Goal: Task Accomplishment & Management: Manage account settings

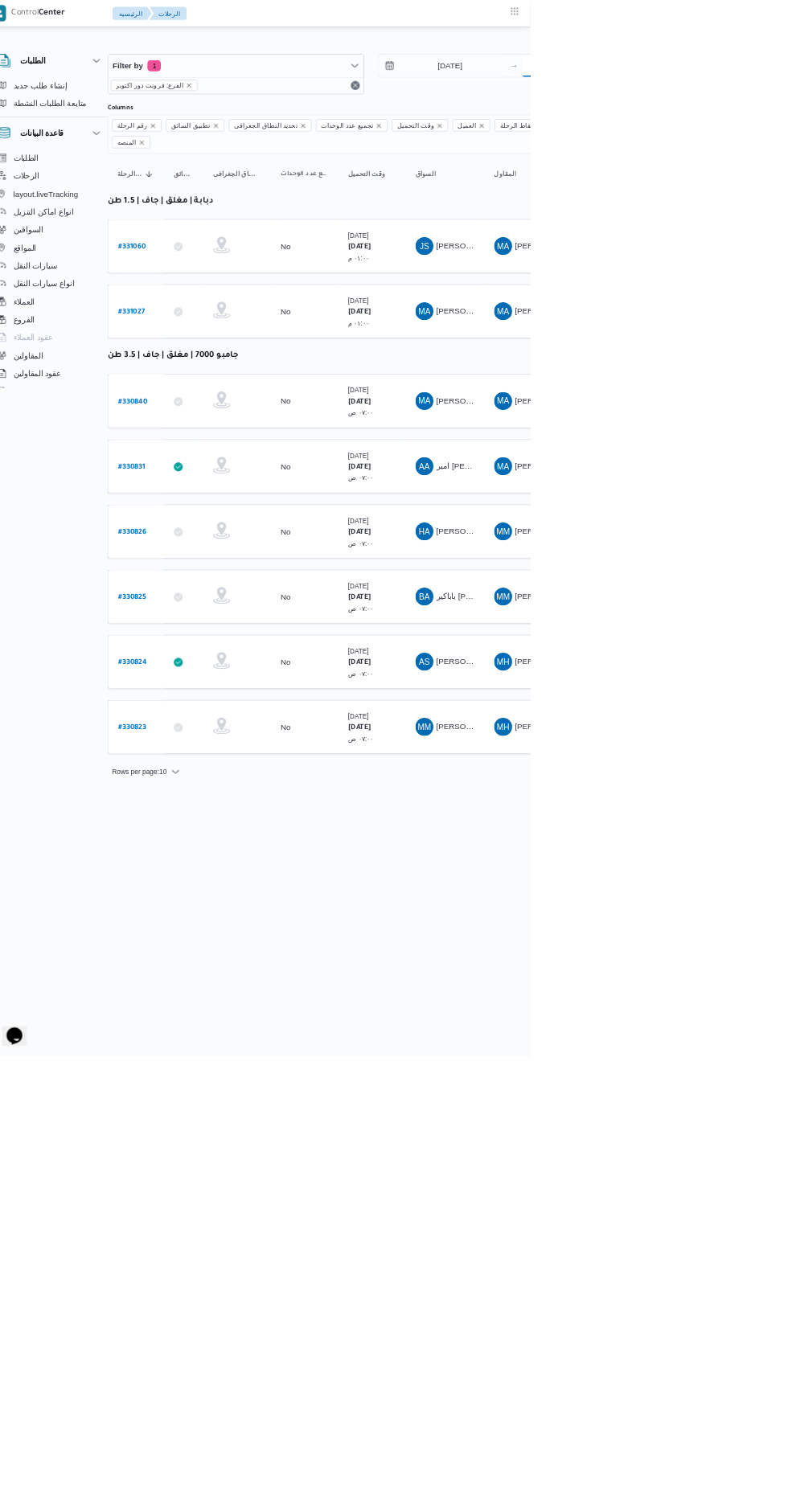
type input "[DATE]"
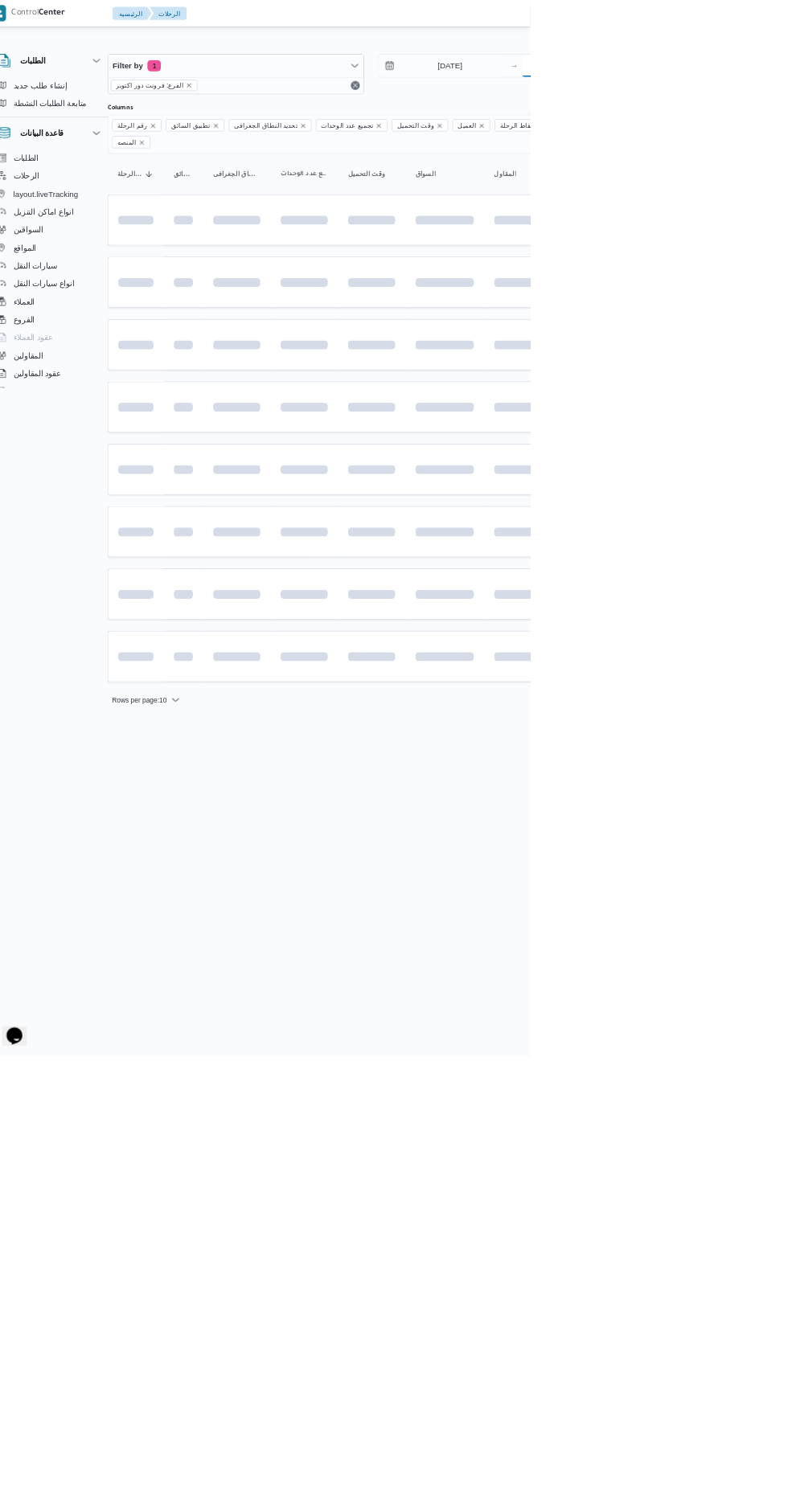
scroll to position [0, 26]
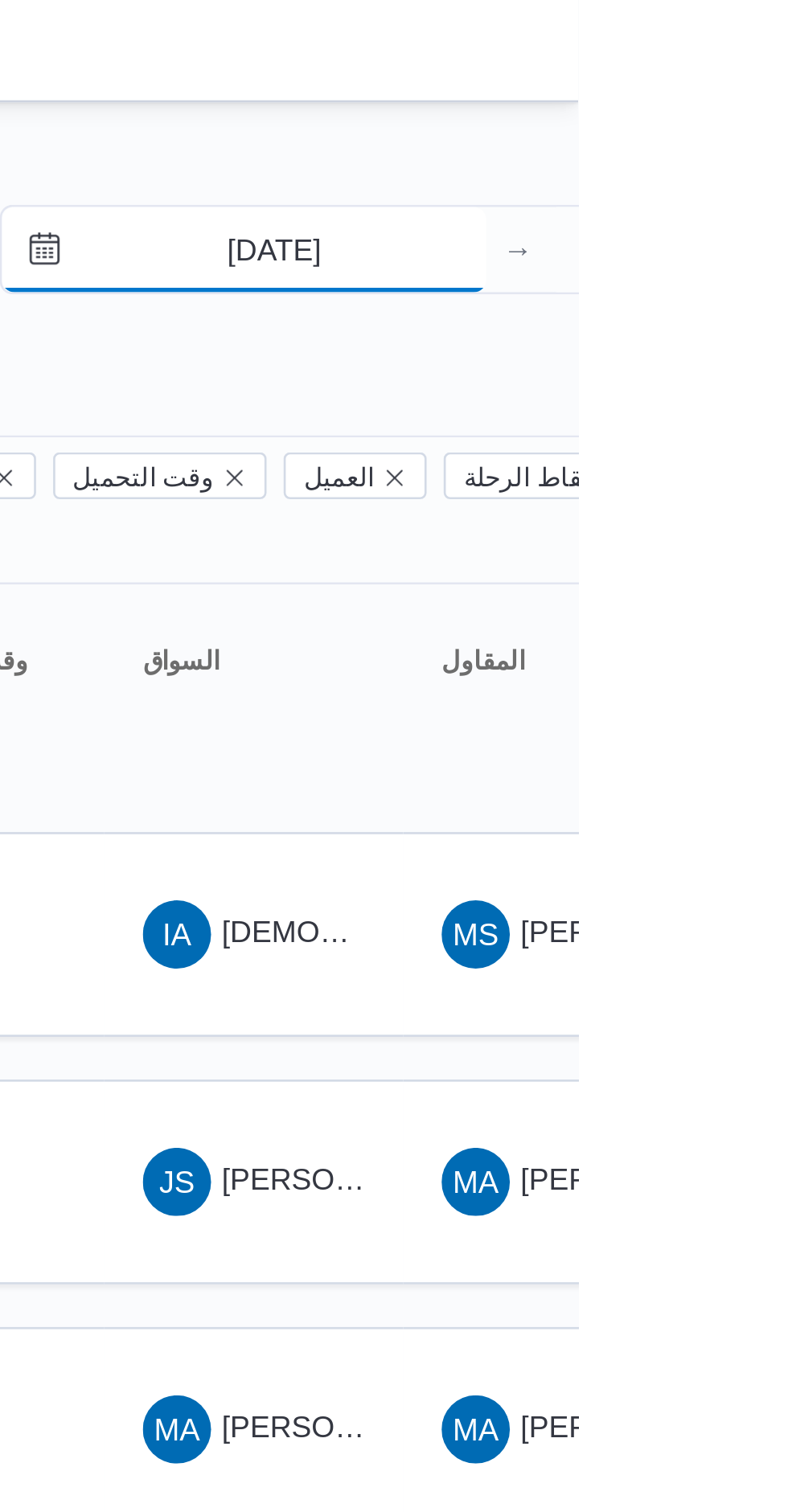
click at [672, 98] on input "13/8/2025" at bounding box center [662, 94] width 183 height 33
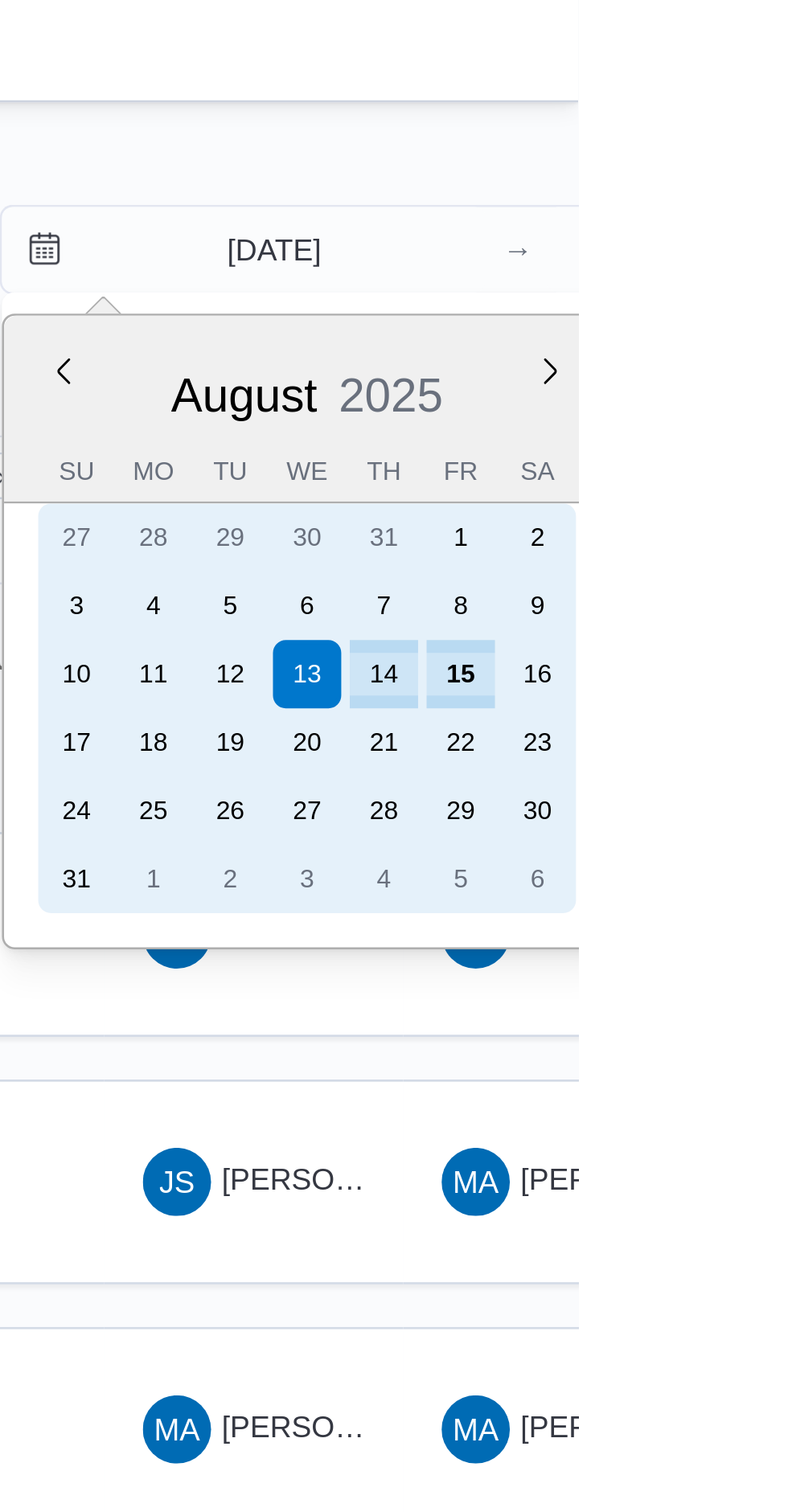
click at [748, 250] on div "15" at bounding box center [744, 254] width 26 height 26
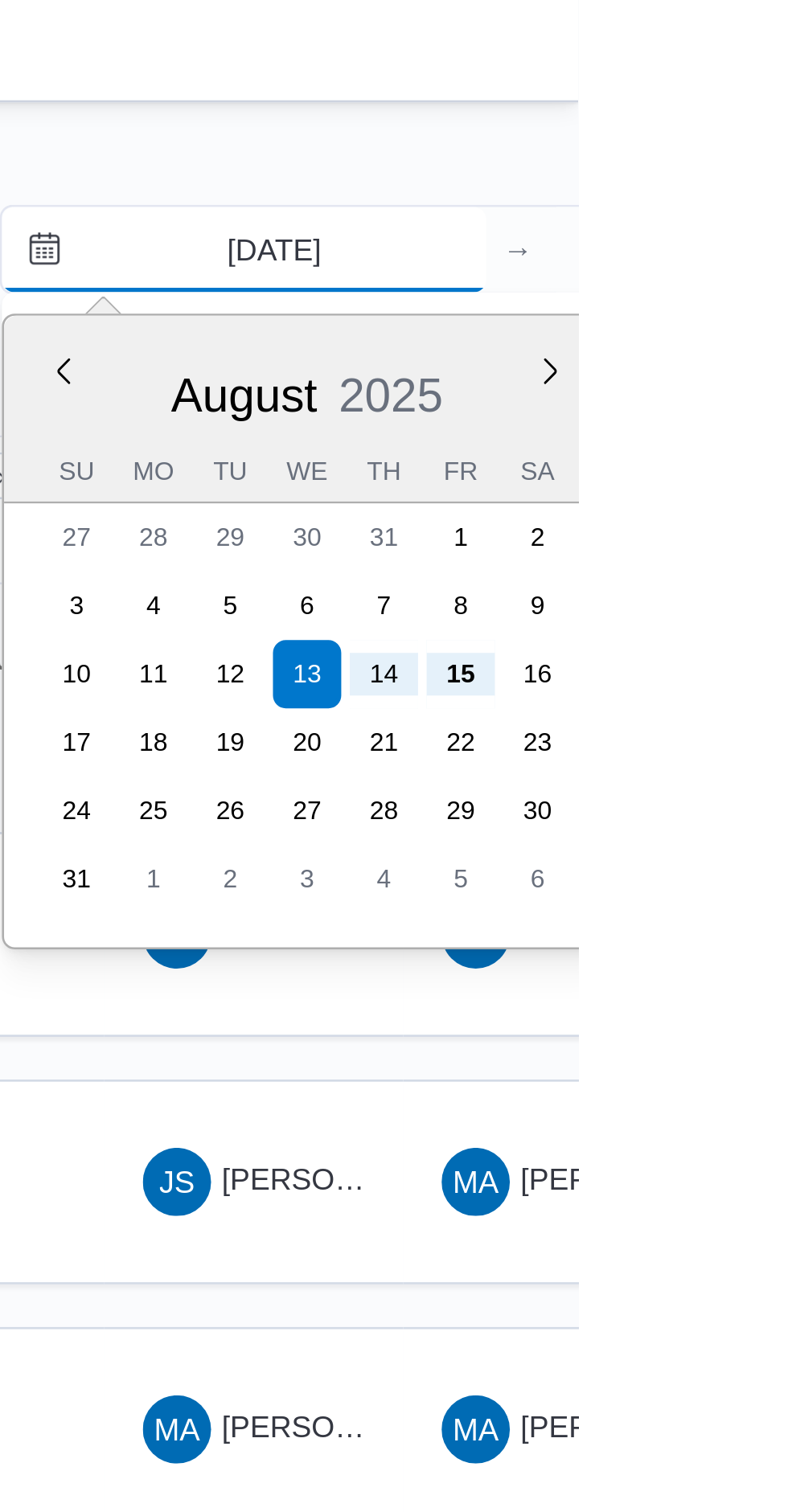
type input "[DATE]"
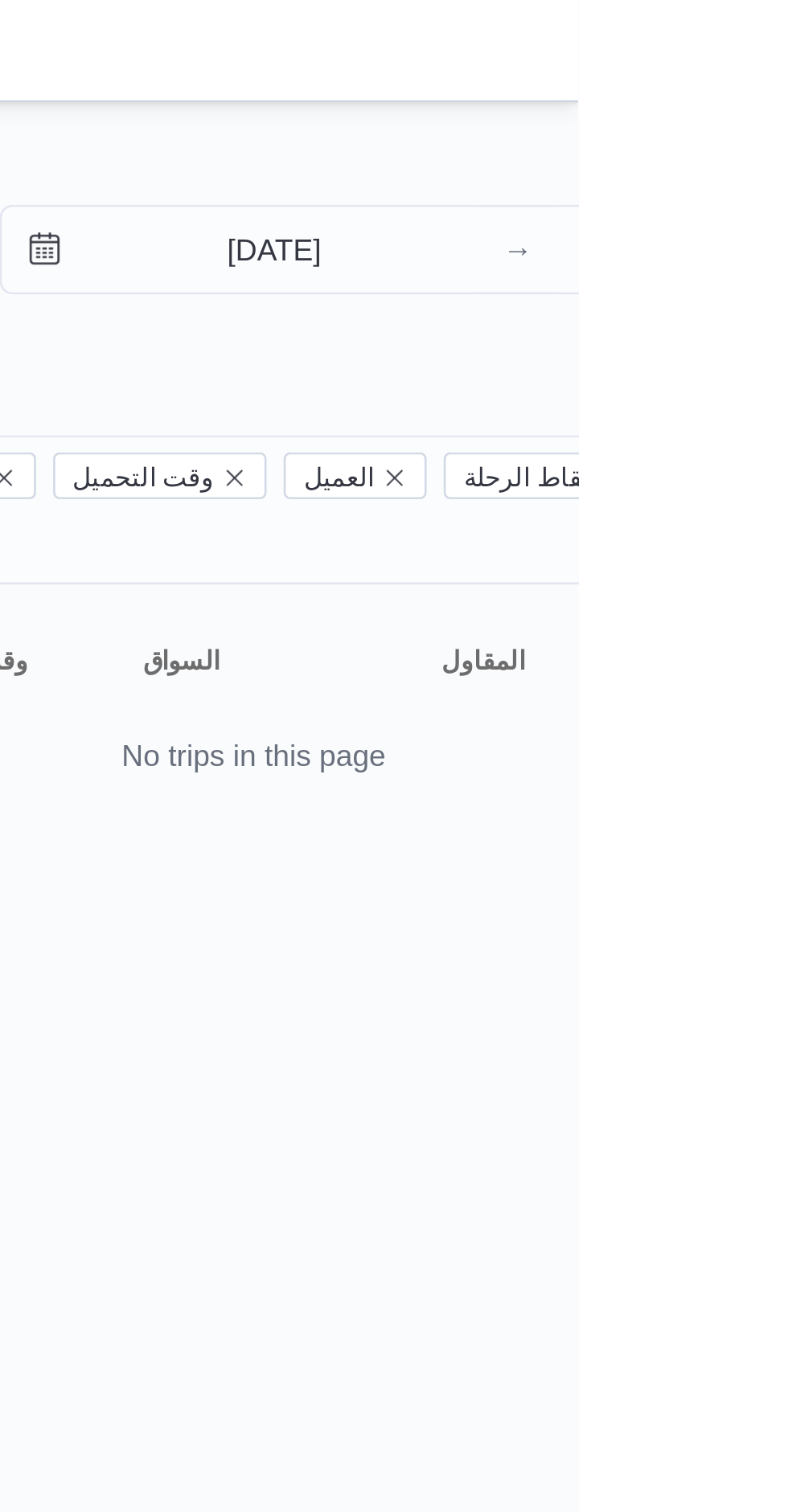
click at [670, 49] on div "Filter by 1 الفرع: فرونت دور اكتوبر 15/8/2025 → 15/8/2025 Group By نوع سيارة ال…" at bounding box center [358, 186] width 788 height 288
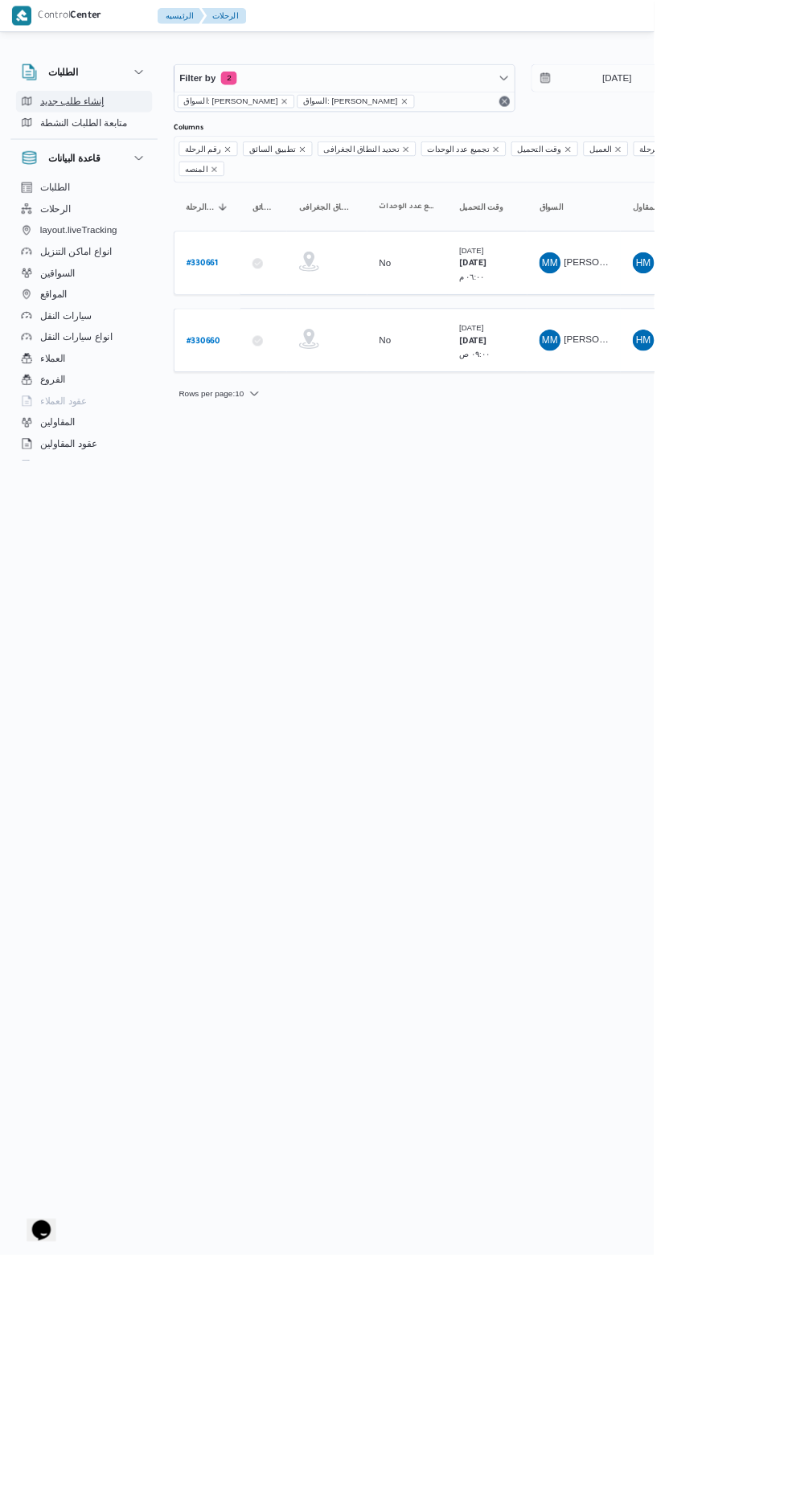
click at [88, 121] on span "إنشاء طلب جديد" at bounding box center [87, 122] width 77 height 20
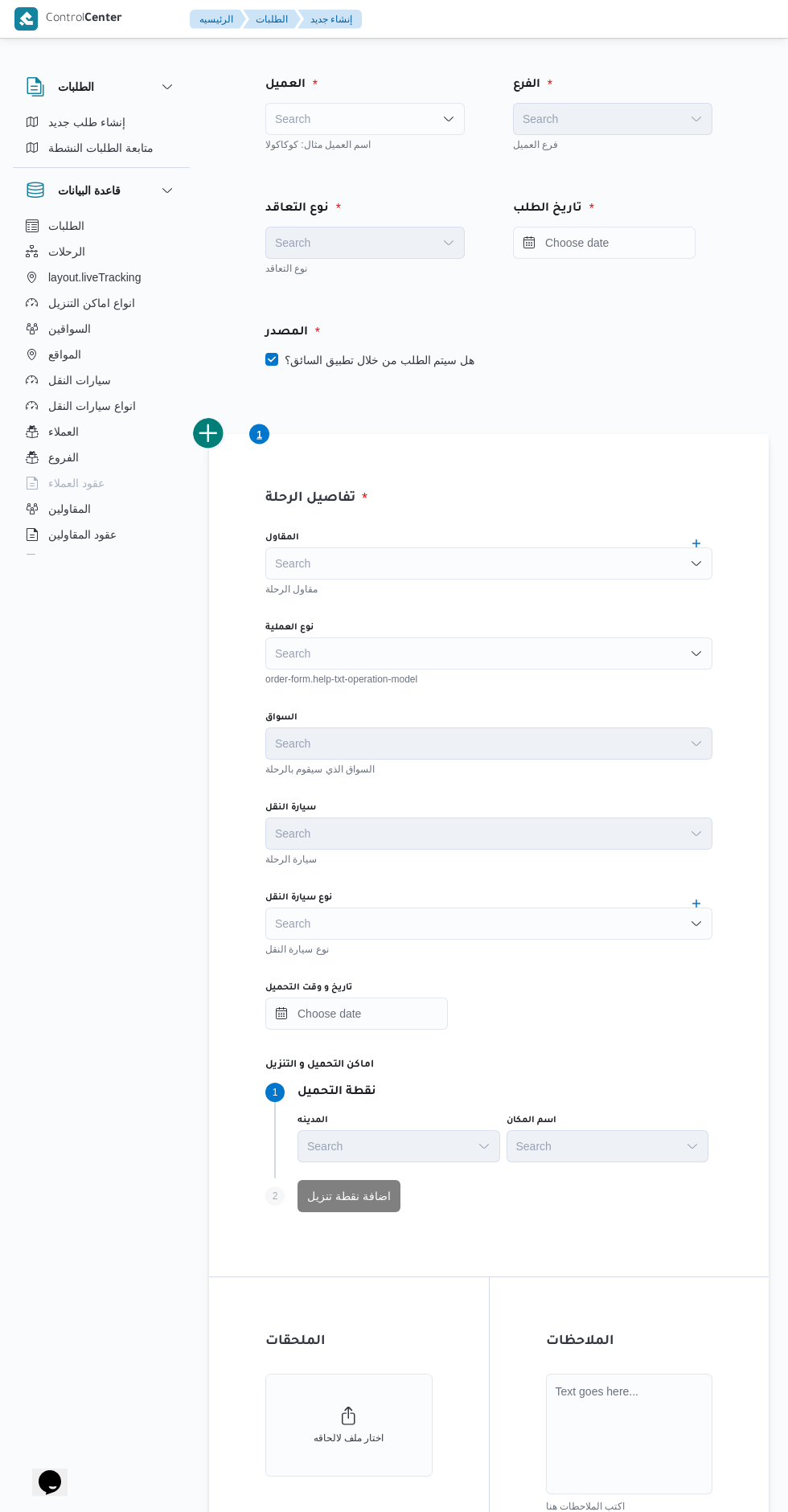
click at [340, 113] on div "Search" at bounding box center [365, 118] width 199 height 33
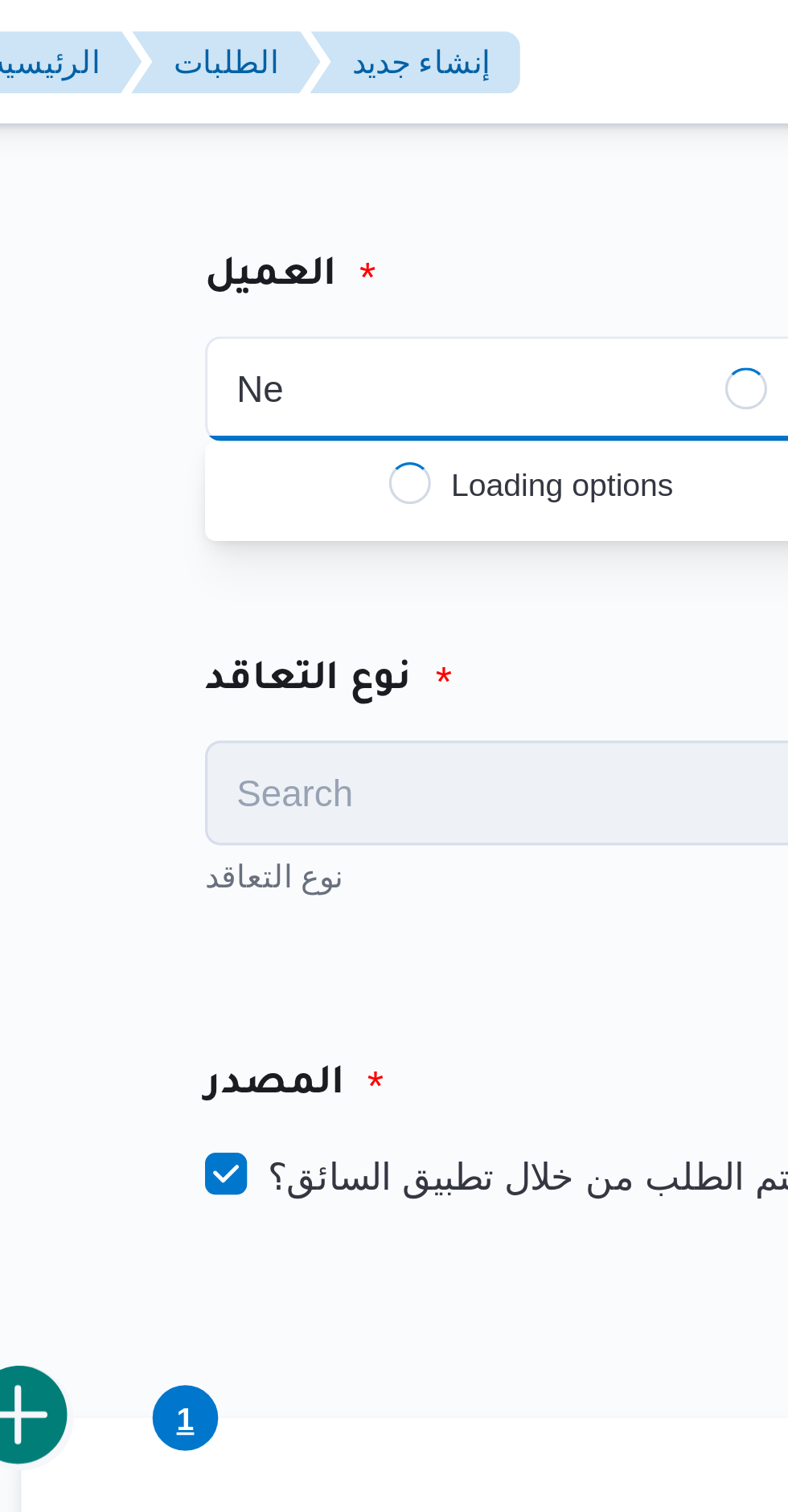
type input "N"
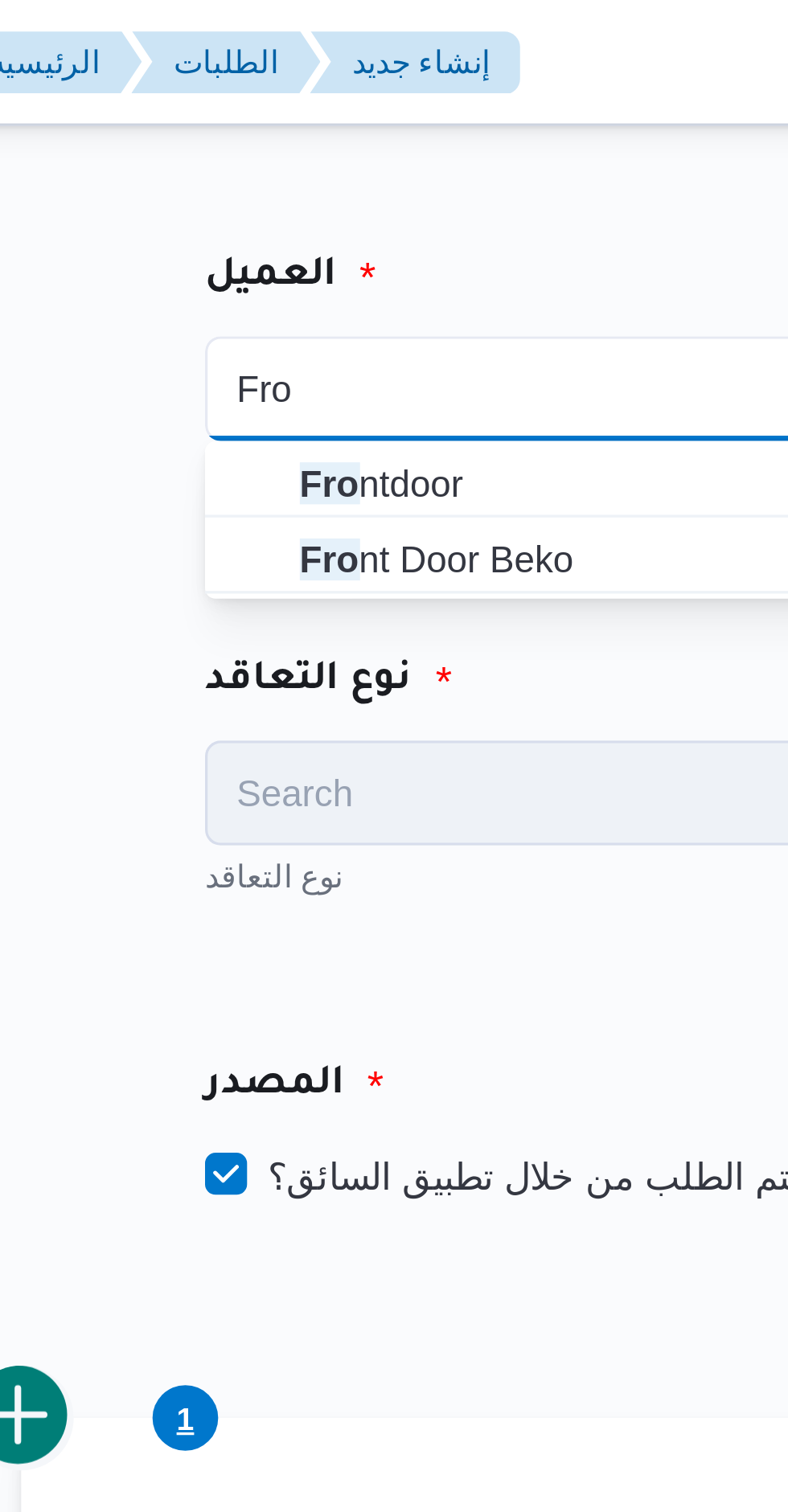
type input "Fro"
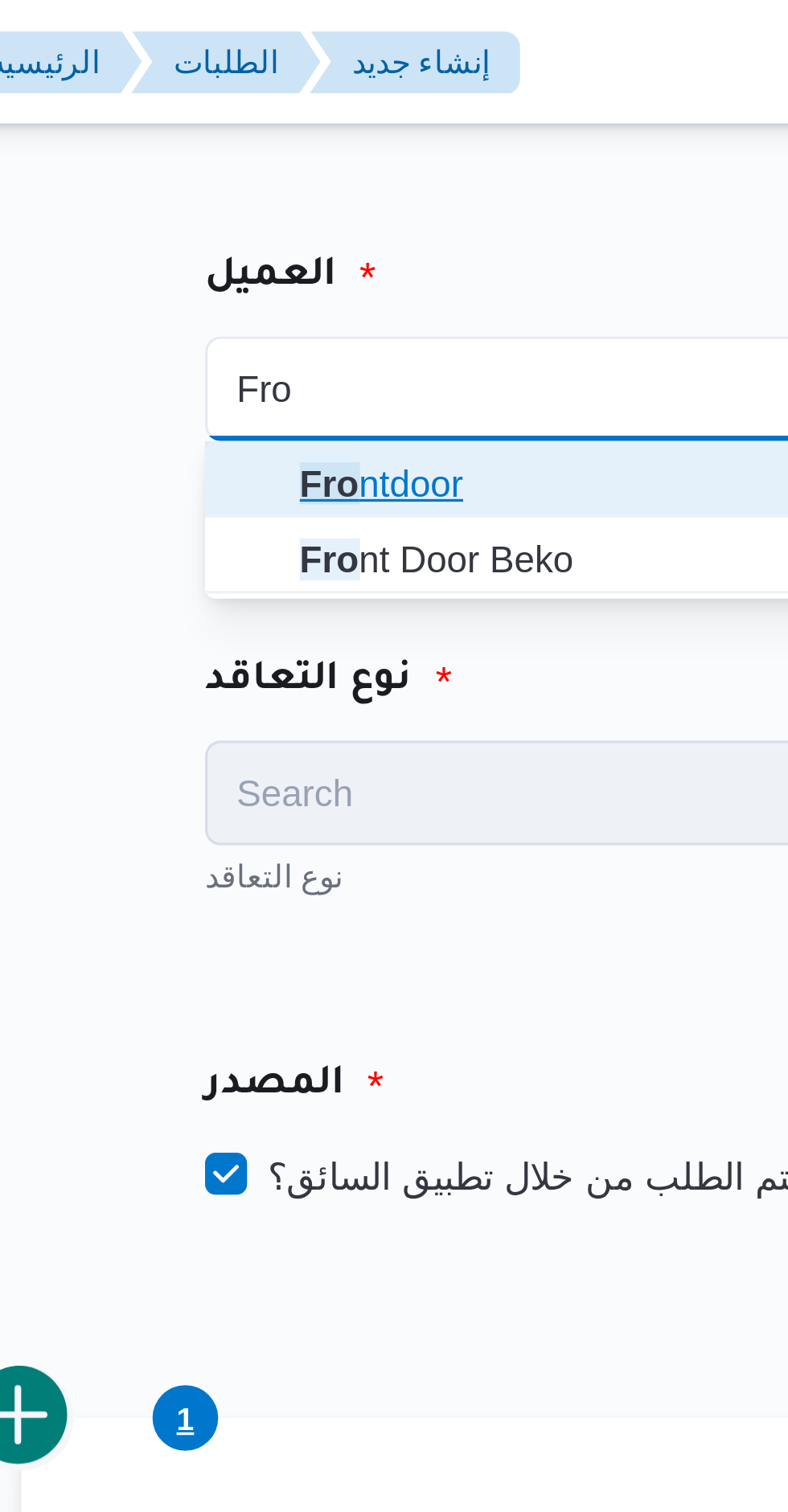
click at [294, 149] on mark "Fro" at bounding box center [303, 147] width 19 height 13
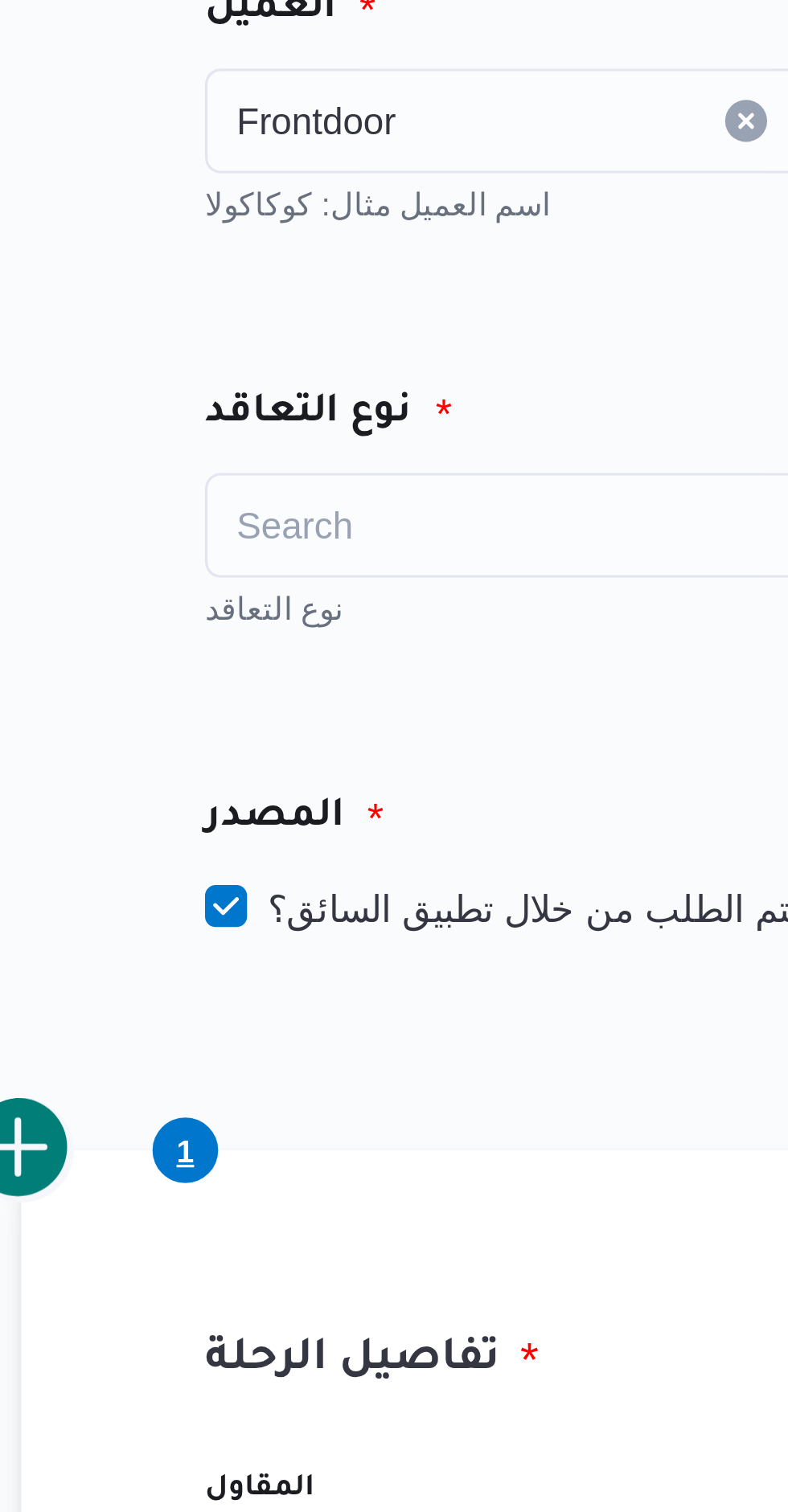
click at [326, 248] on div "Search" at bounding box center [365, 243] width 199 height 33
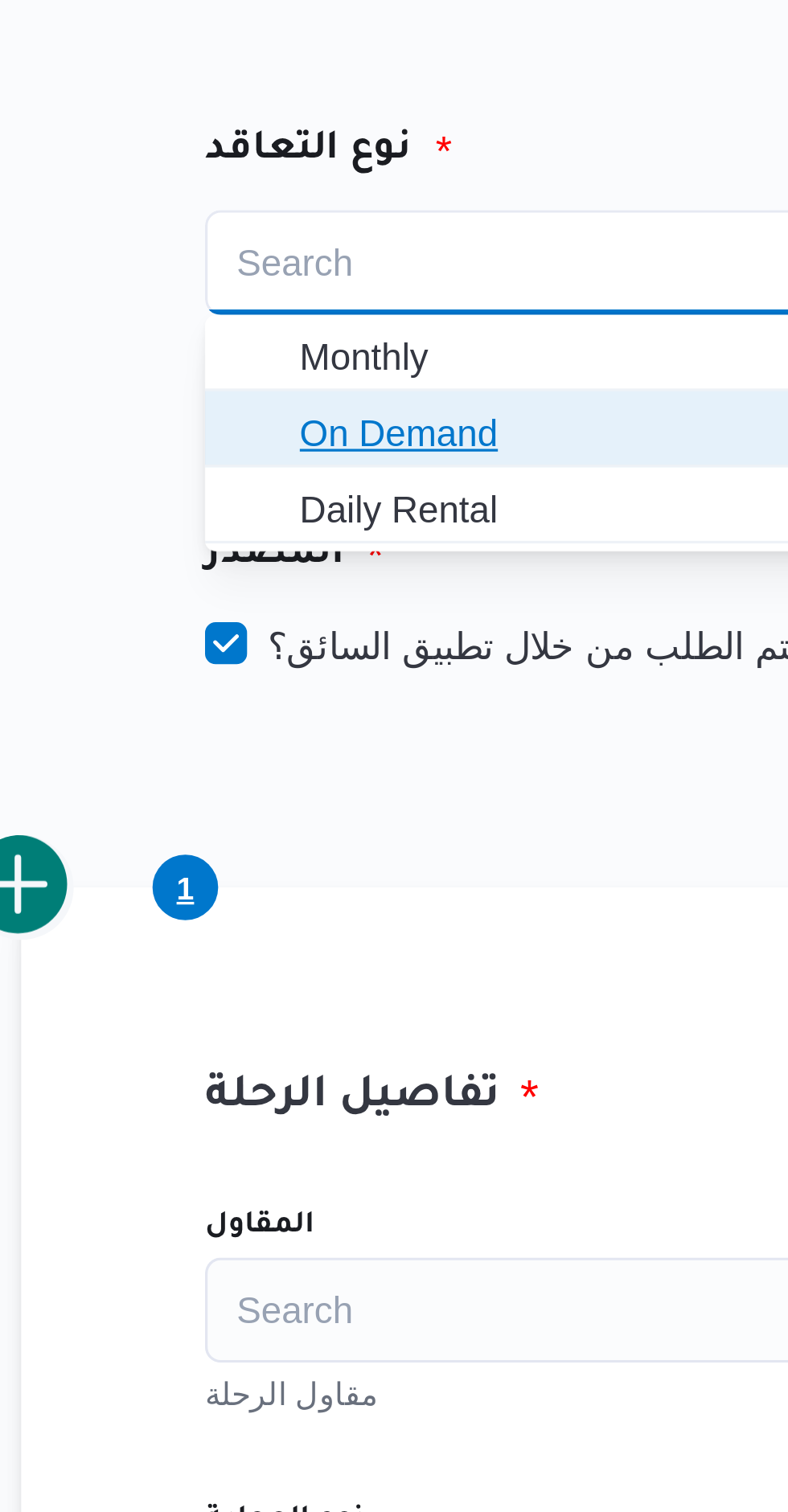
click at [309, 288] on span "On Demand" at bounding box center [374, 295] width 161 height 20
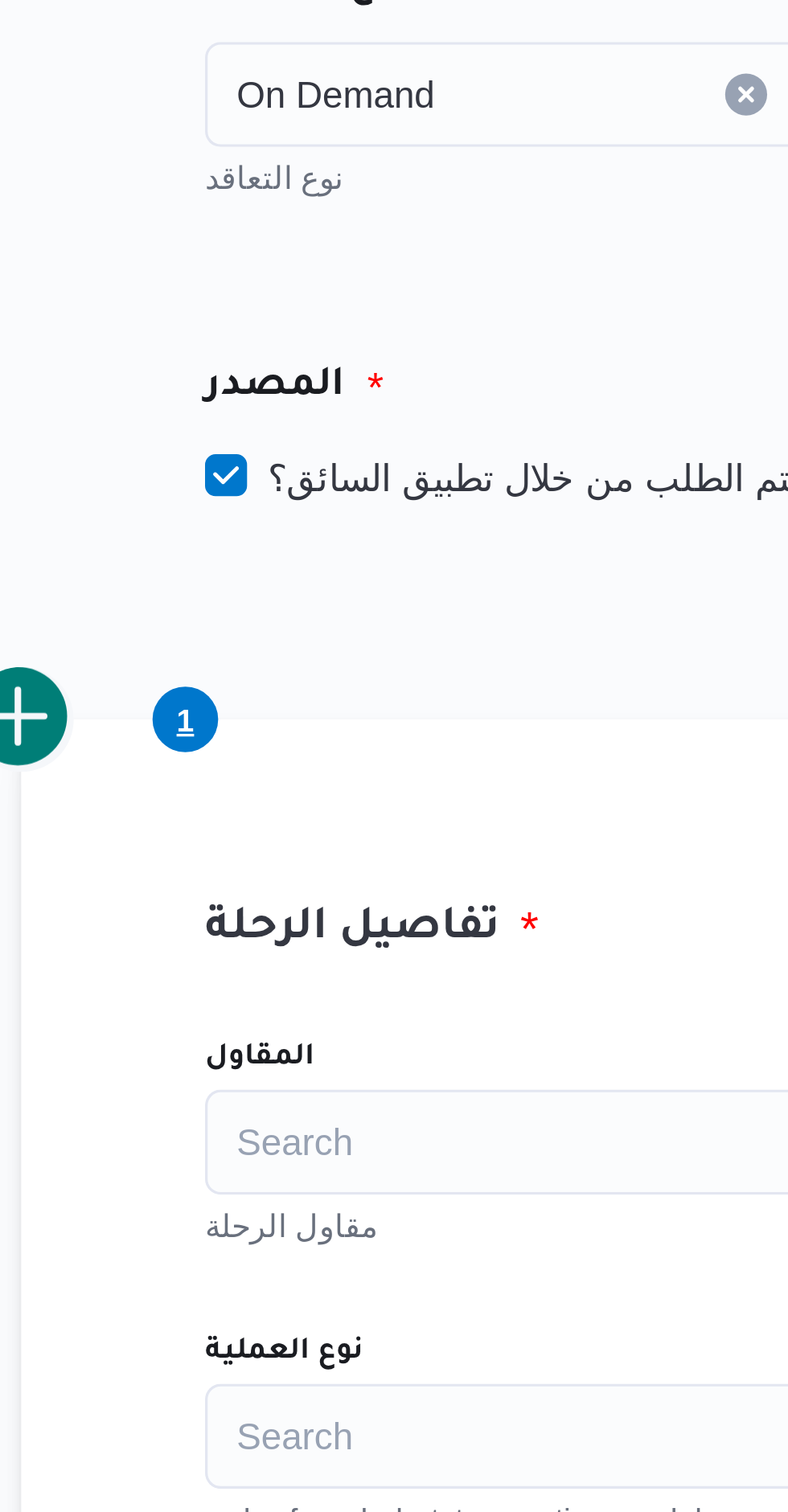
click at [336, 358] on label "هل سيتم الطلب من خلال تطبيق السائق؟" at bounding box center [370, 360] width 209 height 20
checkbox input "false"
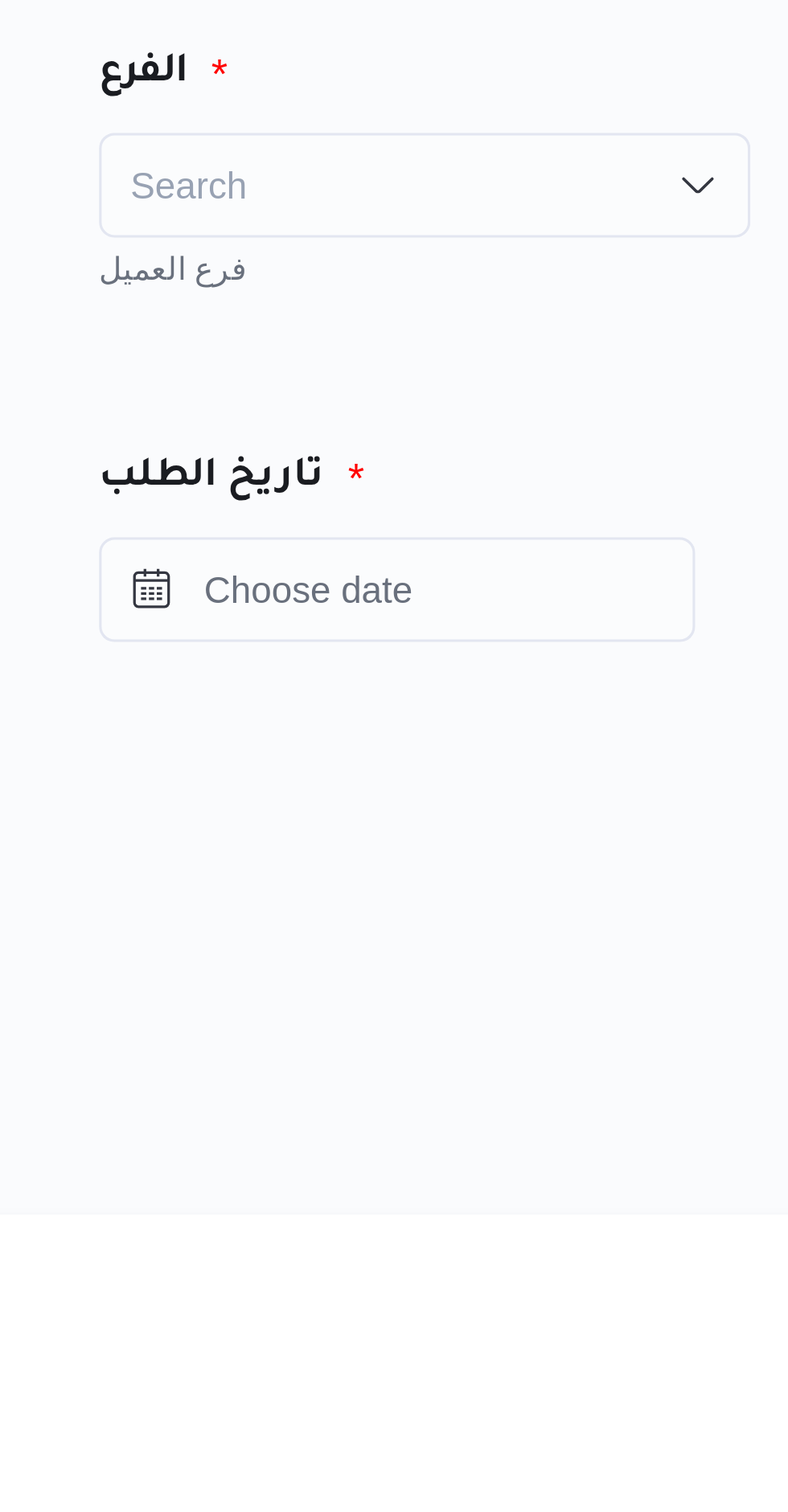
click at [560, 126] on div "Search" at bounding box center [612, 118] width 199 height 33
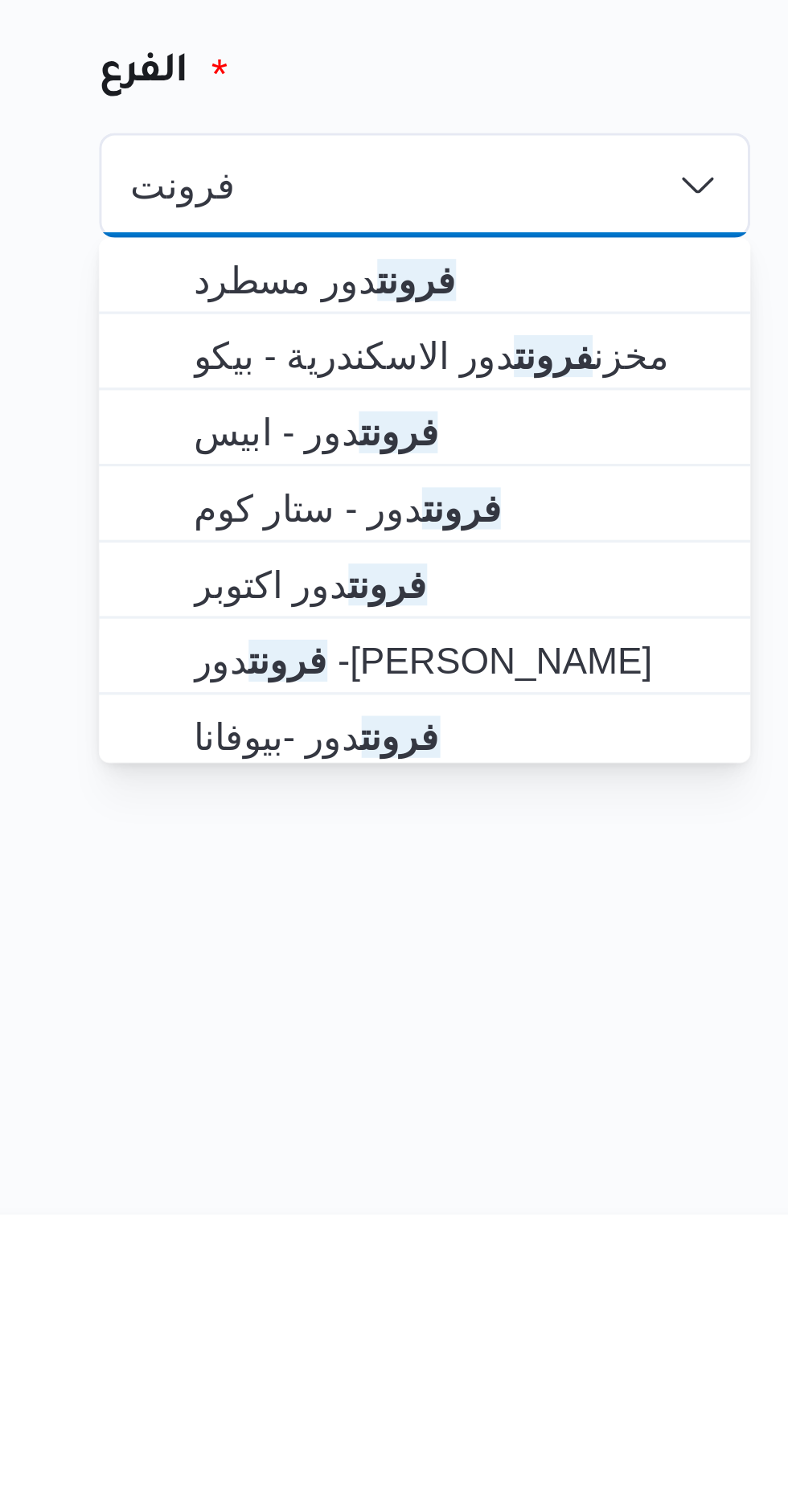
type input "فرونت"
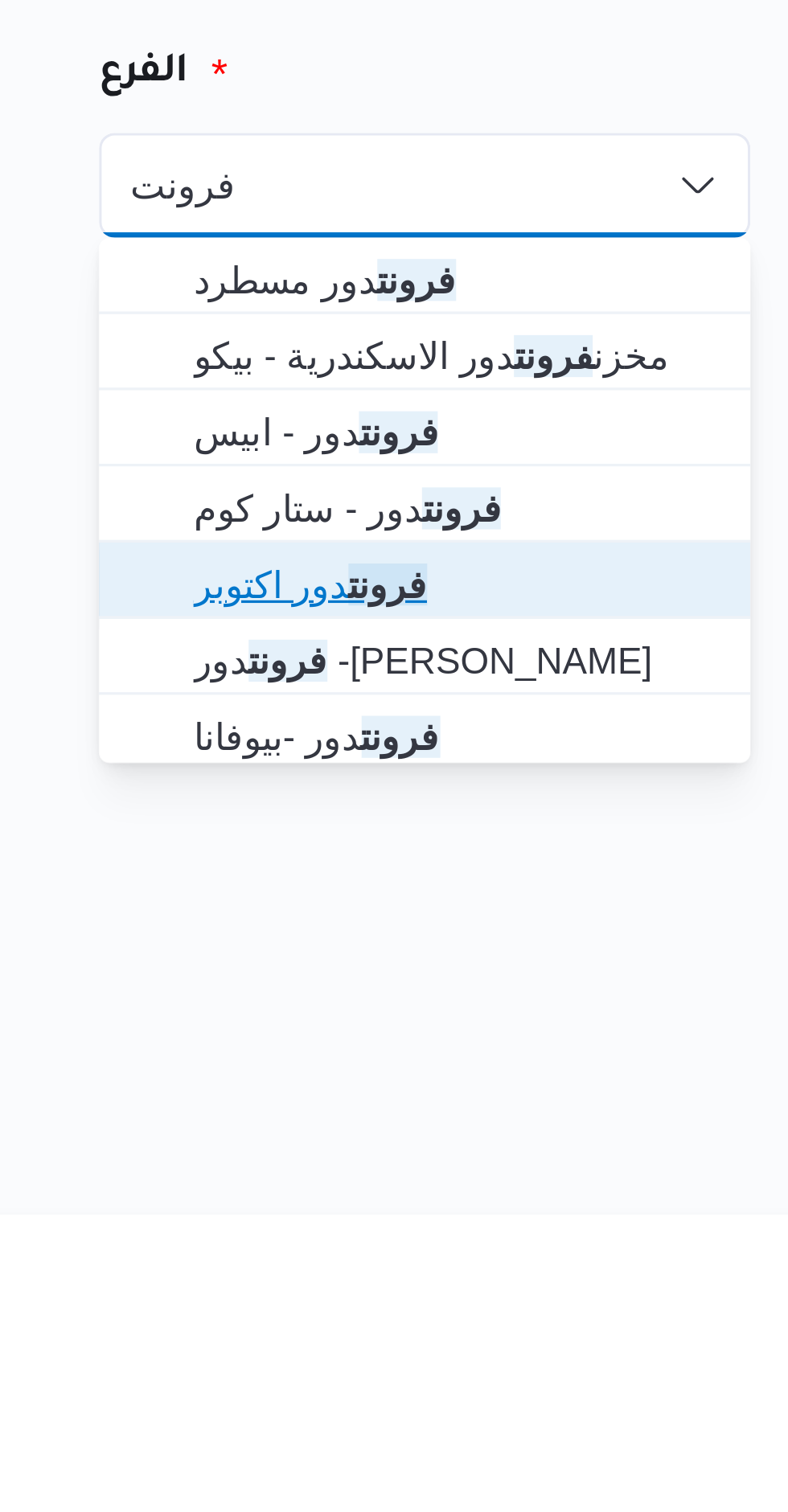
click at [544, 242] on span "فرونت دور اكتوبر" at bounding box center [622, 242] width 161 height 20
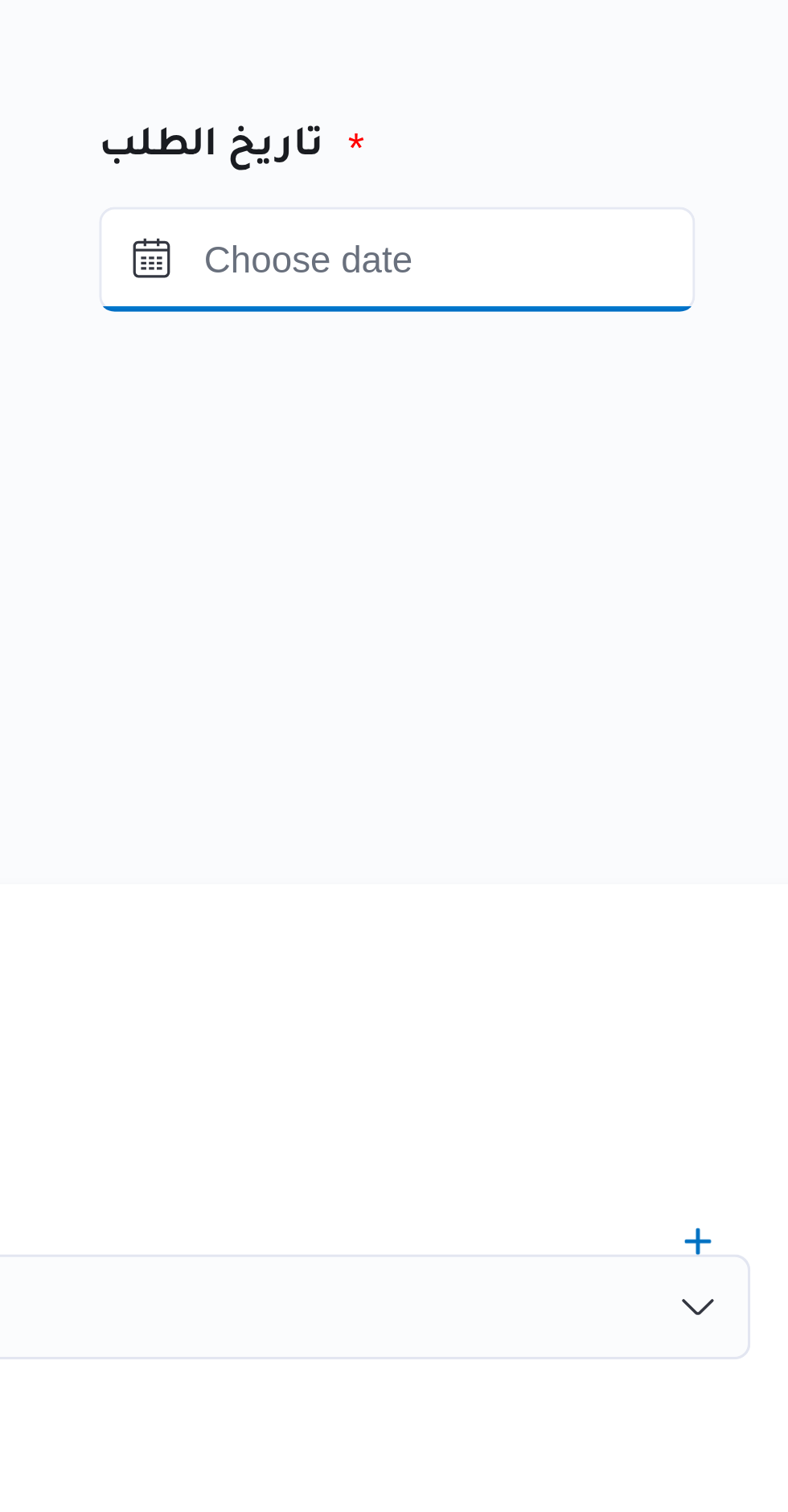
click at [575, 245] on input "Press the down key to open a popover containing a calendar." at bounding box center [603, 243] width 183 height 33
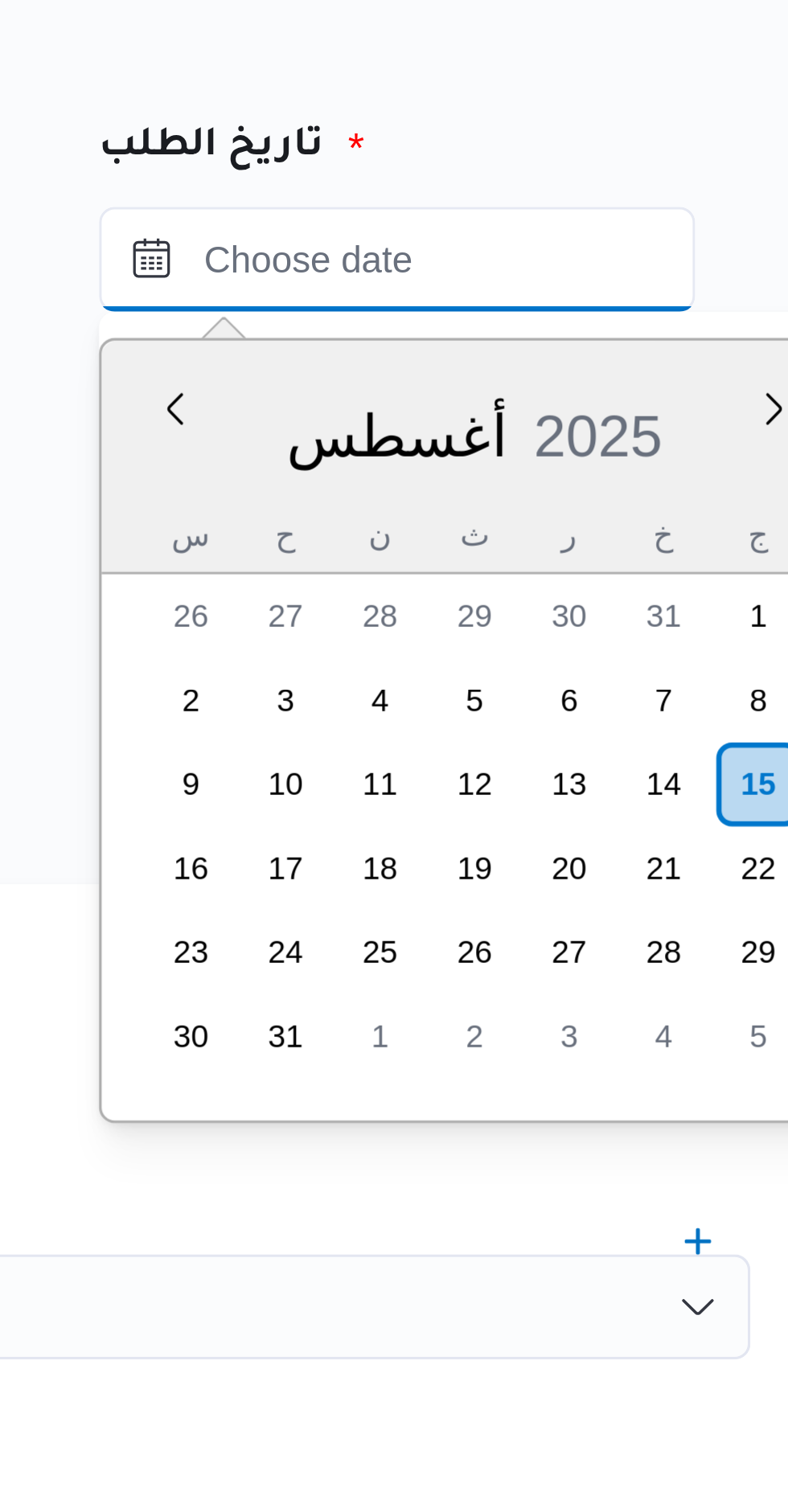
scroll to position [891, 0]
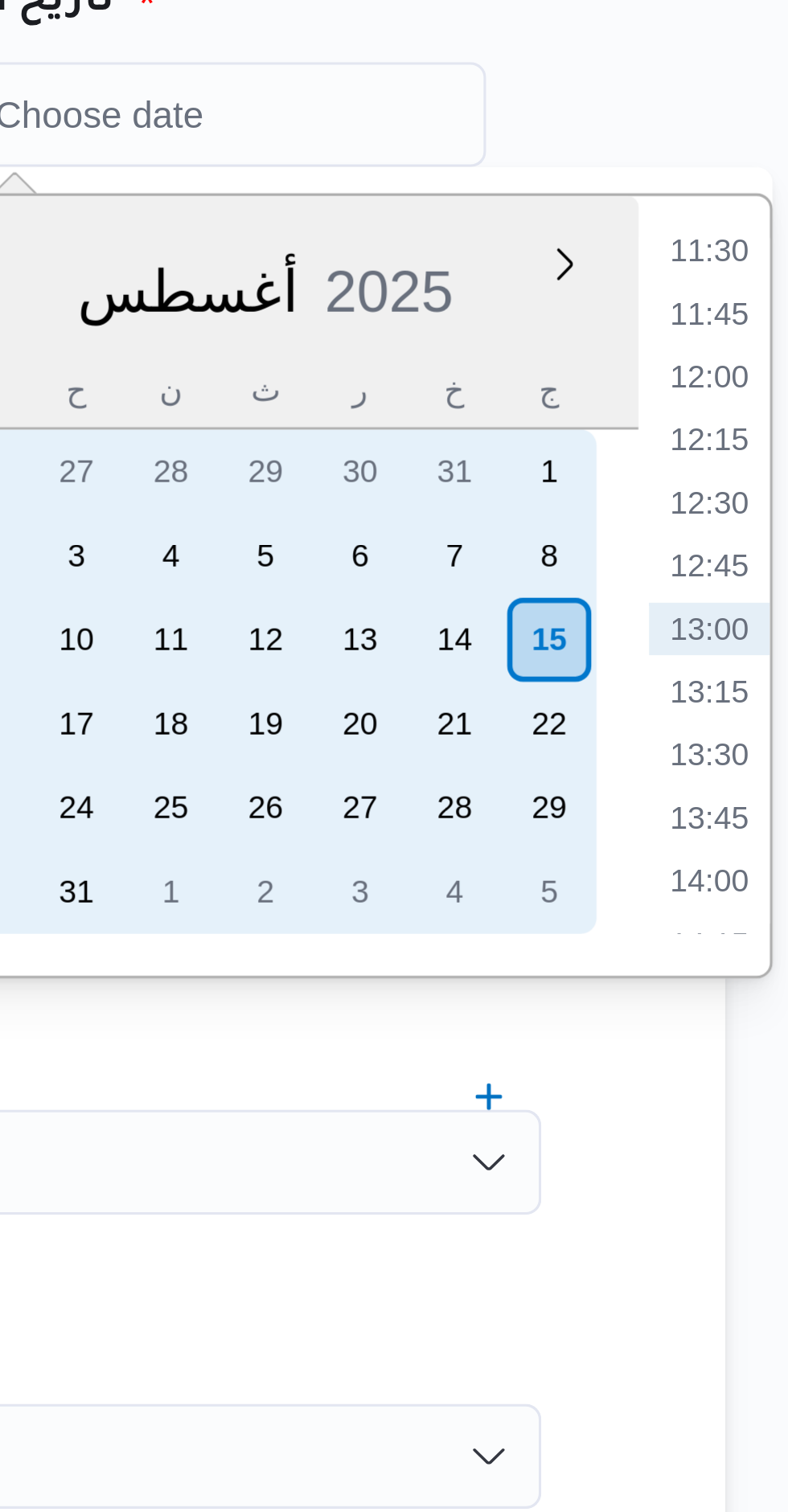
click at [713, 401] on div "15" at bounding box center [715, 404] width 26 height 26
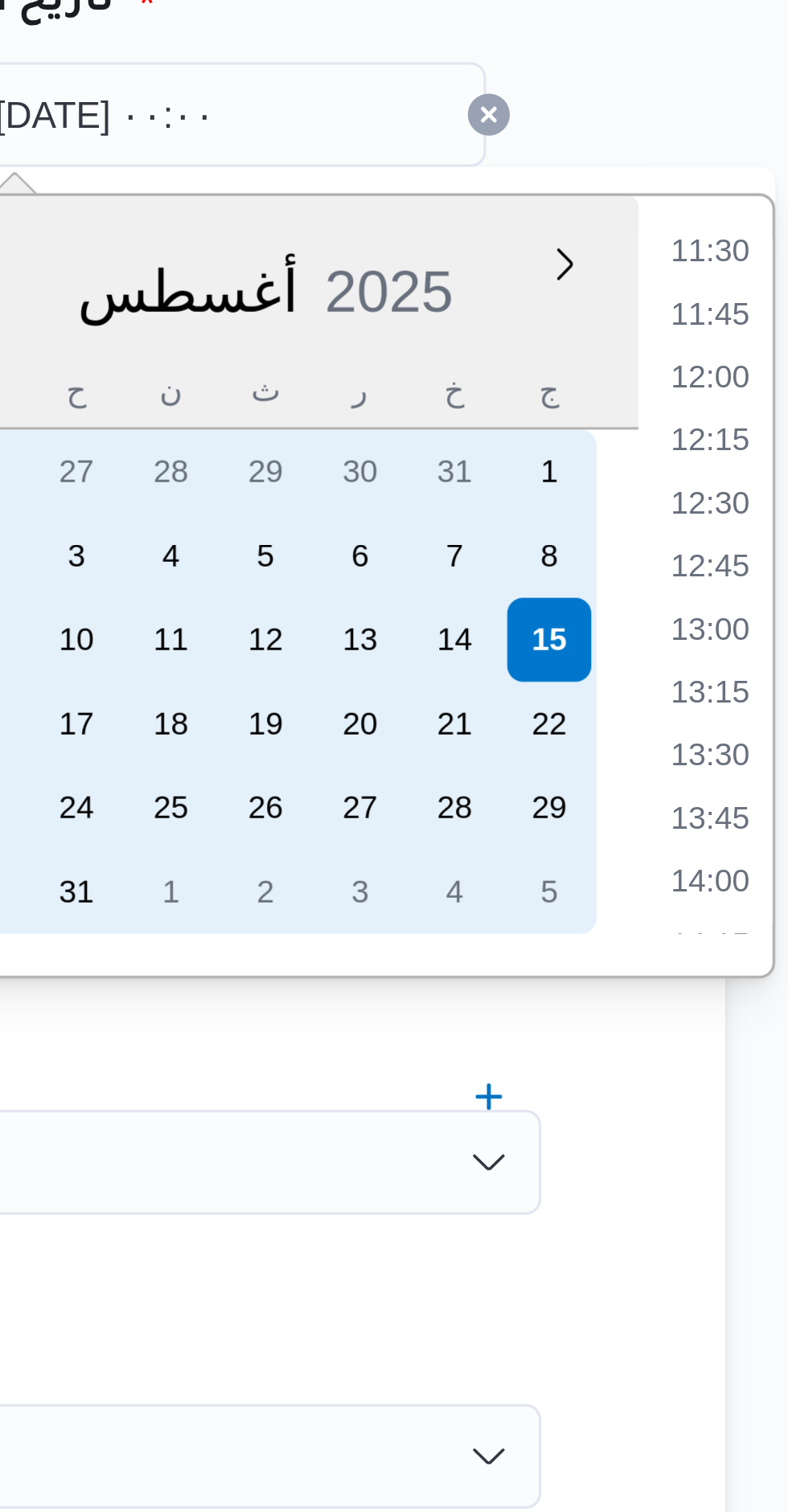
scroll to position [0, 0]
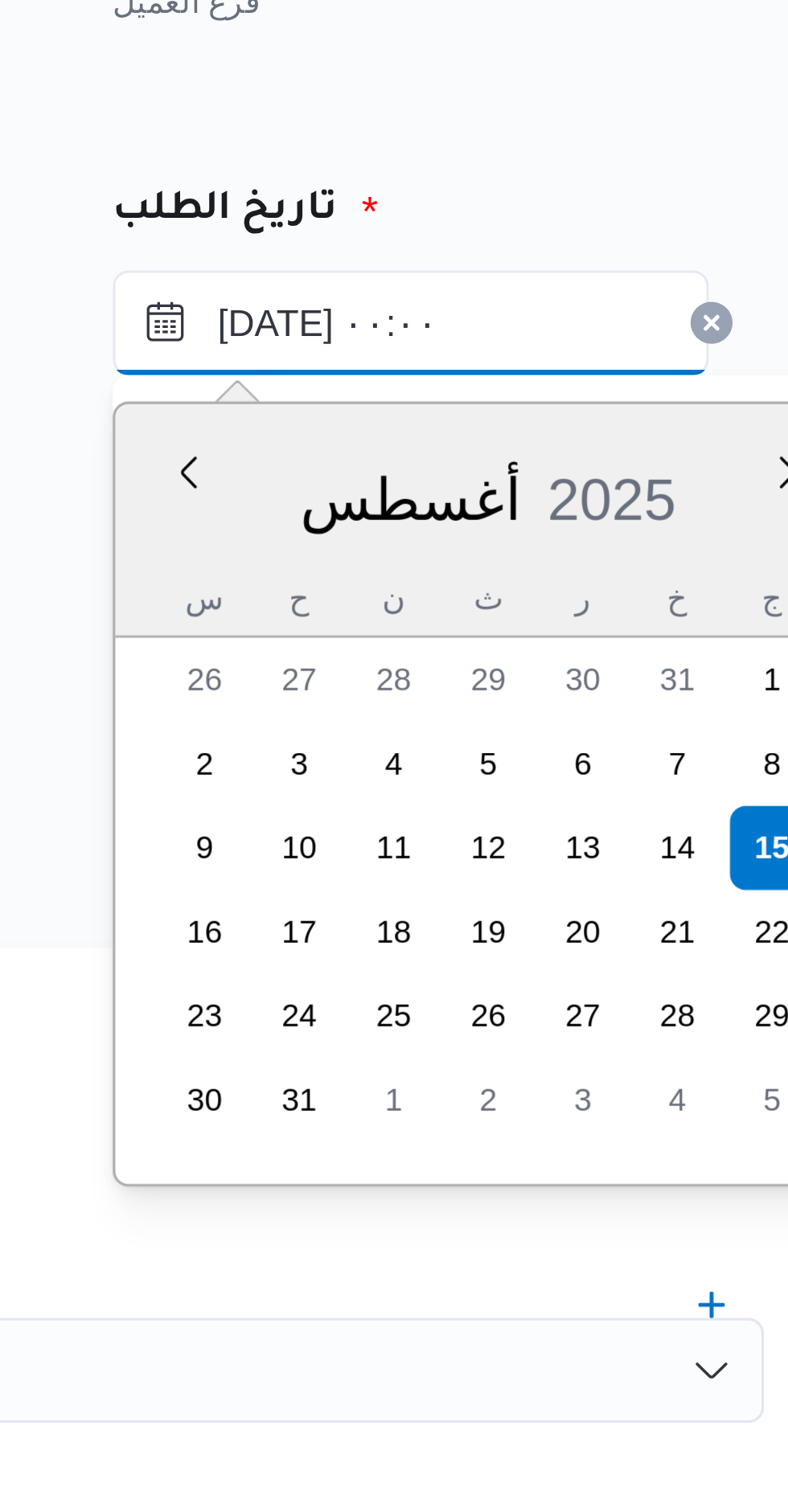
click at [552, 244] on input "١٥/٠٨/٢٠٢٥ ٠٠:٠٠" at bounding box center [603, 243] width 183 height 33
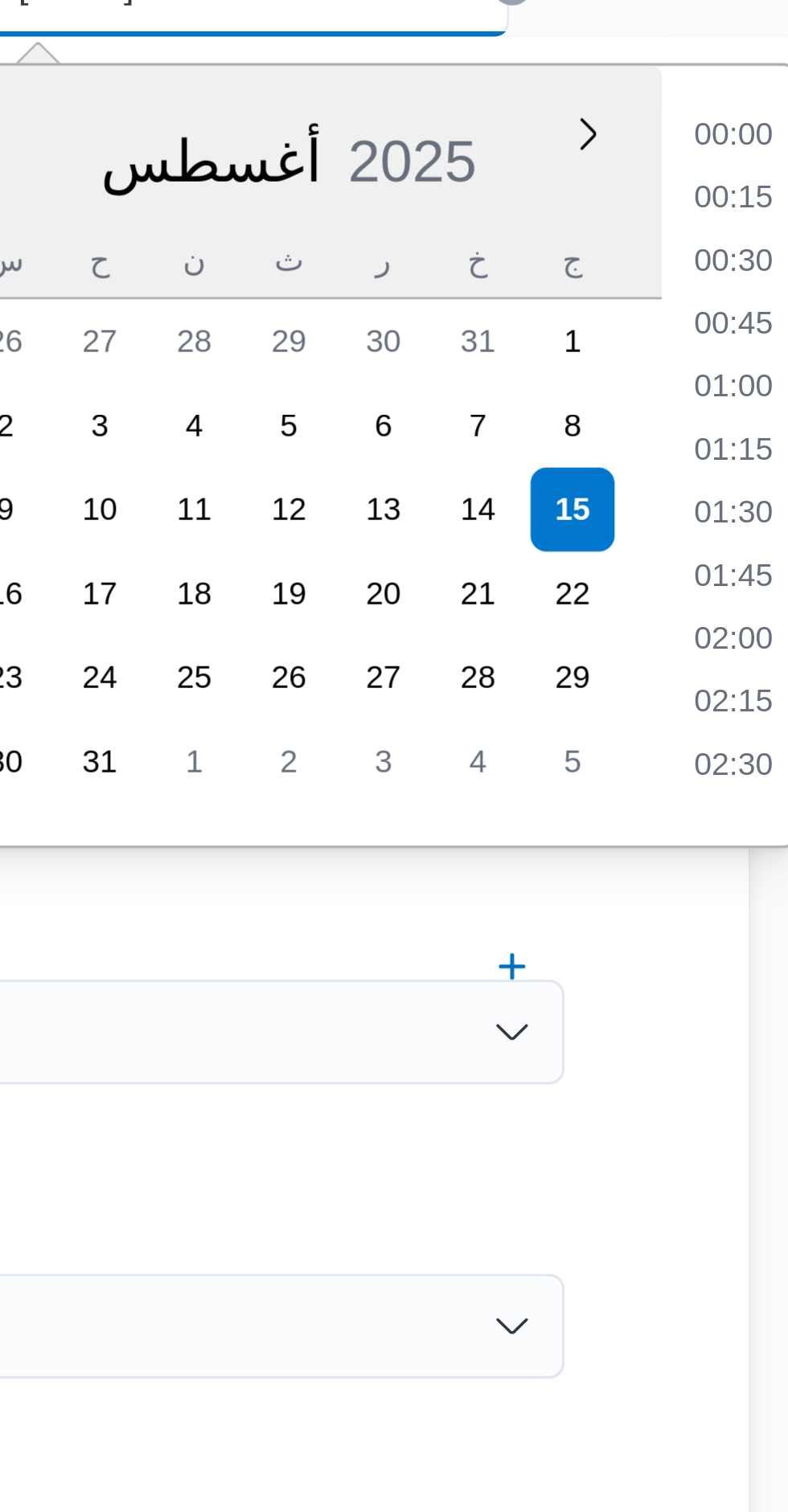
scroll to position [342, 0]
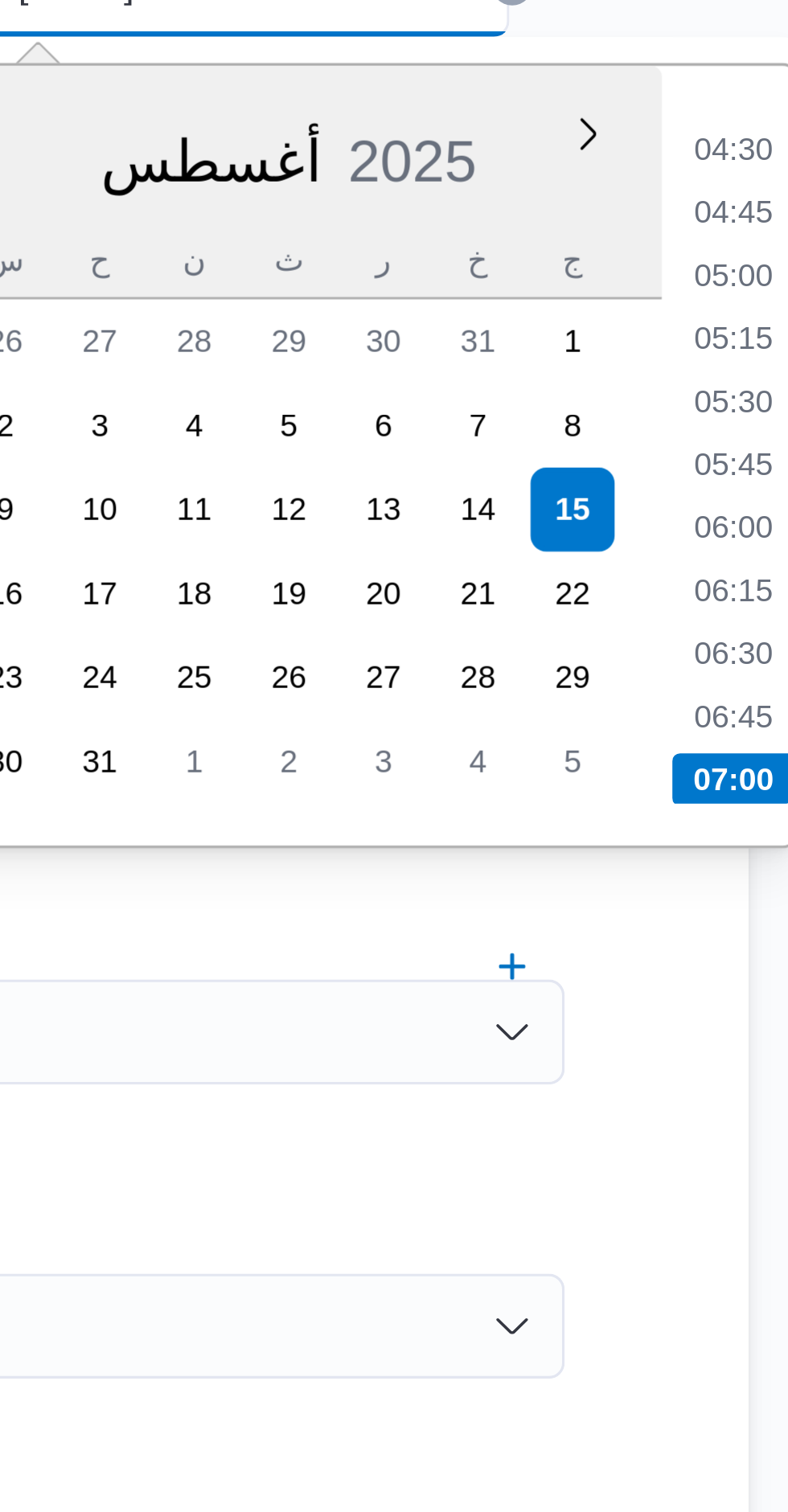
type input "١٥/٠٨/٢٠٢٥ ٠٧:٠٠"
click at [764, 481] on li "07:00" at bounding box center [764, 486] width 38 height 16
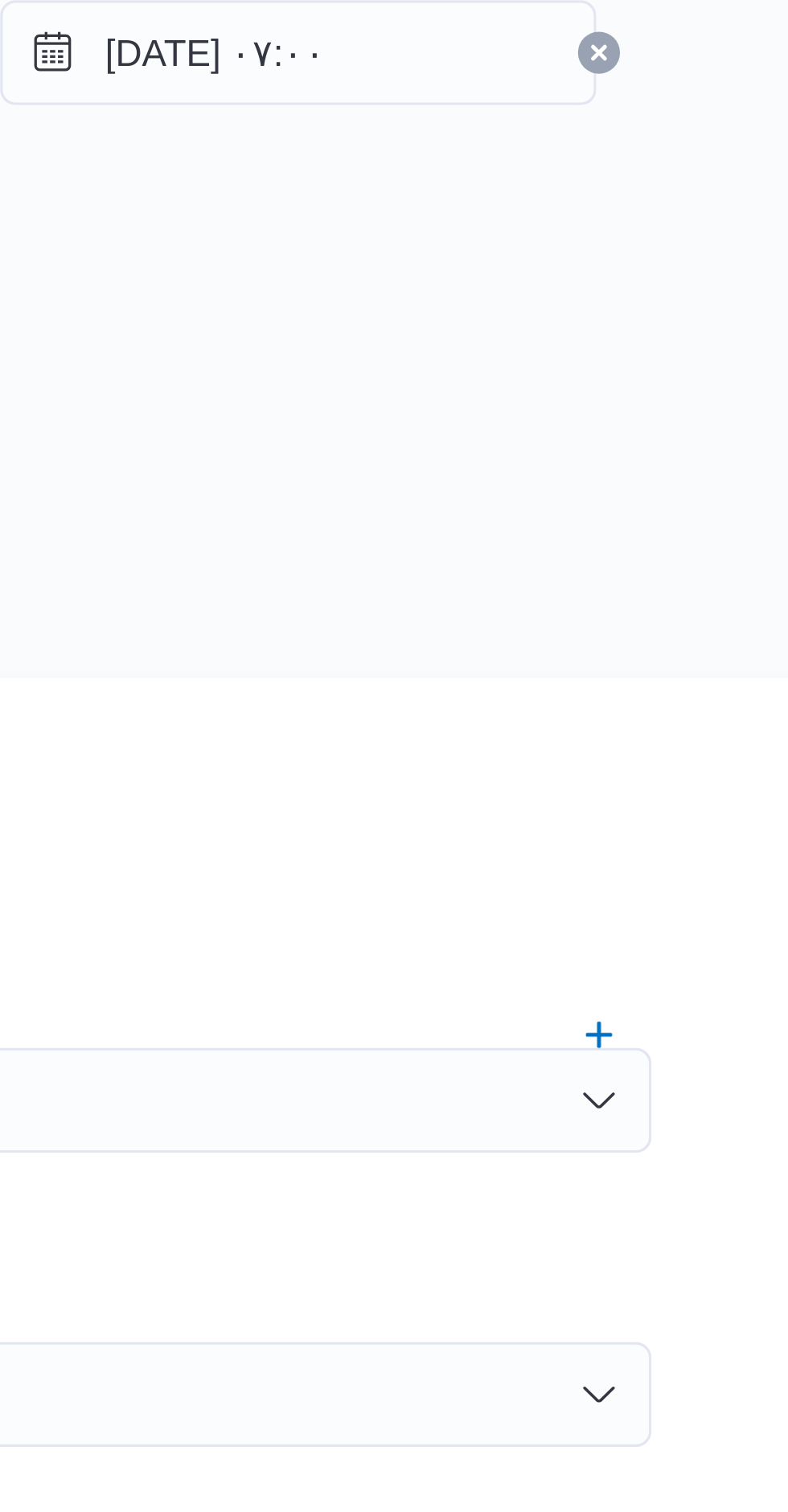
click at [600, 339] on div "المصدر" at bounding box center [489, 333] width 466 height 38
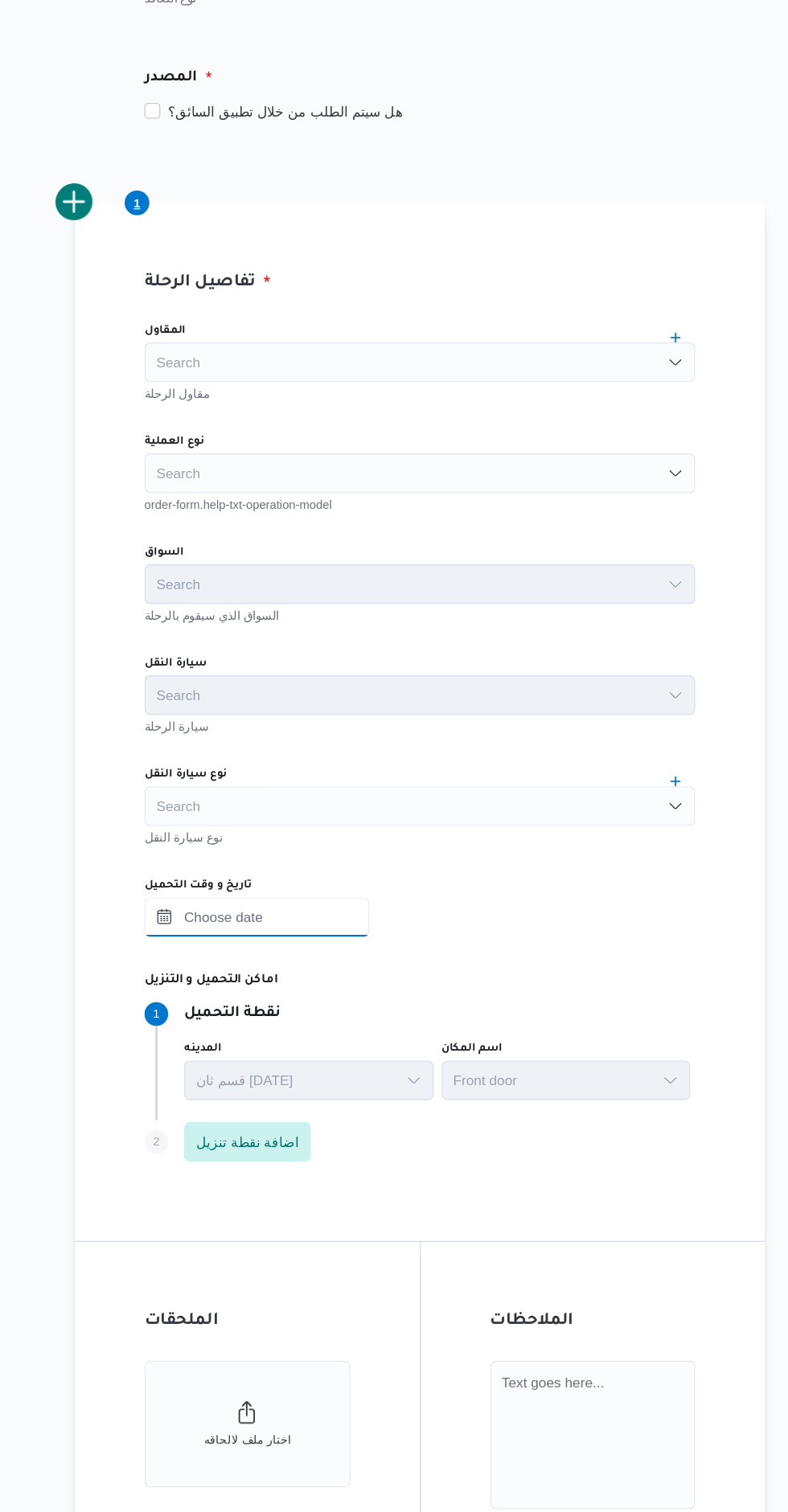
click at [331, 1016] on input "تاريخ و وقت التحميل" at bounding box center [356, 1013] width 183 height 33
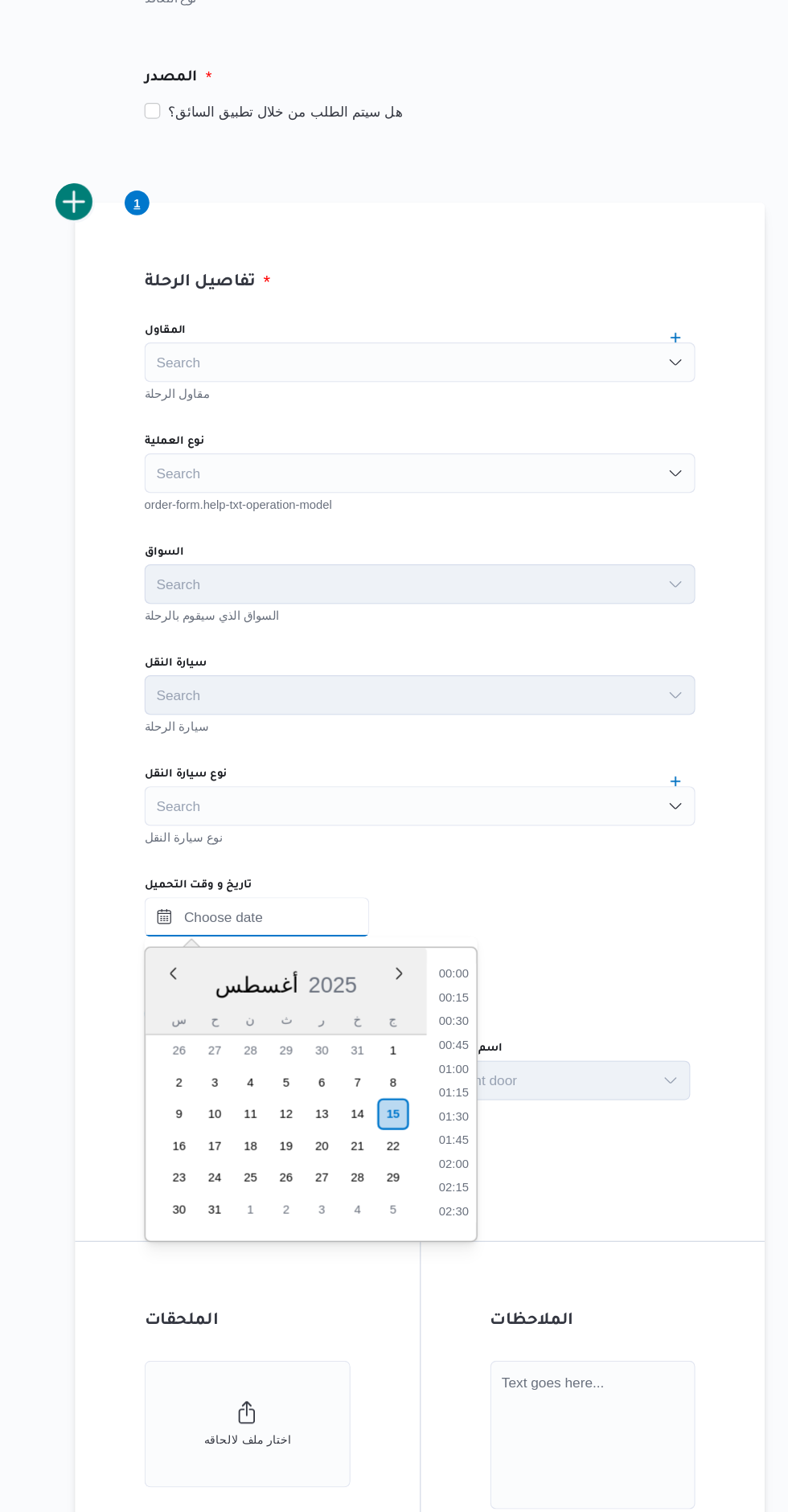
scroll to position [892, 0]
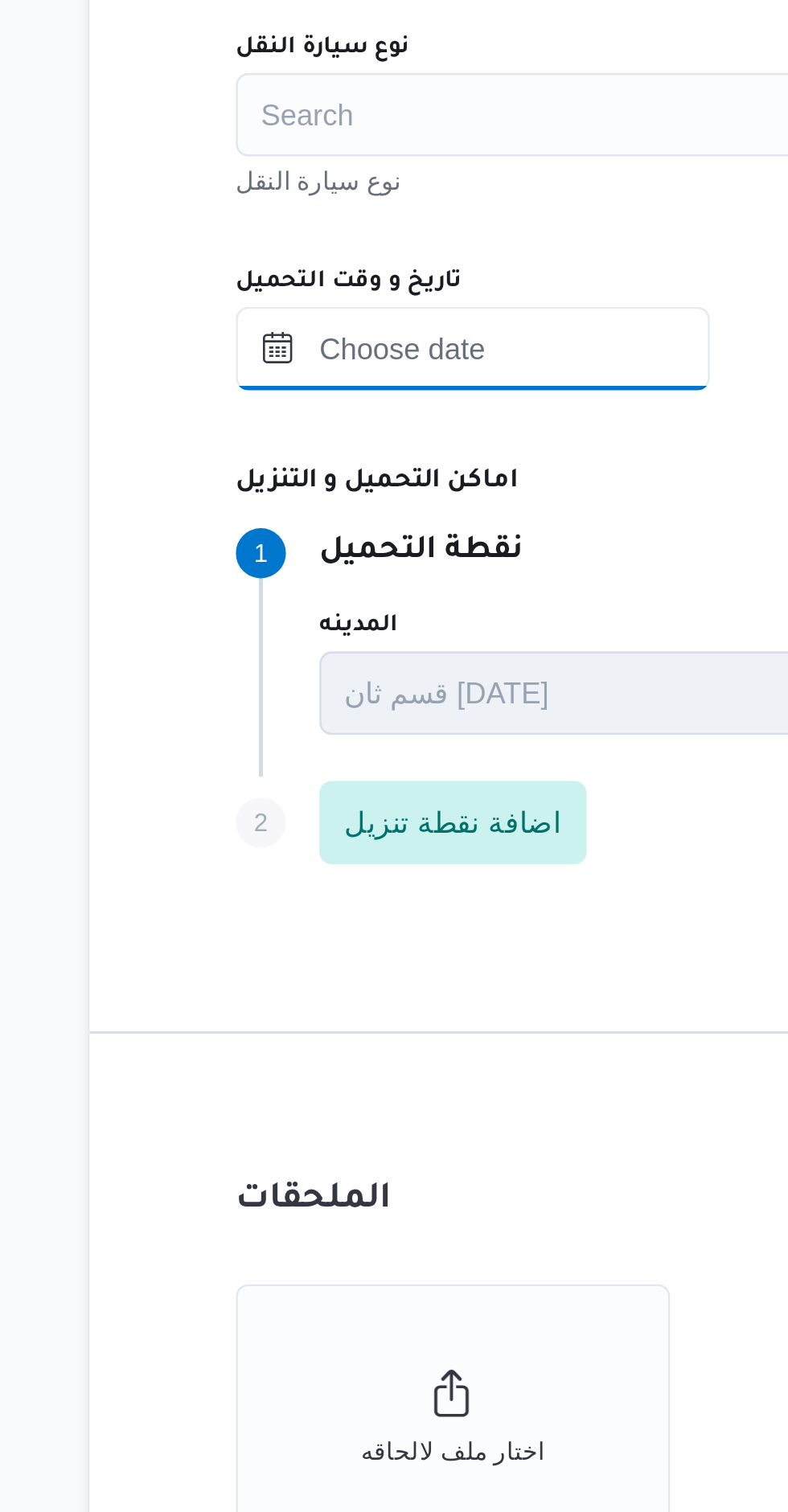
click at [314, 1014] on input "تاريخ و وقت التحميل" at bounding box center [356, 1013] width 183 height 33
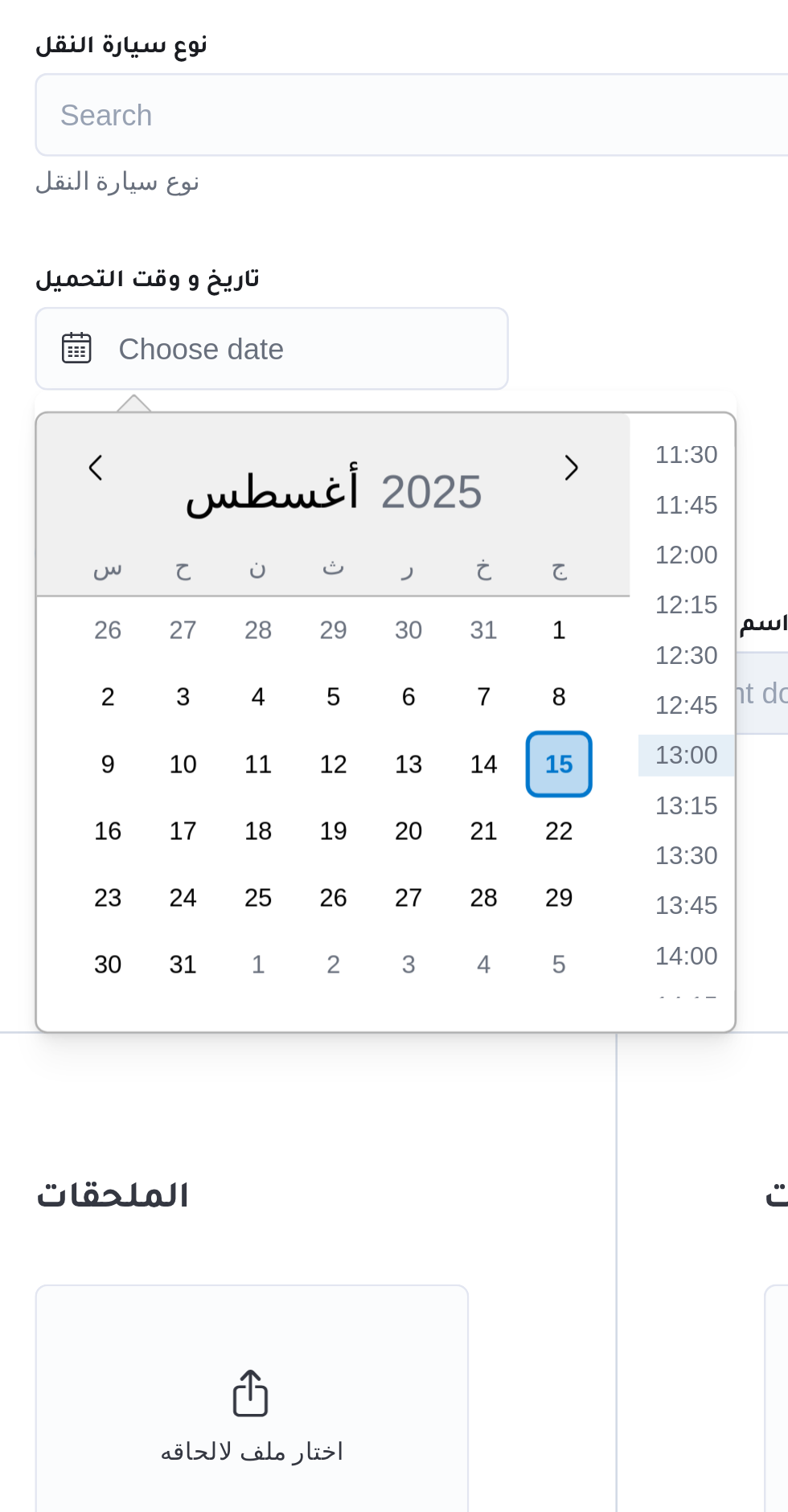
click at [518, 1056] on li "11:30" at bounding box center [515, 1054] width 37 height 16
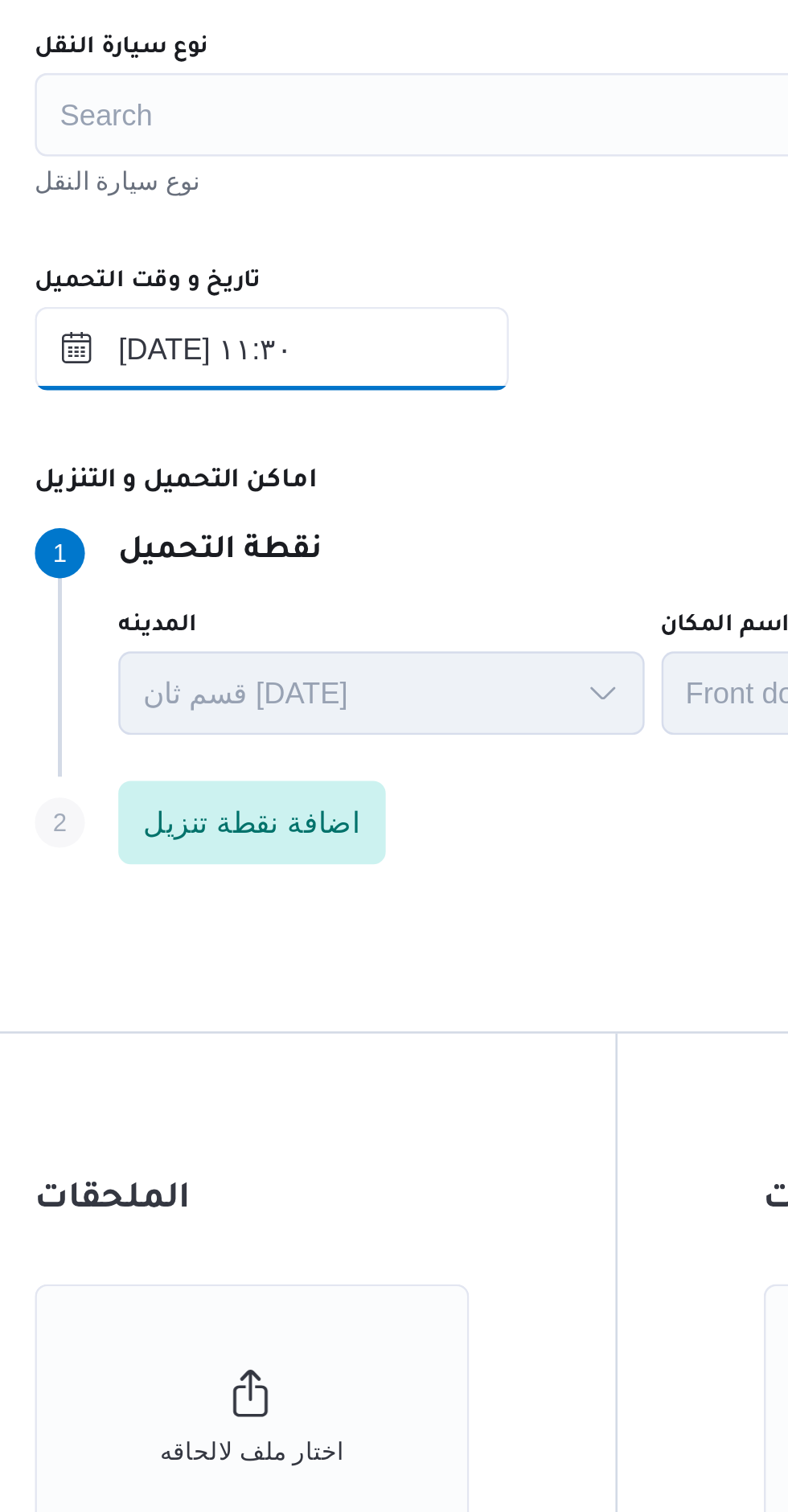
click at [374, 1014] on input "١٥/٠٨/٢٠٢٥ ١١:٣٠" at bounding box center [356, 1013] width 183 height 33
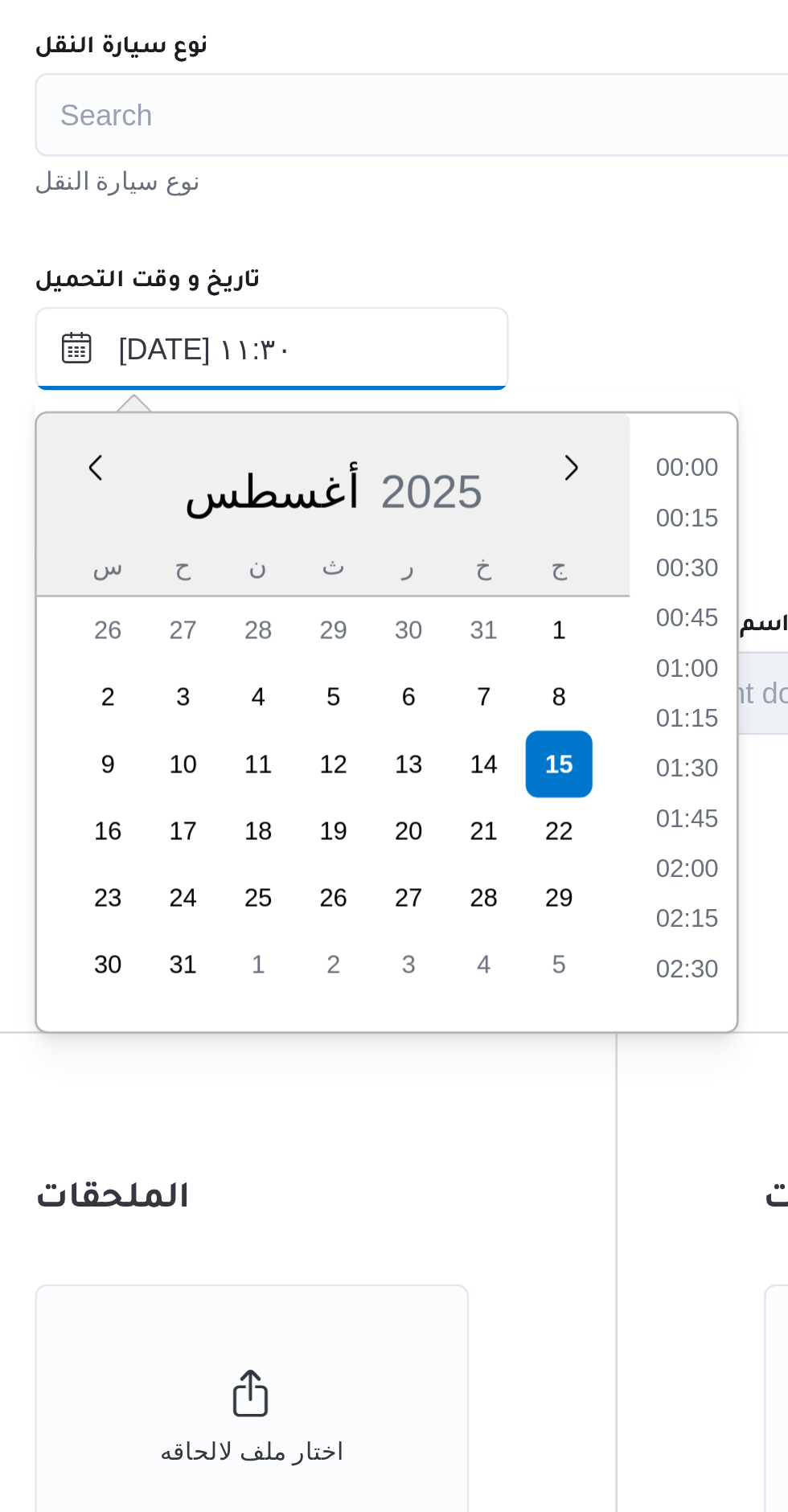
scroll to position [777, 0]
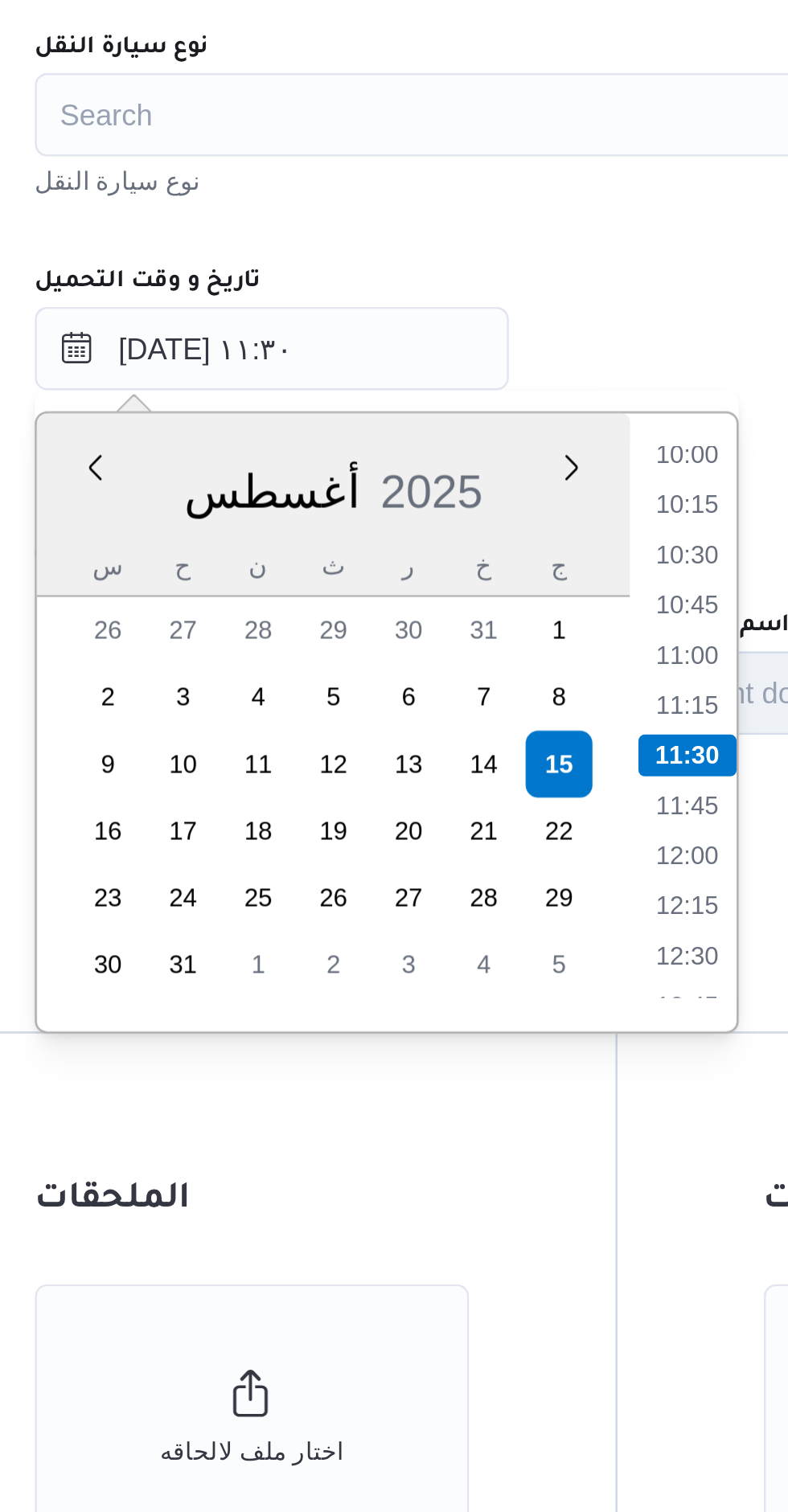
click at [507, 1054] on li "10:00" at bounding box center [515, 1054] width 37 height 16
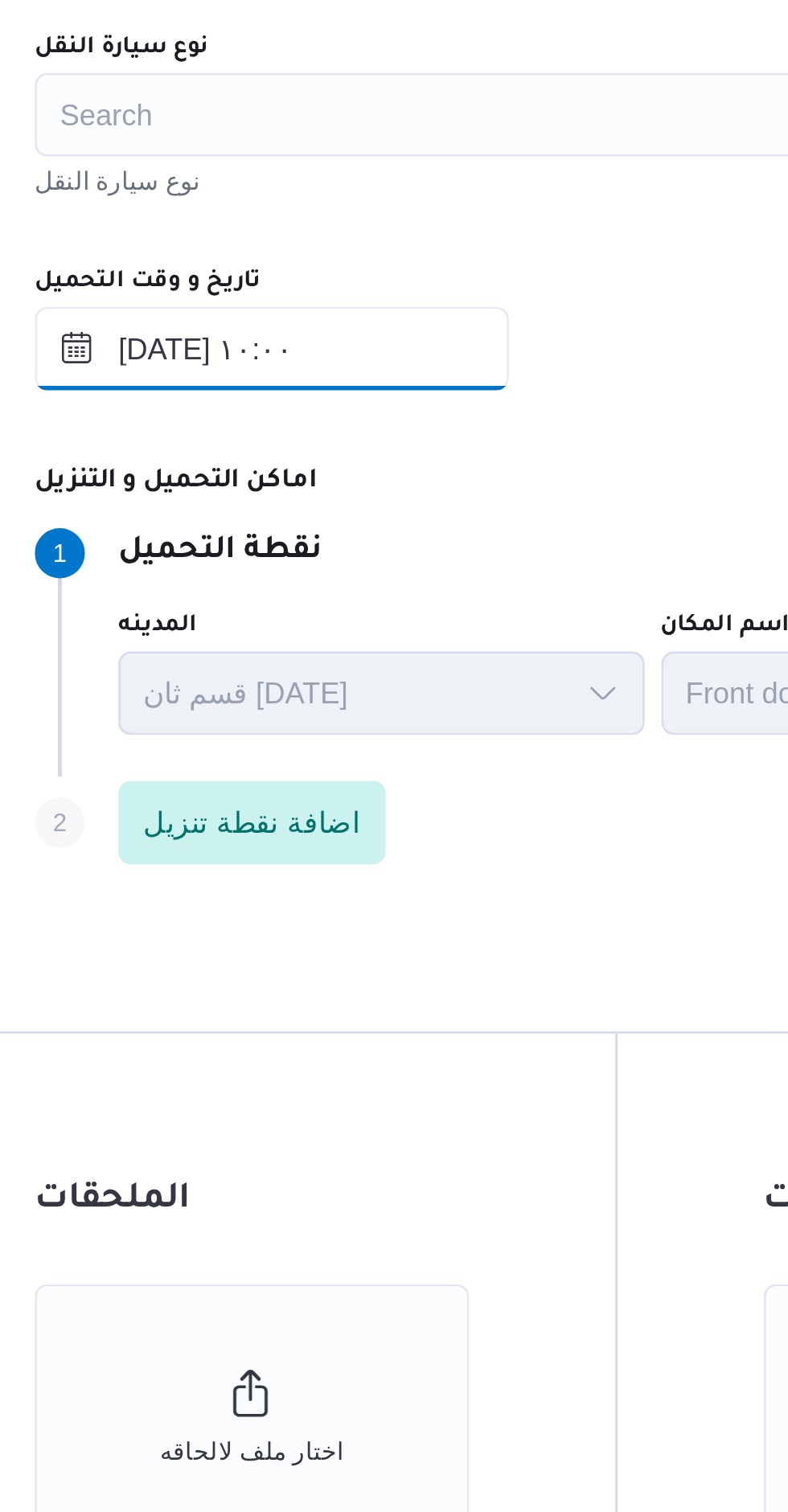
click at [354, 1011] on input "١٥/٠٨/٢٠٢٥ ١٠:٠٠" at bounding box center [356, 1013] width 183 height 33
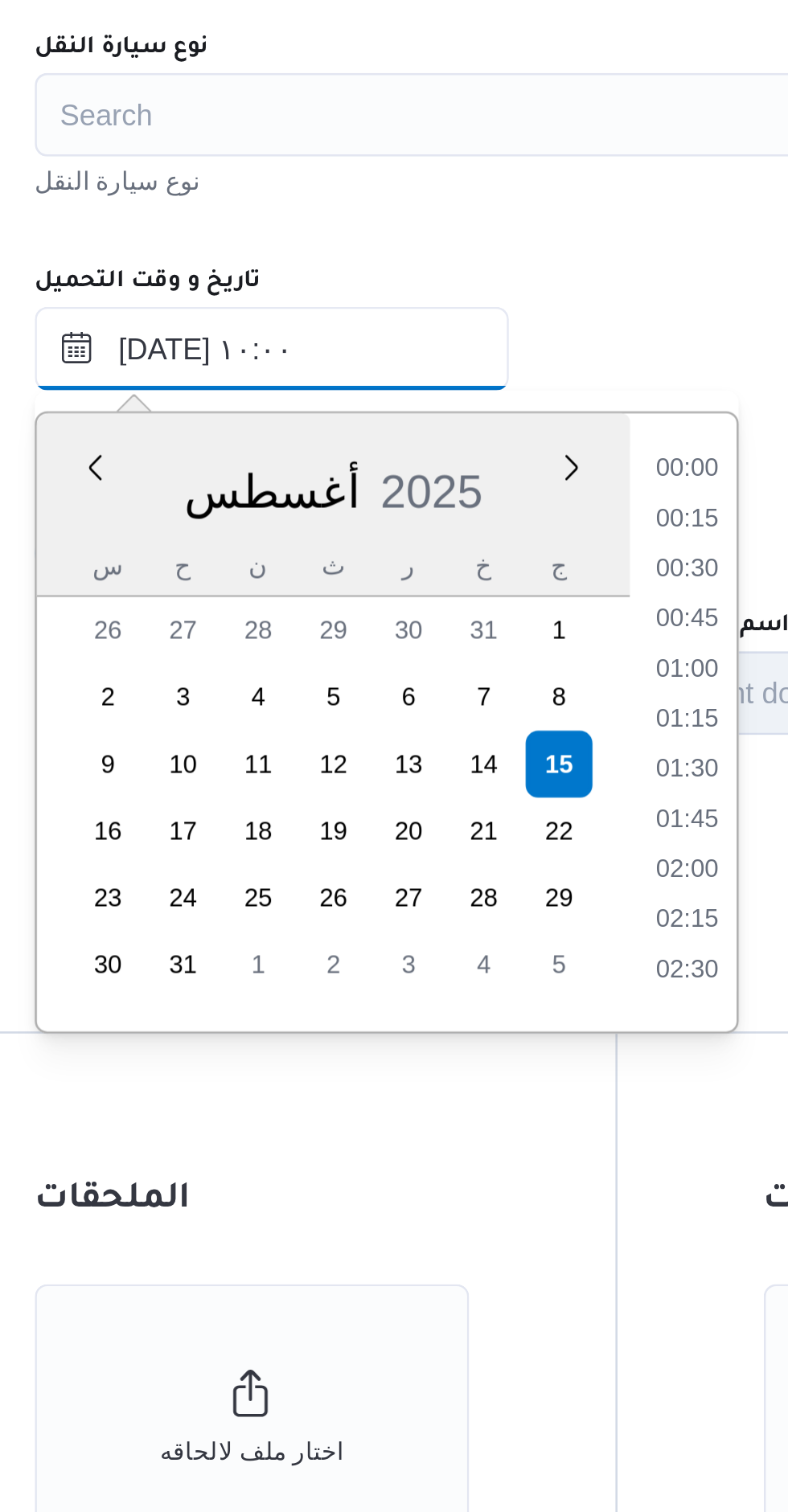
scroll to position [660, 0]
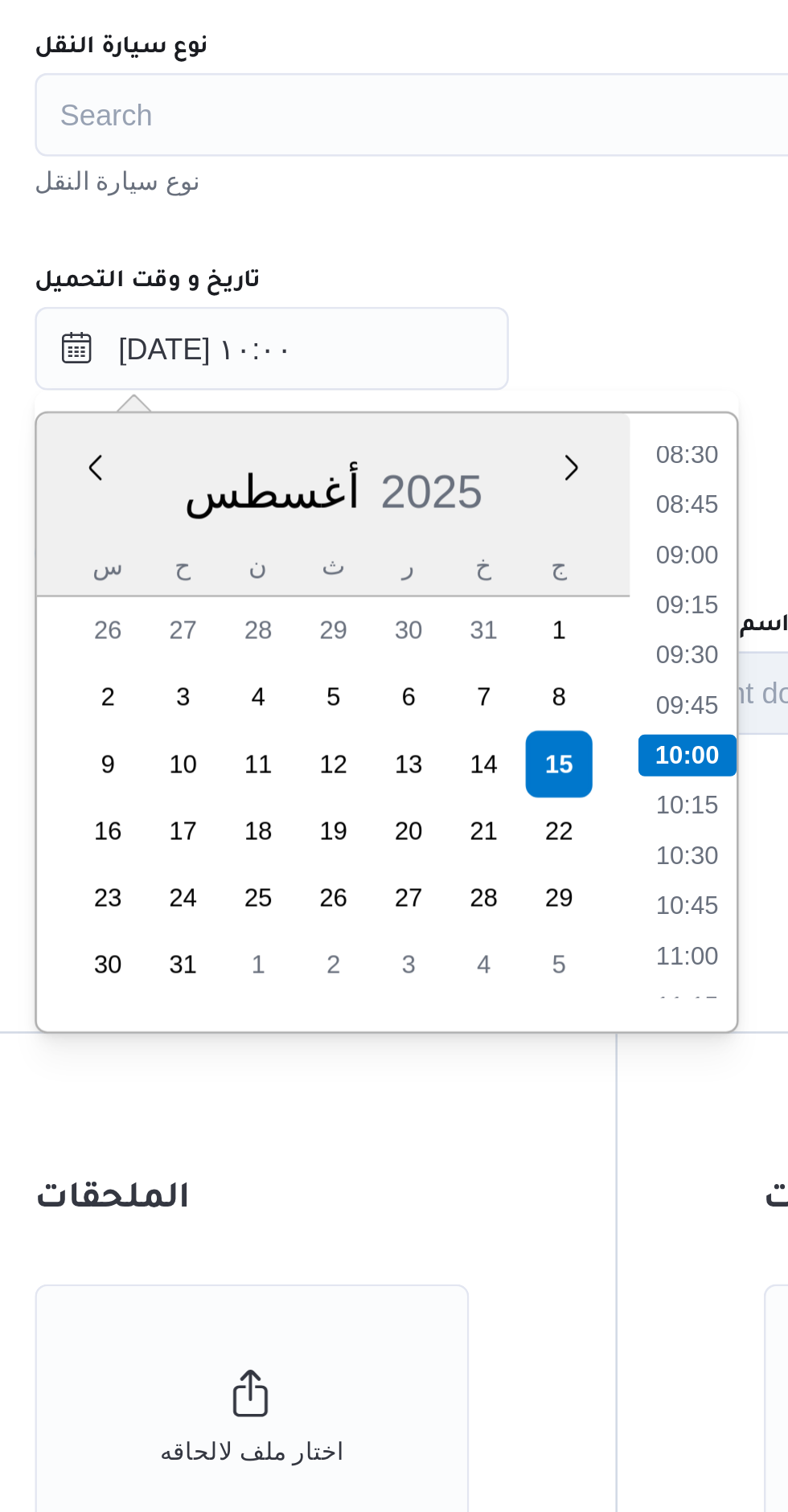
click at [515, 1058] on li "08:30" at bounding box center [515, 1054] width 37 height 16
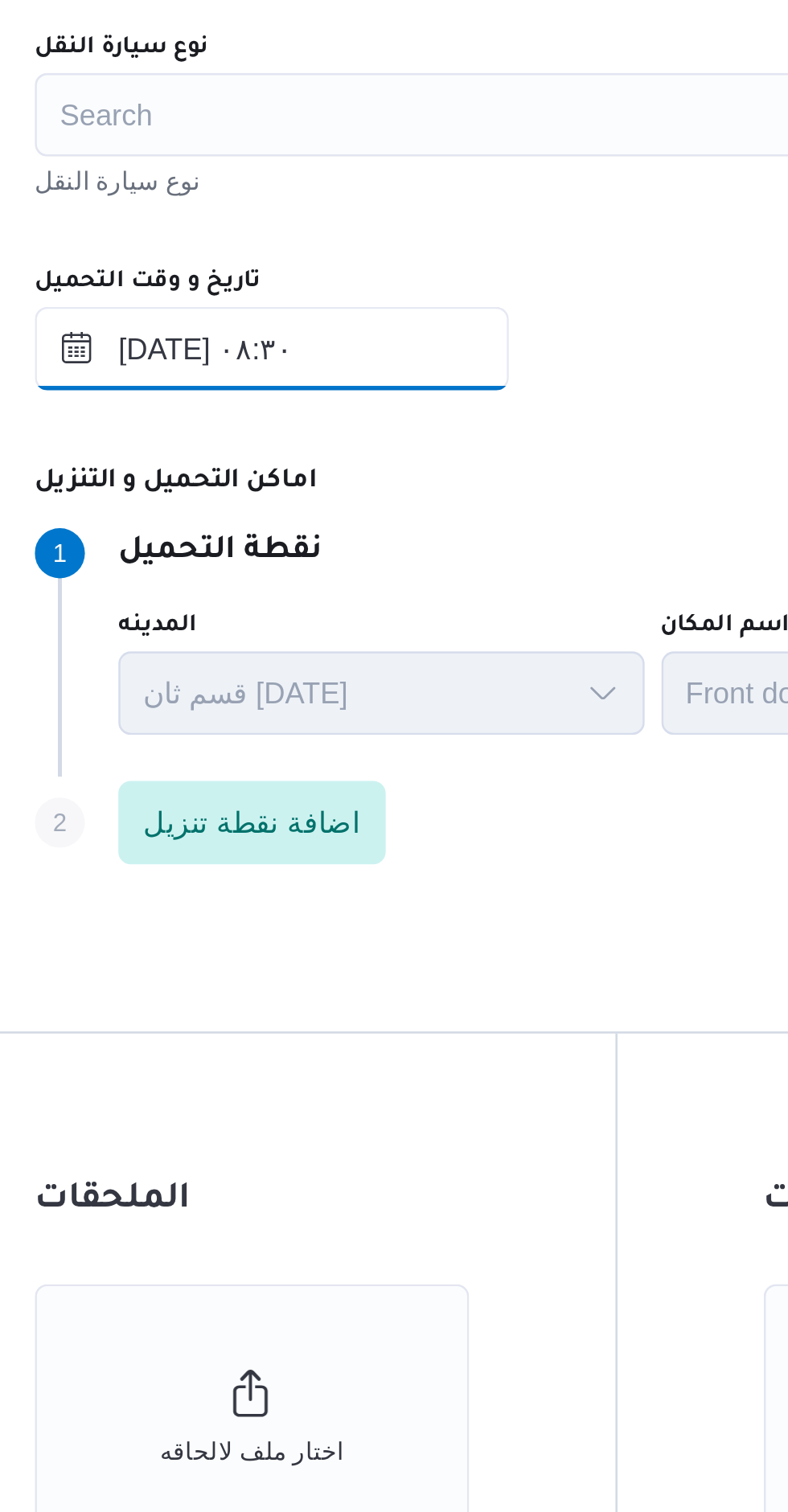
click at [370, 1019] on input "١٥/٠٨/٢٠٢٥ ٠٨:٣٠" at bounding box center [356, 1013] width 183 height 33
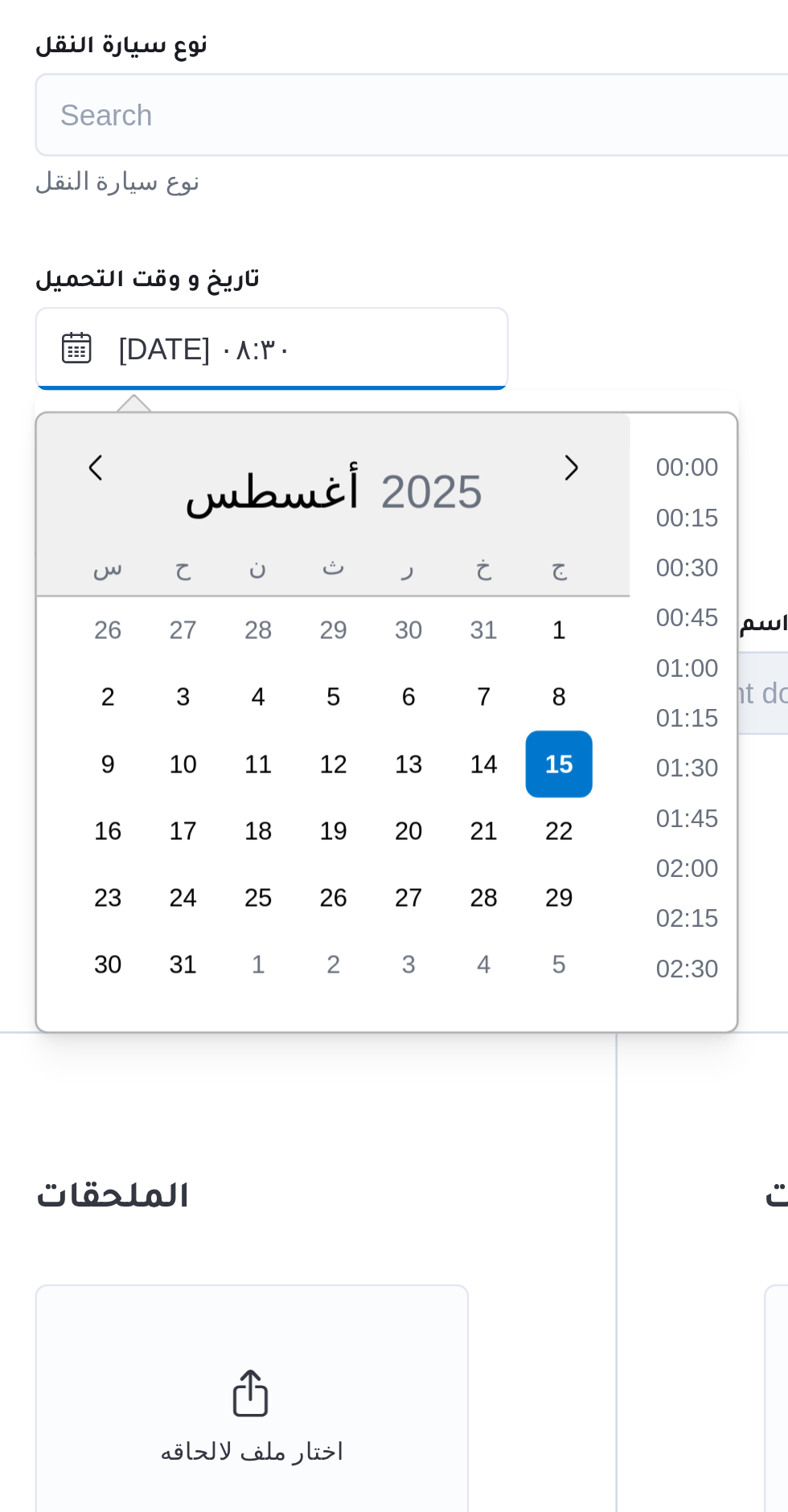
scroll to position [545, 0]
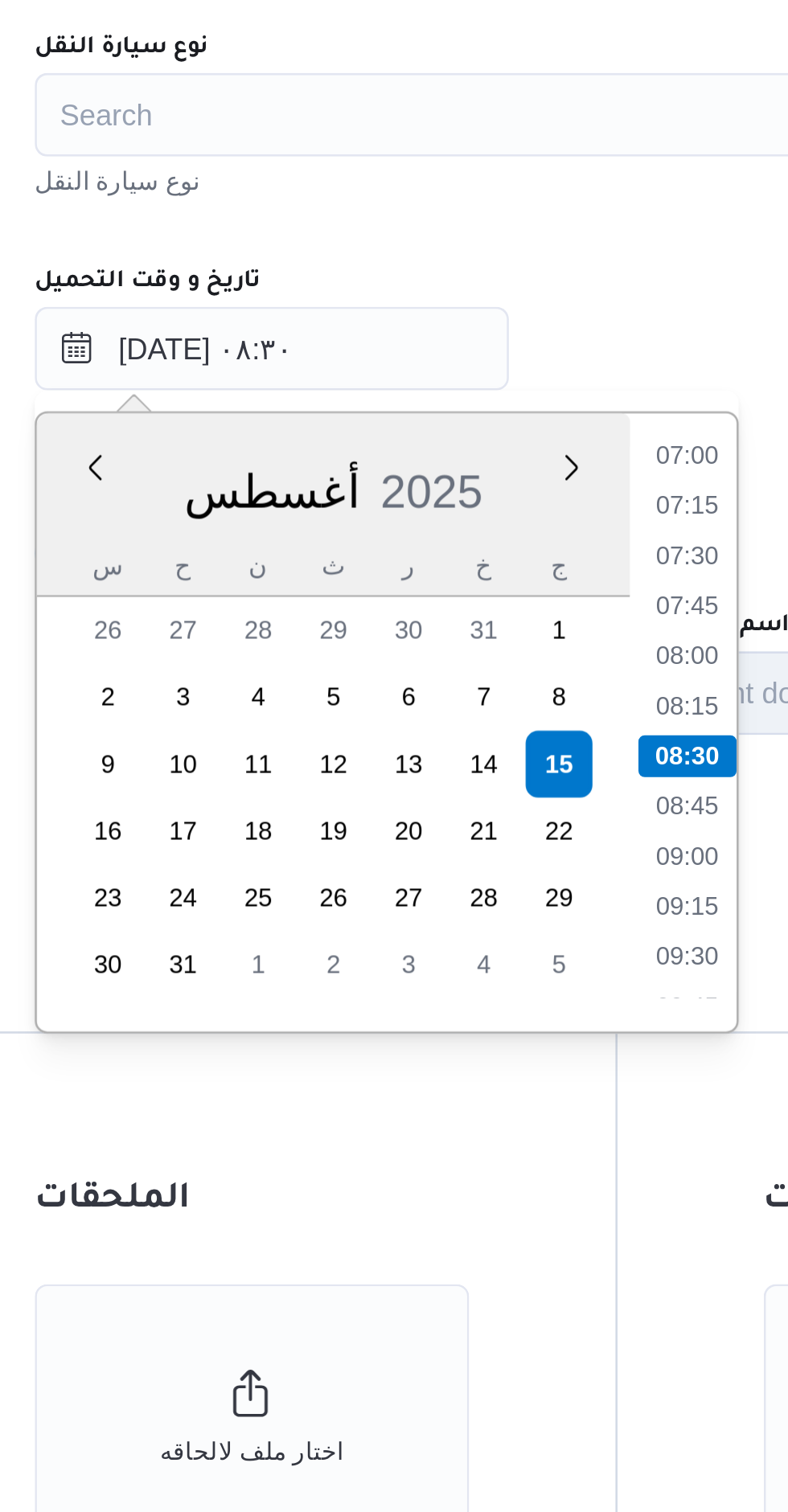
click at [519, 1053] on li "07:00" at bounding box center [515, 1054] width 37 height 16
type input "١٥/٠٨/٢٠٢٥ ٠٧:٠٠"
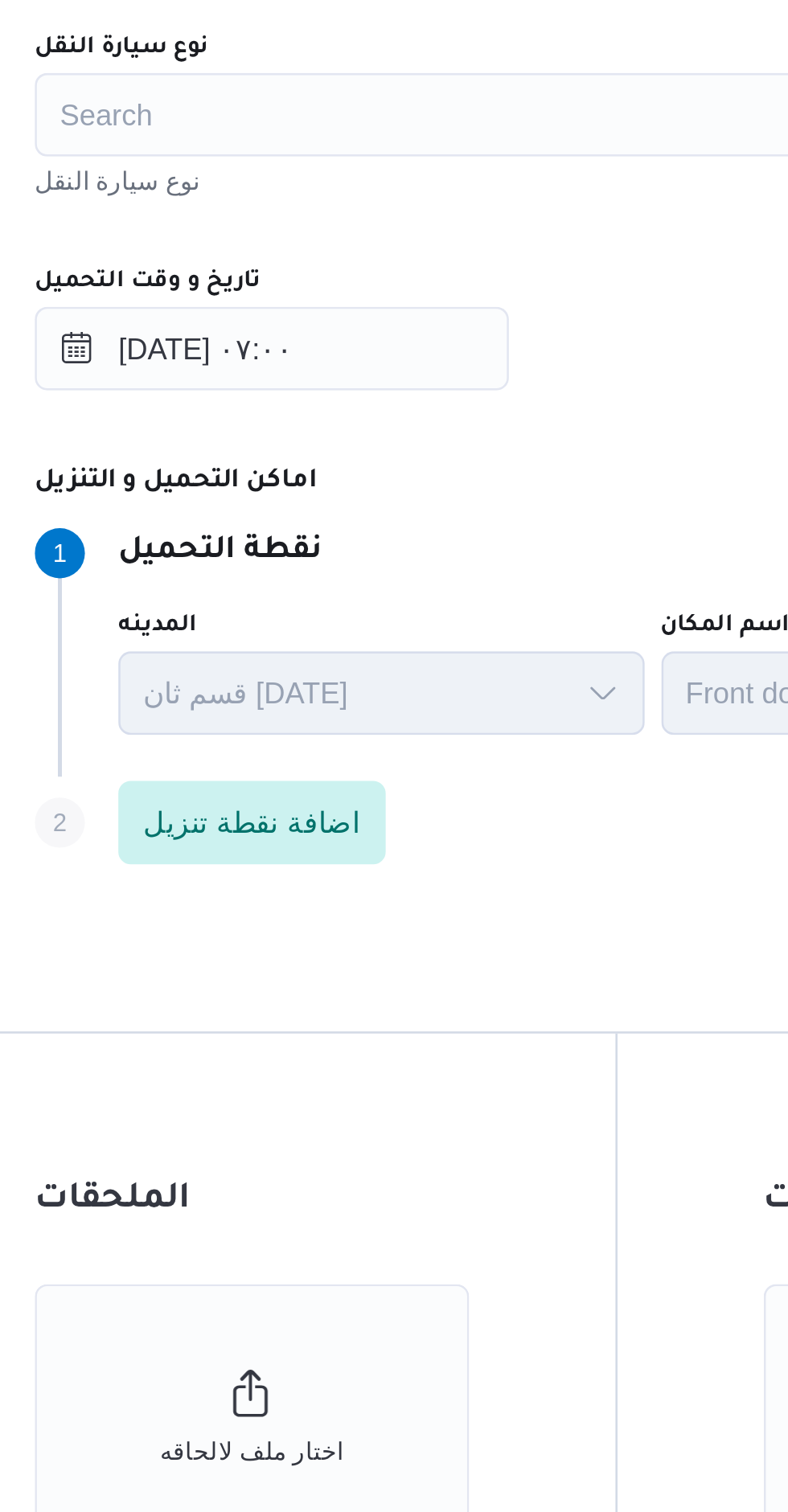
click at [509, 1034] on div "المقاول Search مقاول الرحلة نوع العملية Search order-form.help-txt-operation-mo…" at bounding box center [489, 875] width 473 height 715
click at [332, 928] on div "Search" at bounding box center [489, 923] width 447 height 33
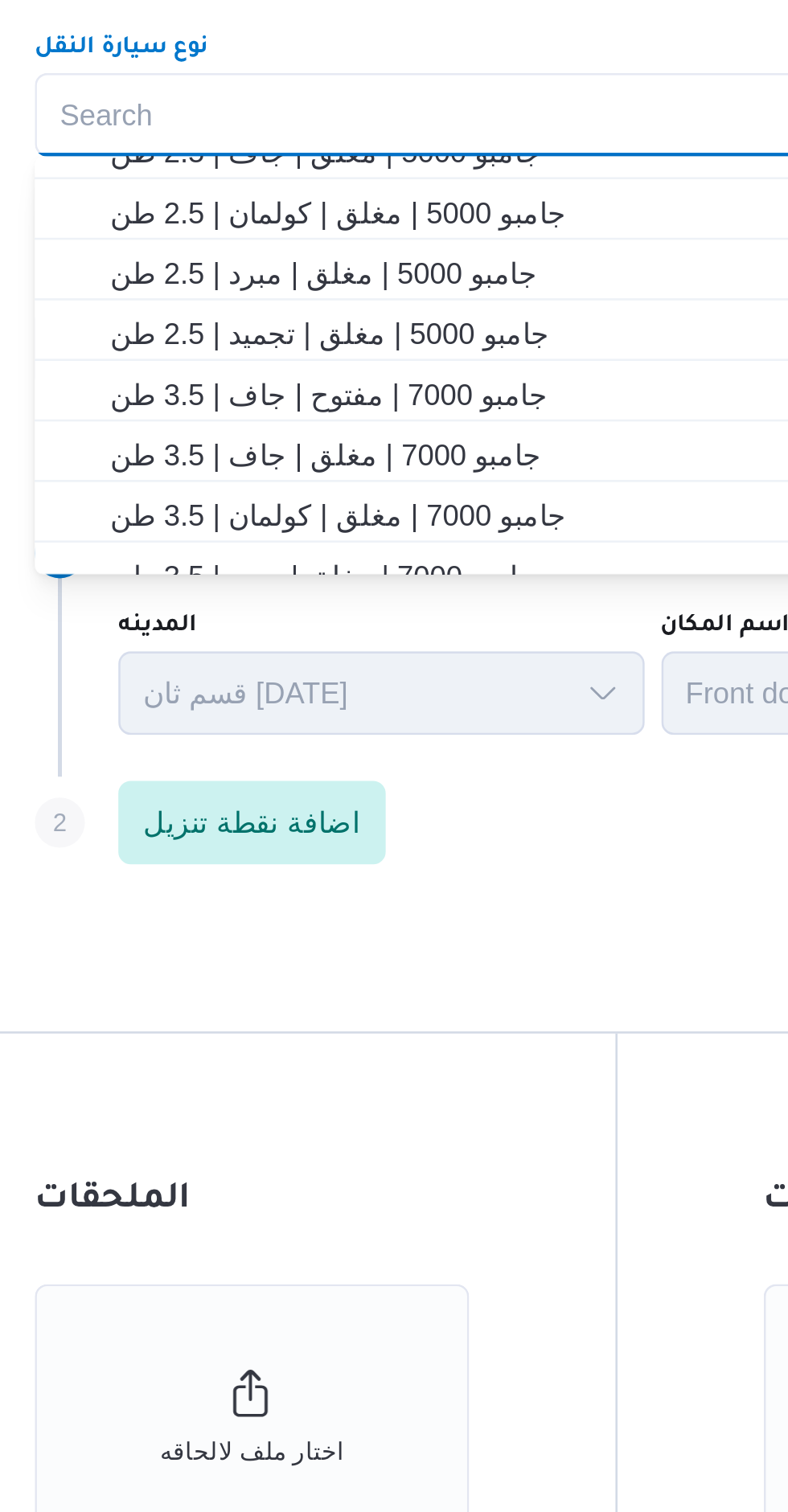
scroll to position [203, 0]
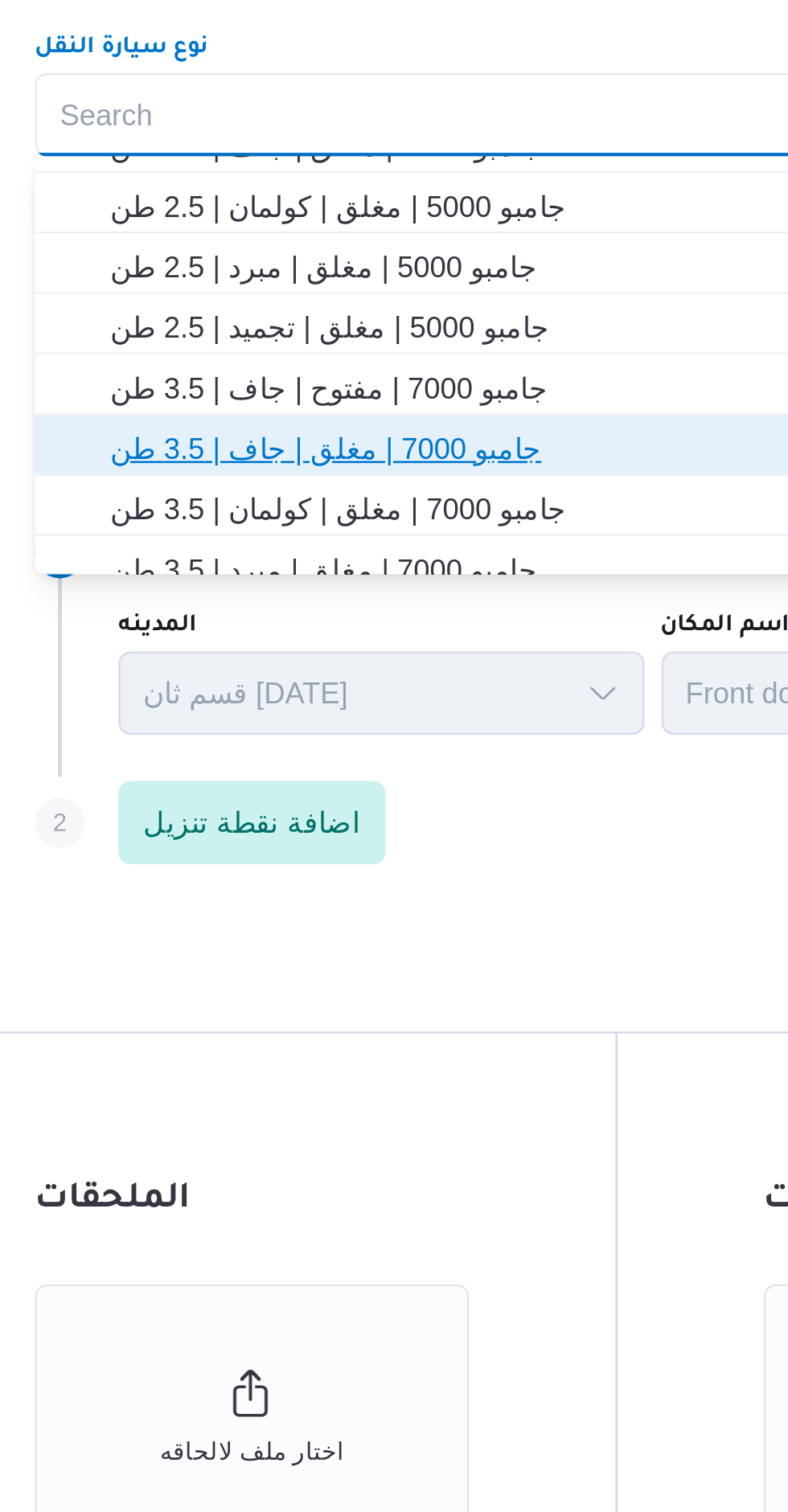
click at [339, 1049] on span "جامبو 7000 | مغلق | جاف | 3.5 طن" at bounding box center [499, 1052] width 409 height 20
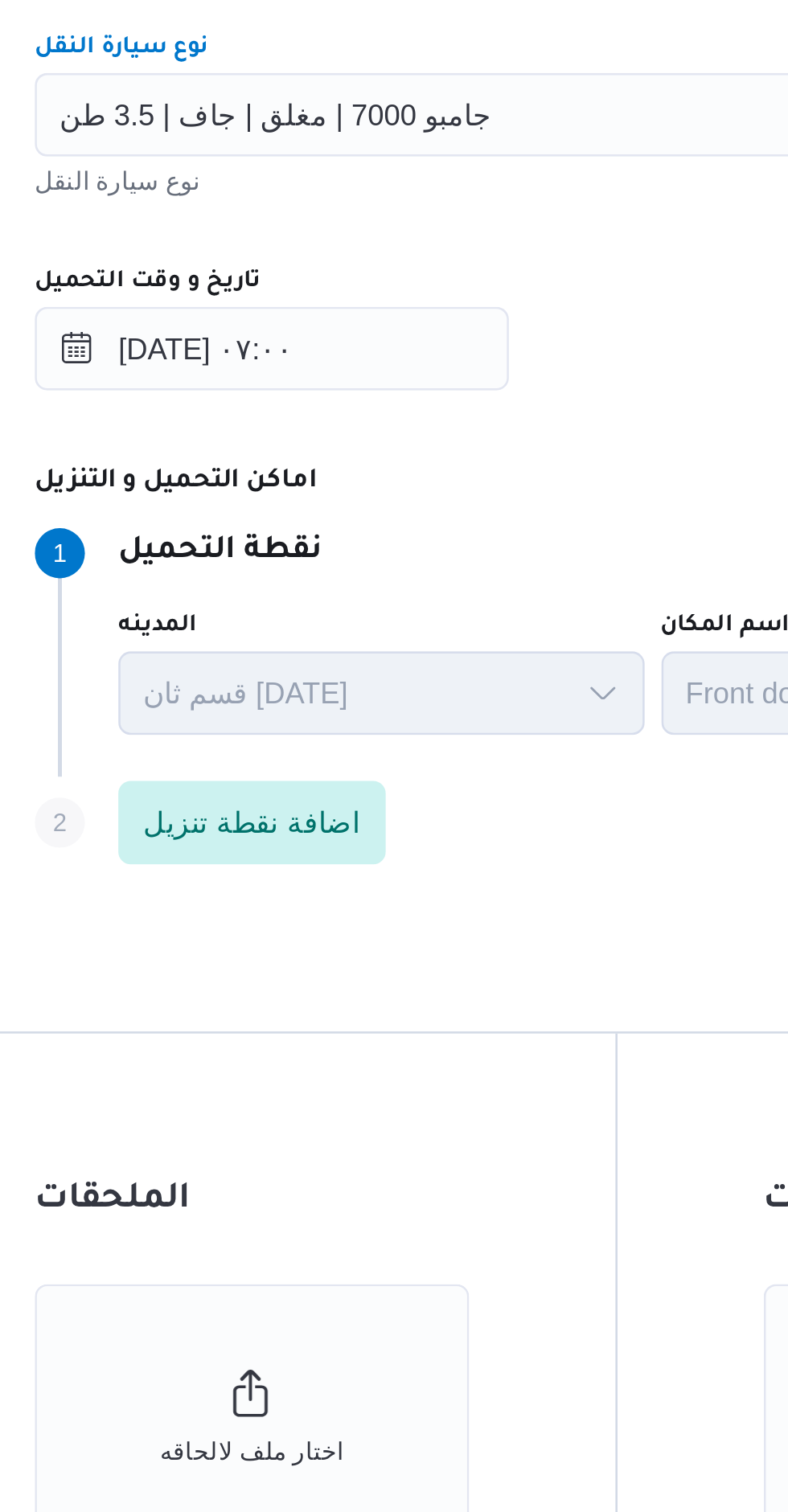
click at [464, 1035] on div "المقاول Search مقاول الرحلة نوع العملية Search order-form.help-txt-operation-mo…" at bounding box center [489, 875] width 473 height 715
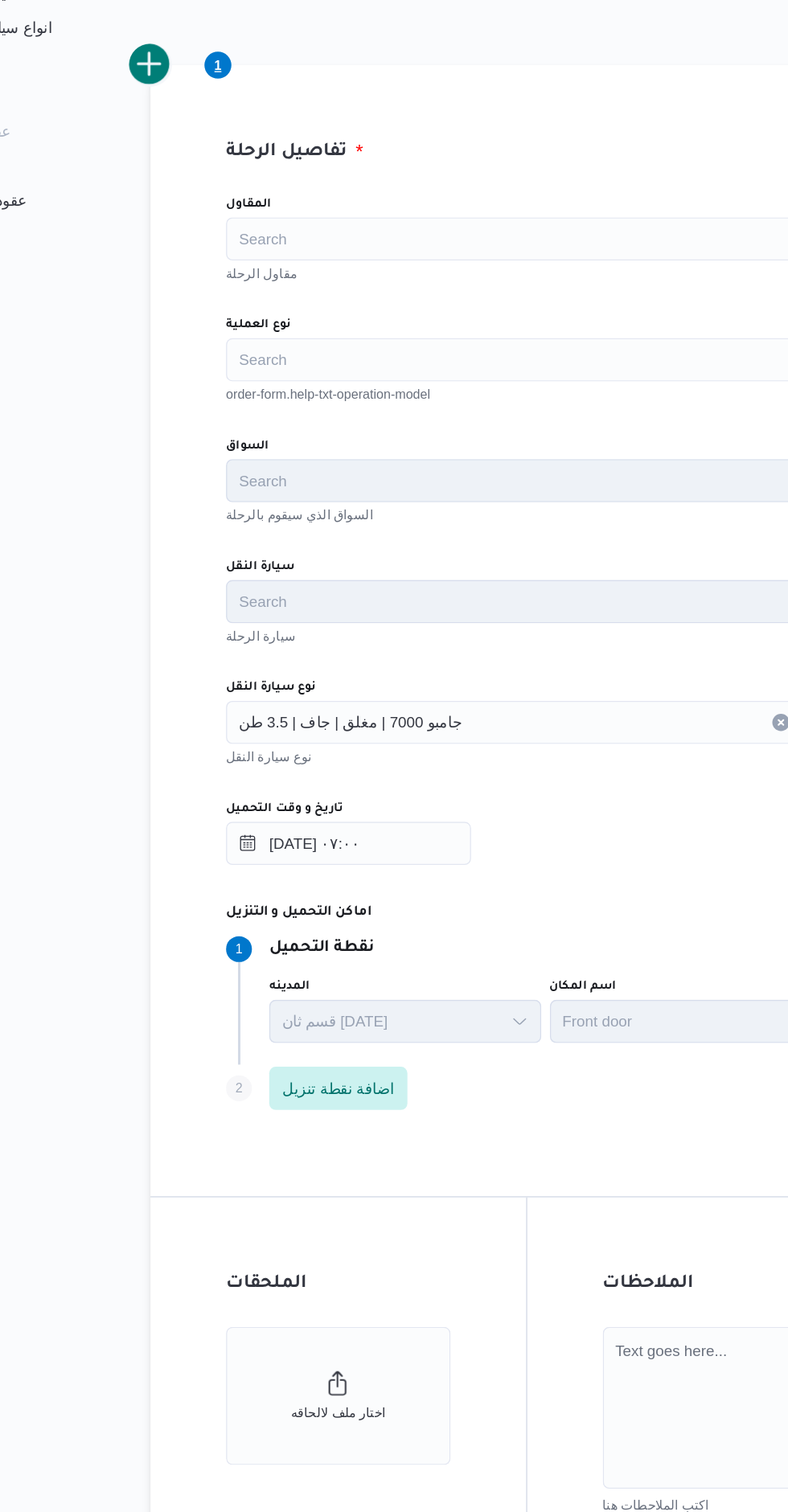
click at [310, 647] on div "Search" at bounding box center [489, 653] width 447 height 33
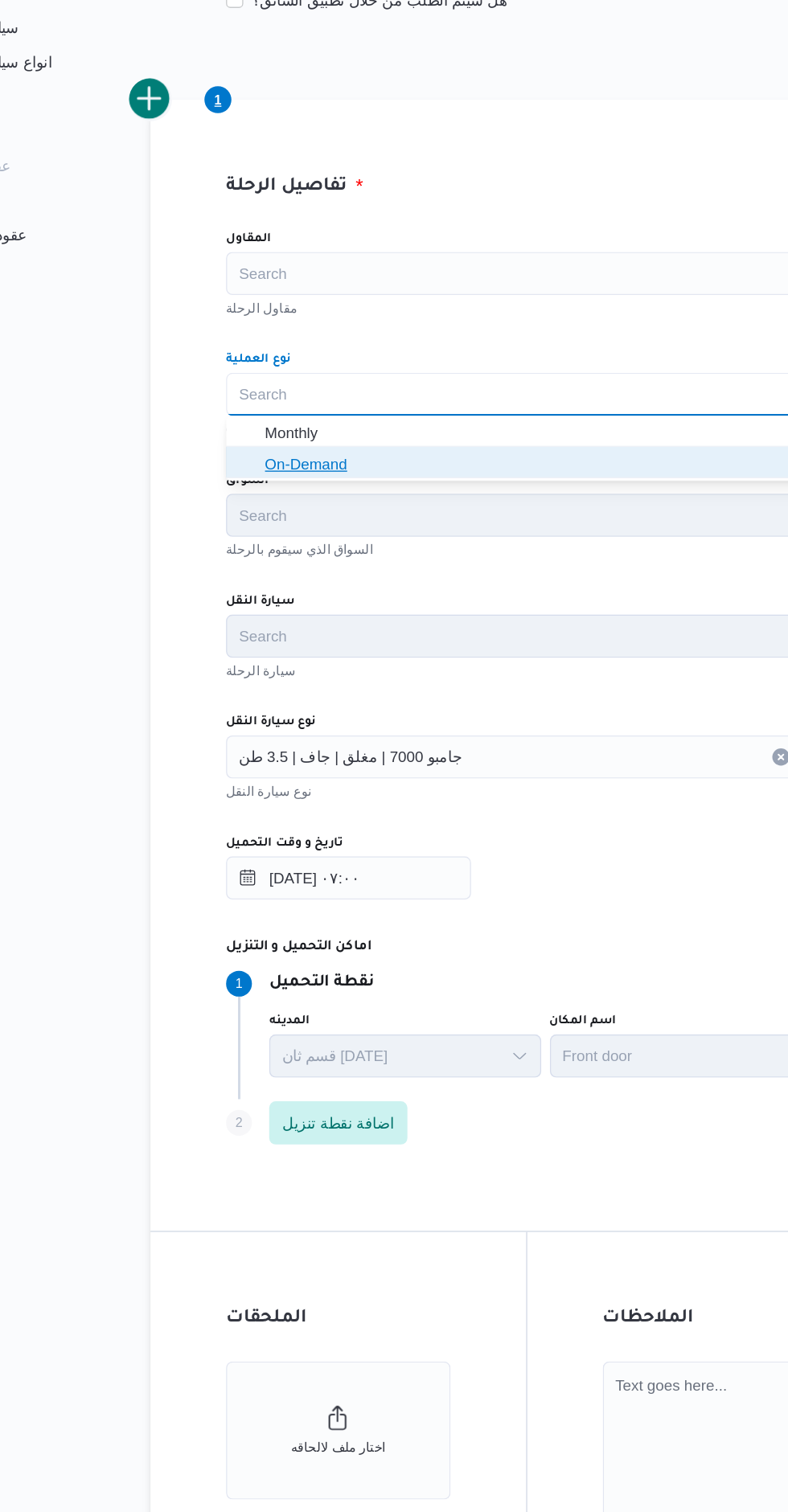
click at [308, 712] on span "On-Demand" at bounding box center [499, 706] width 409 height 20
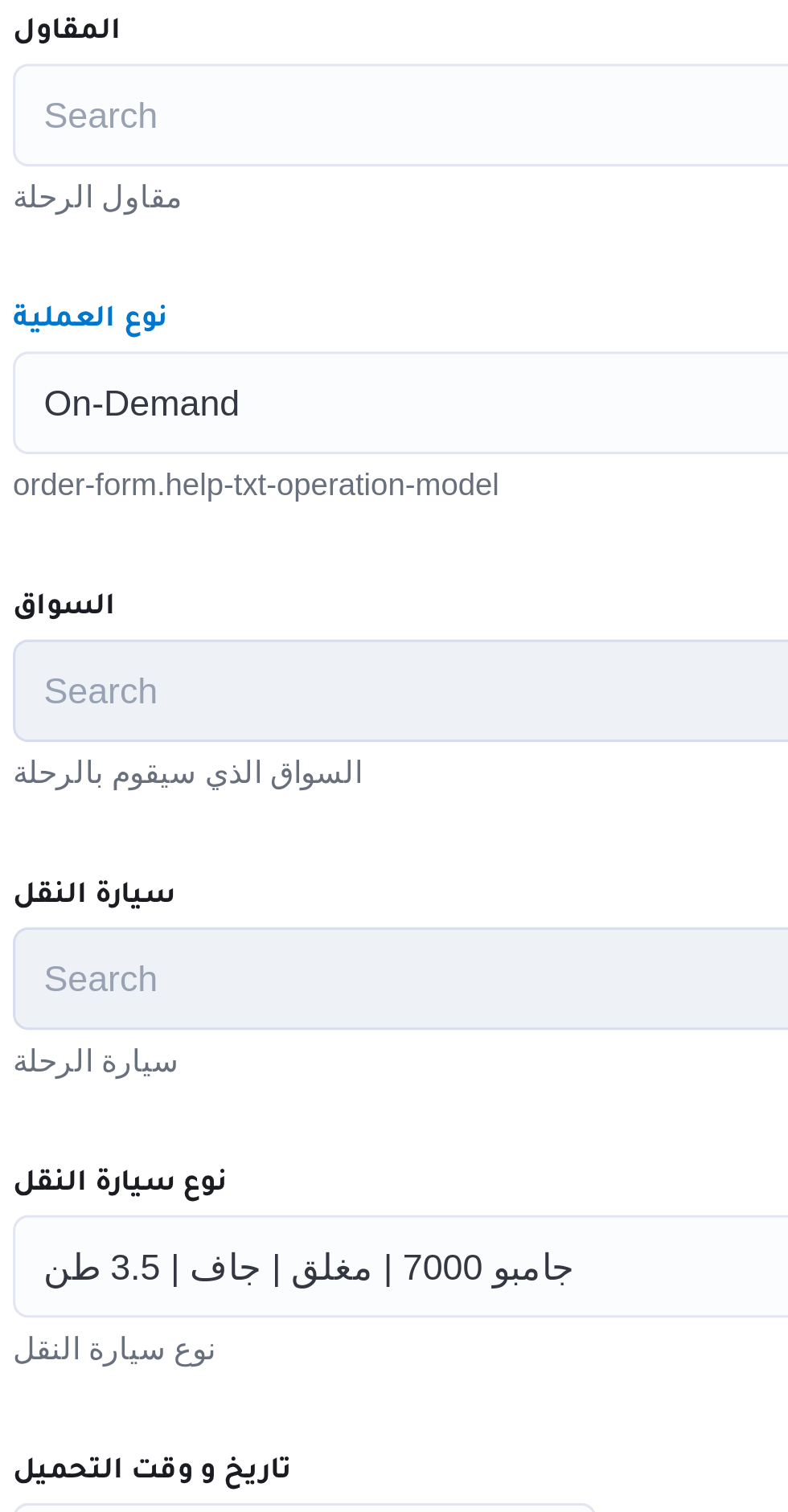
click at [383, 702] on div "المقاول Search مقاول الرحلة نوع العملية On-Demand Combo box. Selected. On-Deman…" at bounding box center [489, 875] width 473 height 715
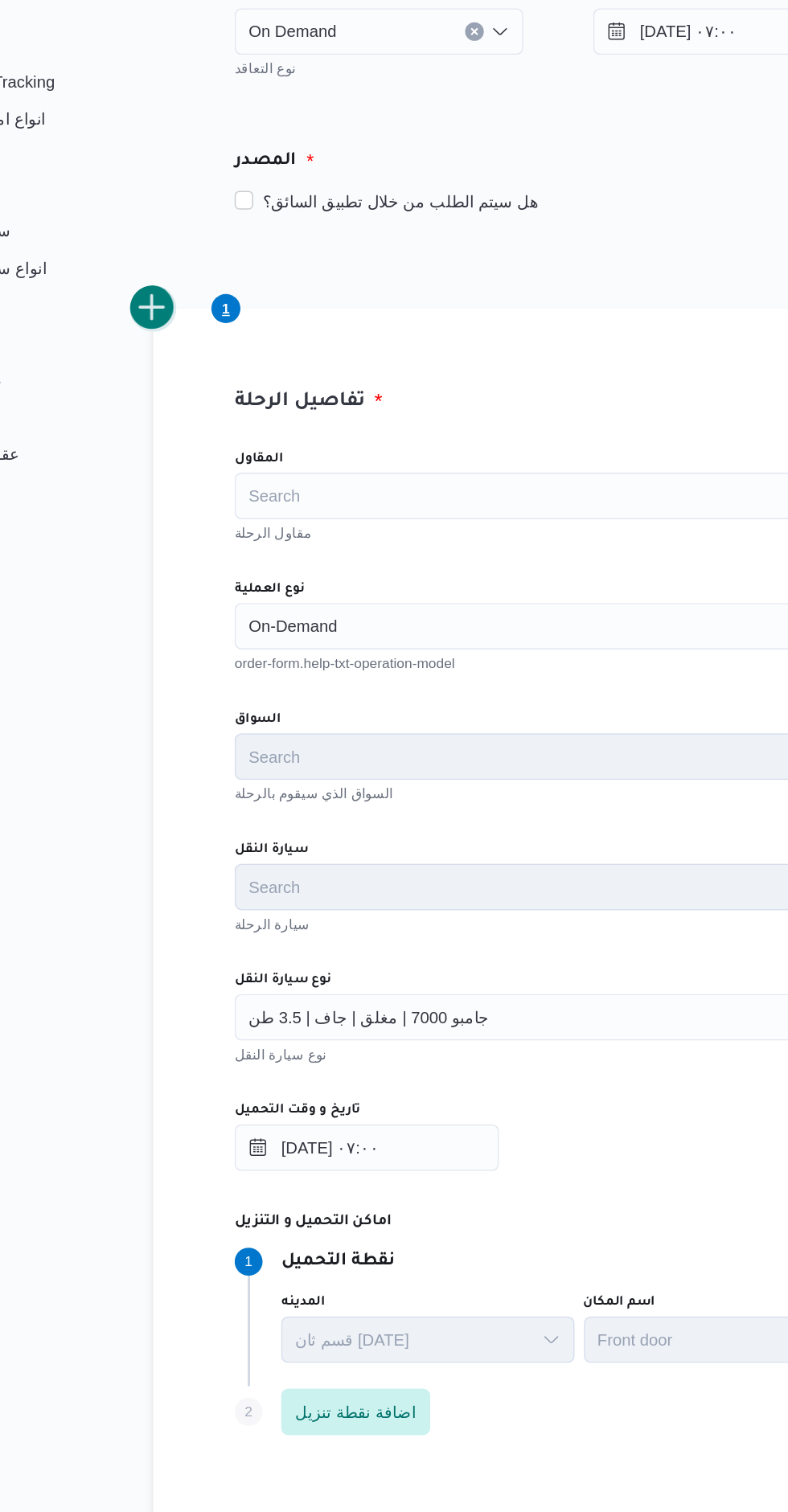
click at [210, 440] on button "add trip" at bounding box center [208, 433] width 33 height 33
click at [302, 656] on div "Search" at bounding box center [489, 653] width 447 height 33
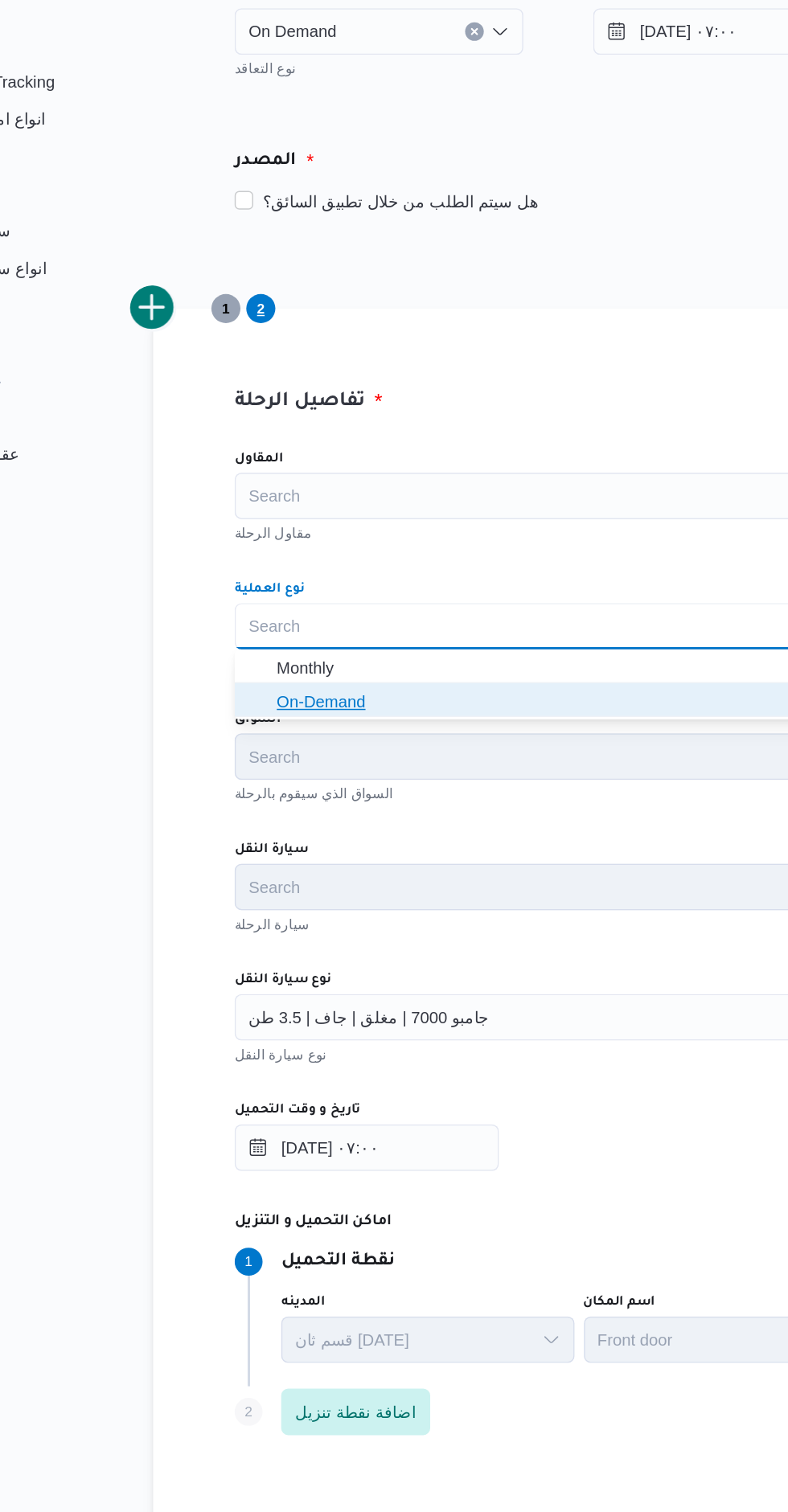
click at [313, 706] on span "On-Demand" at bounding box center [499, 706] width 409 height 20
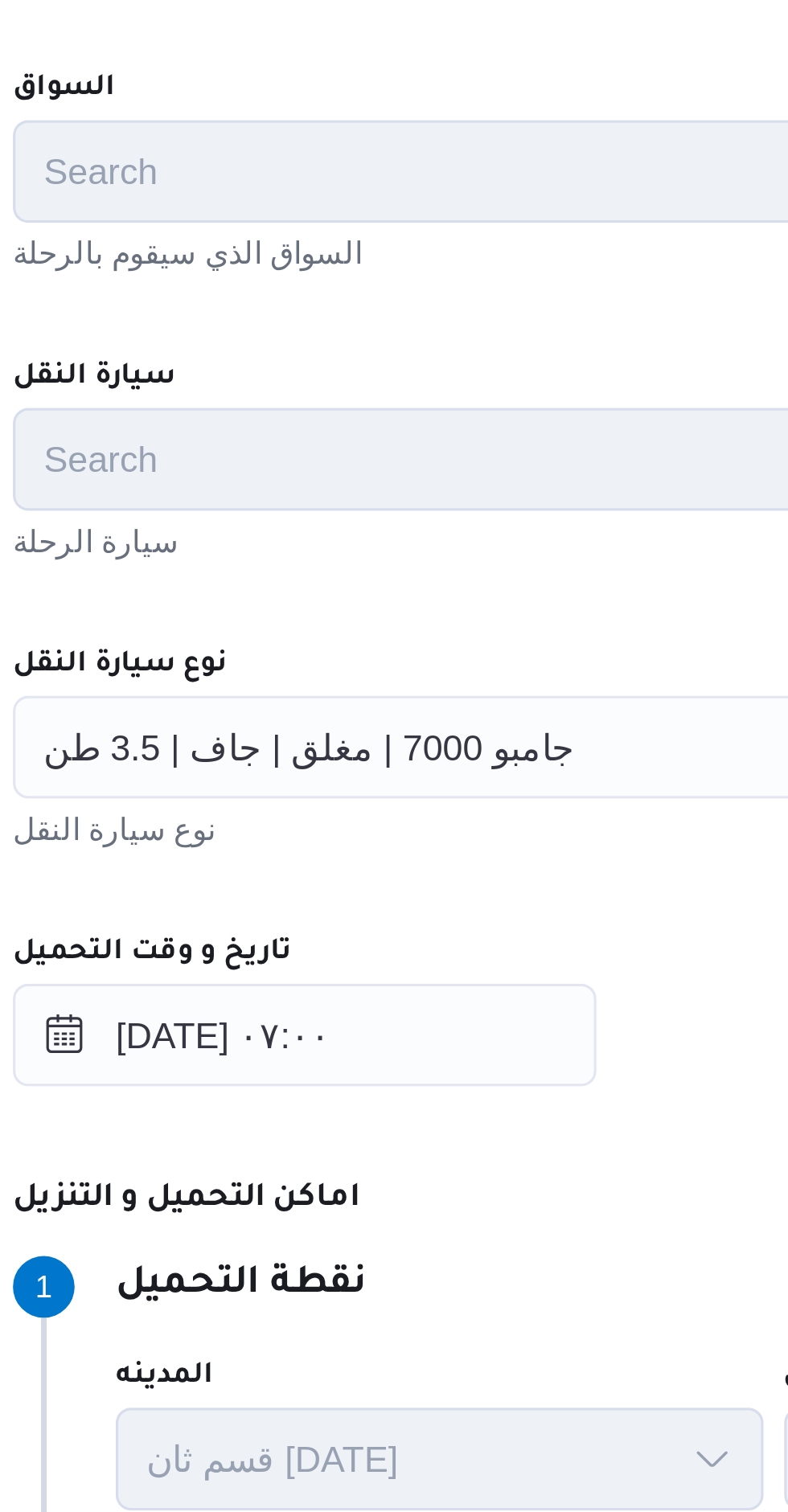
click at [361, 794] on div "المقاول Search مقاول الرحلة نوع العملية On-Demand Combo box. Selected. On-Deman…" at bounding box center [489, 875] width 473 height 715
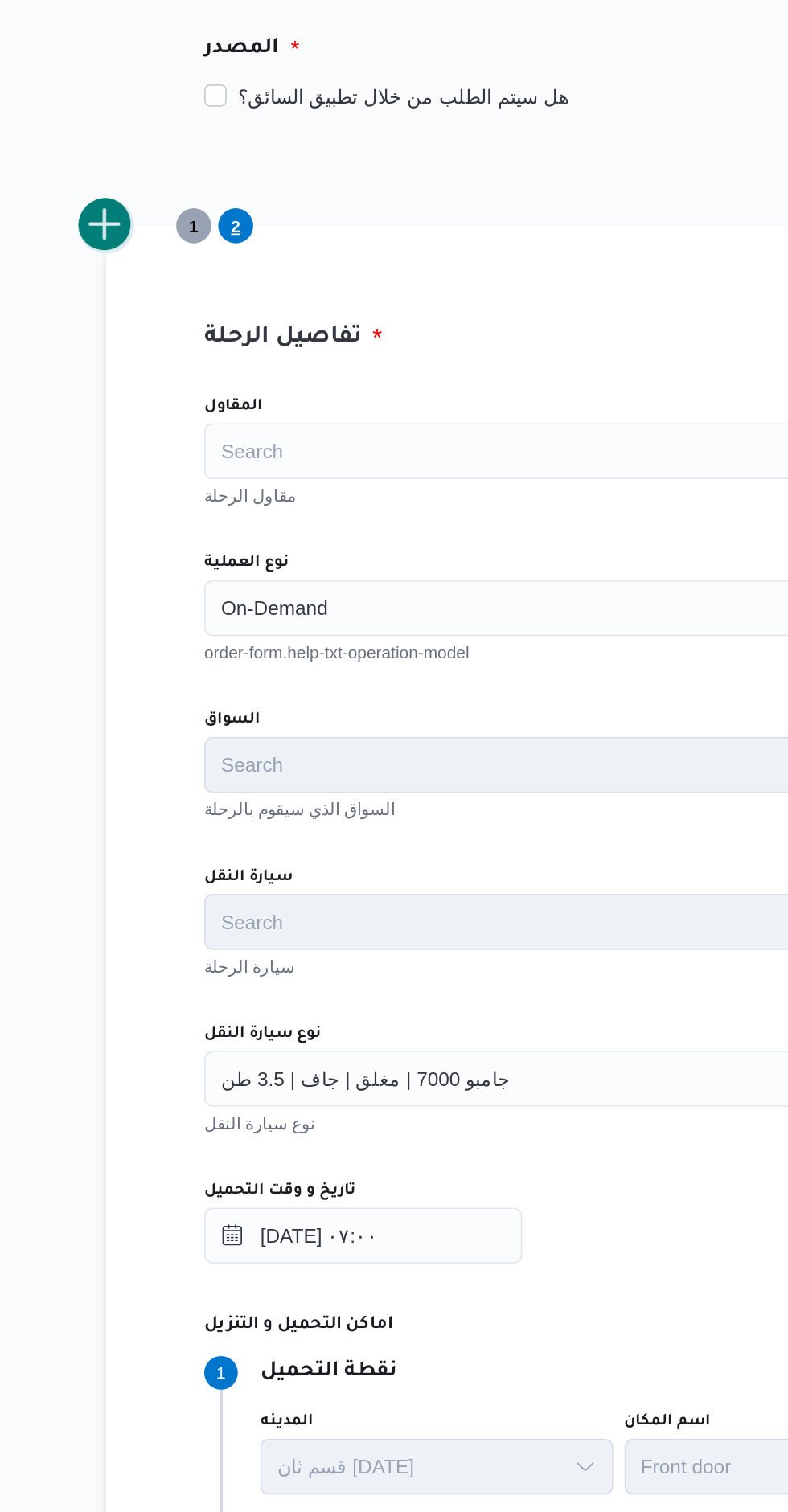
click at [213, 441] on button "add trip" at bounding box center [208, 433] width 33 height 33
click at [302, 663] on div "Search" at bounding box center [489, 653] width 447 height 33
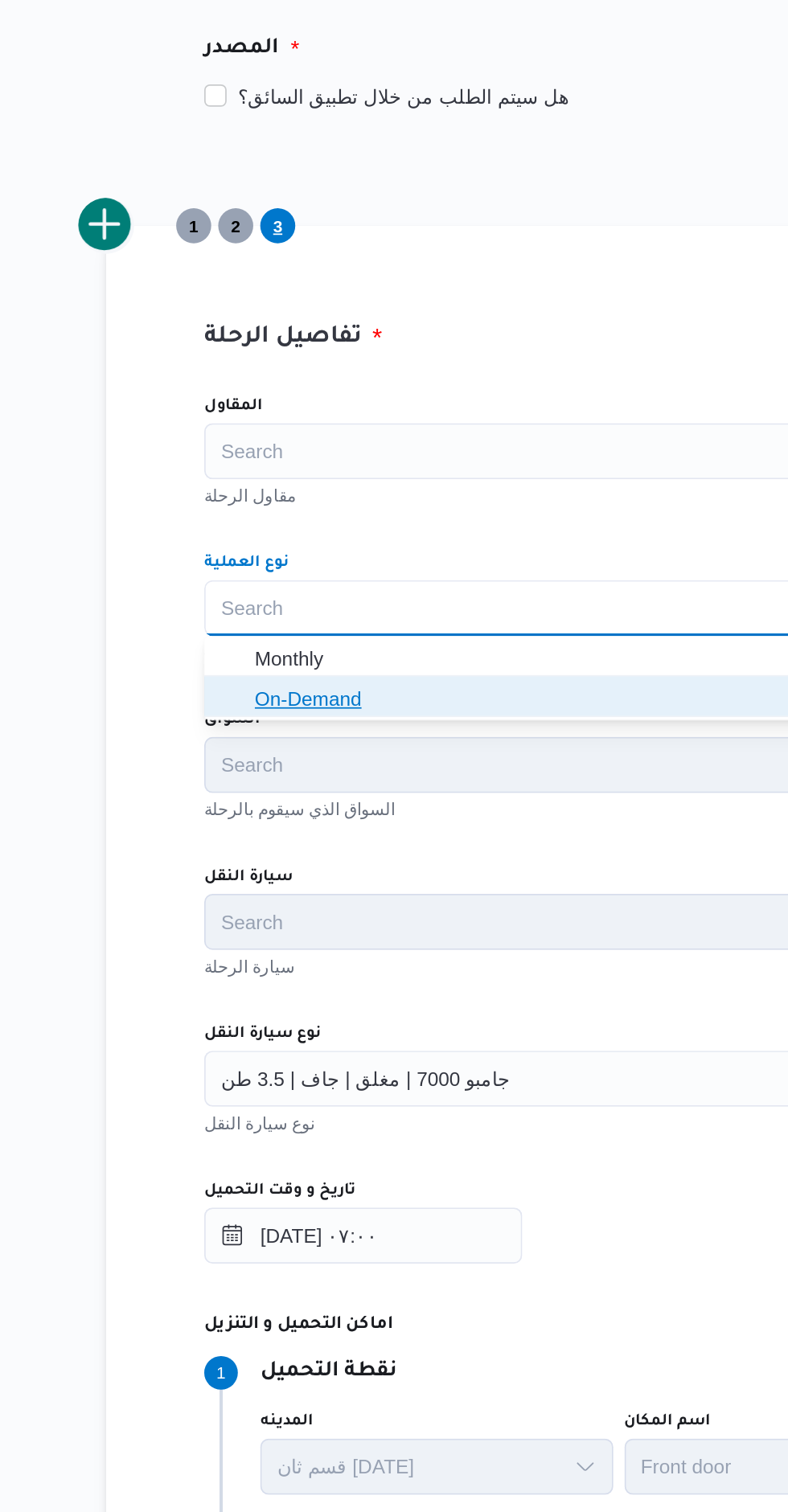
click at [305, 707] on span "On-Demand" at bounding box center [499, 706] width 409 height 20
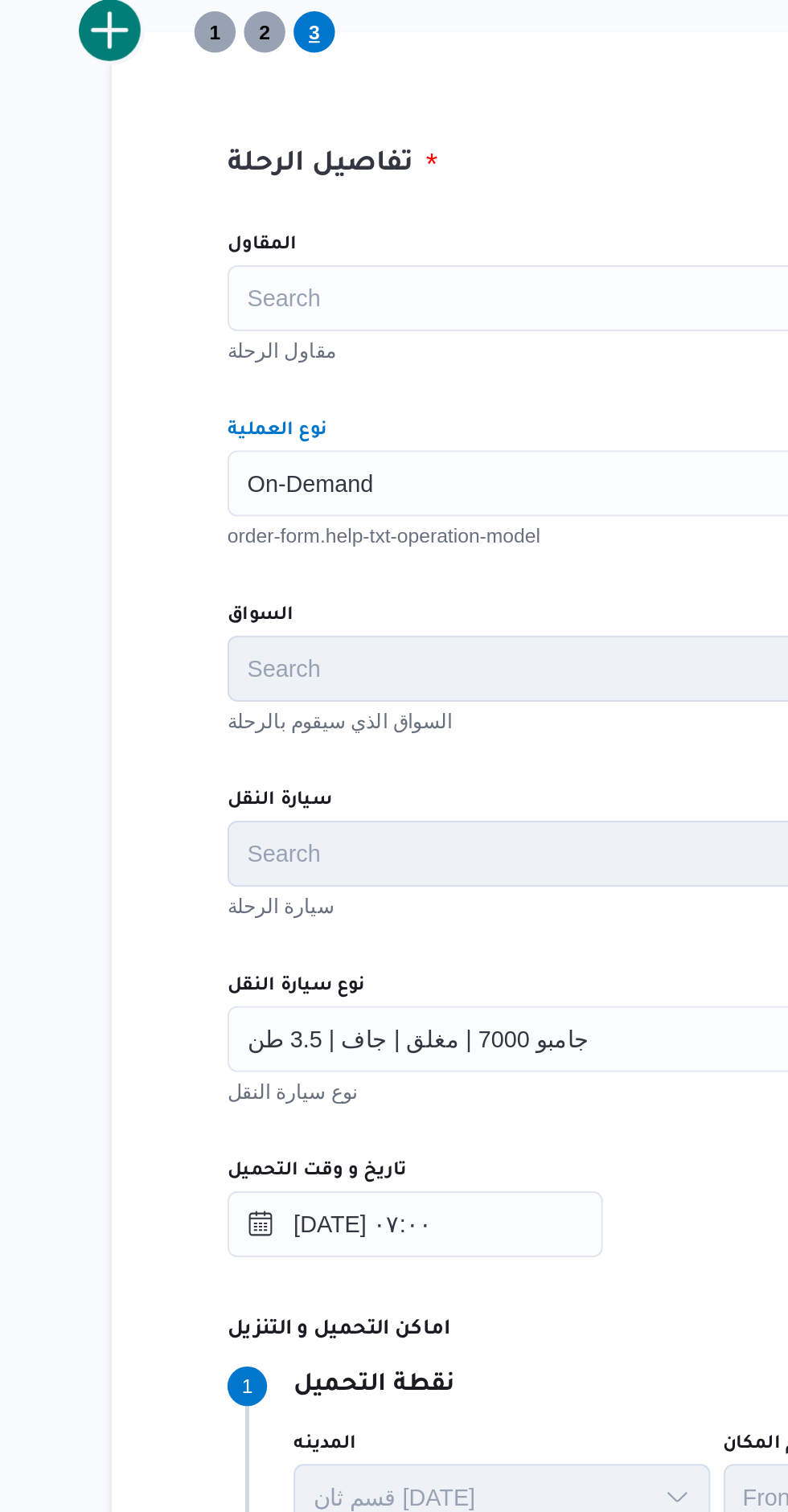
click at [219, 448] on div "تفاصيل الرحلة المقاول Search مقاول الرحلة نوع العملية On-Demand Combo box. Sele…" at bounding box center [489, 855] width 560 height 842
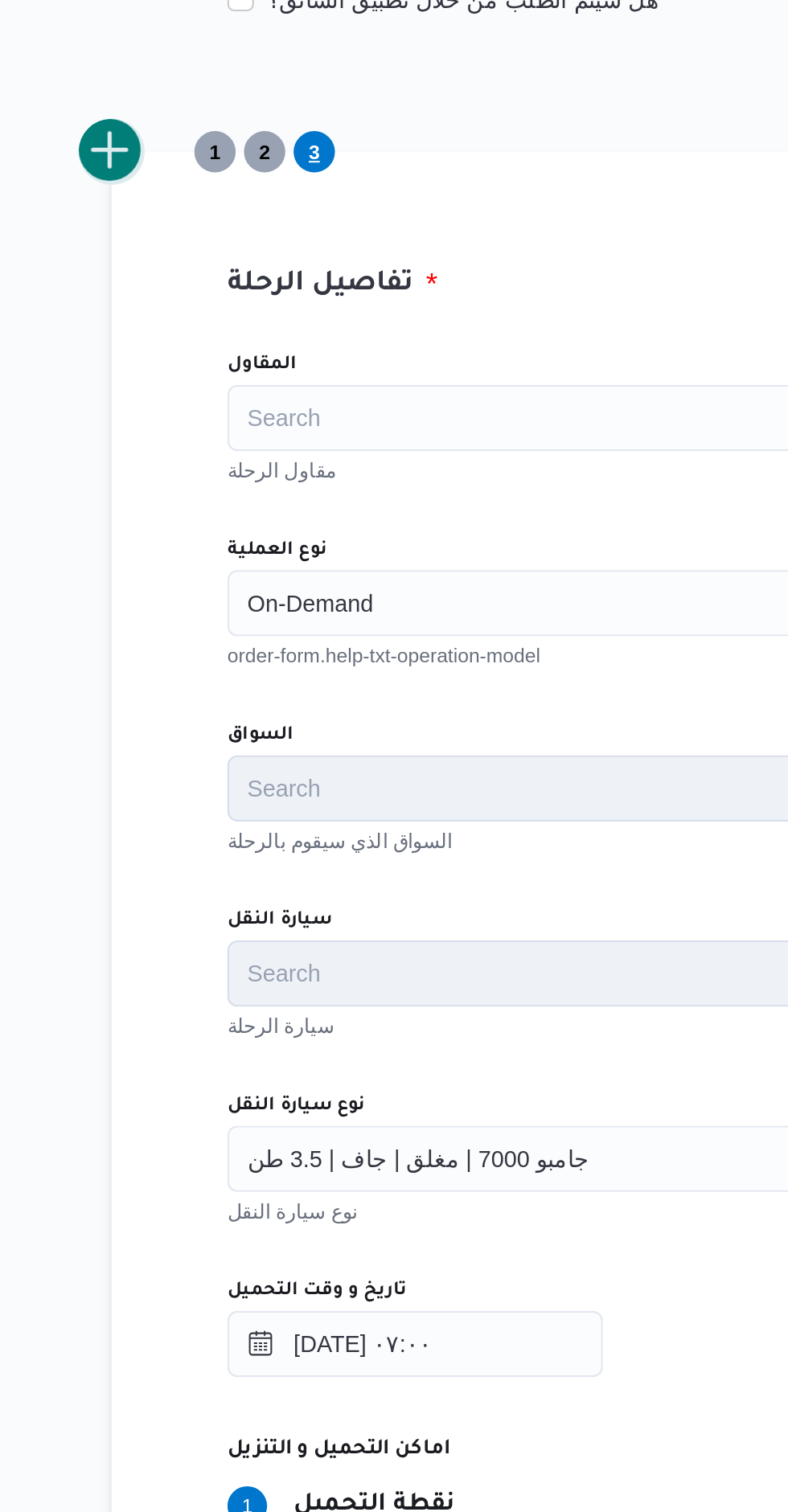
click at [216, 437] on button "add trip" at bounding box center [208, 433] width 33 height 33
click at [314, 654] on div "Search" at bounding box center [489, 653] width 447 height 33
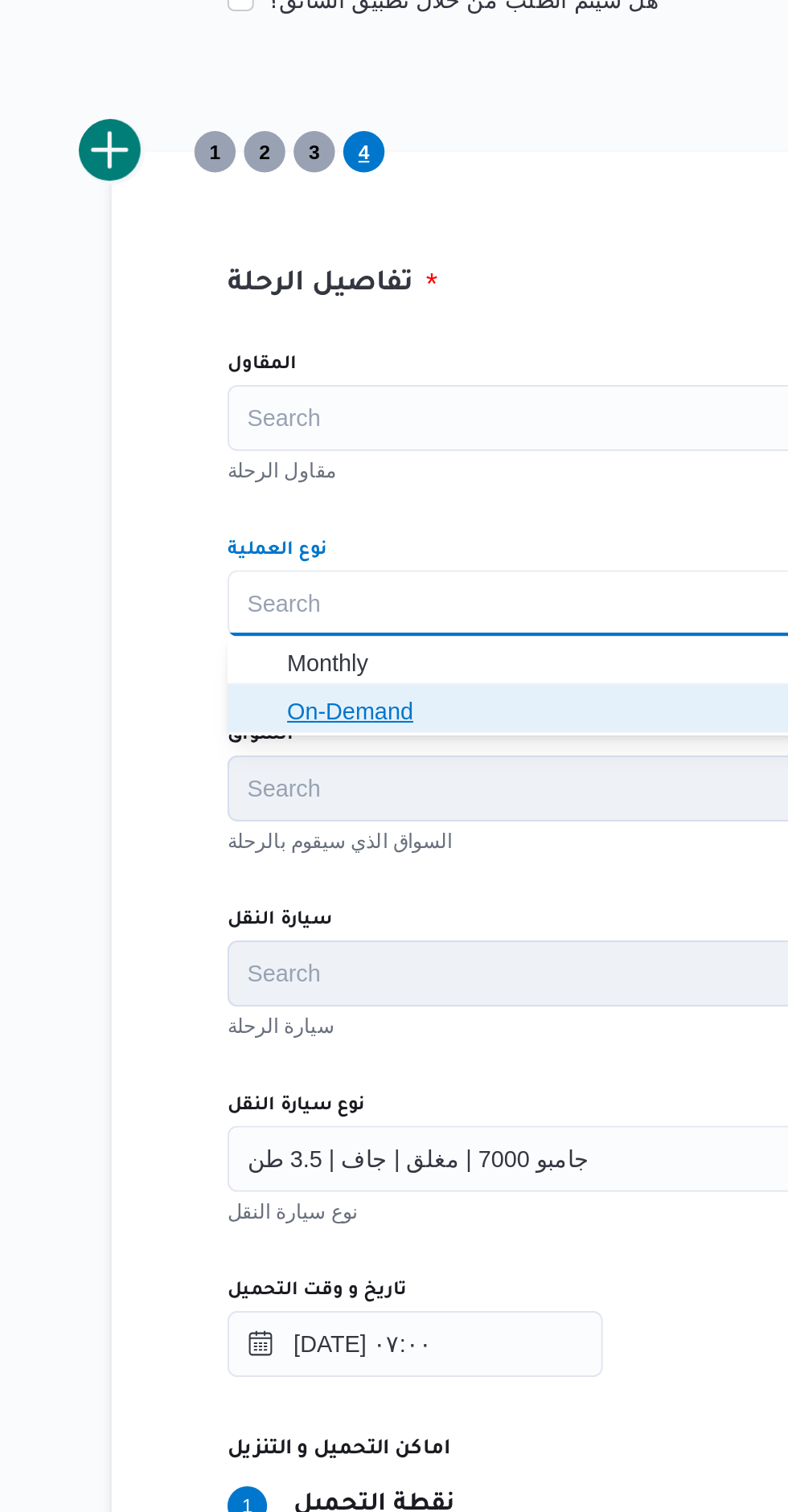
click at [295, 708] on span "On-Demand" at bounding box center [499, 706] width 409 height 20
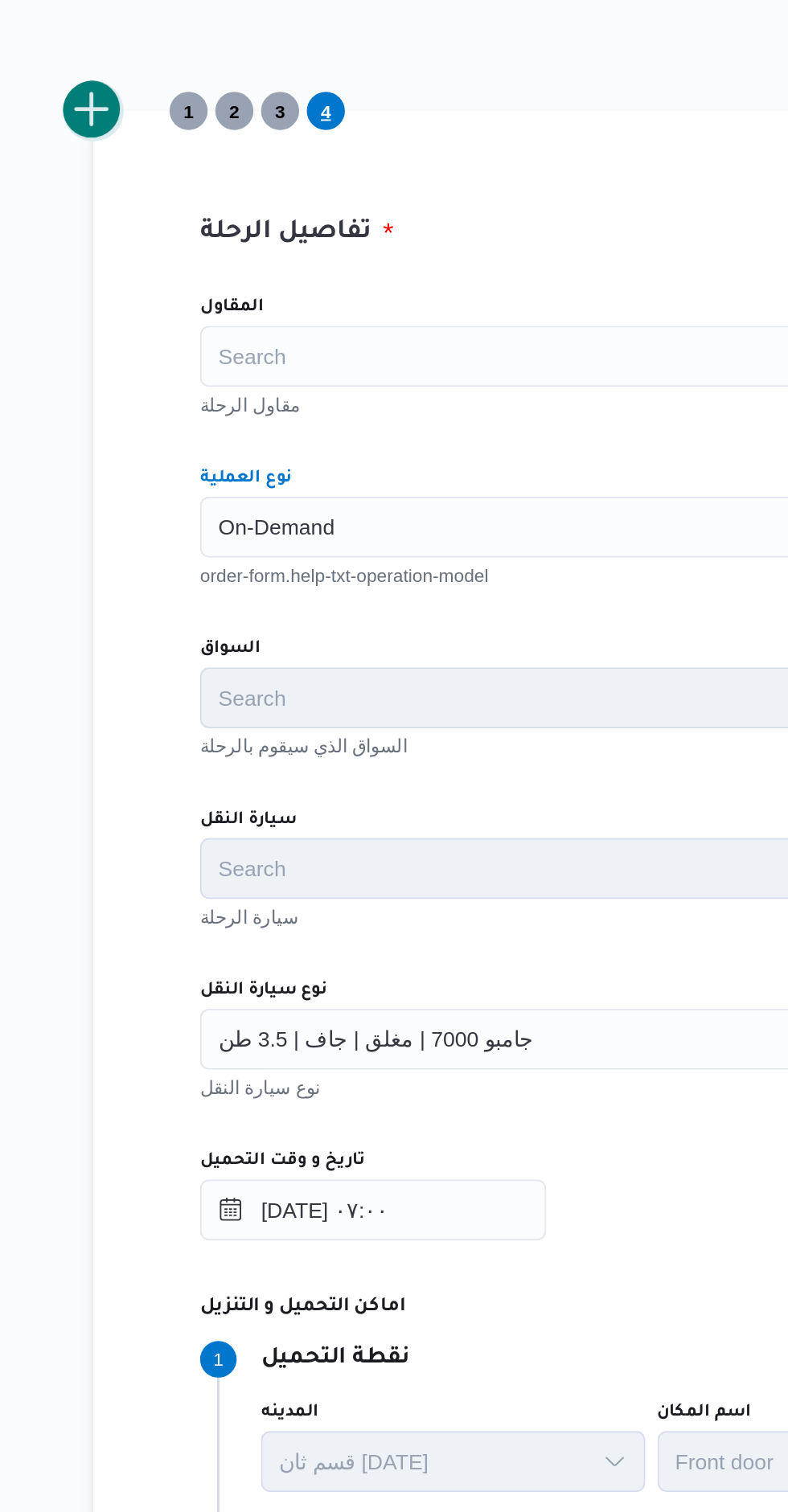
click at [216, 431] on button "add trip" at bounding box center [208, 433] width 33 height 33
click at [308, 654] on div "Search" at bounding box center [489, 653] width 447 height 33
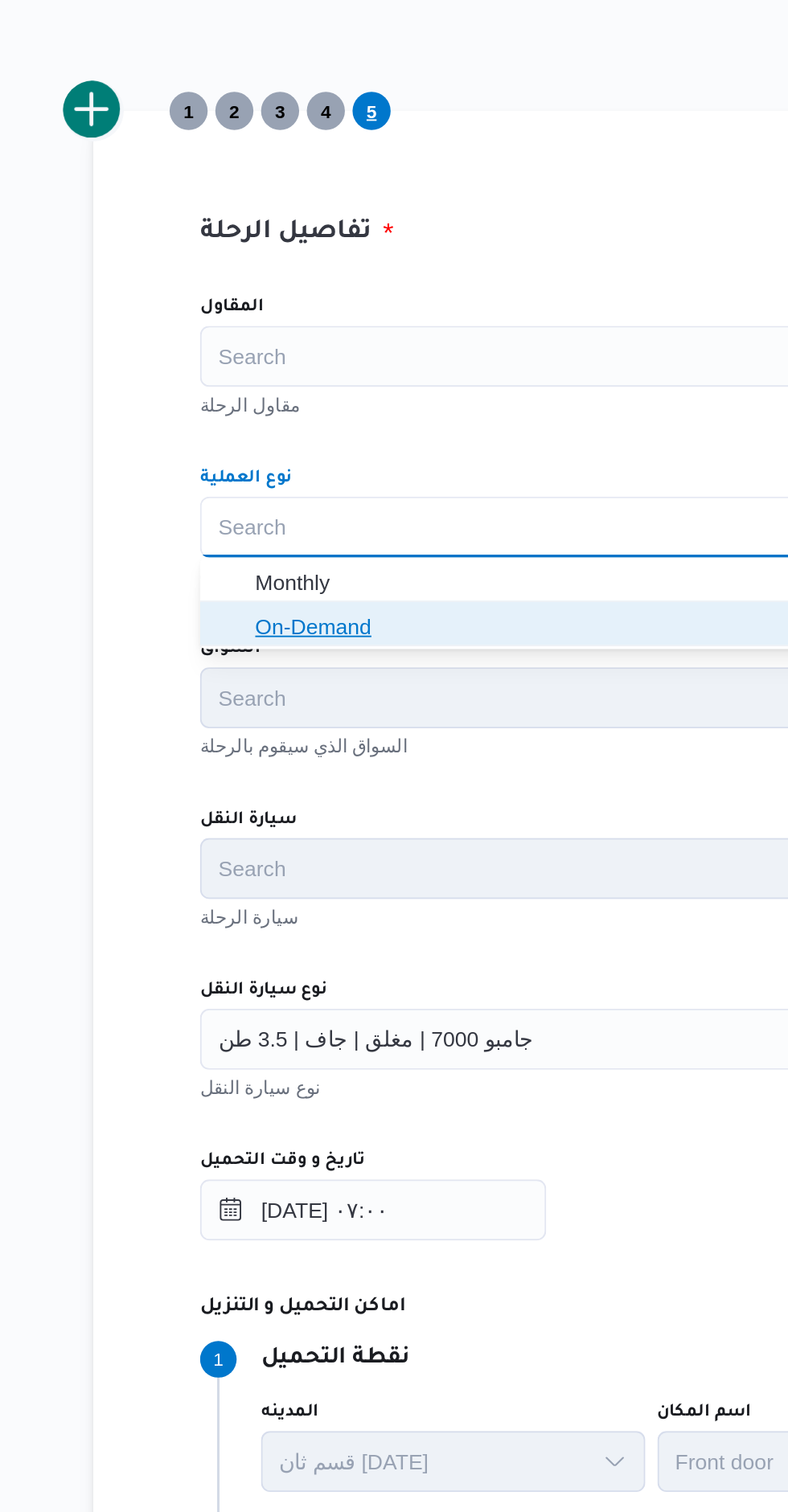
click at [304, 705] on span "On-Demand" at bounding box center [499, 706] width 409 height 20
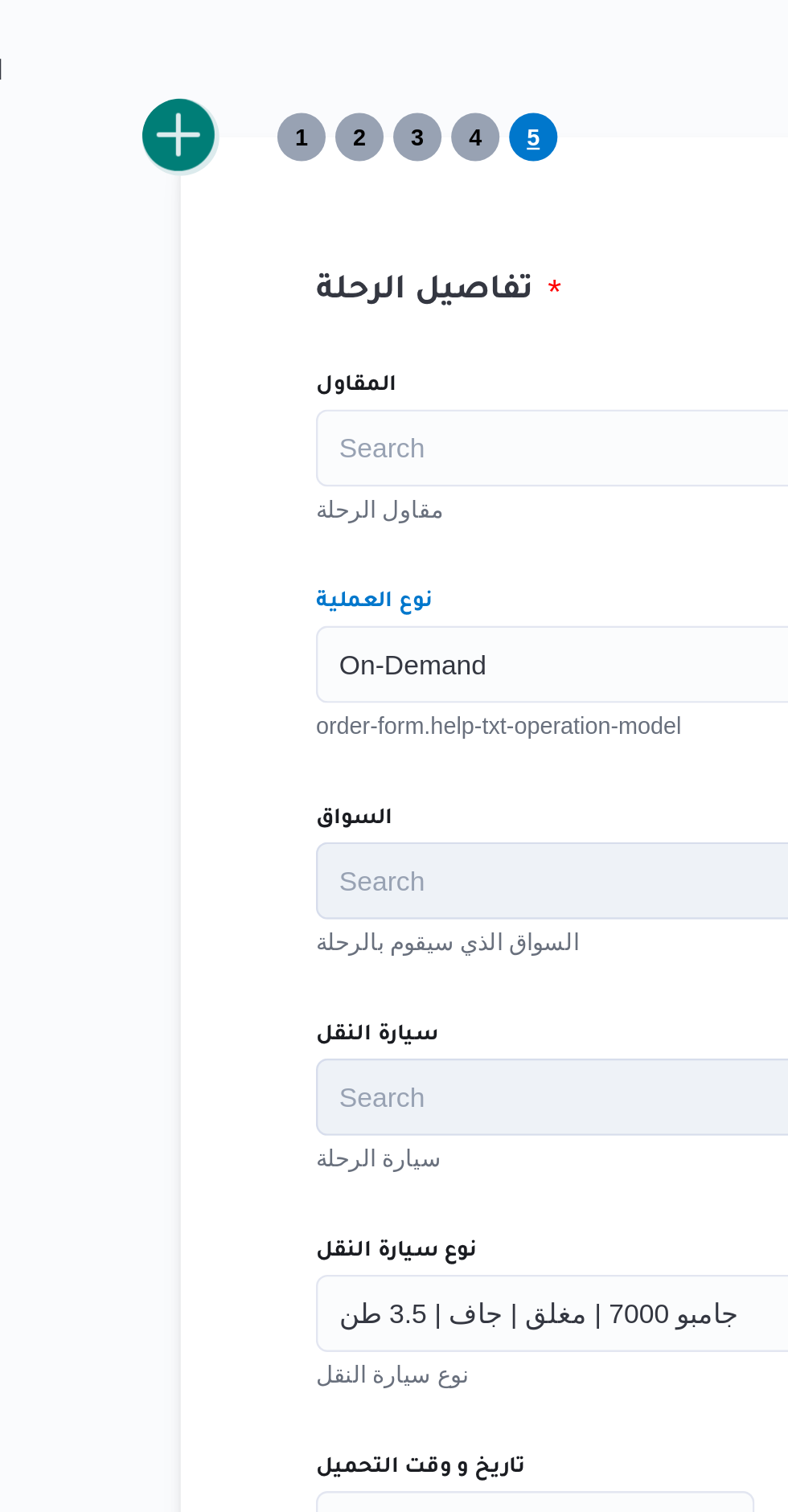
click at [210, 435] on button "add trip" at bounding box center [208, 433] width 33 height 33
click at [373, 647] on div "Search" at bounding box center [489, 653] width 447 height 33
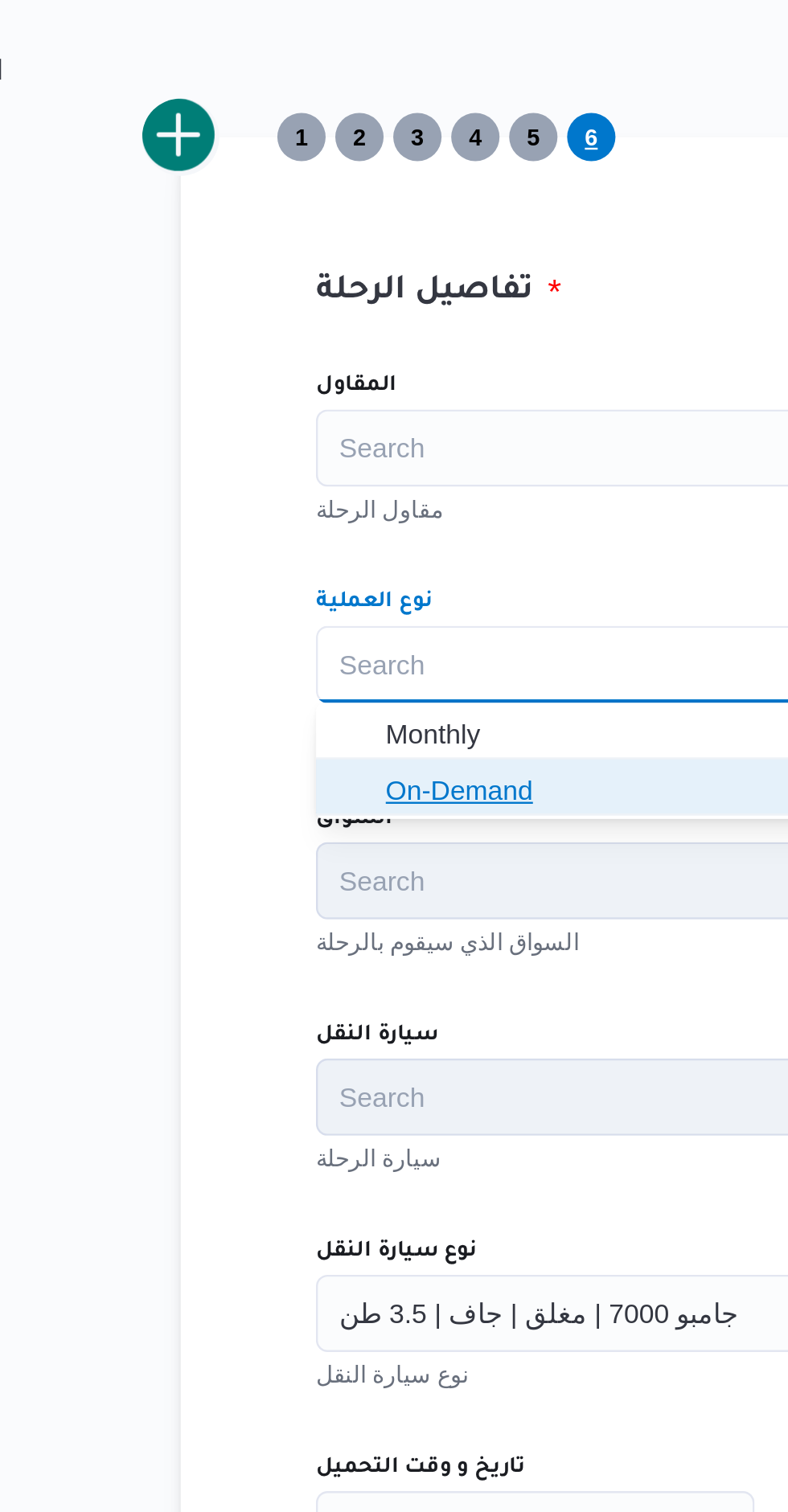
click at [362, 703] on span "On-Demand" at bounding box center [499, 706] width 409 height 20
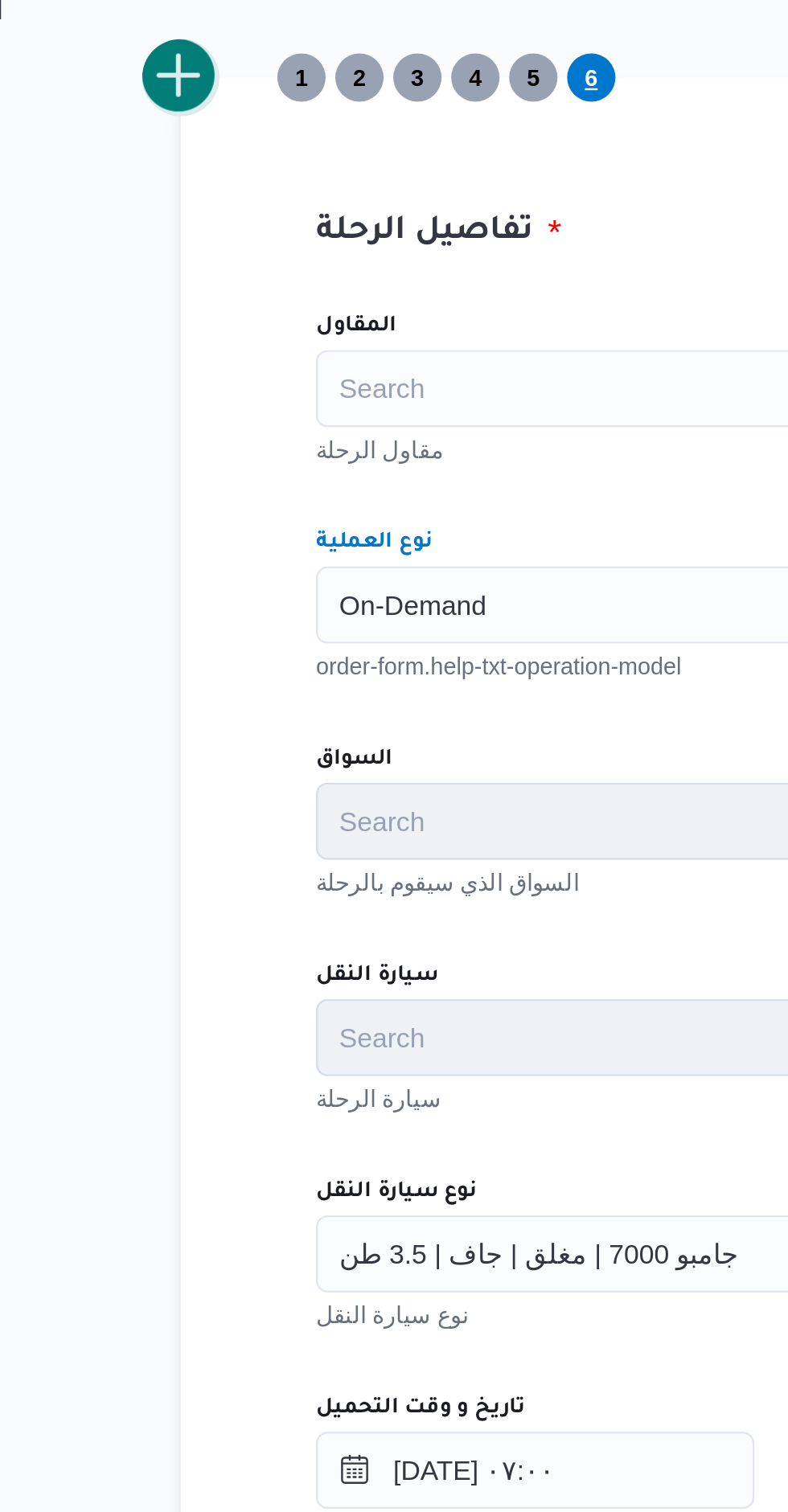
click at [207, 443] on button "add trip" at bounding box center [208, 433] width 33 height 33
click at [293, 657] on div "Search" at bounding box center [489, 653] width 447 height 33
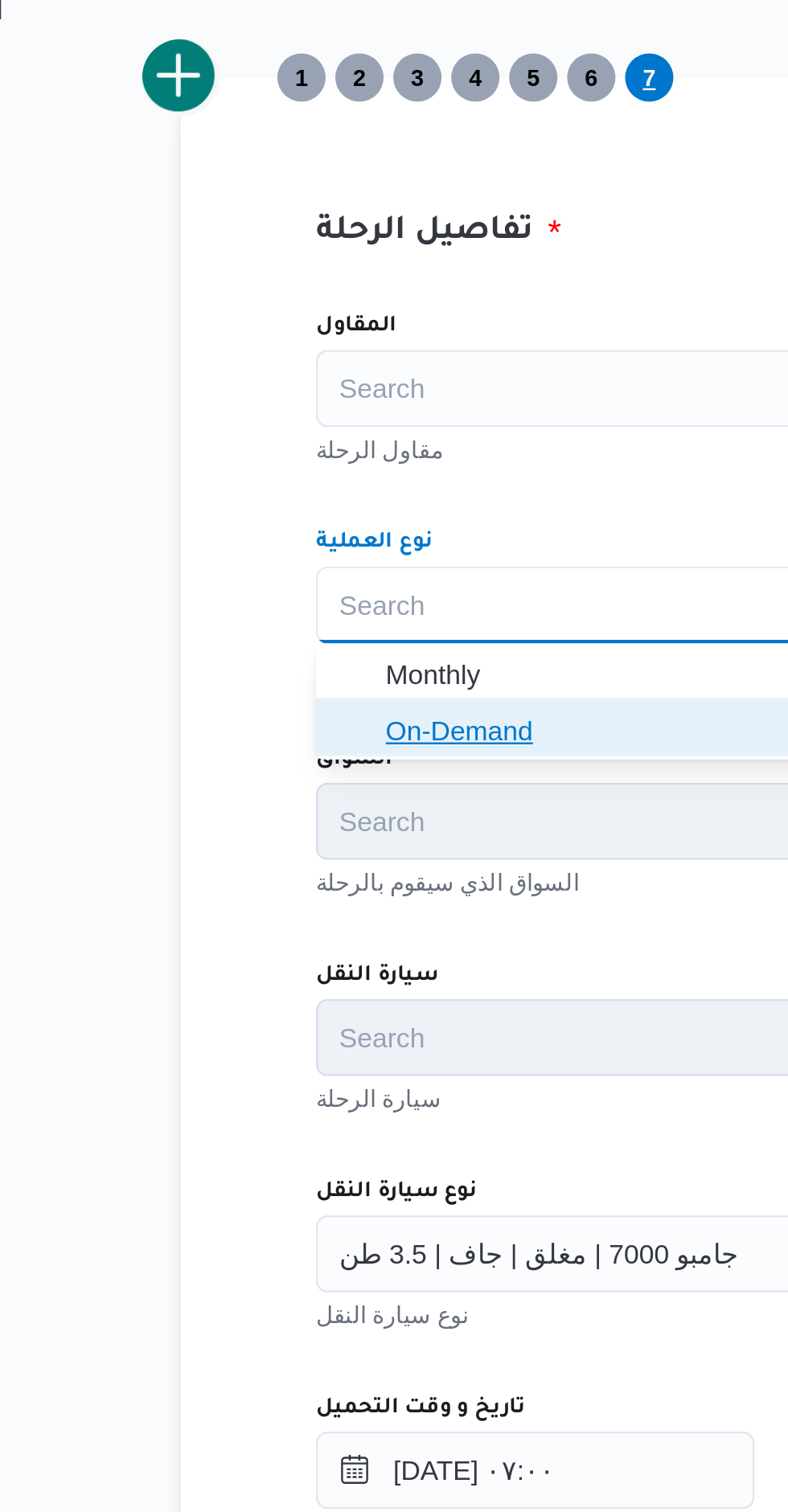
click at [287, 703] on icon "button" at bounding box center [280, 705] width 13 height 13
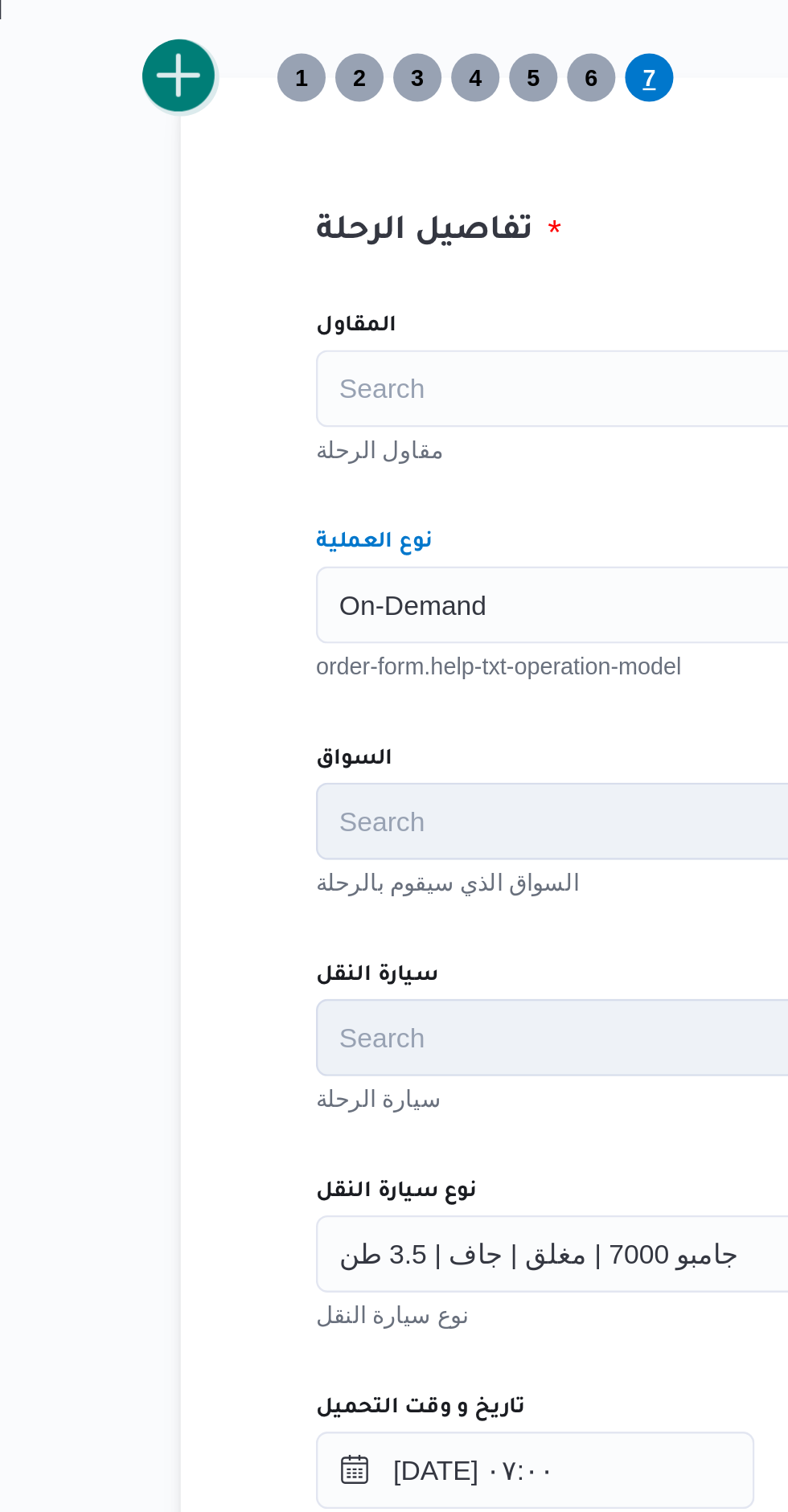
click at [204, 437] on button "add trip" at bounding box center [208, 433] width 33 height 33
click at [287, 654] on div "Search" at bounding box center [489, 653] width 447 height 33
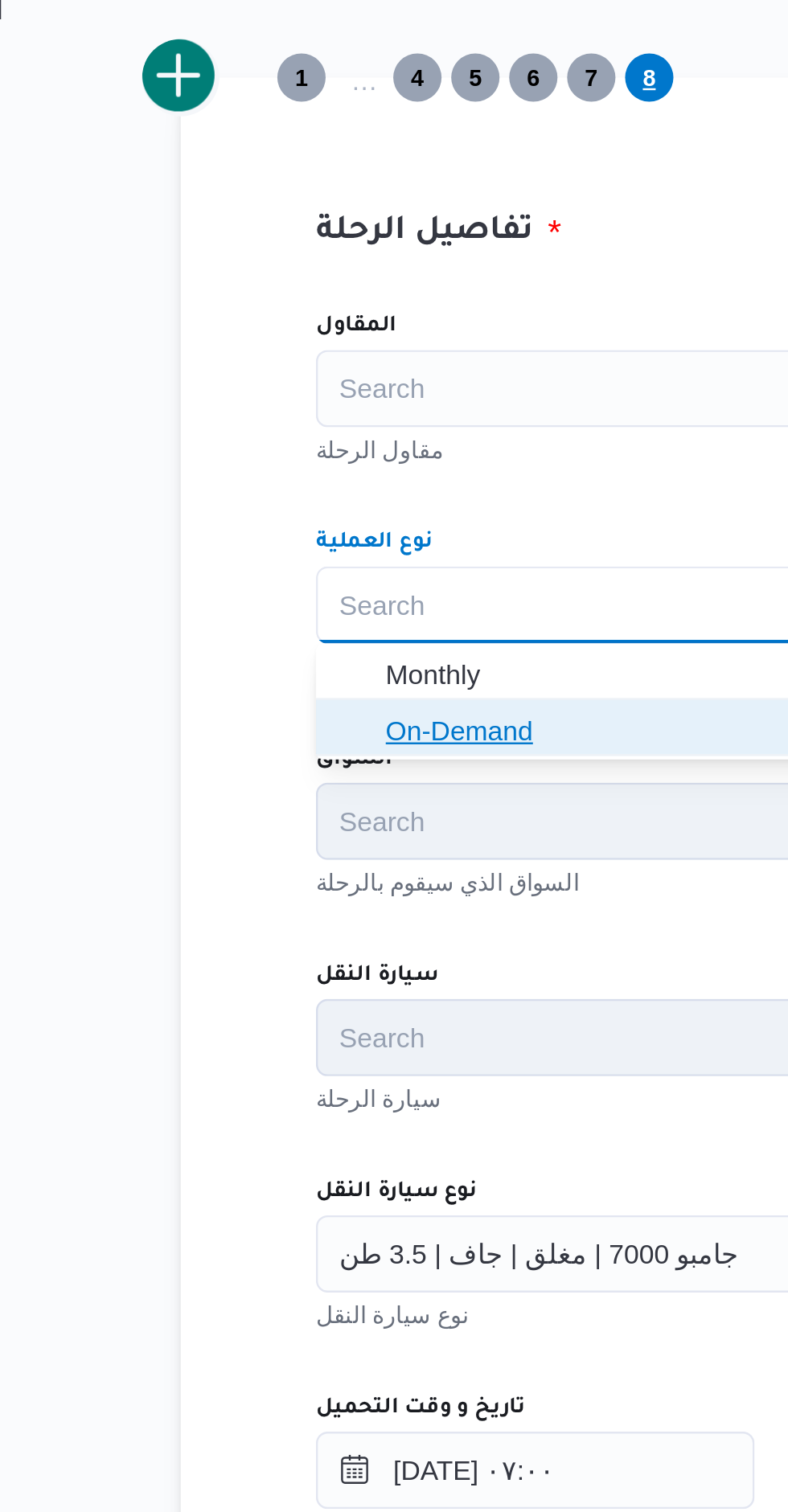
click at [286, 710] on icon "button" at bounding box center [280, 705] width 13 height 13
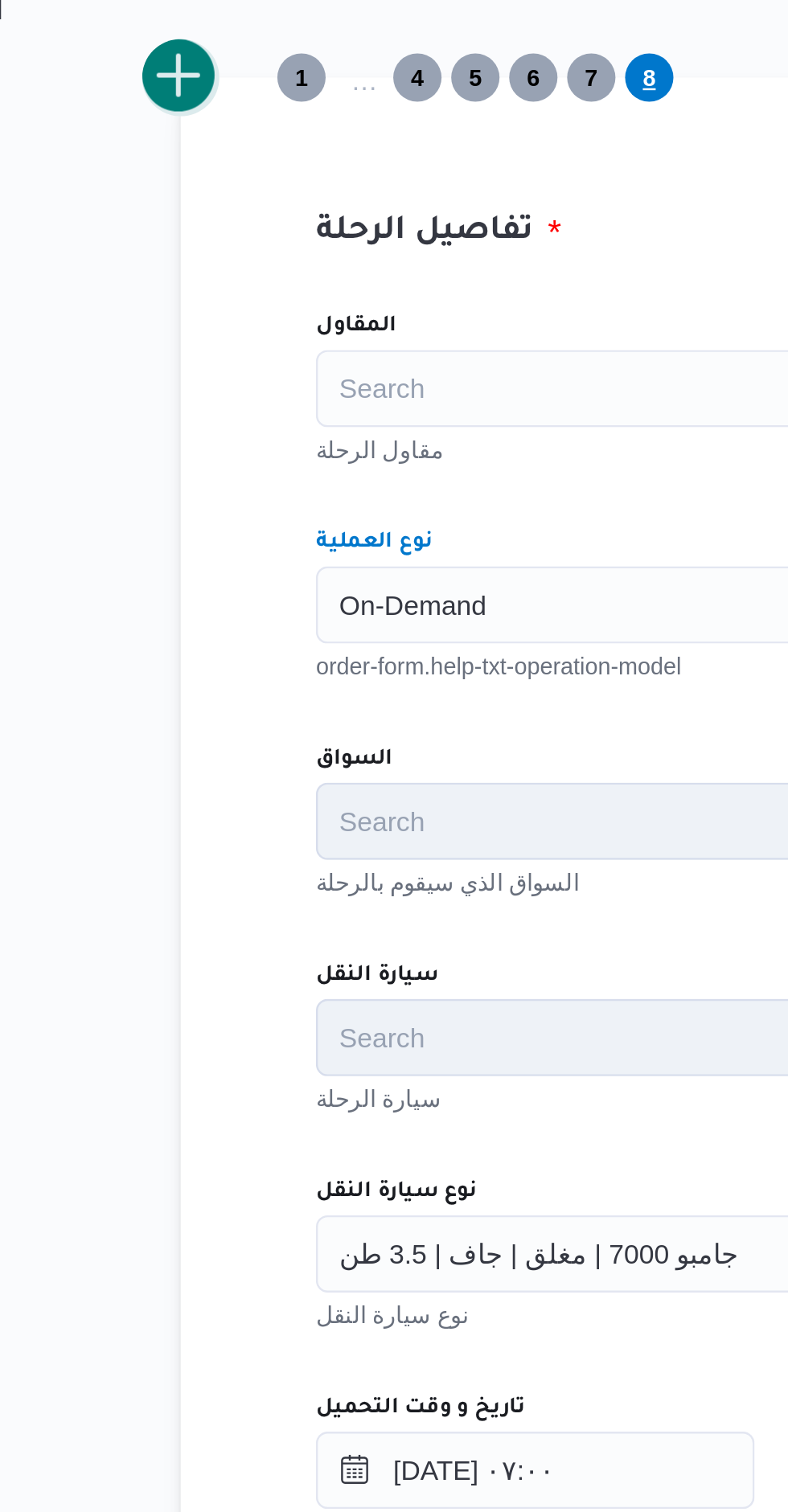
click at [208, 437] on button "add trip" at bounding box center [208, 433] width 33 height 33
click at [290, 652] on div "Search" at bounding box center [489, 653] width 447 height 33
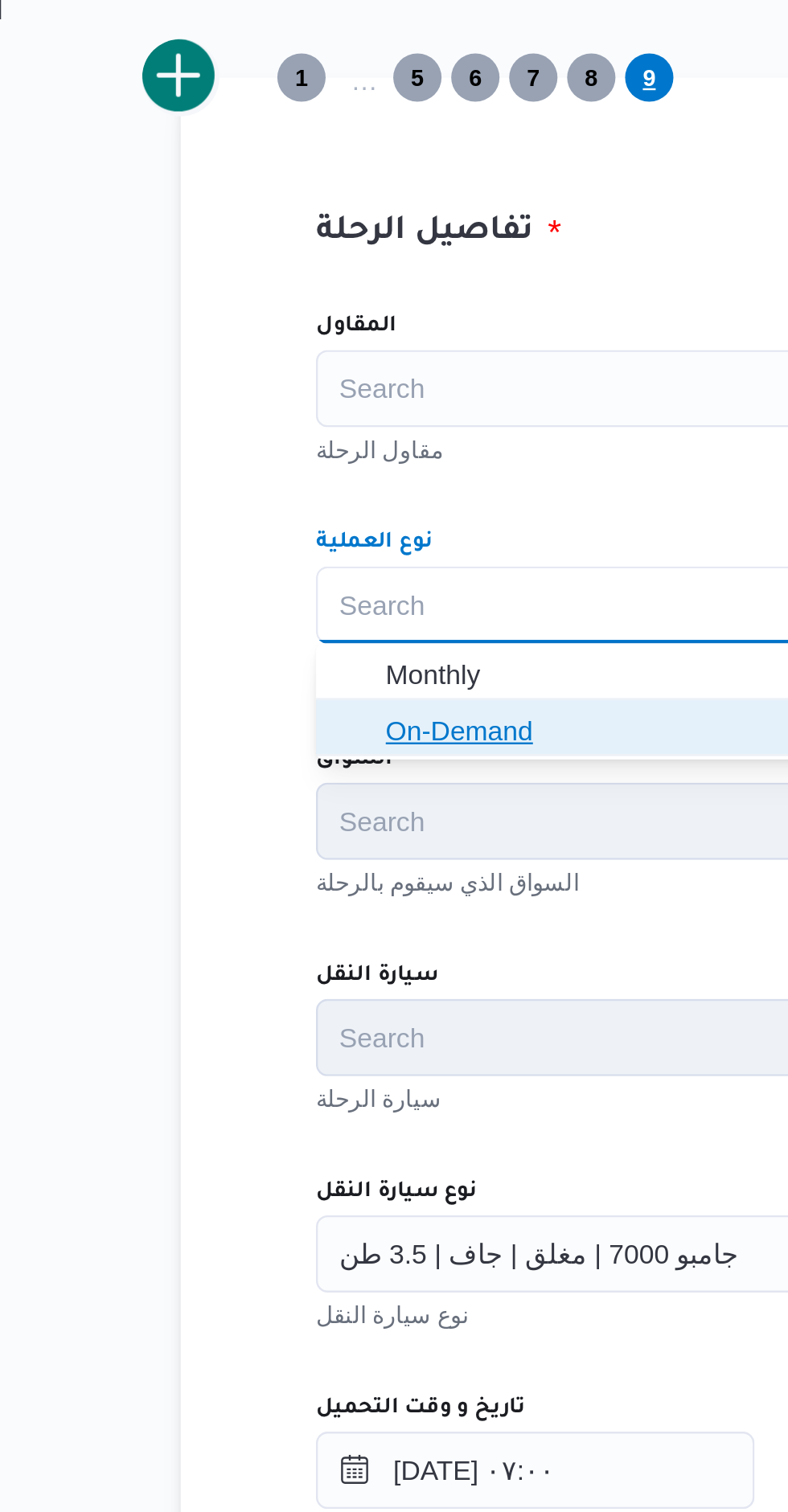
click at [288, 701] on span "On-Demand" at bounding box center [489, 706] width 434 height 26
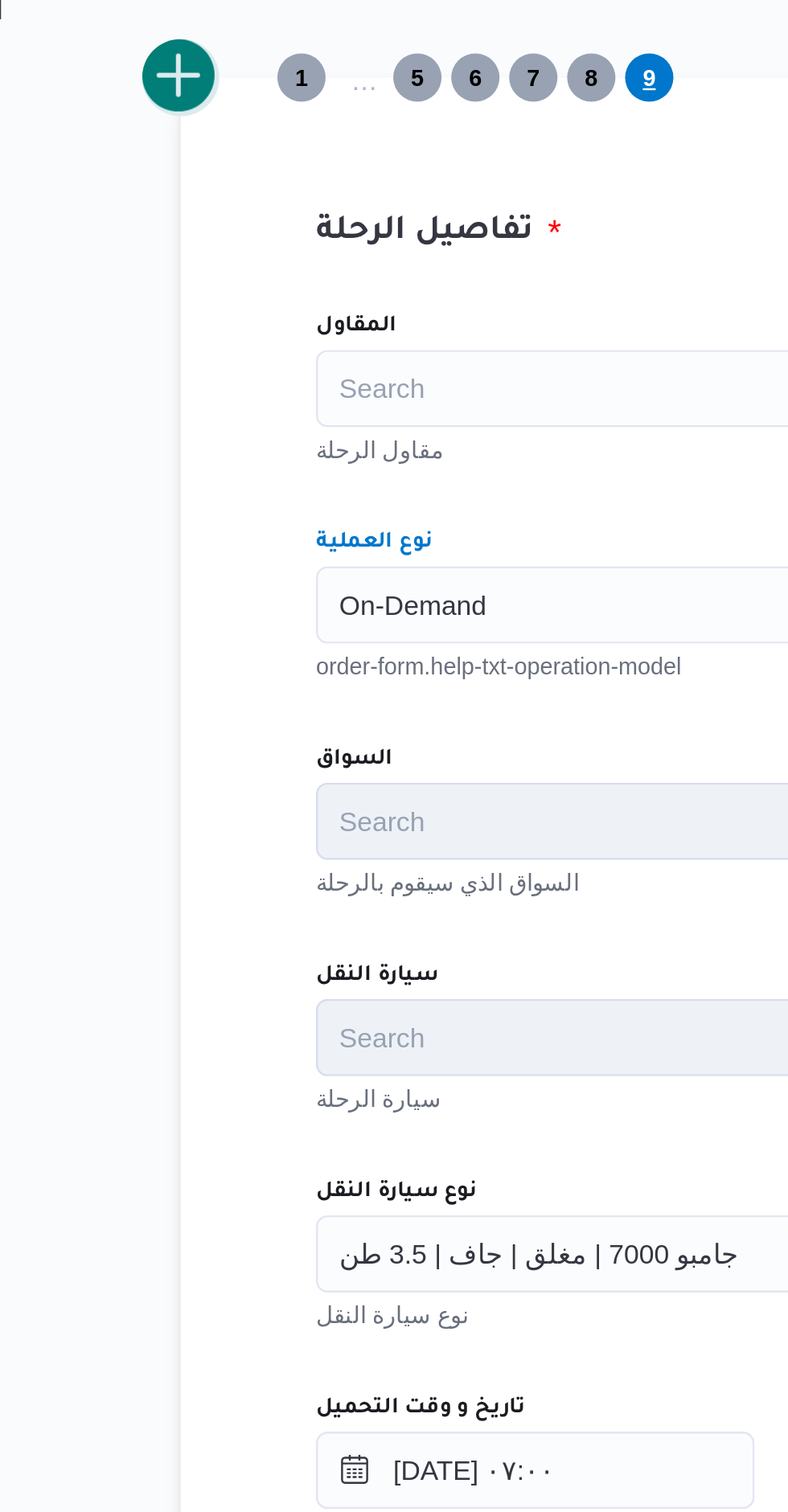
click at [205, 439] on button "add trip" at bounding box center [208, 433] width 33 height 33
click at [276, 653] on input "نوع العملية" at bounding box center [276, 653] width 2 height 20
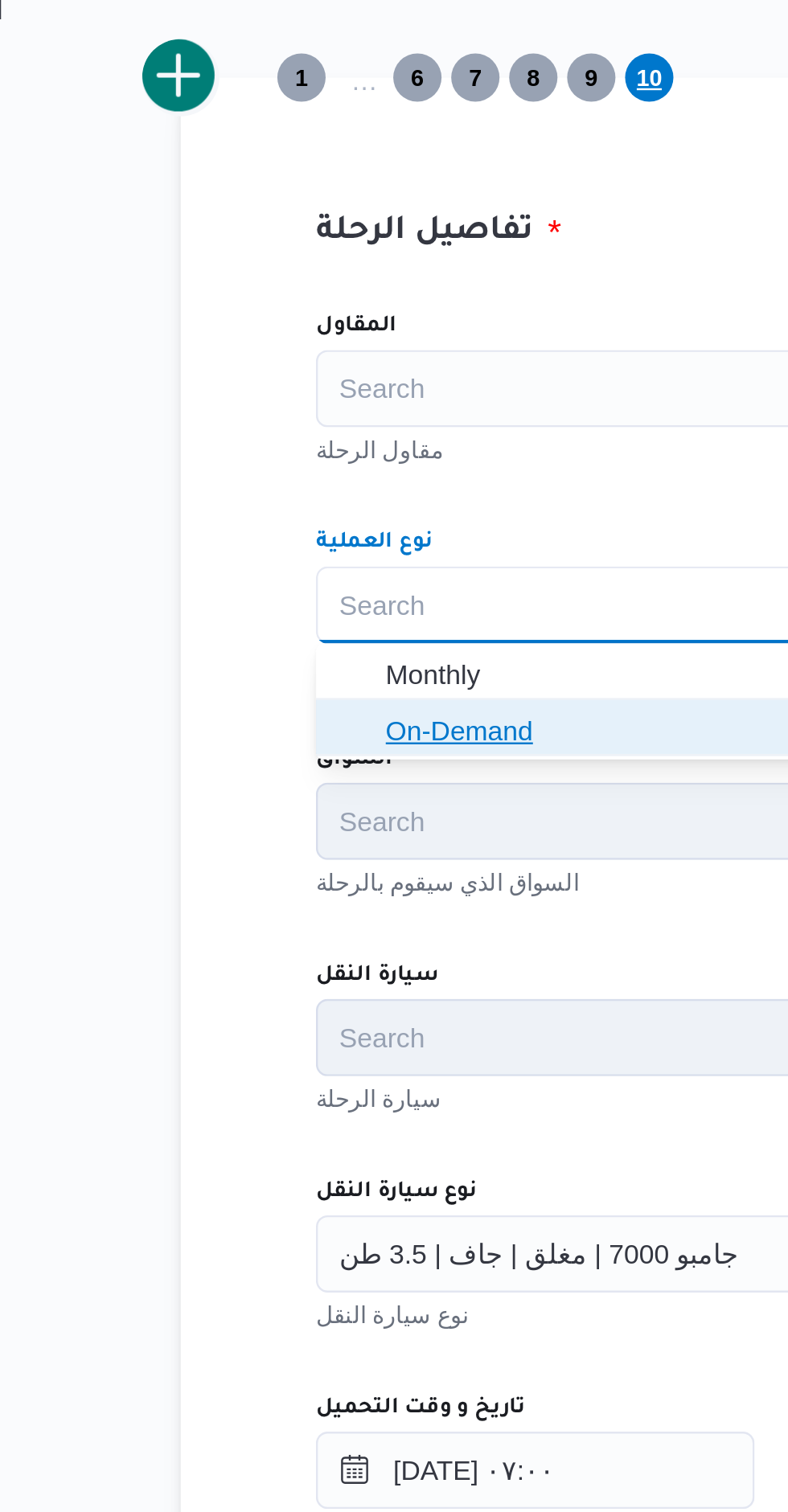
click at [281, 700] on icon "button" at bounding box center [280, 705] width 13 height 13
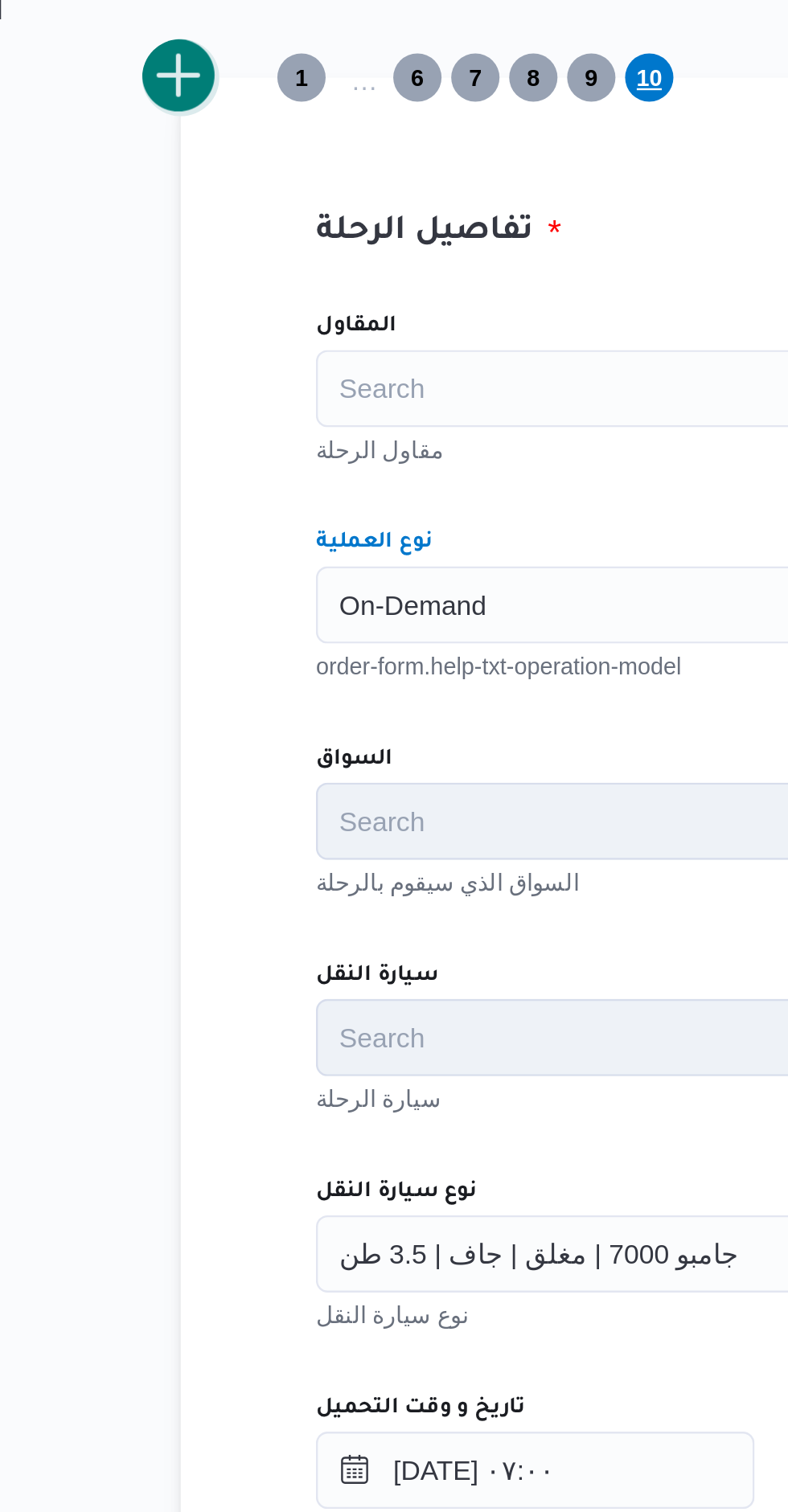
click at [205, 435] on button "add trip" at bounding box center [208, 433] width 33 height 33
click at [290, 654] on div "Search" at bounding box center [489, 653] width 447 height 33
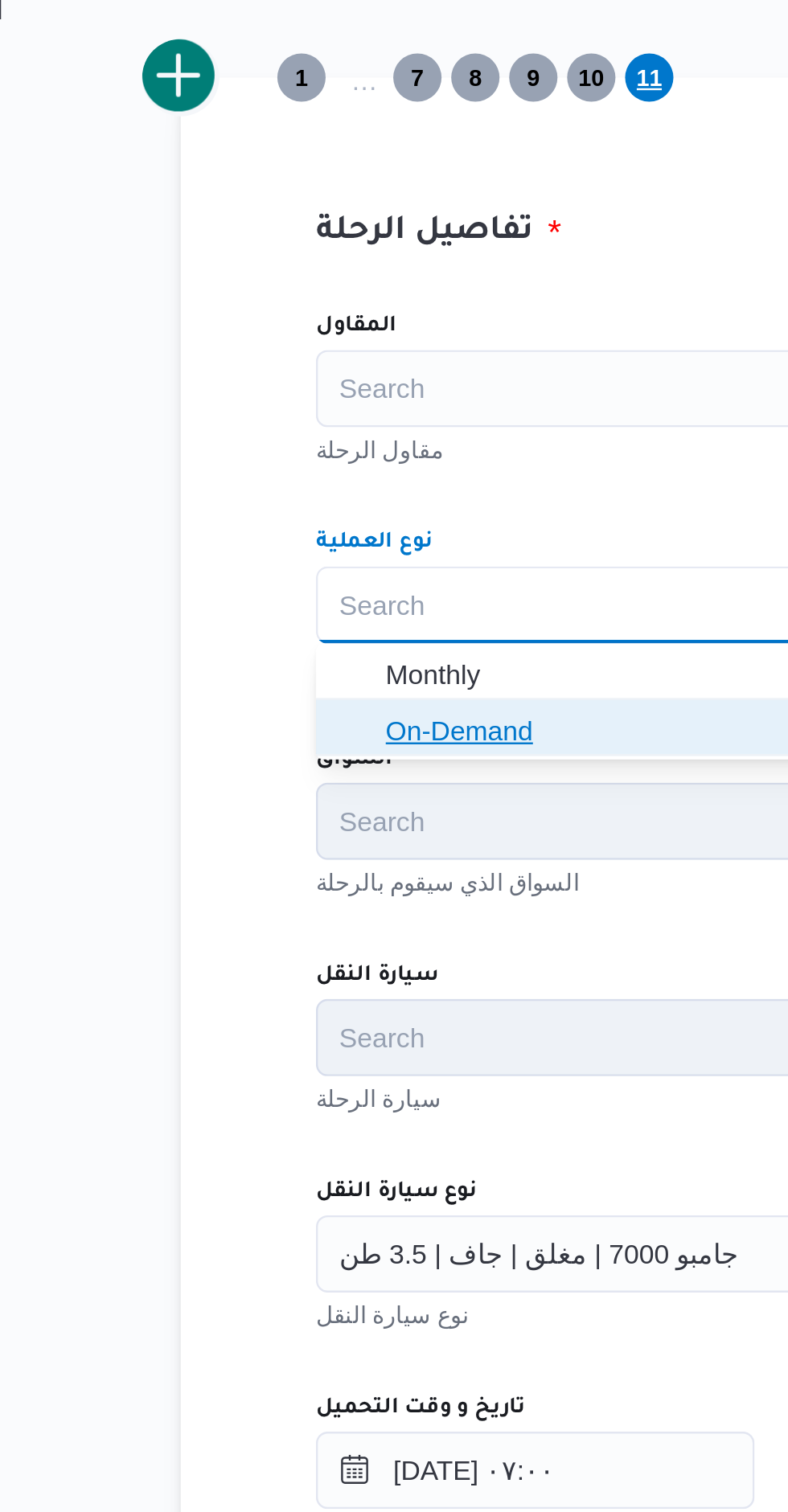
click at [283, 703] on icon "button" at bounding box center [280, 705] width 13 height 13
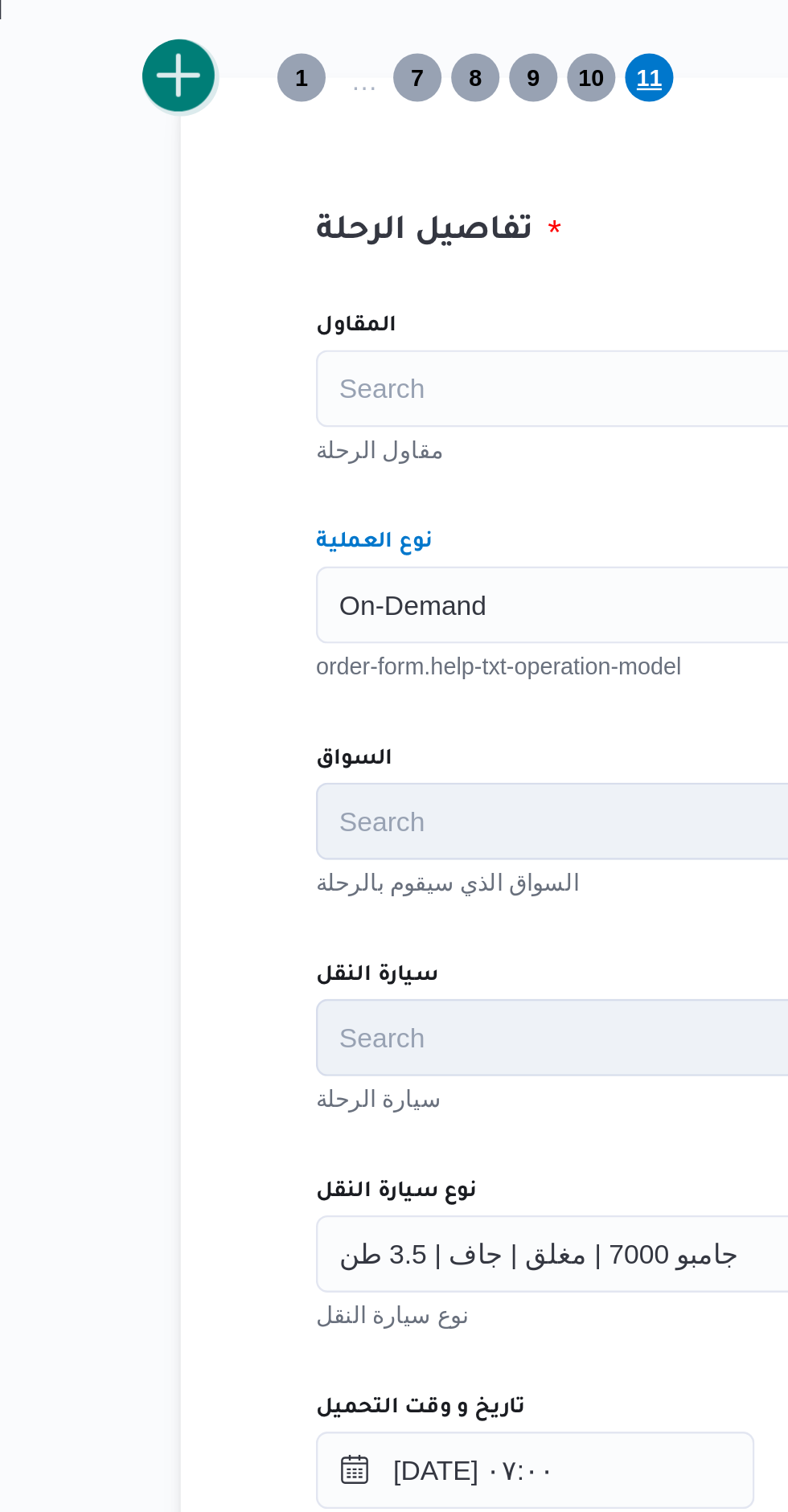
click at [206, 440] on button "add trip" at bounding box center [208, 433] width 33 height 33
click at [286, 656] on div "Search" at bounding box center [489, 653] width 447 height 33
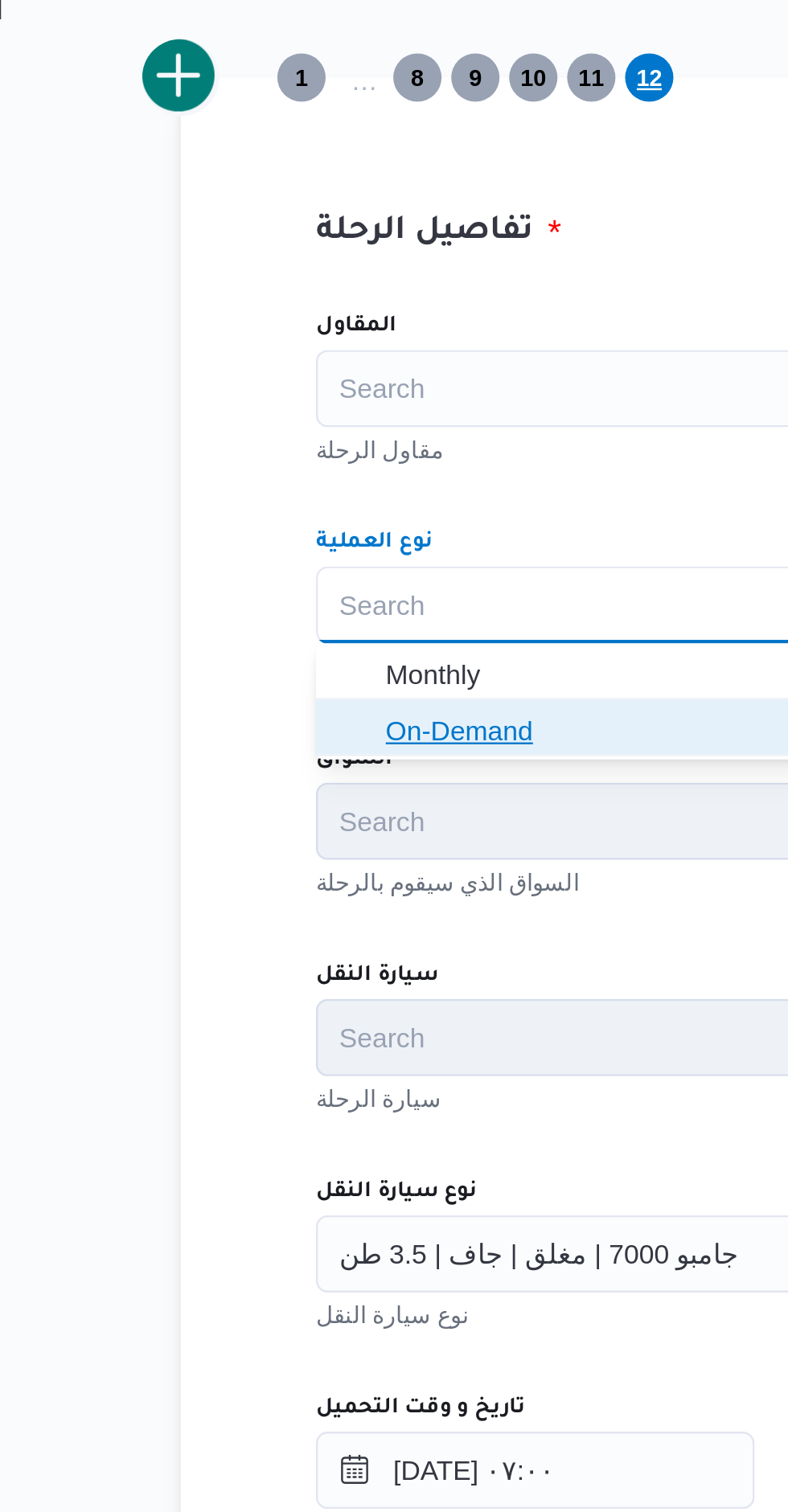
click at [284, 708] on icon "button" at bounding box center [280, 705] width 13 height 13
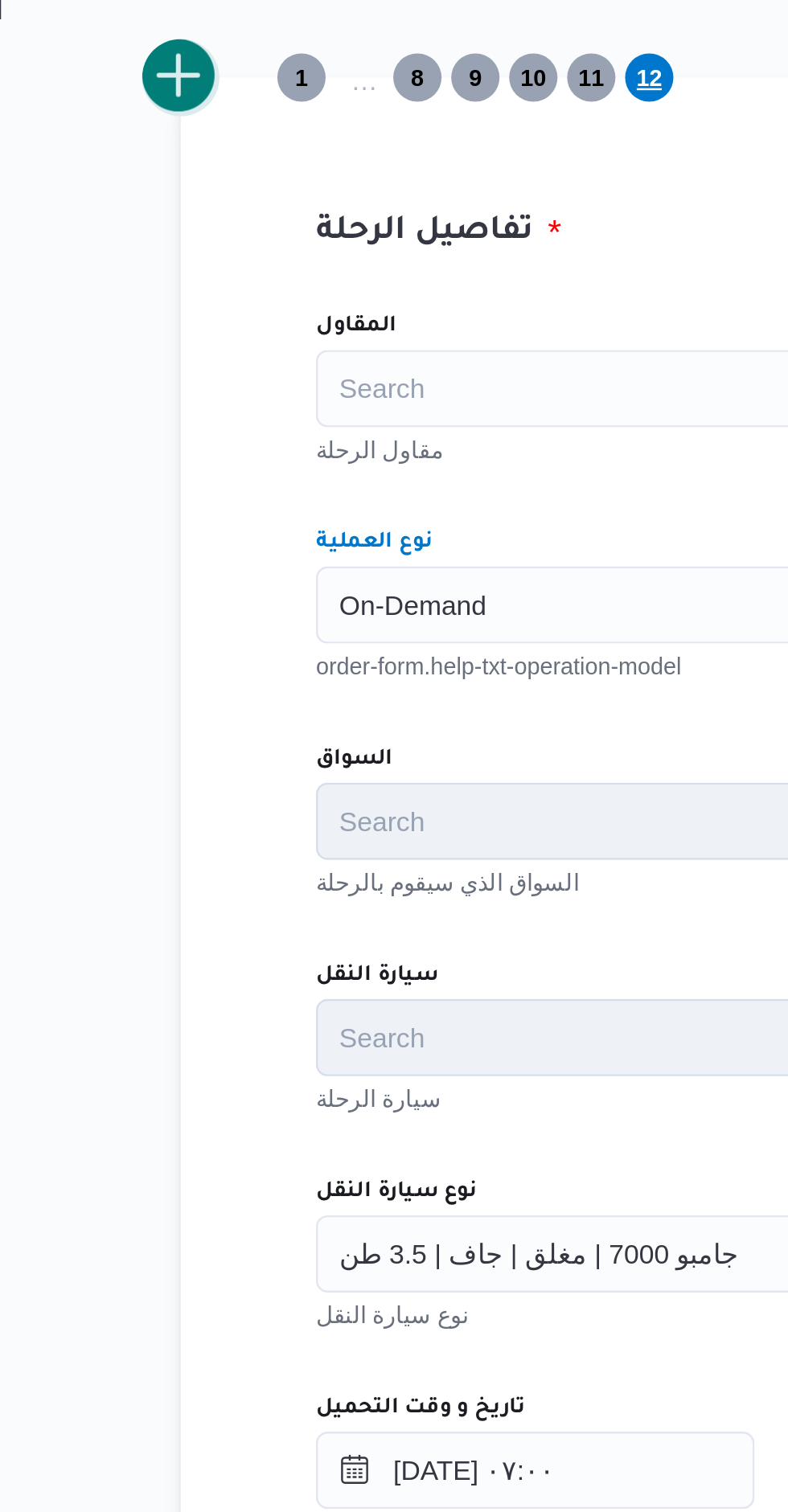
click at [207, 440] on button "add trip" at bounding box center [208, 433] width 33 height 33
click at [286, 651] on div "Search" at bounding box center [489, 653] width 447 height 33
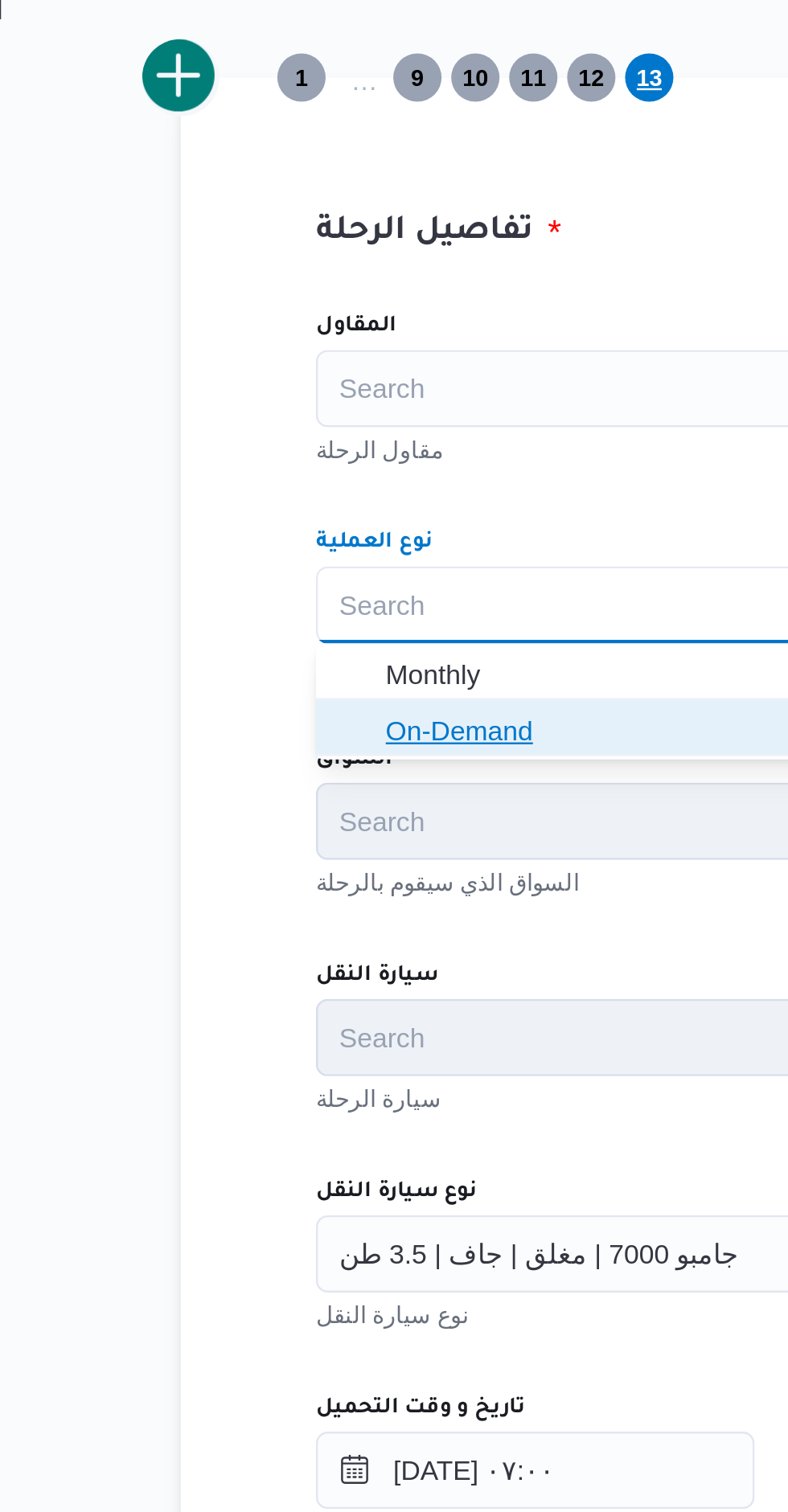
click at [283, 704] on icon "button" at bounding box center [280, 705] width 13 height 13
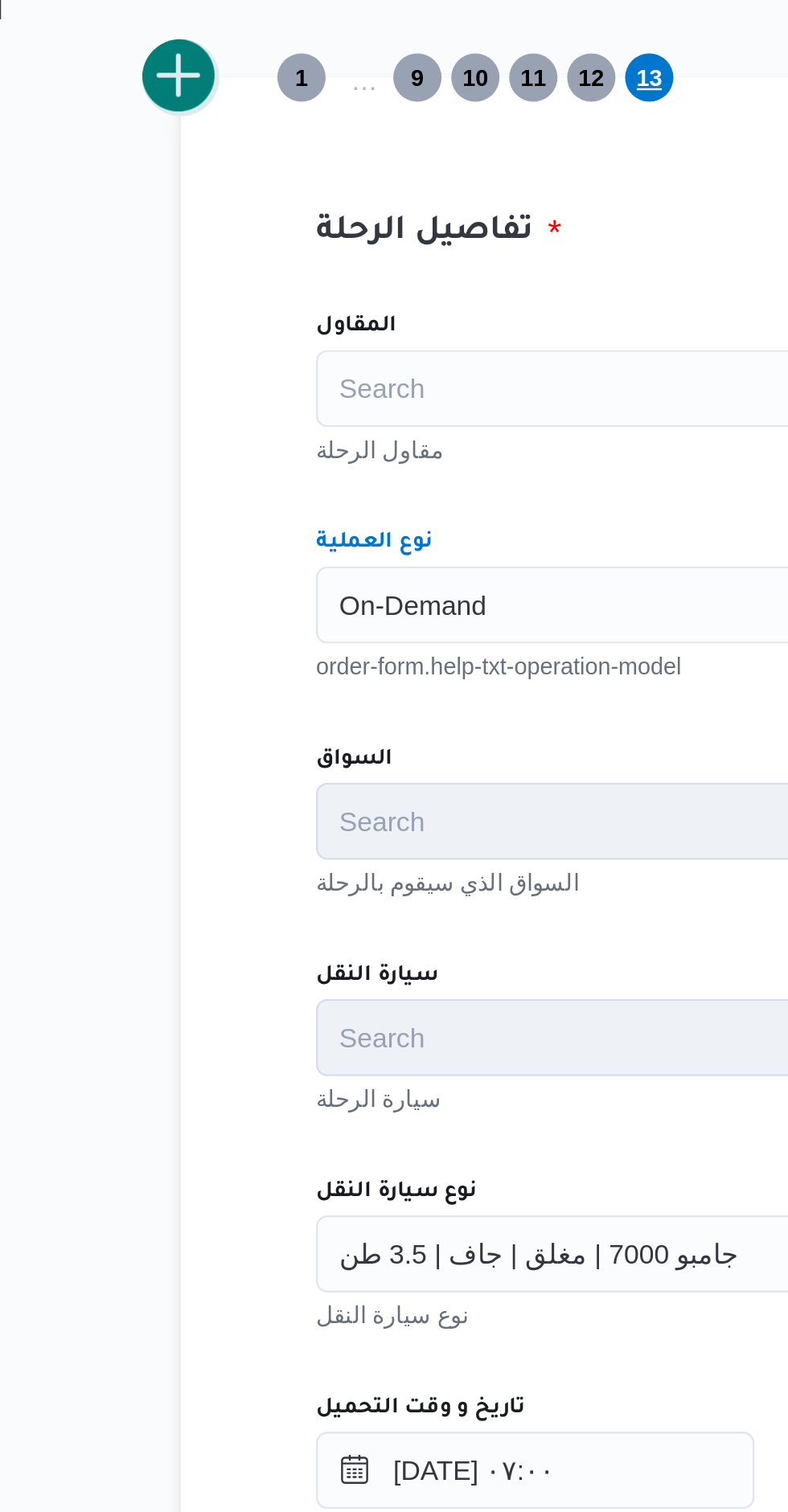
click at [214, 444] on button "add trip" at bounding box center [208, 433] width 33 height 33
click at [276, 651] on input "نوع العملية" at bounding box center [276, 653] width 2 height 20
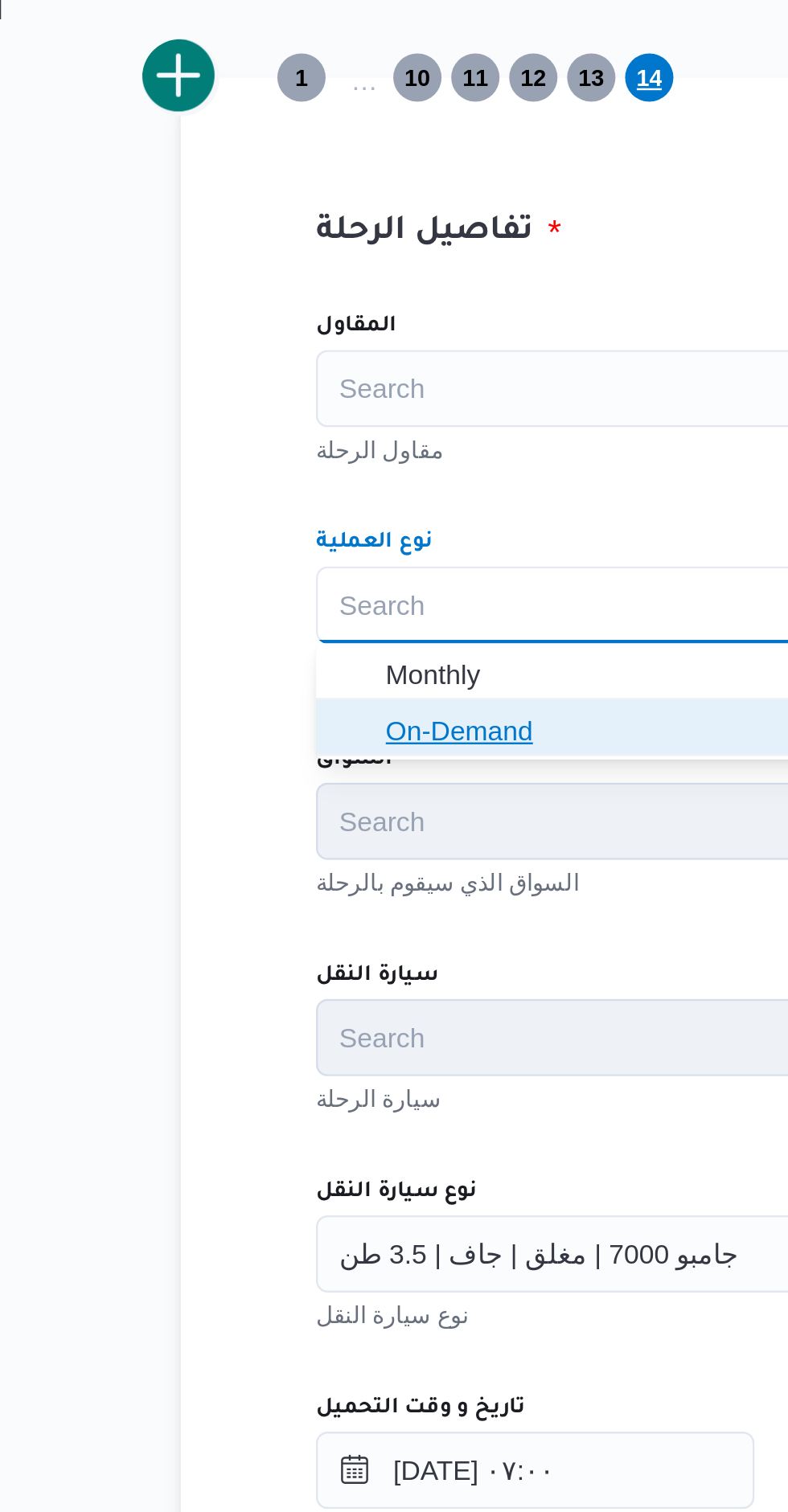
click at [279, 704] on icon "button" at bounding box center [280, 705] width 13 height 13
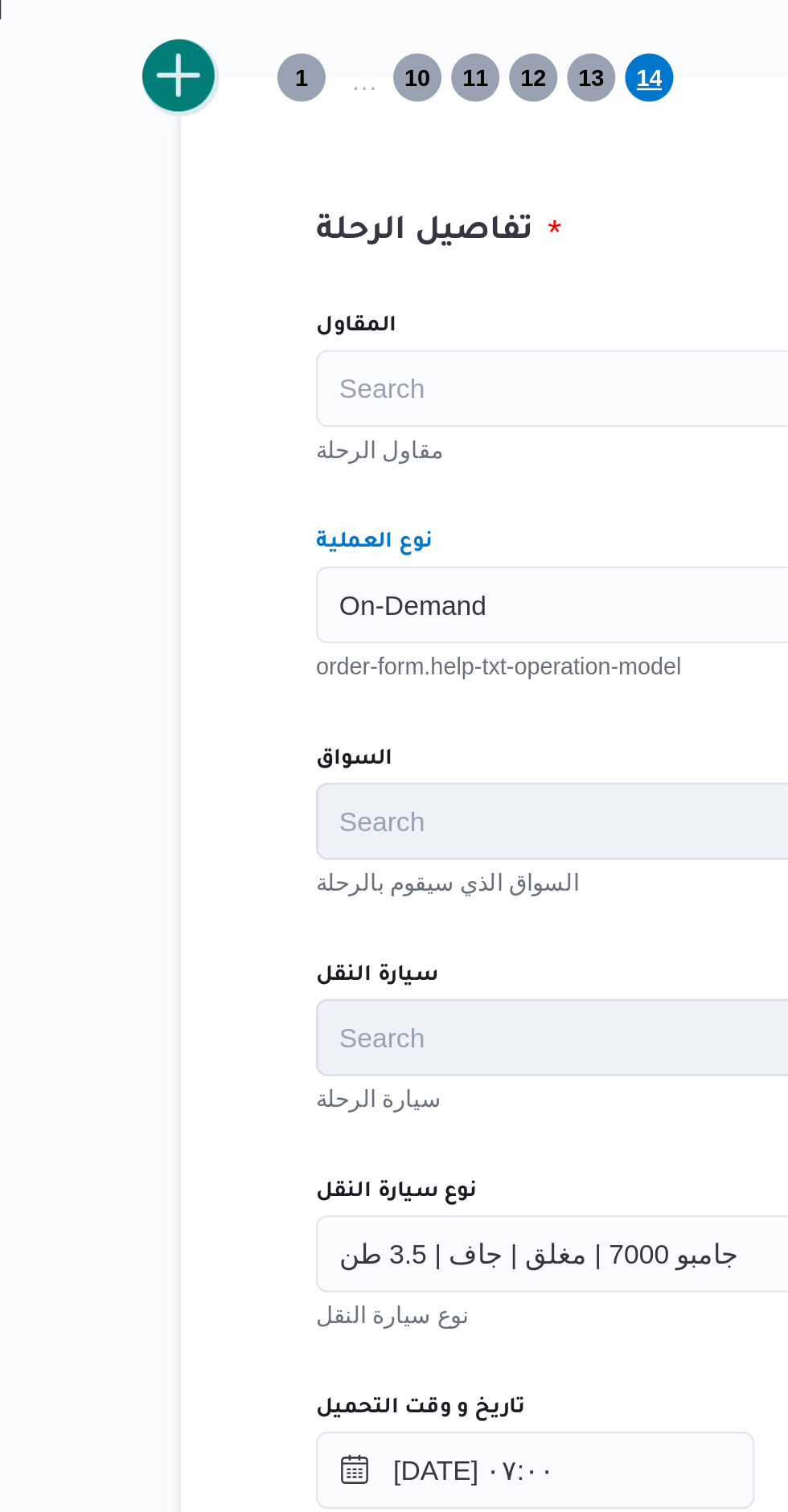
click at [208, 439] on button "add trip" at bounding box center [208, 433] width 33 height 33
click at [291, 646] on div "Search" at bounding box center [489, 653] width 447 height 33
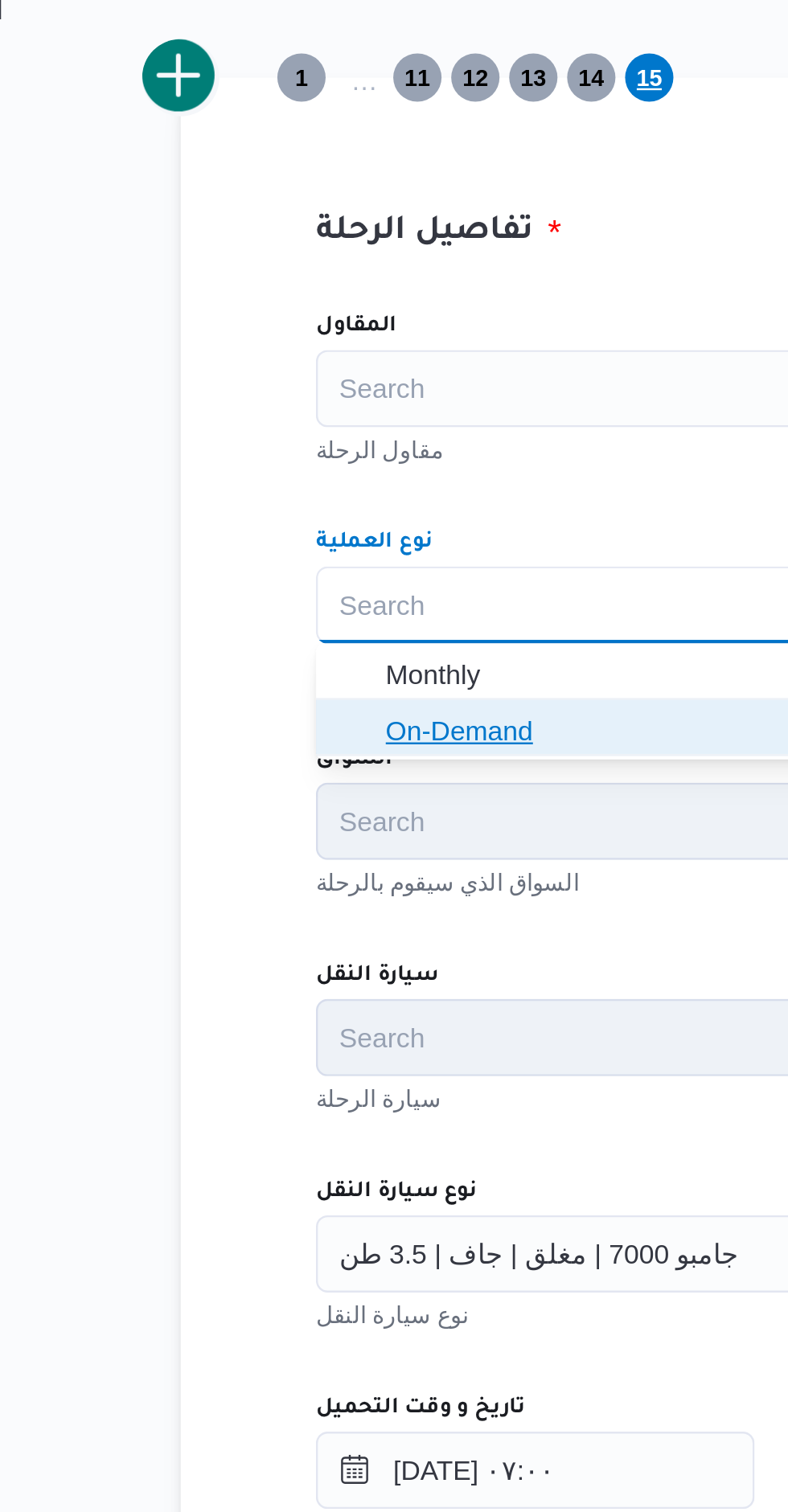
click at [282, 704] on icon "button" at bounding box center [280, 705] width 13 height 13
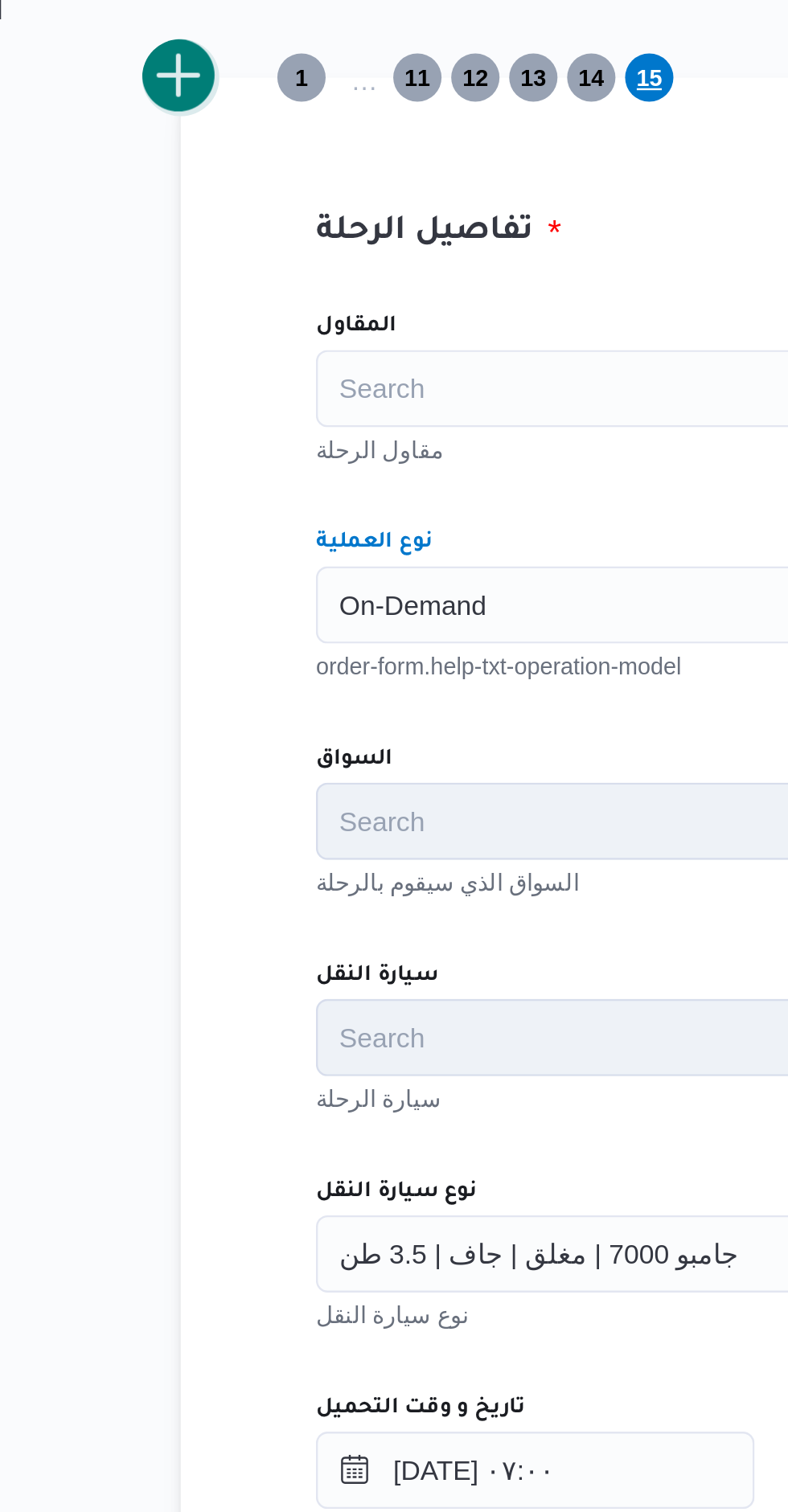
click at [212, 440] on button "add trip" at bounding box center [208, 433] width 33 height 33
click at [289, 652] on div "Search" at bounding box center [489, 653] width 447 height 33
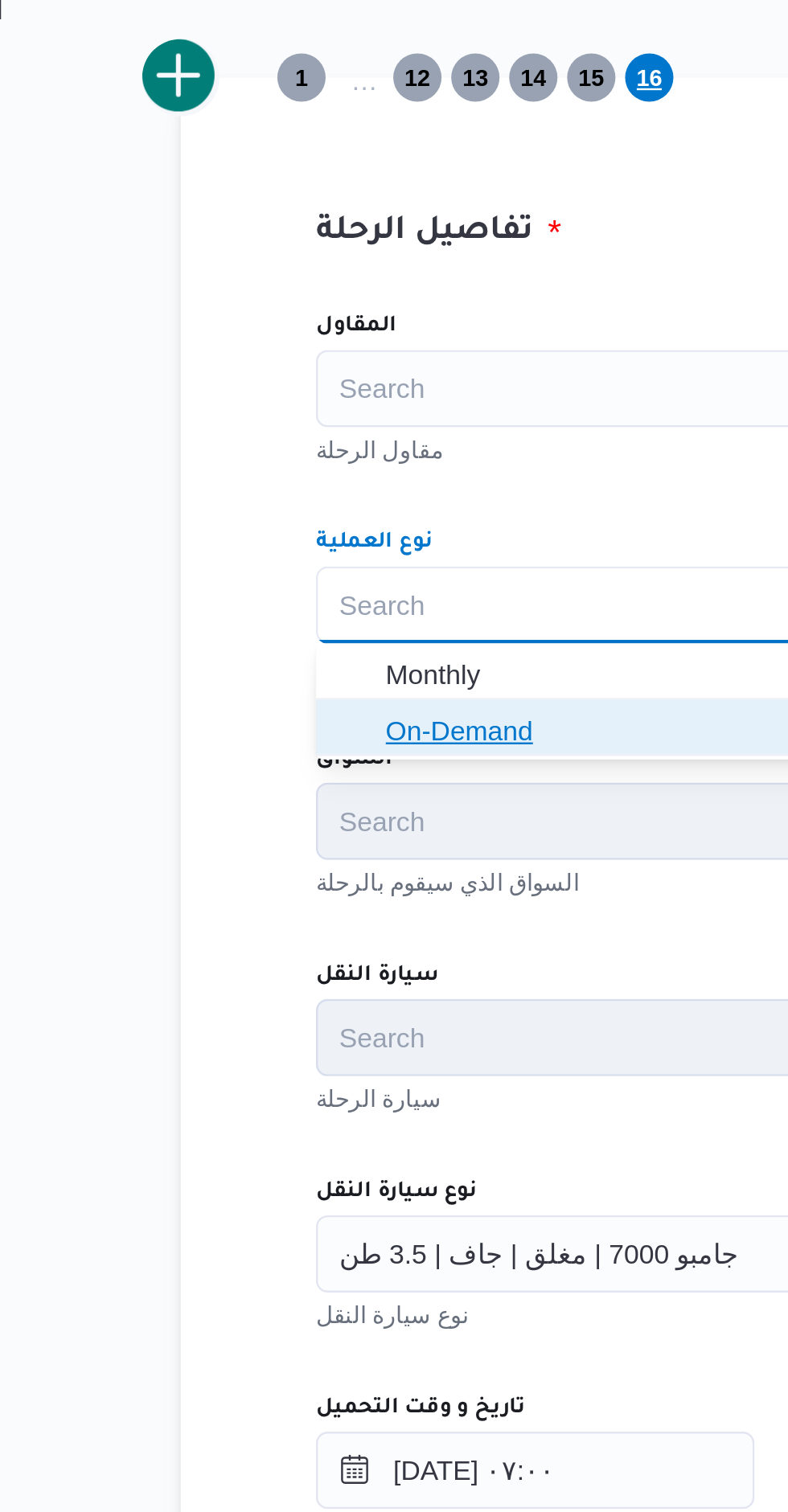
click at [279, 708] on icon "button" at bounding box center [280, 705] width 13 height 13
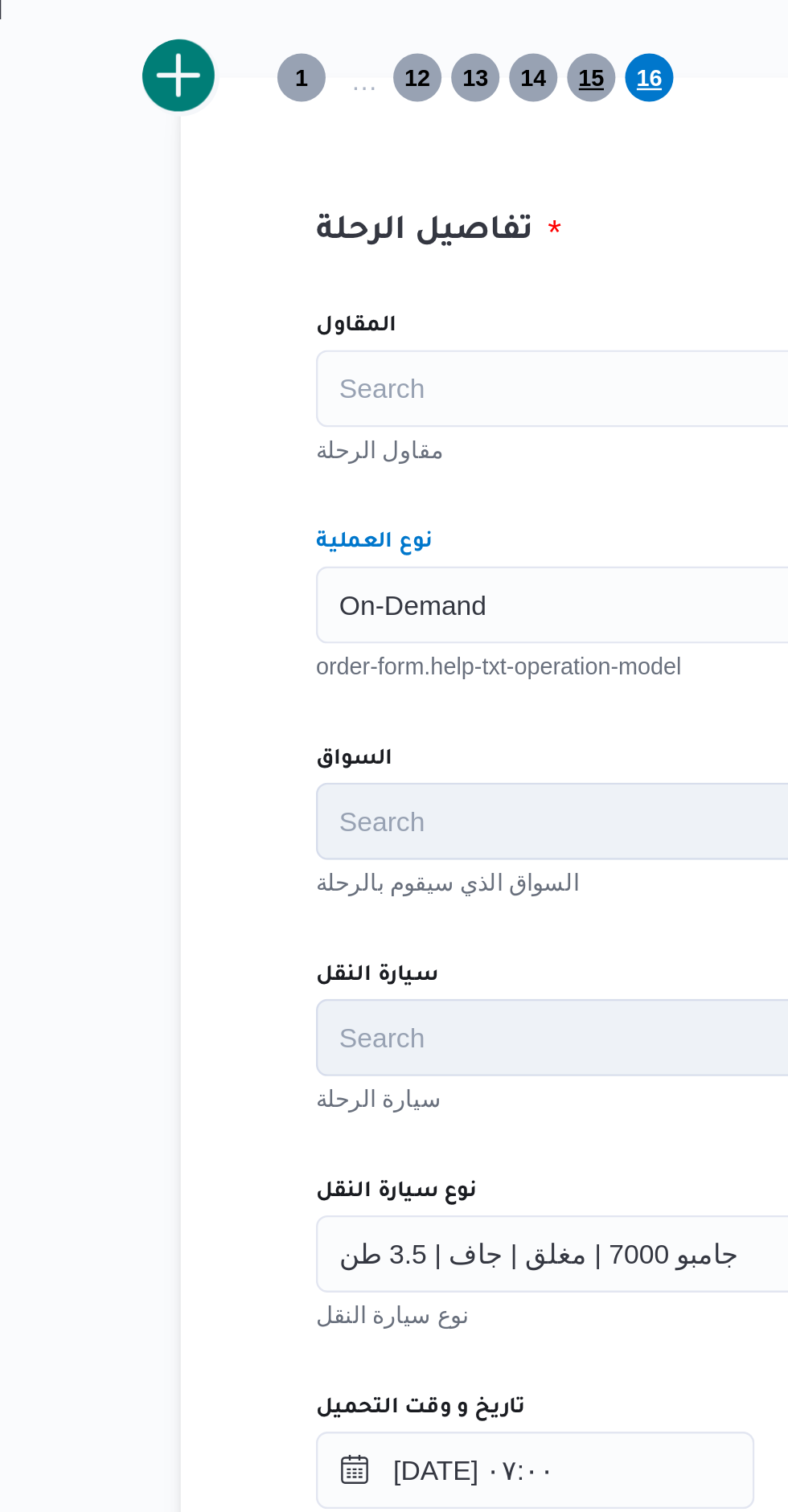
click at [374, 434] on span "15" at bounding box center [379, 434] width 11 height 20
click at [399, 435] on span "16" at bounding box center [404, 434] width 11 height 20
click at [214, 446] on button "add trip" at bounding box center [208, 433] width 33 height 33
click at [276, 654] on input "نوع العملية" at bounding box center [276, 653] width 2 height 20
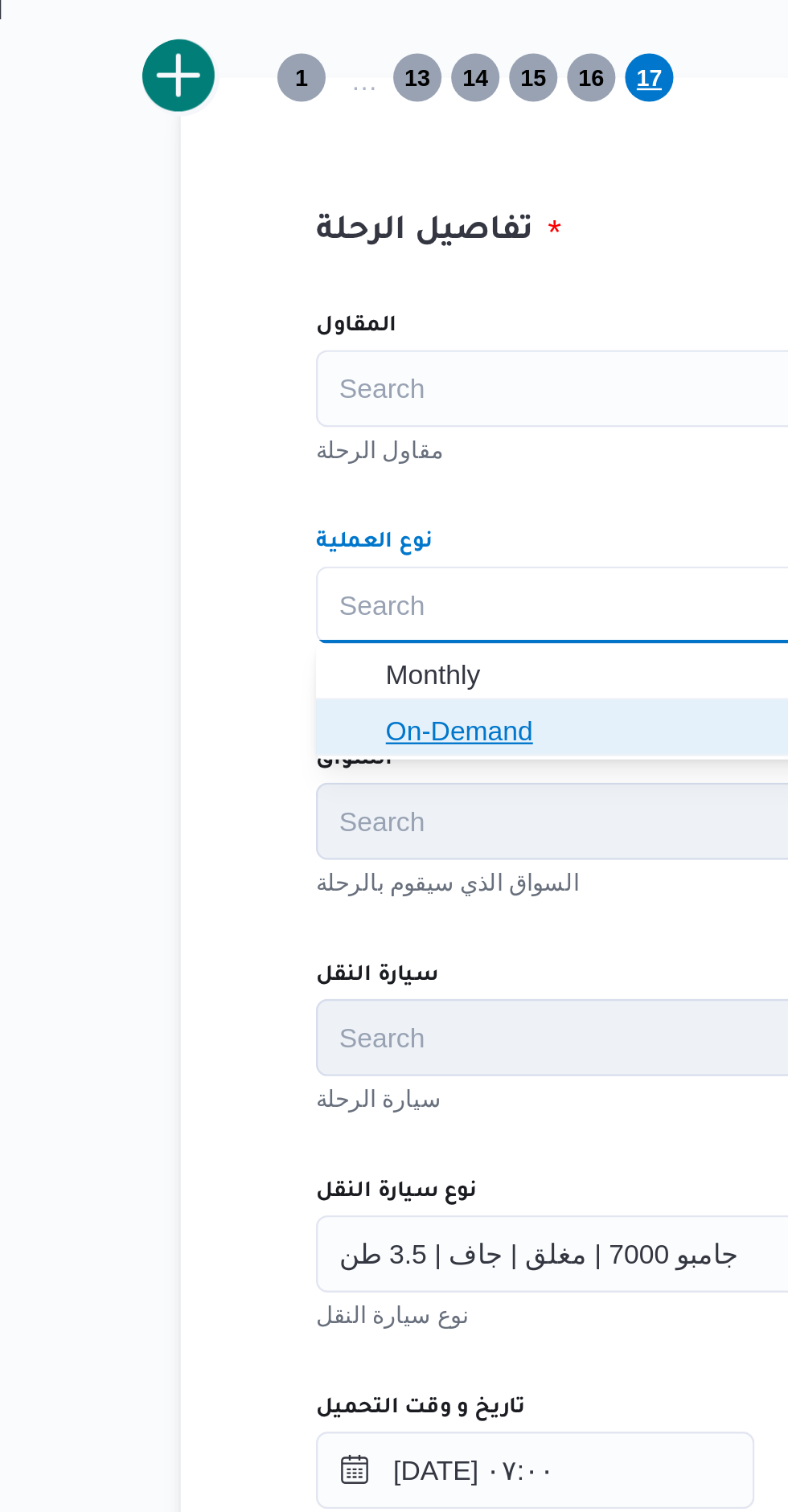
click at [283, 708] on icon "button" at bounding box center [280, 705] width 13 height 13
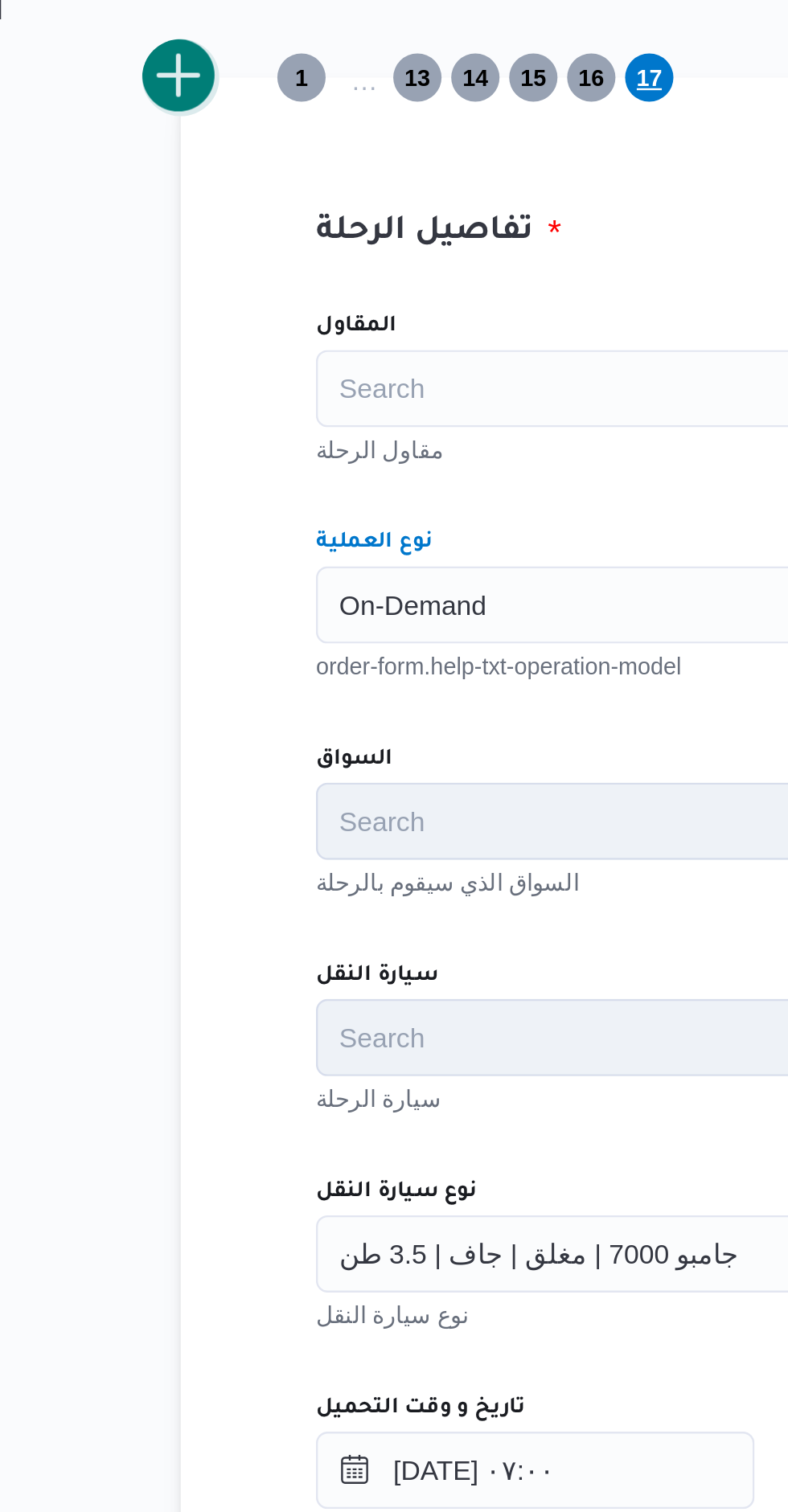
click at [215, 440] on button "add trip" at bounding box center [208, 433] width 33 height 33
click at [288, 651] on div "Search" at bounding box center [489, 653] width 447 height 33
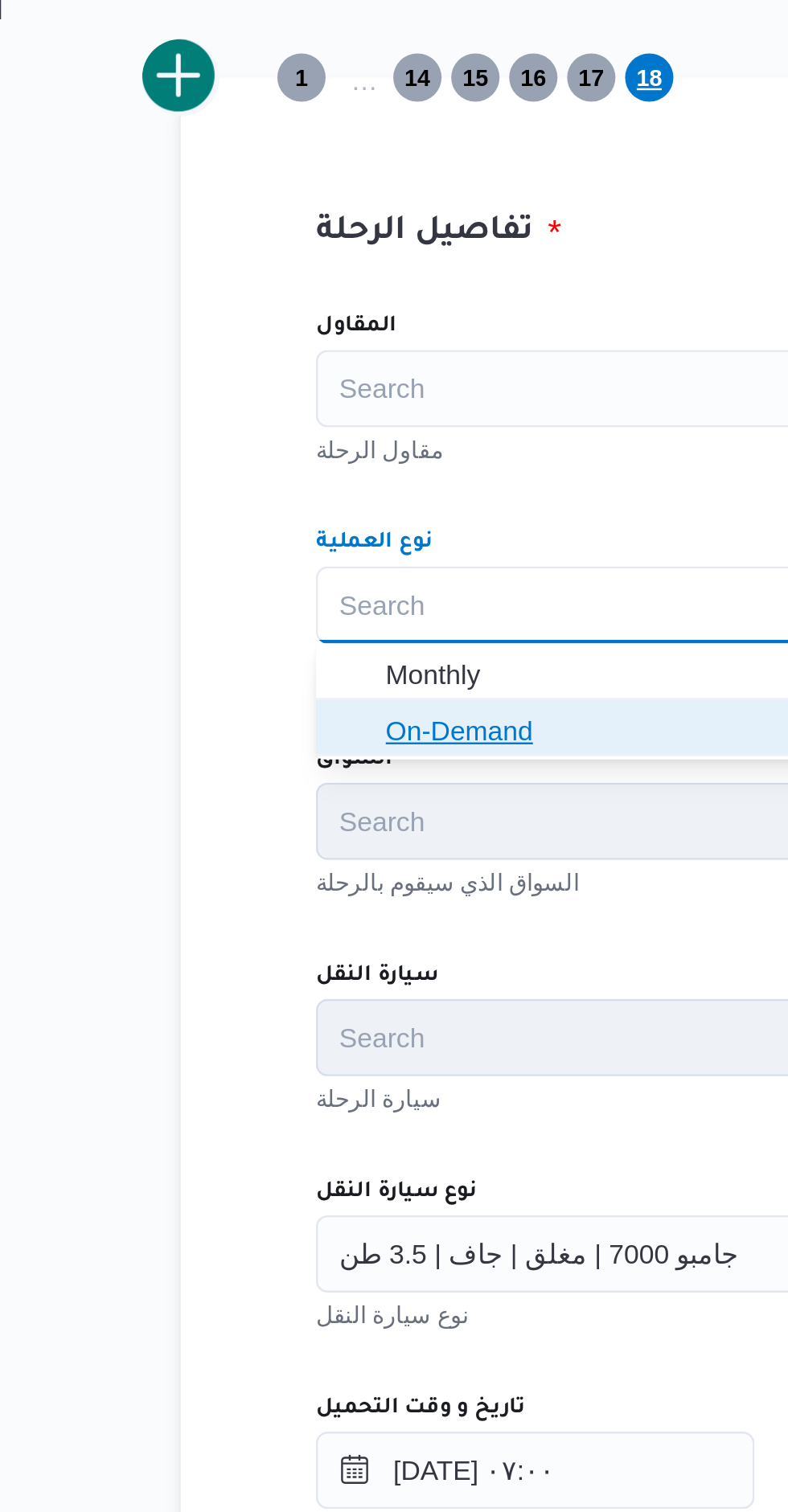
click at [275, 708] on icon "button" at bounding box center [280, 705] width 13 height 13
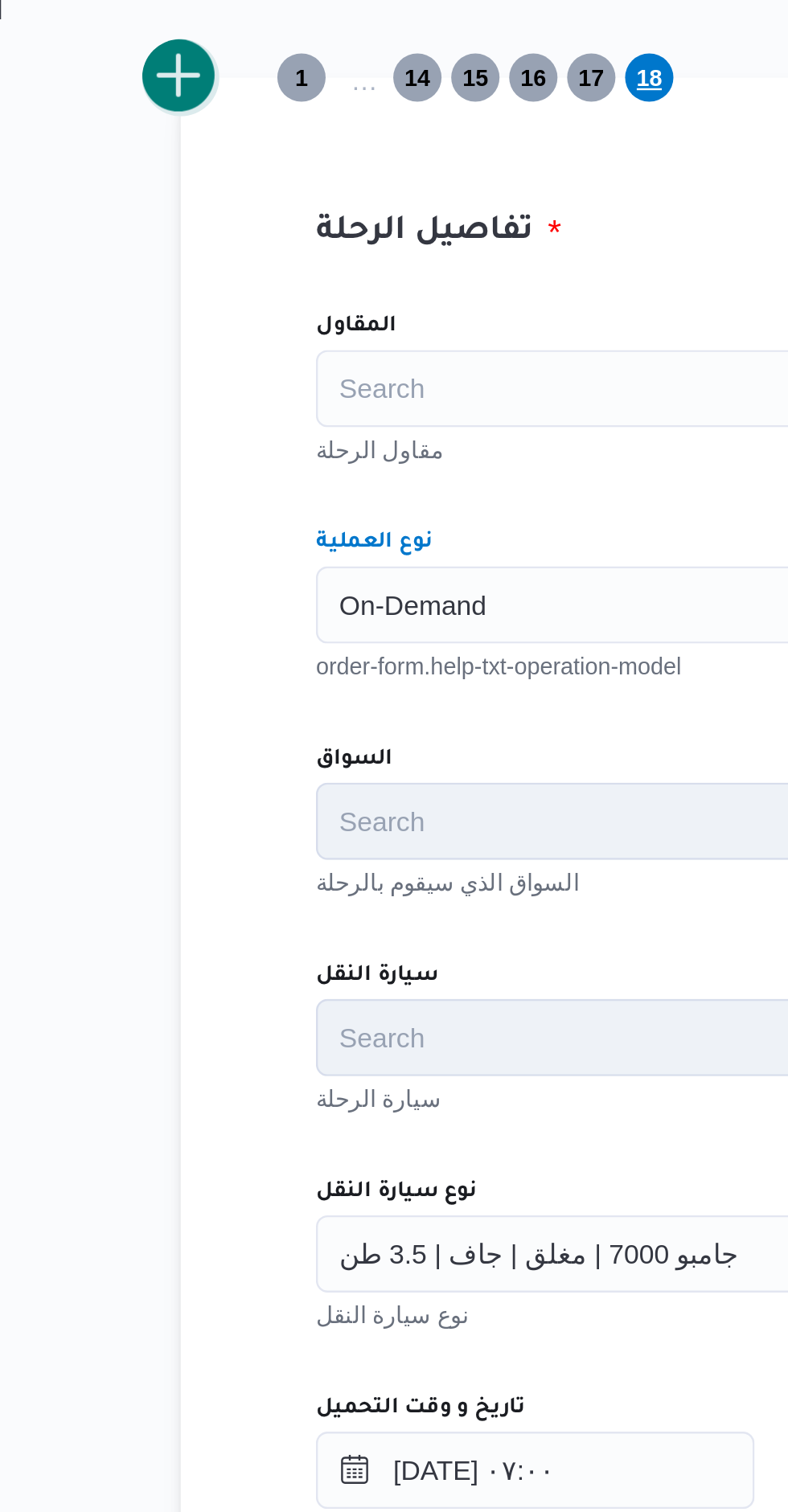
click at [210, 439] on button "add trip" at bounding box center [208, 433] width 33 height 33
click at [276, 652] on input "نوع العملية" at bounding box center [276, 653] width 2 height 20
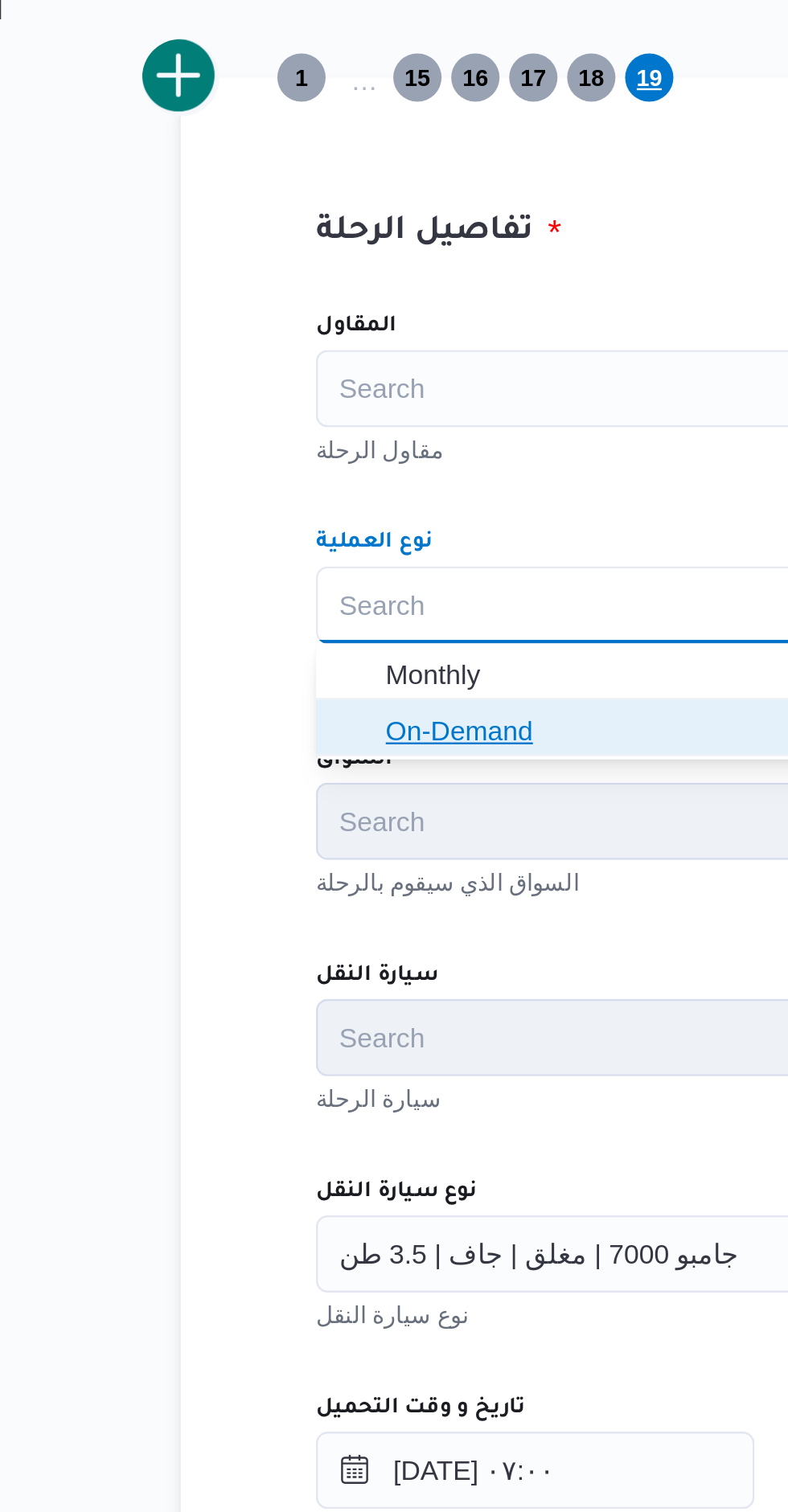
click at [280, 700] on icon "button" at bounding box center [280, 705] width 13 height 13
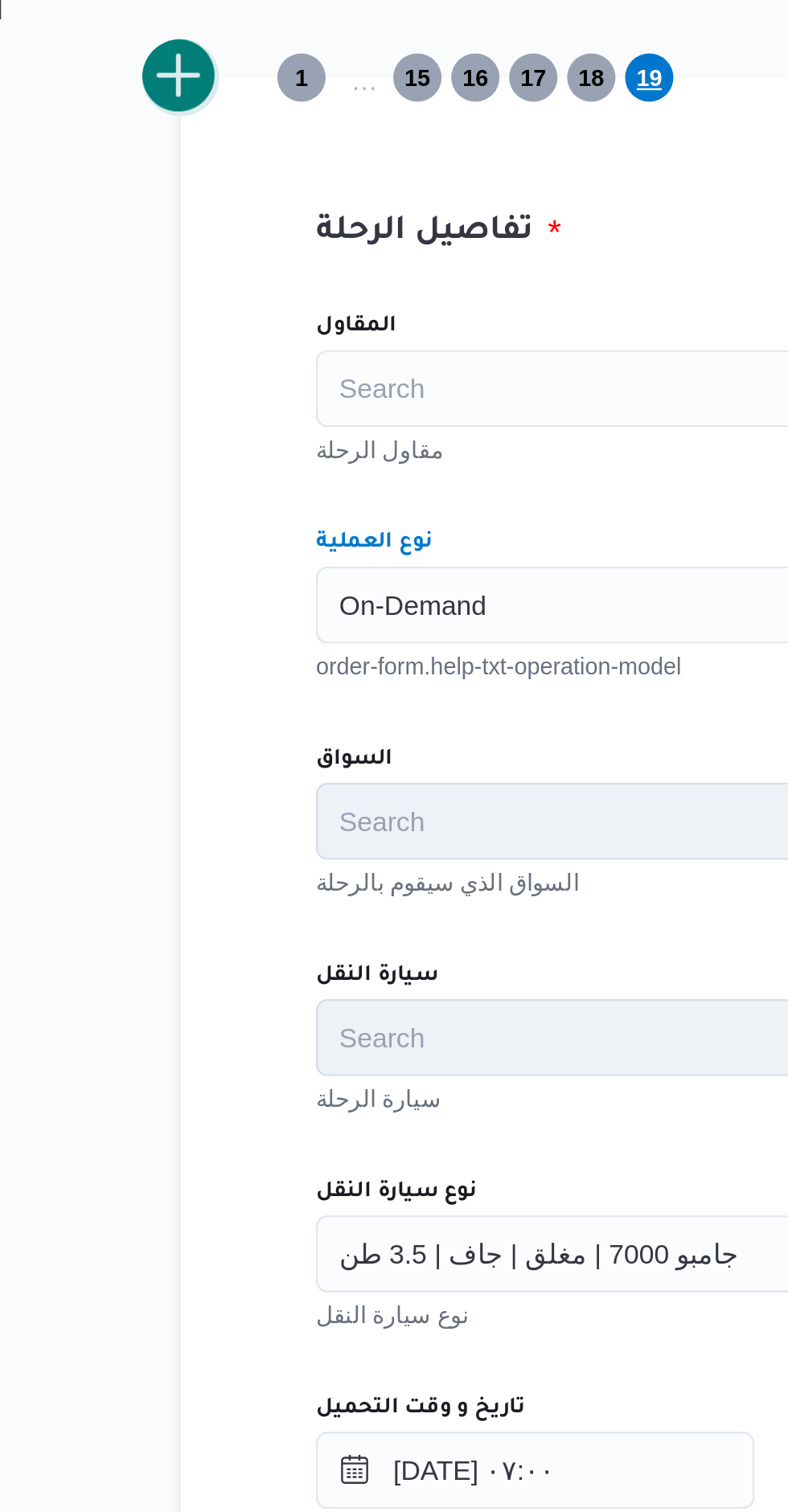
click at [209, 439] on button "add trip" at bounding box center [208, 433] width 33 height 33
click at [291, 653] on div "Search" at bounding box center [489, 653] width 447 height 33
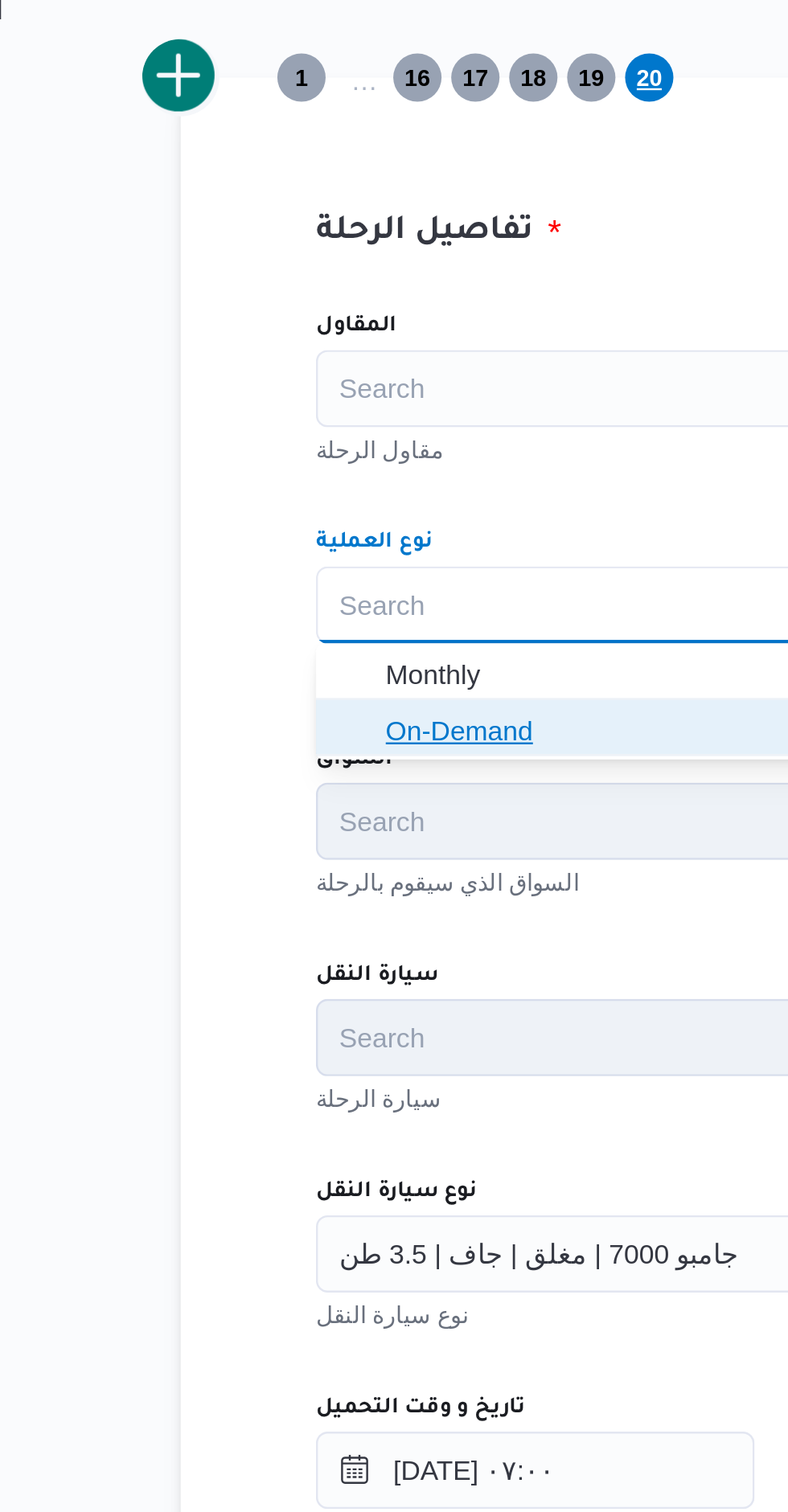
click at [279, 695] on span "On-Demand" at bounding box center [489, 706] width 434 height 26
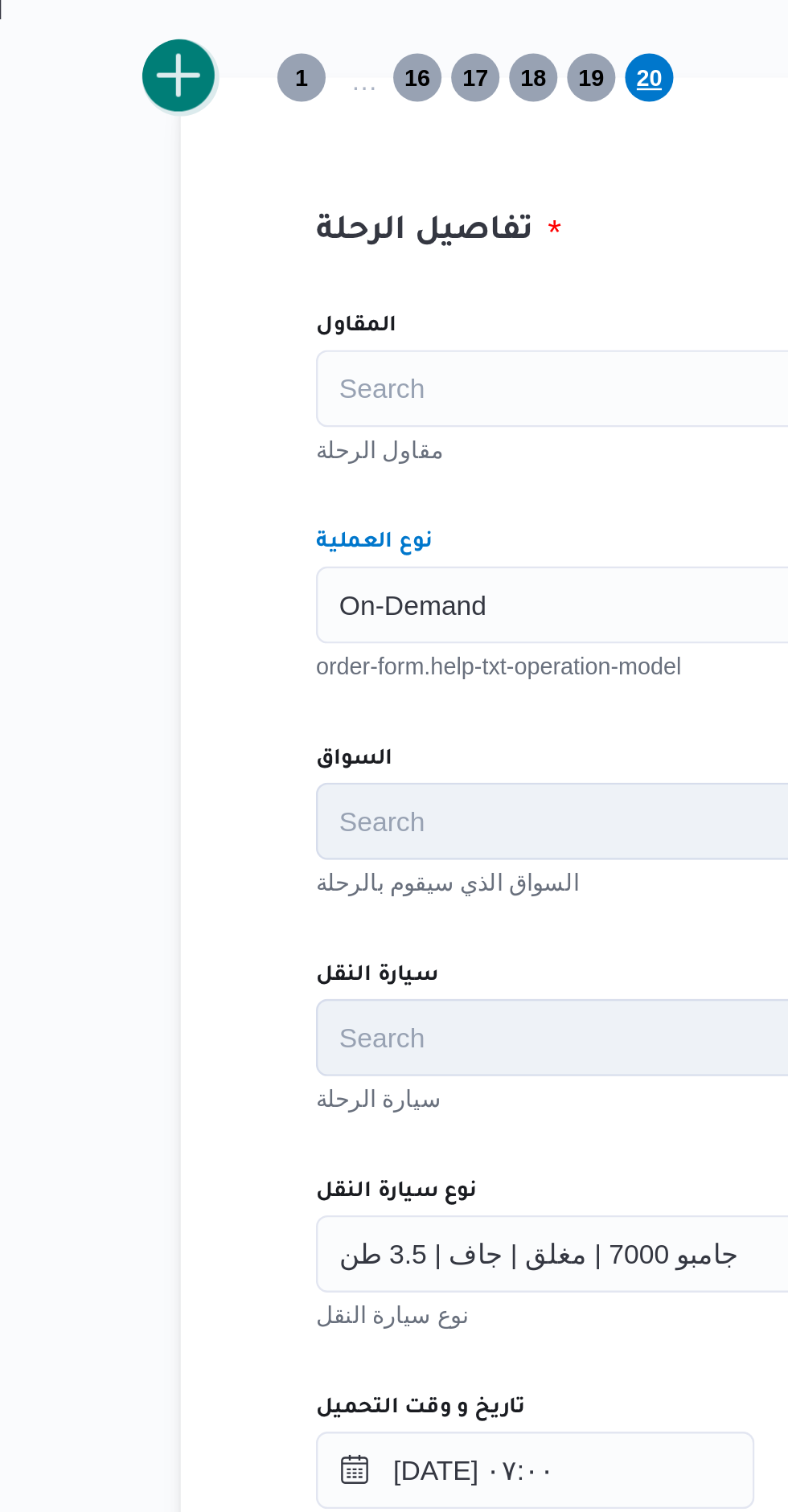
click at [208, 436] on button "add trip" at bounding box center [208, 433] width 33 height 33
click at [287, 651] on div "Search" at bounding box center [489, 653] width 447 height 33
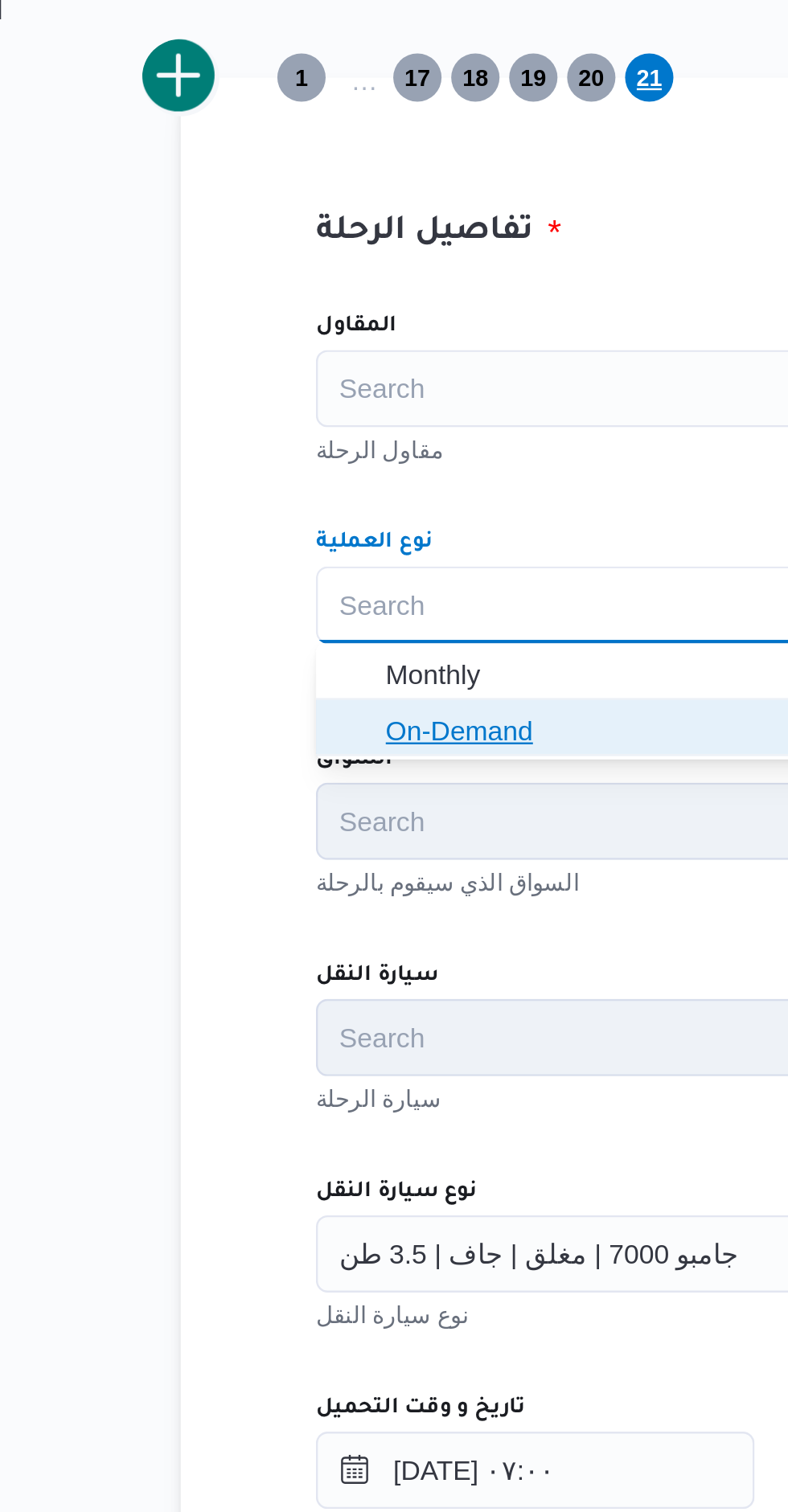
click at [284, 698] on span "On-Demand" at bounding box center [489, 706] width 434 height 26
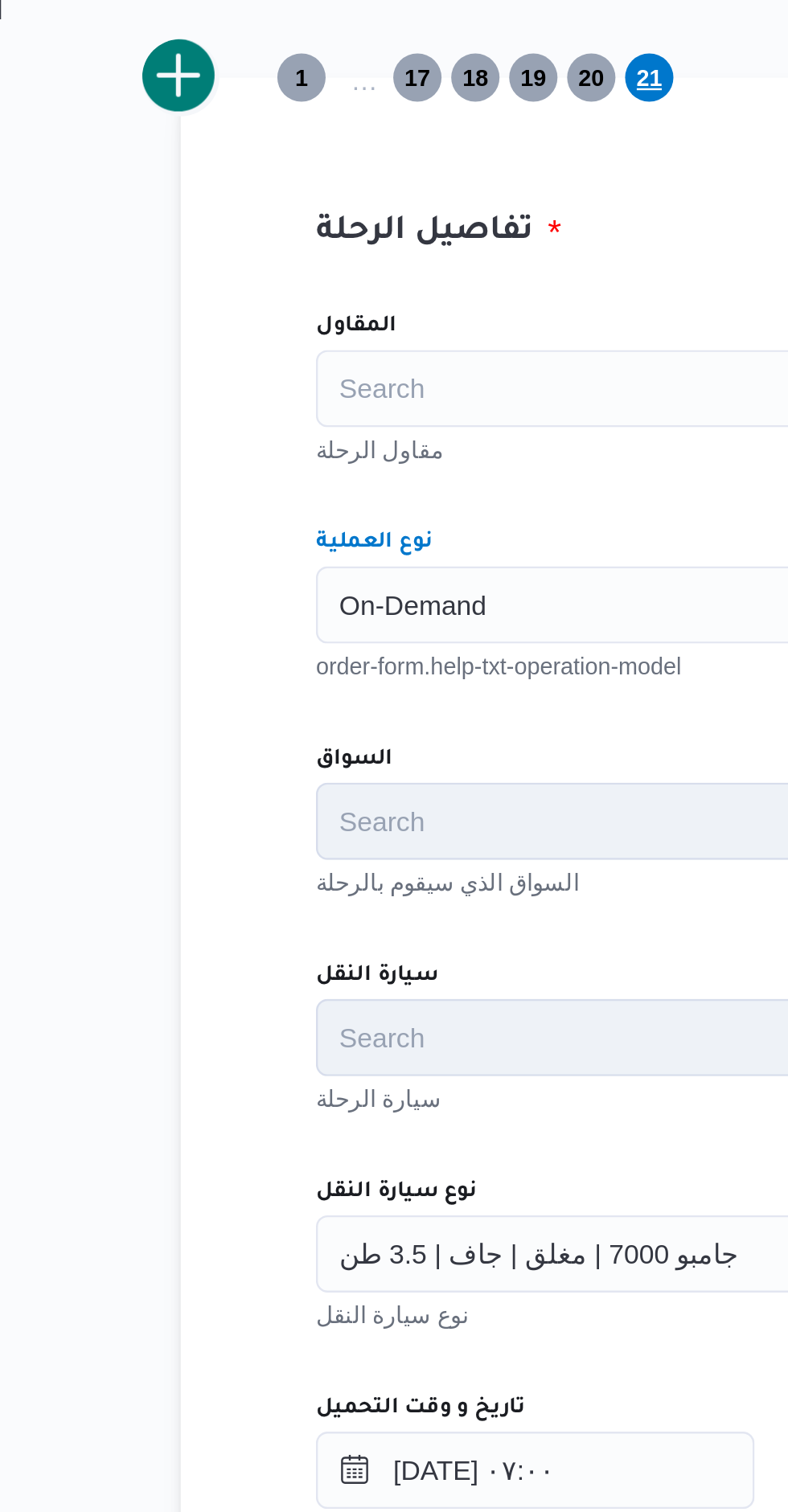
click at [352, 604] on div "المقاول Search مقاول الرحلة نوع العملية On-Demand Combo box. Selected. On-Deman…" at bounding box center [489, 875] width 473 height 715
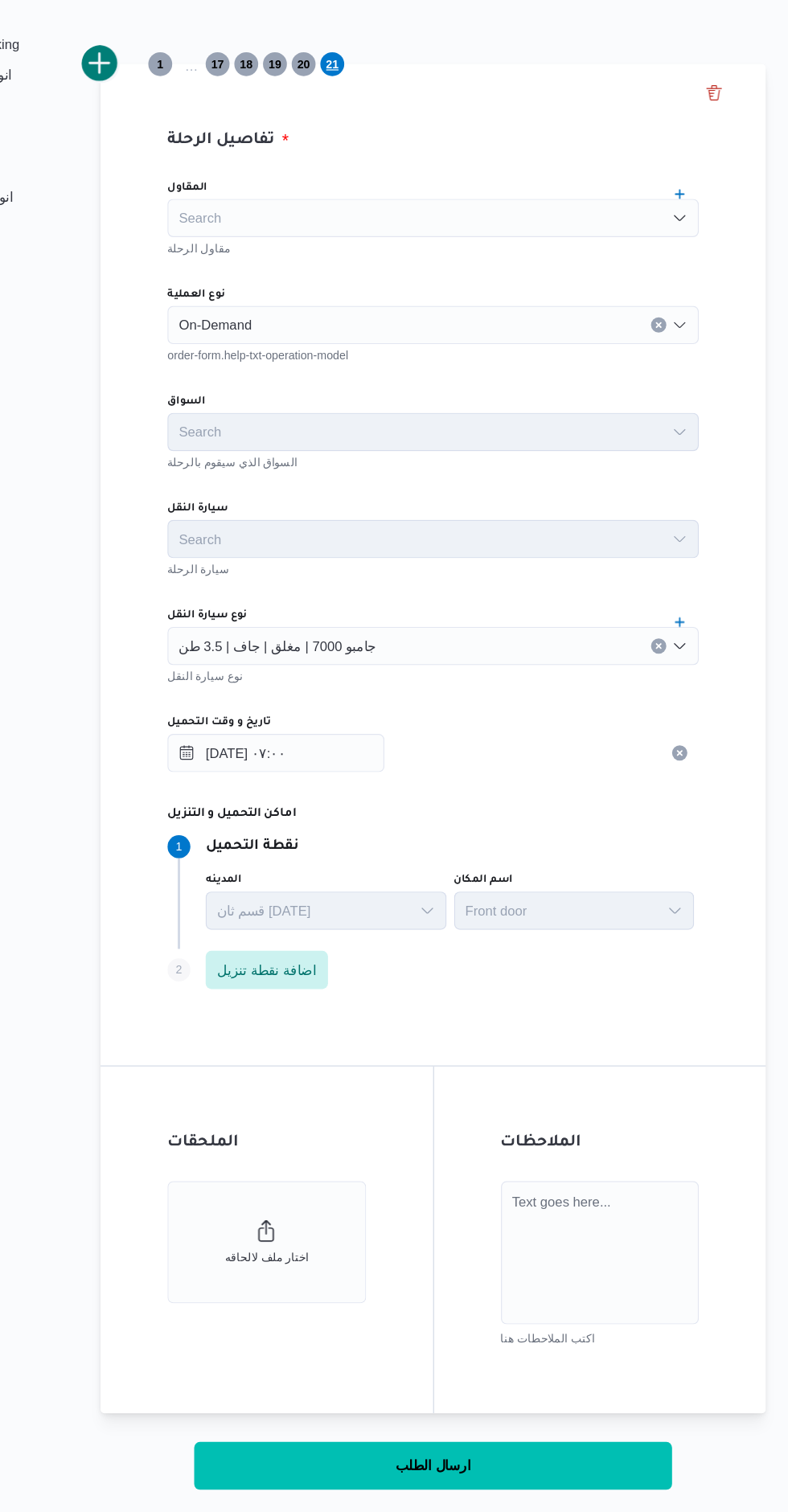
scroll to position [140, 0]
click at [573, 1477] on button "ارسال الطلب" at bounding box center [488, 1472] width 402 height 40
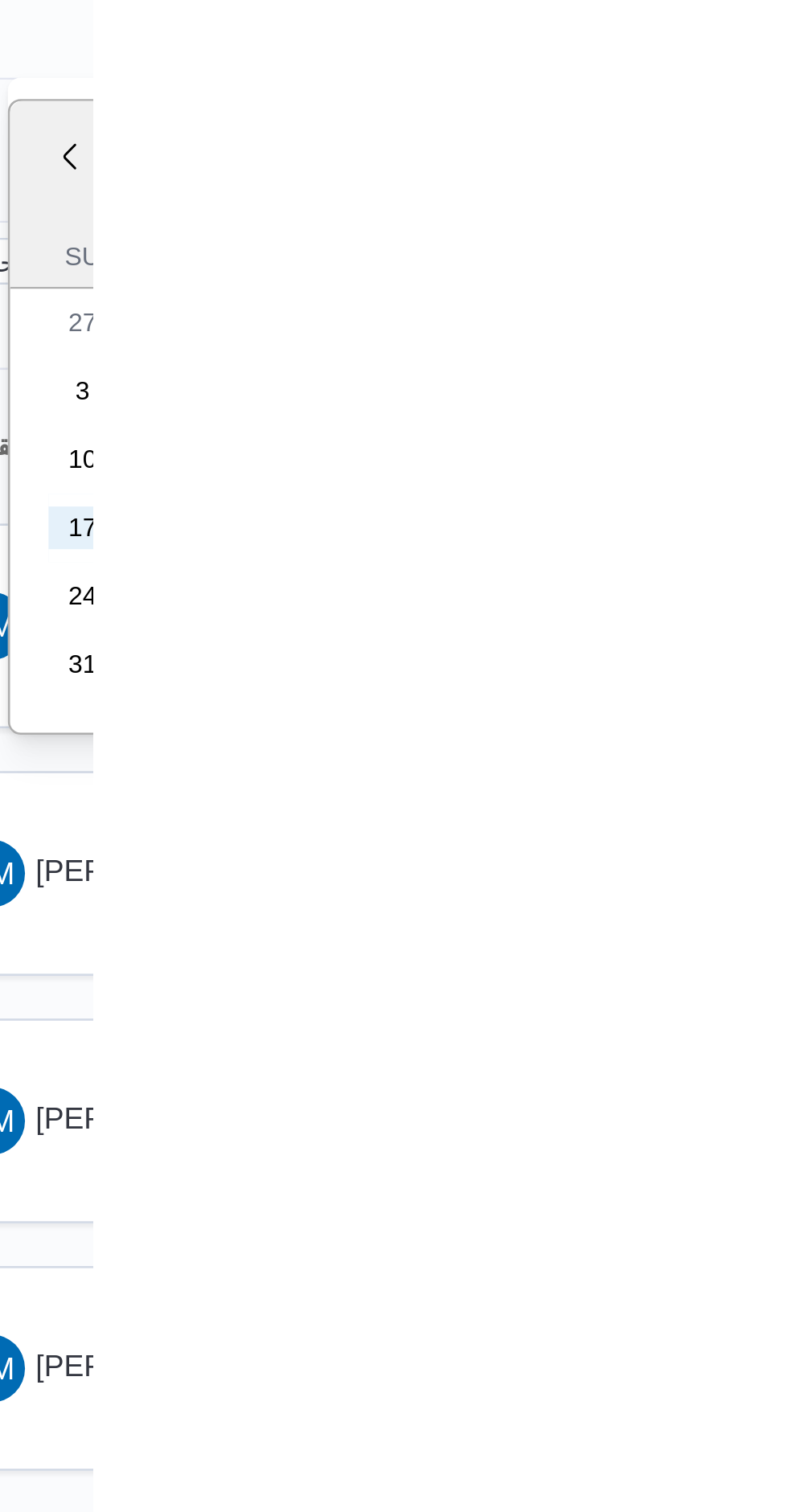
type input "[DATE]"
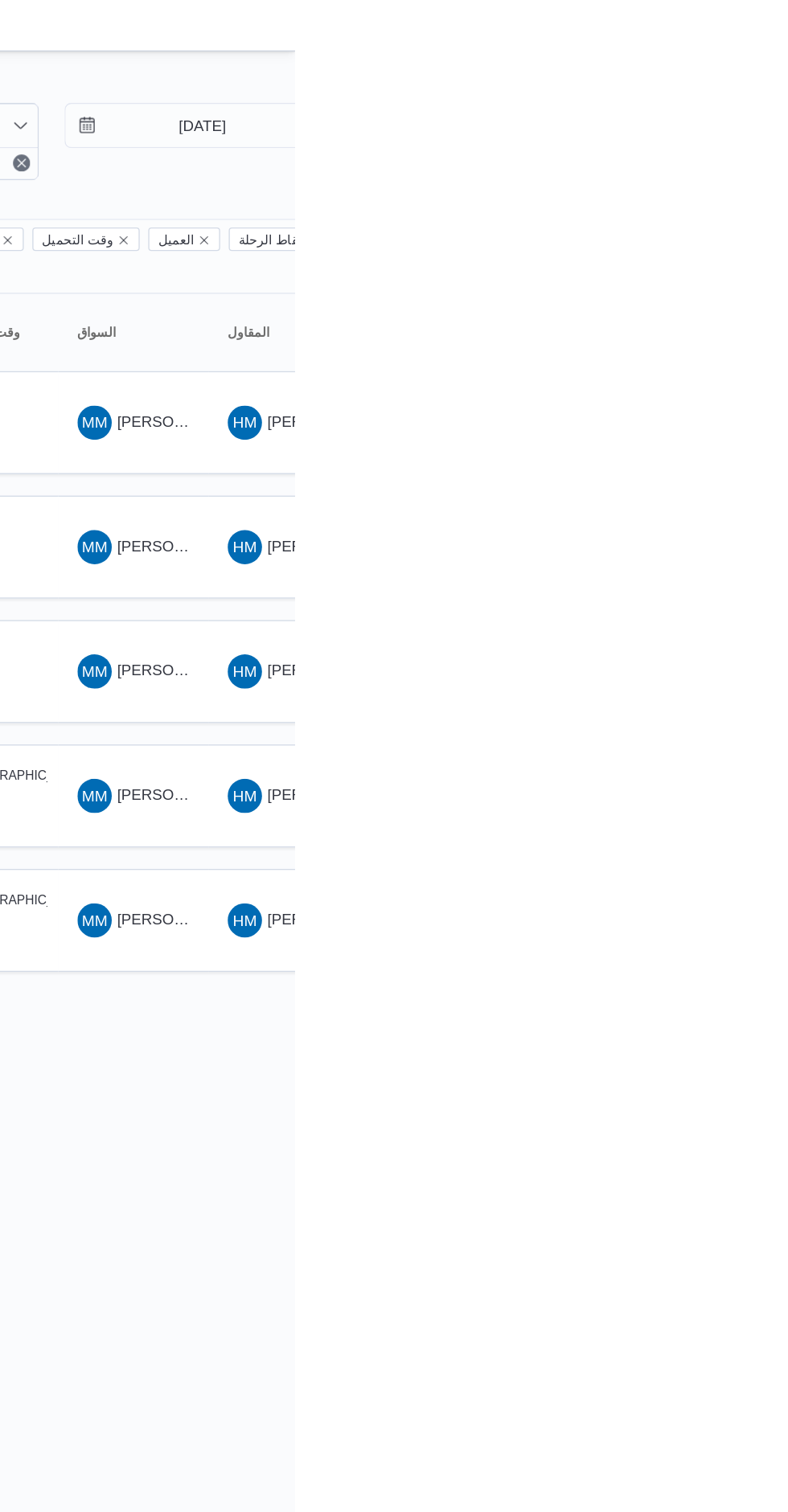
scroll to position [0, 26]
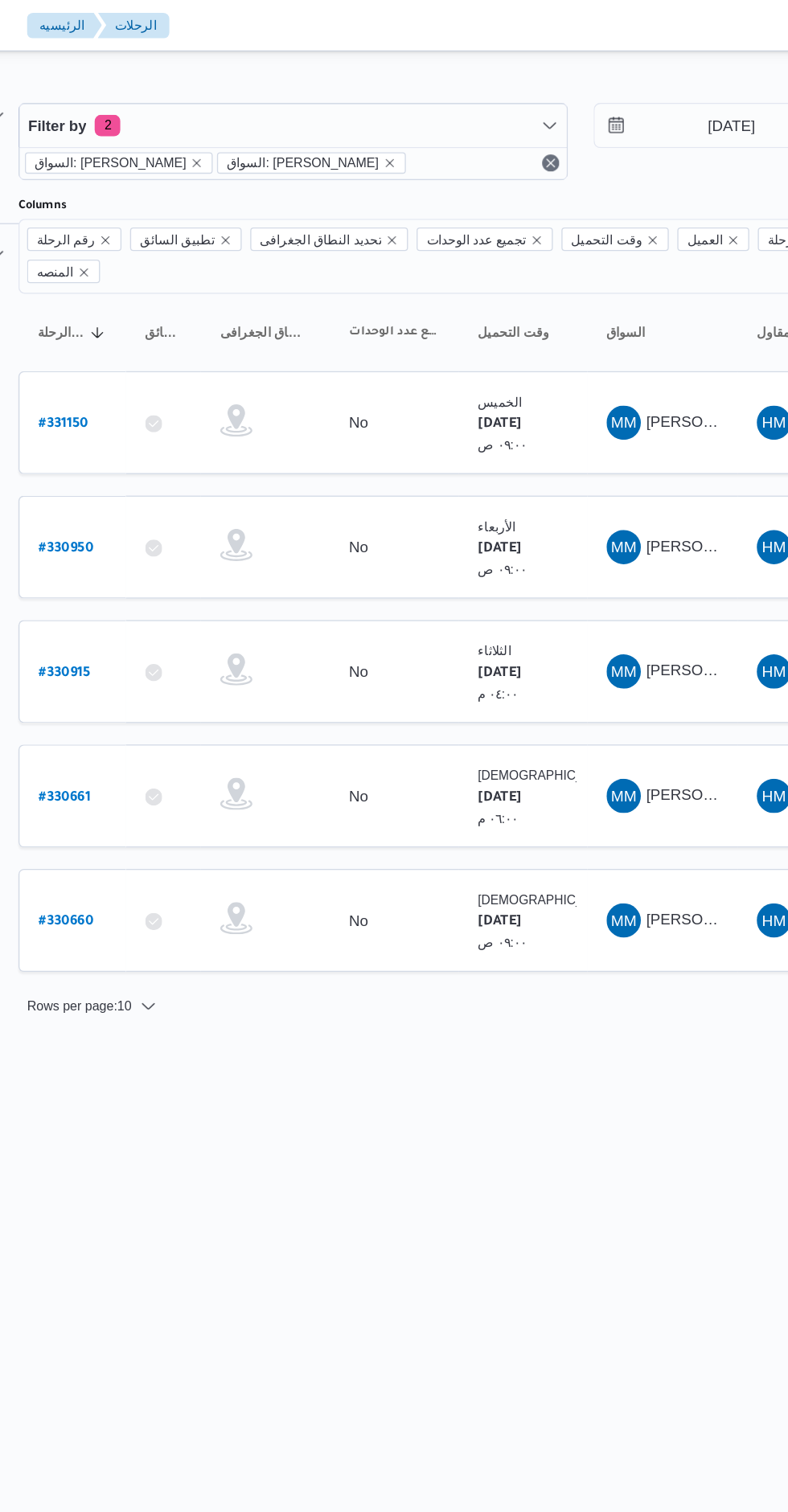
click at [225, 313] on b "# 331150" at bounding box center [216, 318] width 37 height 11
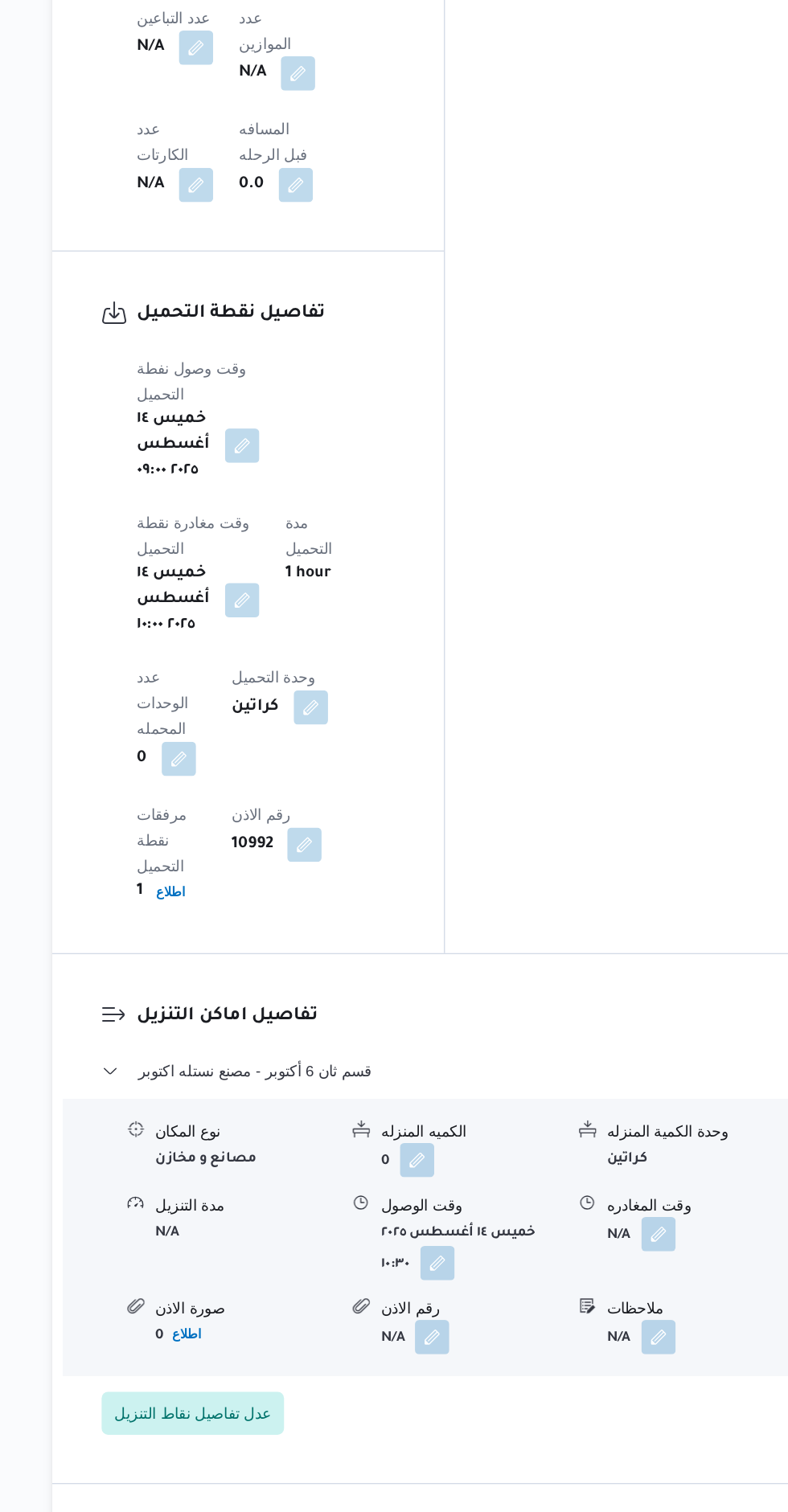
scroll to position [1182, 0]
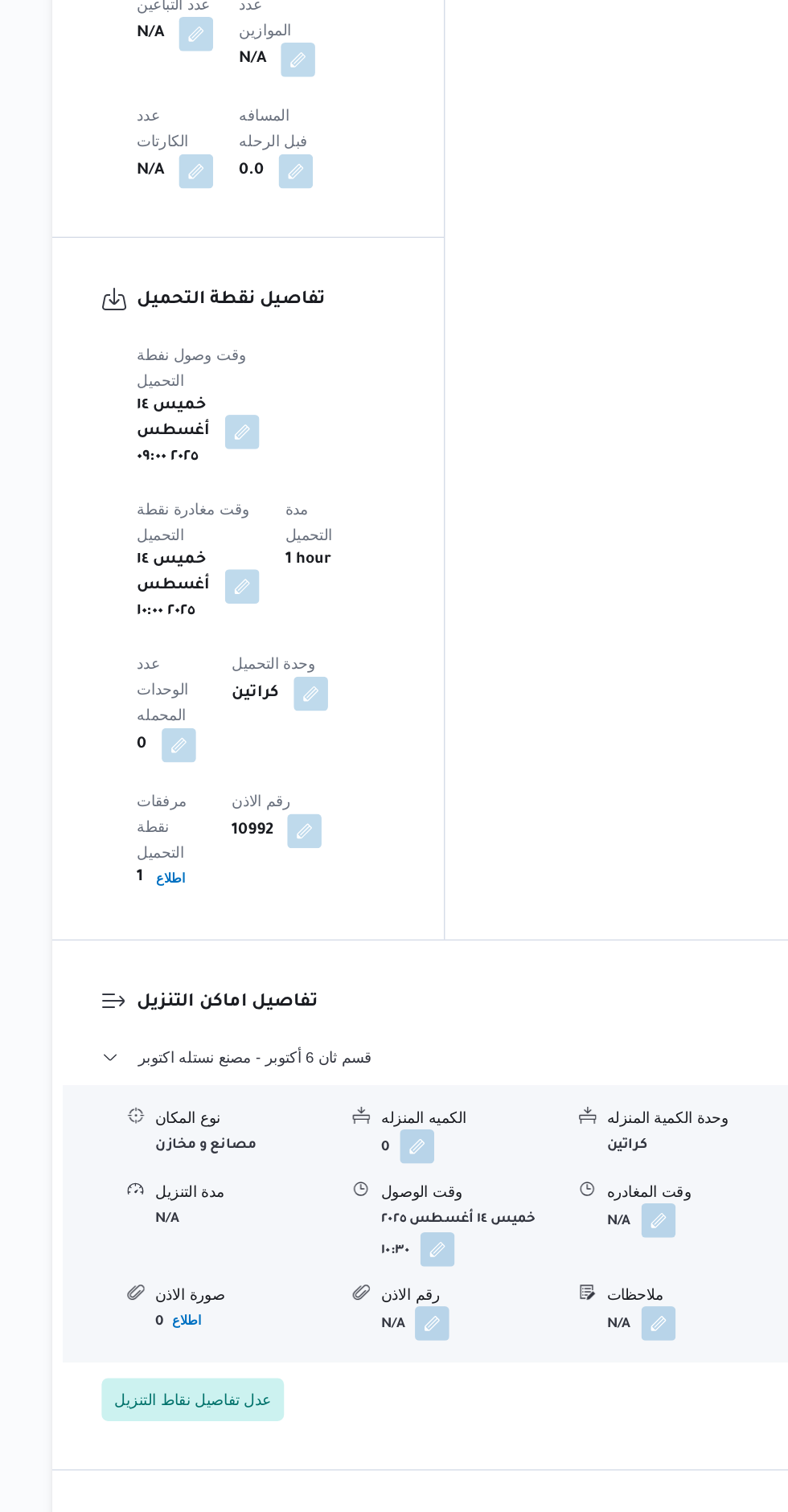
click at [657, 1280] on button "button" at bounding box center [664, 1293] width 26 height 26
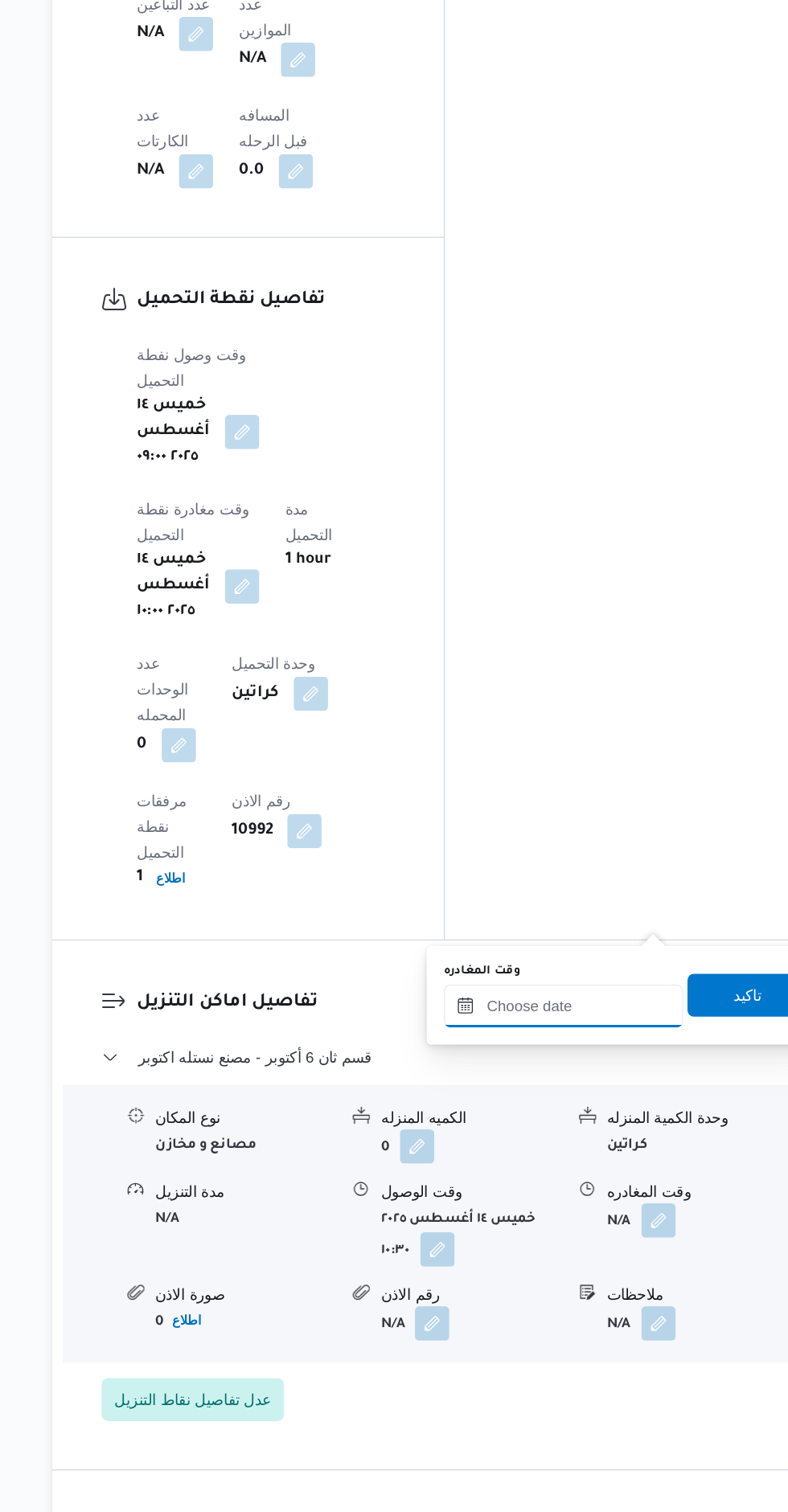
click at [600, 1134] on input "وقت المغادره" at bounding box center [592, 1132] width 180 height 33
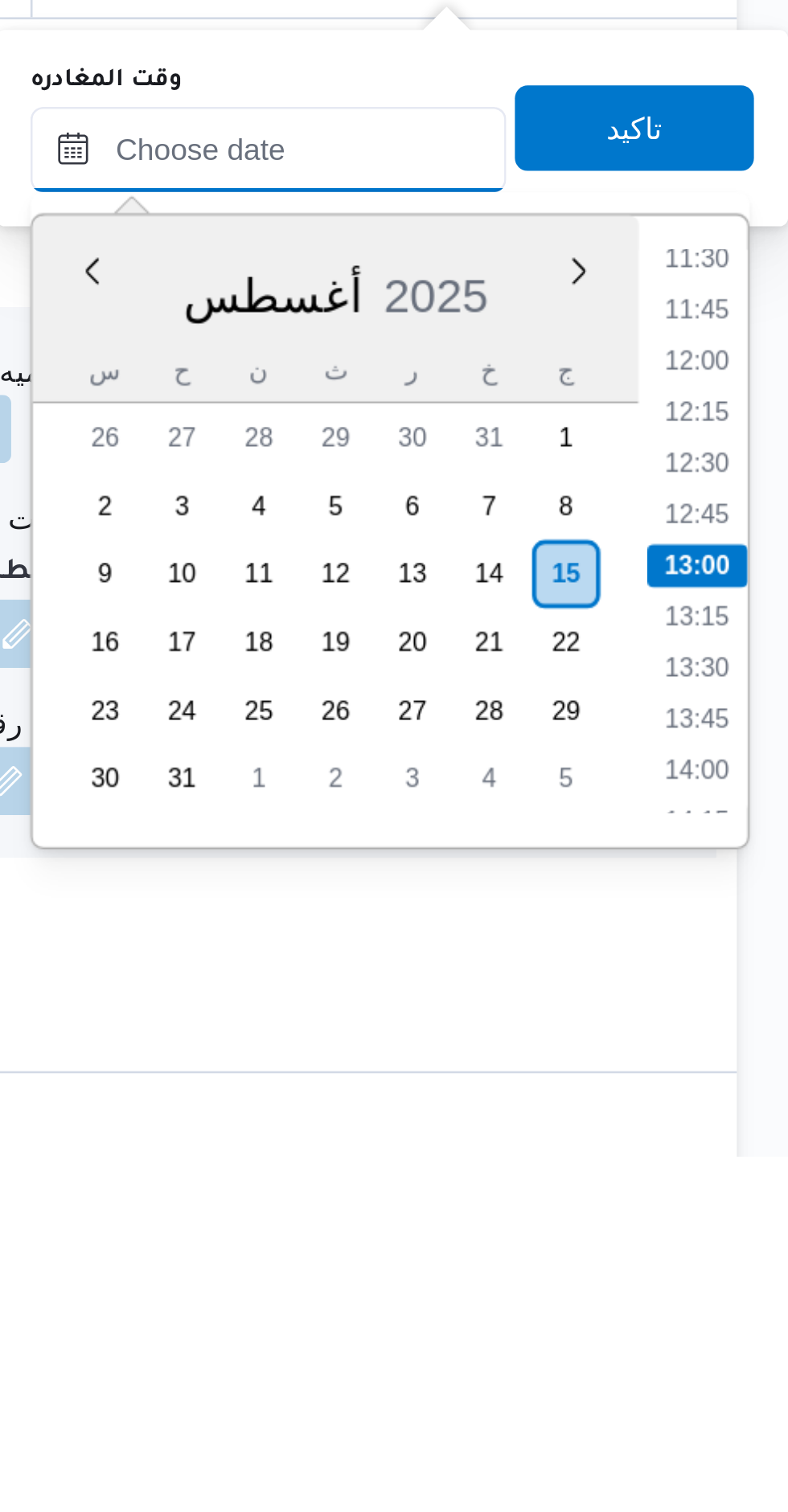
scroll to position [1181, 0]
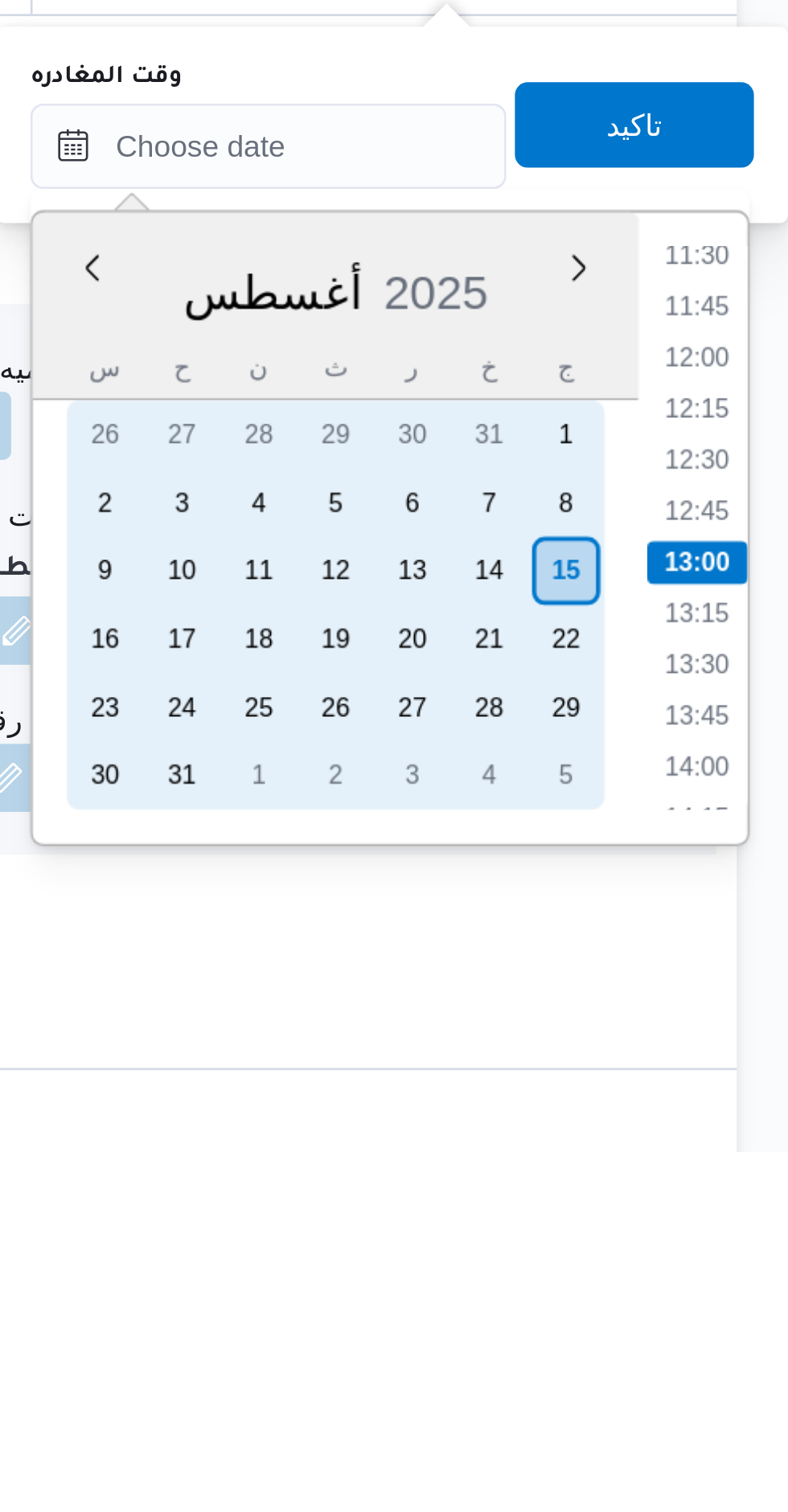
click at [678, 1293] on div "14" at bounding box center [675, 1293] width 26 height 26
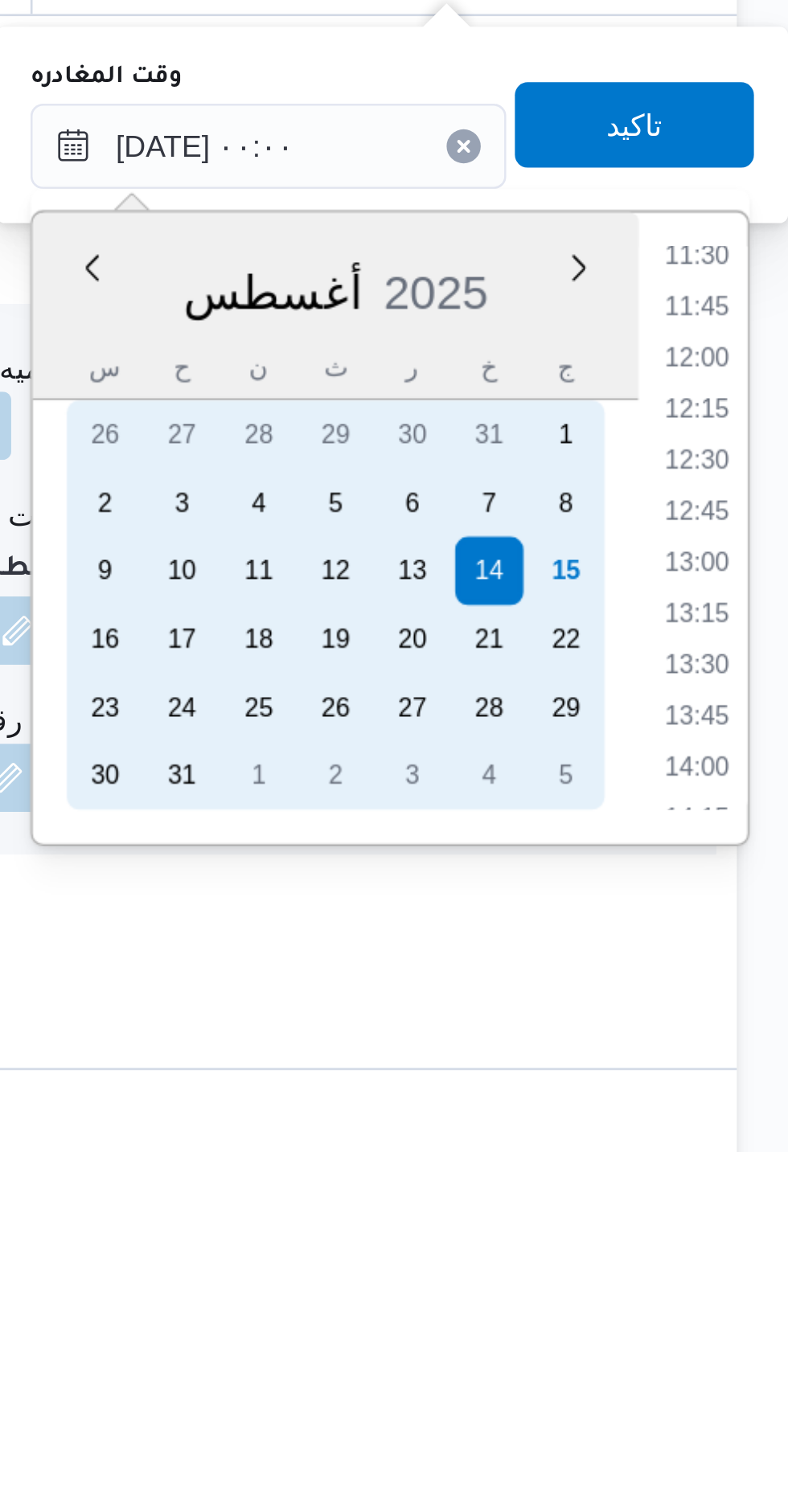
scroll to position [0, 0]
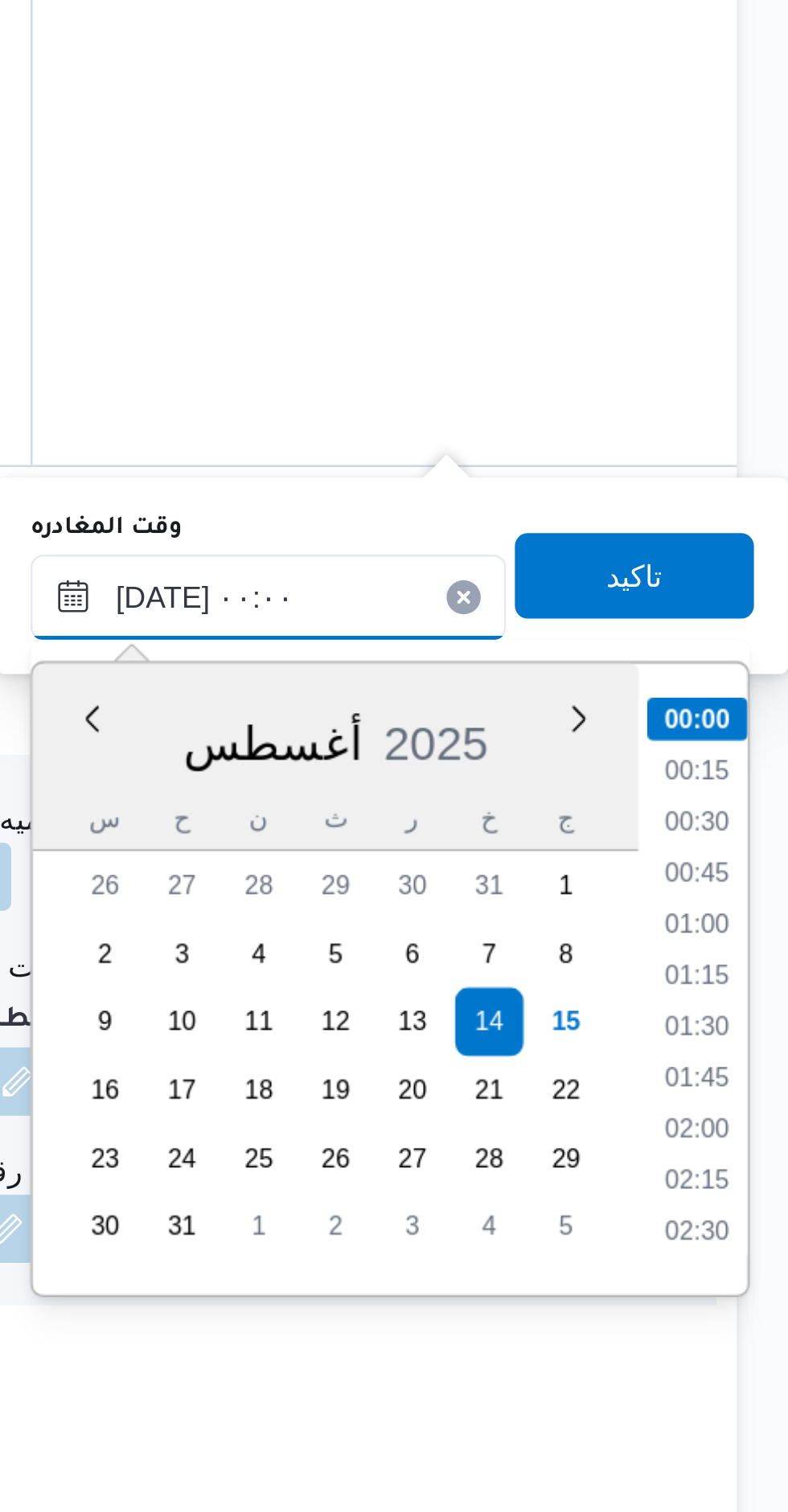
click at [542, 1131] on input "١٤/٠٨/٢٠٢٥ ٠٠:٠٠" at bounding box center [592, 1133] width 180 height 33
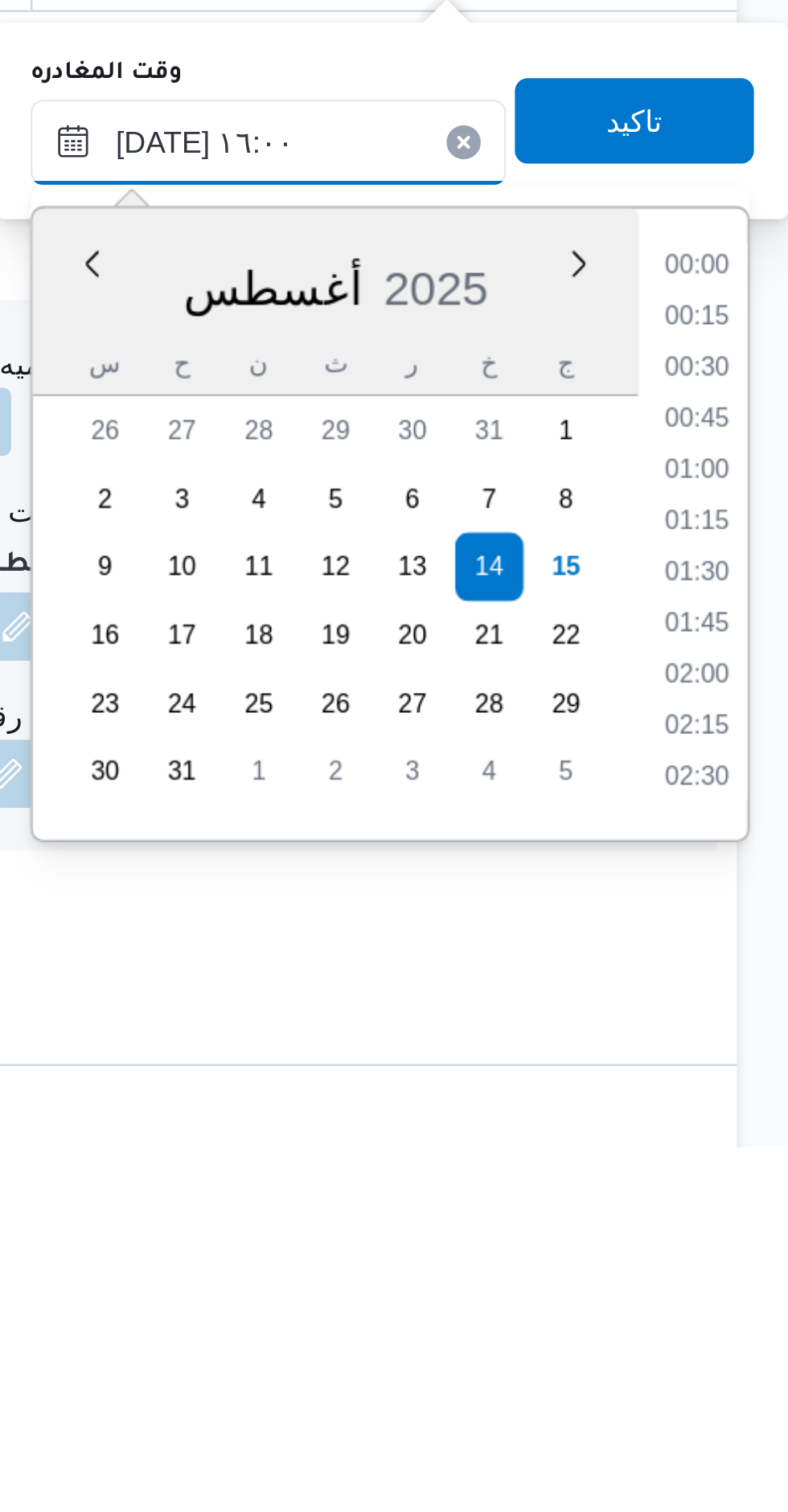
scroll to position [1038, 0]
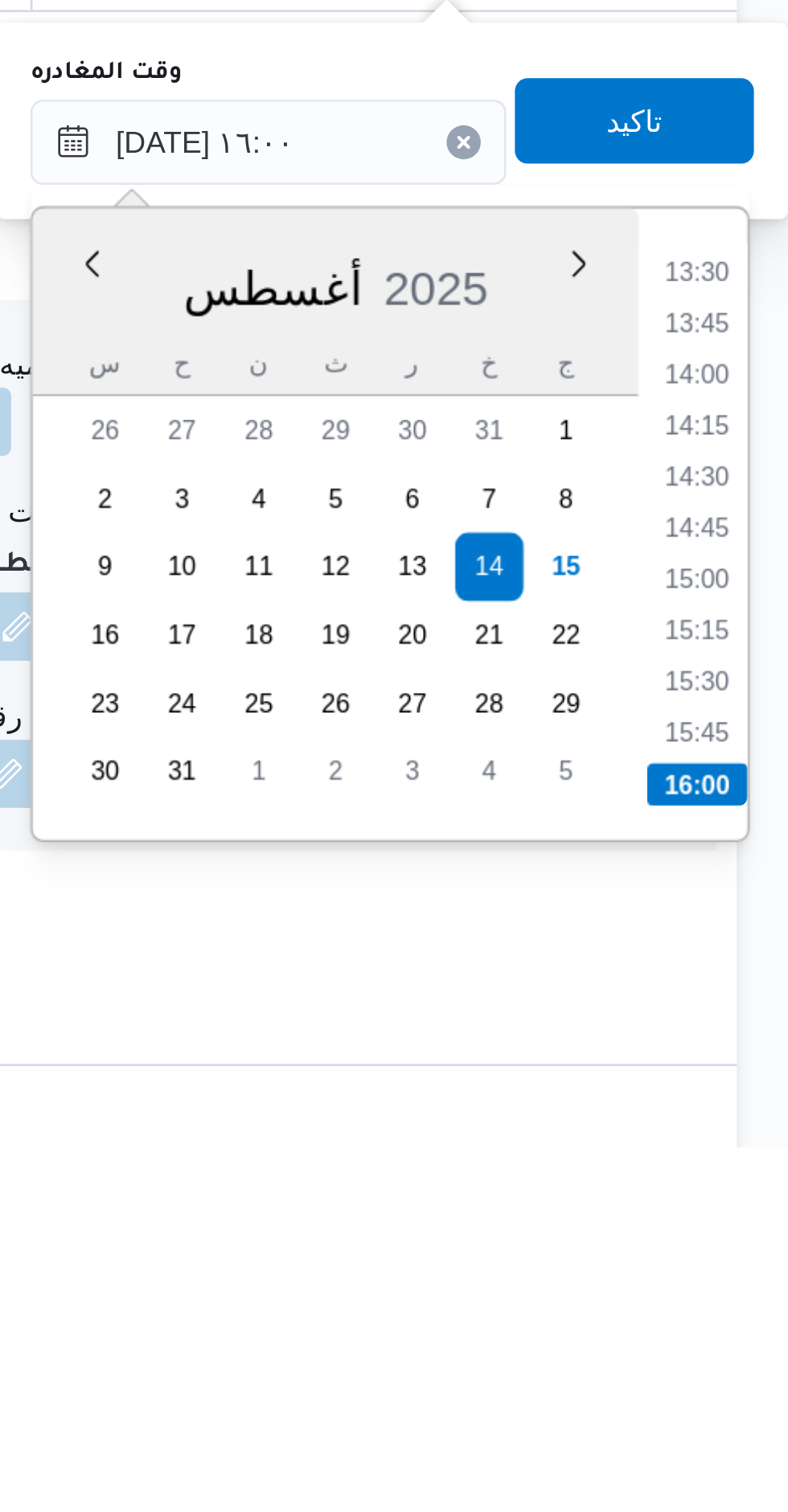
click at [754, 1359] on li "15:45" at bounding box center [752, 1355] width 37 height 16
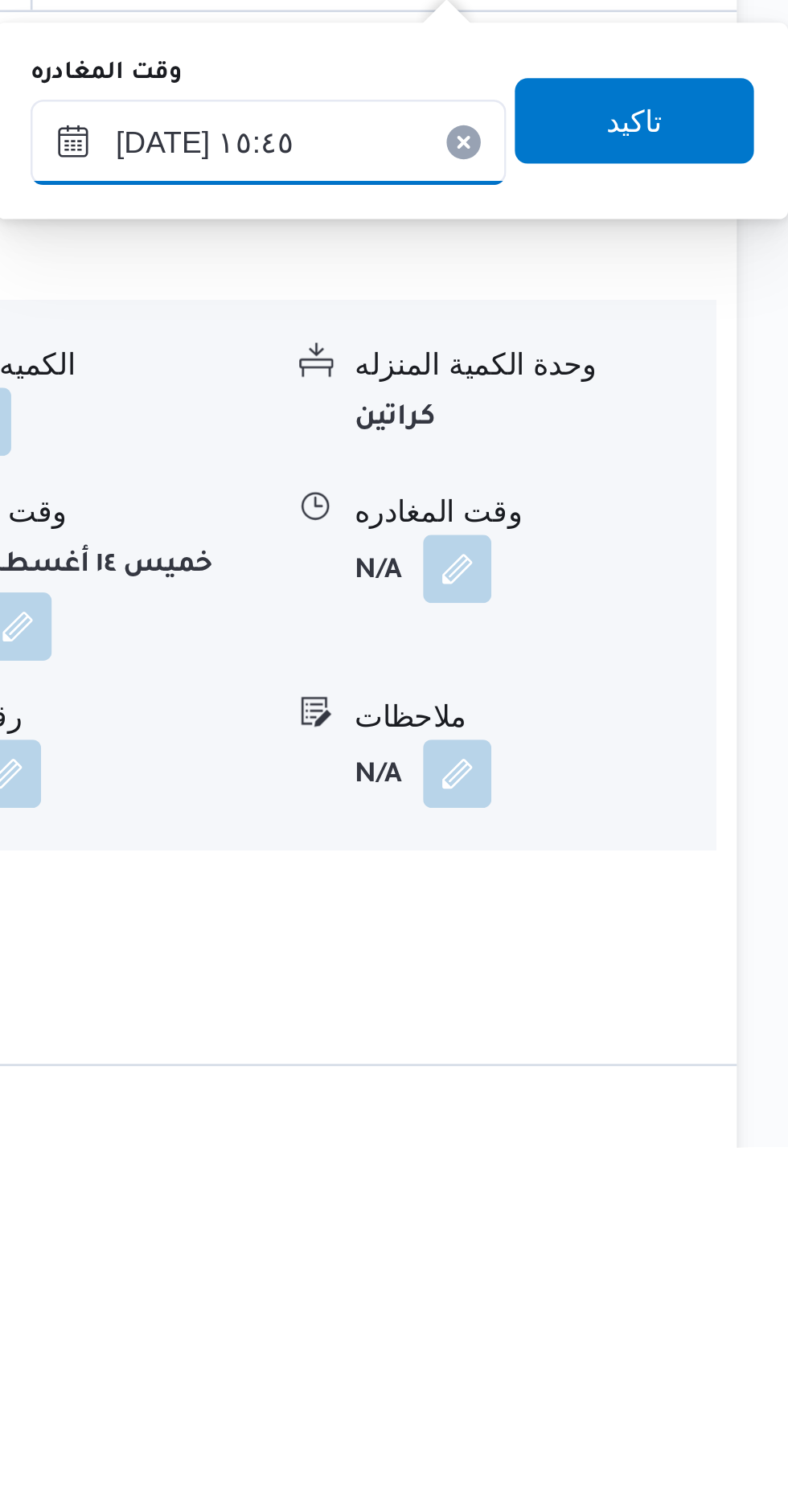
click at [624, 1141] on input "١٤/٠٨/٢٠٢٥ ١٥:٤٥" at bounding box center [592, 1133] width 180 height 33
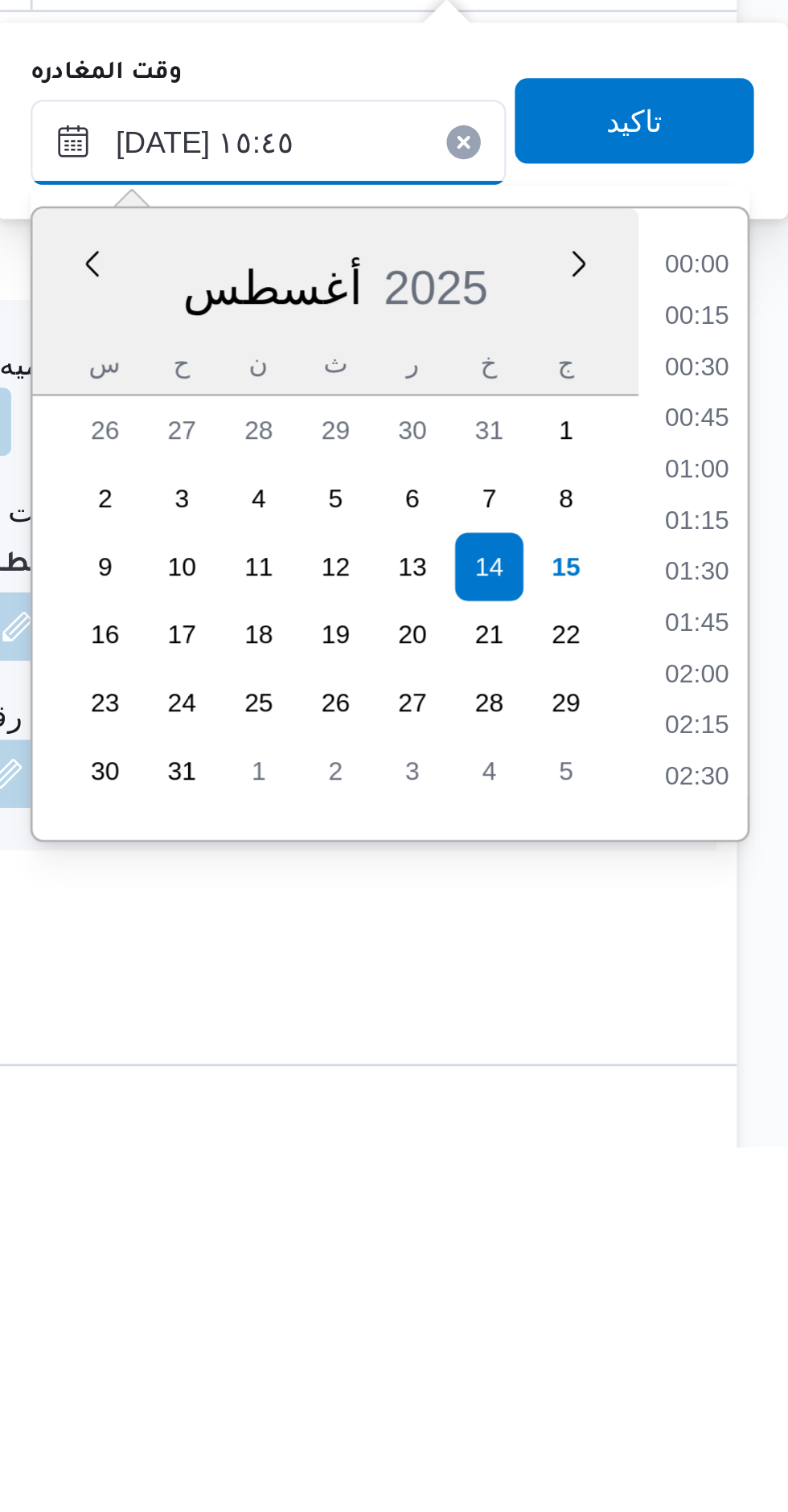
scroll to position [1104, 0]
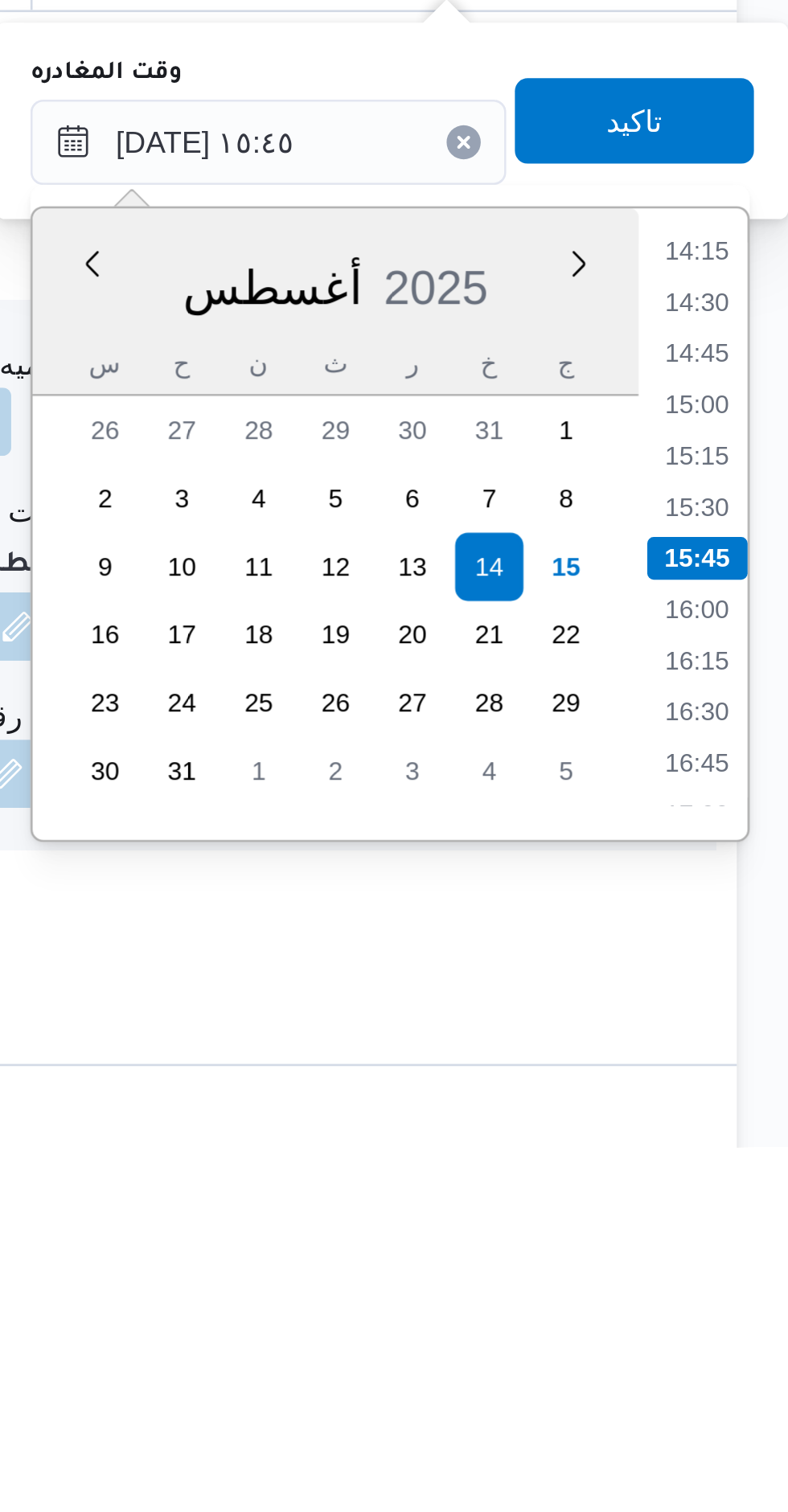
click at [760, 1316] on li "16:00" at bounding box center [752, 1309] width 37 height 16
type input "١٤/٠٨/٢٠٢٥ ١٦:٠٠"
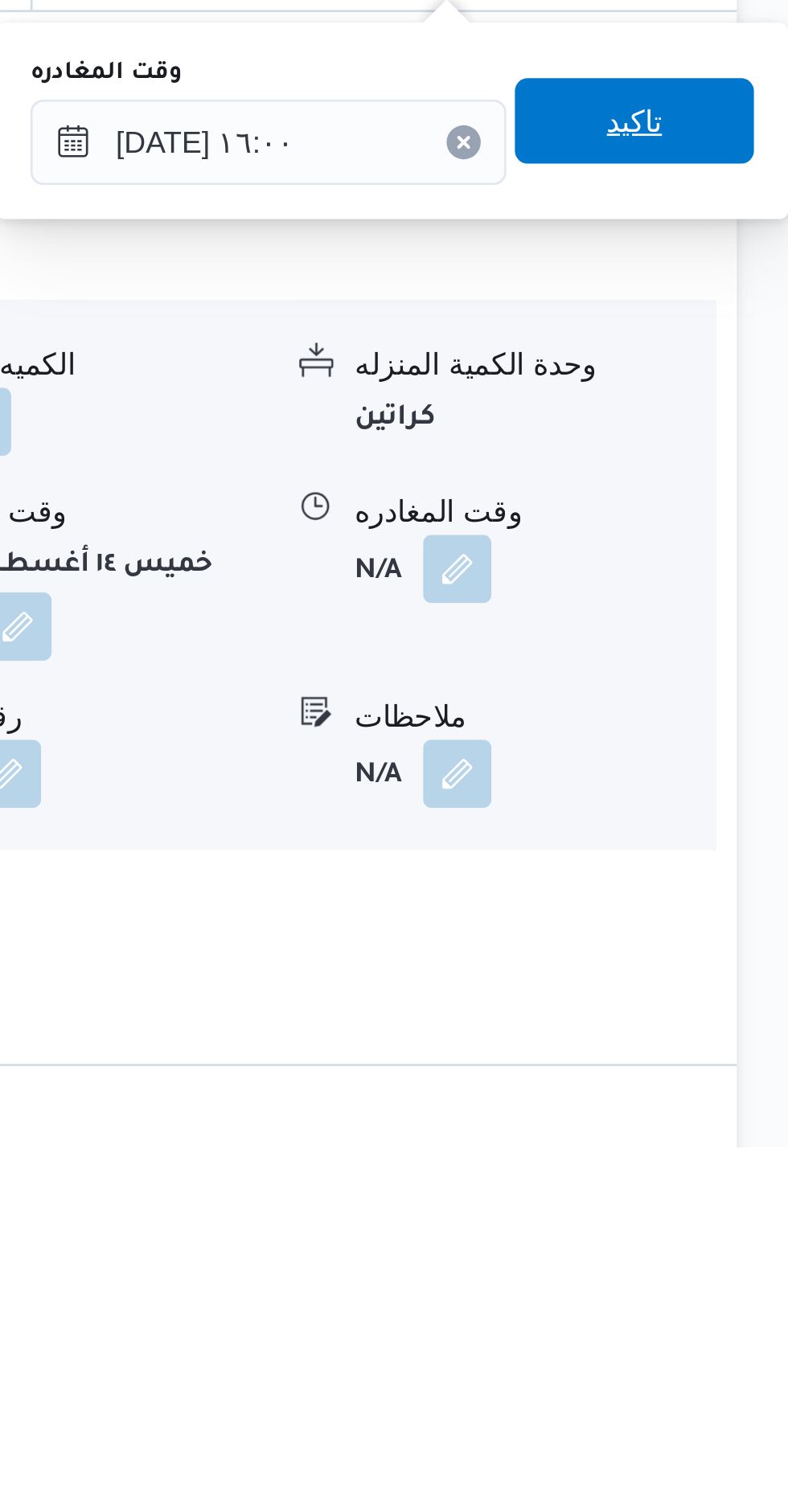
click at [743, 1124] on span "تاكيد" at bounding box center [730, 1125] width 90 height 33
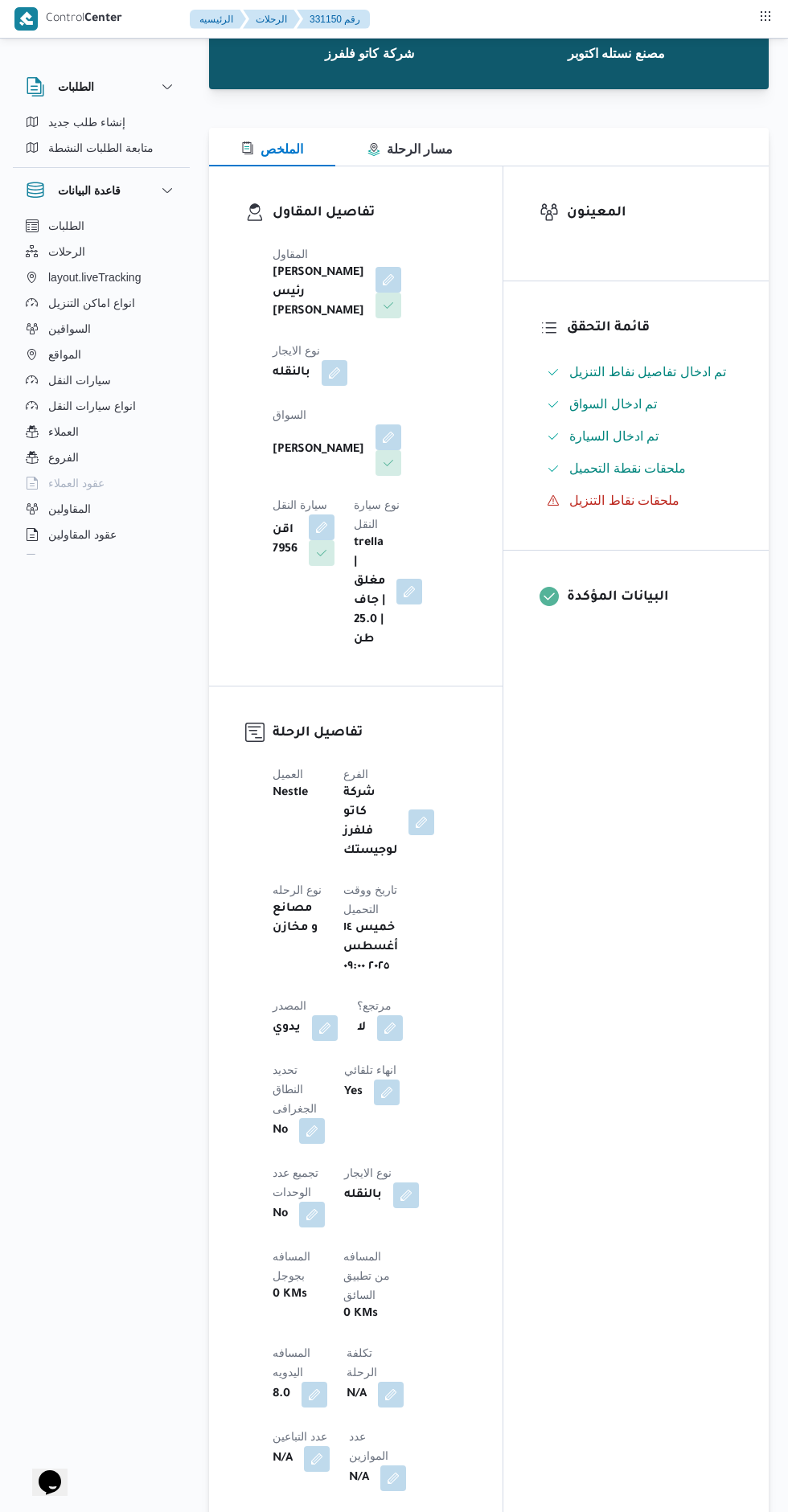
scroll to position [0, 0]
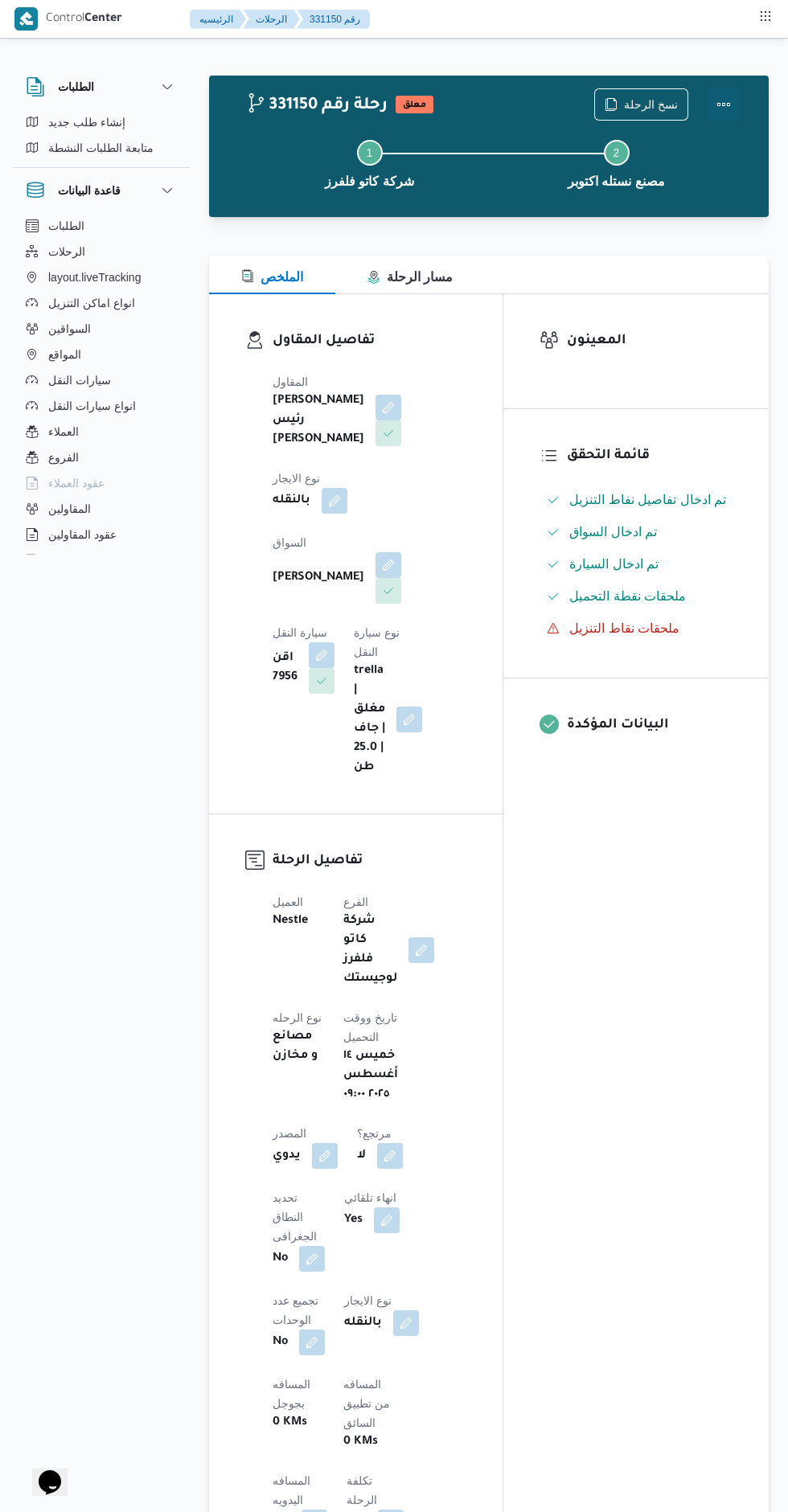
click at [738, 98] on button "Actions" at bounding box center [724, 105] width 33 height 33
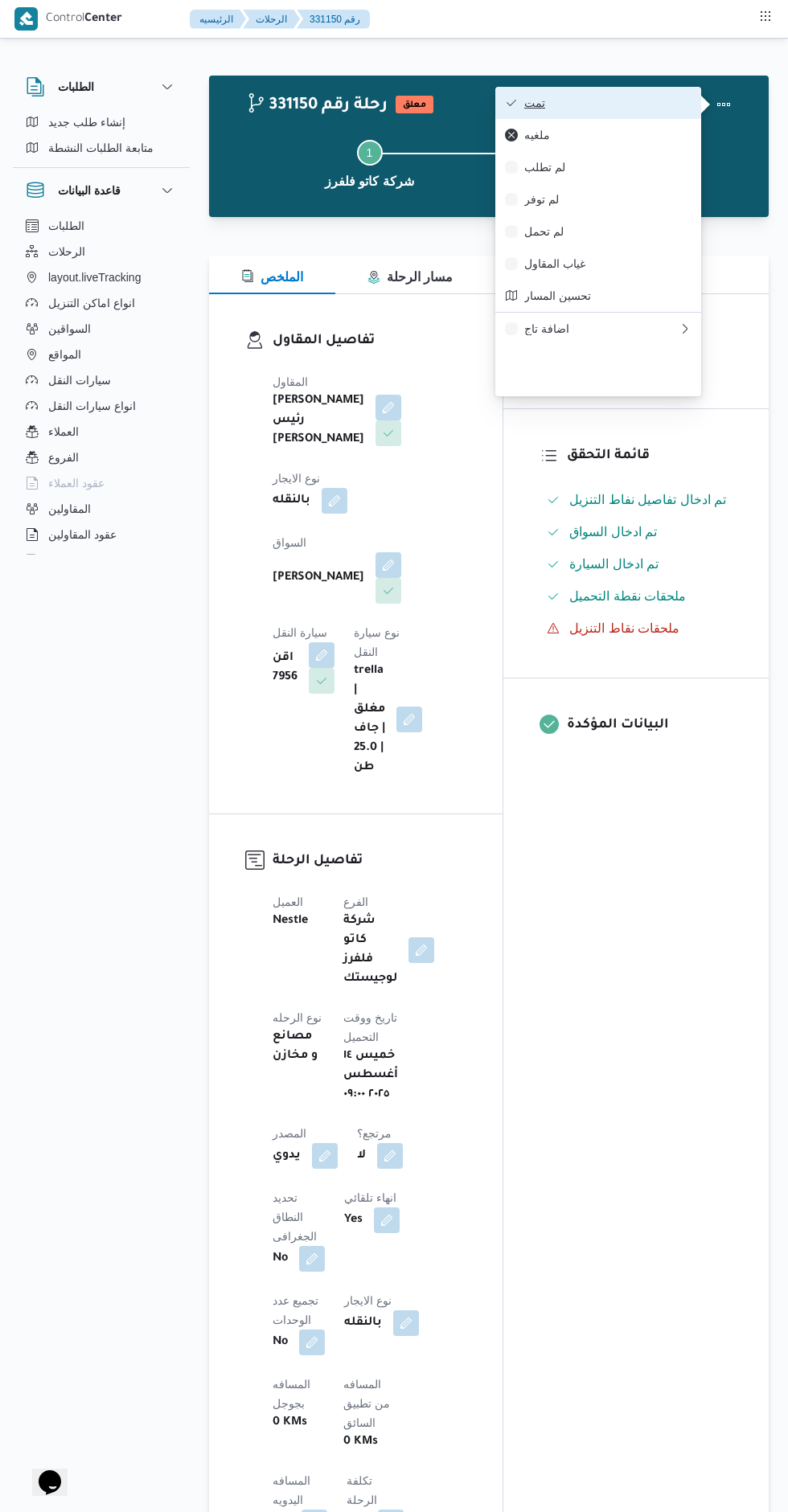
click at [660, 106] on span "تمت" at bounding box center [607, 103] width 167 height 13
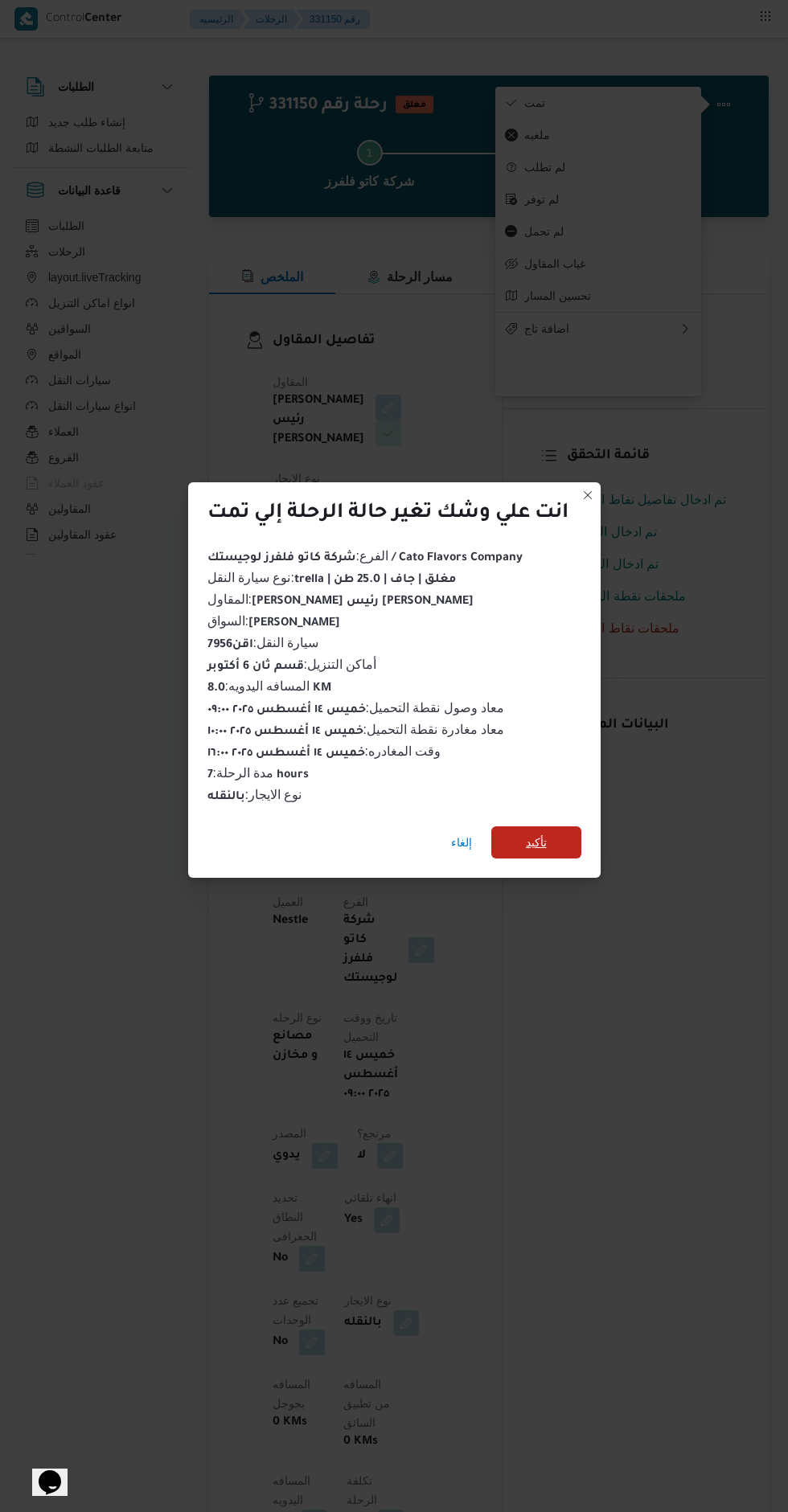
click at [566, 845] on span "تأكيد" at bounding box center [535, 842] width 90 height 33
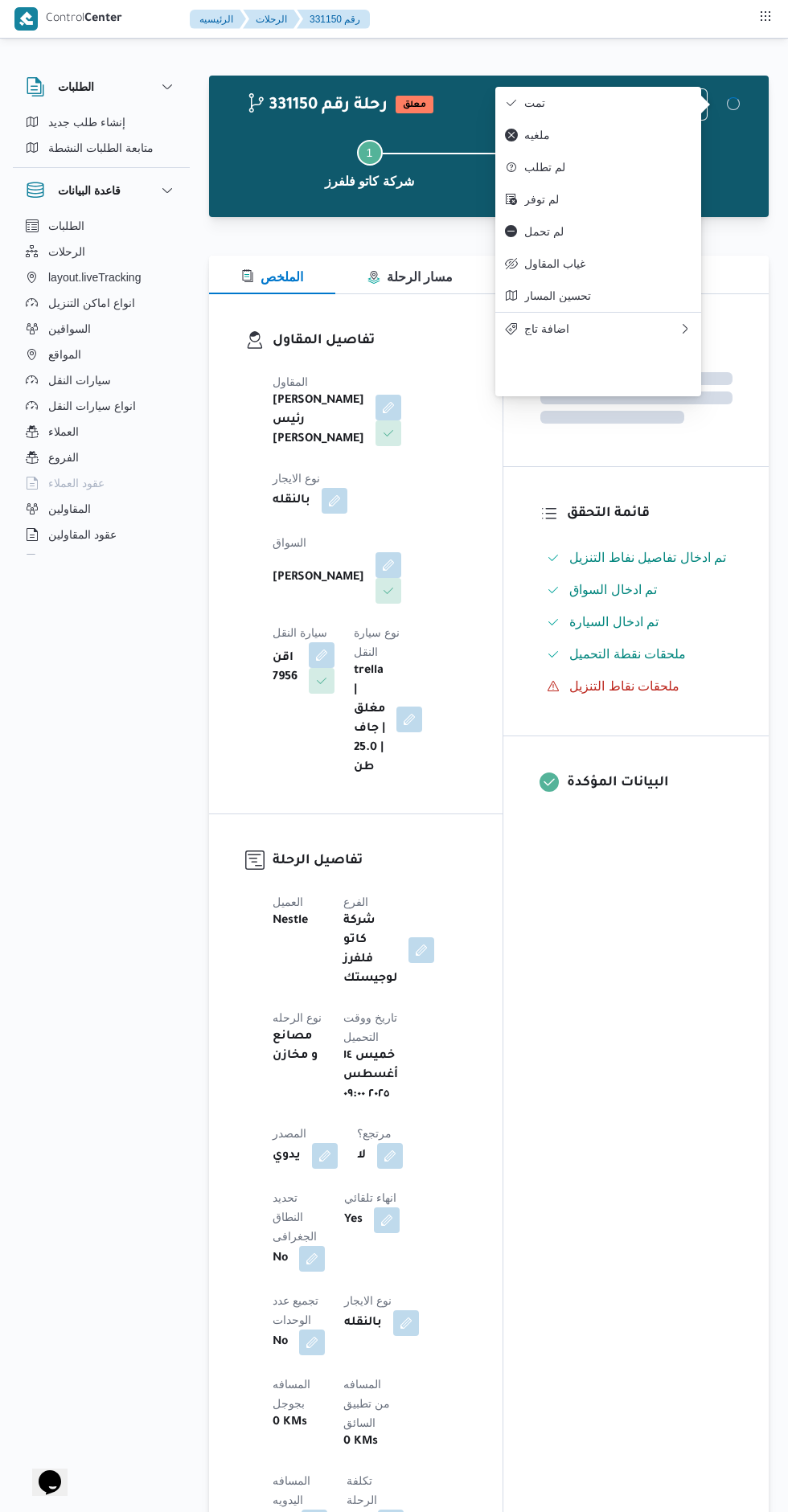
click at [657, 1054] on div "المعينون قائمة التحقق تم ادخال تفاصيل نفاط التنزيل تم ادخال السواق تم ادخال الس…" at bounding box center [636, 1279] width 266 height 1971
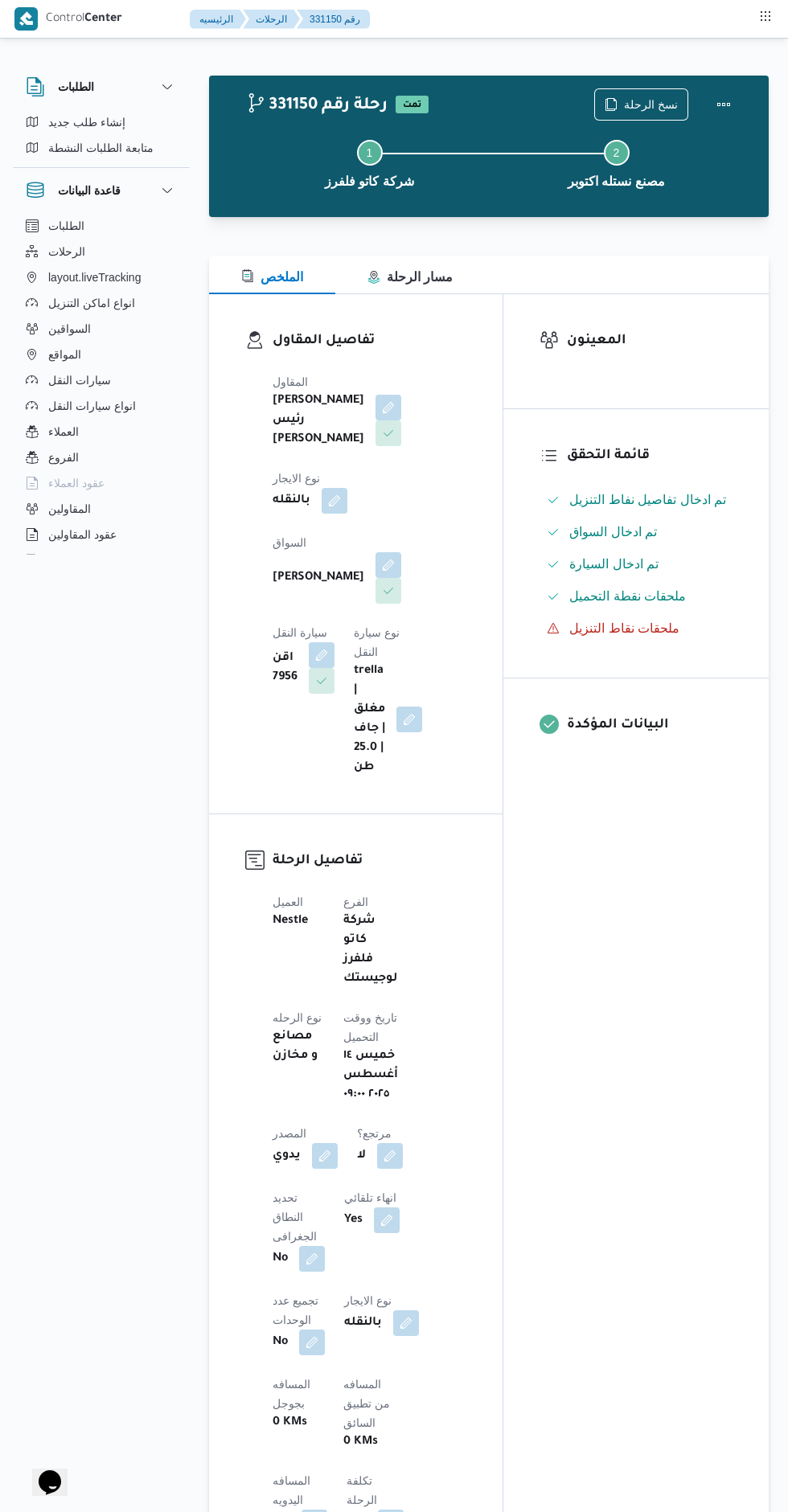
click at [659, 112] on div "Step 1 is incomplete 1 شركة كاتو فلفرز Step 2 is incomplete 2 مصنع نستله اكتوبر" at bounding box center [492, 162] width 512 height 103
click at [634, 105] on span "نسخ الرحلة" at bounding box center [651, 105] width 54 height 20
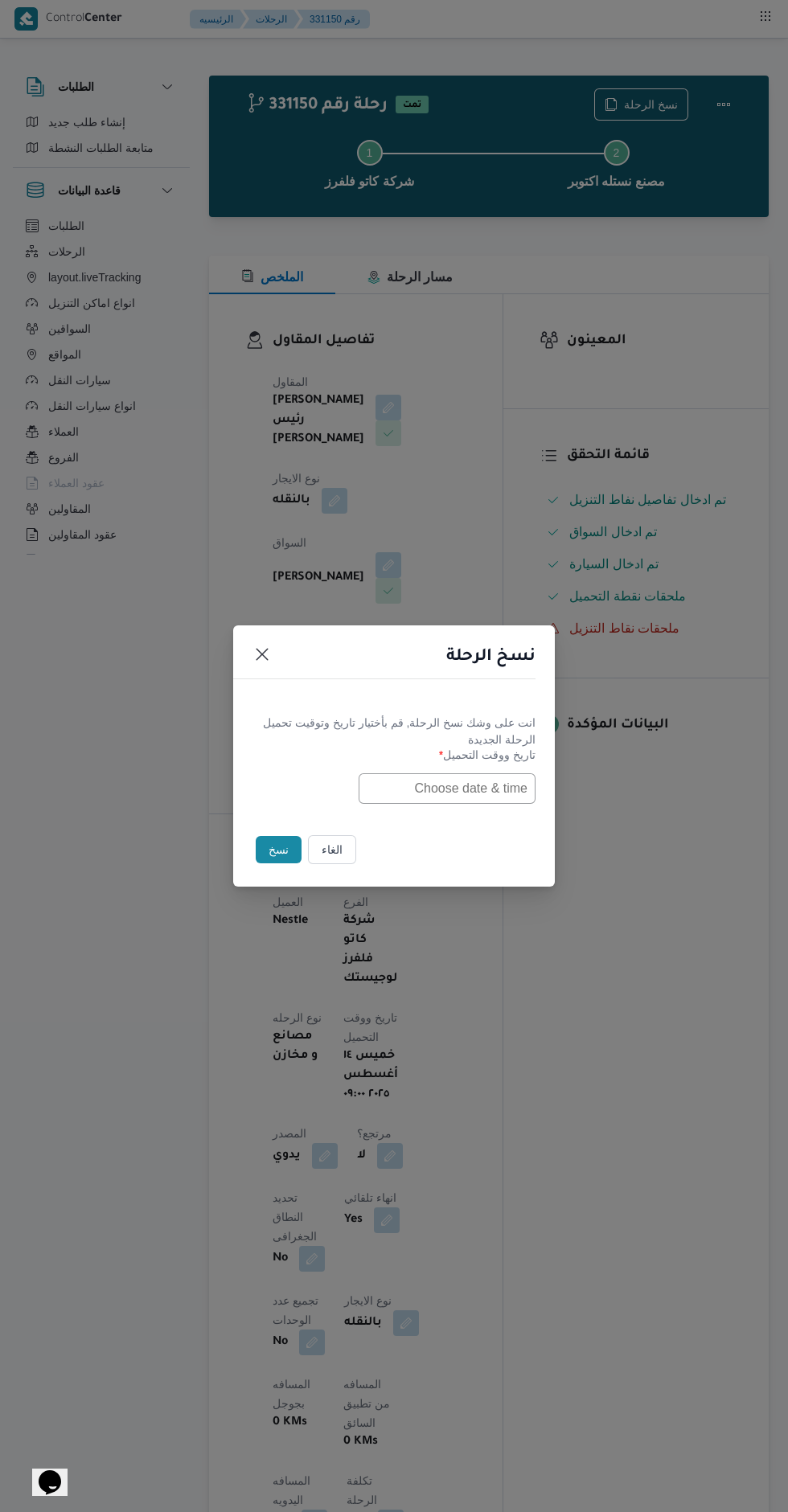
click at [504, 787] on input "text" at bounding box center [446, 788] width 177 height 31
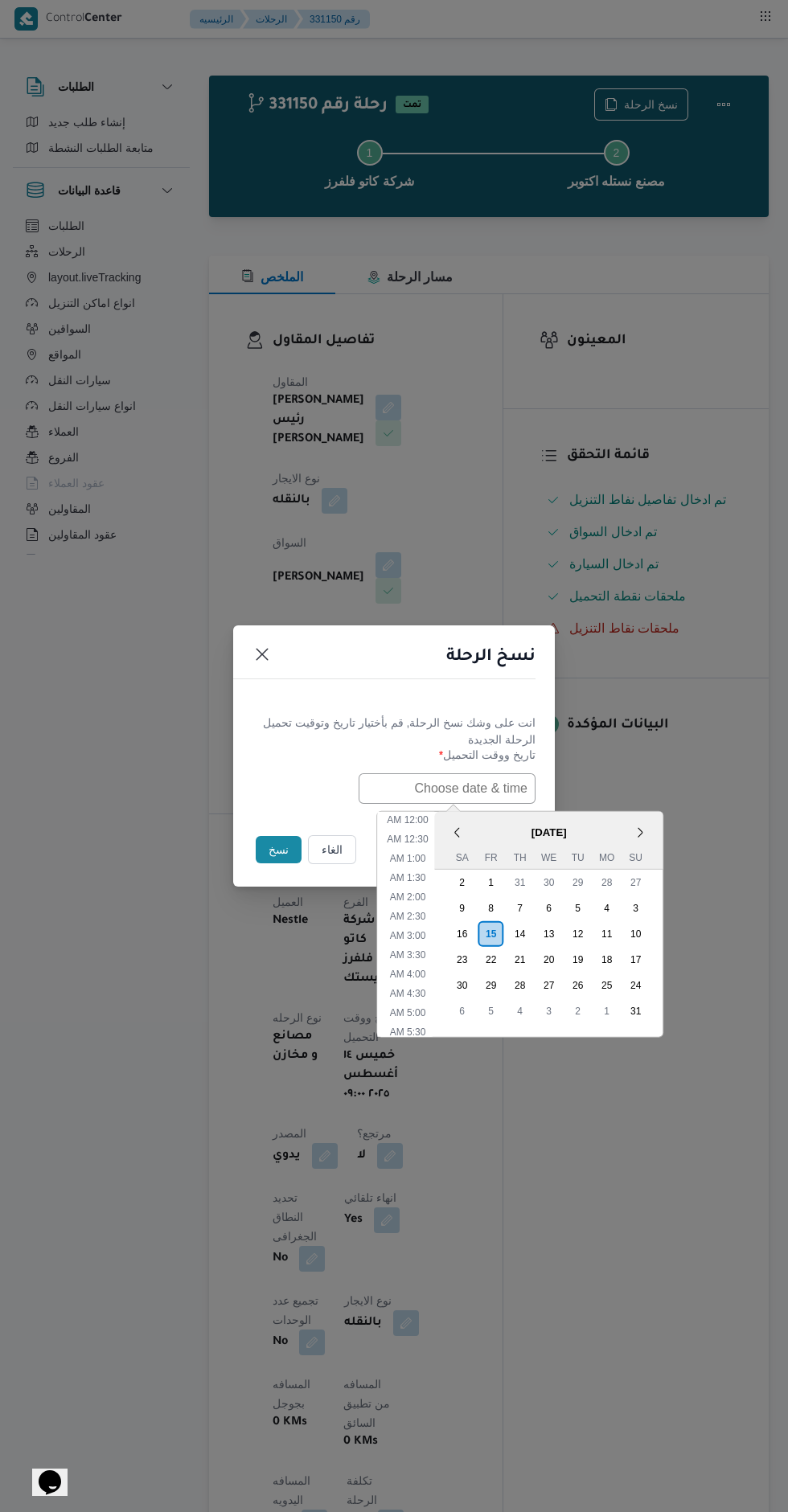
scroll to position [397, 0]
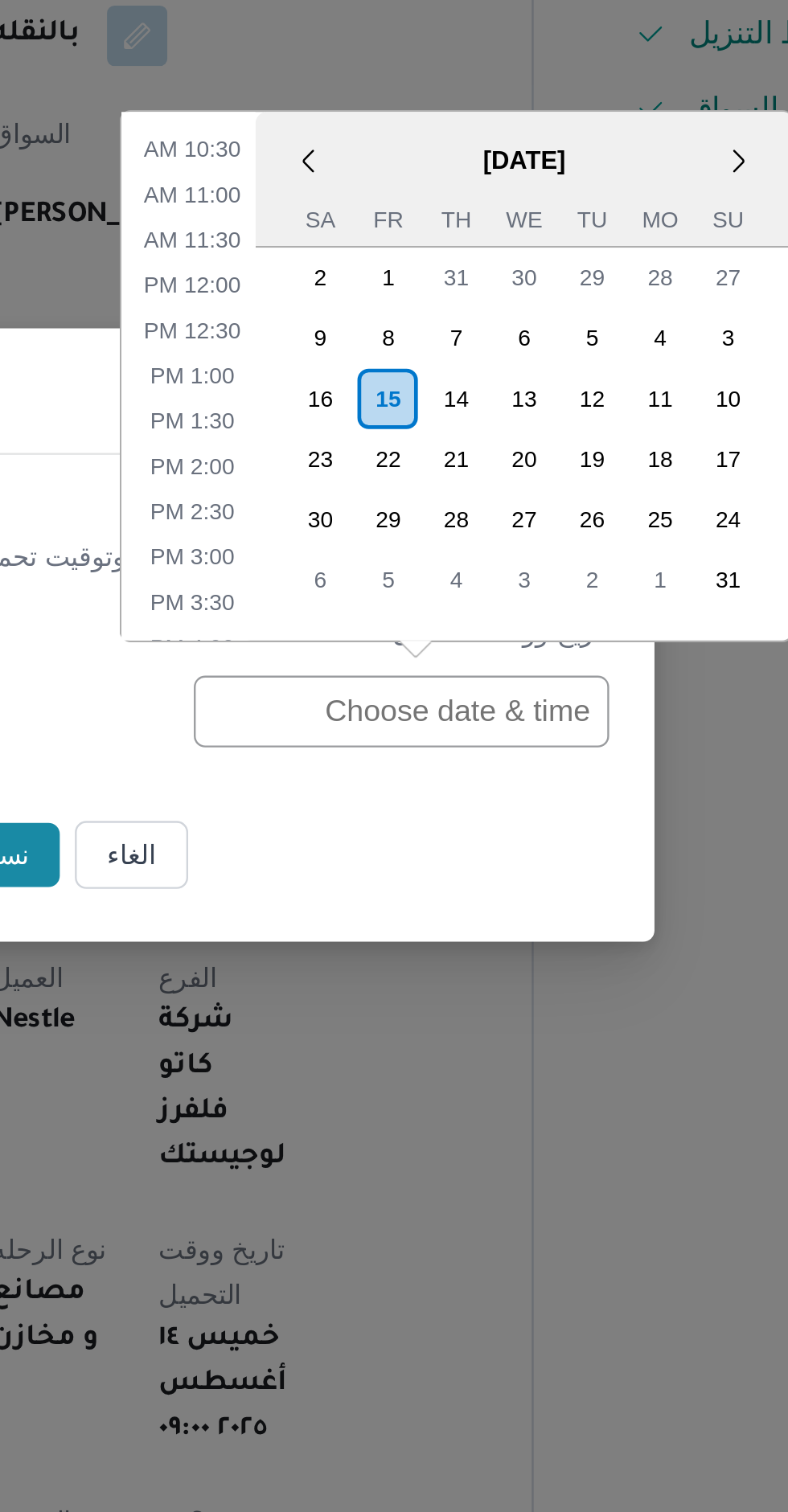
click at [465, 658] on div "14" at bounding box center [470, 655] width 26 height 26
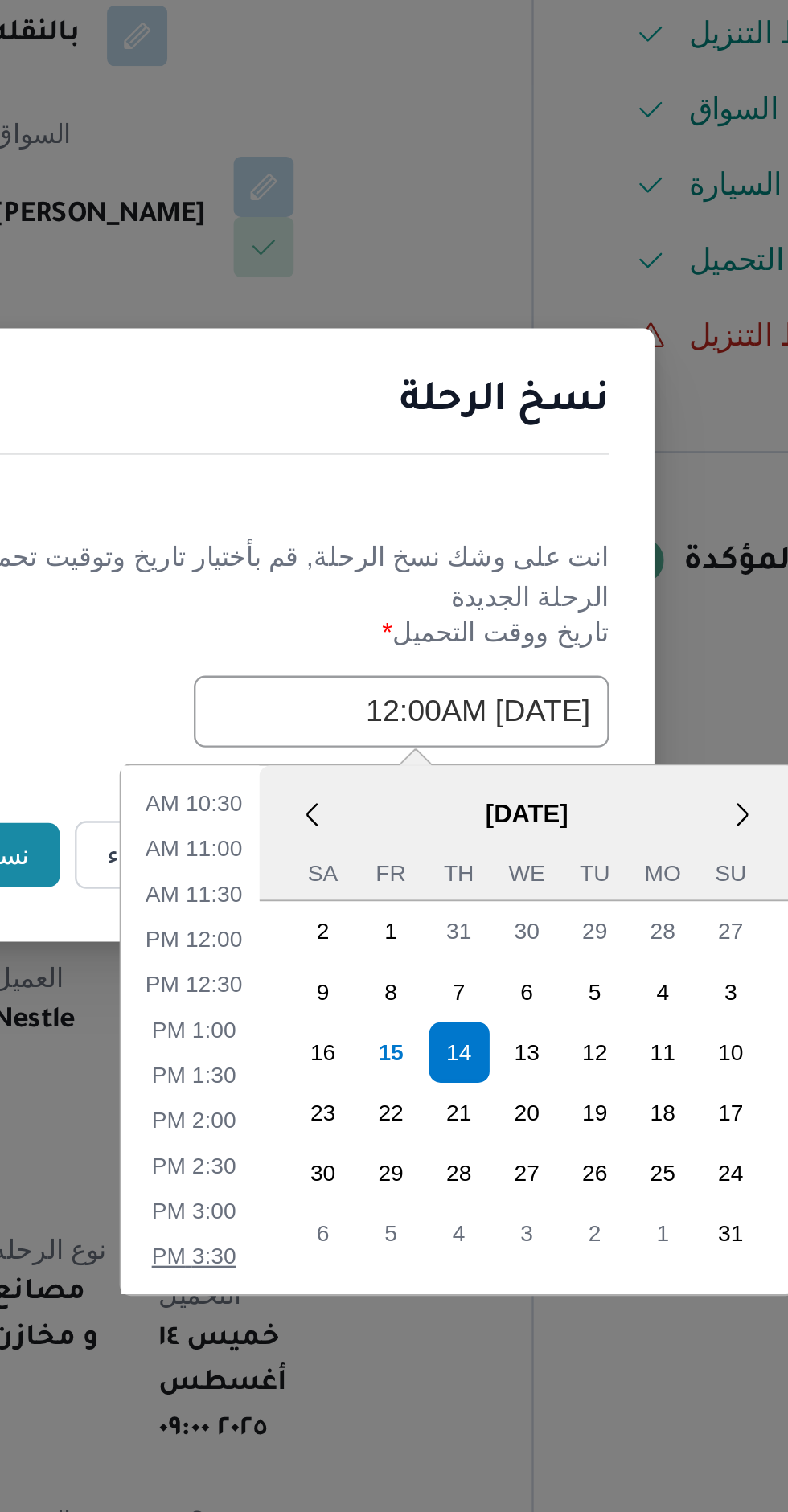
click at [354, 1019] on li "3:30 PM" at bounding box center [359, 1021] width 49 height 16
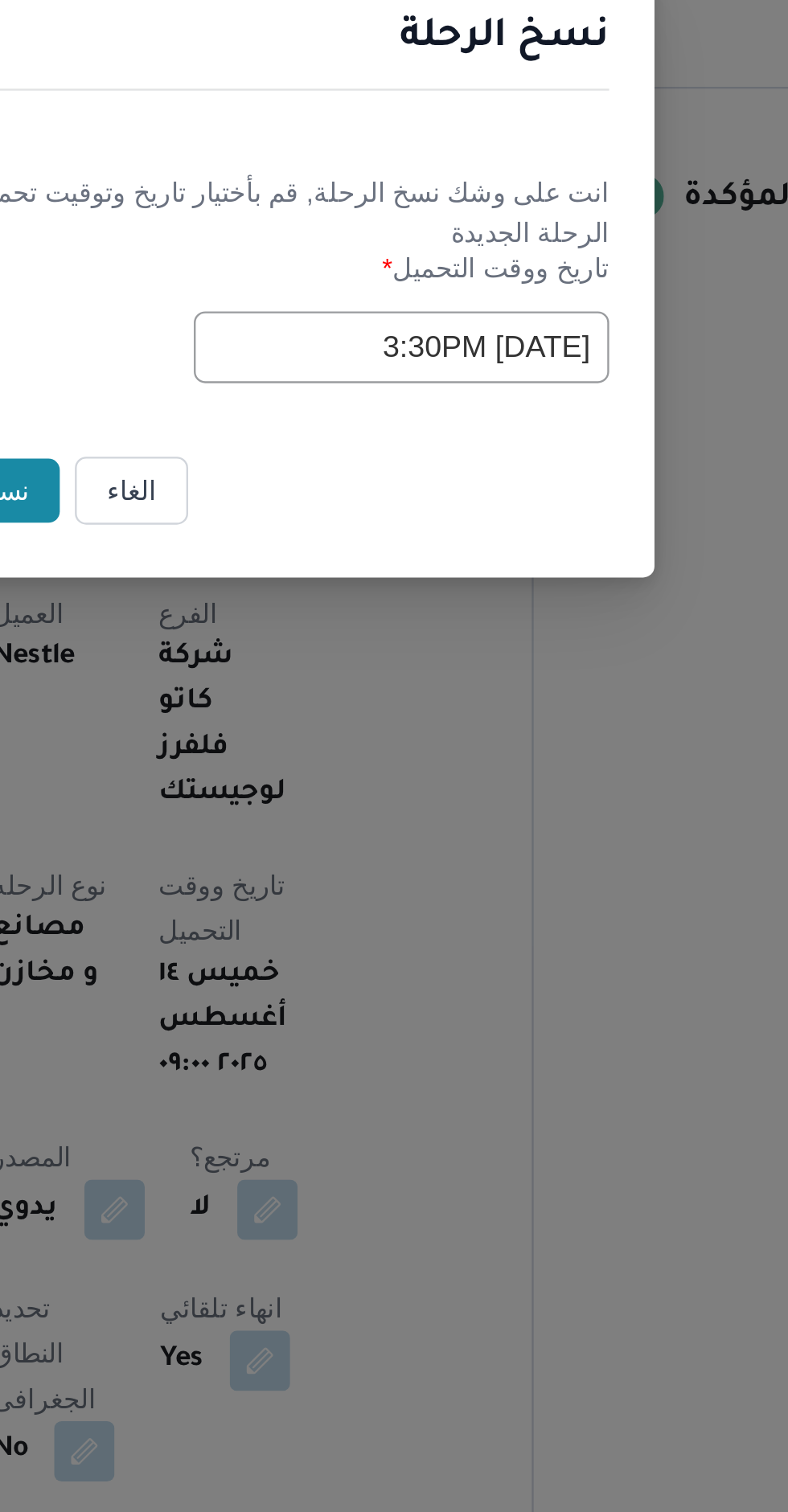
click at [407, 782] on input "14/08/2025 3:30PM" at bounding box center [446, 788] width 177 height 31
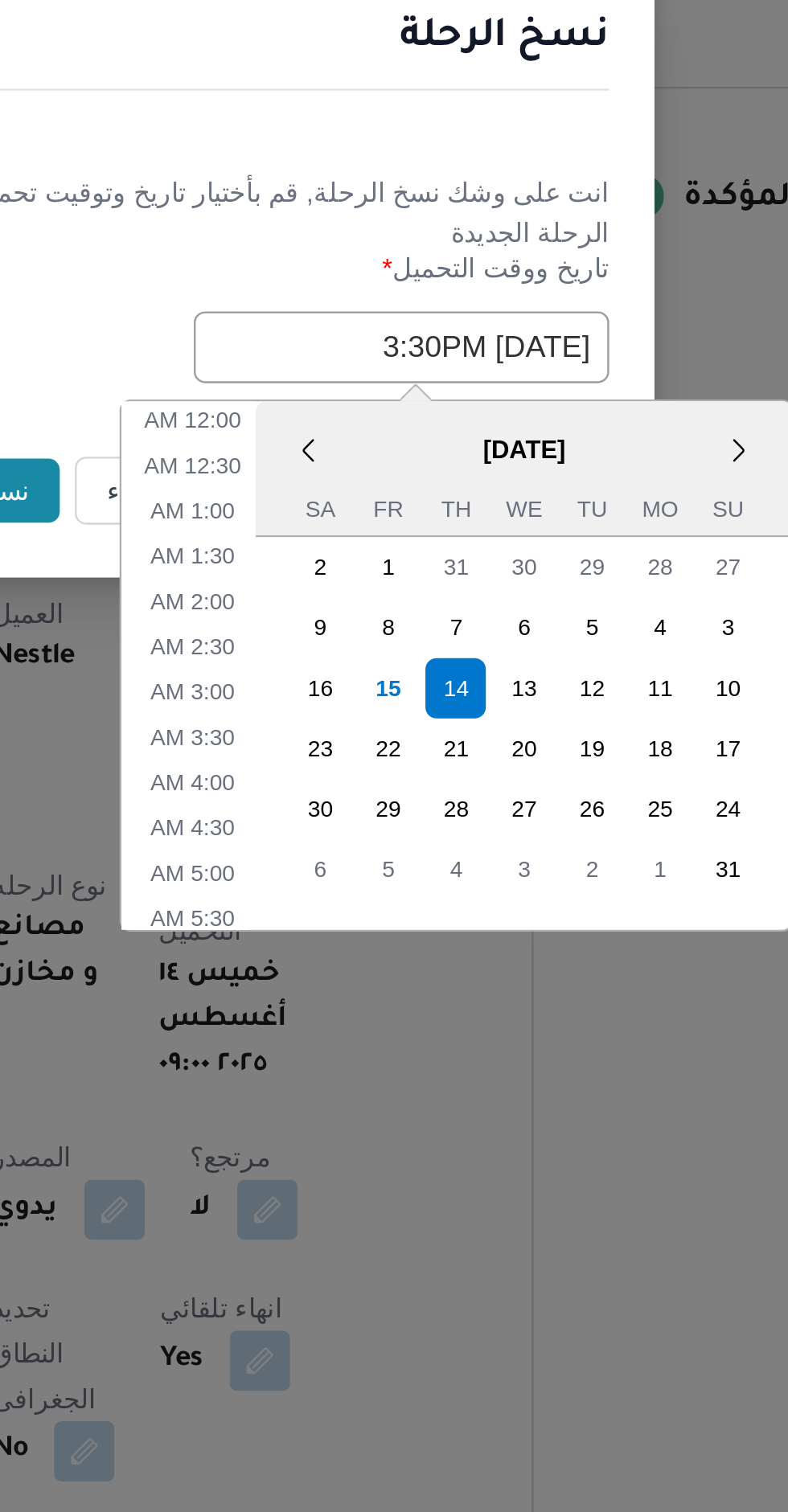
scroll to position [493, 0]
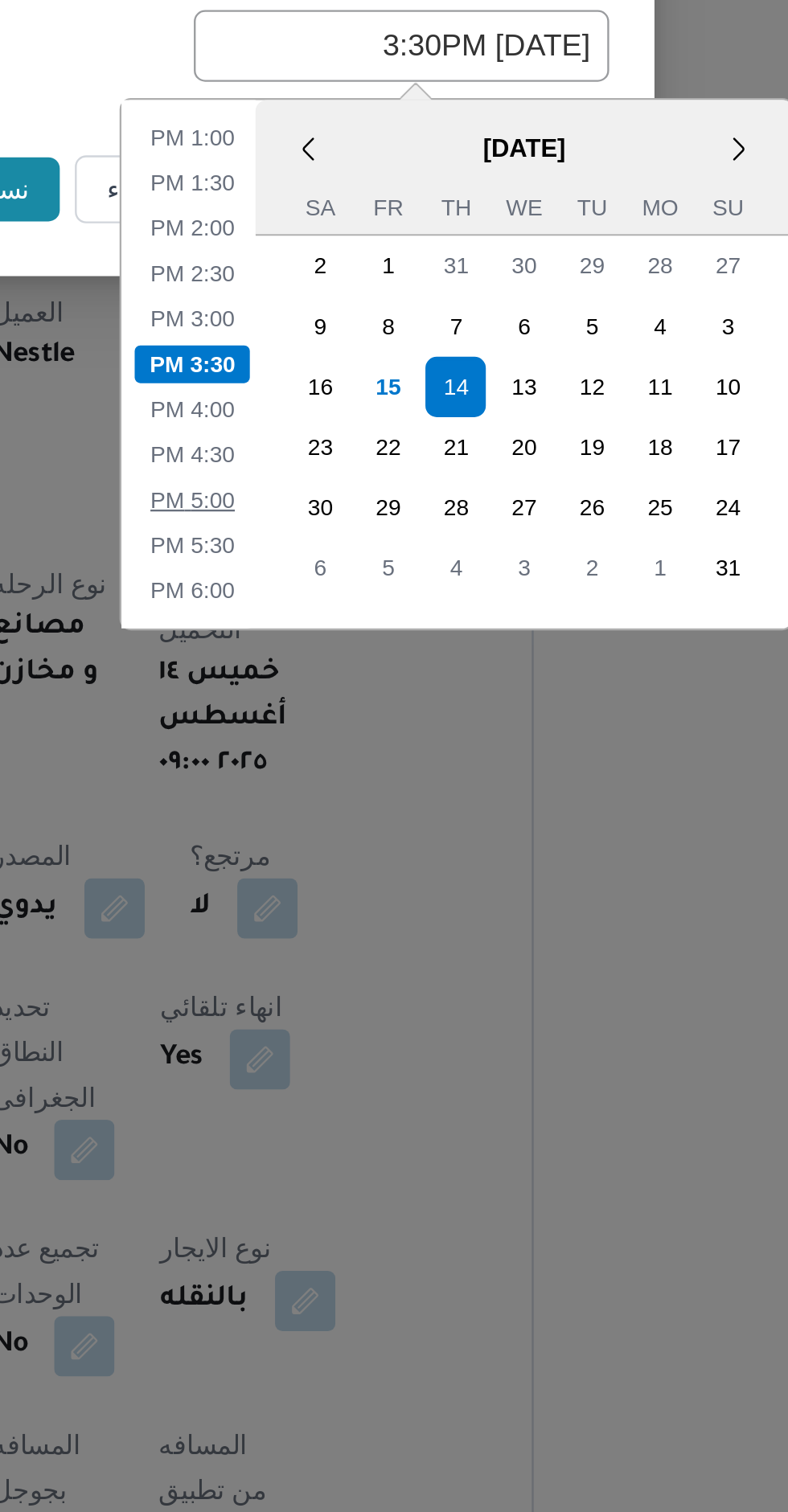
click at [363, 983] on li "5:00 PM" at bounding box center [358, 982] width 49 height 16
type input "14/08/2025 5:00PM"
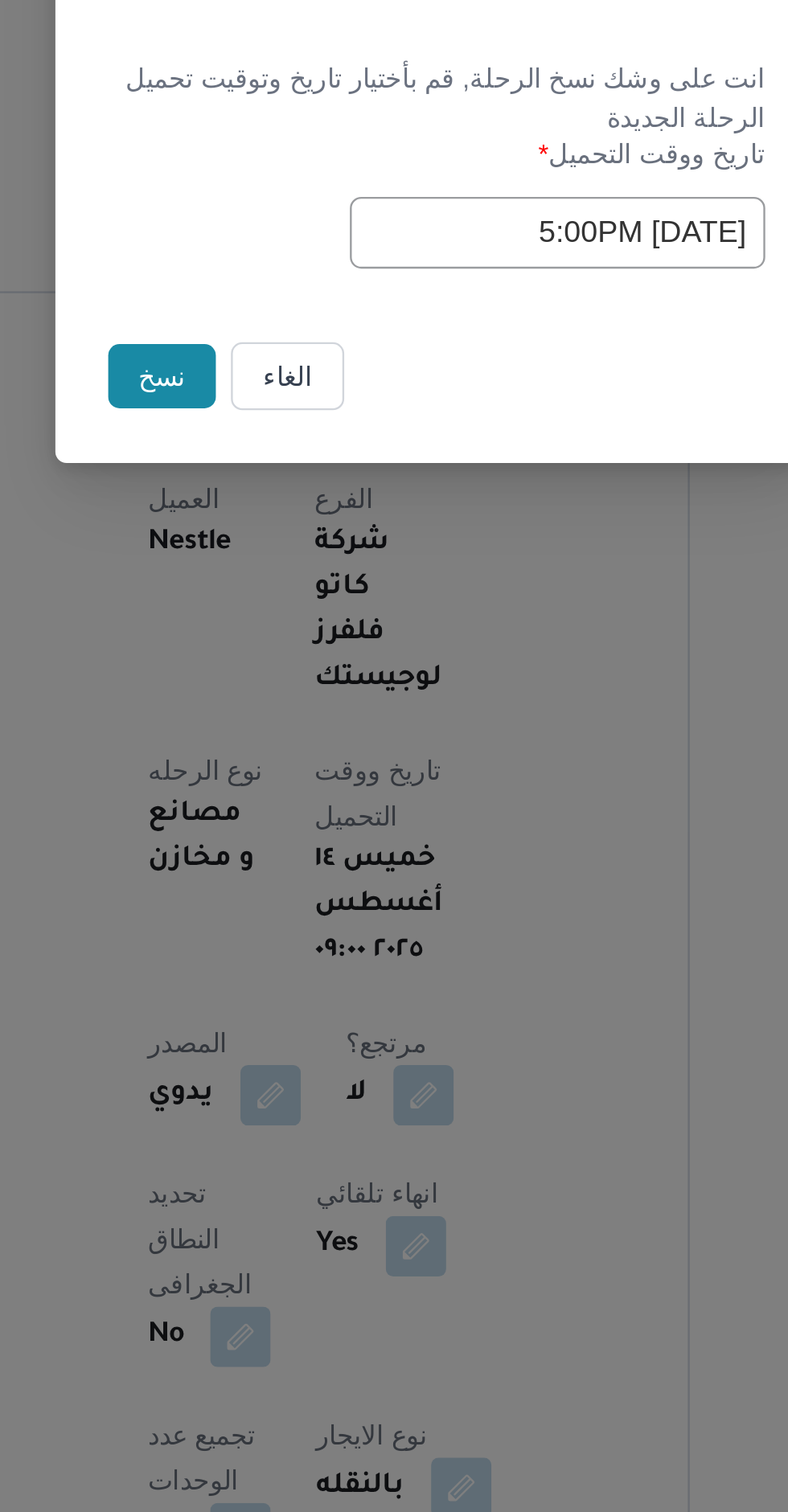
click at [283, 858] on button "نسخ" at bounding box center [278, 850] width 45 height 28
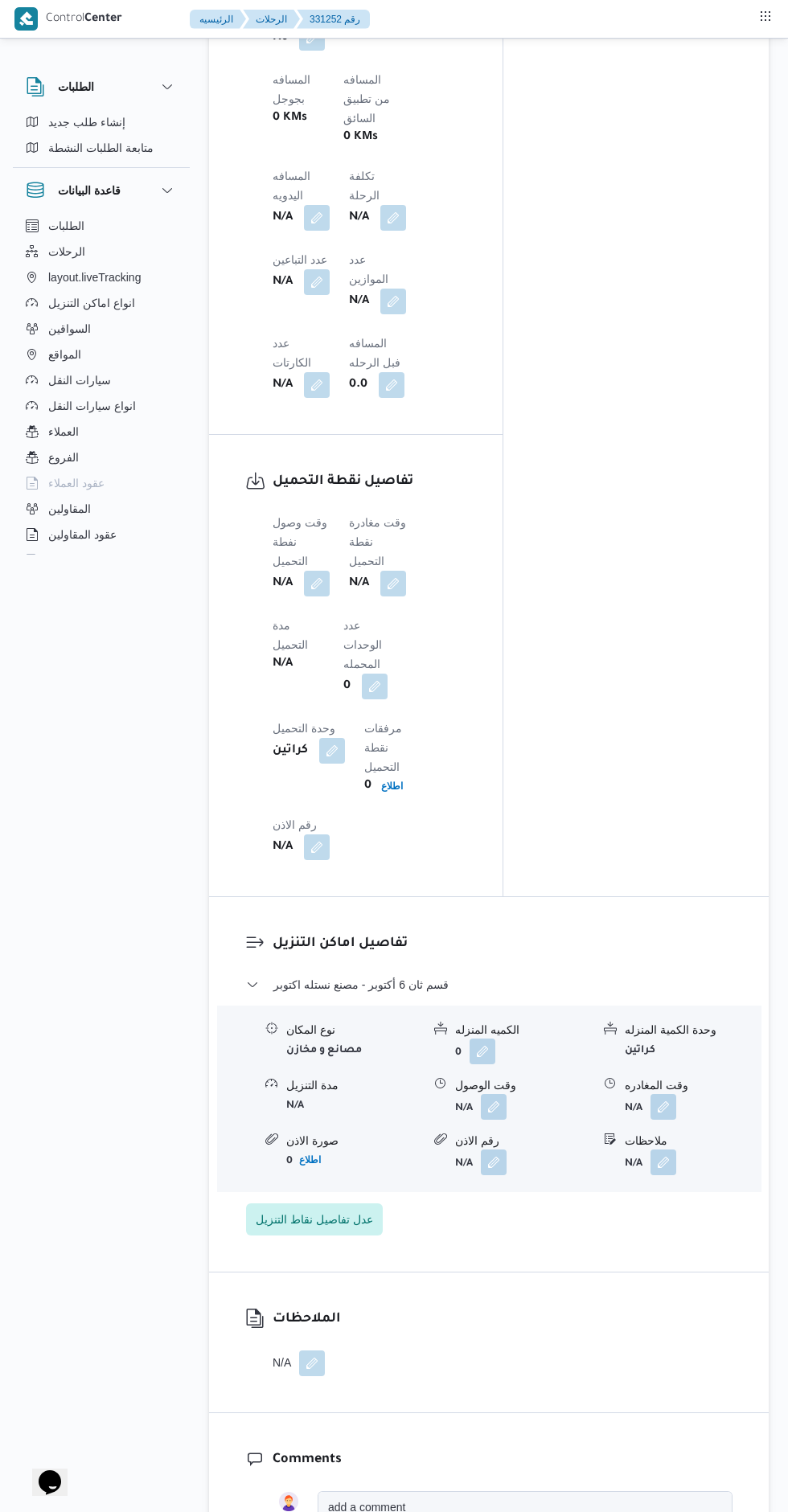
scroll to position [1309, 0]
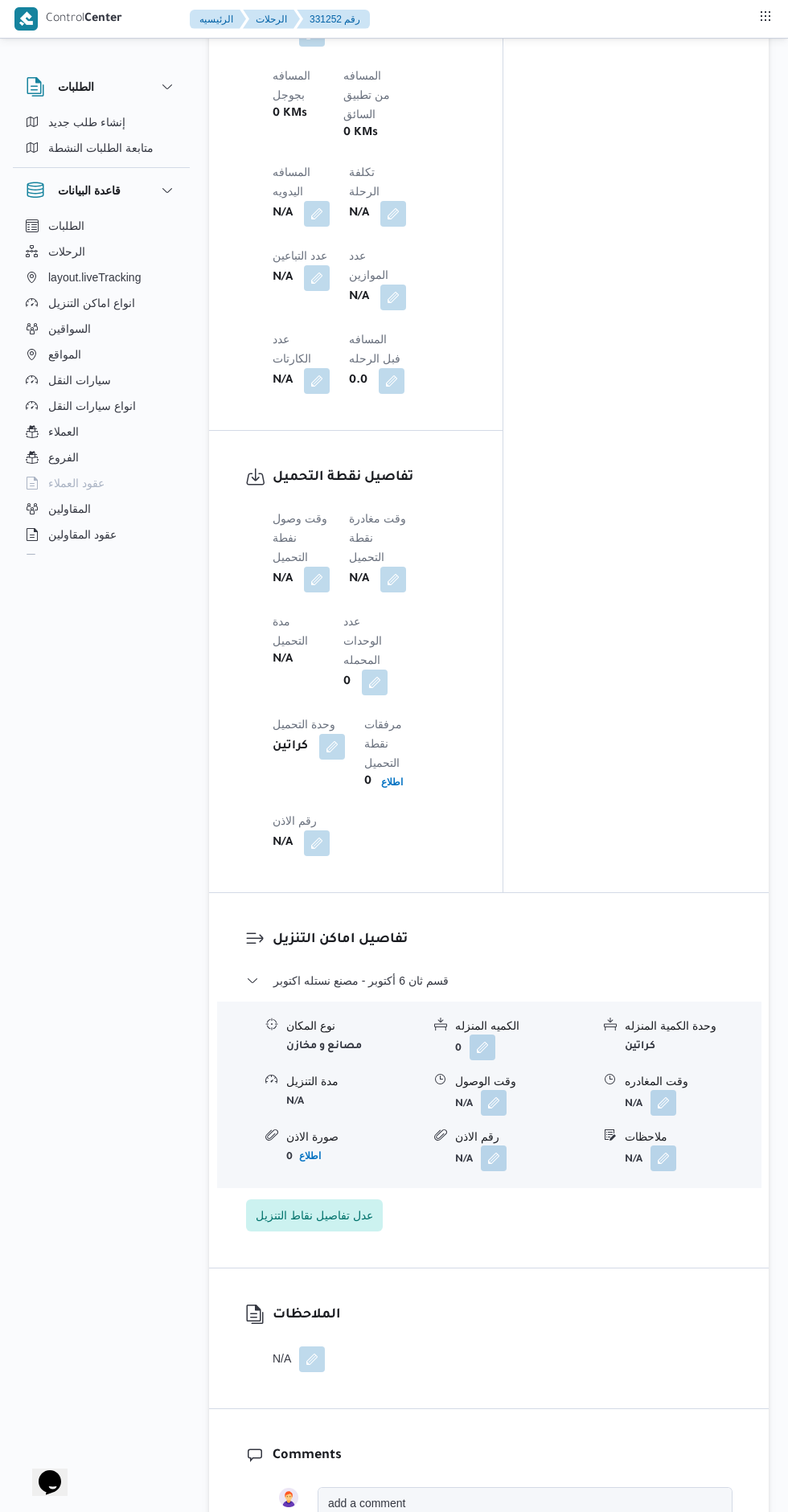
click at [318, 567] on button "button" at bounding box center [317, 579] width 26 height 26
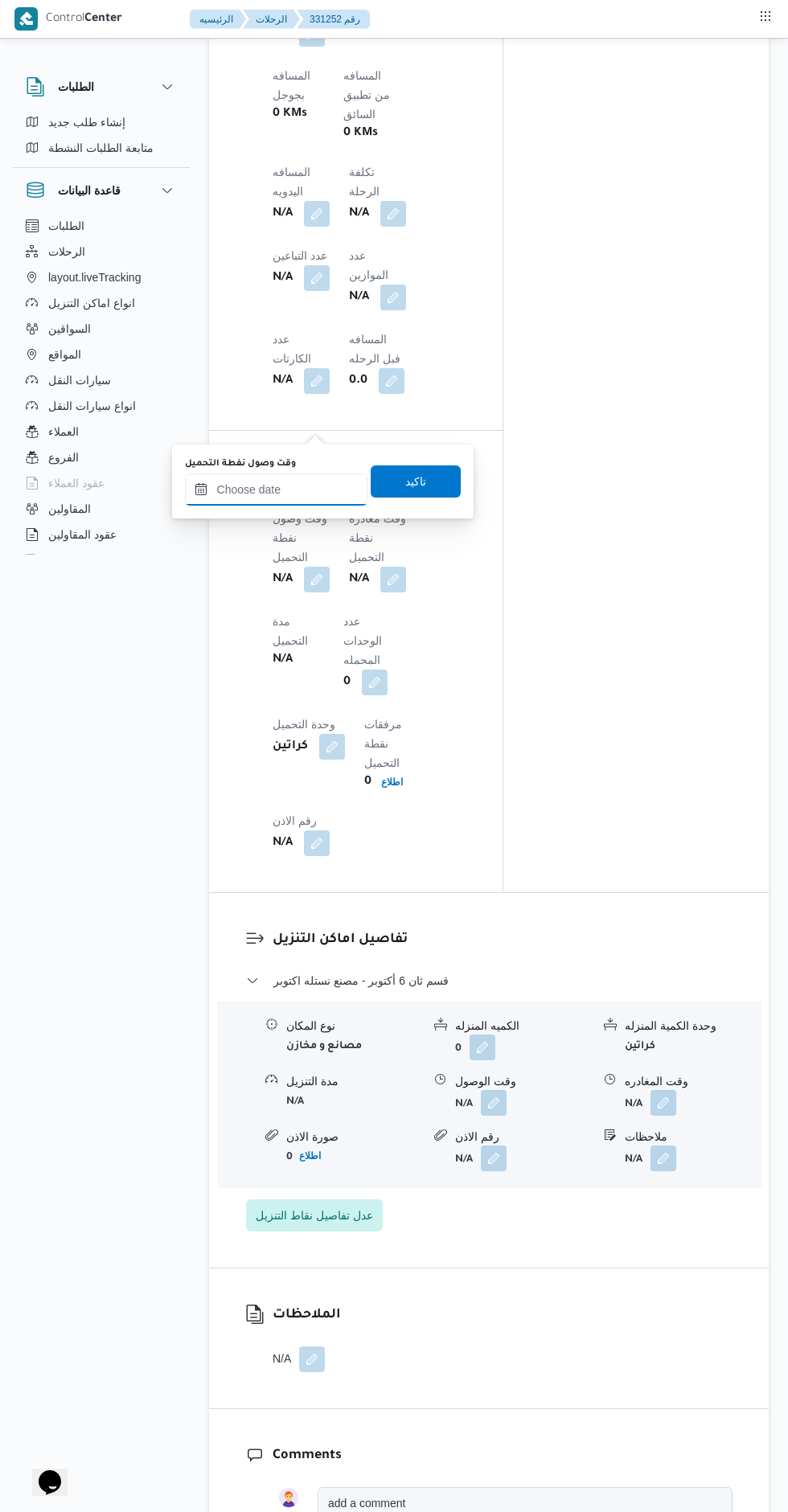
click at [301, 489] on input "وقت وصول نفطة التحميل" at bounding box center [276, 490] width 183 height 33
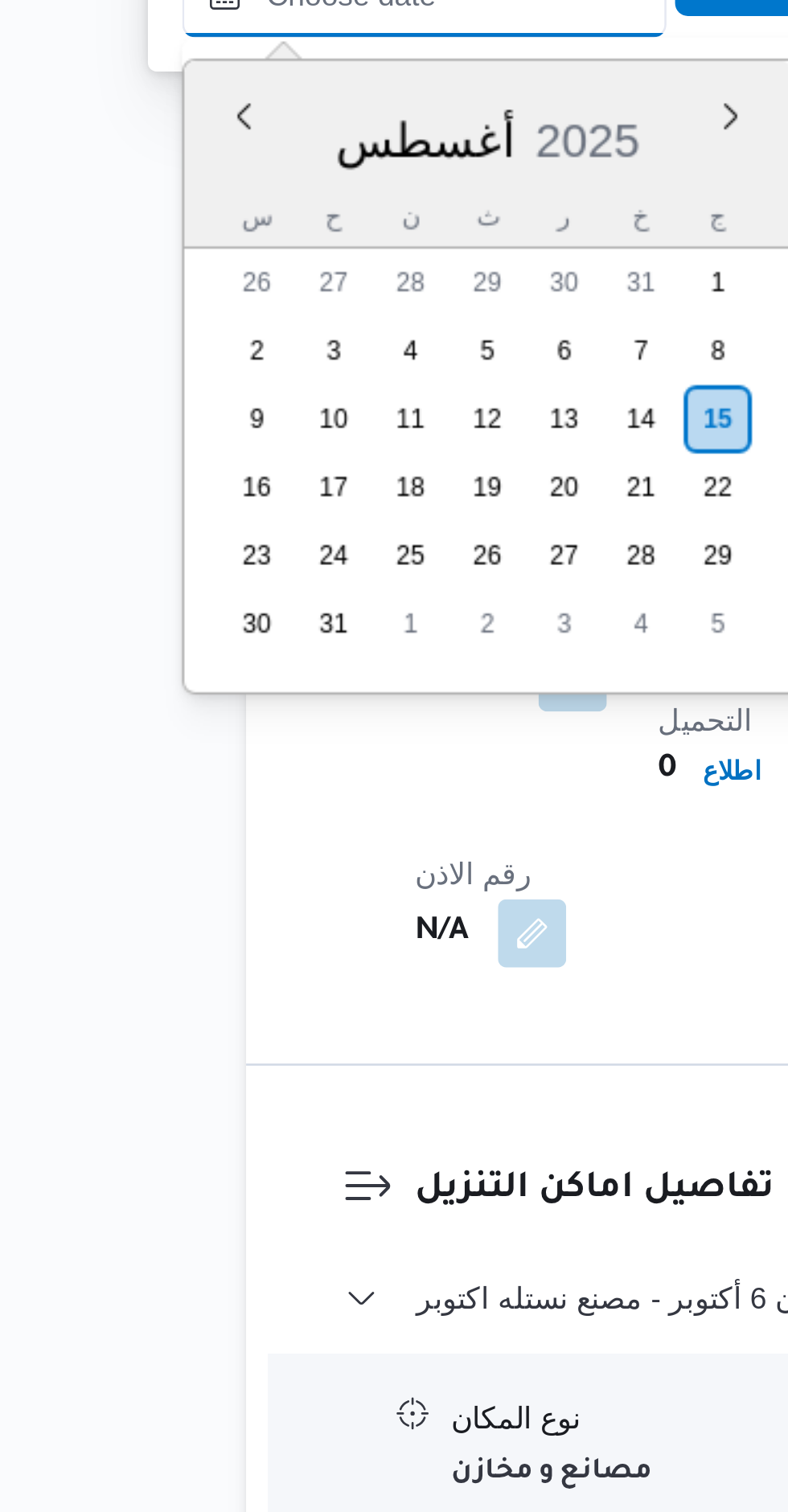
scroll to position [956, 0]
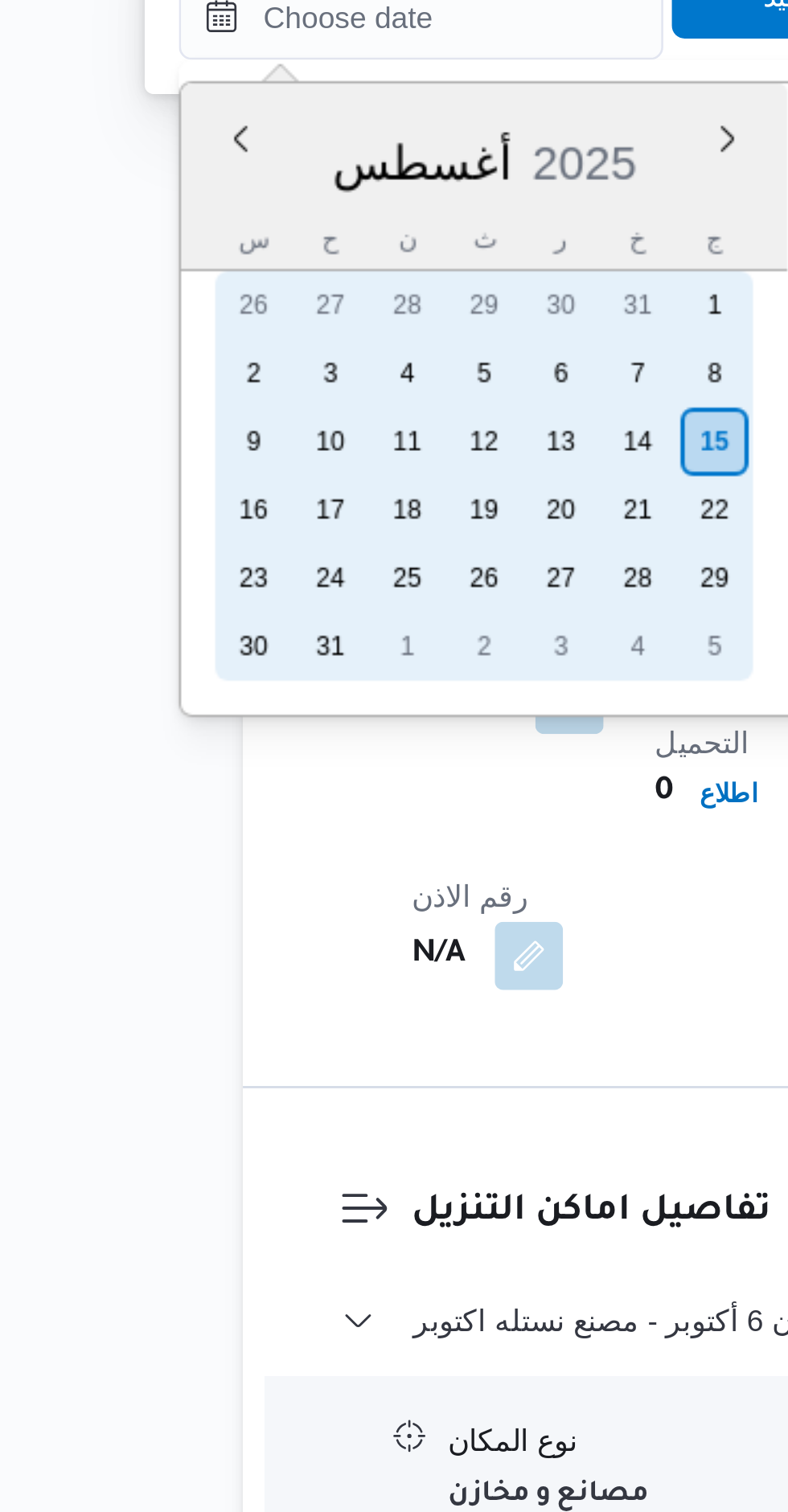
click at [358, 1006] on div "14" at bounding box center [357, 1002] width 26 height 26
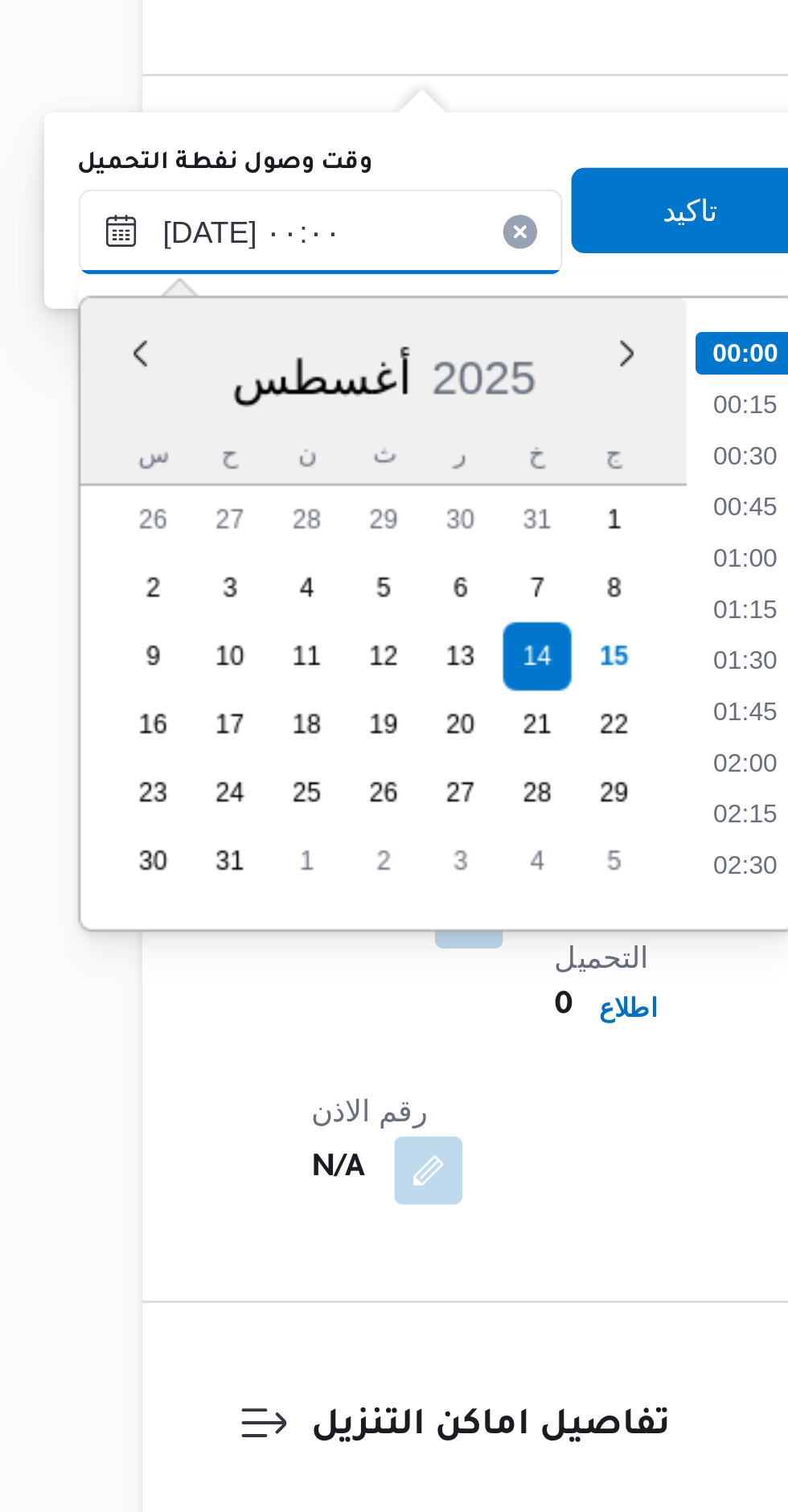
click at [226, 840] on input "١٤/٠٨/٢٠٢٥ ٠٠:٠٠" at bounding box center [276, 841] width 183 height 33
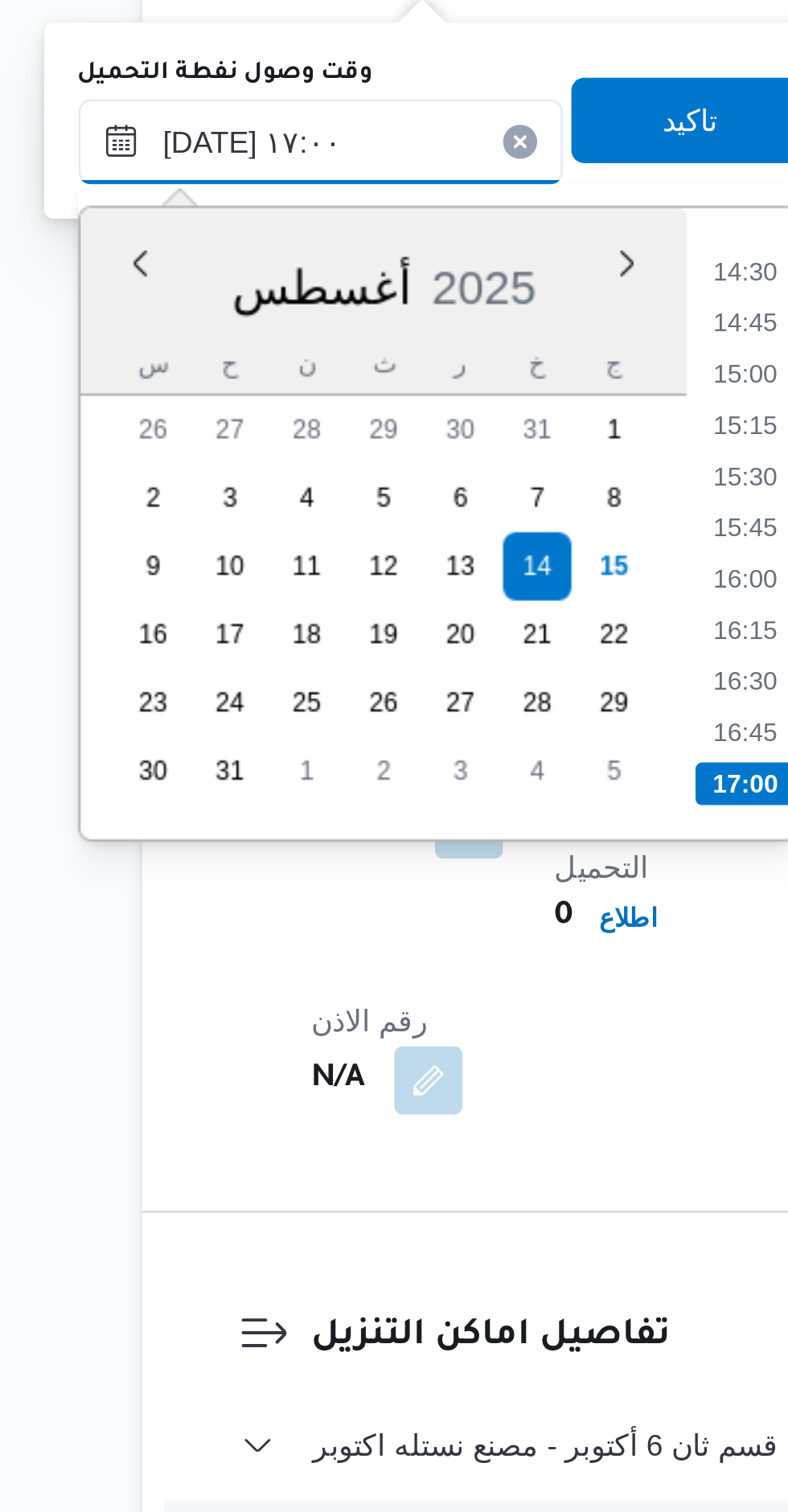
type input "١٤/٠٨/٢٠٢٥ ١٧:٠٠"
click at [431, 1086] on li "17:00" at bounding box center [436, 1083] width 38 height 16
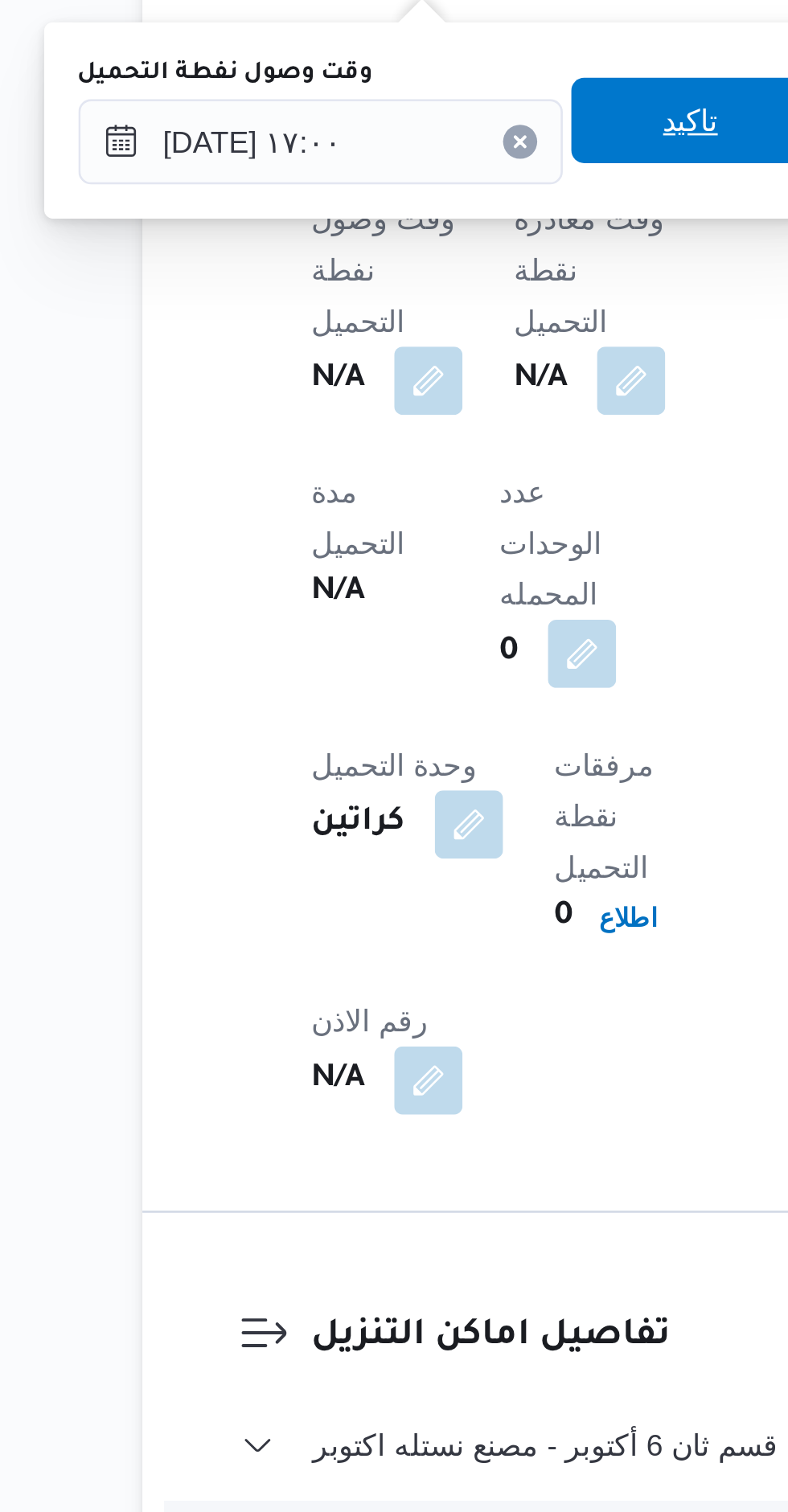
click at [409, 833] on span "تاكيد" at bounding box center [415, 834] width 21 height 20
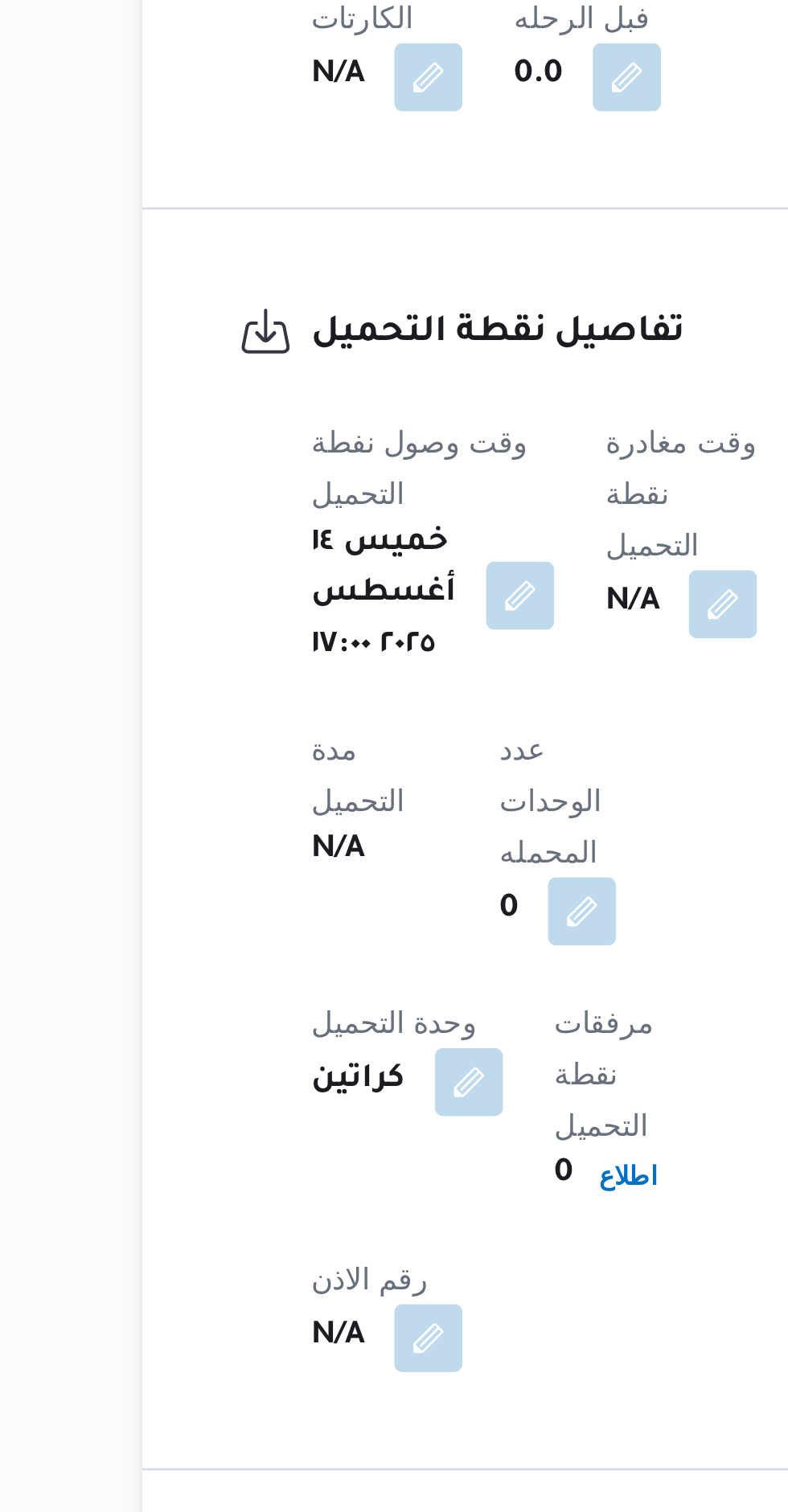
click at [404, 922] on b "N/A" at bounding box center [393, 932] width 20 height 20
click at [433, 919] on button "button" at bounding box center [428, 932] width 26 height 26
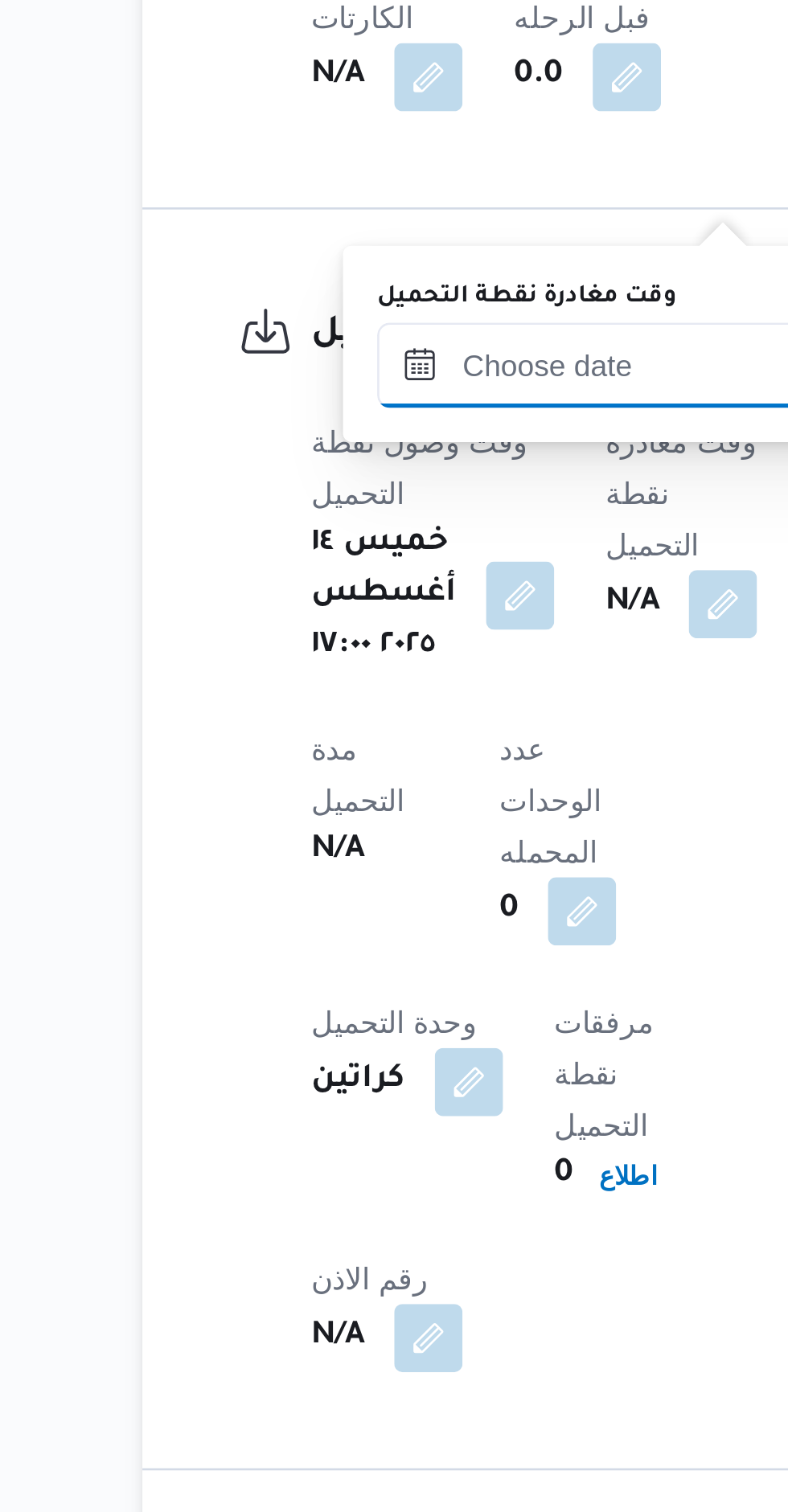
click at [397, 845] on input "وقت مغادرة نقطة التحميل" at bounding box center [388, 841] width 183 height 33
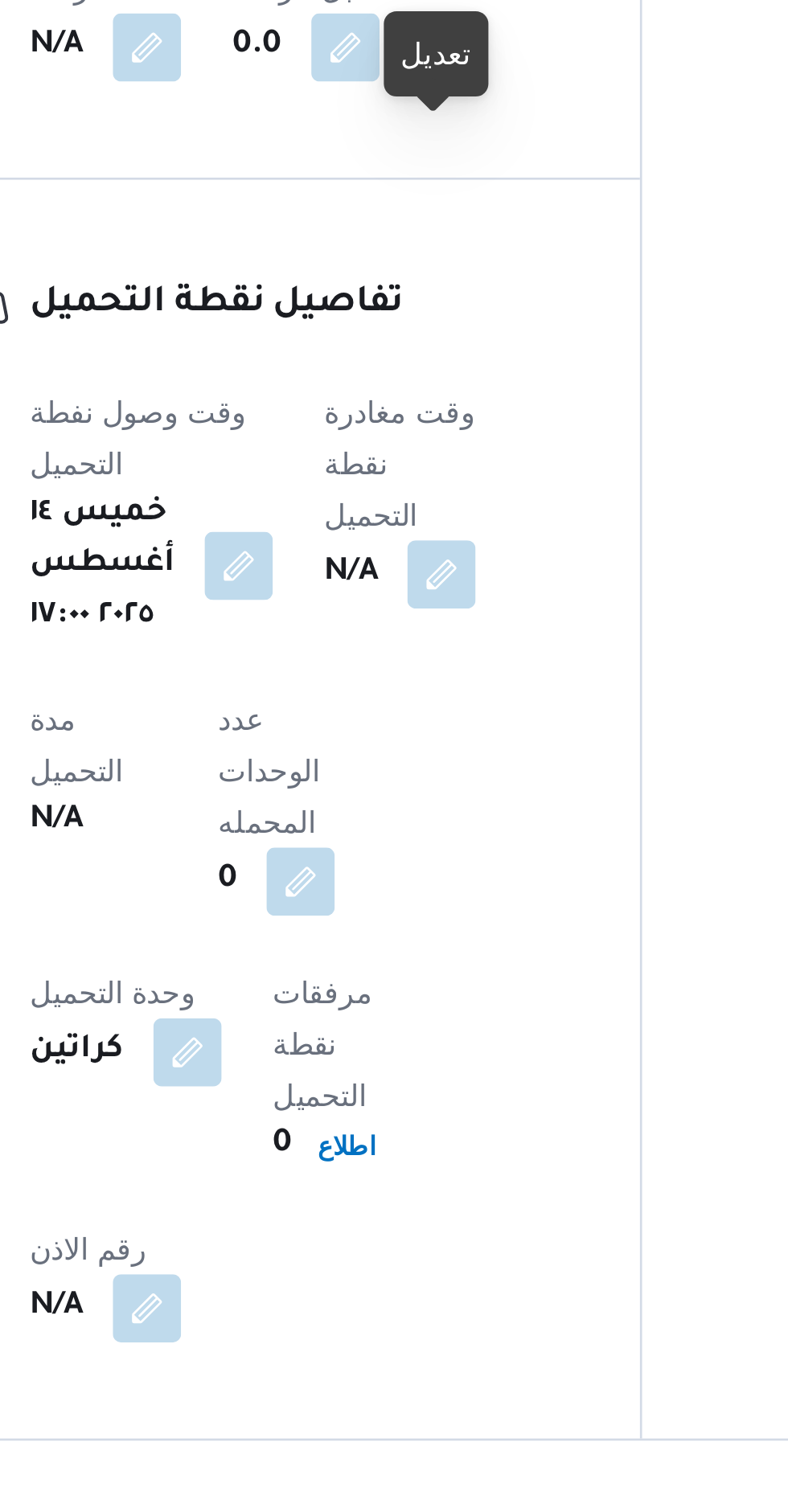
click at [426, 919] on button "button" at bounding box center [428, 932] width 26 height 26
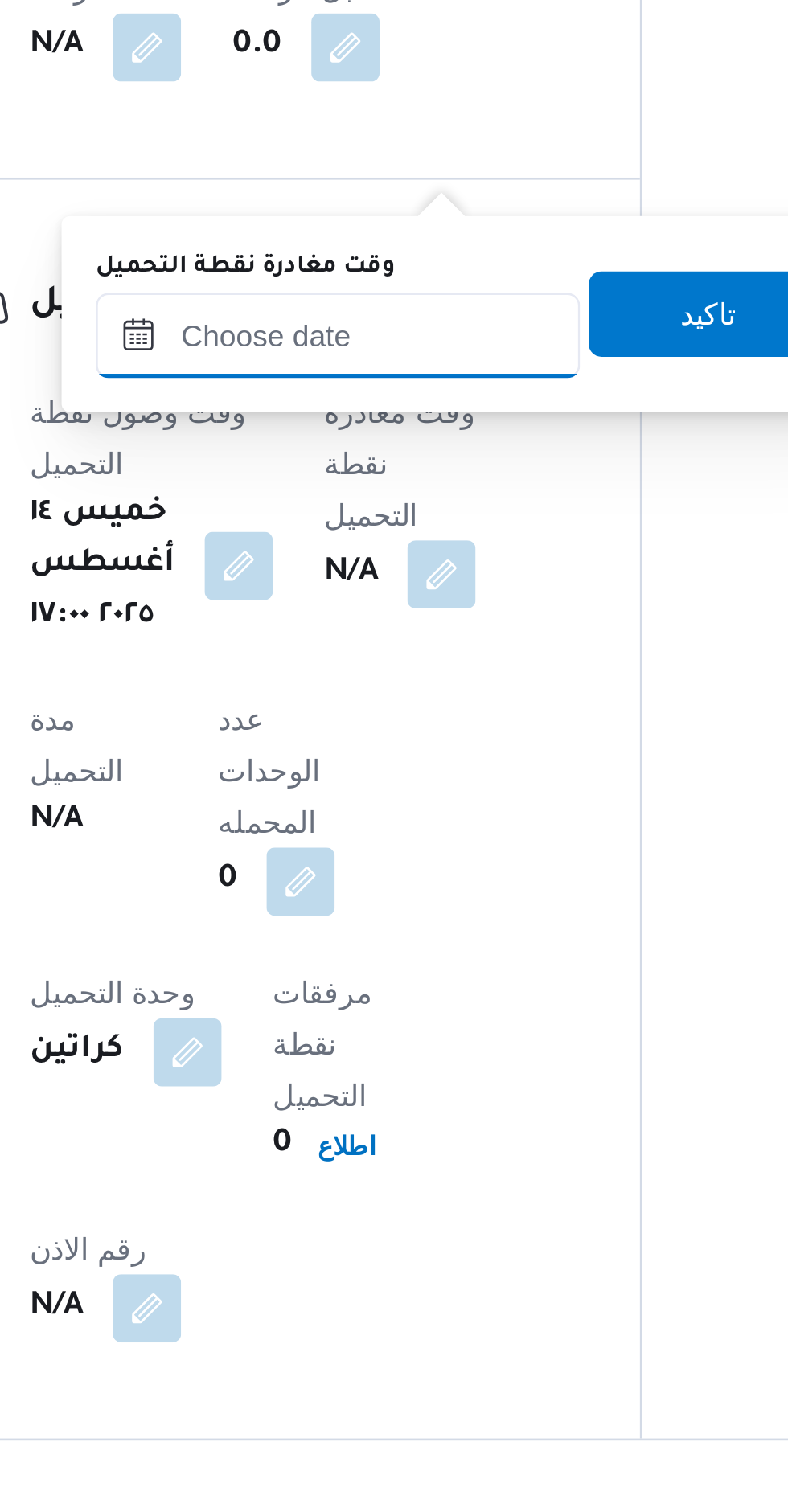
click at [409, 846] on input "وقت مغادرة نقطة التحميل" at bounding box center [388, 841] width 183 height 33
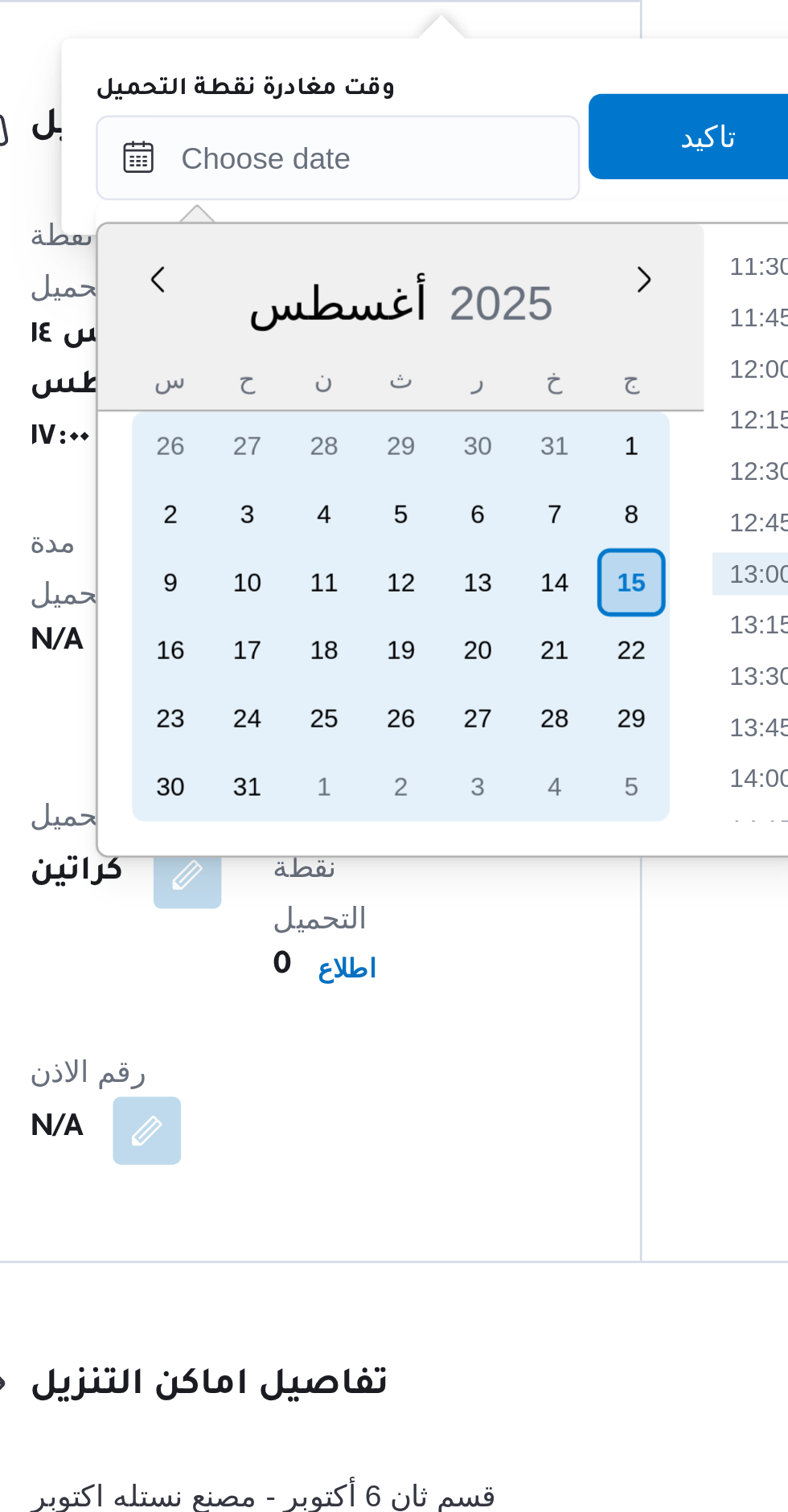
click at [483, 1004] on div "9 10 11 12 13 14 15" at bounding box center [412, 1002] width 202 height 26
click at [472, 1006] on div "14" at bounding box center [470, 1002] width 26 height 26
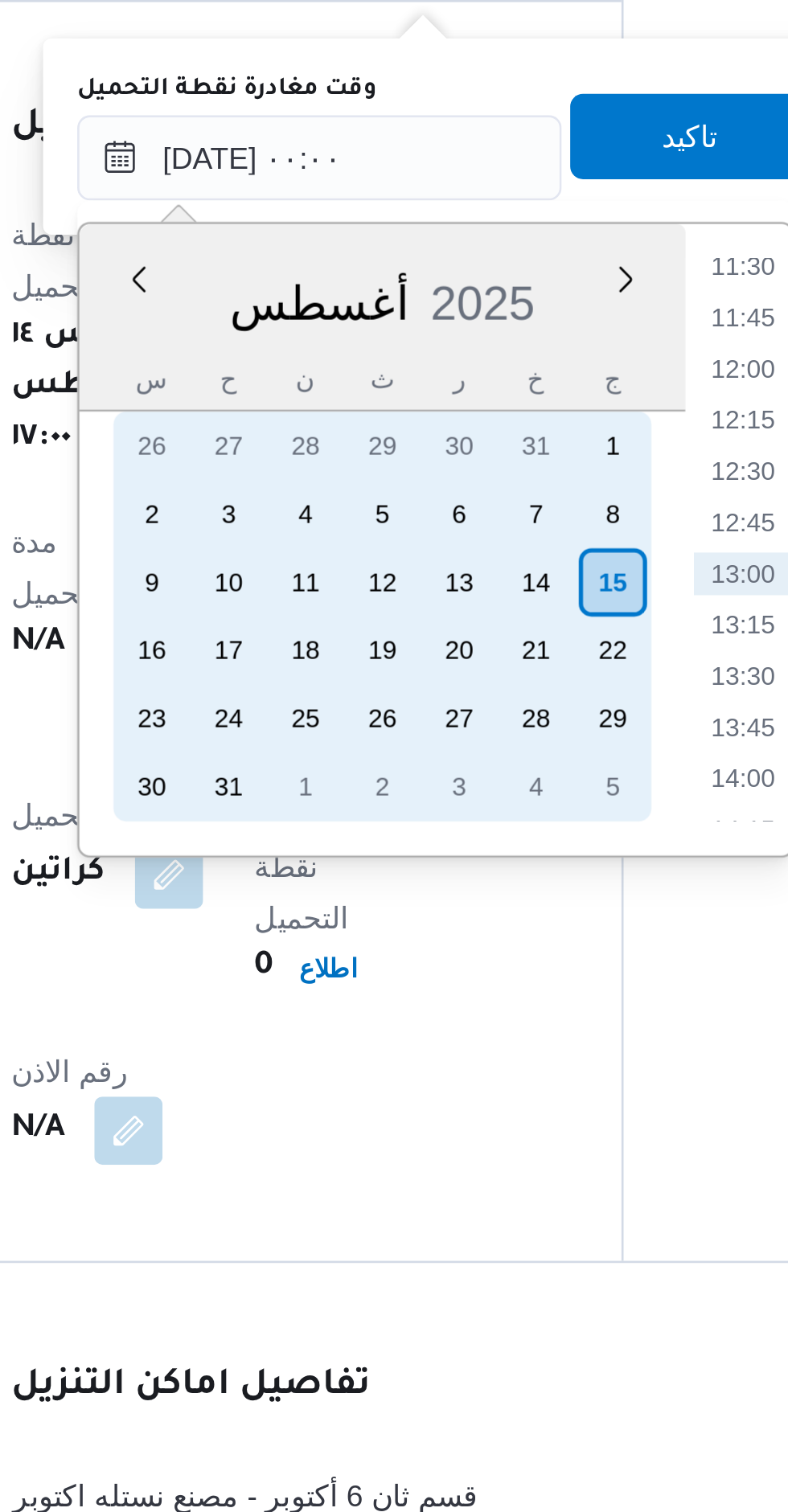
scroll to position [0, 0]
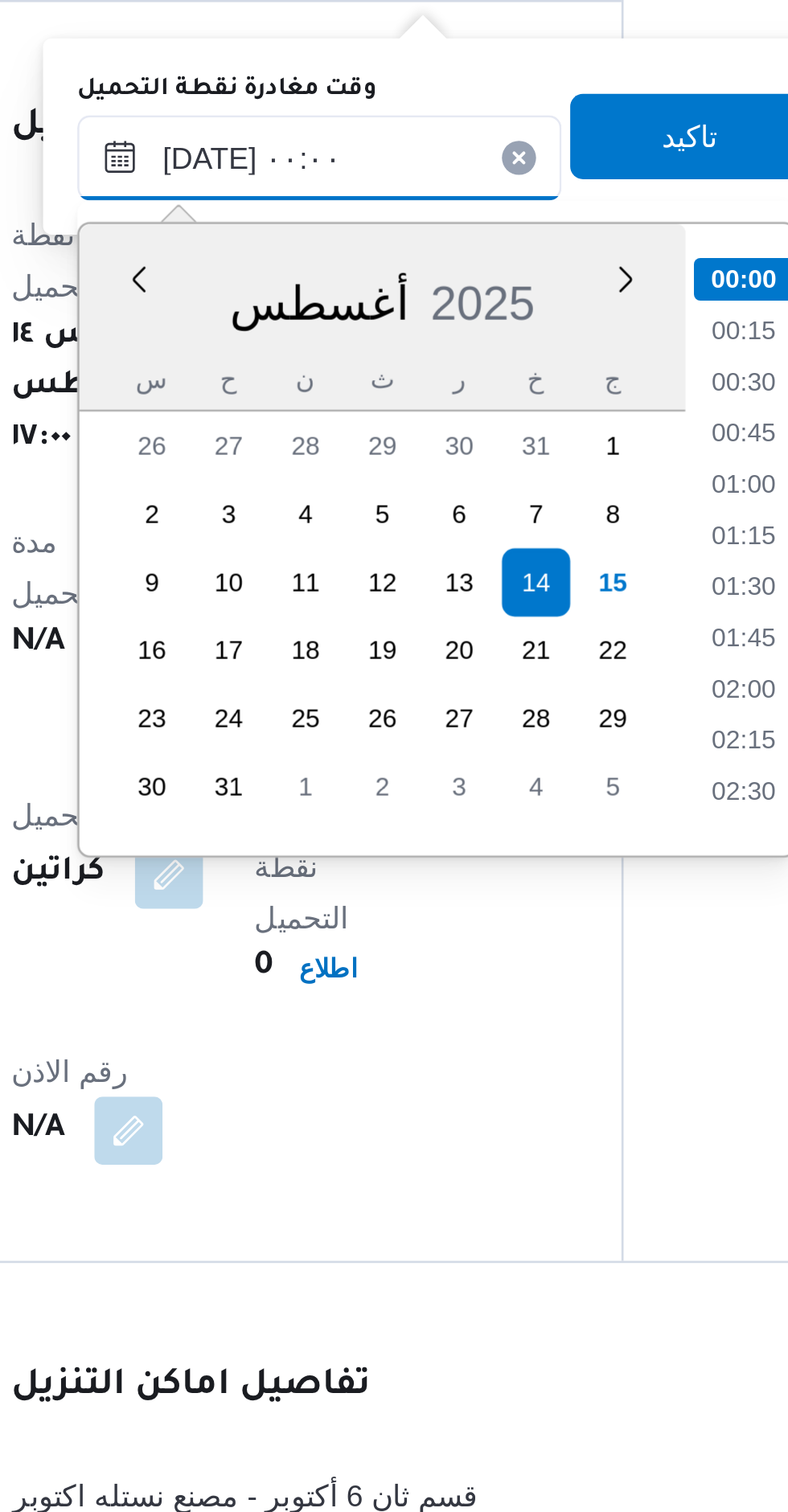
click at [334, 836] on input "١٤/٠٨/٢٠٢٥ ٠٠:٠٠" at bounding box center [388, 841] width 183 height 33
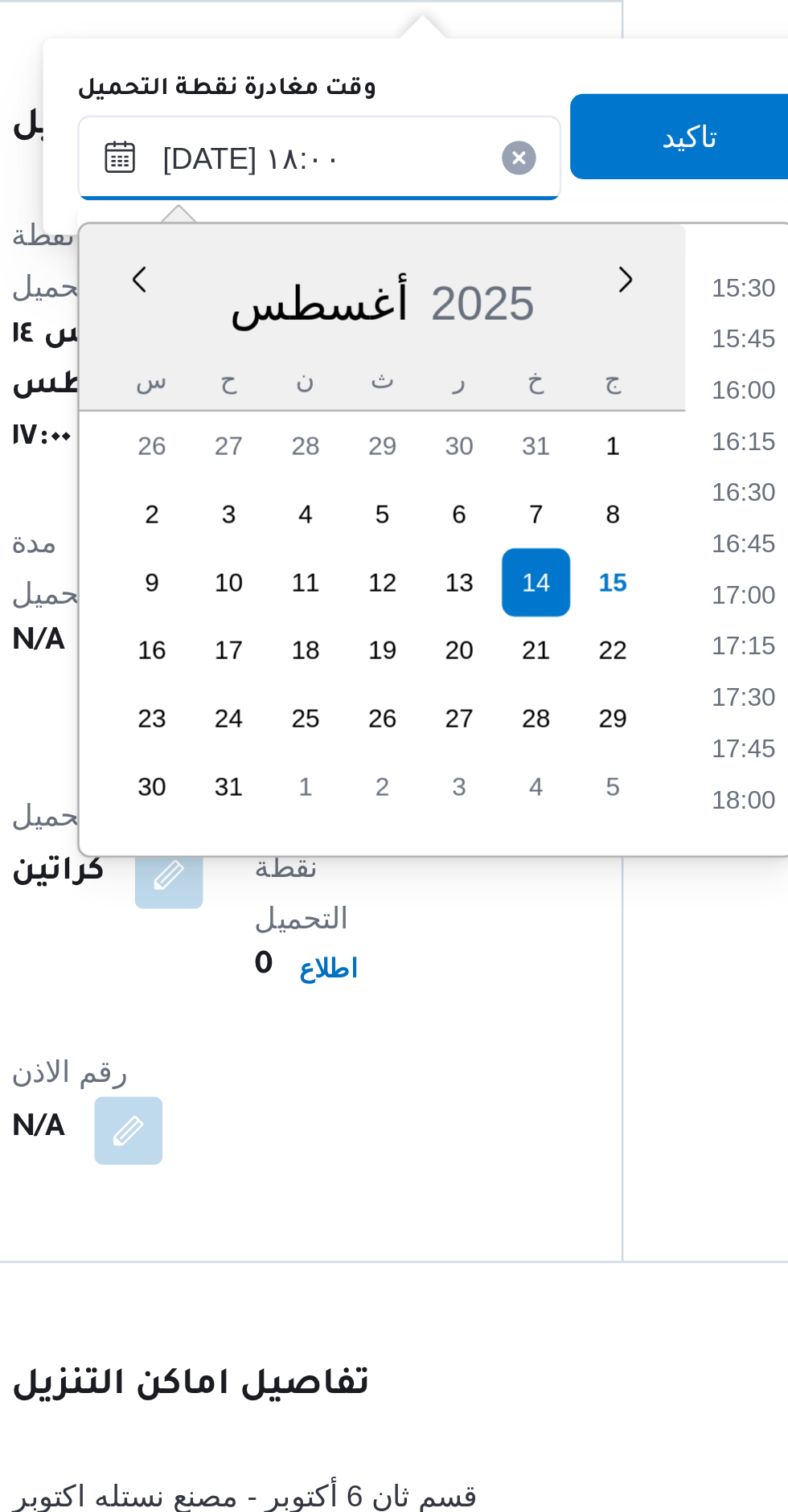
scroll to position [956, 0]
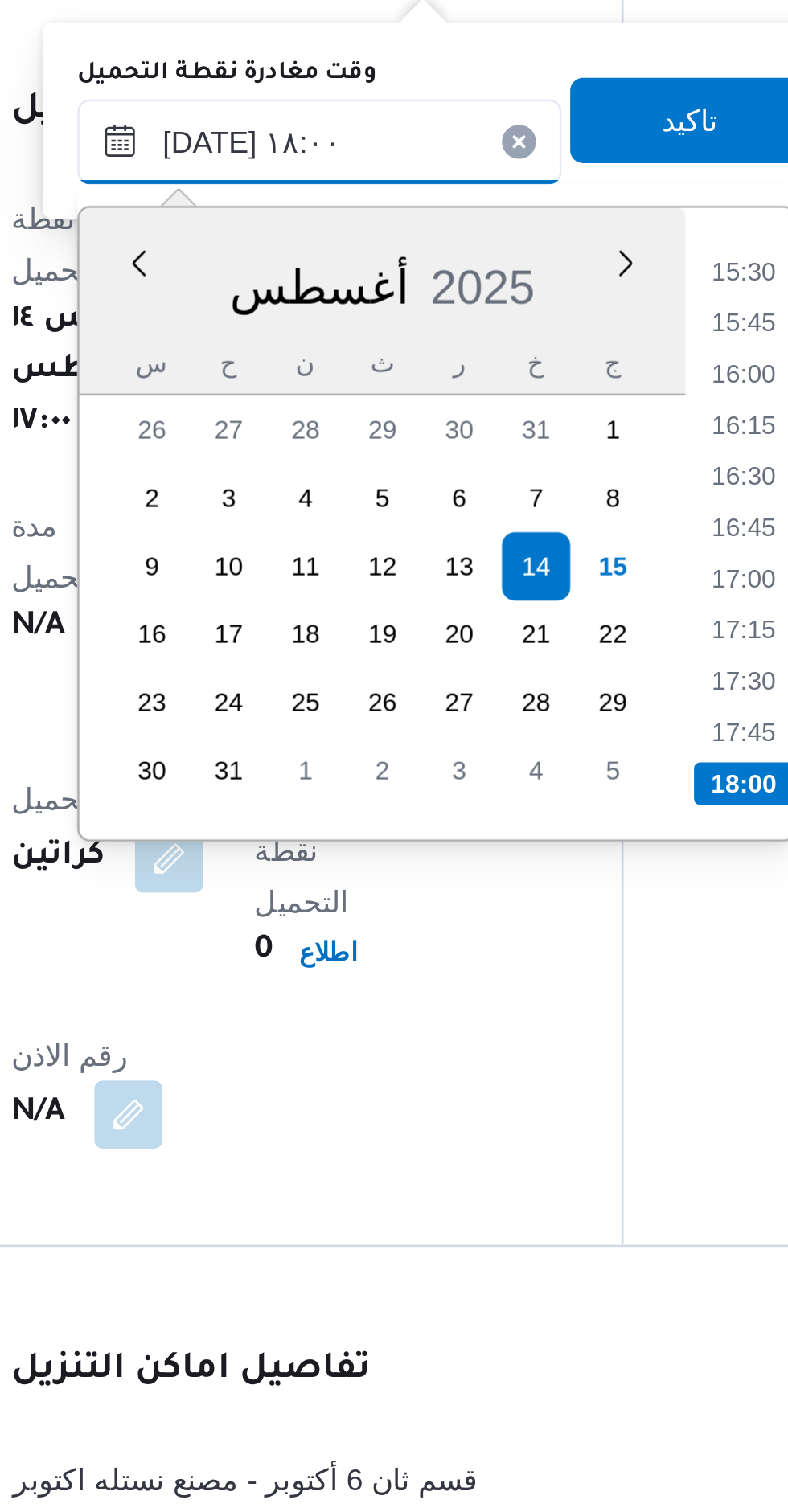
type input "١٤/٠٨/٢٠٢٥ ١٨:٠٠"
click at [545, 1085] on li "18:00" at bounding box center [549, 1083] width 38 height 16
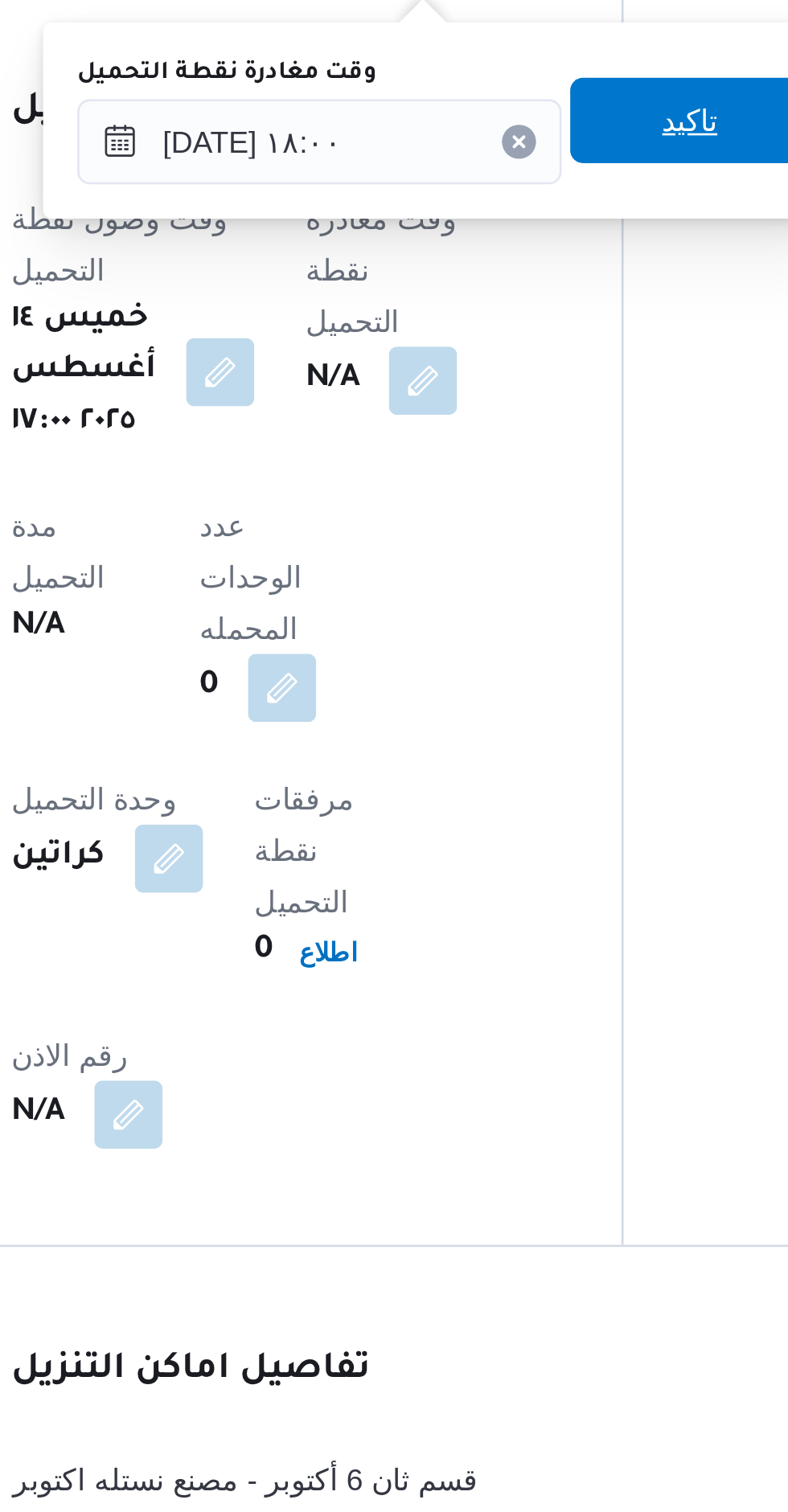
click at [523, 830] on span "تاكيد" at bounding box center [527, 833] width 90 height 33
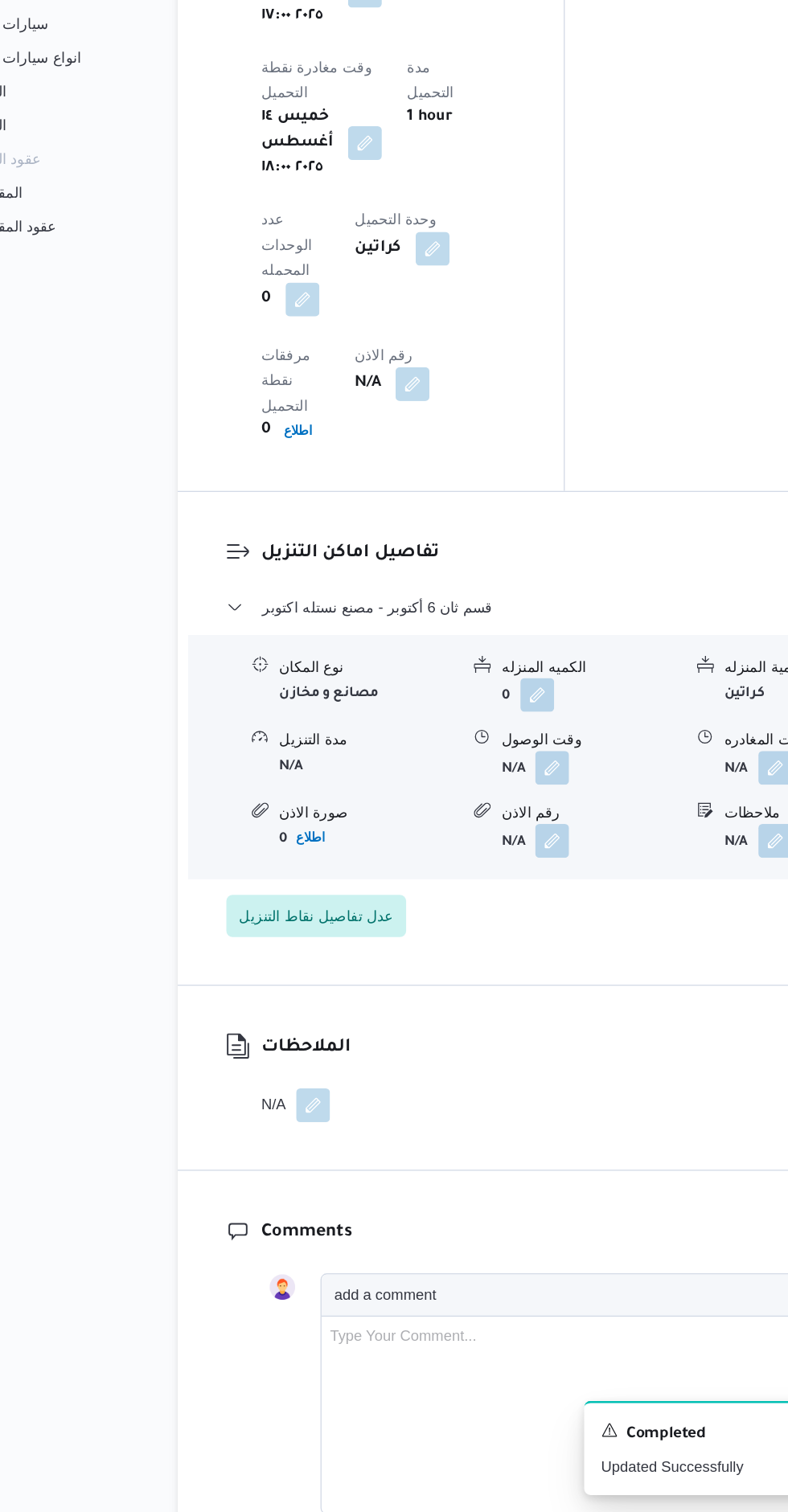
scroll to position [1534, 0]
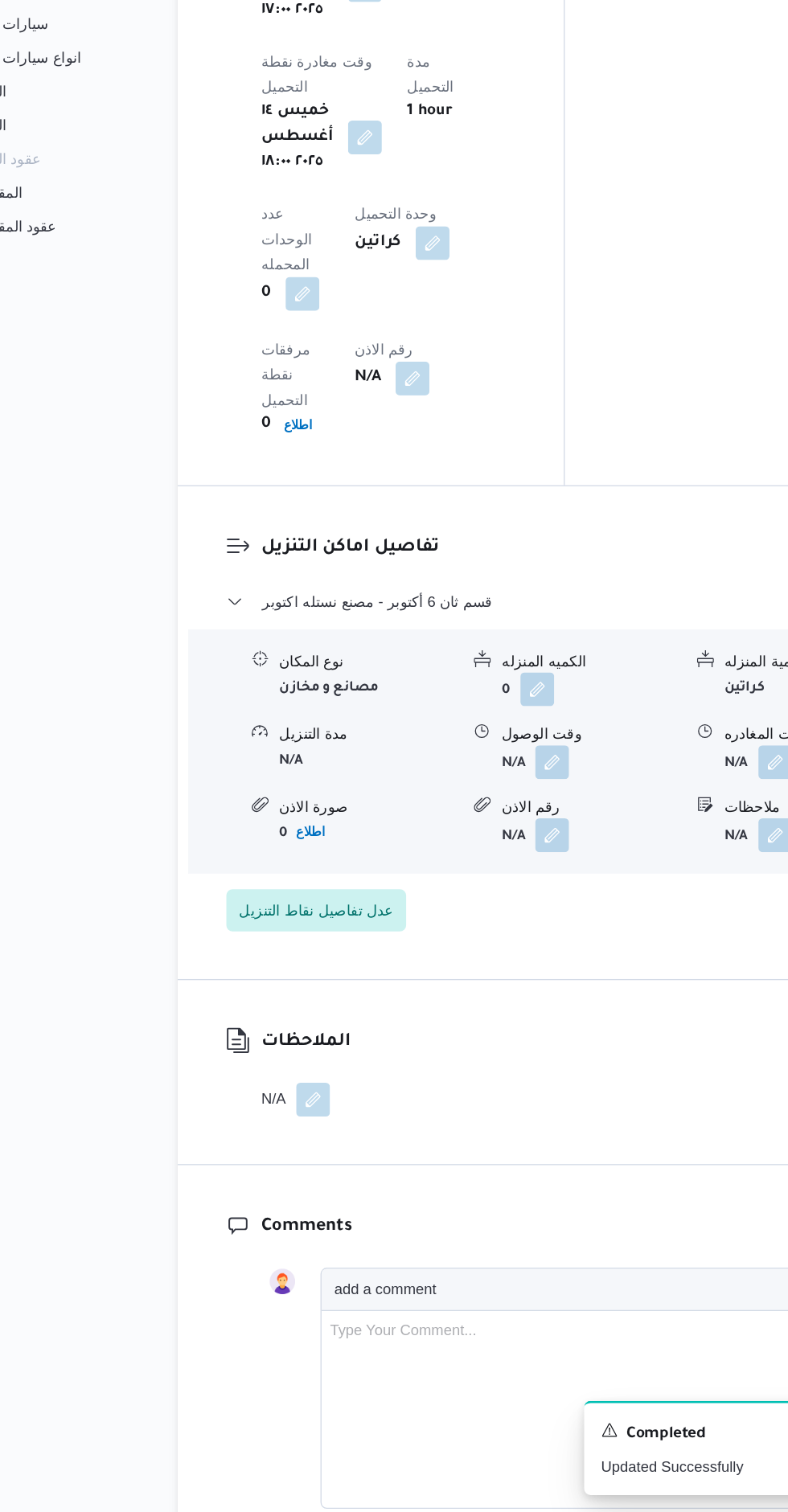
click at [507, 929] on button "button" at bounding box center [494, 942] width 26 height 26
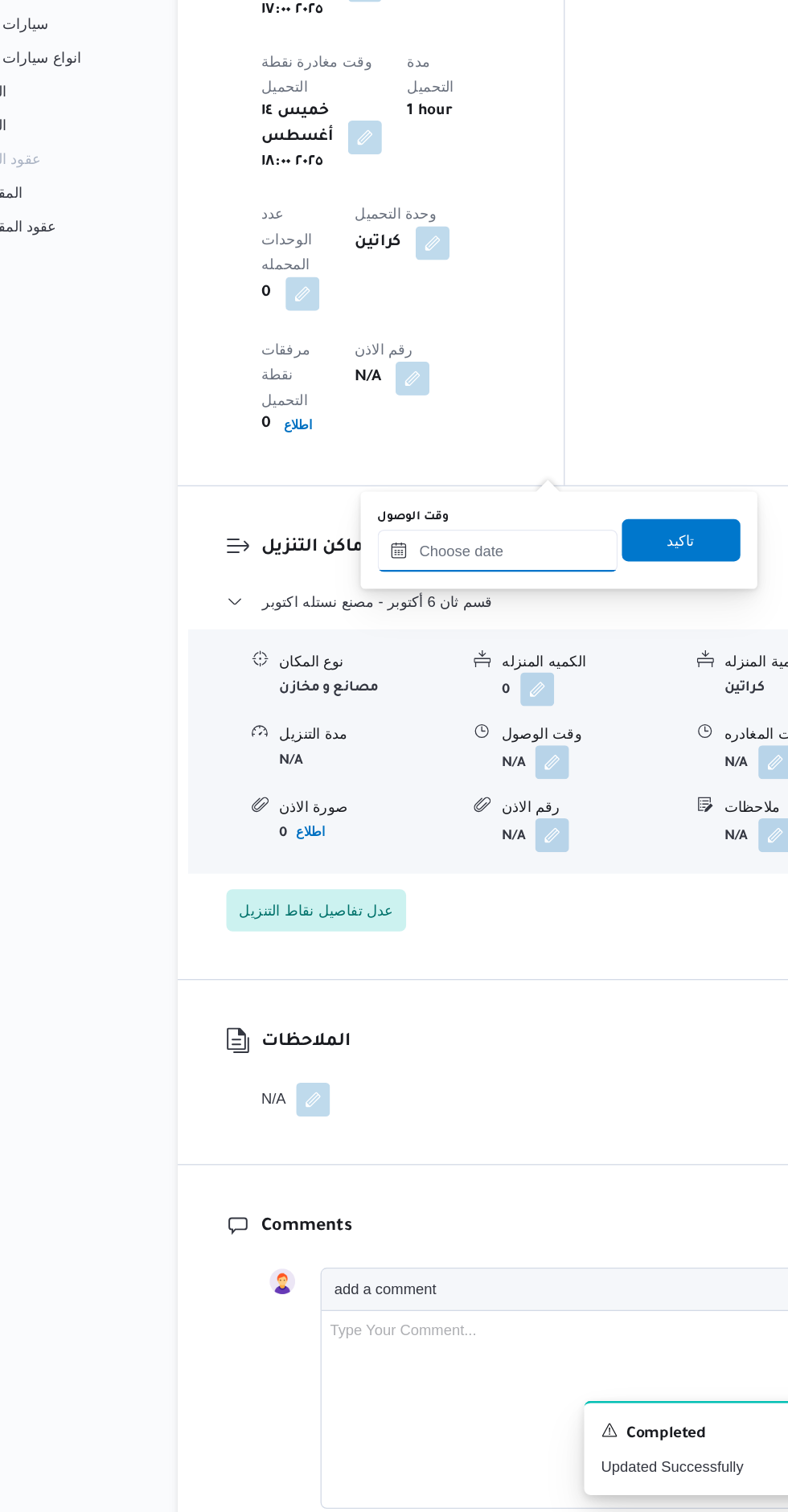
click at [466, 781] on input "وقت الوصول" at bounding box center [452, 781] width 183 height 33
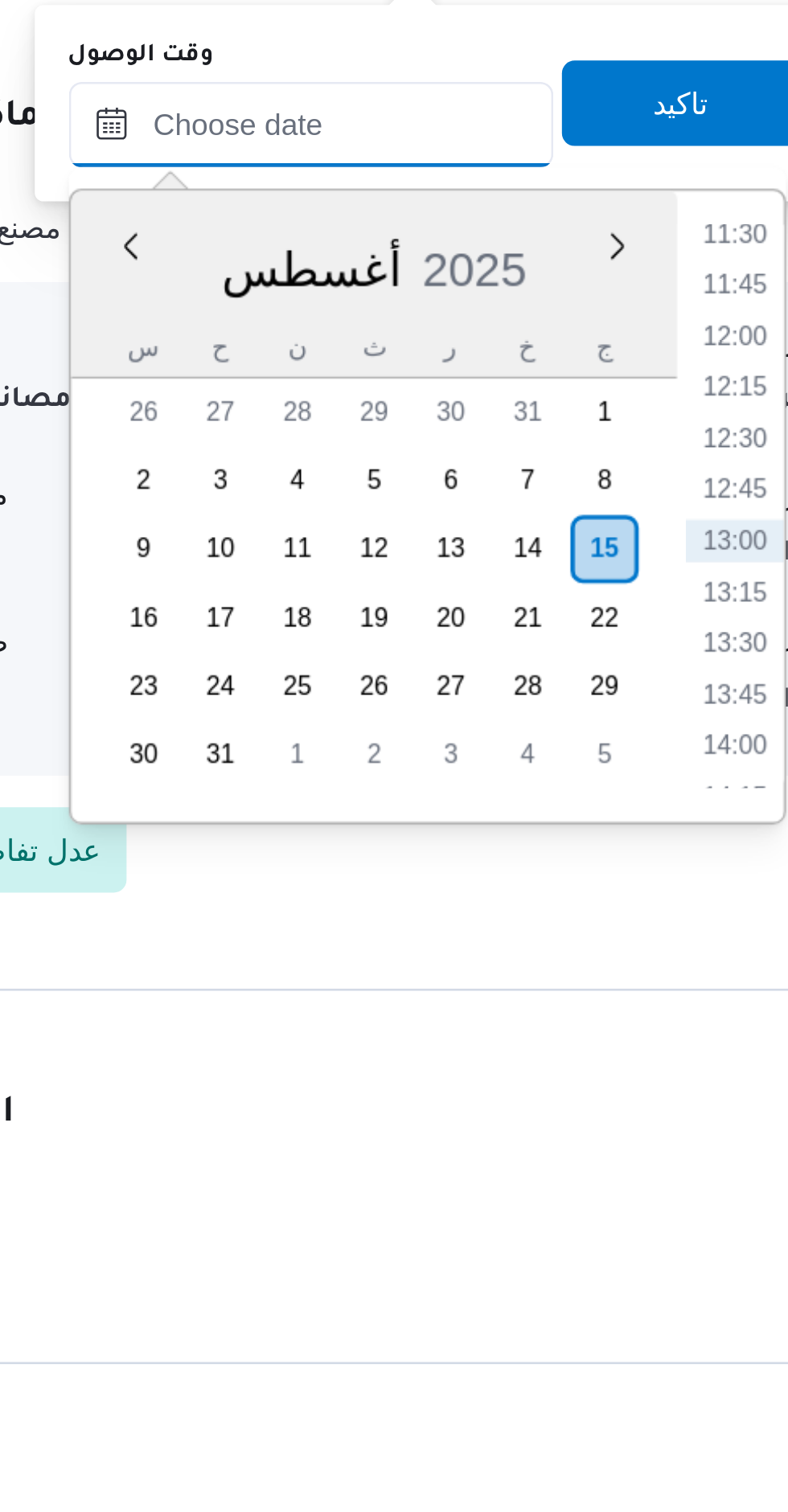
scroll to position [1306, 0]
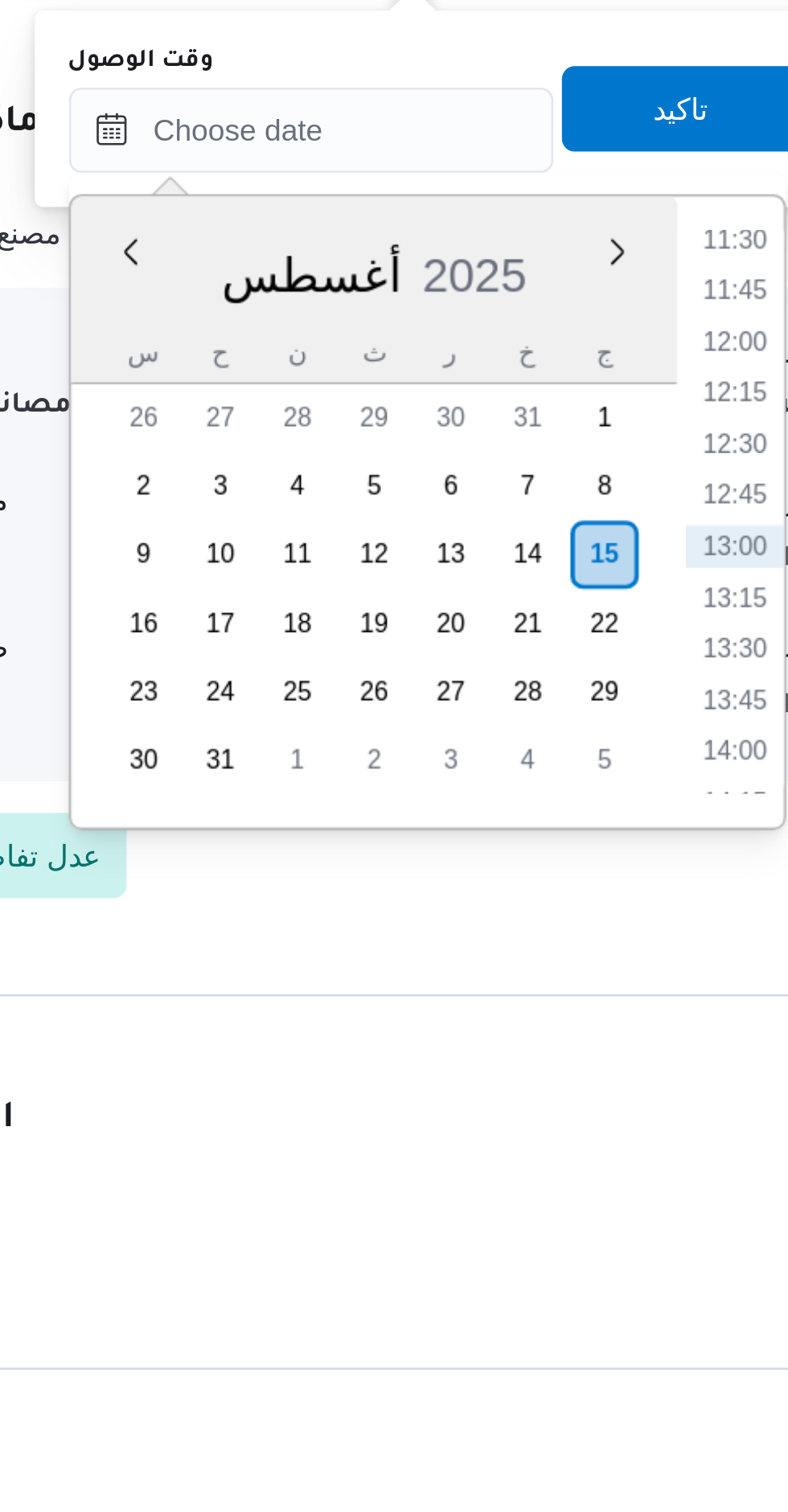
click at [616, 1206] on li "13:30" at bounding box center [611, 1204] width 37 height 16
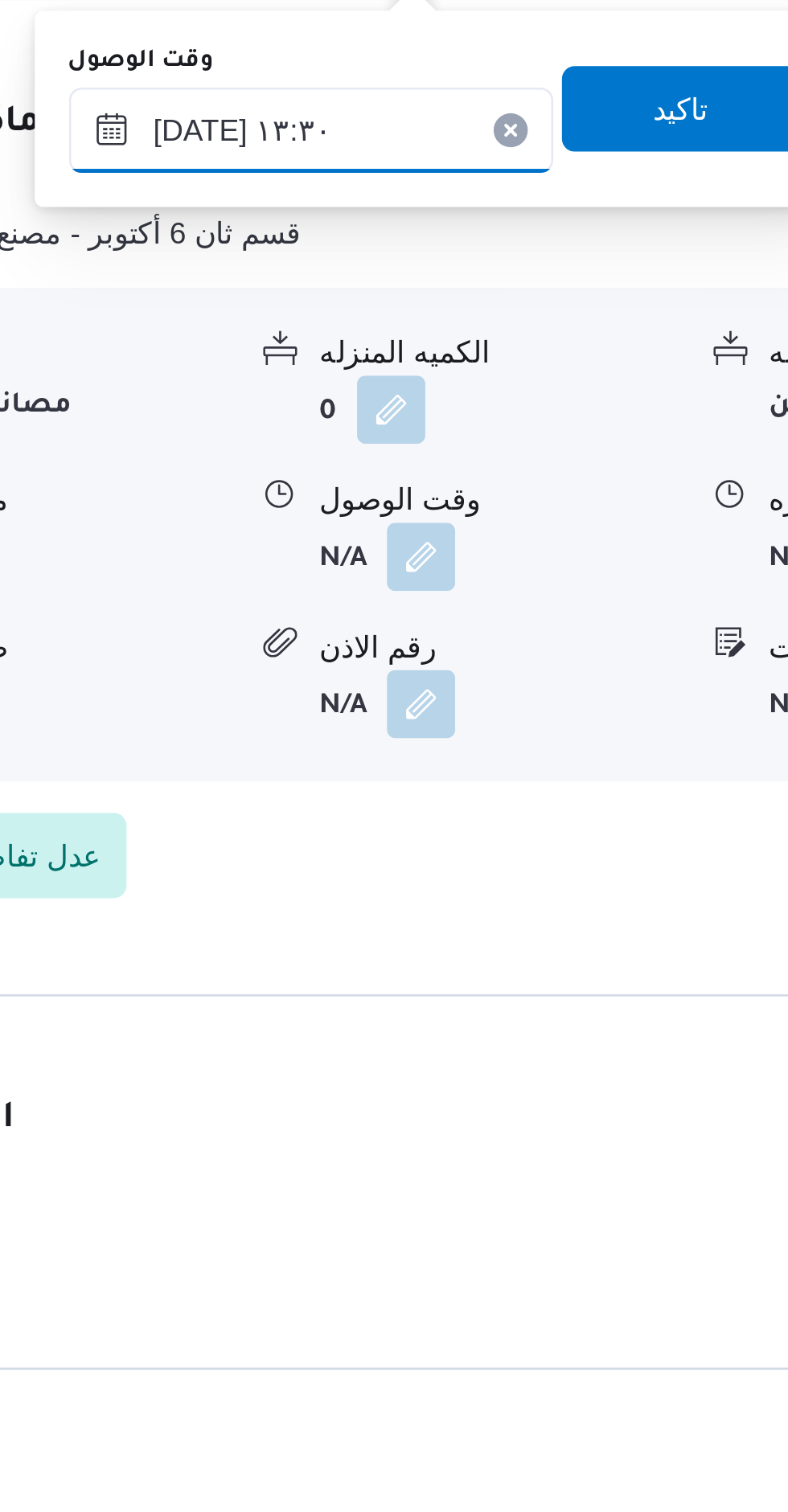
click at [402, 1010] on input "١٥/٠٨/٢٠٢٥ ١٣:٣٠" at bounding box center [452, 1009] width 183 height 33
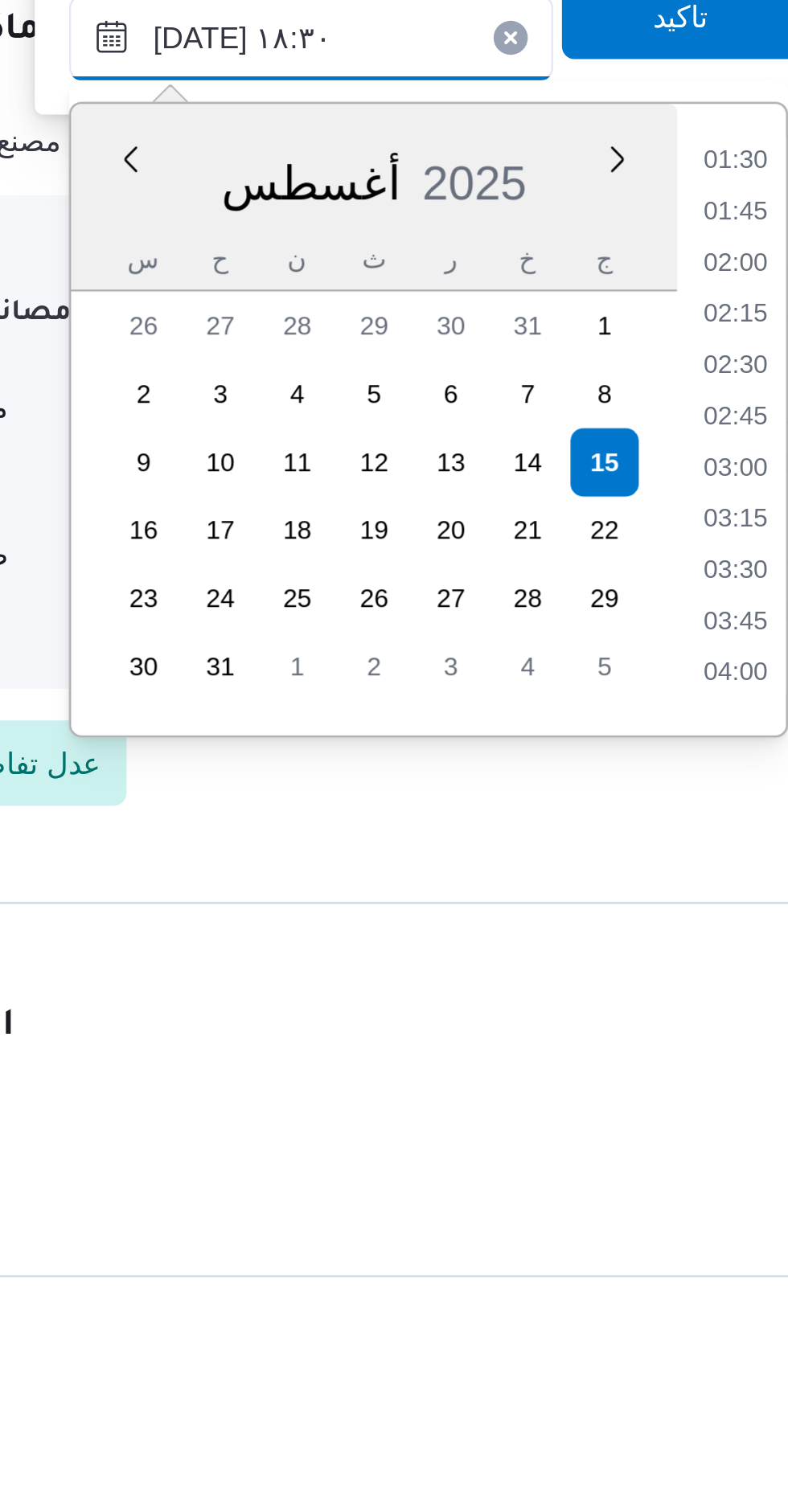
scroll to position [1231, 0]
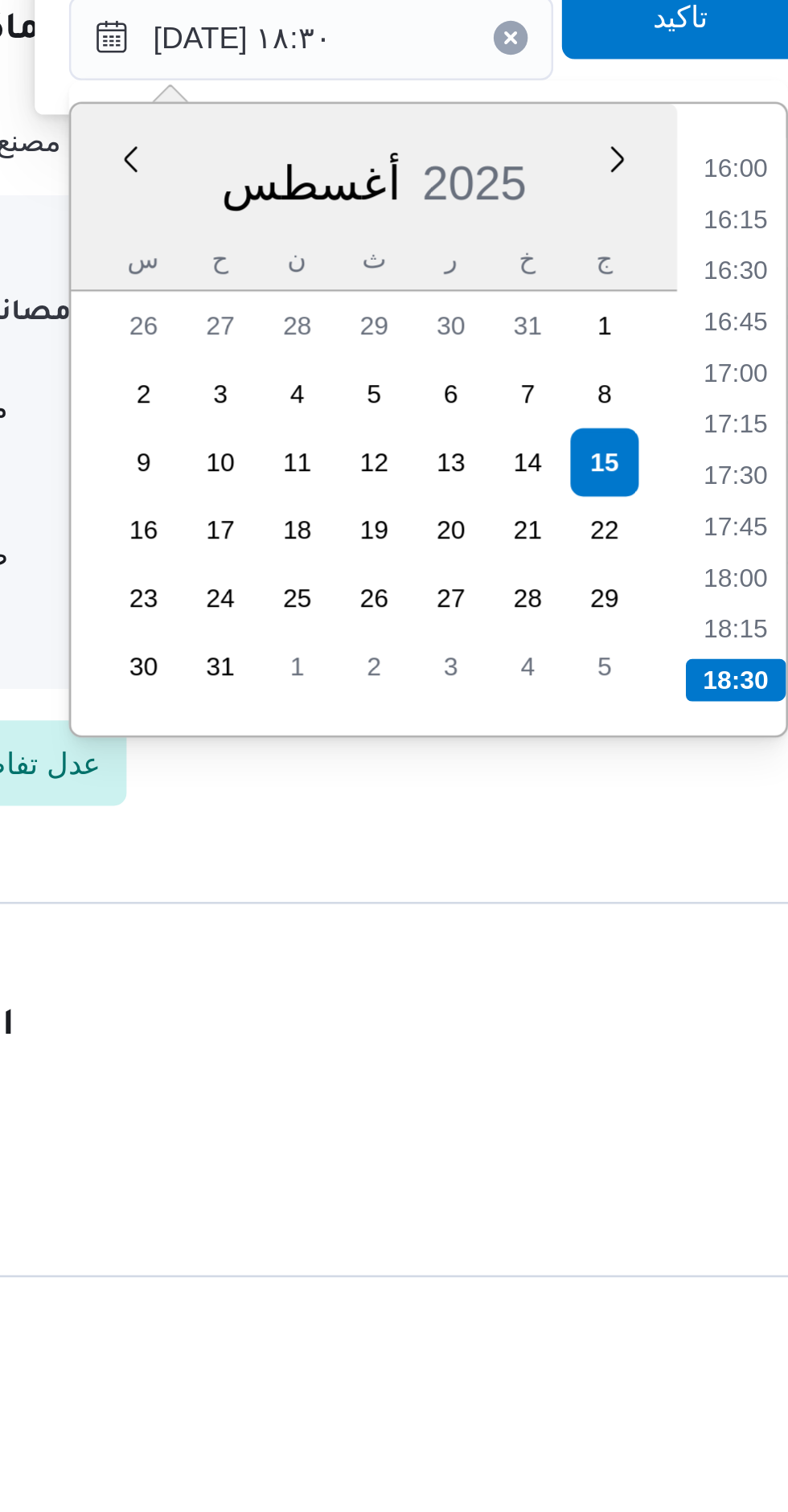
click at [609, 1233] on li "18:15" at bounding box center [611, 1232] width 37 height 16
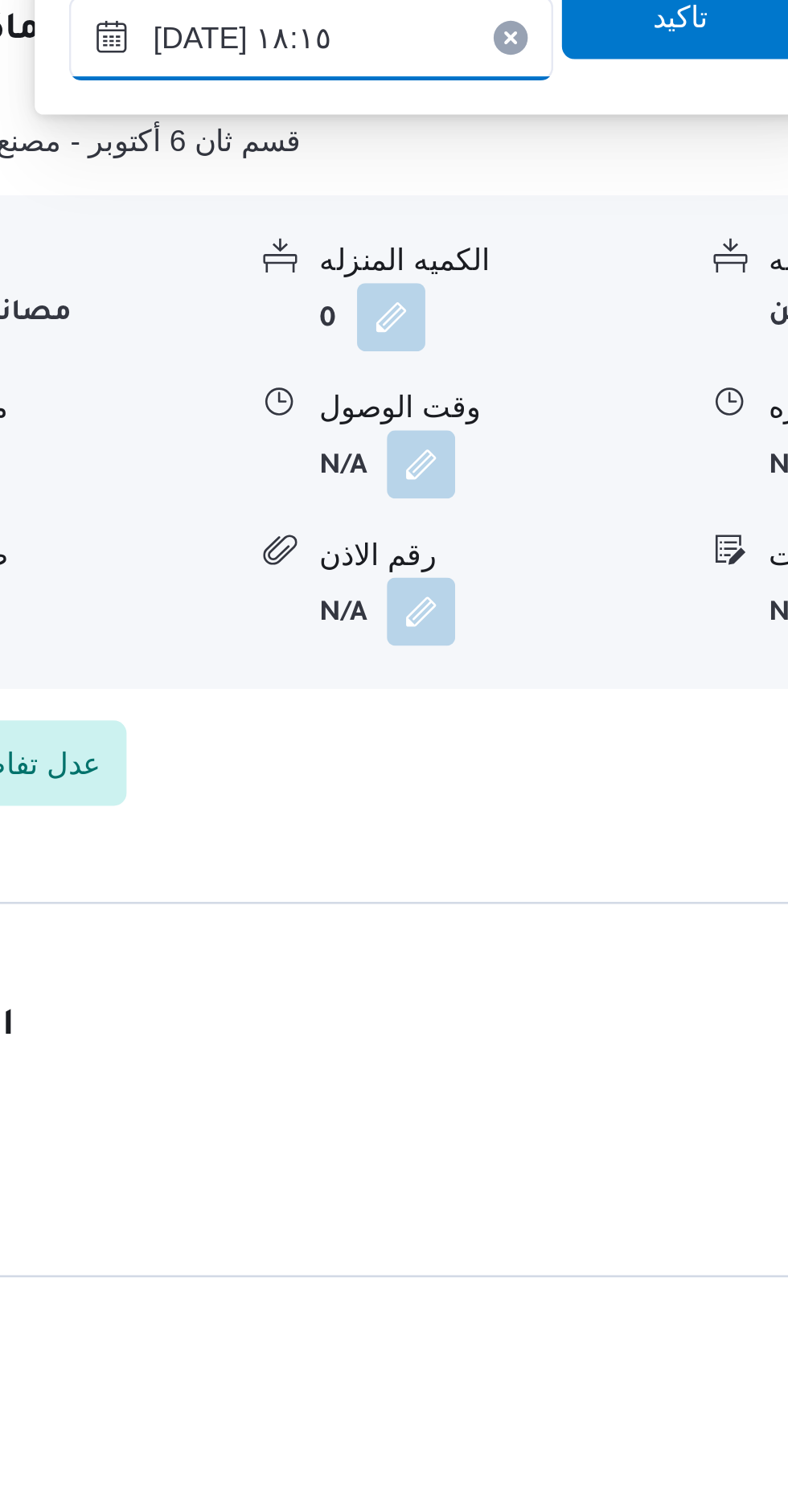
scroll to position [1306, 0]
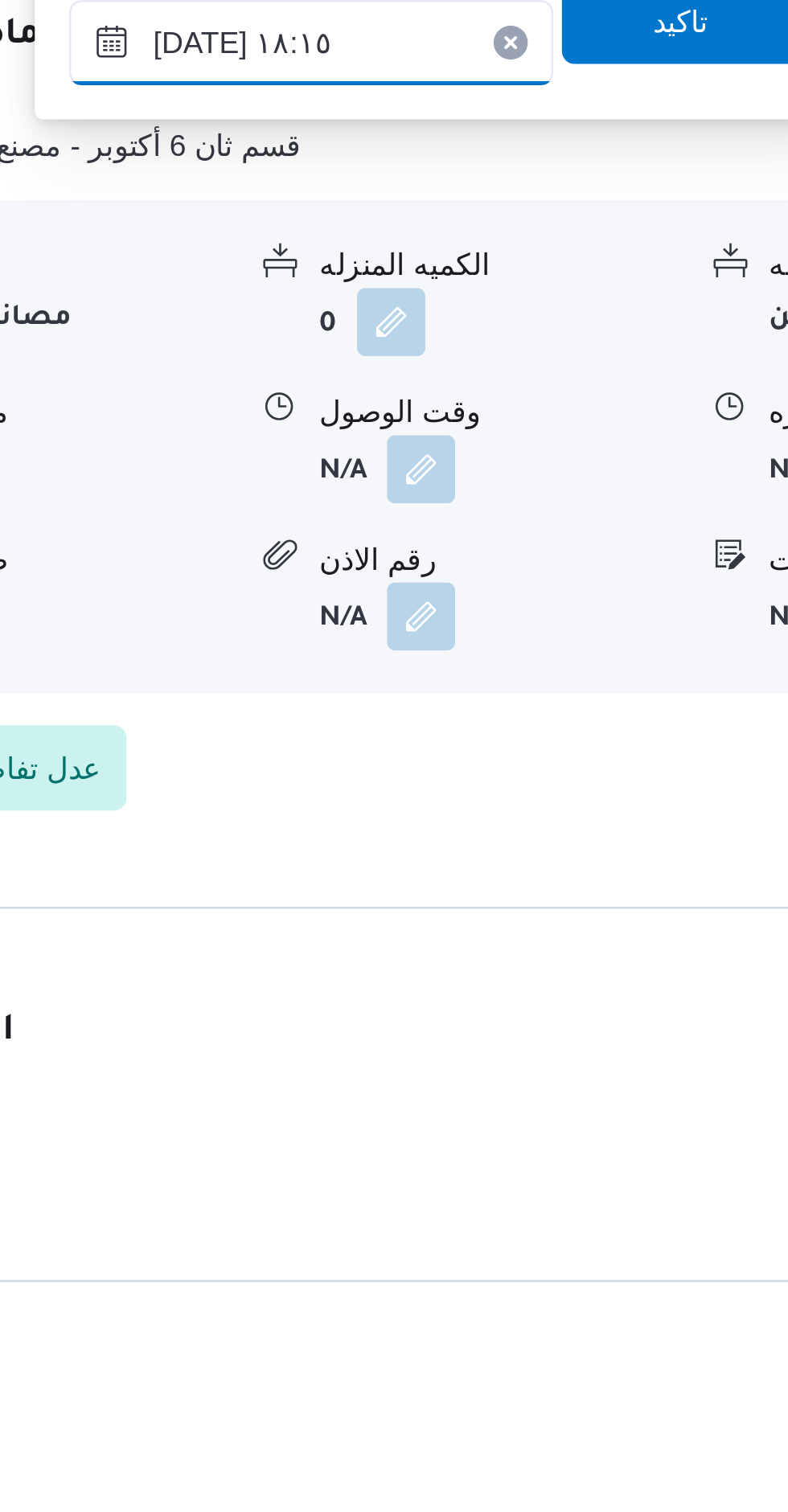
click at [429, 1017] on input "١٥/٠٨/٢٠٢٥ ١٨:١٥" at bounding box center [452, 1009] width 183 height 33
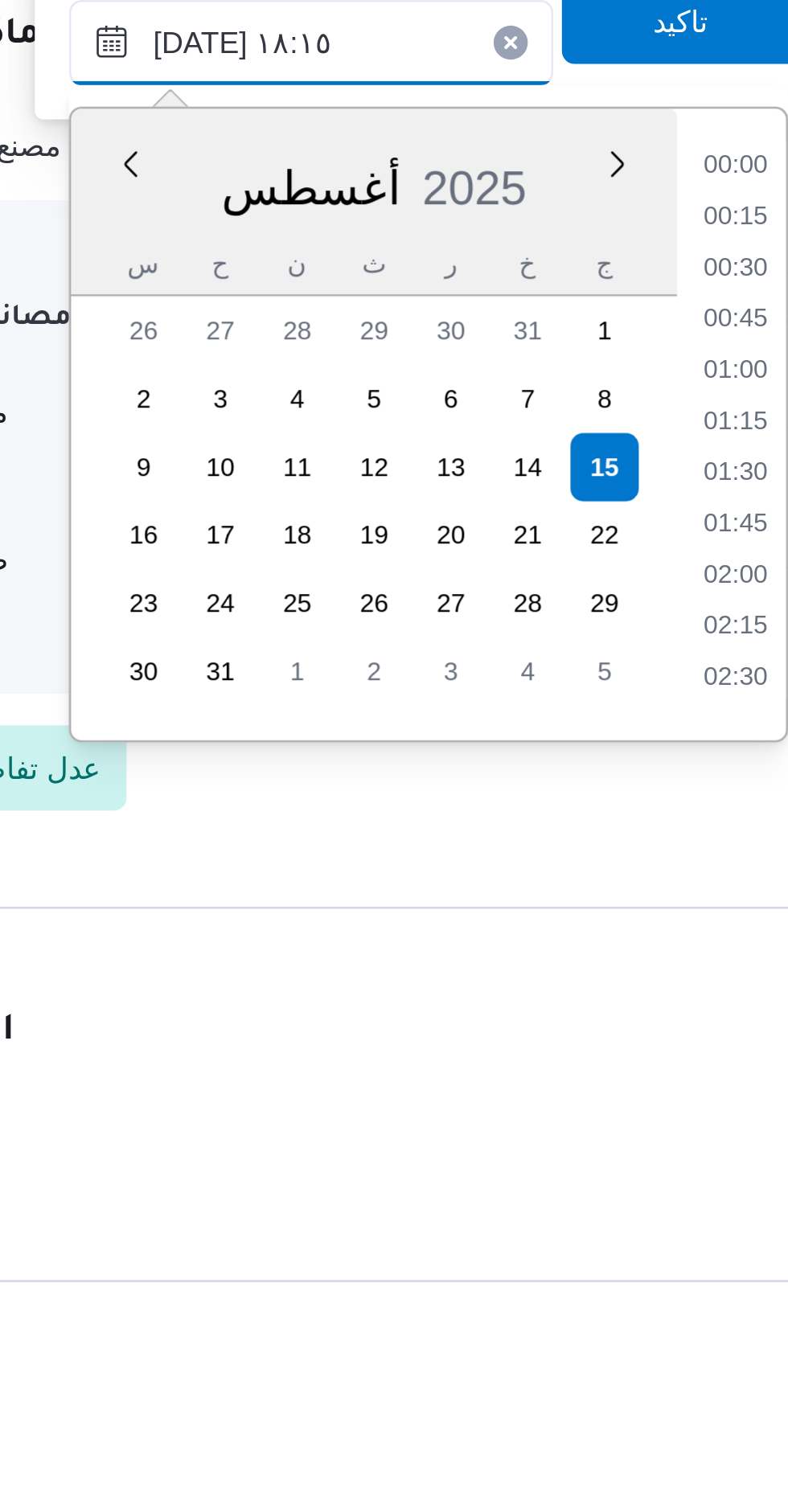
scroll to position [1297, 0]
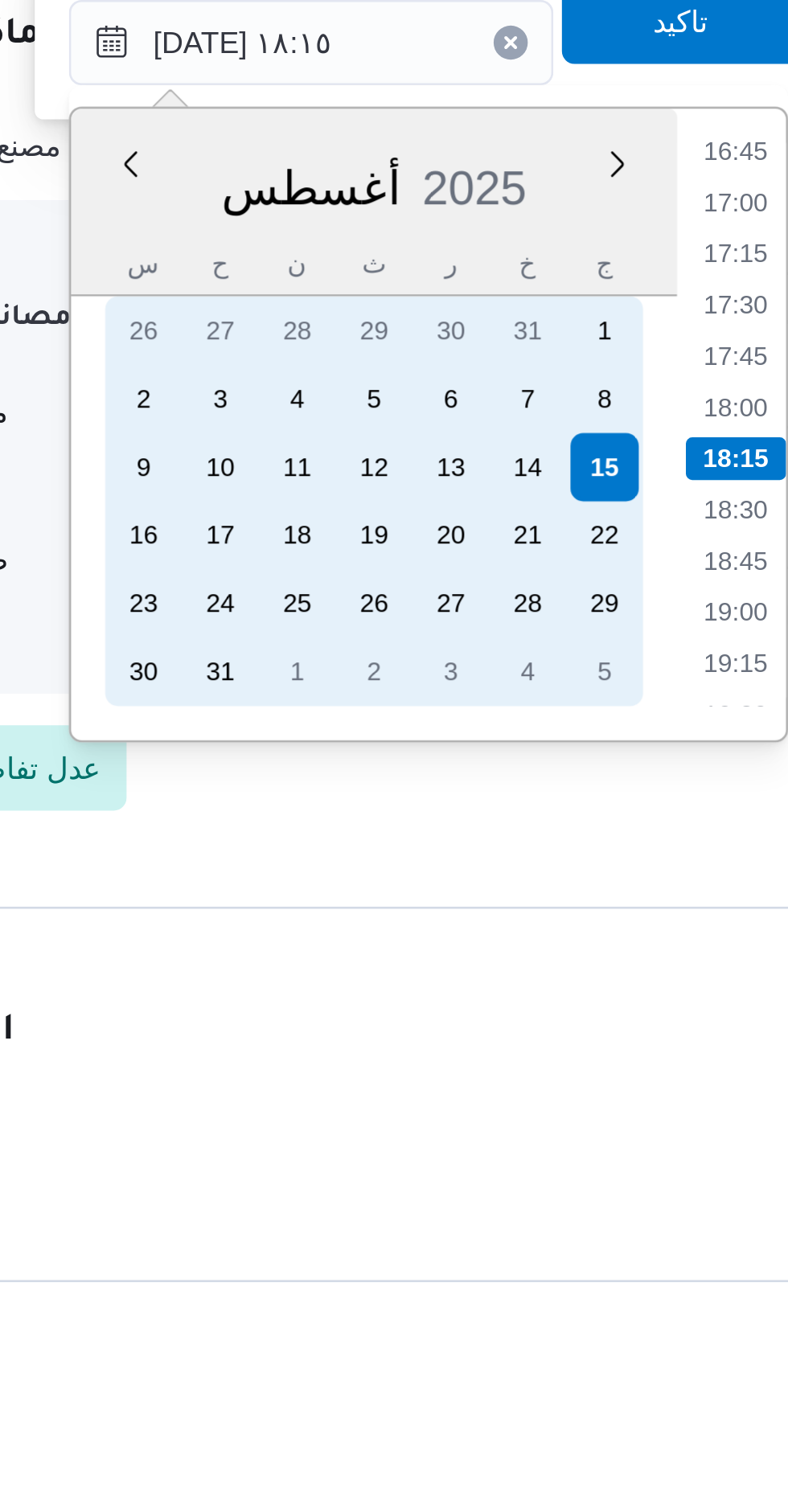
click at [534, 1174] on div "14" at bounding box center [534, 1169] width 26 height 26
type input "١٤/٠٨/٢٠٢٥ ١٨:١٥"
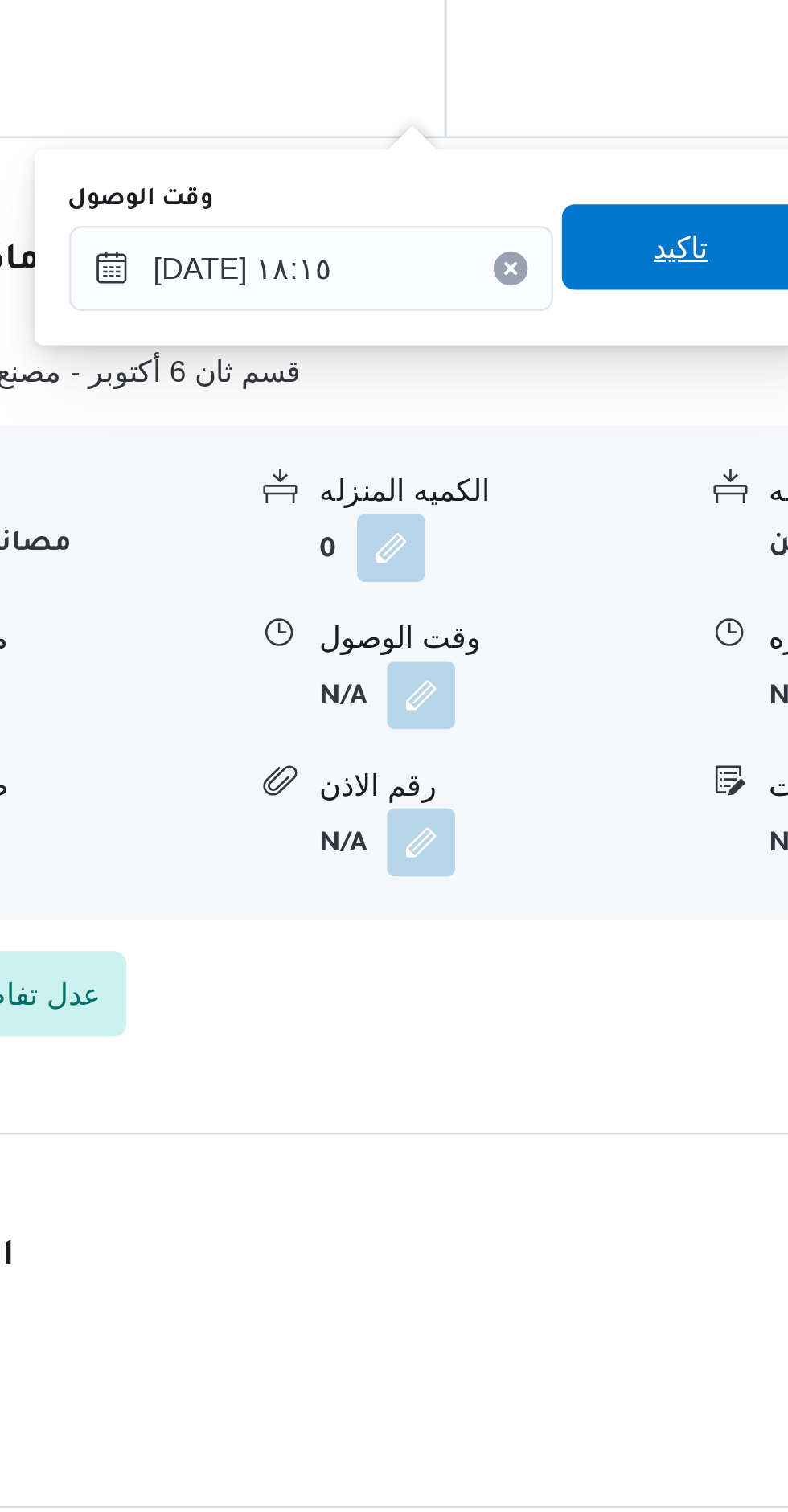
click at [564, 1006] on span "تاكيد" at bounding box center [591, 1001] width 90 height 33
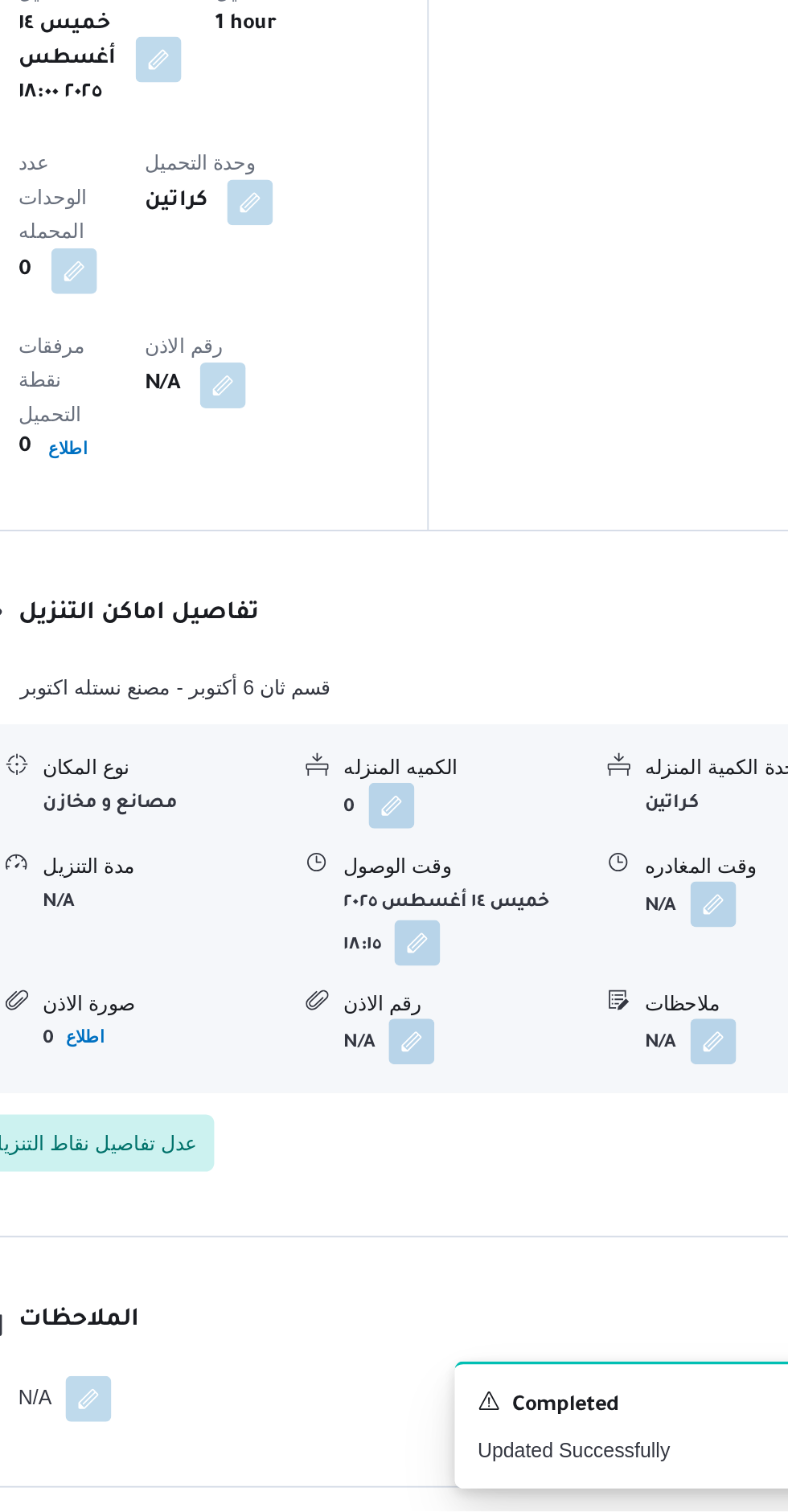
scroll to position [1317, 0]
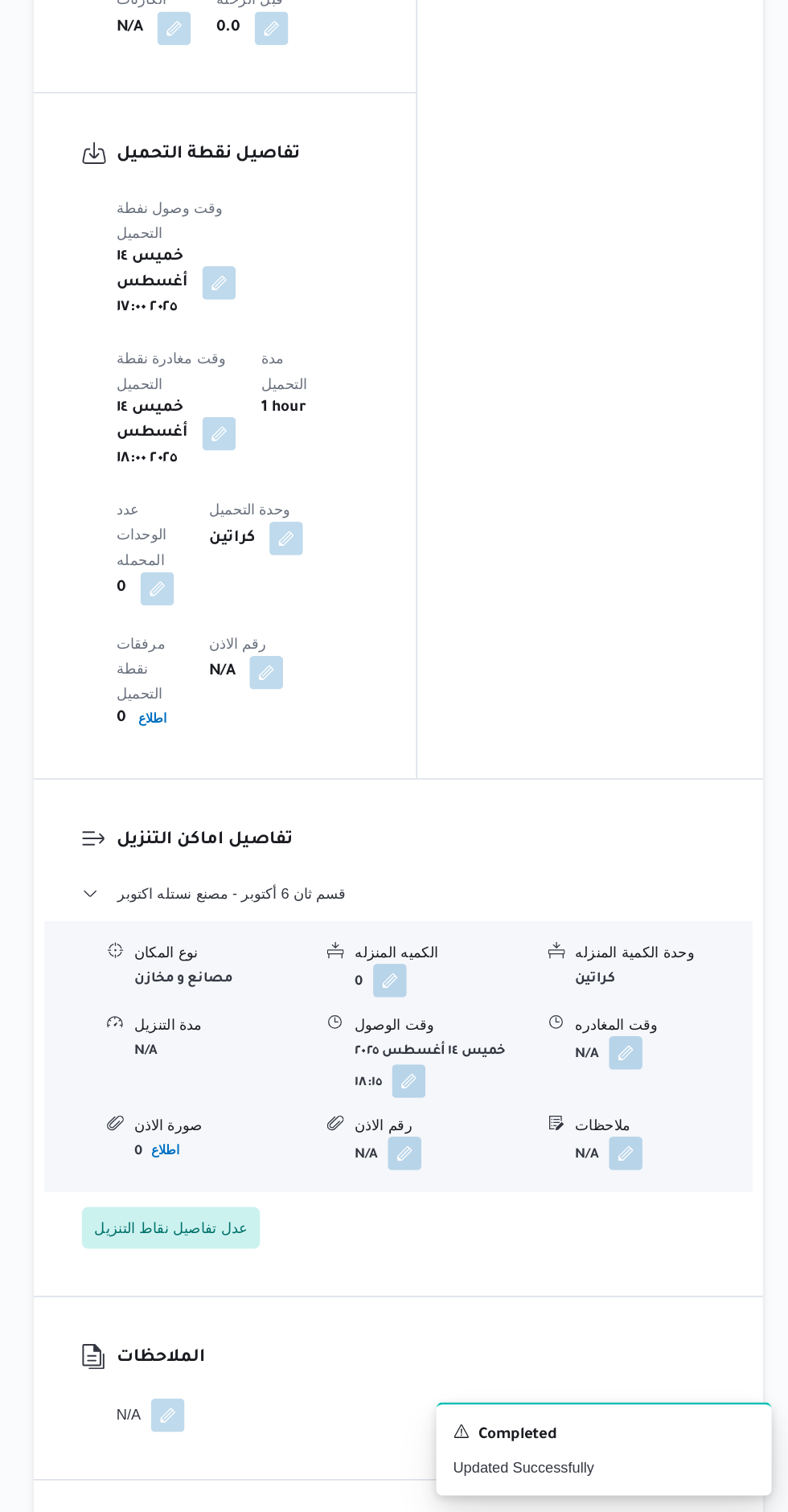
click at [698, 1146] on form "N/A" at bounding box center [692, 1159] width 135 height 26
click at [672, 1146] on button "button" at bounding box center [664, 1159] width 26 height 26
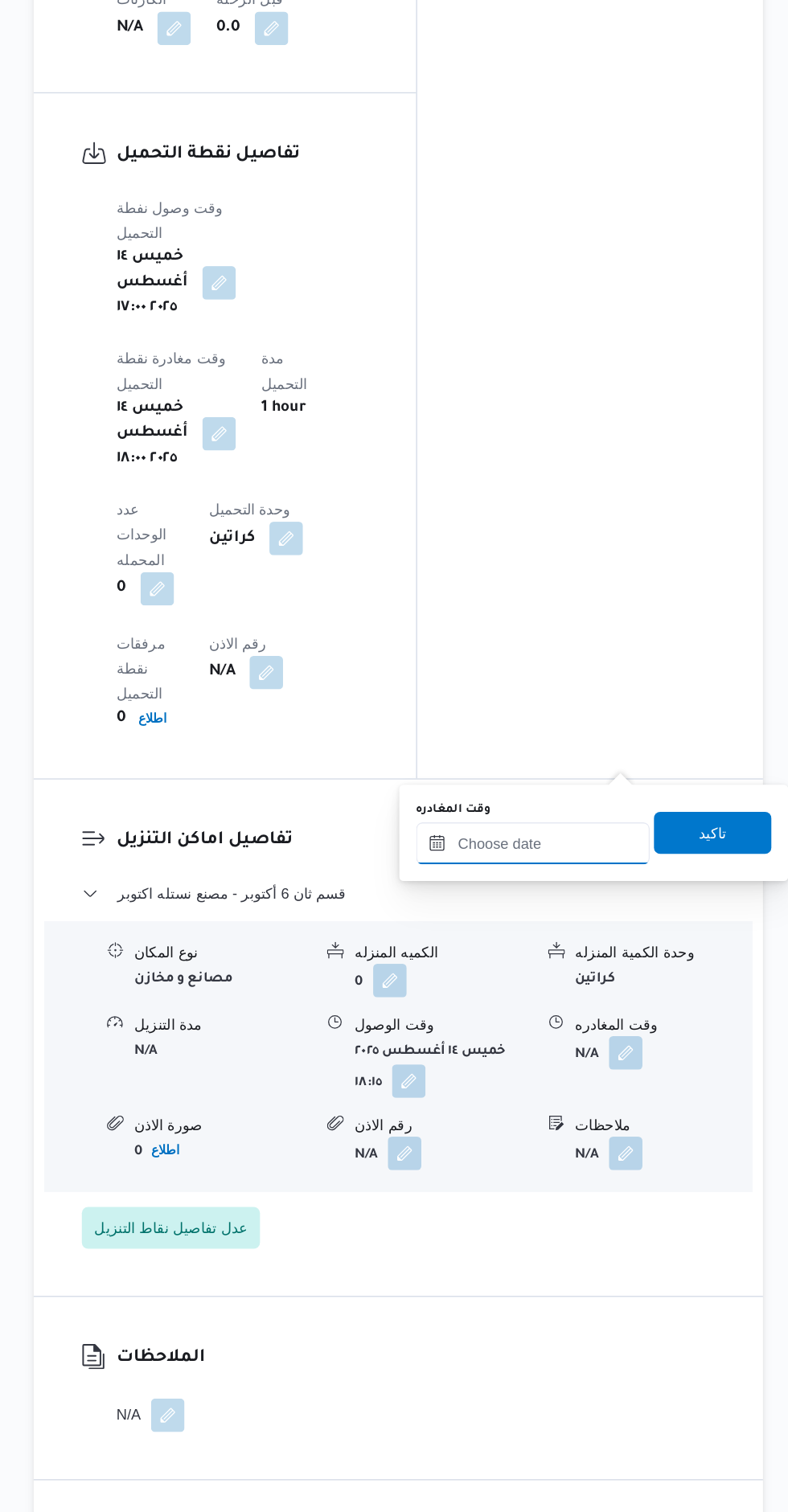
click at [605, 997] on input "وقت المغادره" at bounding box center [592, 998] width 180 height 33
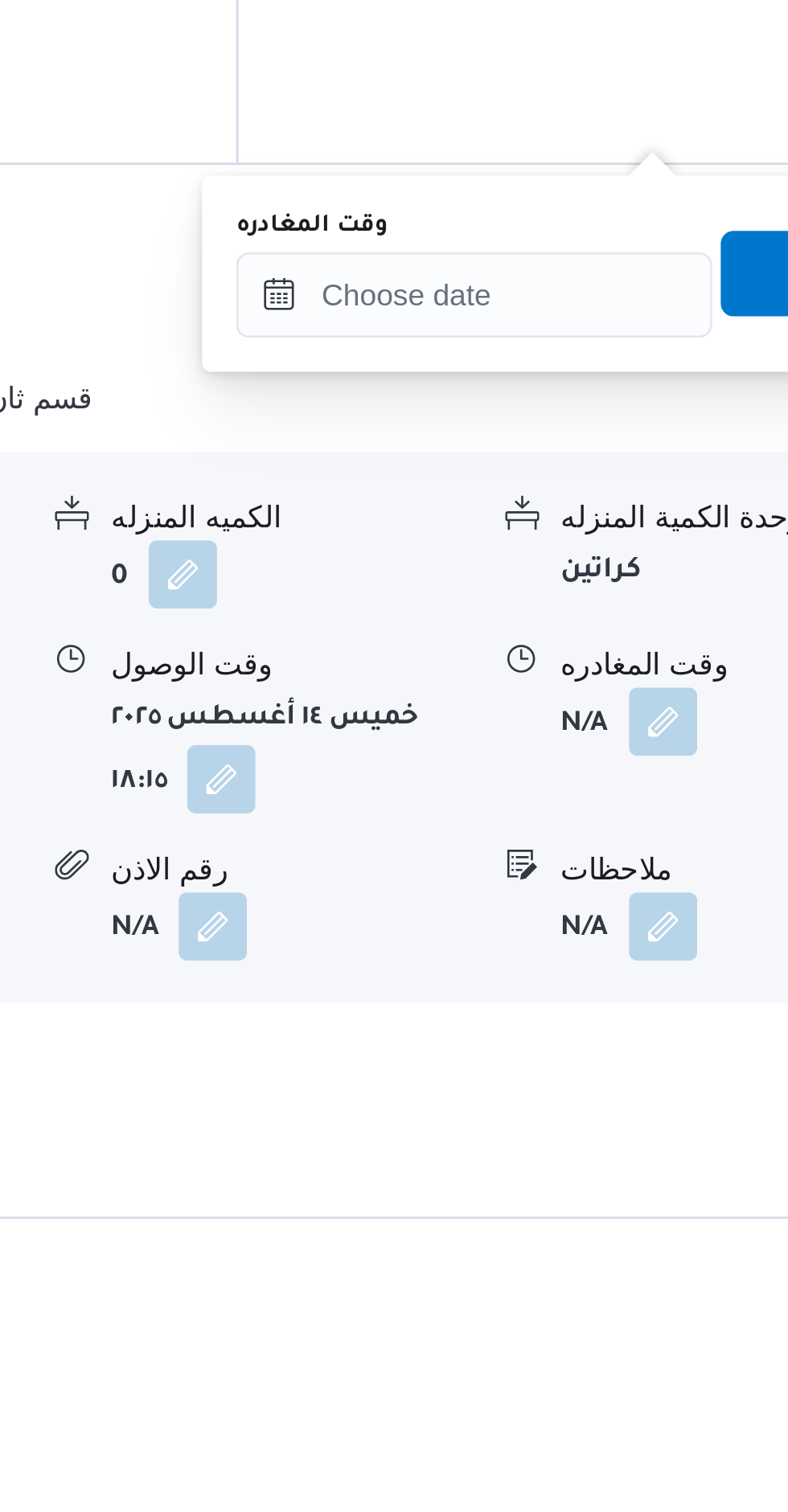
scroll to position [1260, 0]
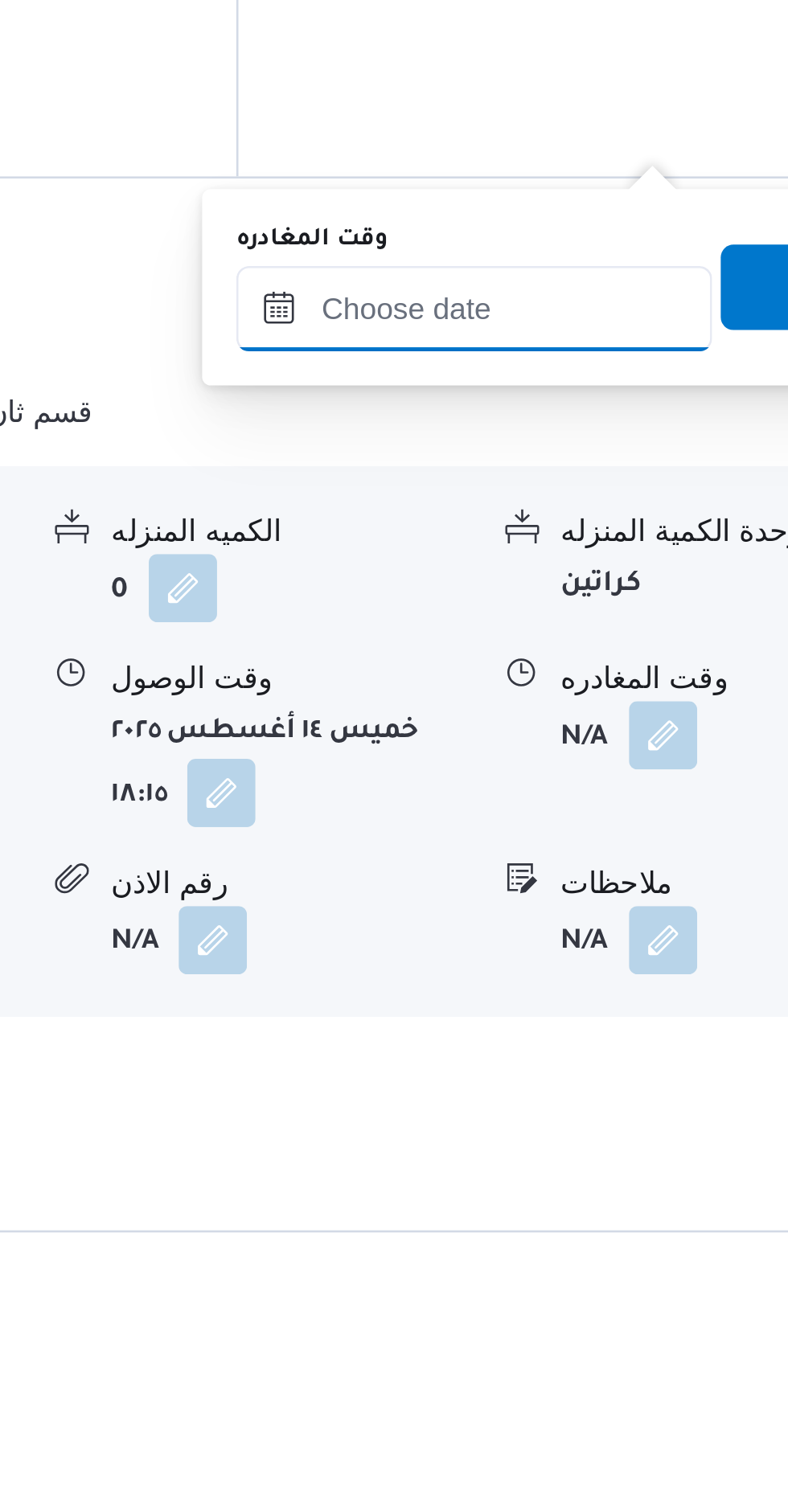
click at [562, 1052] on input "وقت المغادره" at bounding box center [592, 1054] width 180 height 33
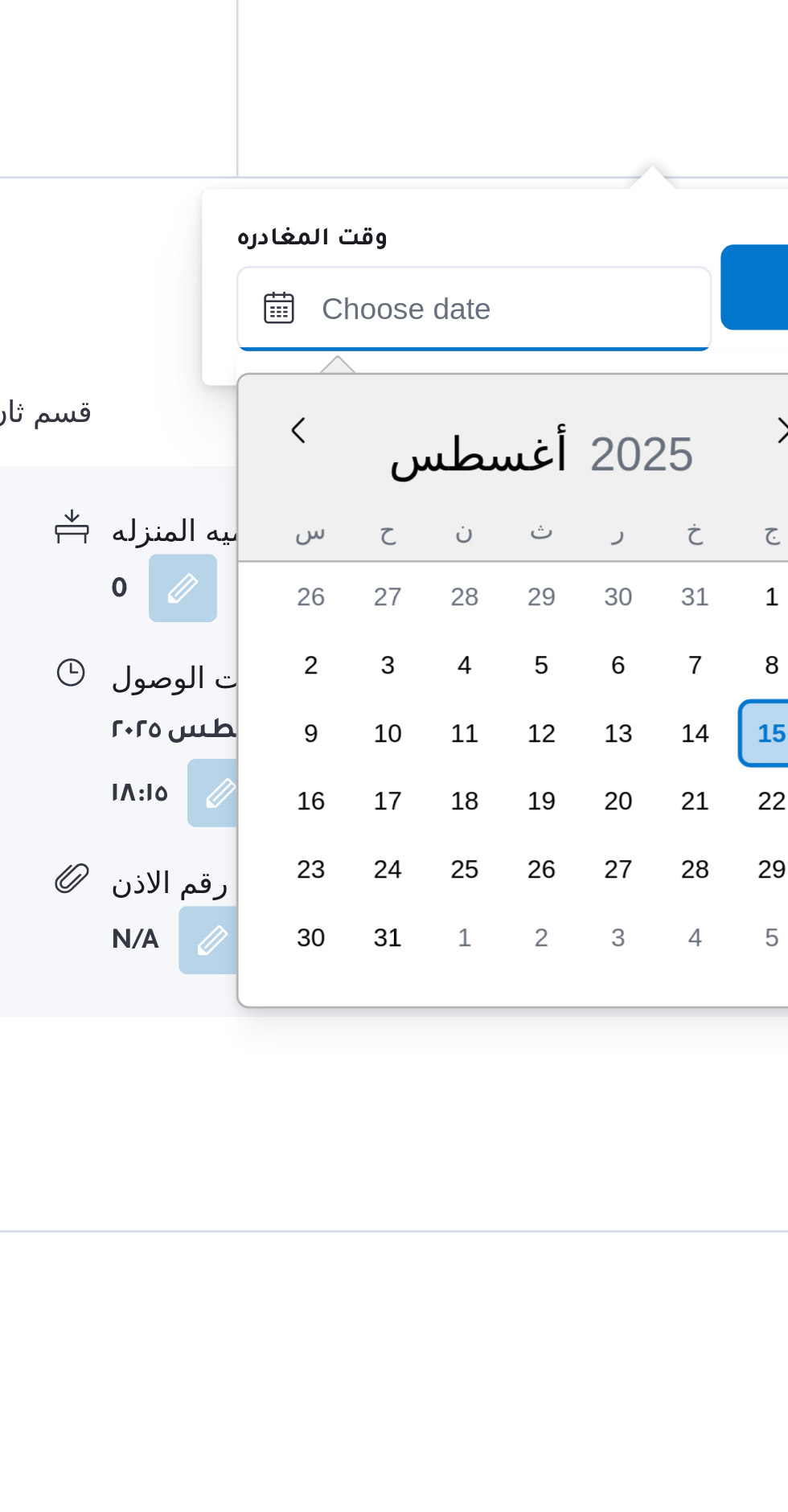
scroll to position [0, 0]
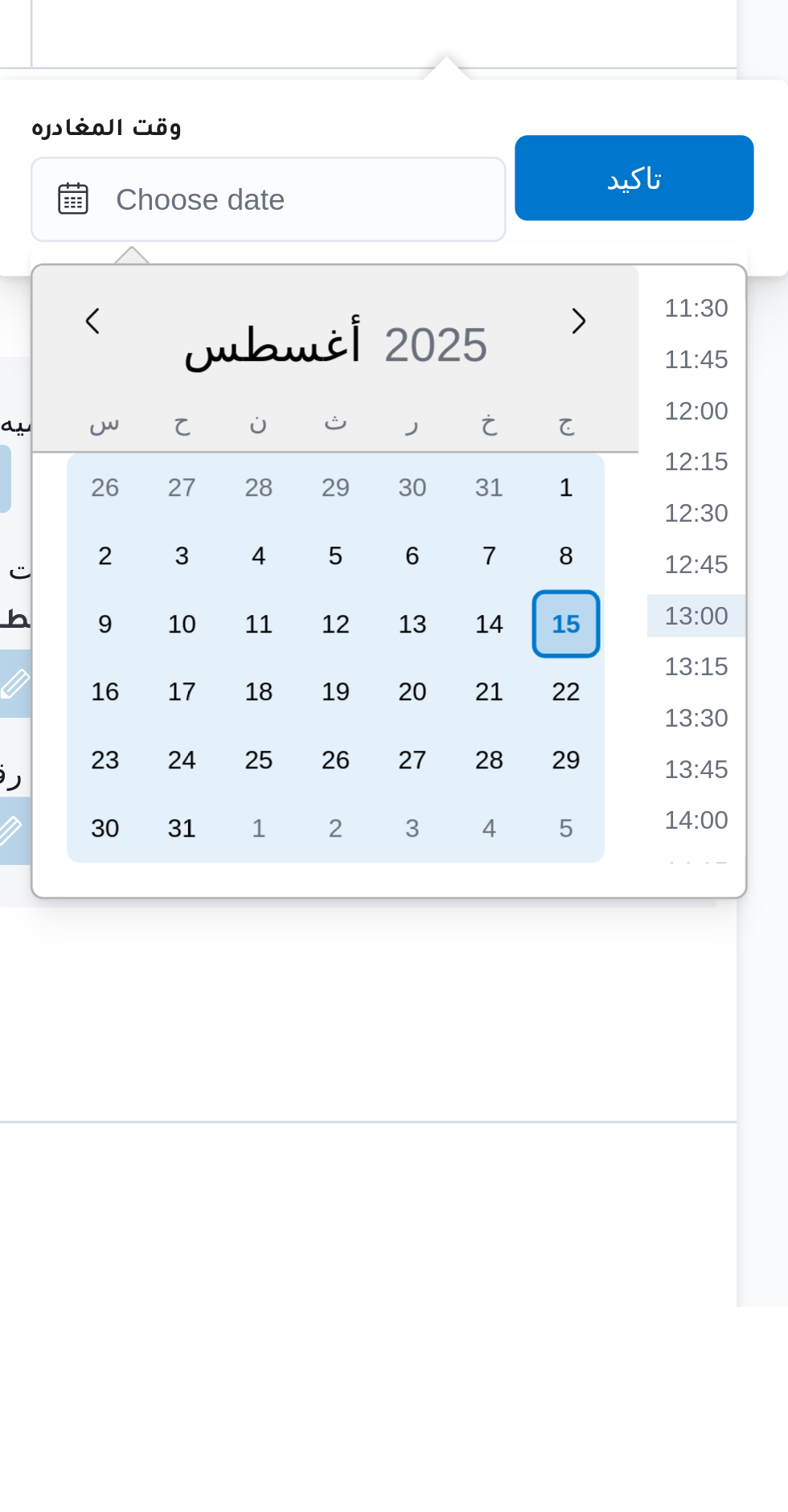
click at [674, 1252] on div "14" at bounding box center [675, 1254] width 26 height 26
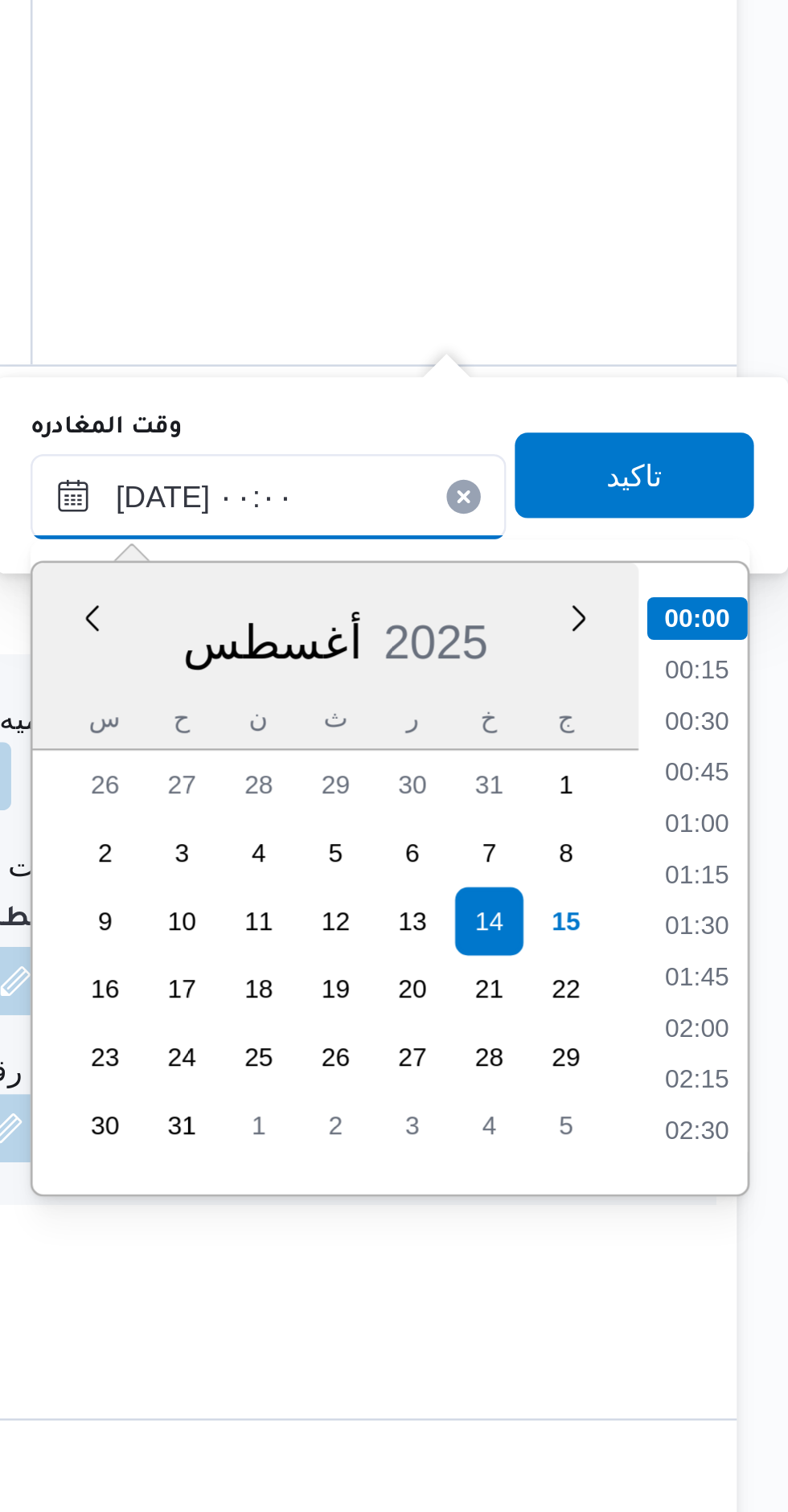
click at [540, 1097] on input "١٤/٠٨/٢٠٢٥ ٠٠:٠٠" at bounding box center [592, 1096] width 180 height 33
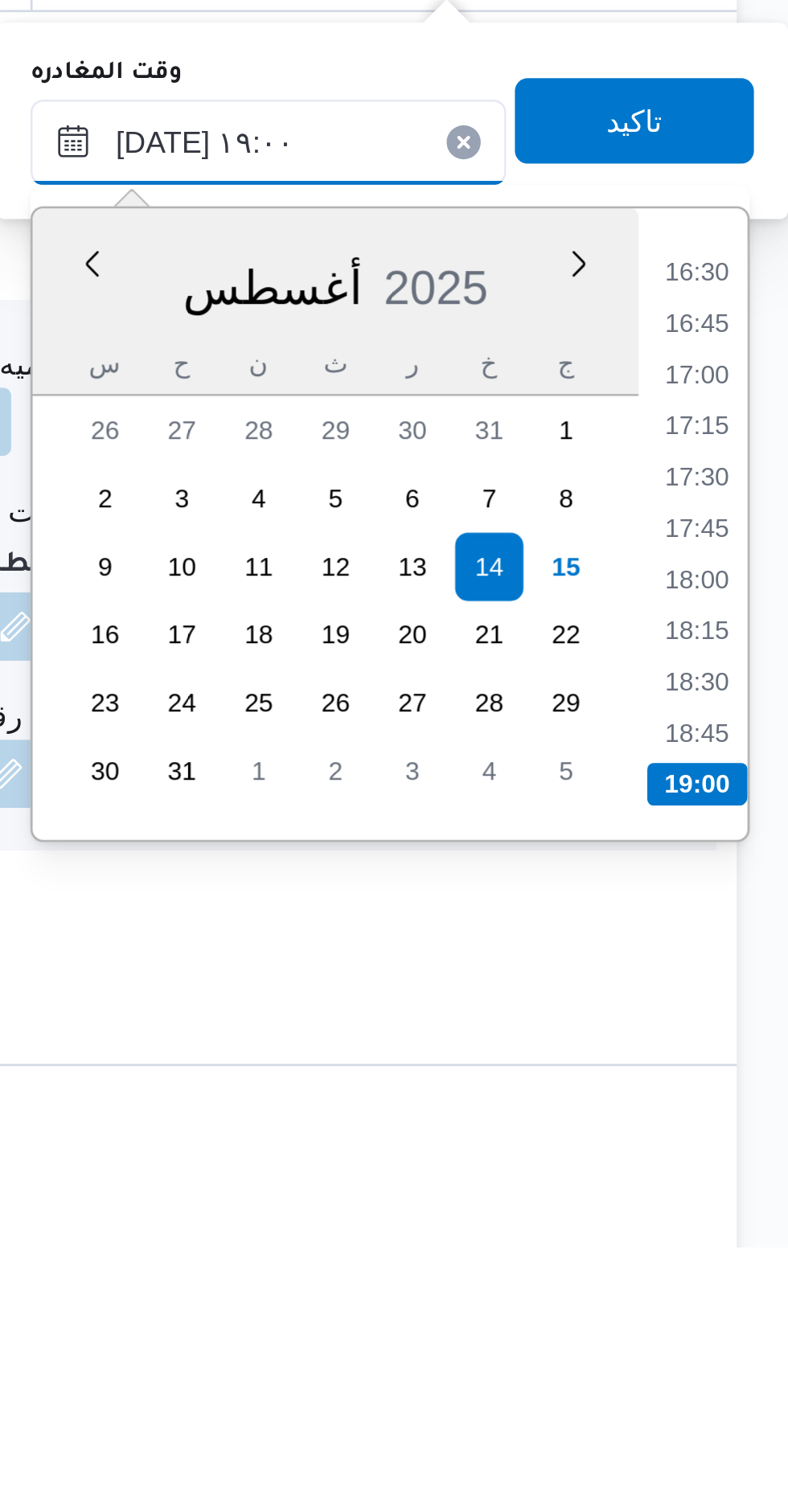
type input "١٤/٠٨/٢٠٢٥ ١٩:٠٠"
click at [757, 1334] on li "19:00" at bounding box center [753, 1337] width 38 height 16
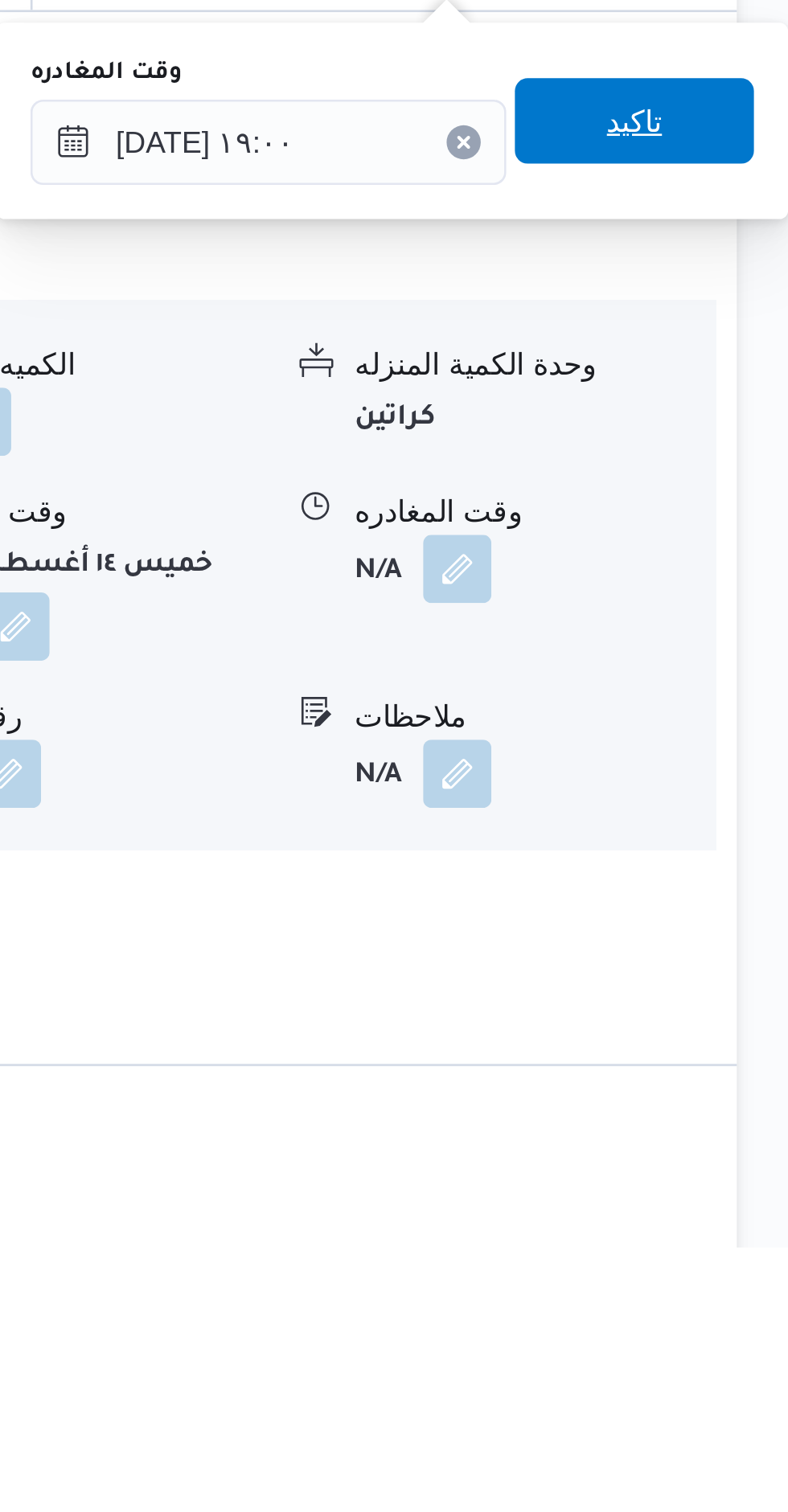
click at [720, 1088] on span "تاكيد" at bounding box center [730, 1088] width 21 height 20
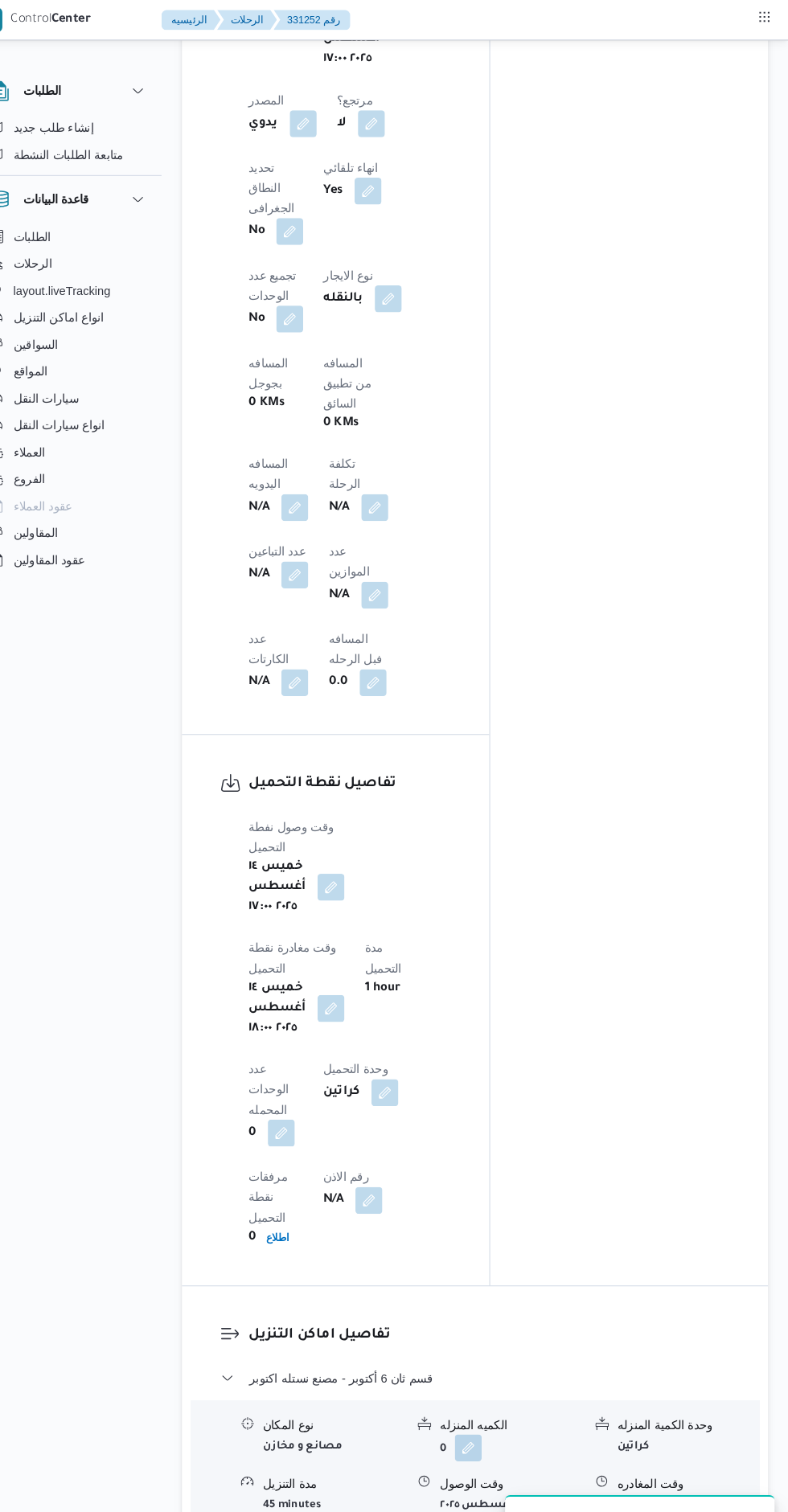
click at [330, 472] on button "button" at bounding box center [317, 485] width 26 height 26
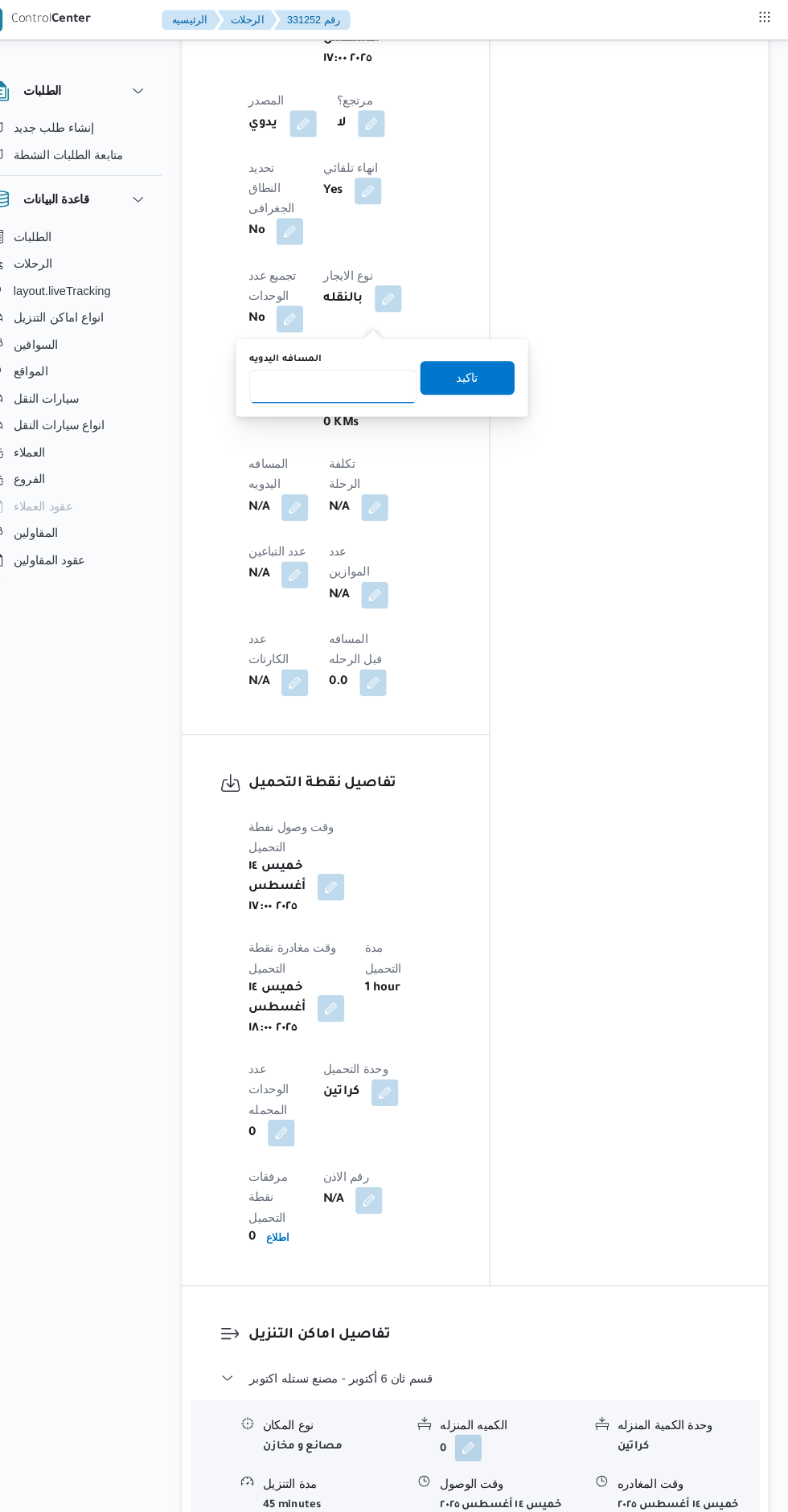
click at [339, 367] on input "المسافه اليدويه" at bounding box center [354, 368] width 160 height 33
type input "8"
click at [471, 357] on span "تاكيد" at bounding box center [481, 361] width 21 height 20
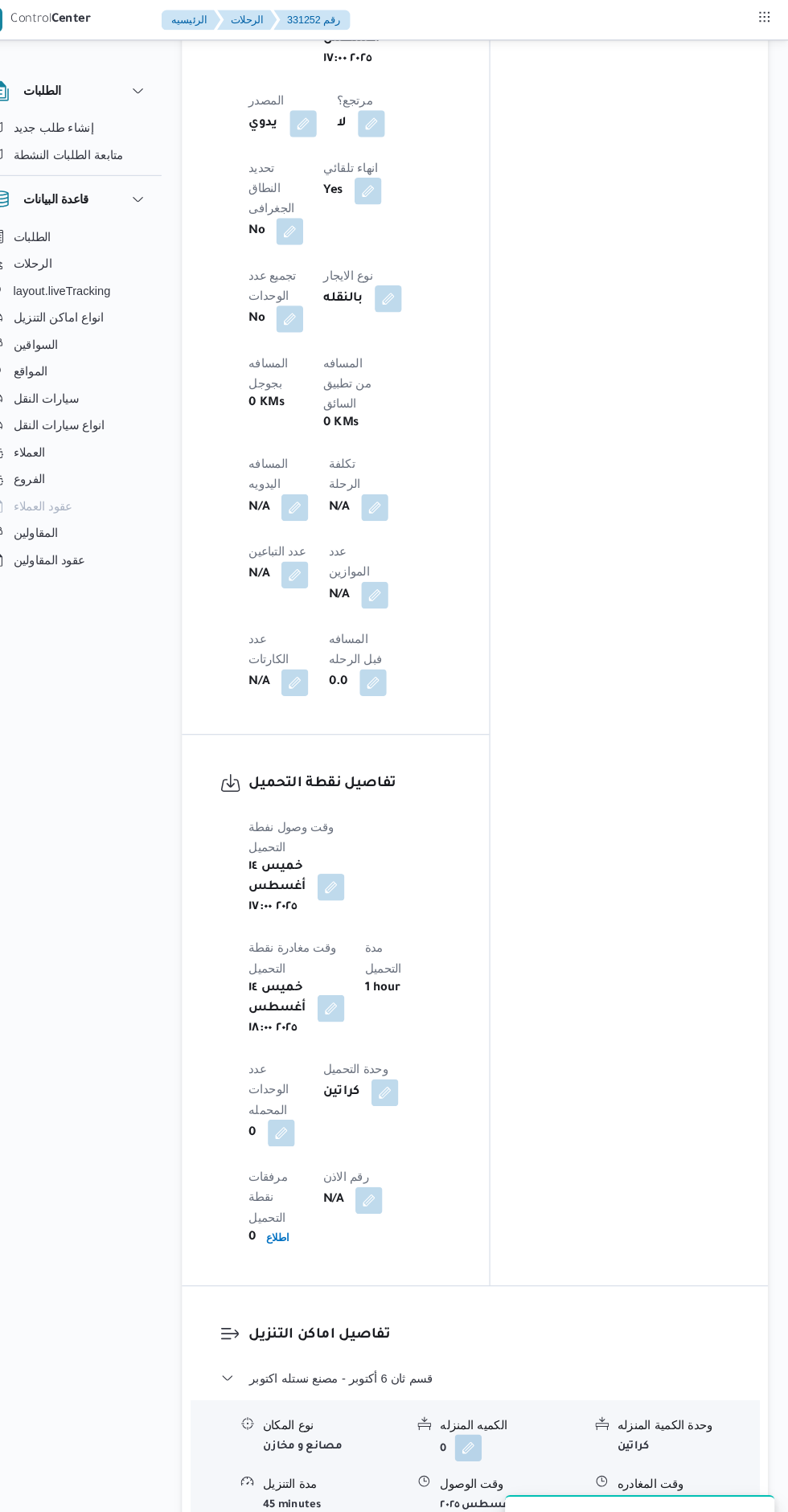
click at [608, 842] on div "المعينون قائمة التحقق تم ادخال تفاصيل نفاط التنزيل تم ادخال السواق تم ادخال الس…" at bounding box center [636, 242] width 266 height 1971
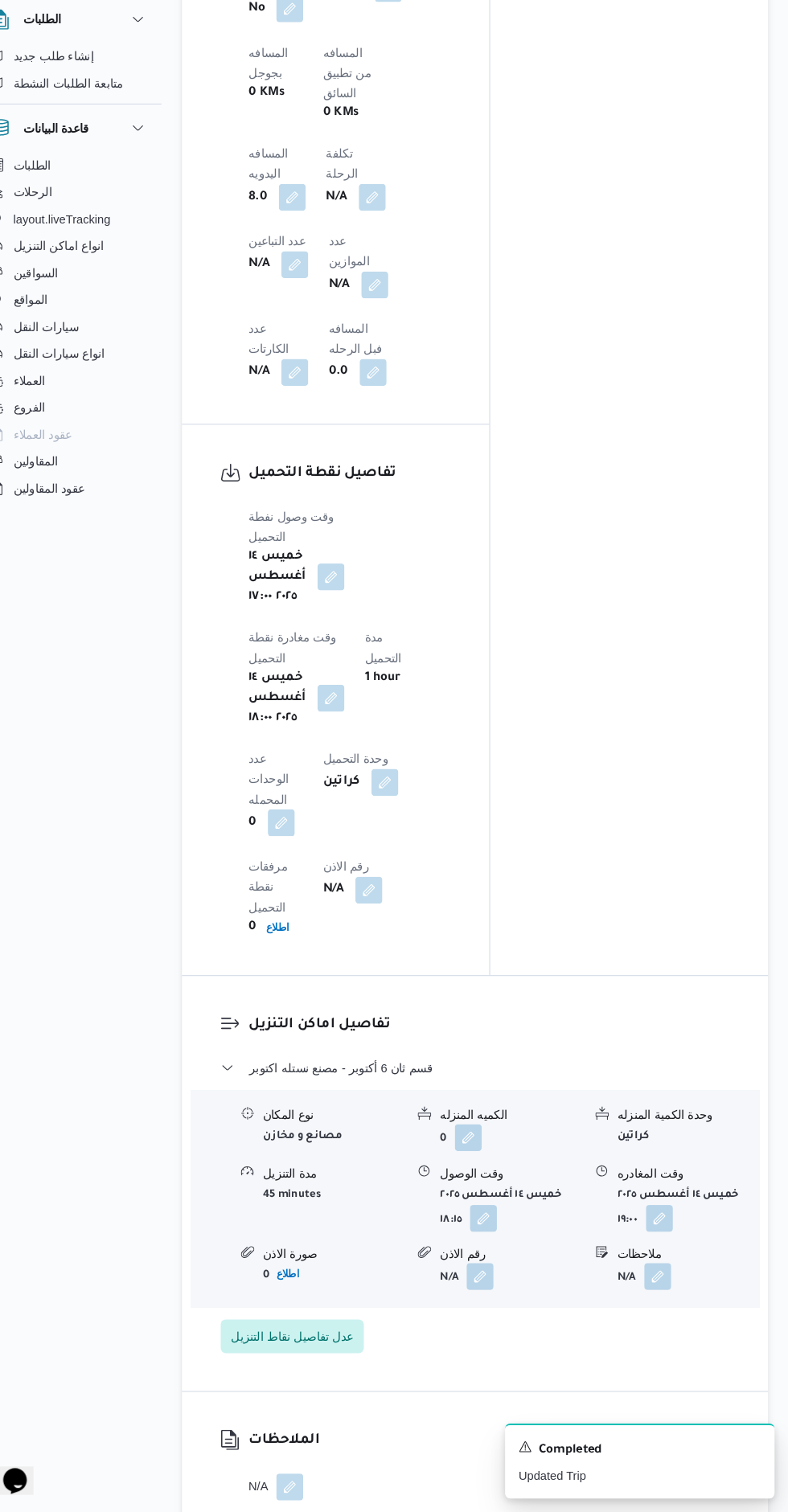
scroll to position [1265, 0]
click at [374, 905] on button "button" at bounding box center [387, 918] width 26 height 26
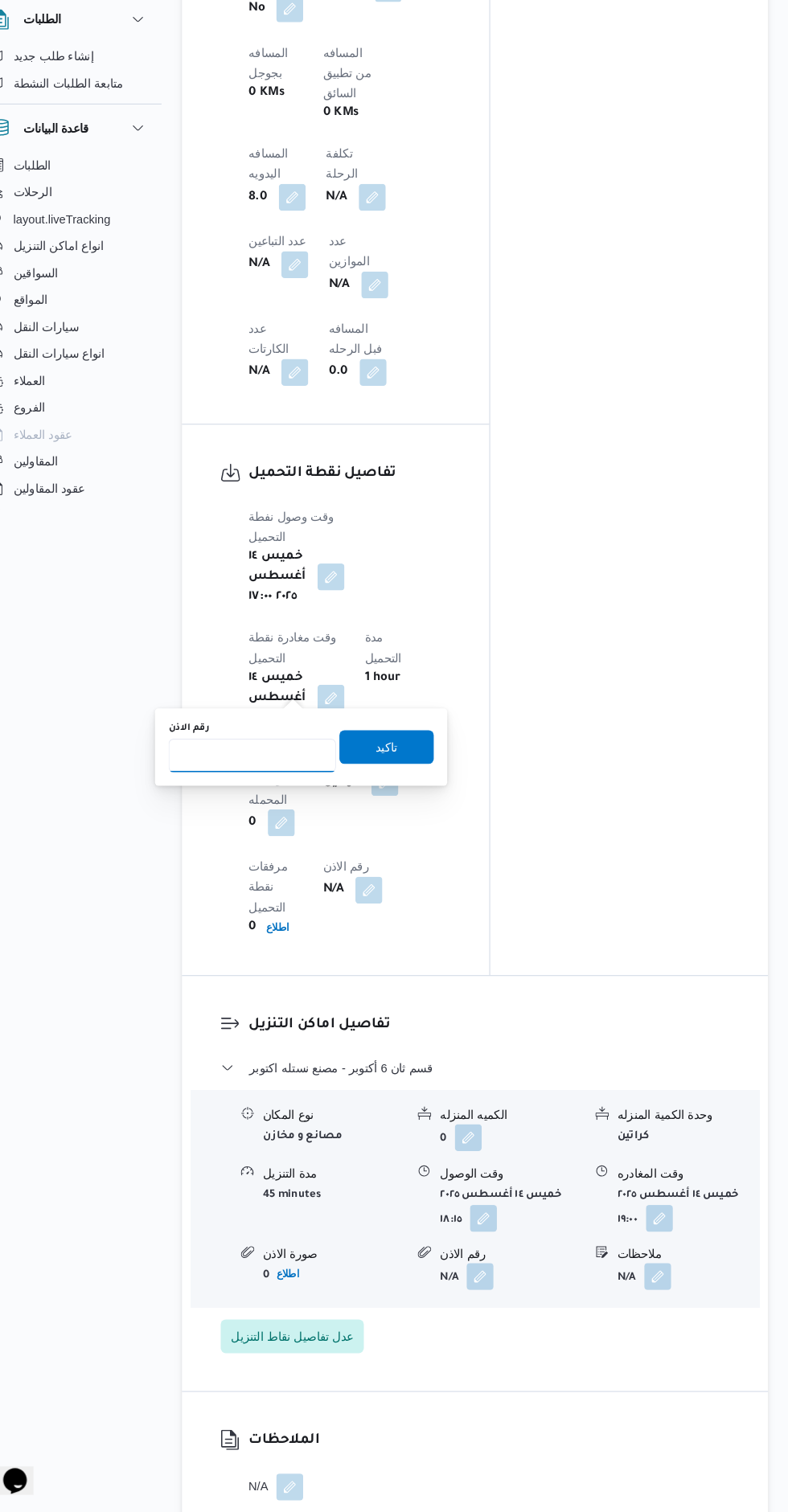
click at [234, 790] on input "رقم الاذن" at bounding box center [276, 789] width 160 height 33
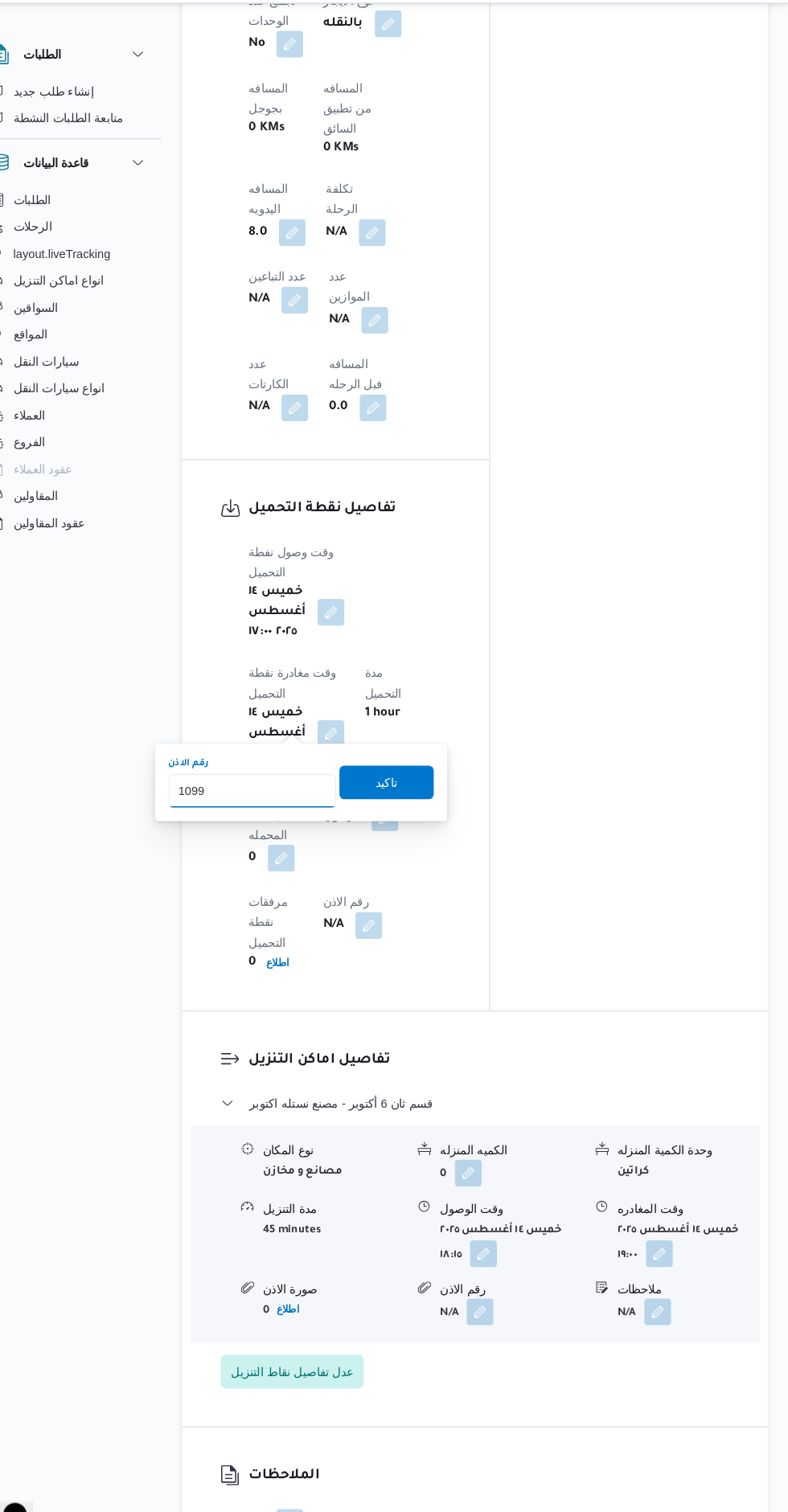
type input "10998"
click at [407, 779] on span "تاكيد" at bounding box center [404, 782] width 90 height 33
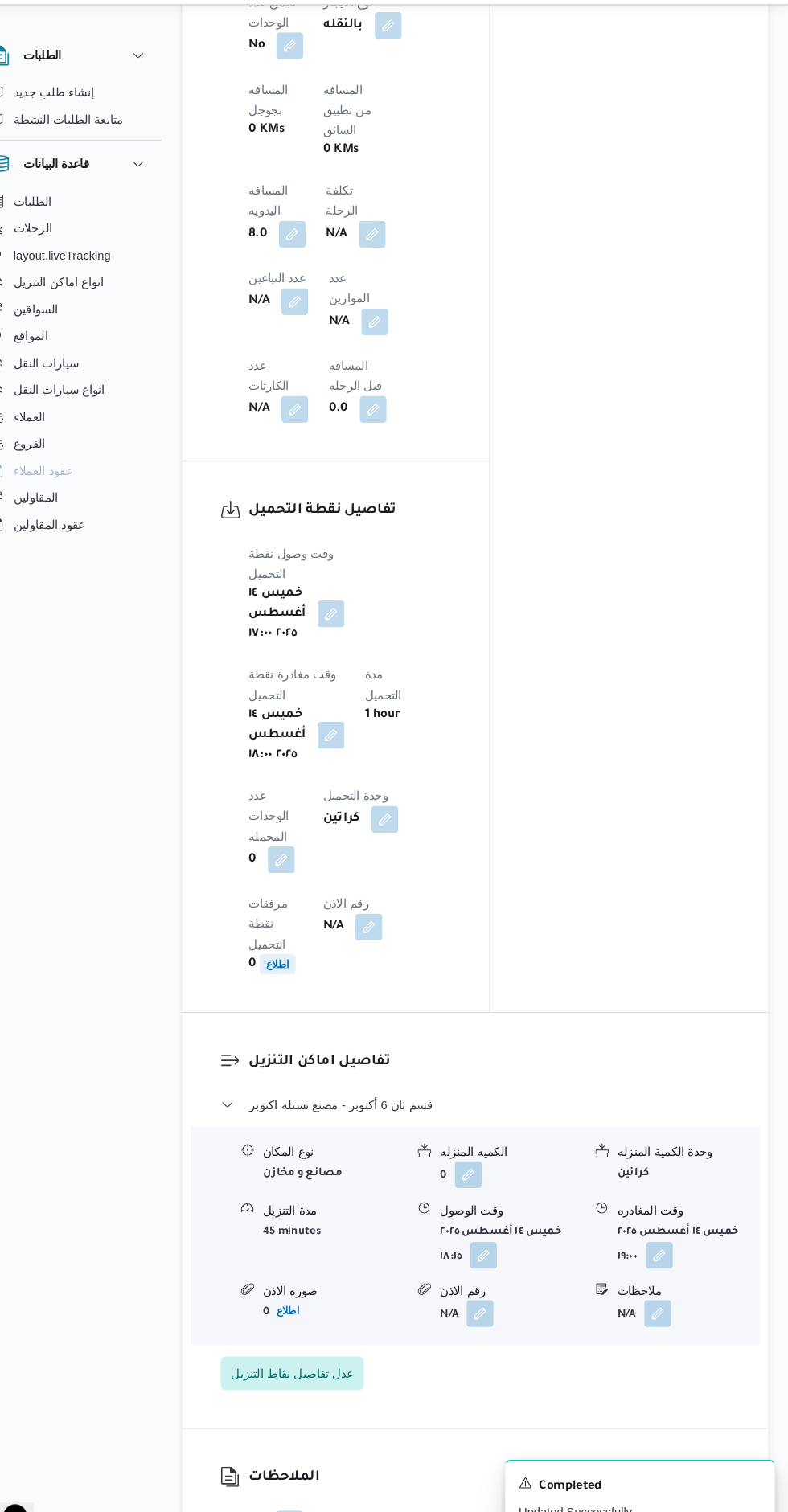
click at [311, 948] on b "اطلاع" at bounding box center [300, 953] width 22 height 11
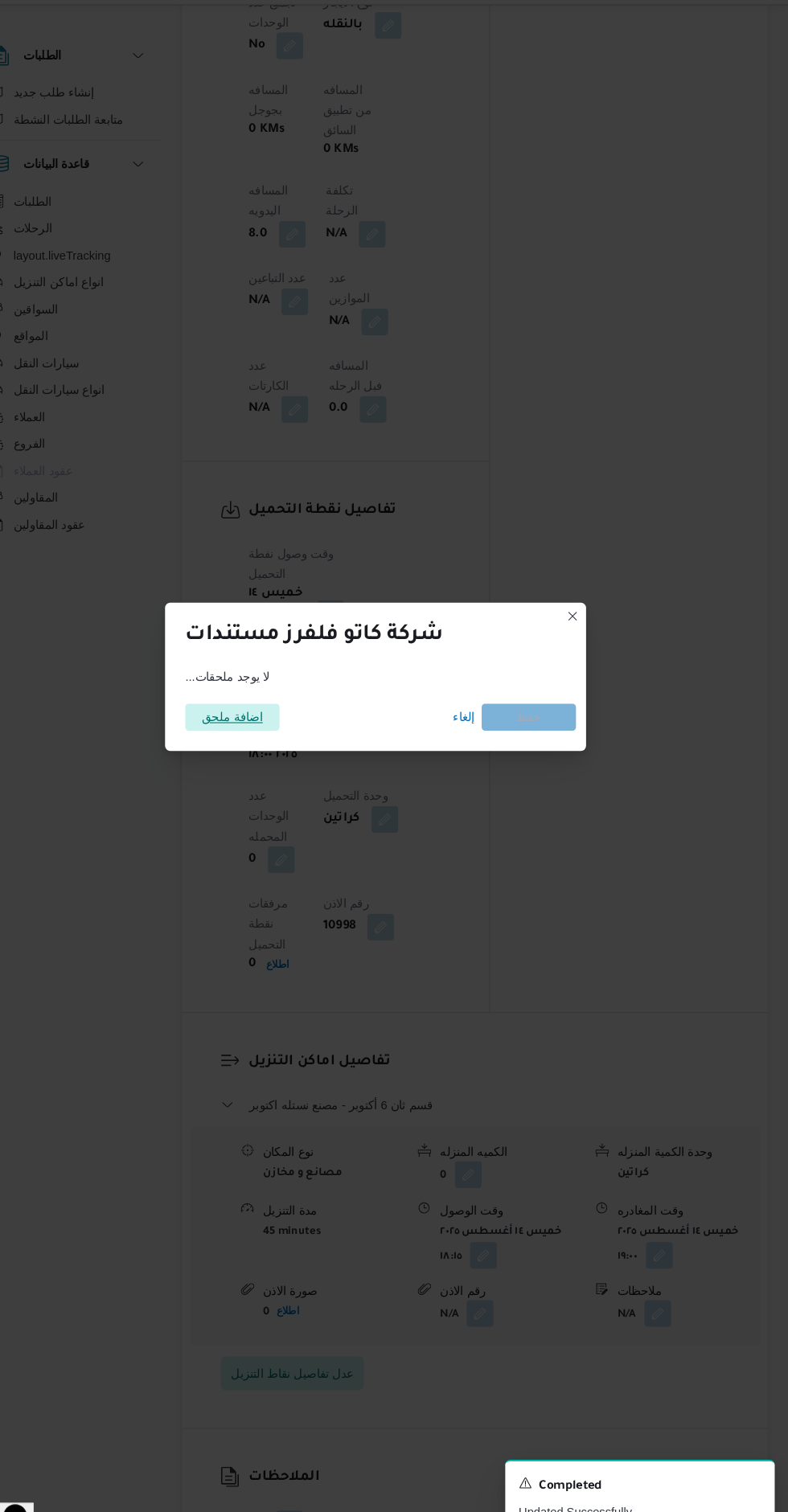
click at [275, 715] on span "اضافة ملحق" at bounding box center [257, 718] width 58 height 26
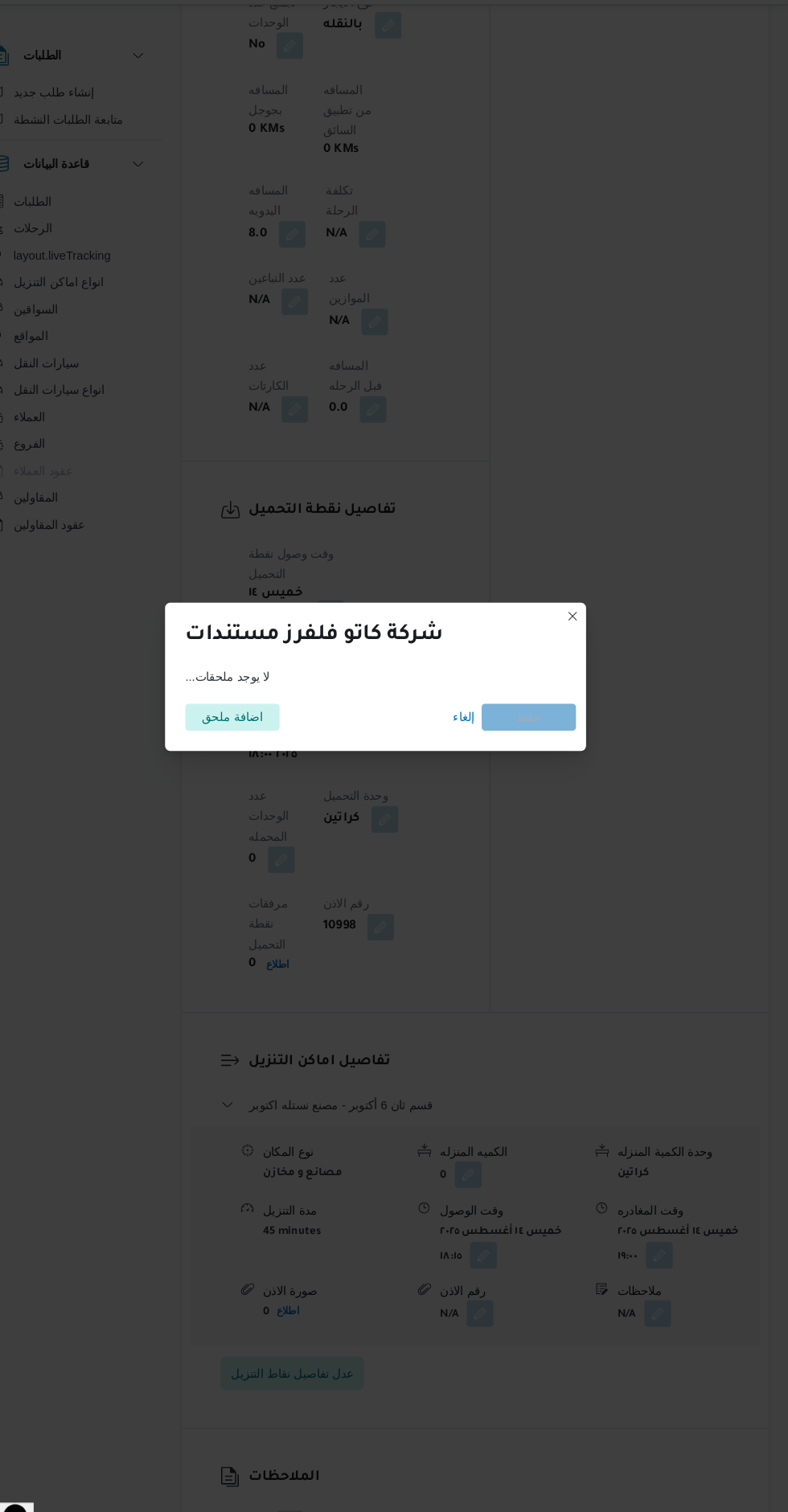
scroll to position [1265, 0]
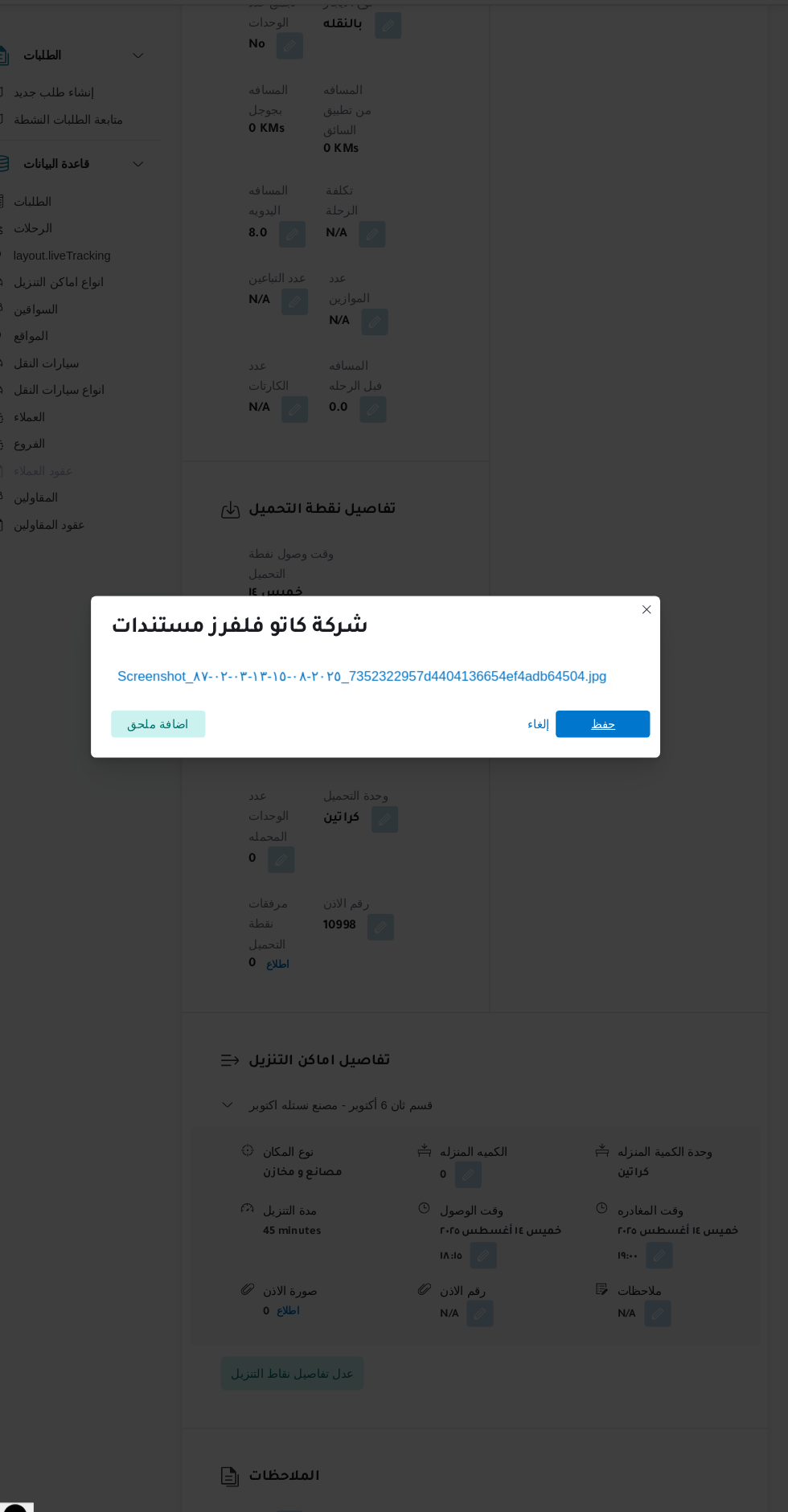
click at [617, 719] on span "حفظ" at bounding box center [610, 724] width 90 height 26
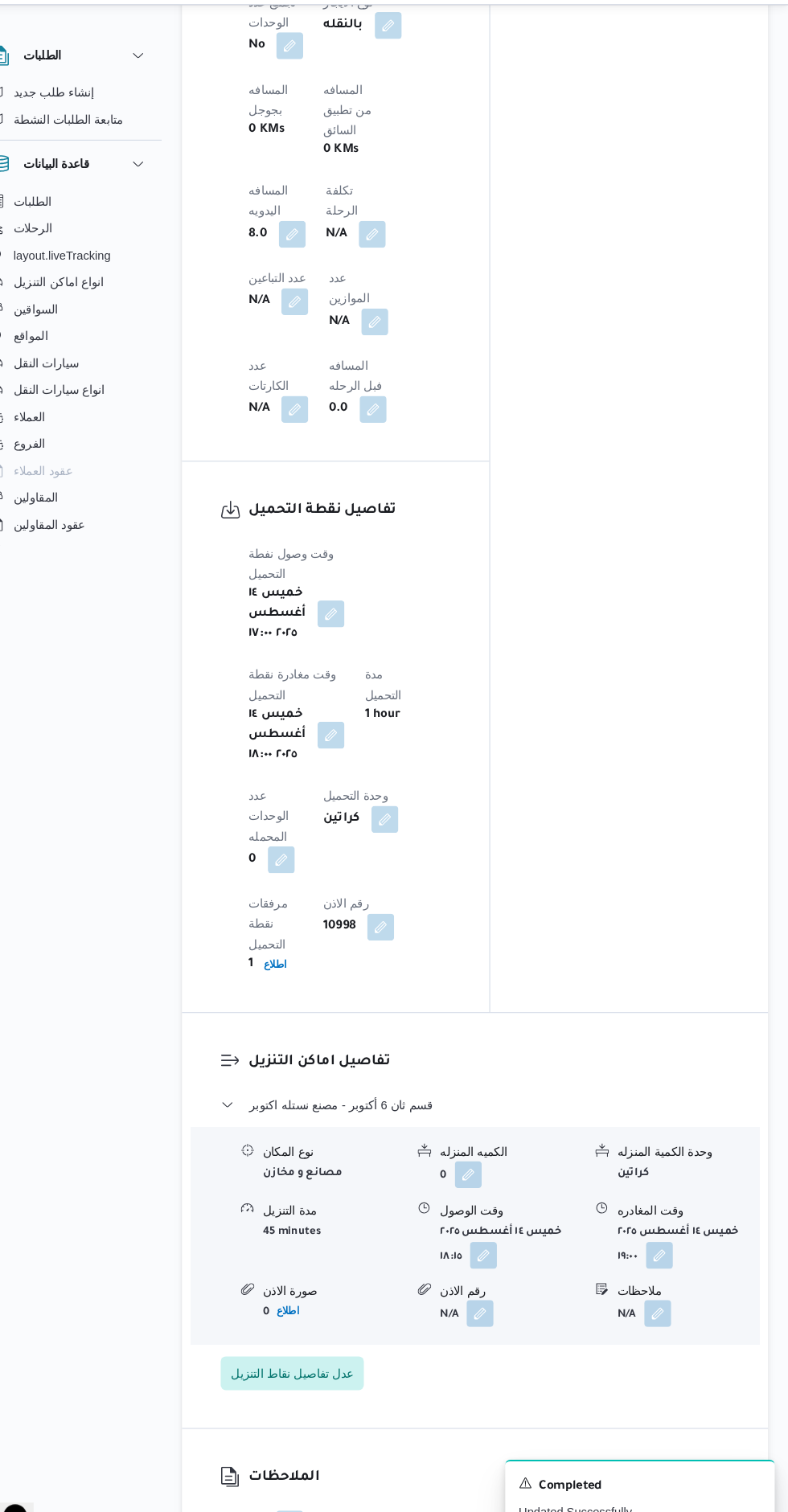
click at [632, 748] on div "المعينون قائمة التحقق تم ادخال تفاصيل نفاط التنزيل تم ادخال السواق تم ادخال الس…" at bounding box center [636, 14] width 266 height 1971
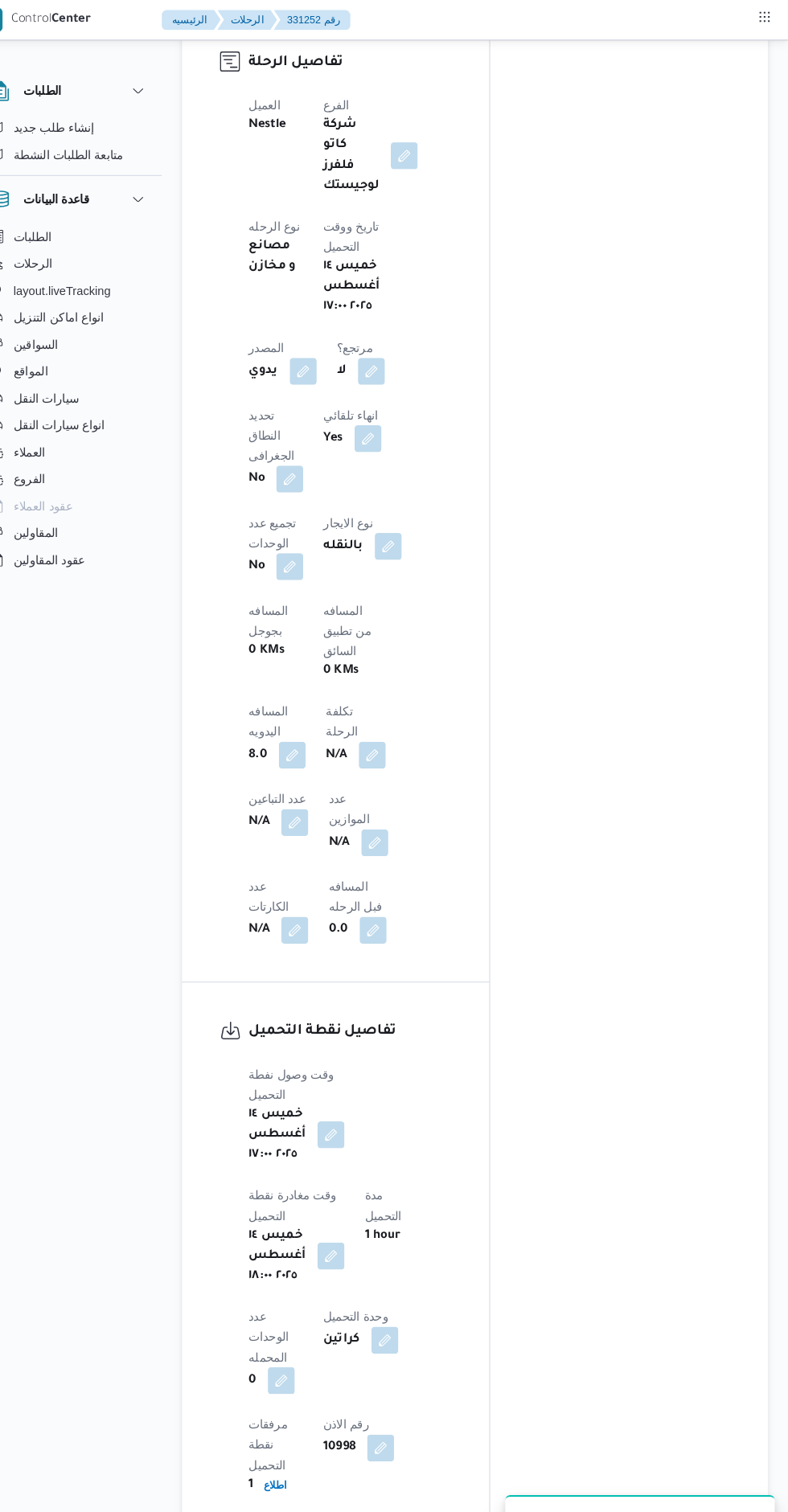
scroll to position [123, 0]
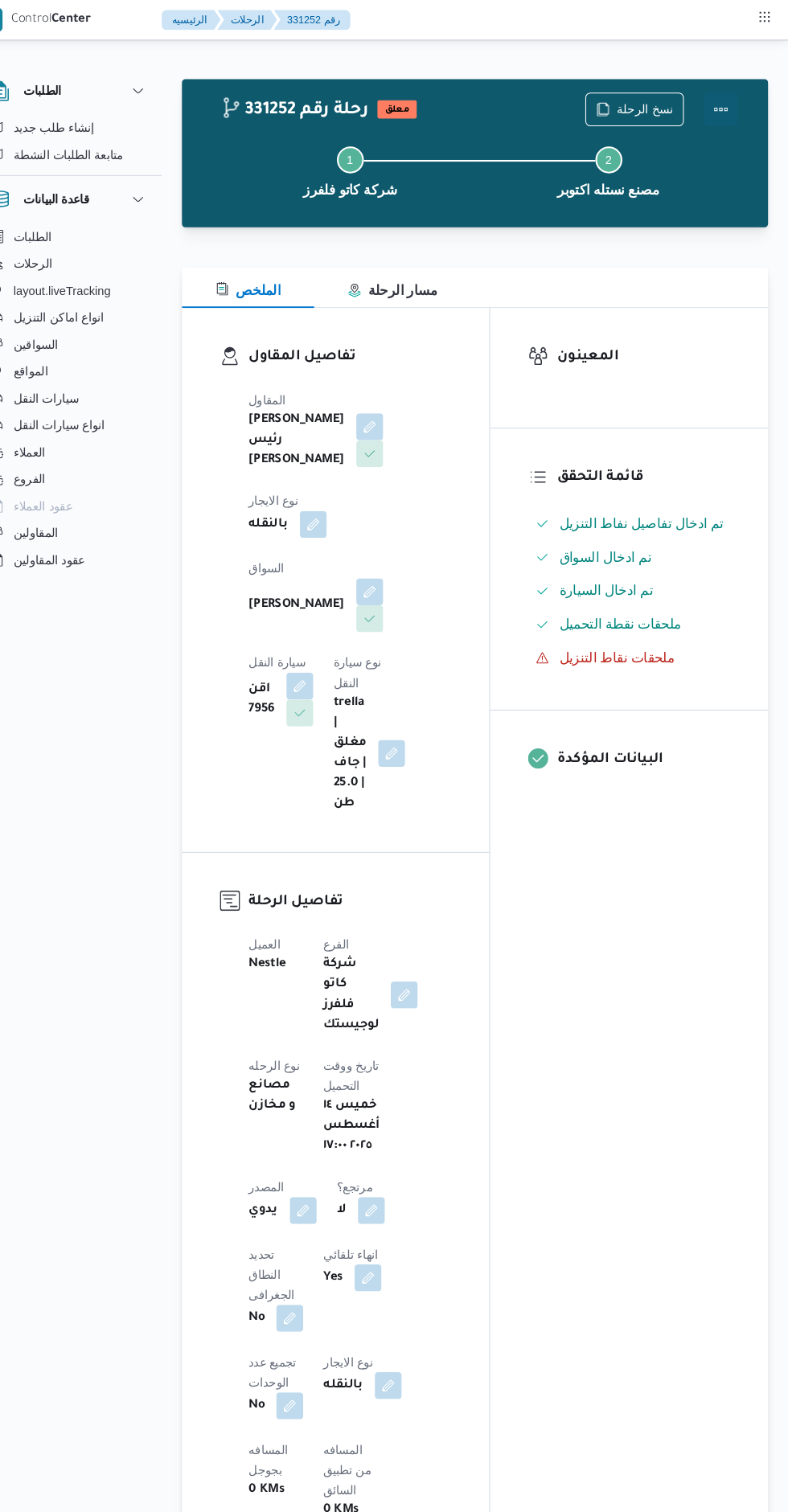
click at [724, 93] on button "Actions" at bounding box center [724, 105] width 33 height 33
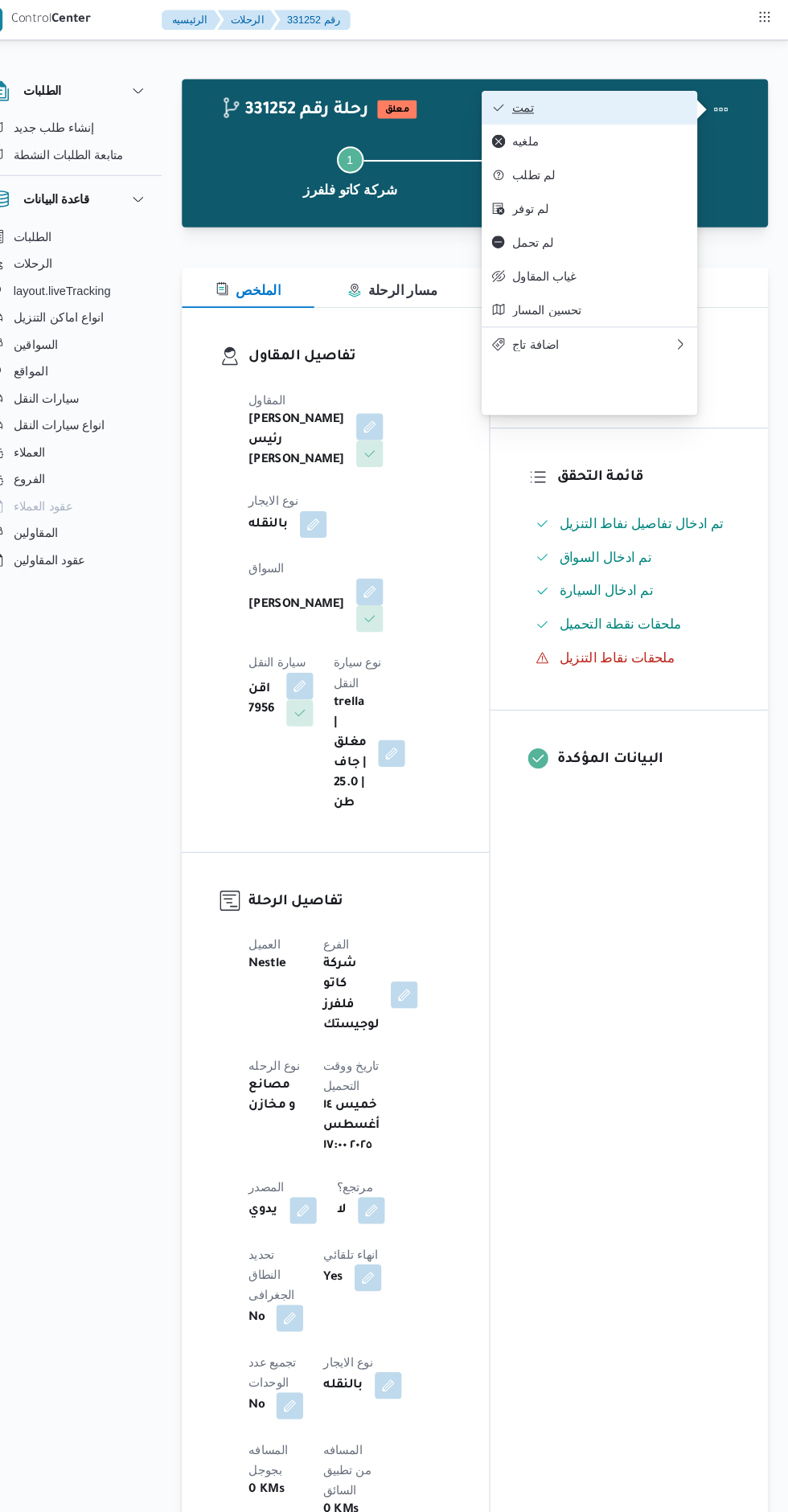
click at [532, 105] on span "تمت" at bounding box center [607, 103] width 167 height 13
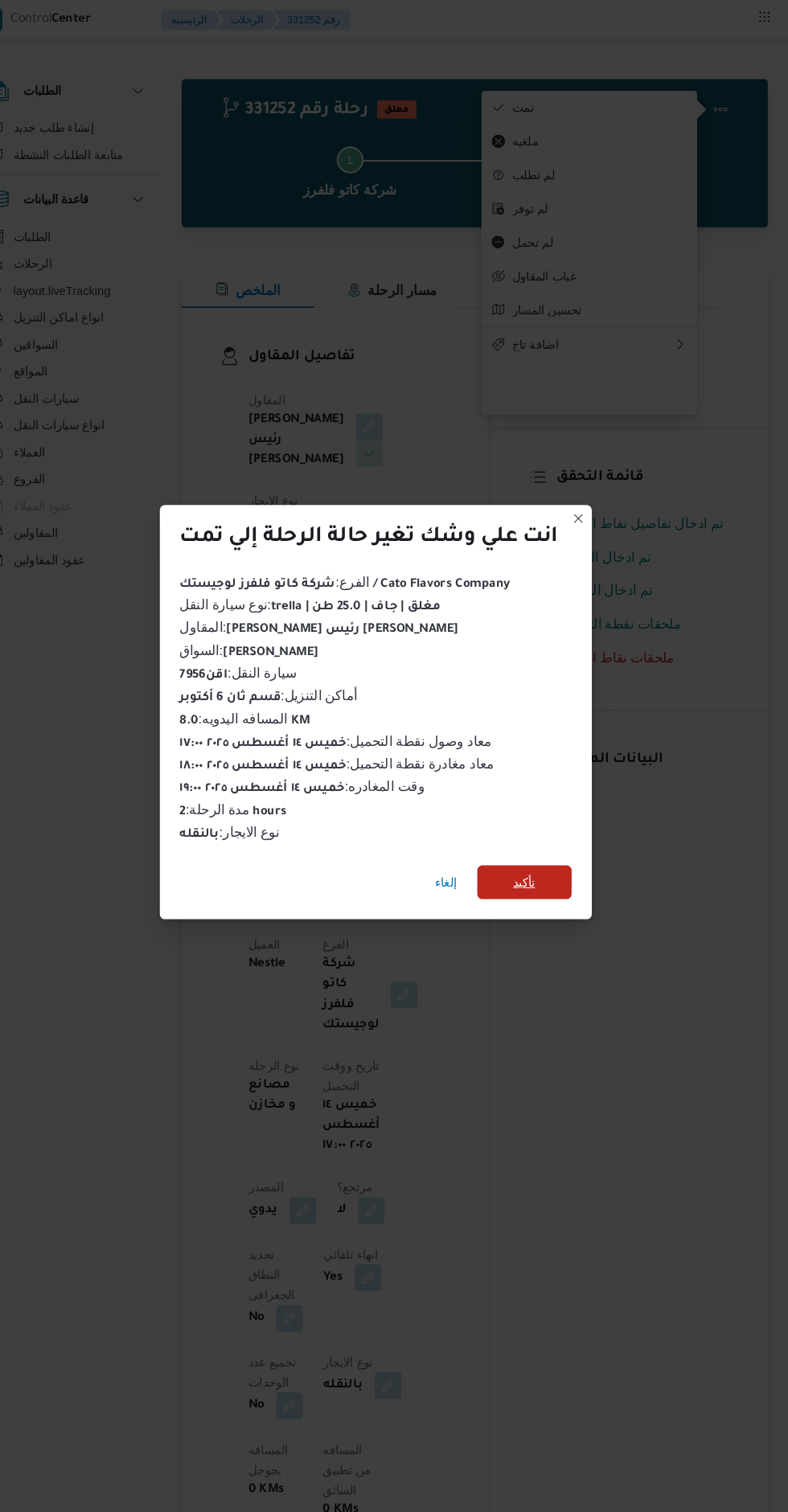
click at [577, 842] on span "تأكيد" at bounding box center [535, 842] width 90 height 33
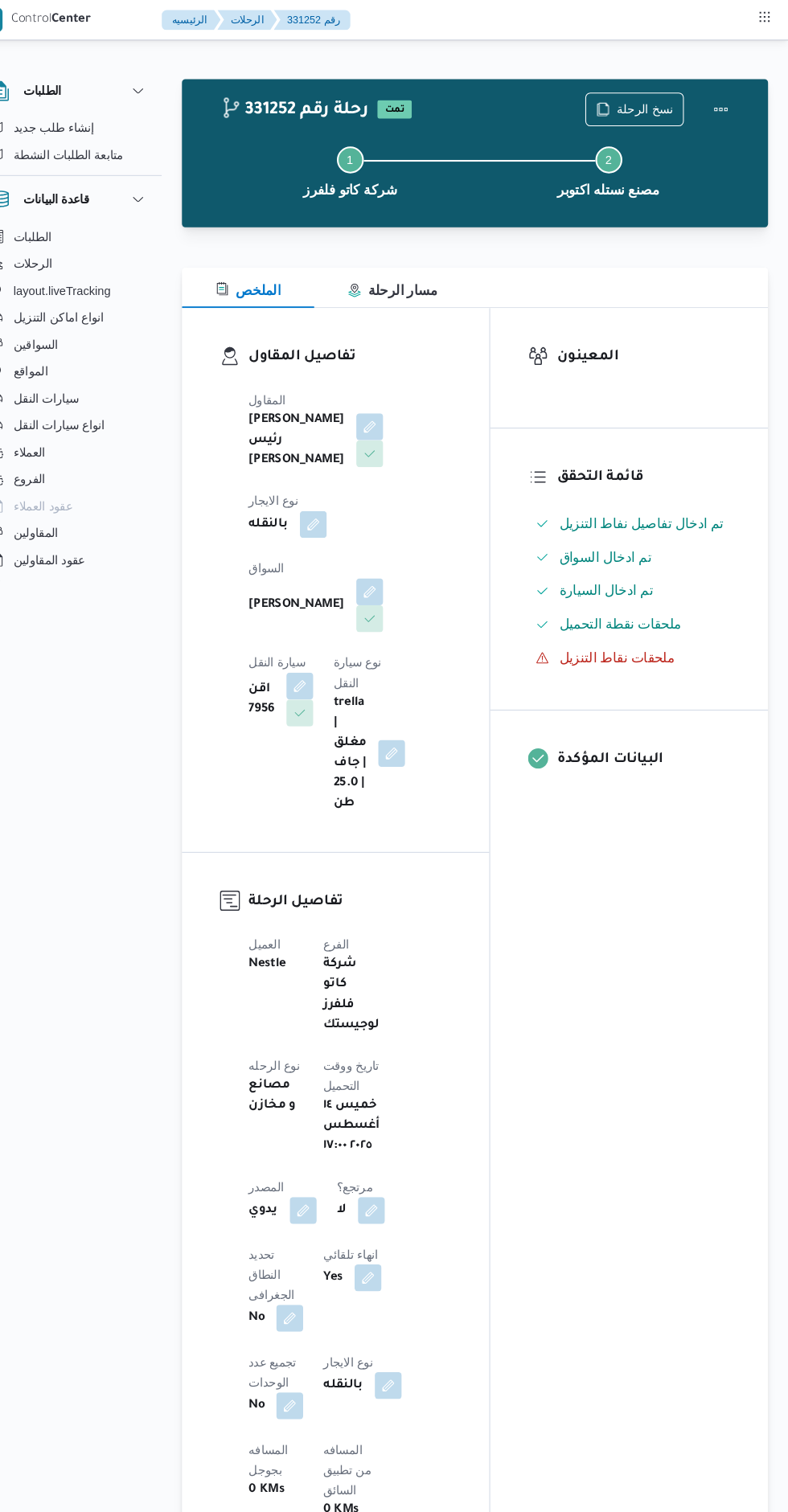
scroll to position [0, 0]
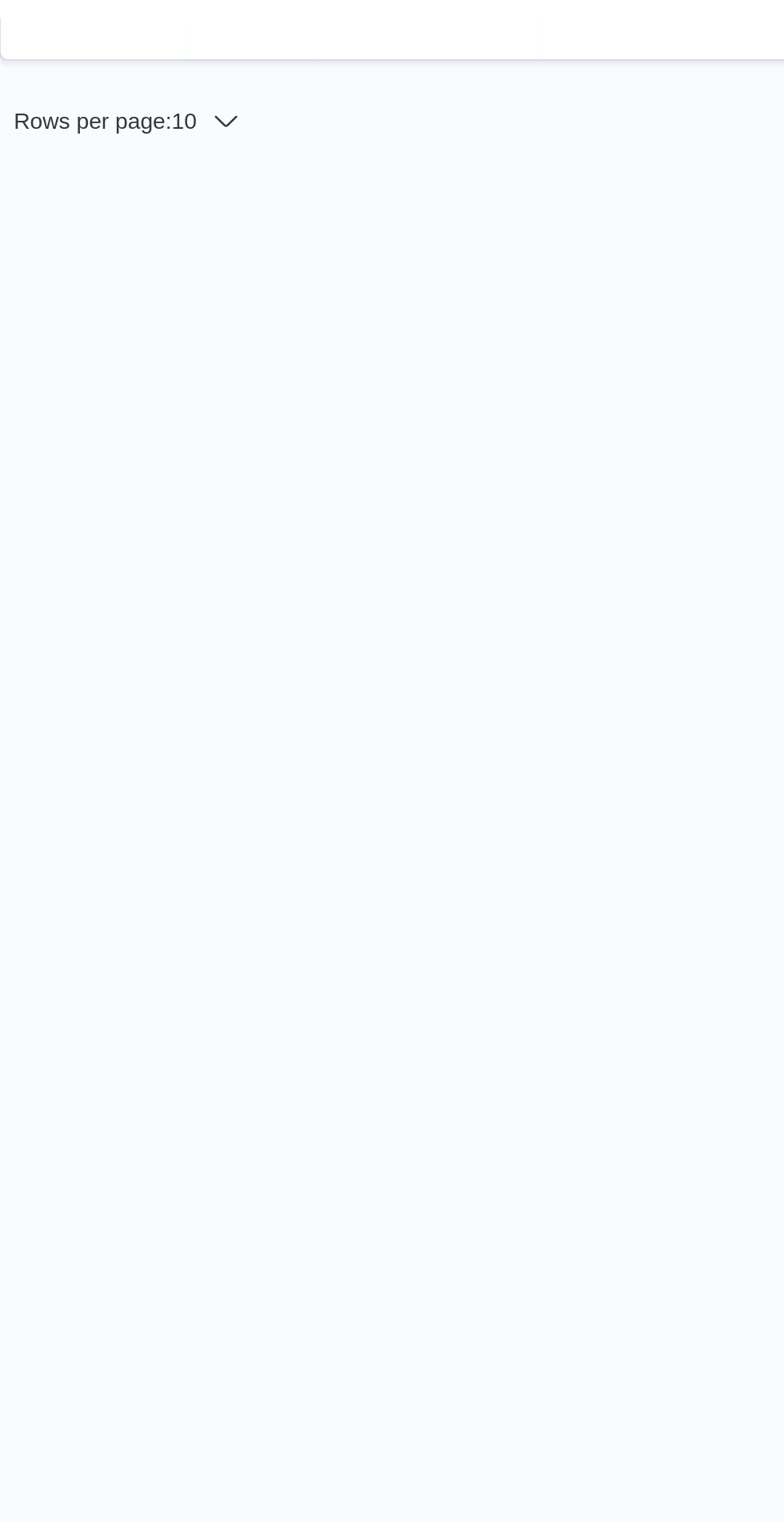
scroll to position [0, 26]
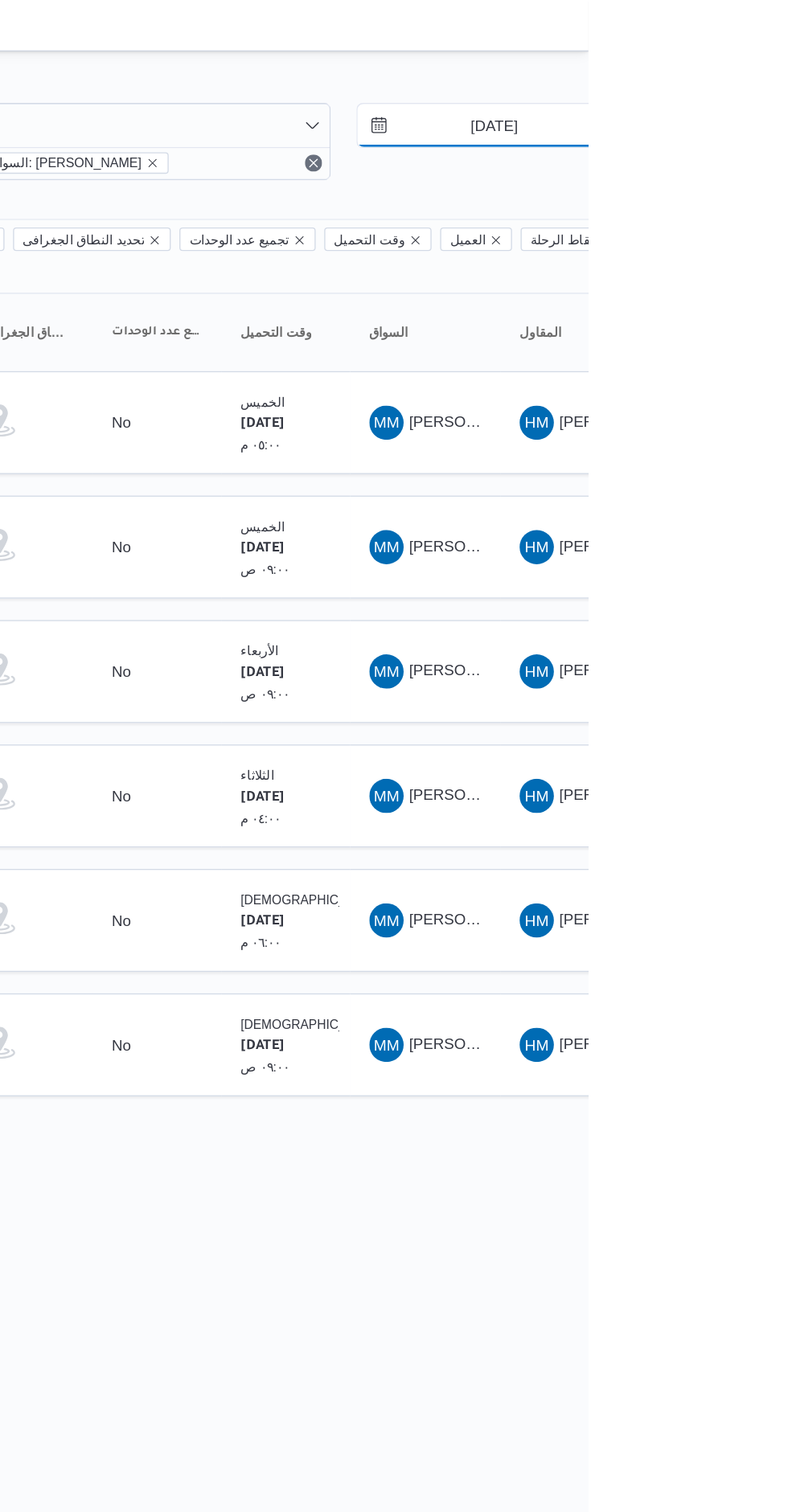
click at [709, 94] on input "11/8/2025" at bounding box center [706, 94] width 183 height 33
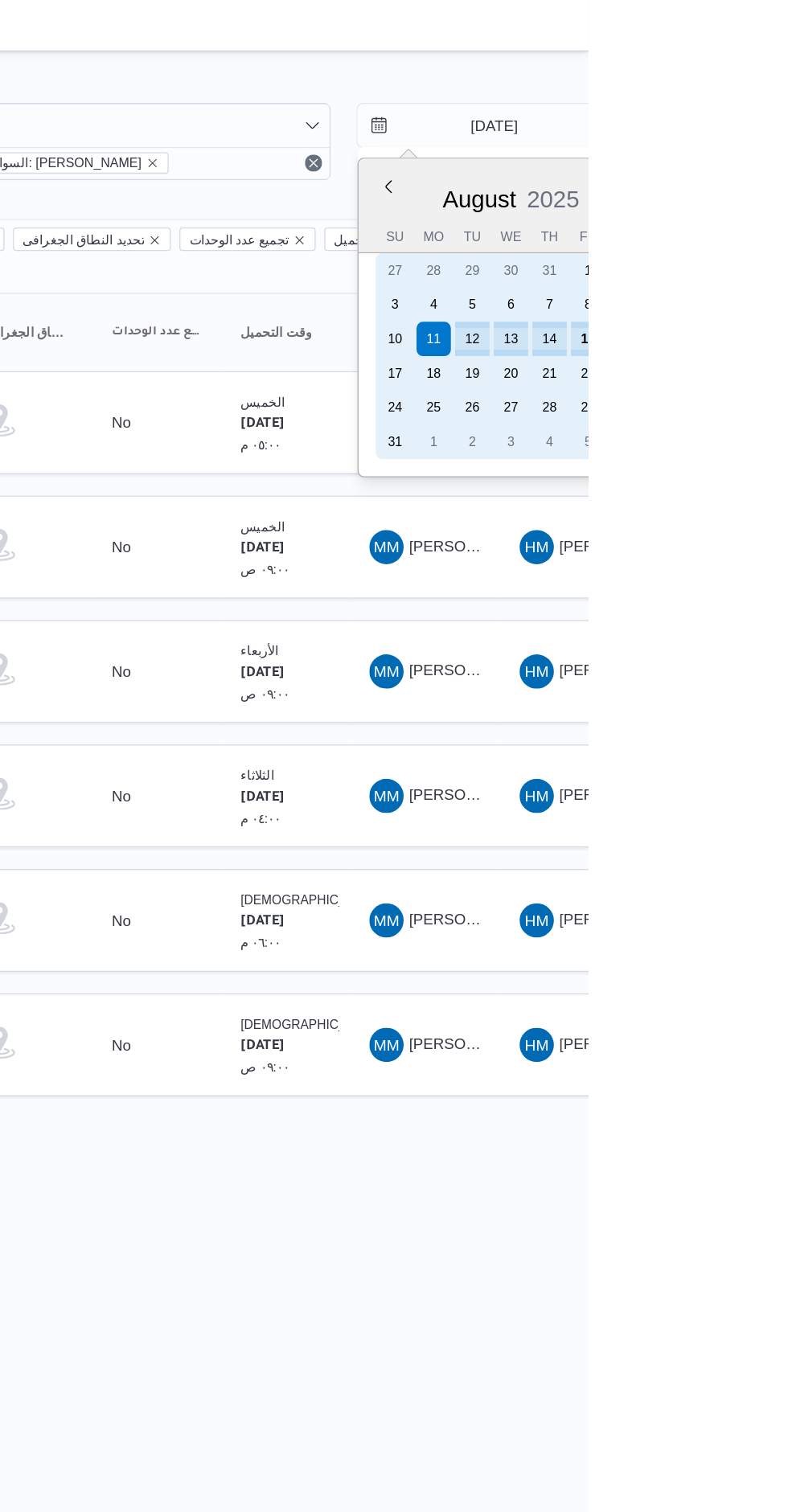
click at [759, 254] on div "14" at bounding box center [759, 254] width 26 height 26
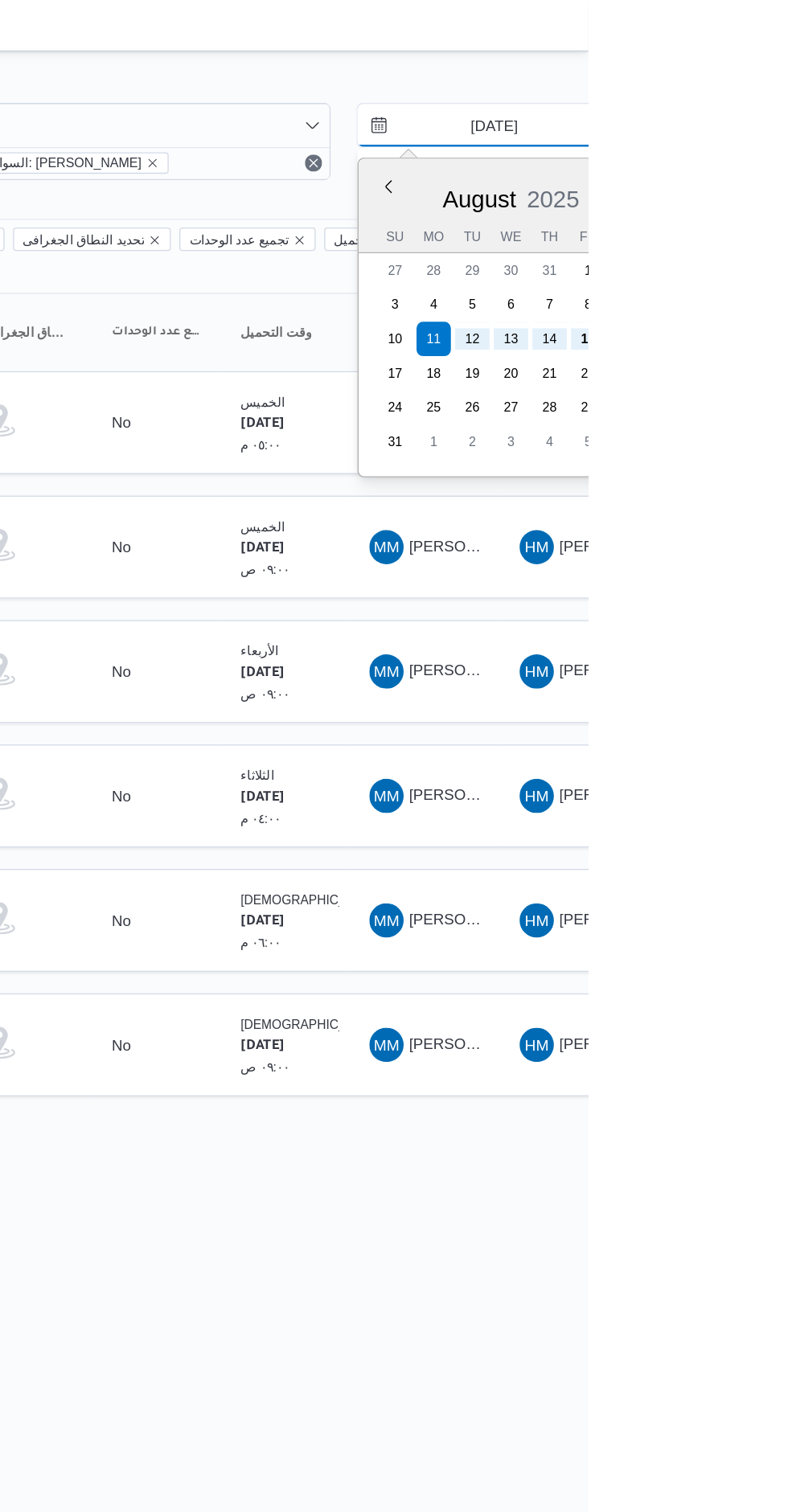
type input "14/8/2025"
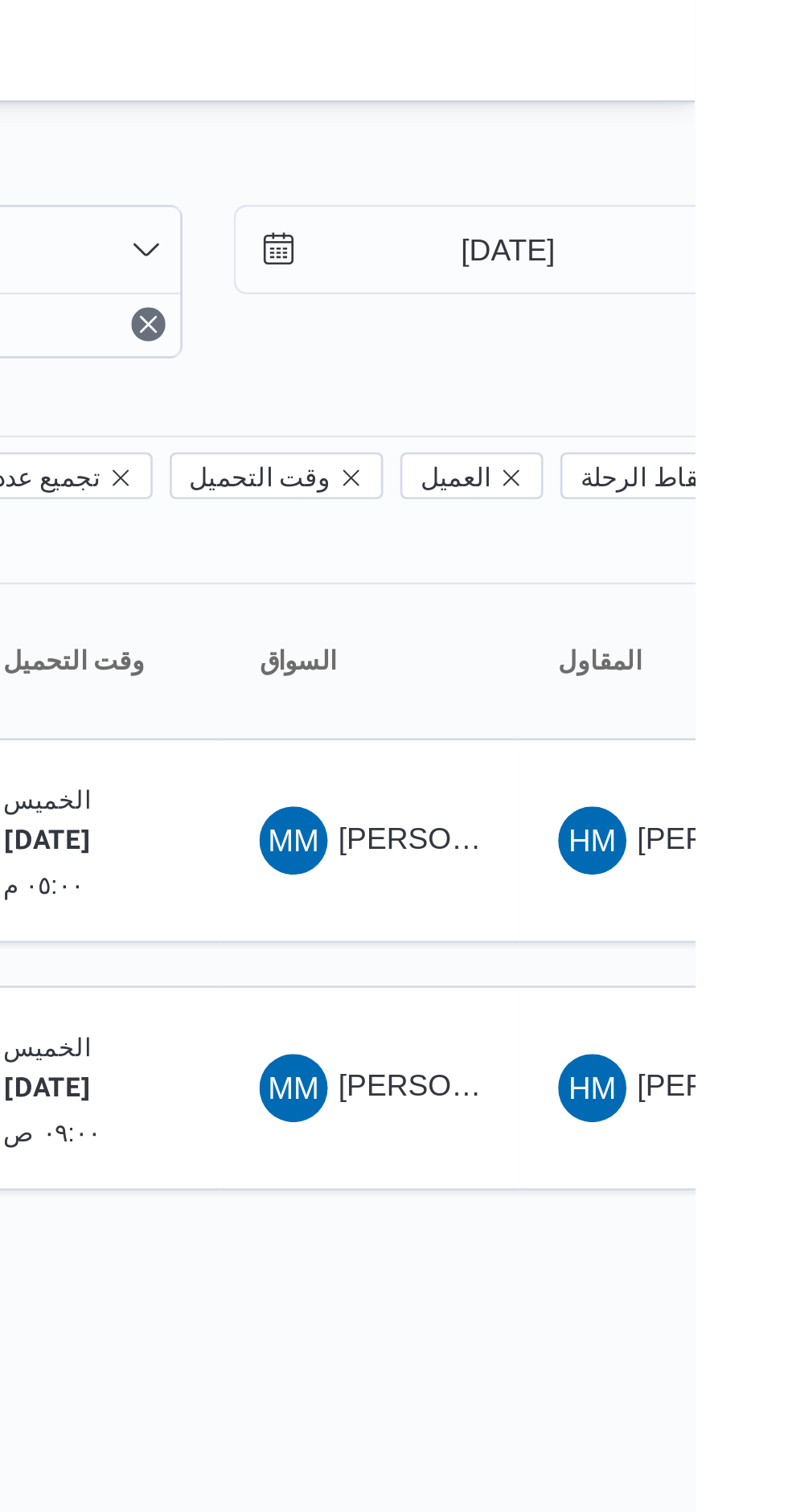
click at [646, 56] on div at bounding box center [666, 64] width 965 height 26
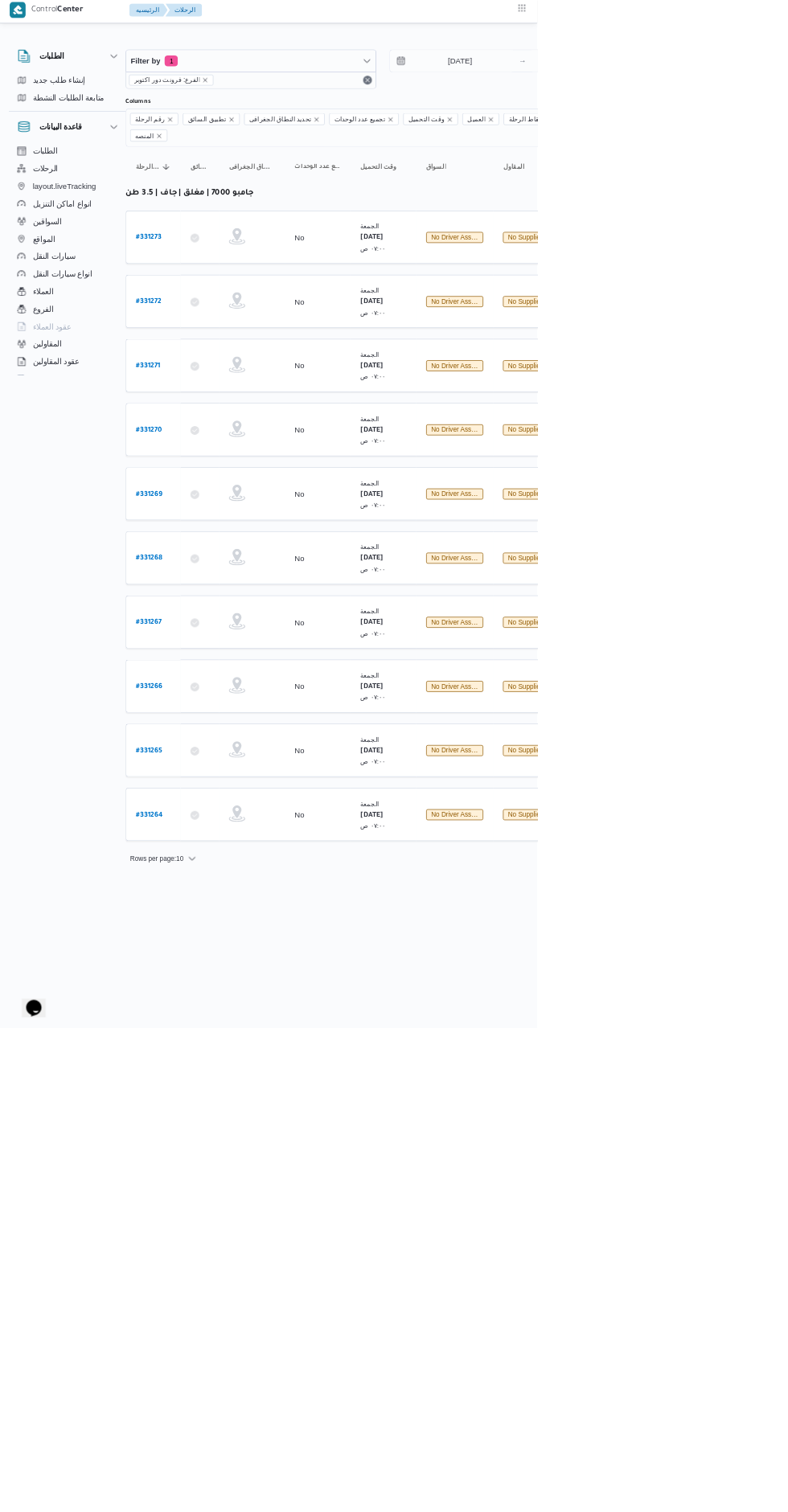
scroll to position [0, 26]
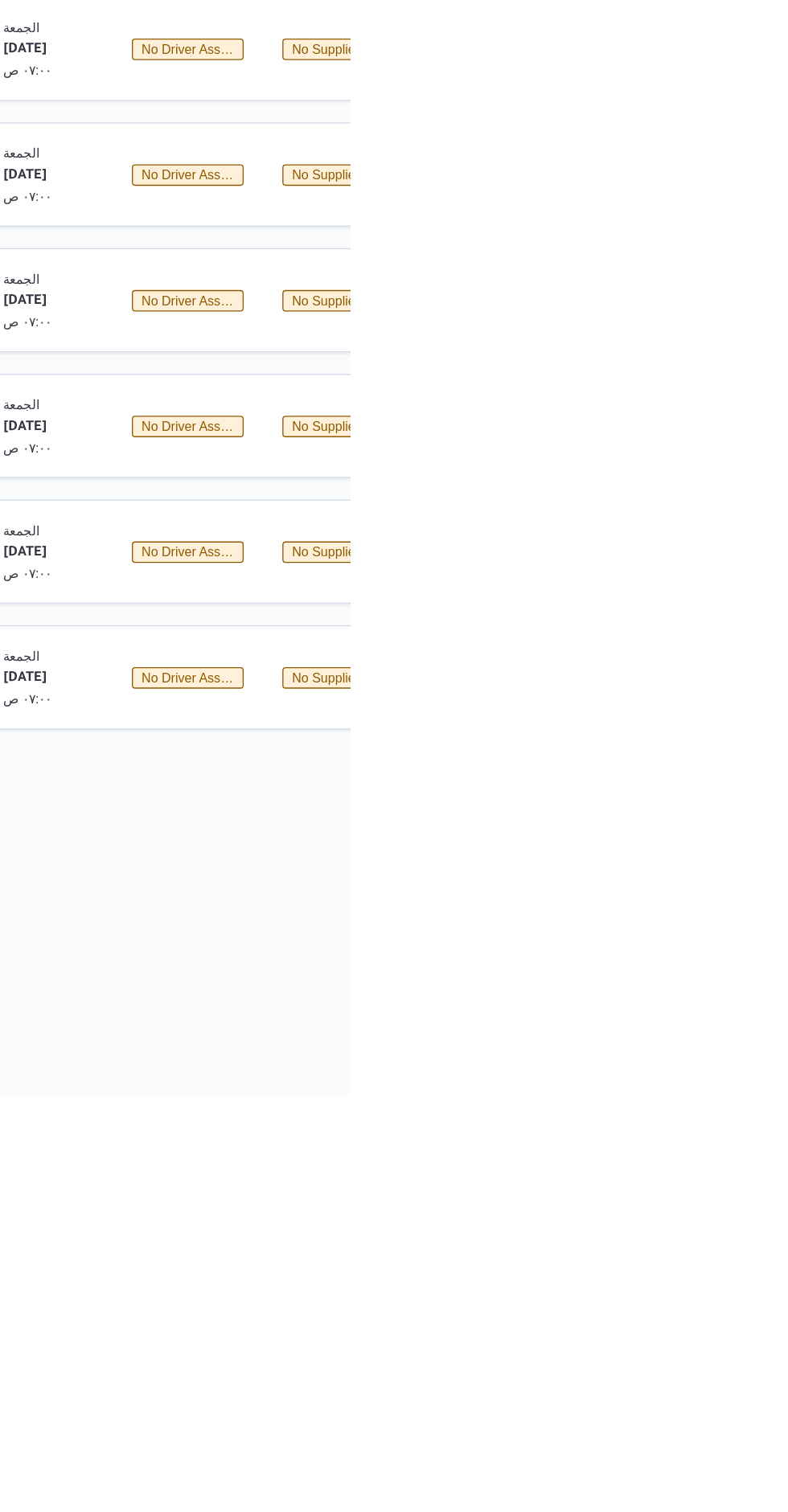
scroll to position [0, 26]
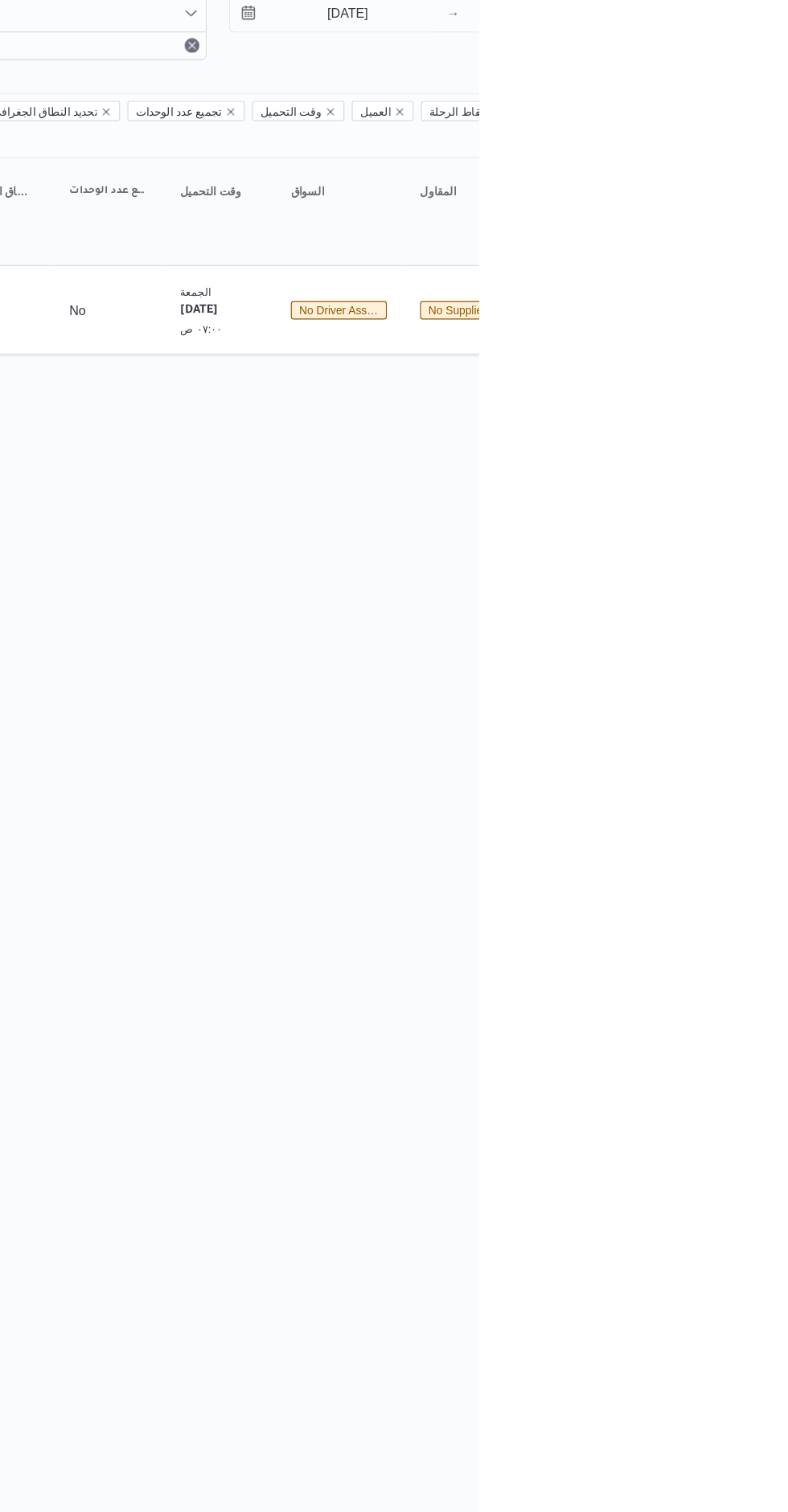
scroll to position [0, 25]
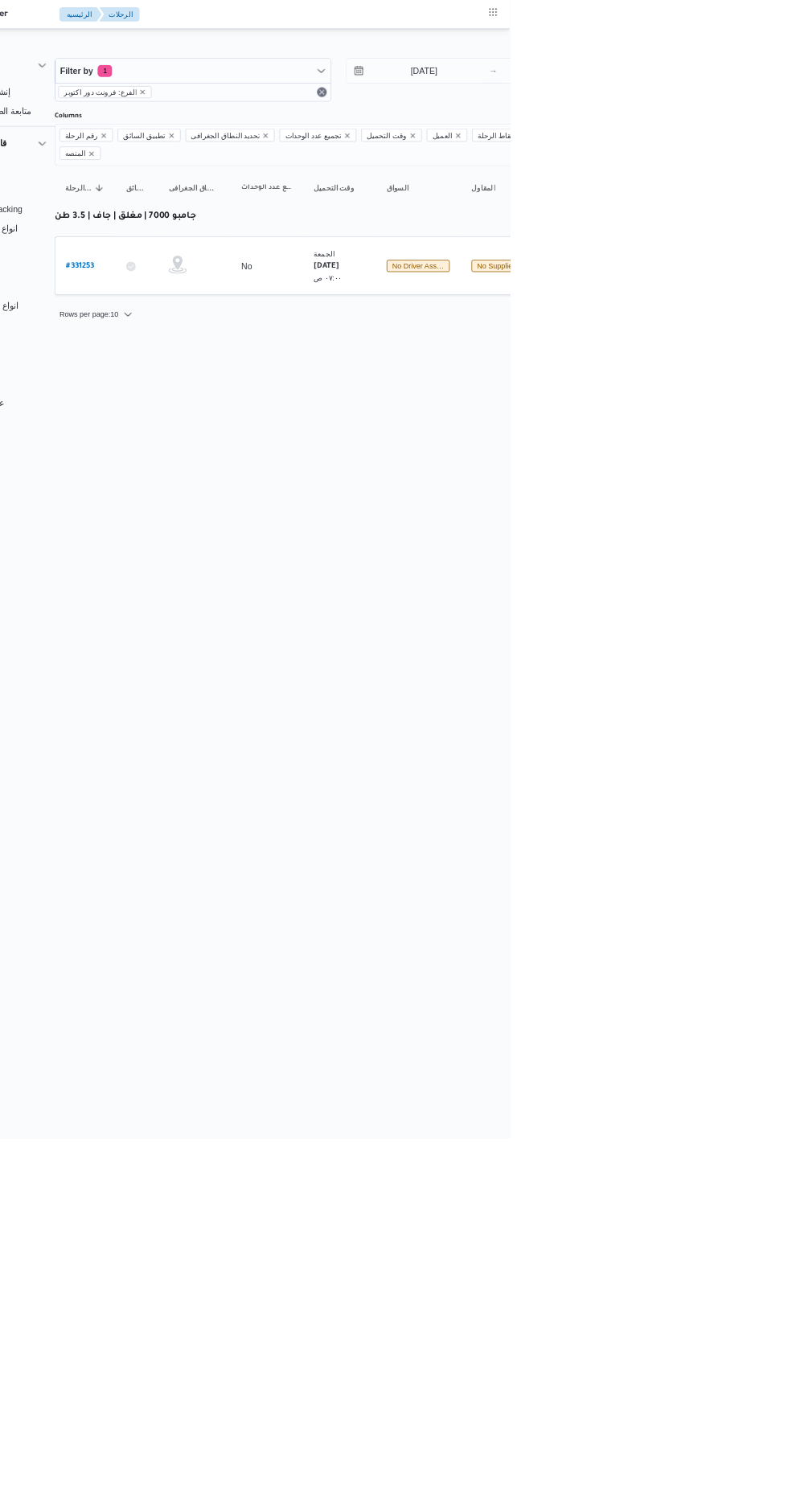
click at [232, 348] on b "# 331253" at bounding box center [218, 353] width 38 height 11
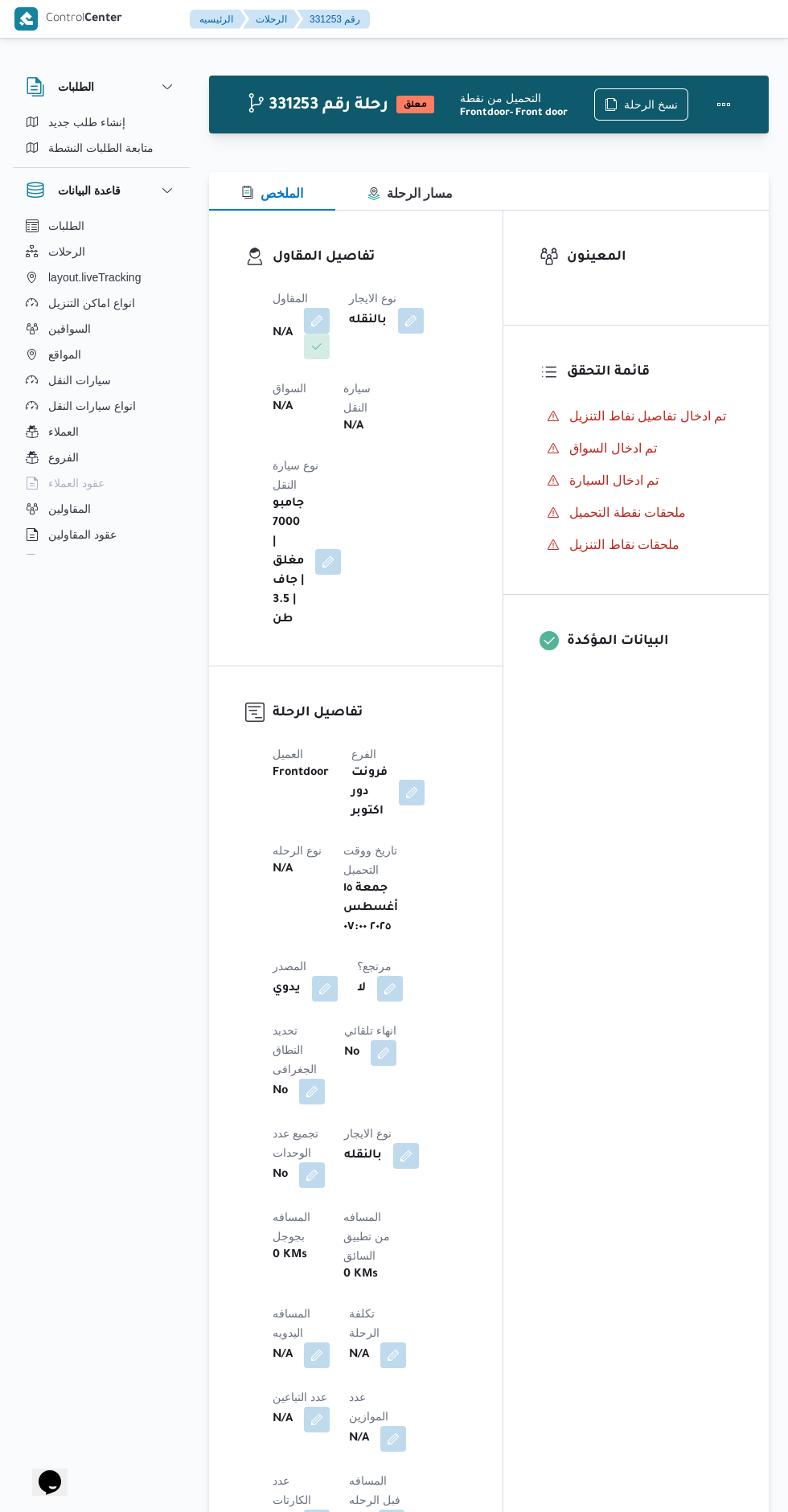
click at [318, 314] on button "button" at bounding box center [317, 321] width 26 height 26
click at [312, 411] on icon "Open list of options" at bounding box center [311, 411] width 13 height 13
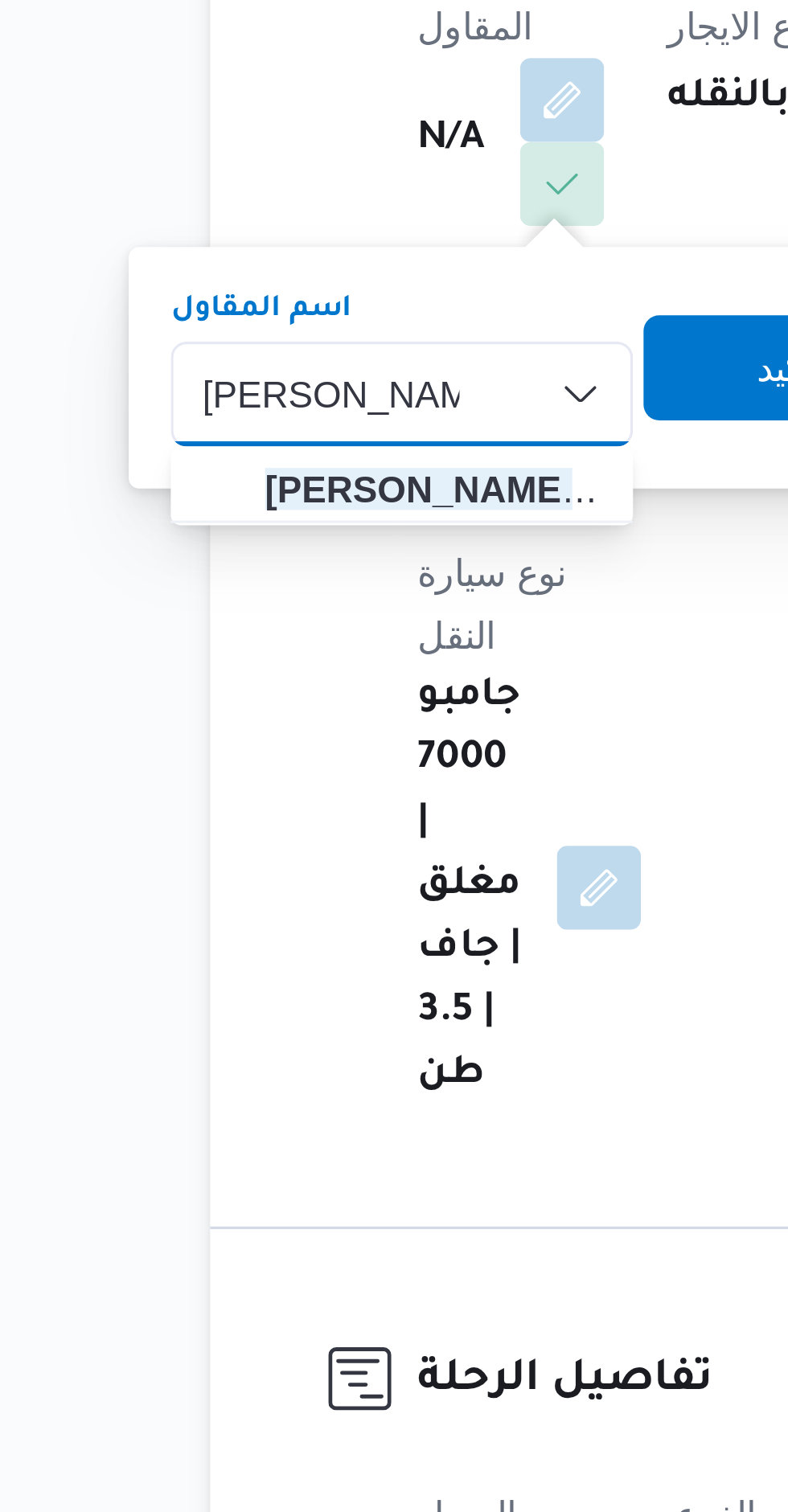
type input "[PERSON_NAME]"
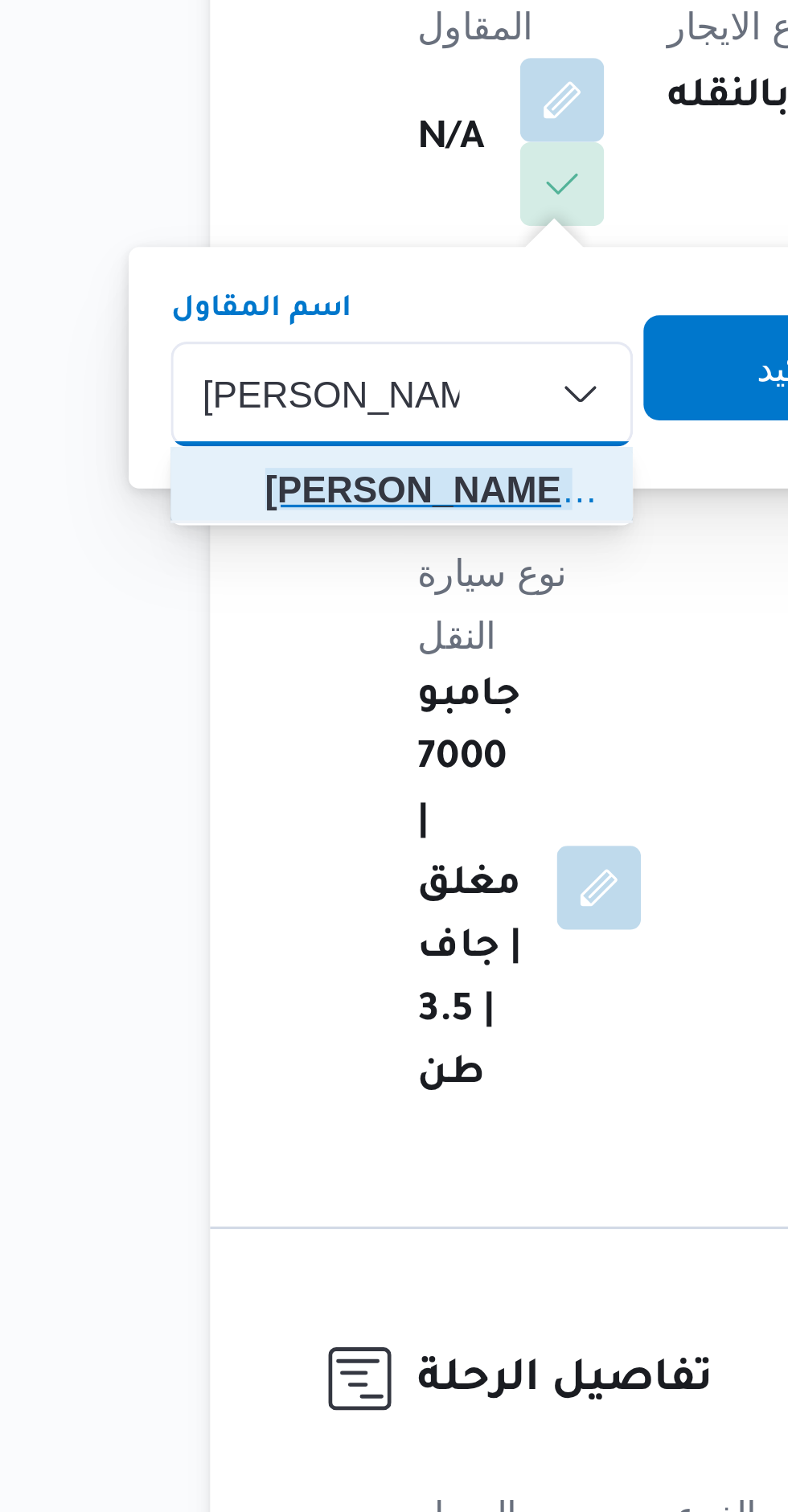
click at [310, 443] on mark "[PERSON_NAME]" at bounding box center [273, 439] width 94 height 13
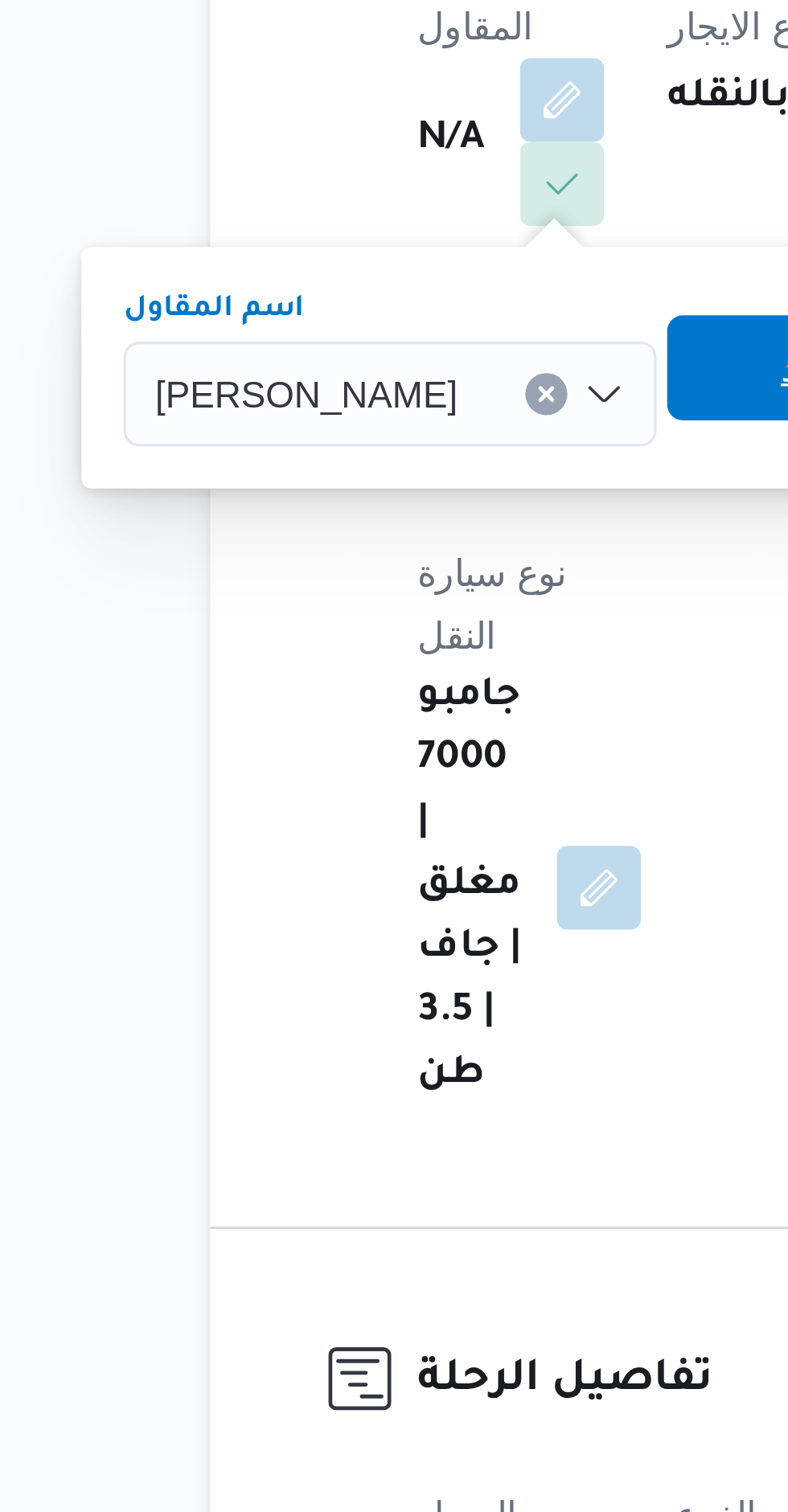
click at [369, 401] on span "تاكيد" at bounding box center [393, 403] width 90 height 33
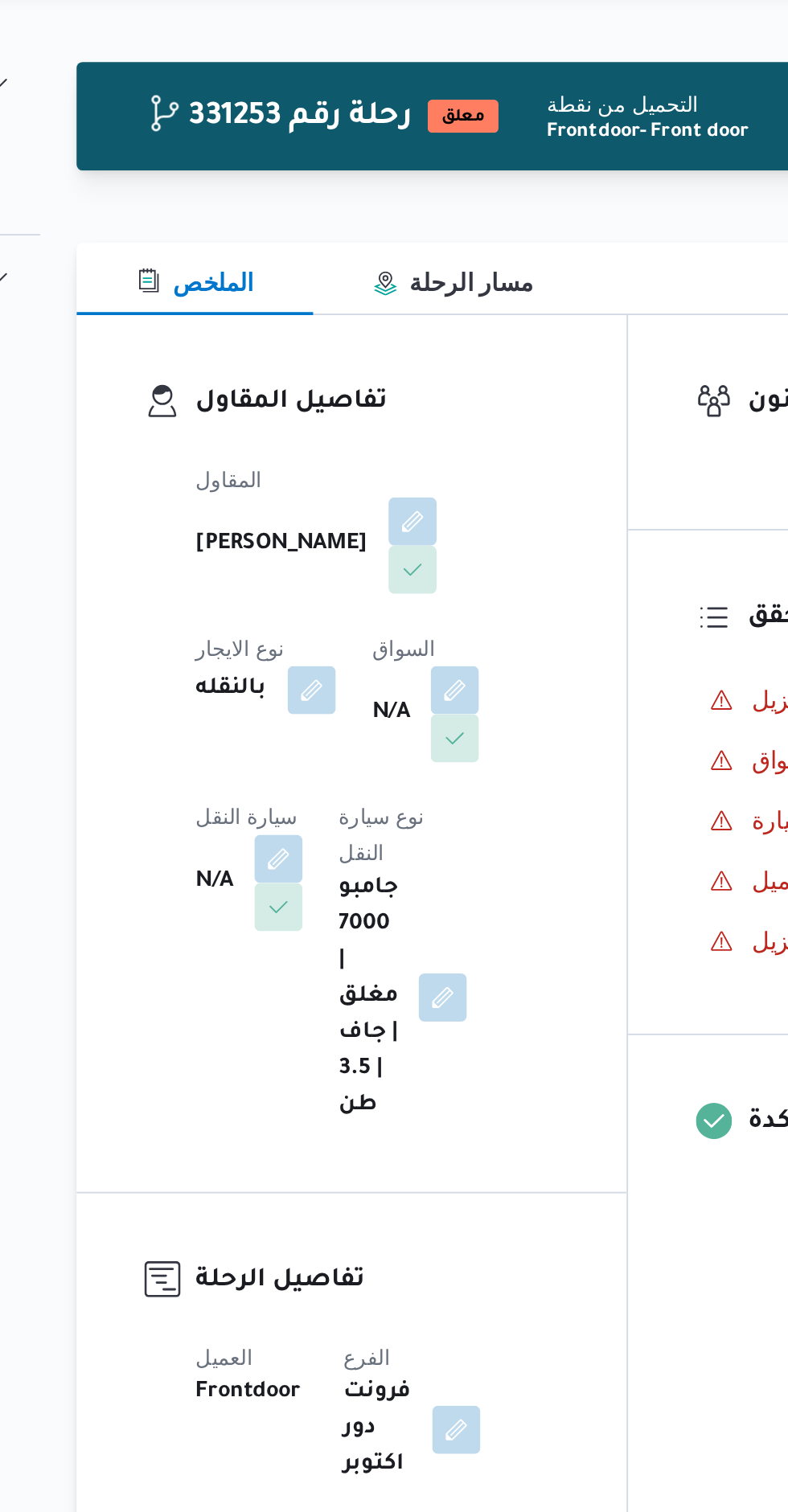
click at [398, 423] on button "button" at bounding box center [411, 411] width 26 height 26
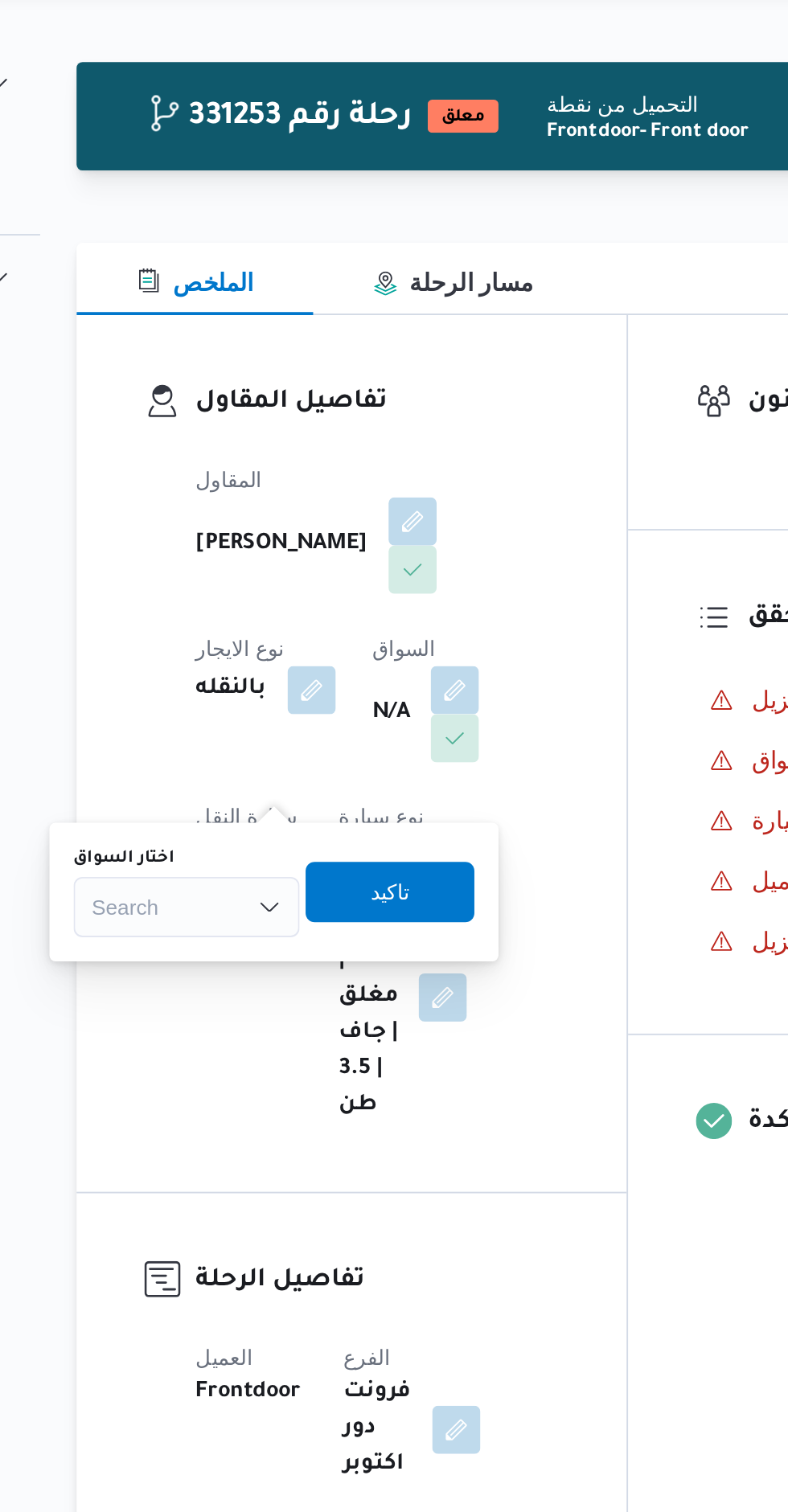
click at [302, 520] on div "Search" at bounding box center [268, 526] width 120 height 33
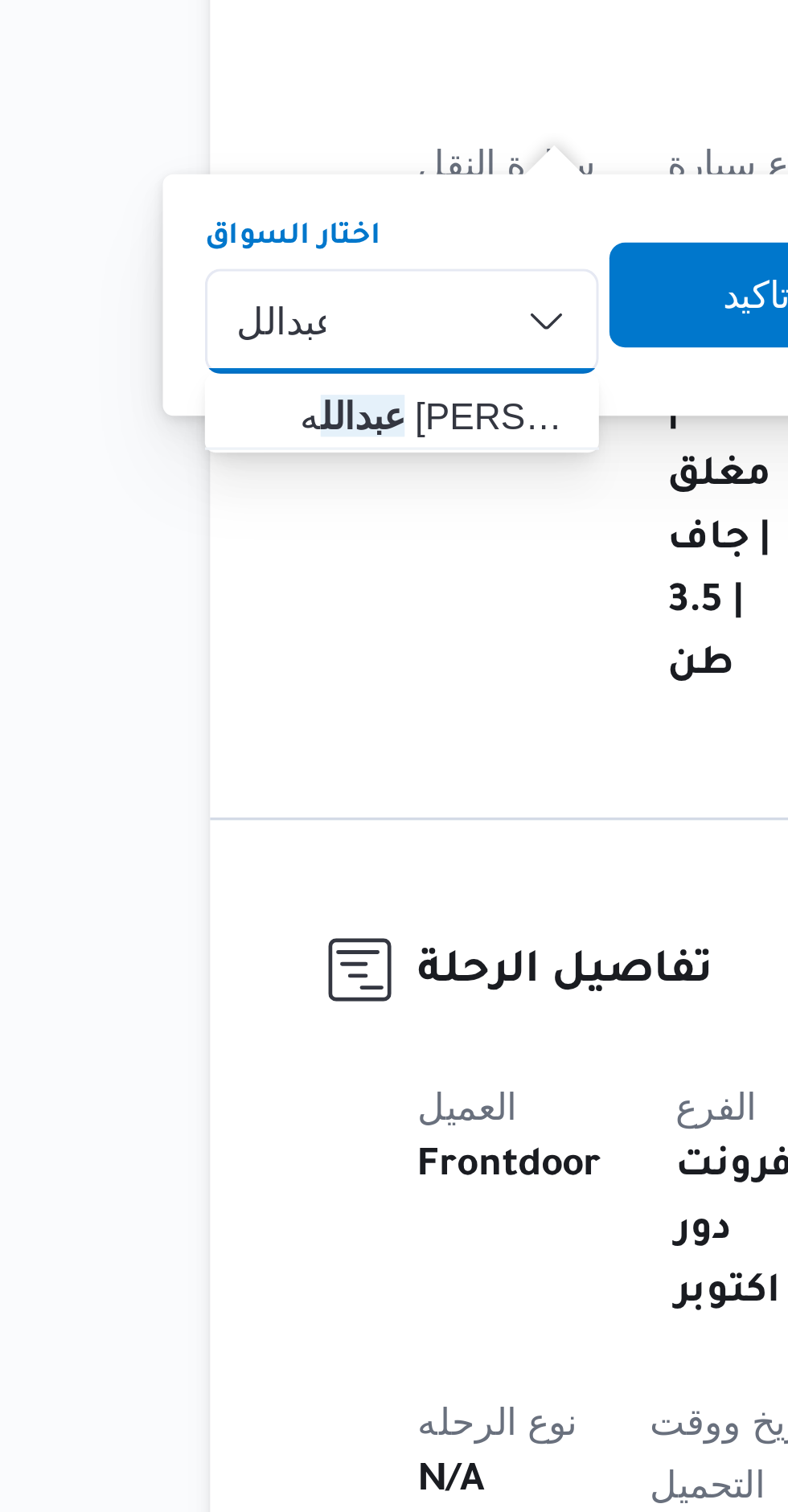
type input "عبدالل"
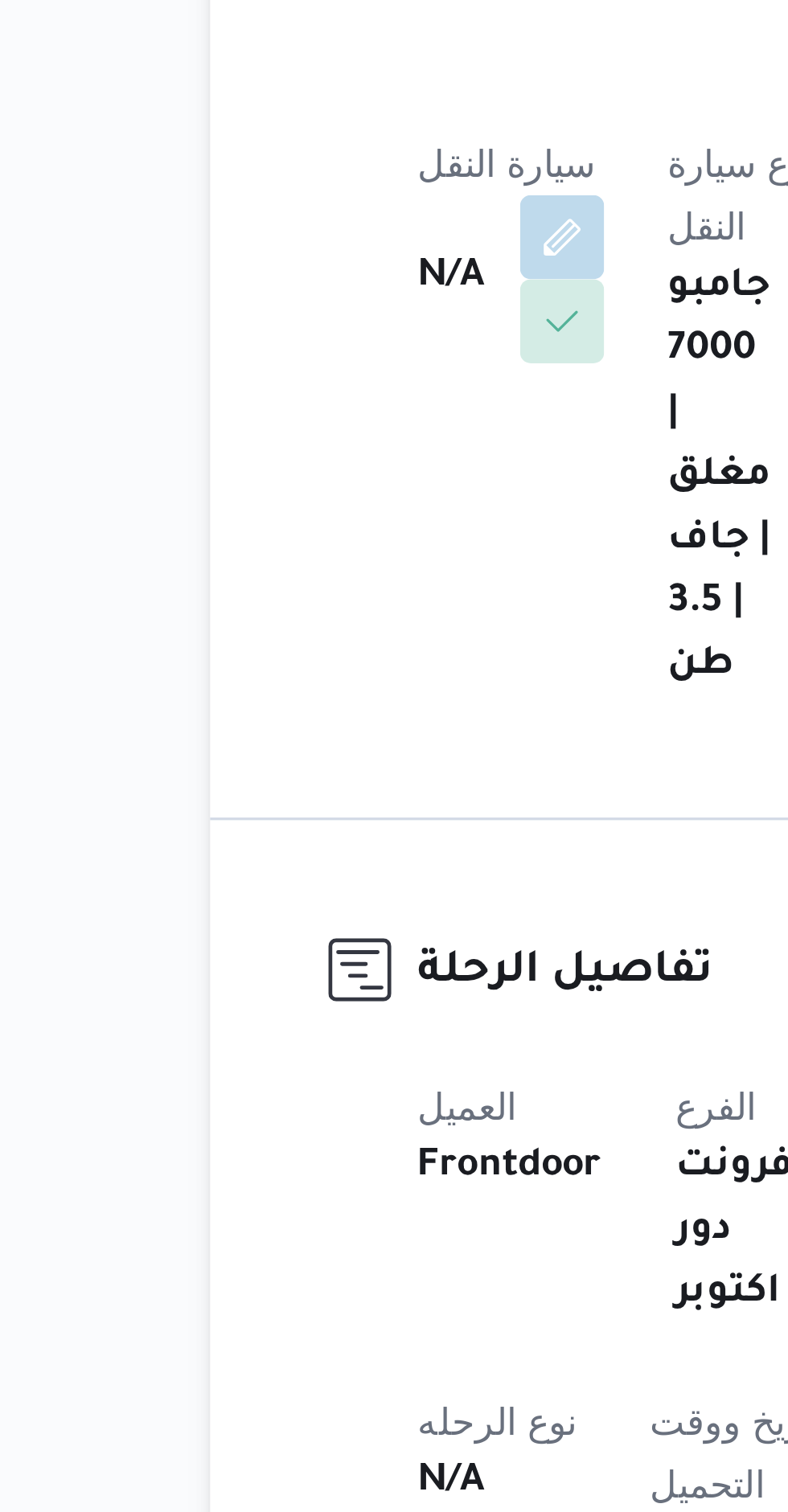
click at [368, 611] on div "المقاول [PERSON_NAME] سليم نوع الايجار بالنقله السواق N/A سيارة النقل N/A نوع س…" at bounding box center [369, 466] width 213 height 373
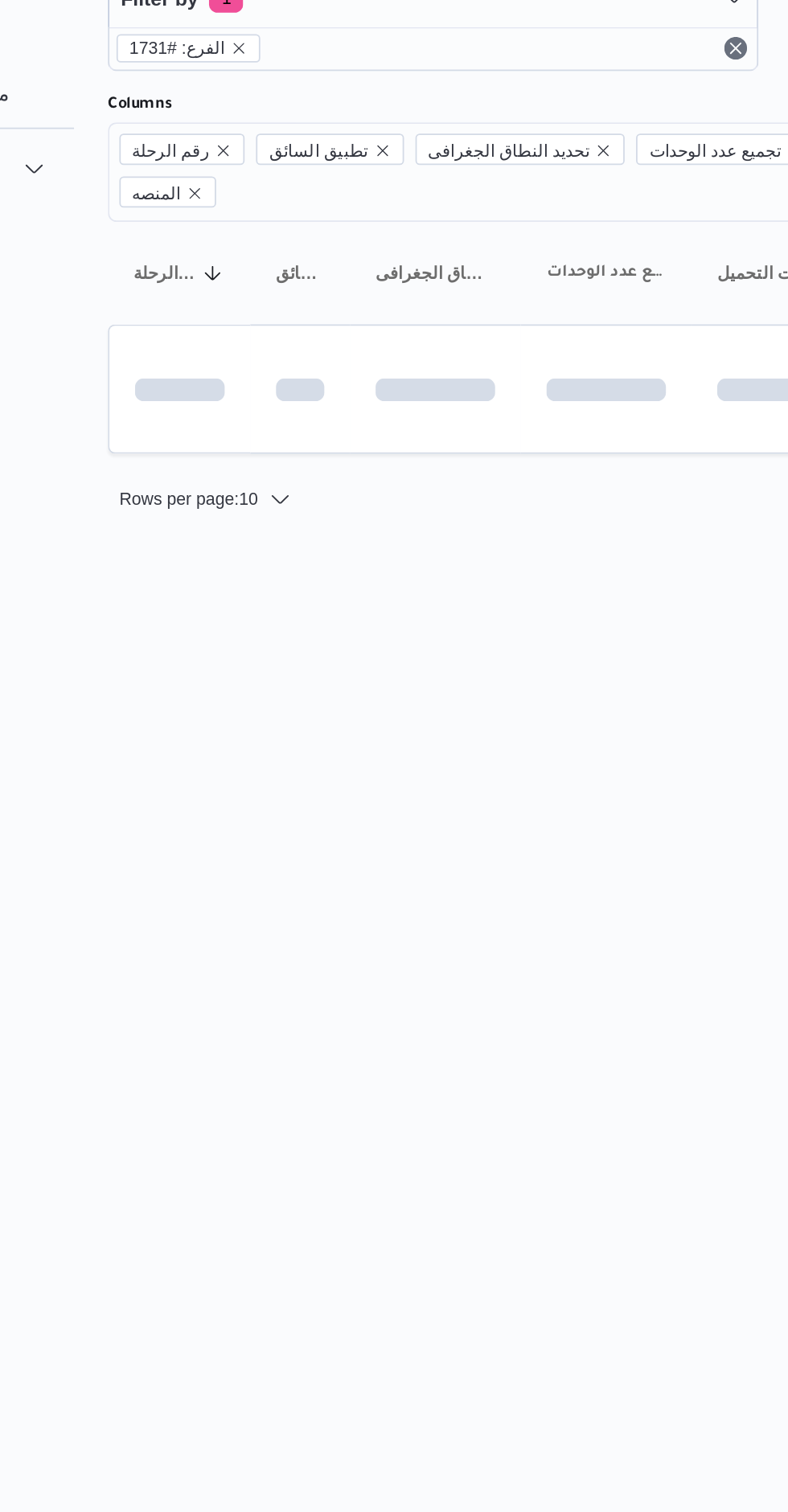
scroll to position [0, 25]
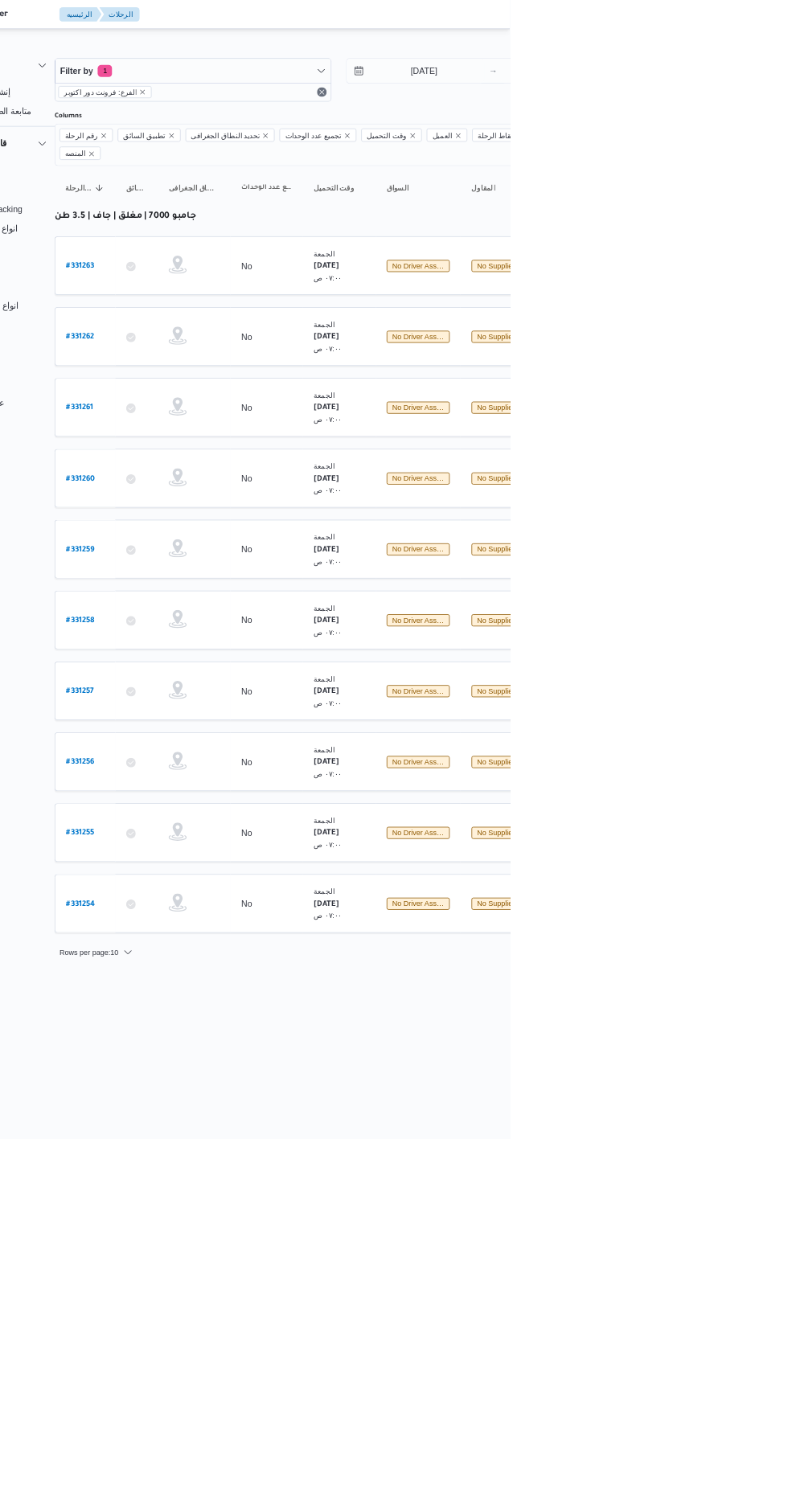
click at [214, 1194] on b "# 331254" at bounding box center [218, 1199] width 39 height 11
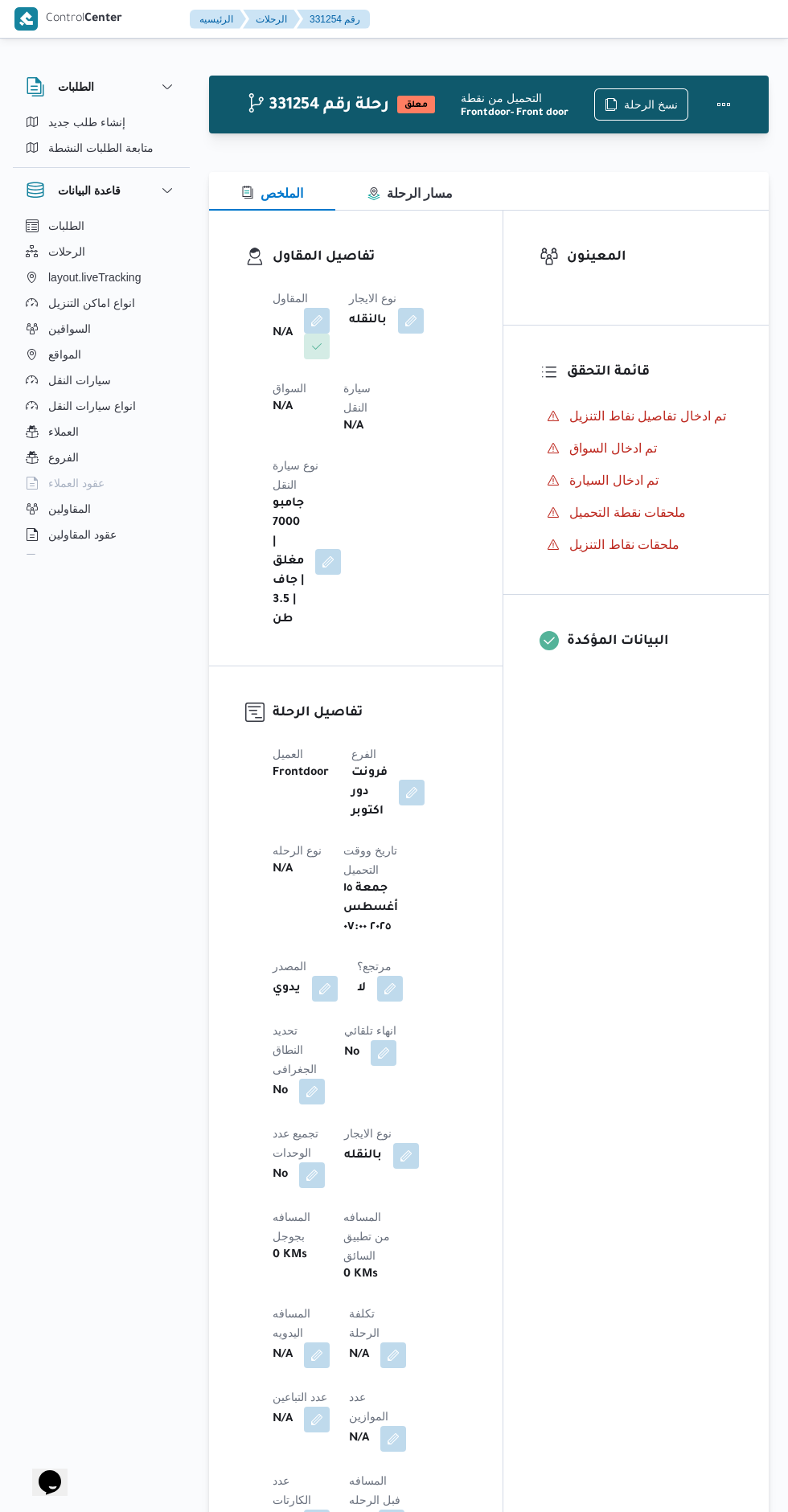
click at [318, 320] on button "button" at bounding box center [317, 321] width 26 height 26
click at [276, 418] on div "Search" at bounding box center [268, 411] width 120 height 33
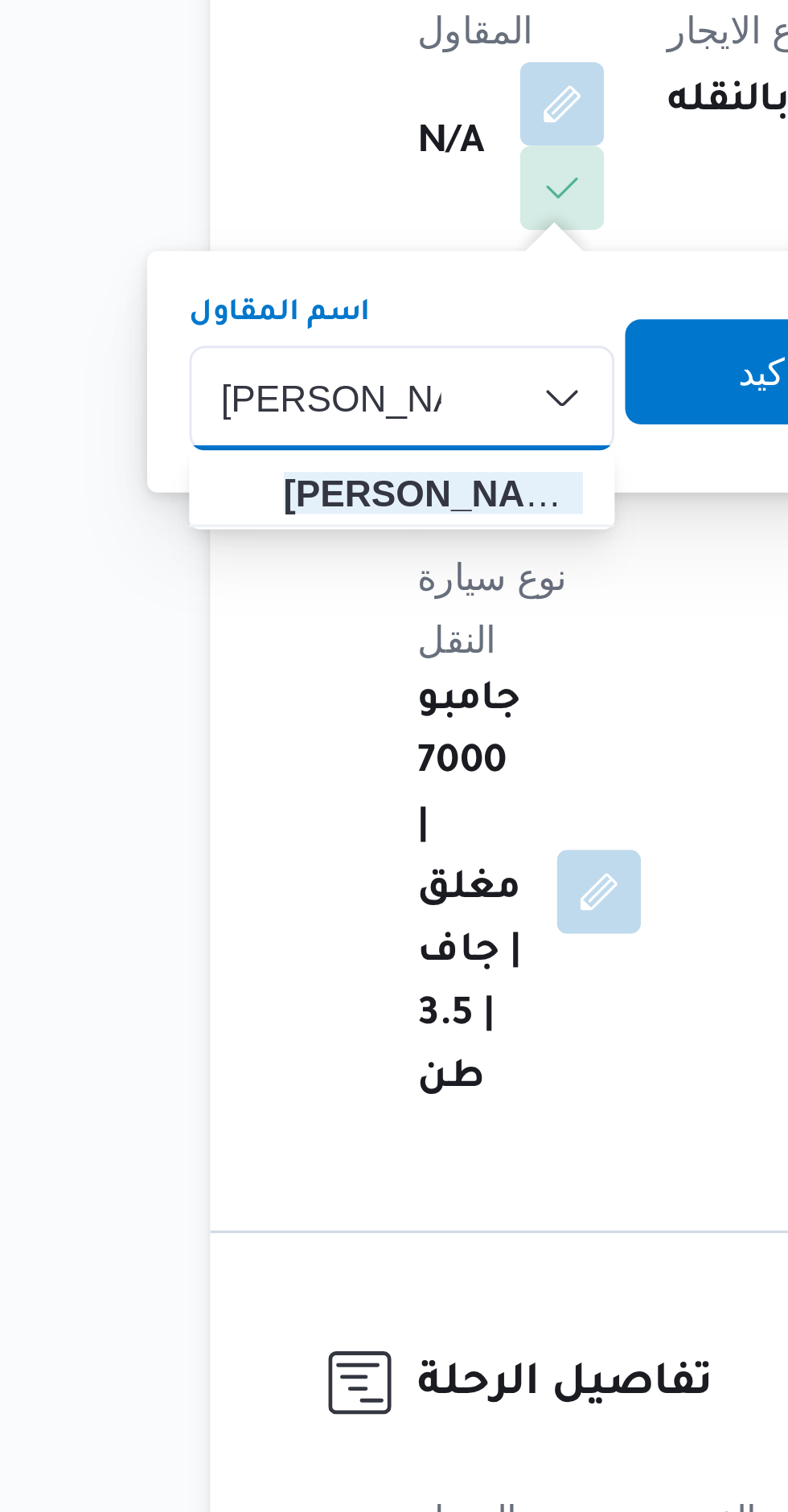
type input "[PERSON_NAME]"
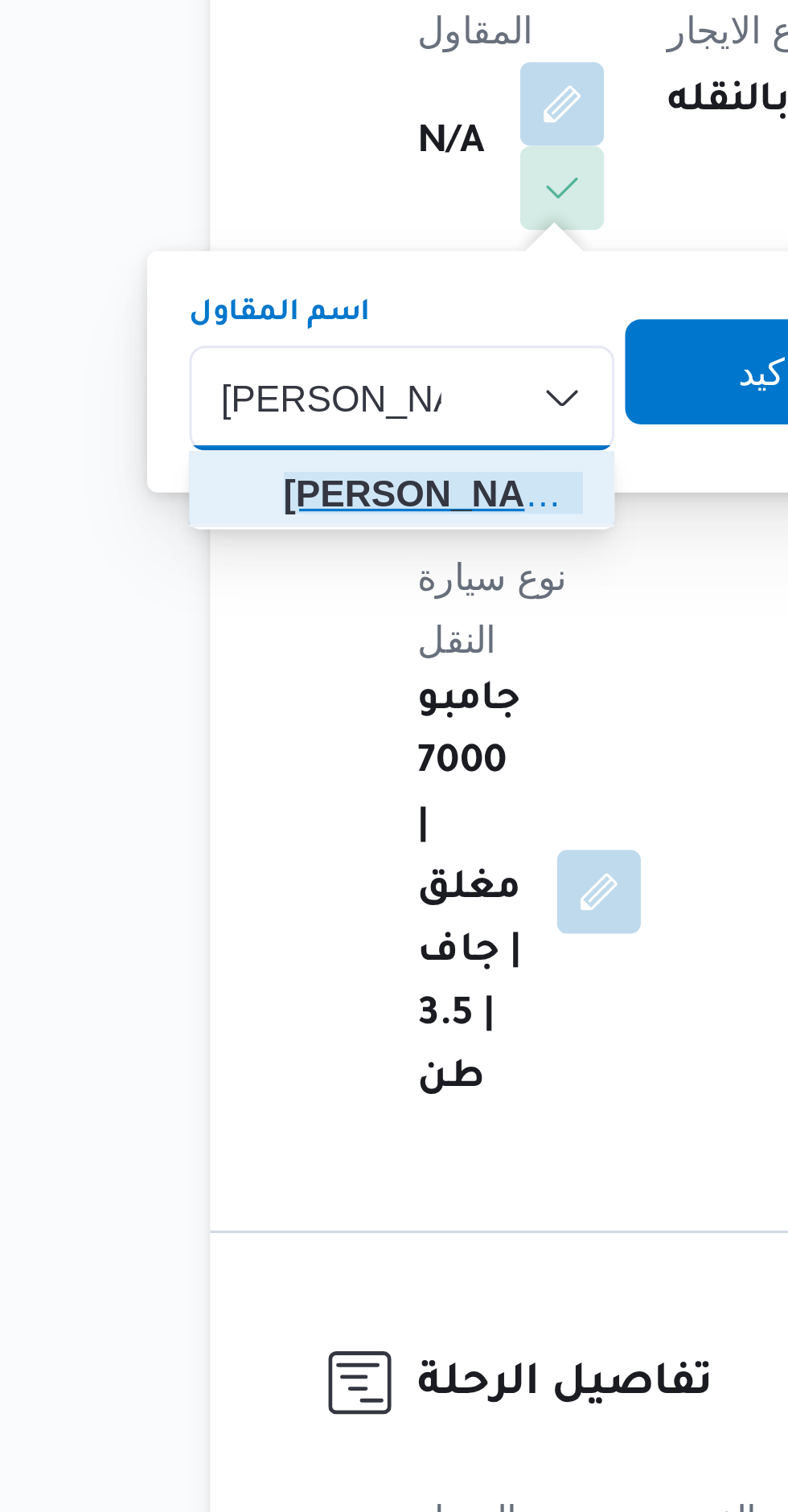
click at [248, 441] on span "[PERSON_NAME] [PERSON_NAME]" at bounding box center [277, 440] width 92 height 20
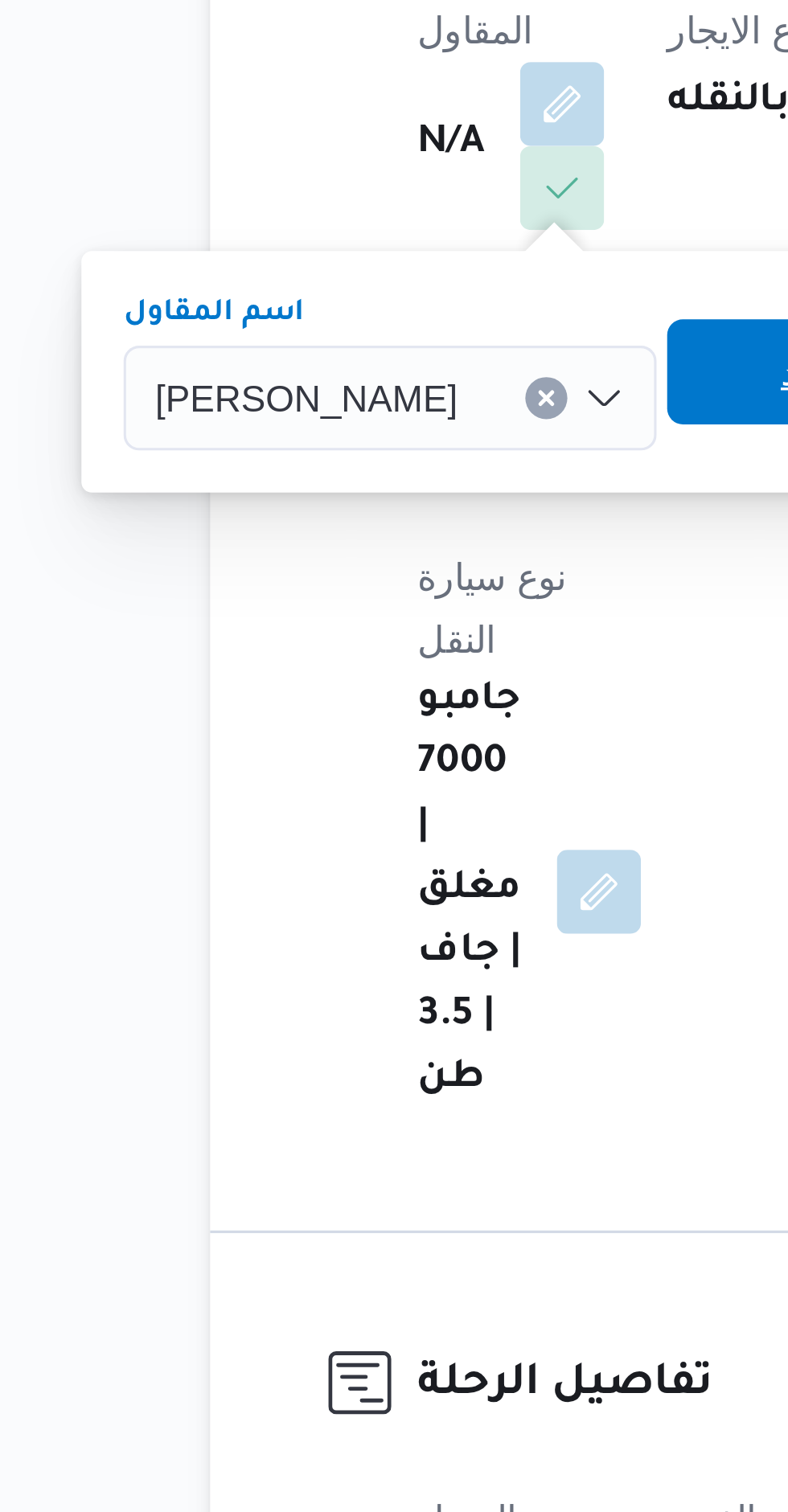
click at [367, 400] on span "تاكيد" at bounding box center [393, 403] width 90 height 33
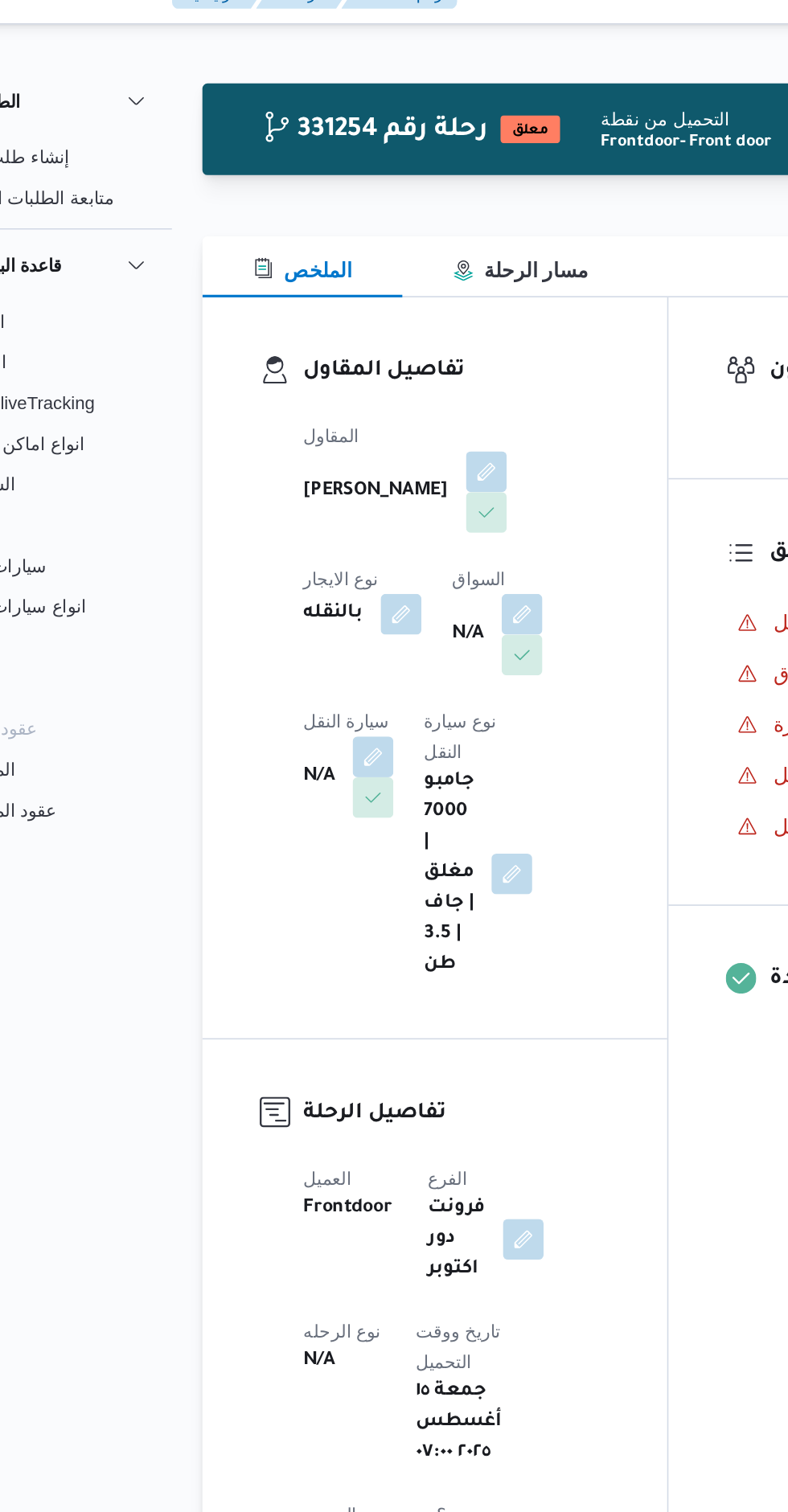
scroll to position [0, 25]
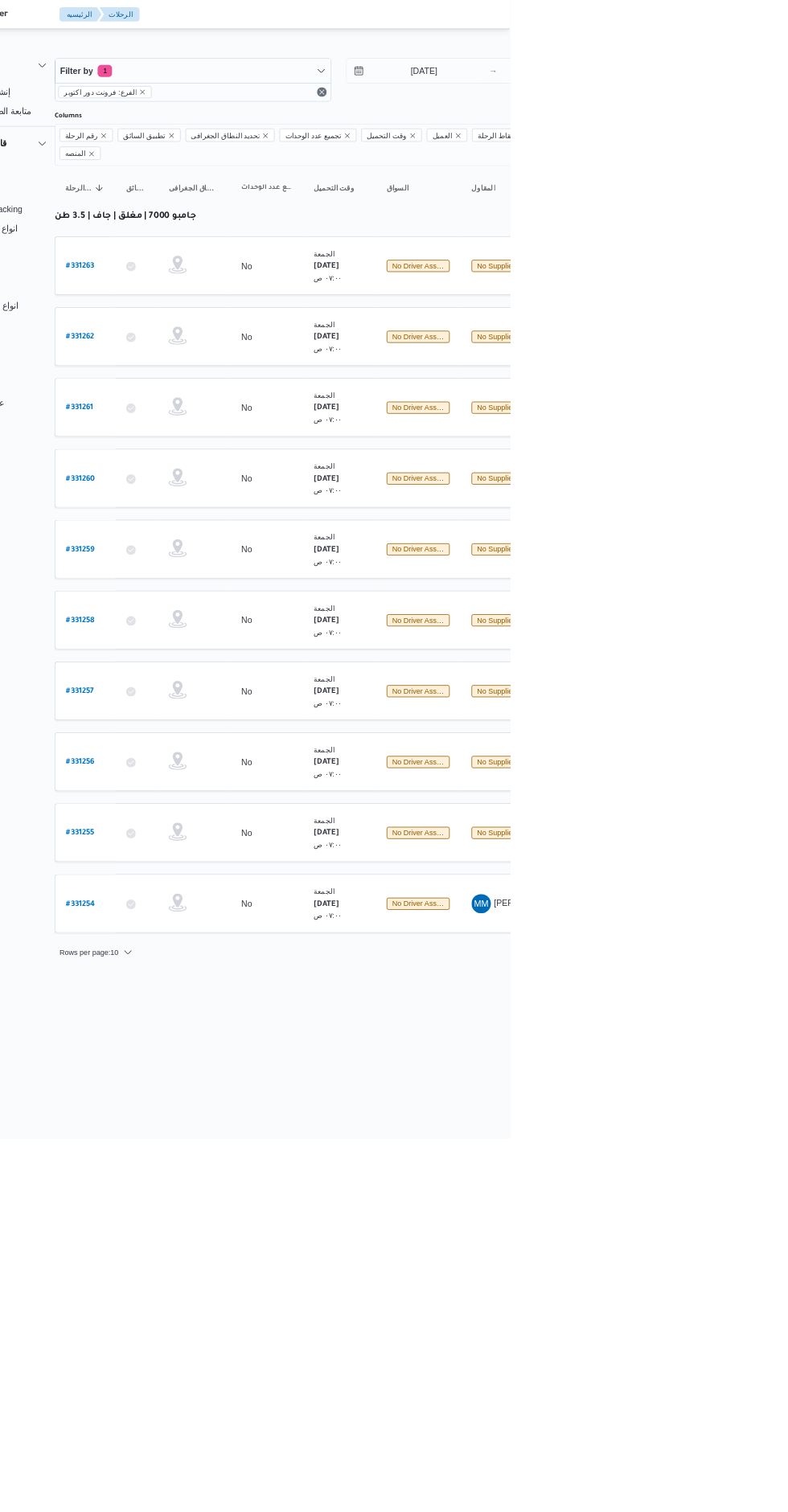
click at [211, 1100] on b "# 331255" at bounding box center [218, 1105] width 38 height 11
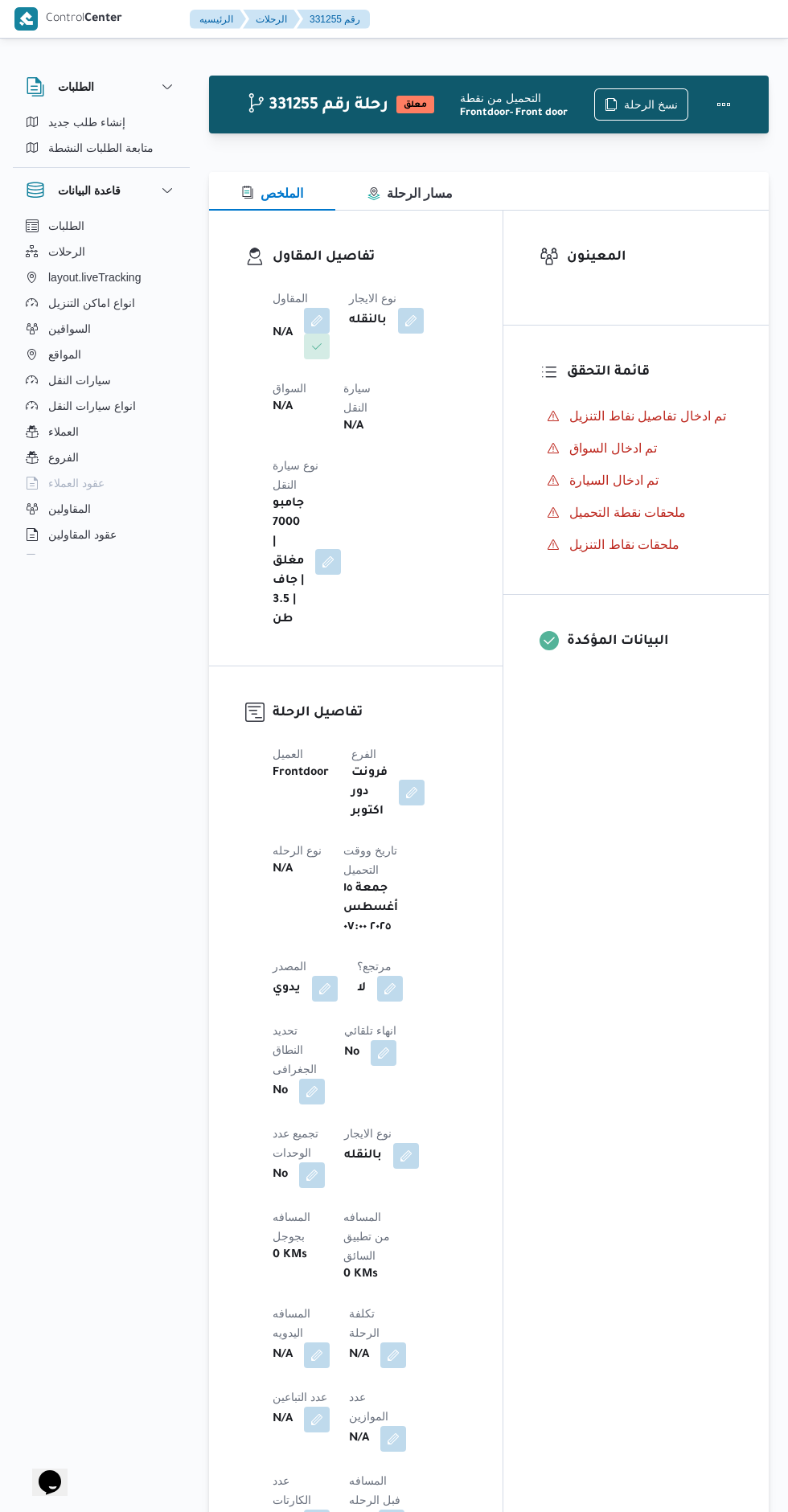
click at [309, 311] on button "button" at bounding box center [317, 321] width 26 height 26
click at [275, 406] on div "Search" at bounding box center [268, 411] width 120 height 33
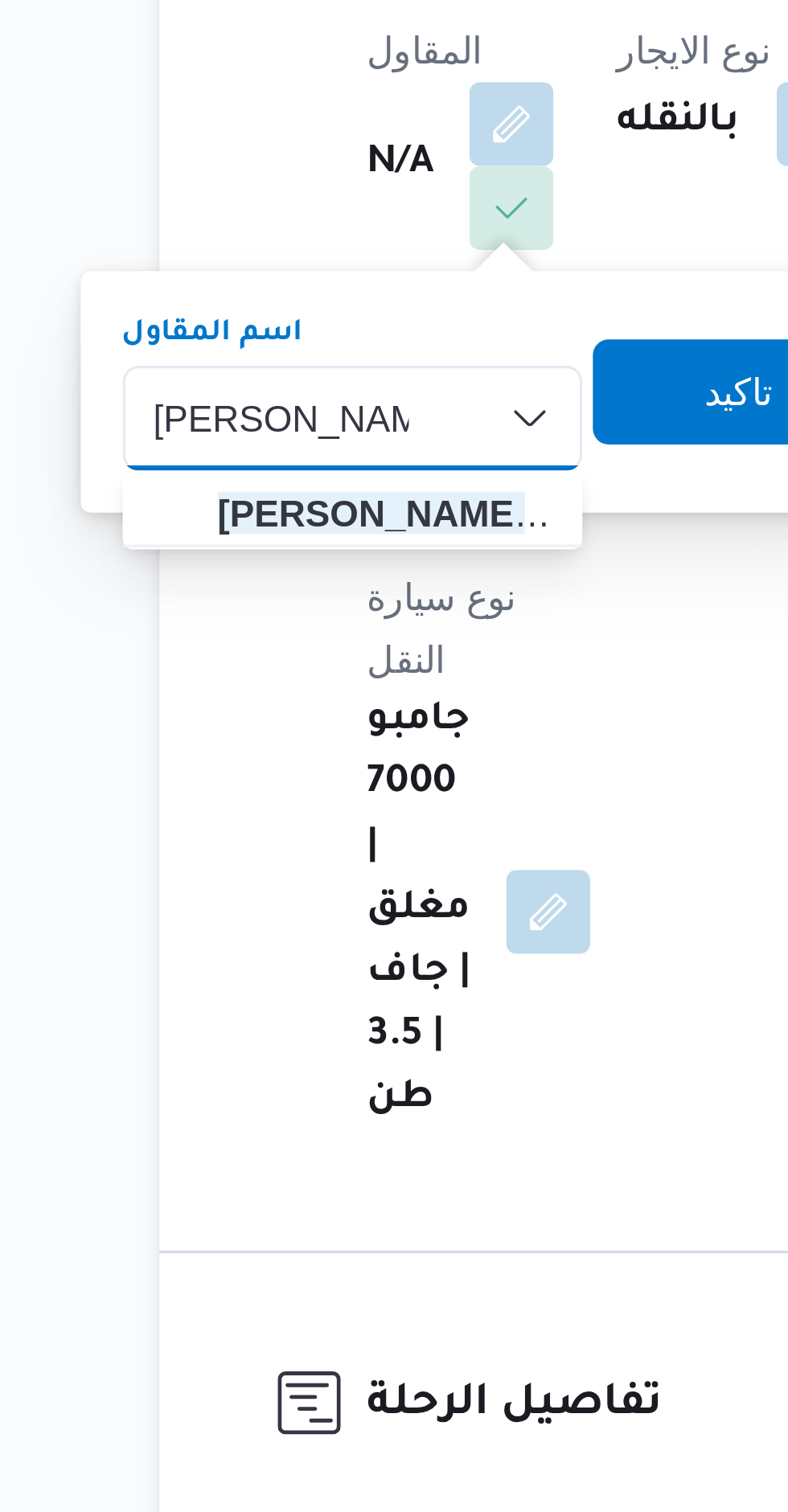
type input "[PERSON_NAME]"
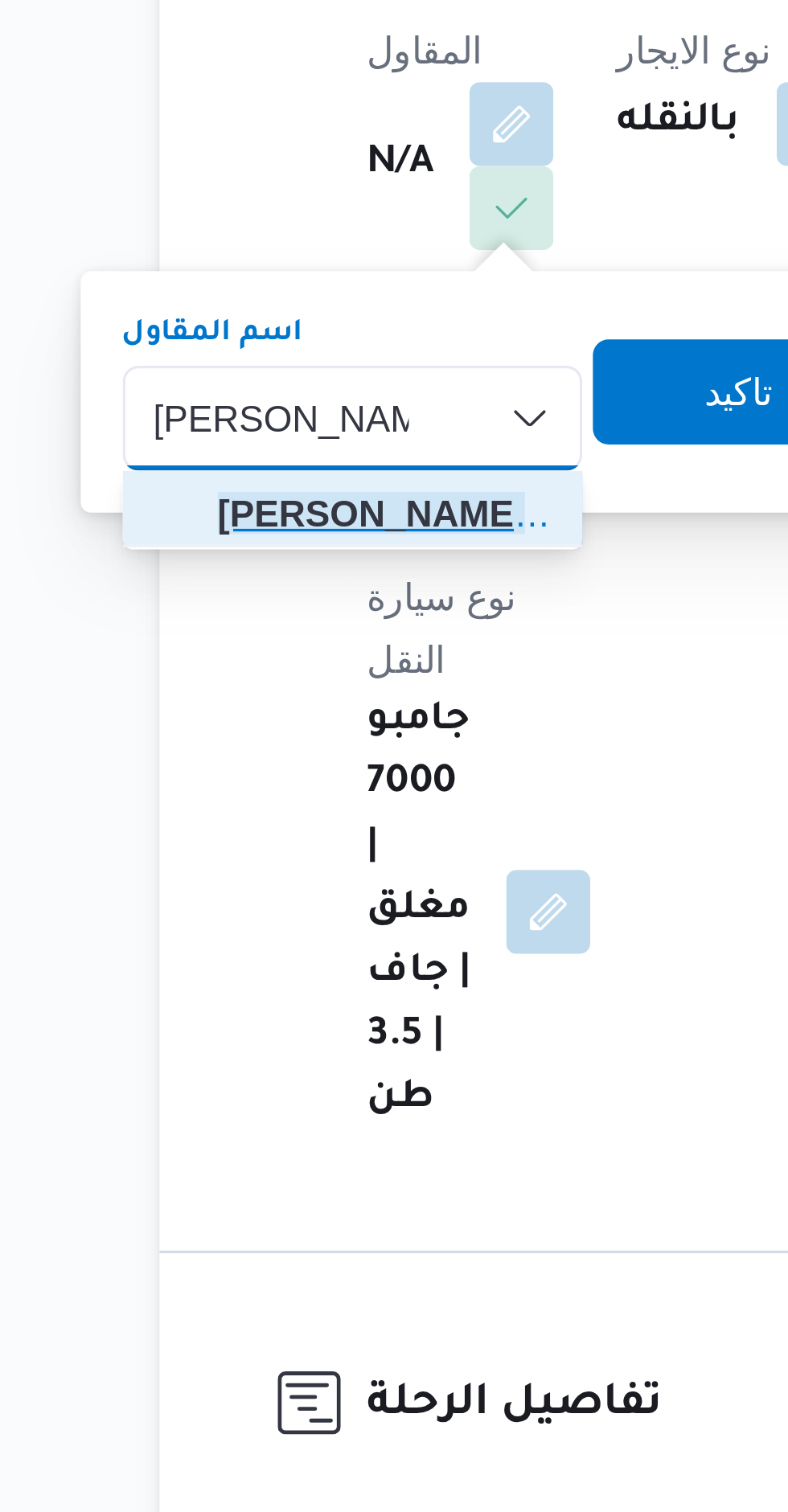
click at [245, 436] on span "[PERSON_NAME]" at bounding box center [277, 440] width 102 height 20
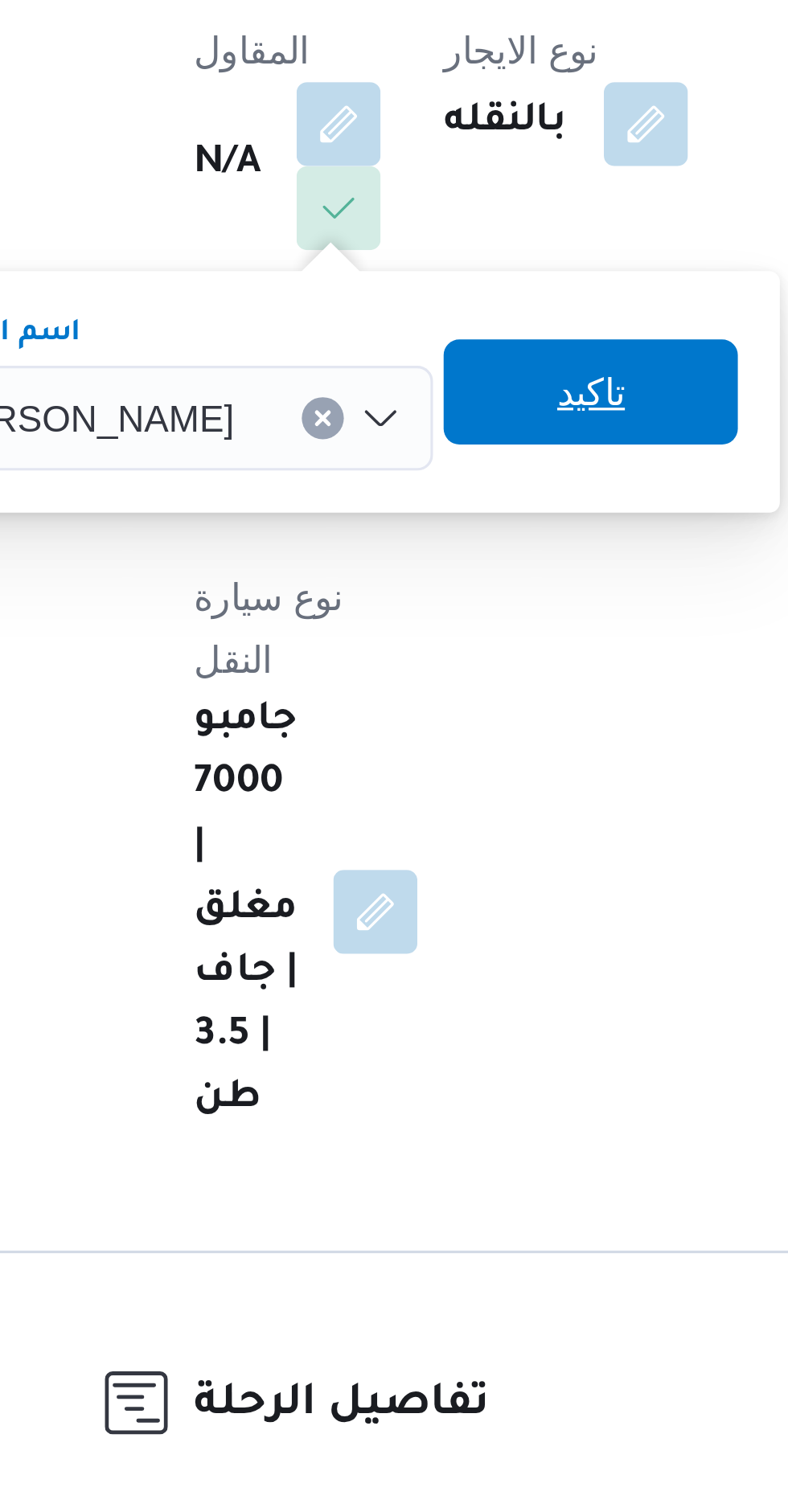
click at [391, 401] on span "تاكيد" at bounding box center [393, 403] width 90 height 33
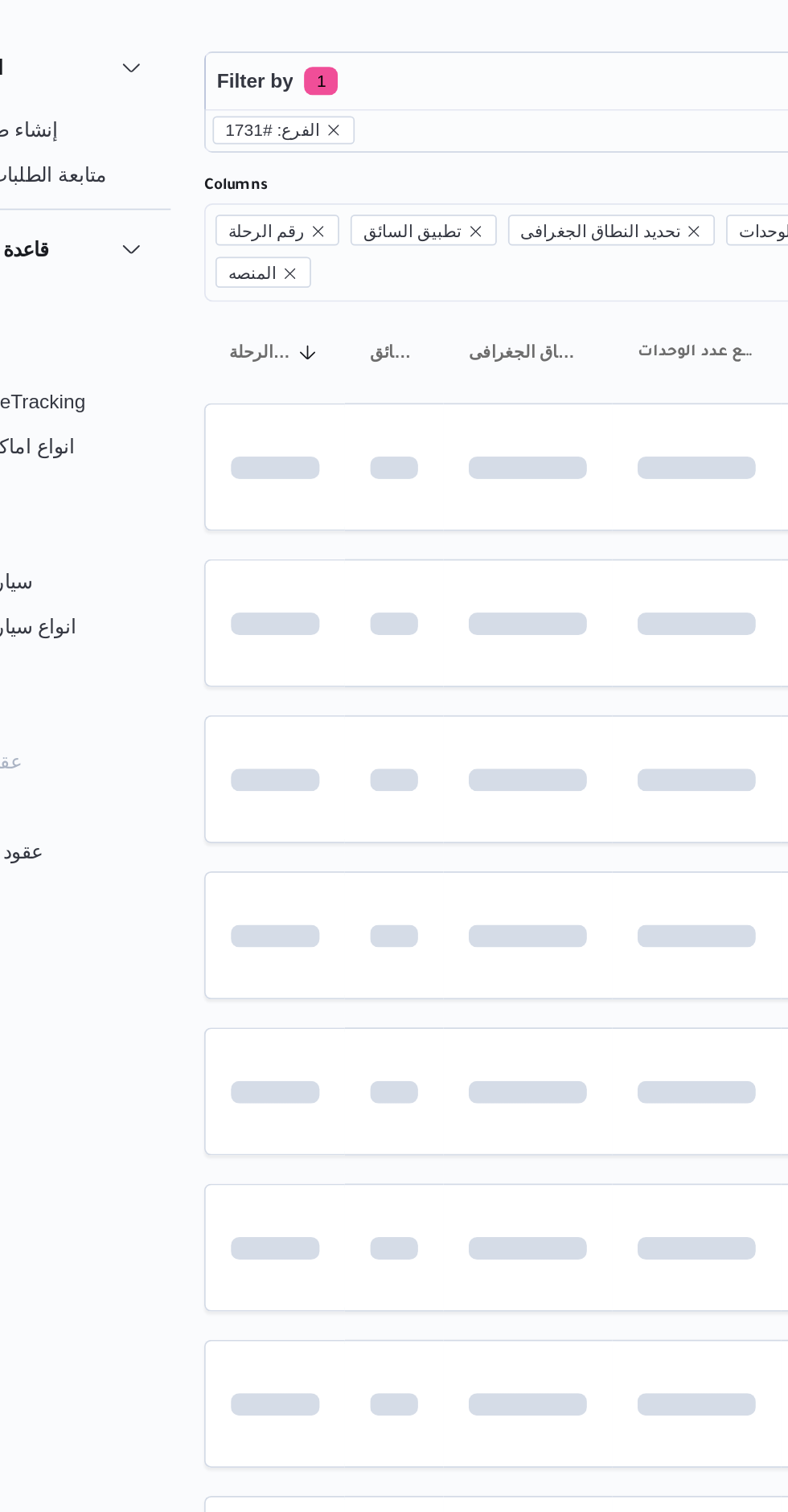
scroll to position [0, 25]
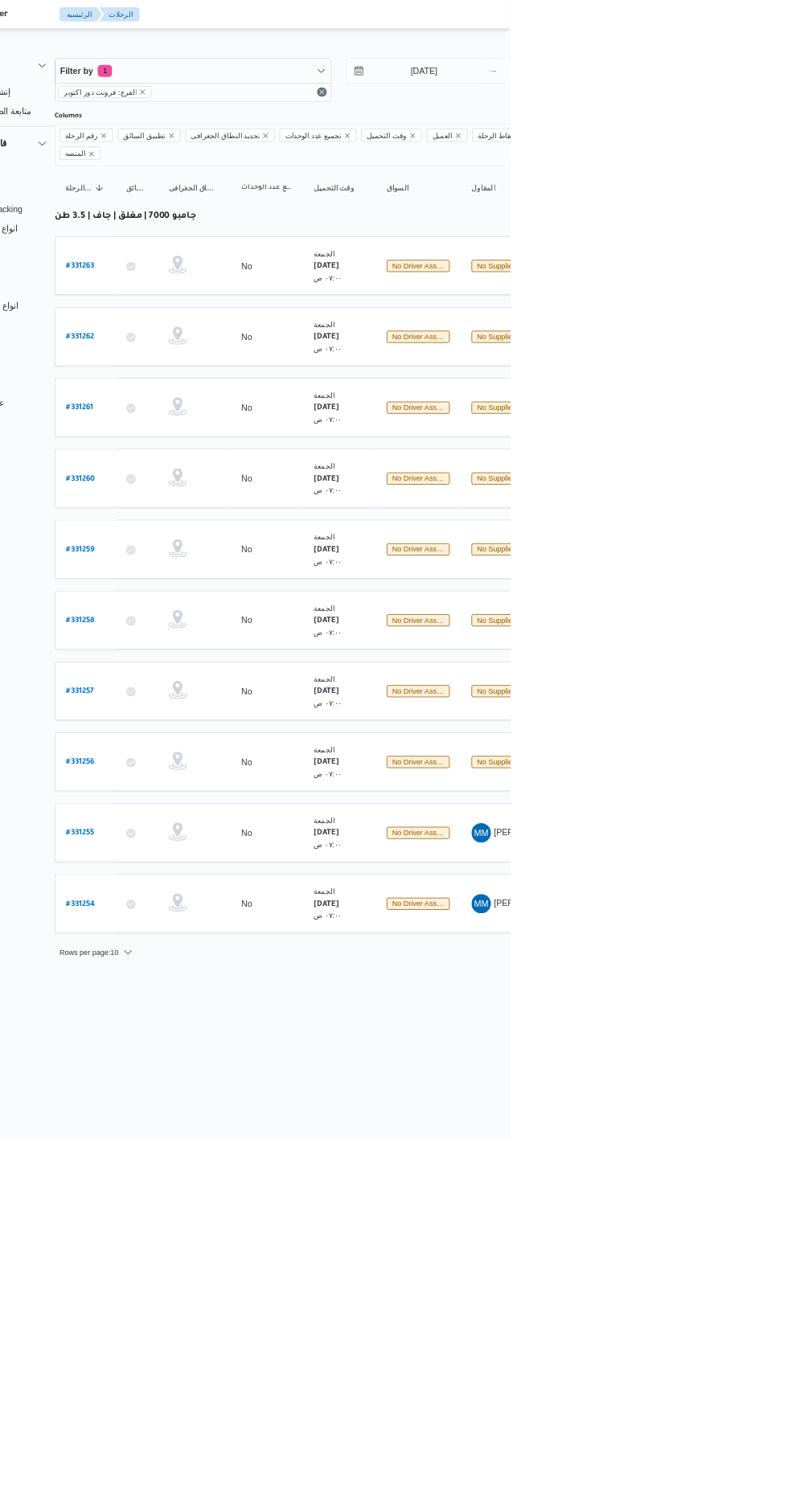
click at [217, 1006] on b "# 331256" at bounding box center [218, 1011] width 38 height 11
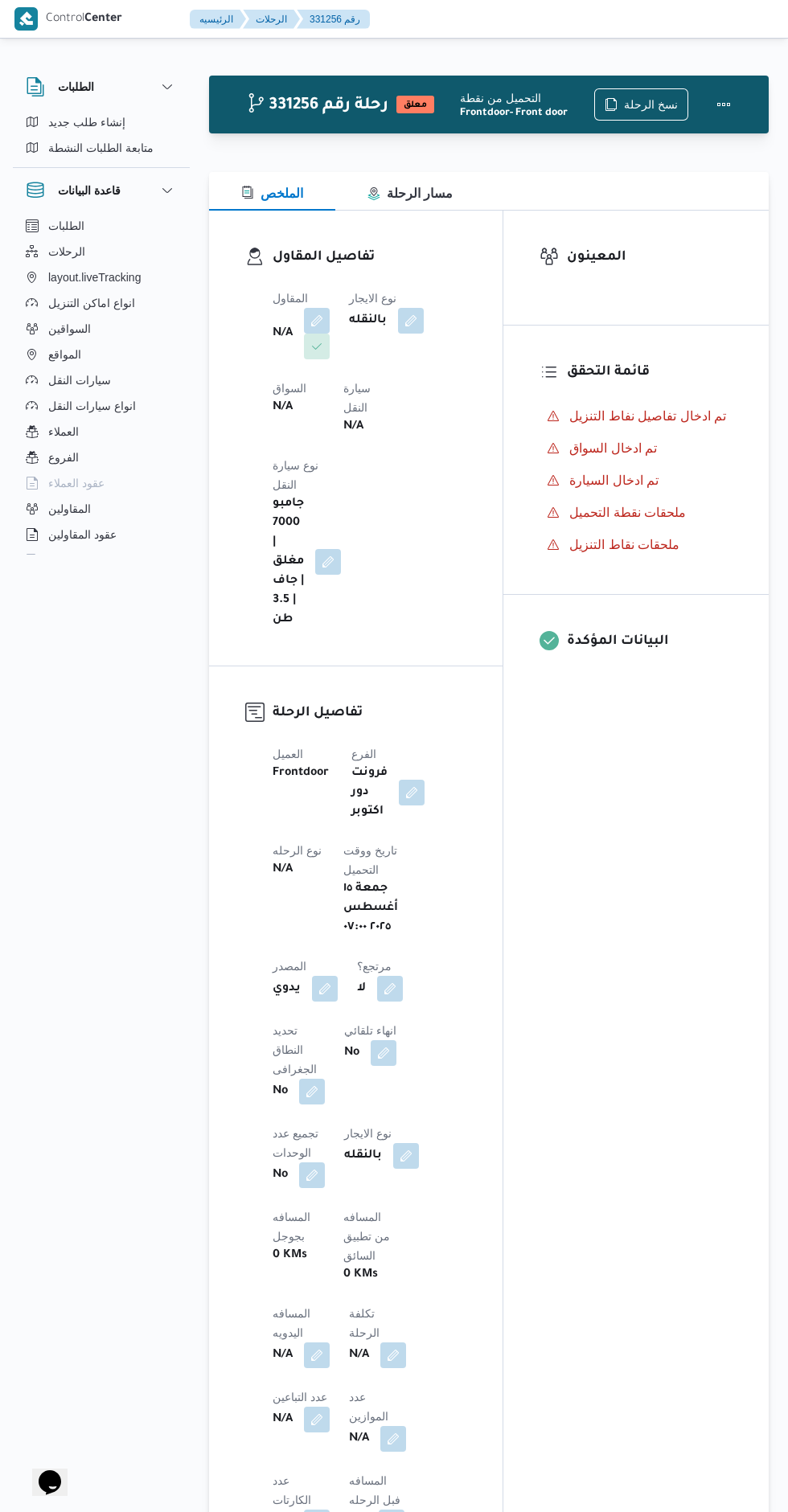
click at [313, 311] on button "button" at bounding box center [317, 321] width 26 height 26
click at [272, 416] on div "Search" at bounding box center [268, 411] width 120 height 33
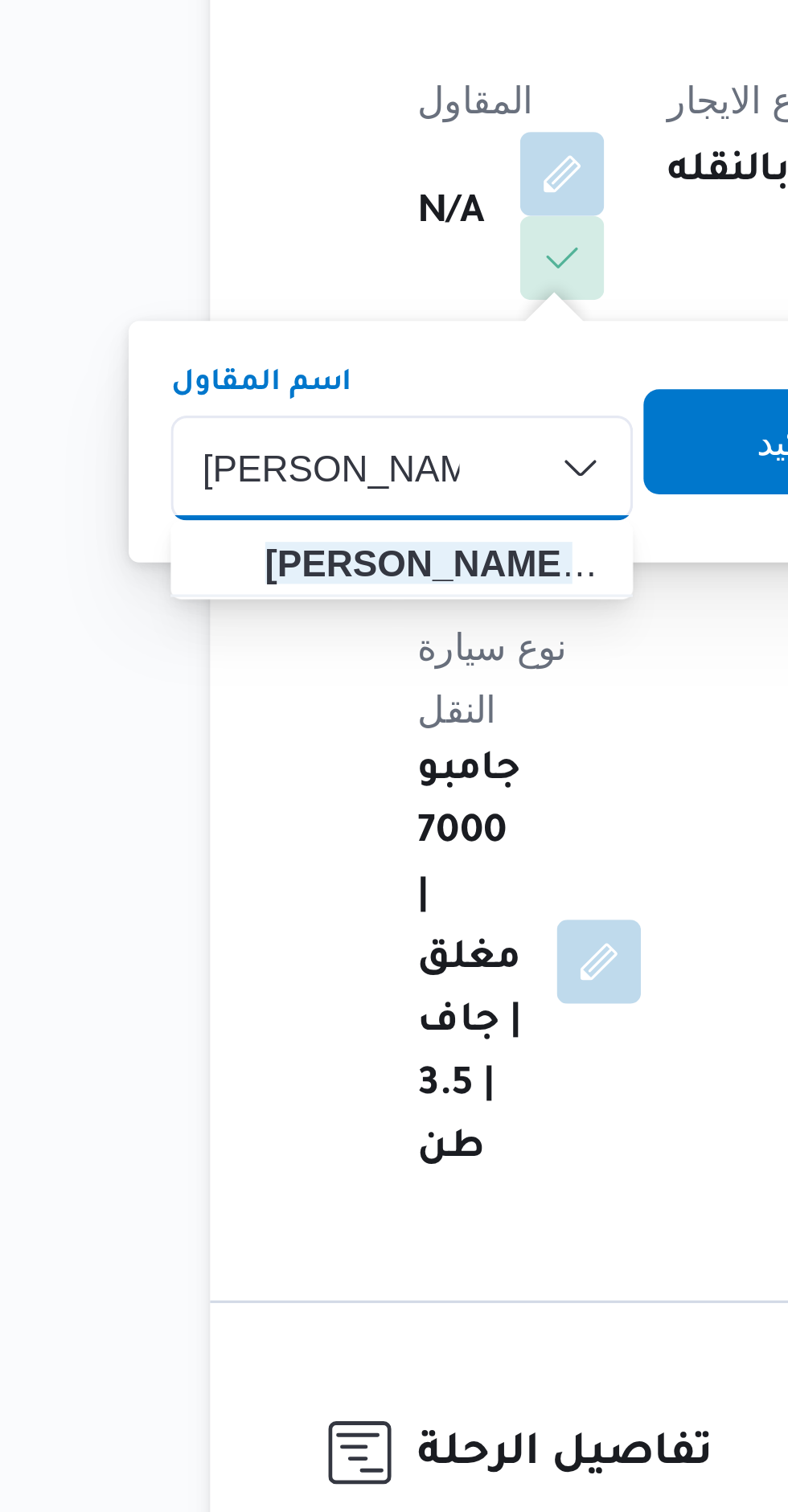
type input "[PERSON_NAME]"
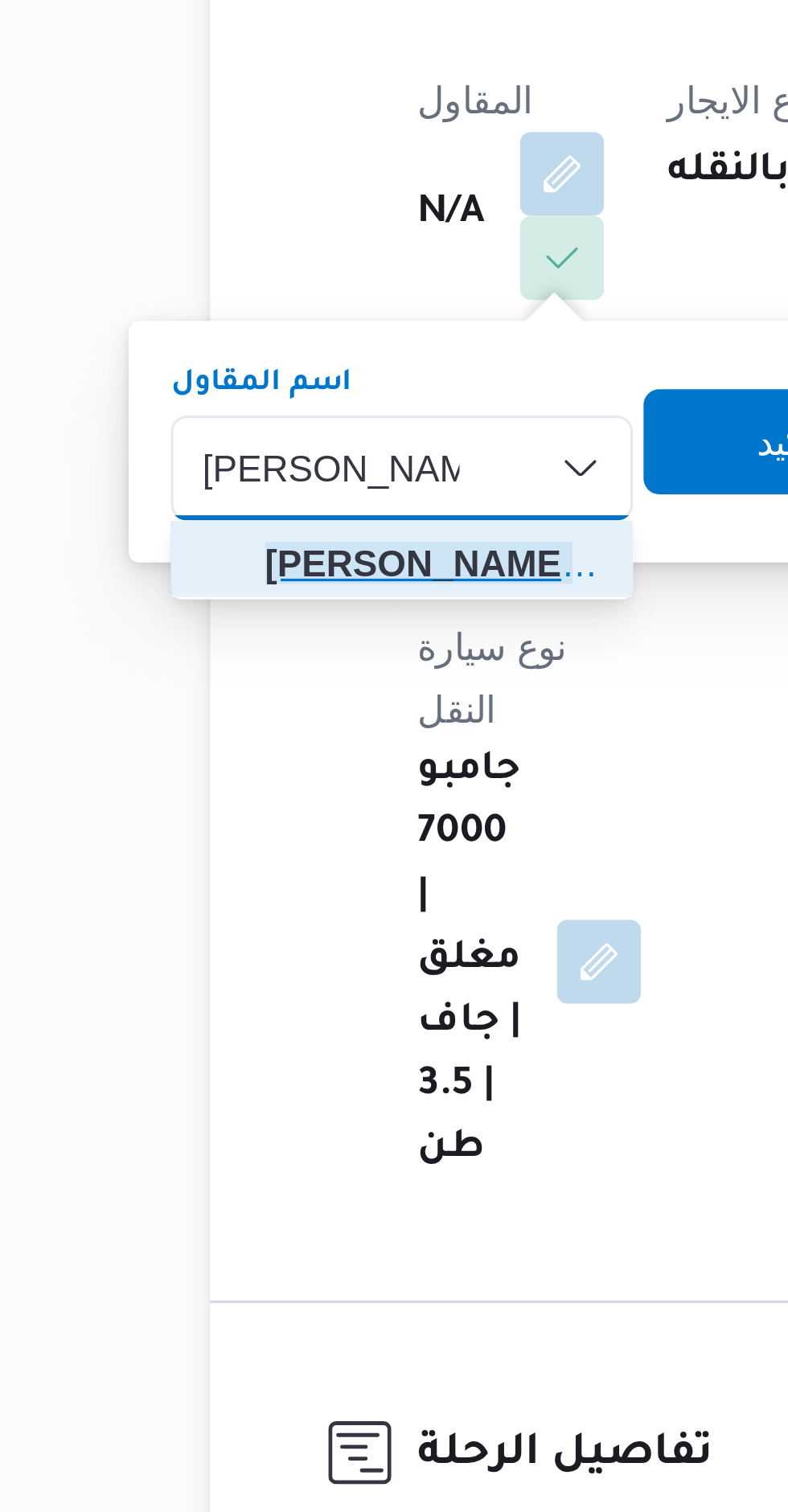
click at [249, 433] on span "[PERSON_NAME] [PERSON_NAME]" at bounding box center [277, 440] width 103 height 20
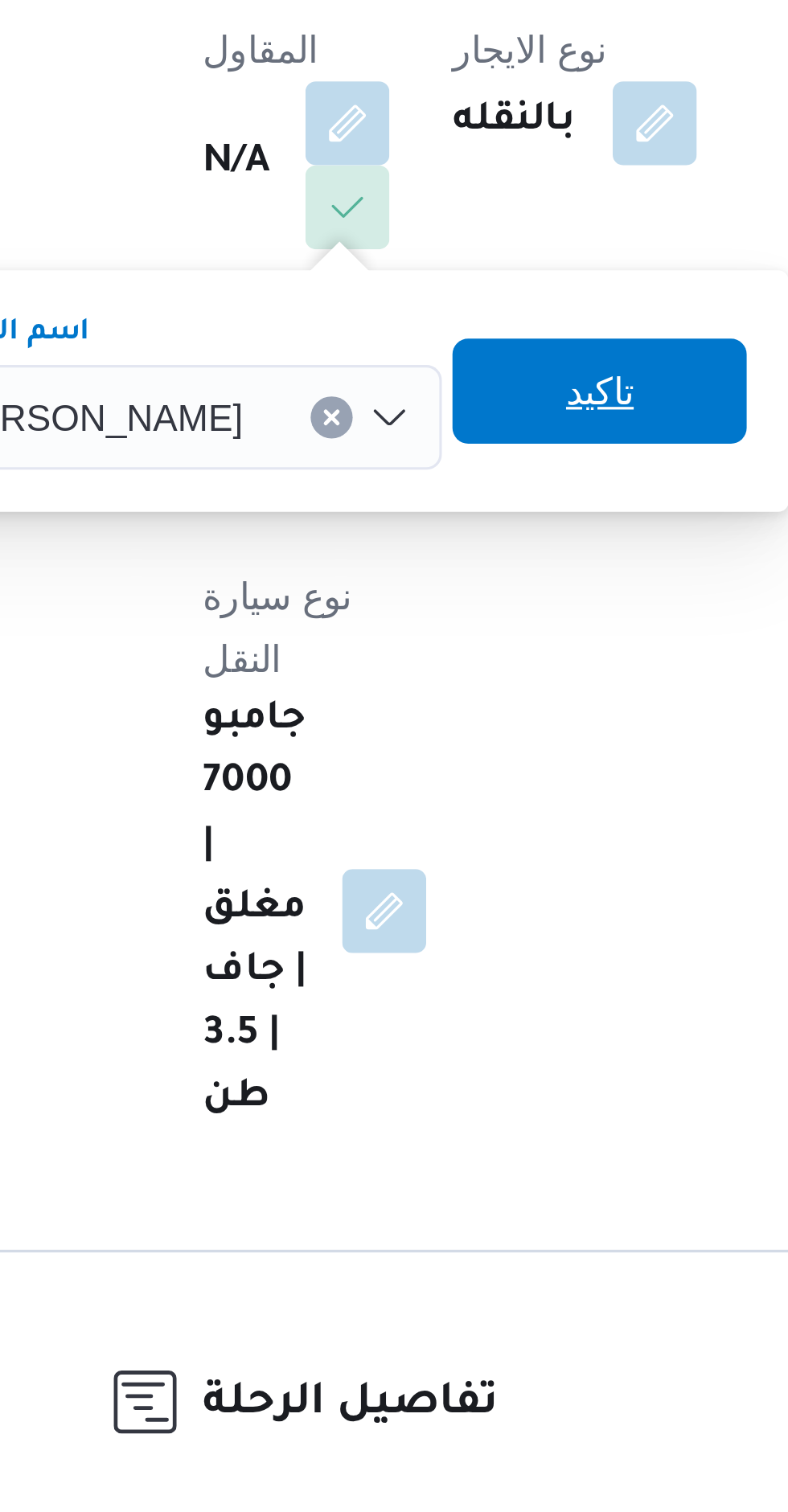
click at [379, 401] on span "تاكيد" at bounding box center [393, 403] width 90 height 33
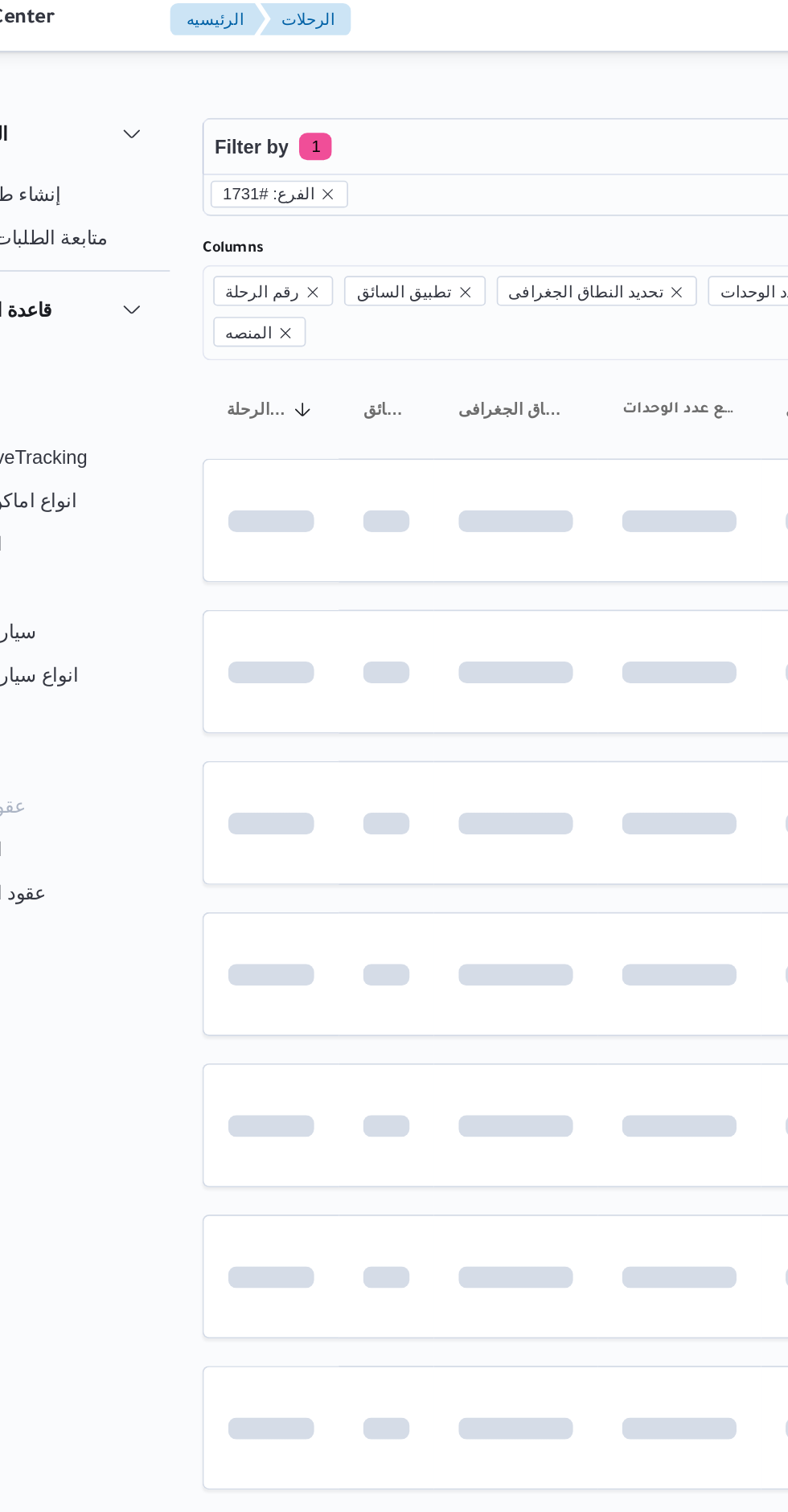
scroll to position [0, 25]
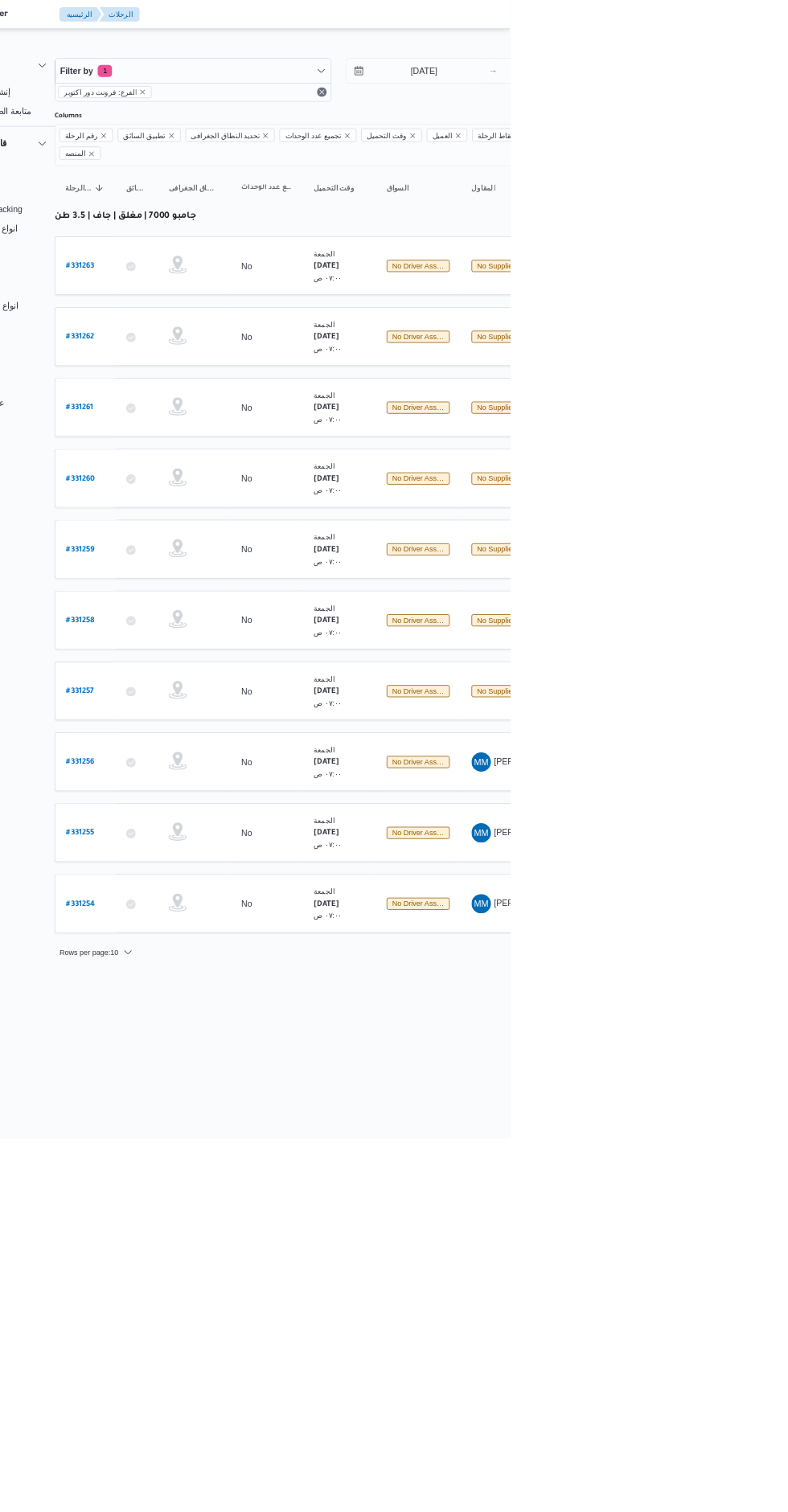
click at [224, 906] on link "# 331257" at bounding box center [217, 917] width 37 height 22
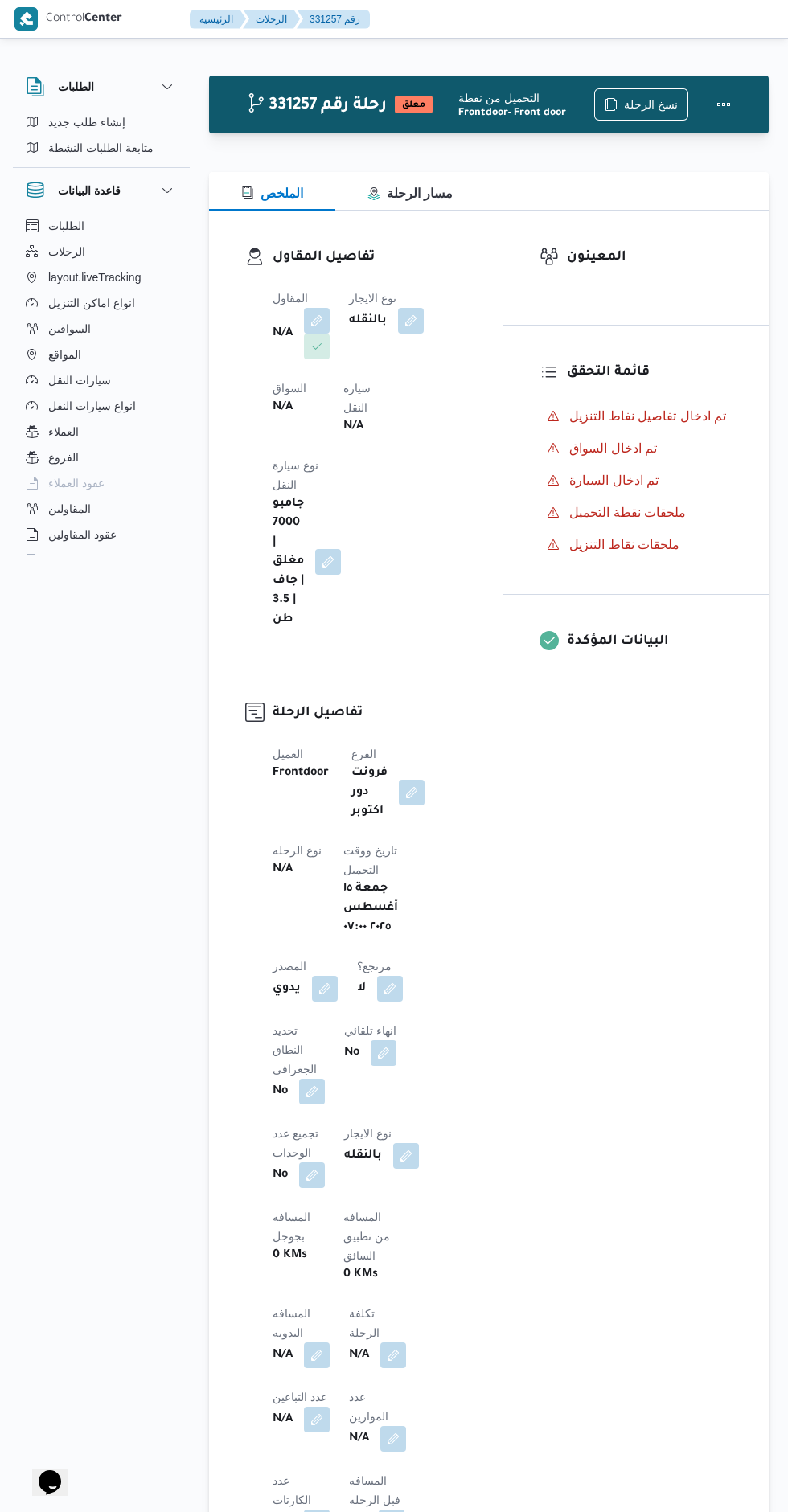
click at [318, 314] on button "button" at bounding box center [317, 321] width 26 height 26
click at [262, 421] on div "Search" at bounding box center [268, 411] width 120 height 33
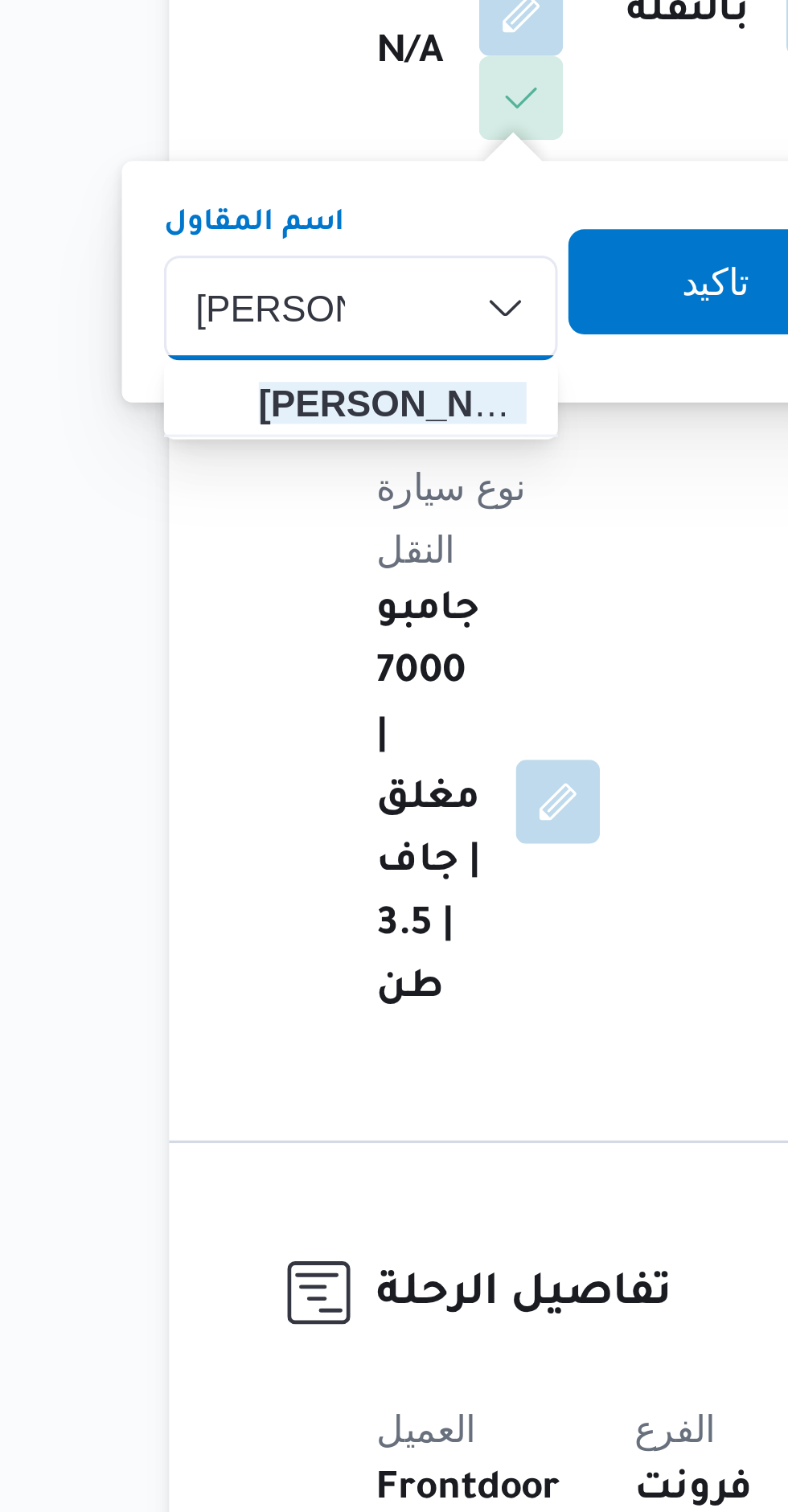
type input "[PERSON_NAME]"
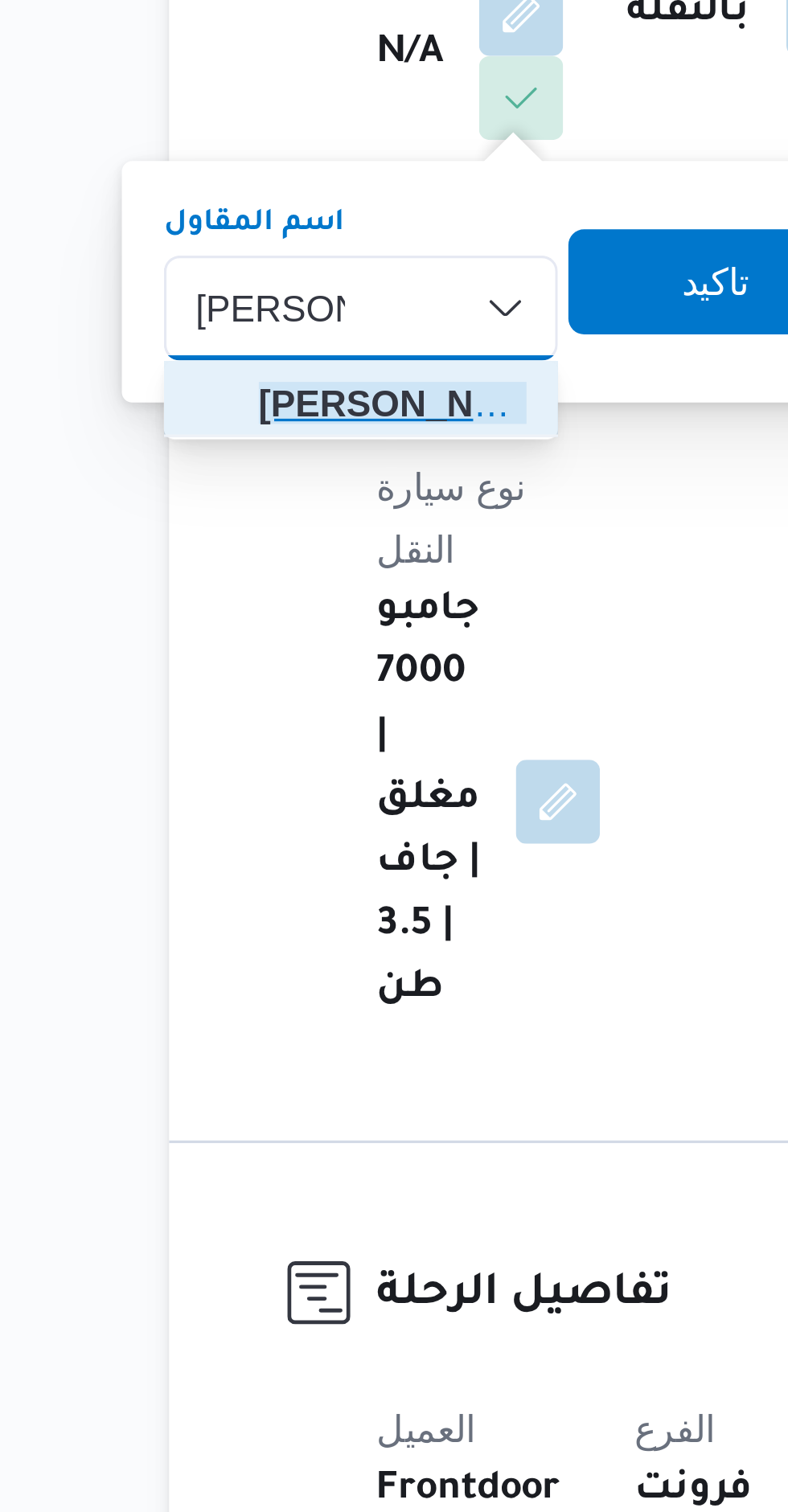
click at [249, 436] on span "[PERSON_NAME] [PERSON_NAME]" at bounding box center [276, 440] width 82 height 20
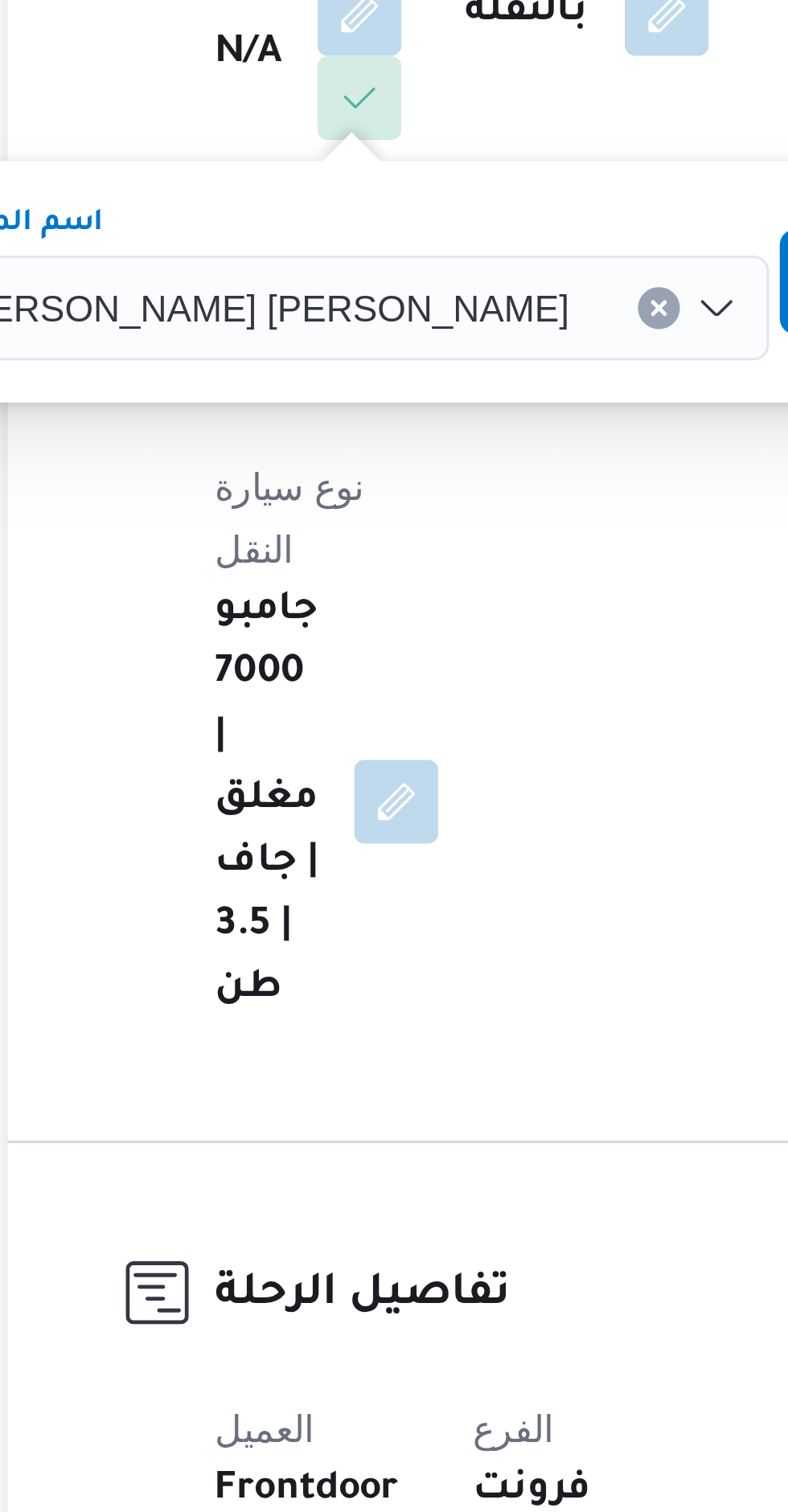
click at [445, 402] on span "تاكيد" at bounding box center [490, 403] width 90 height 33
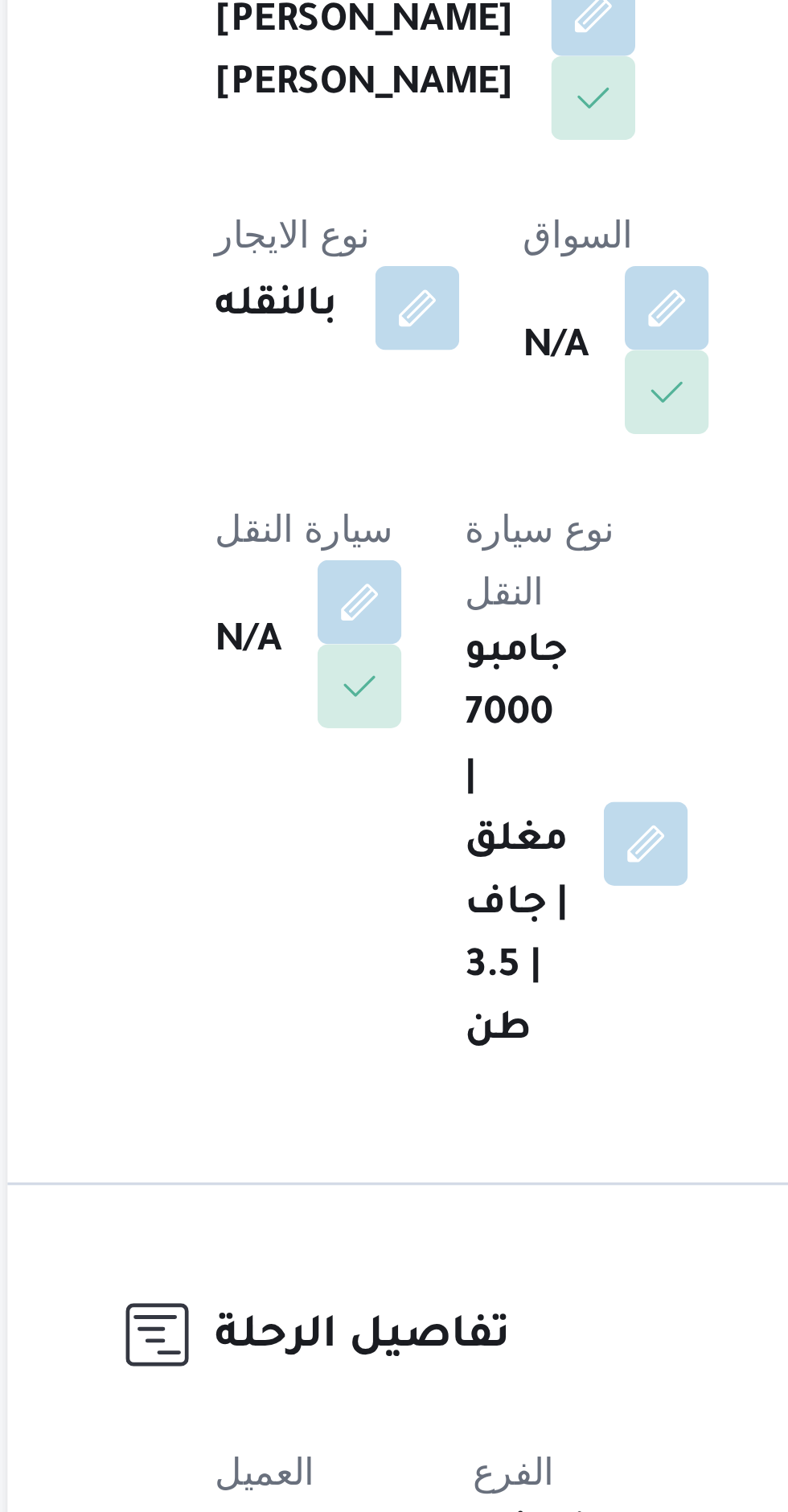
click at [398, 423] on button "button" at bounding box center [411, 411] width 26 height 26
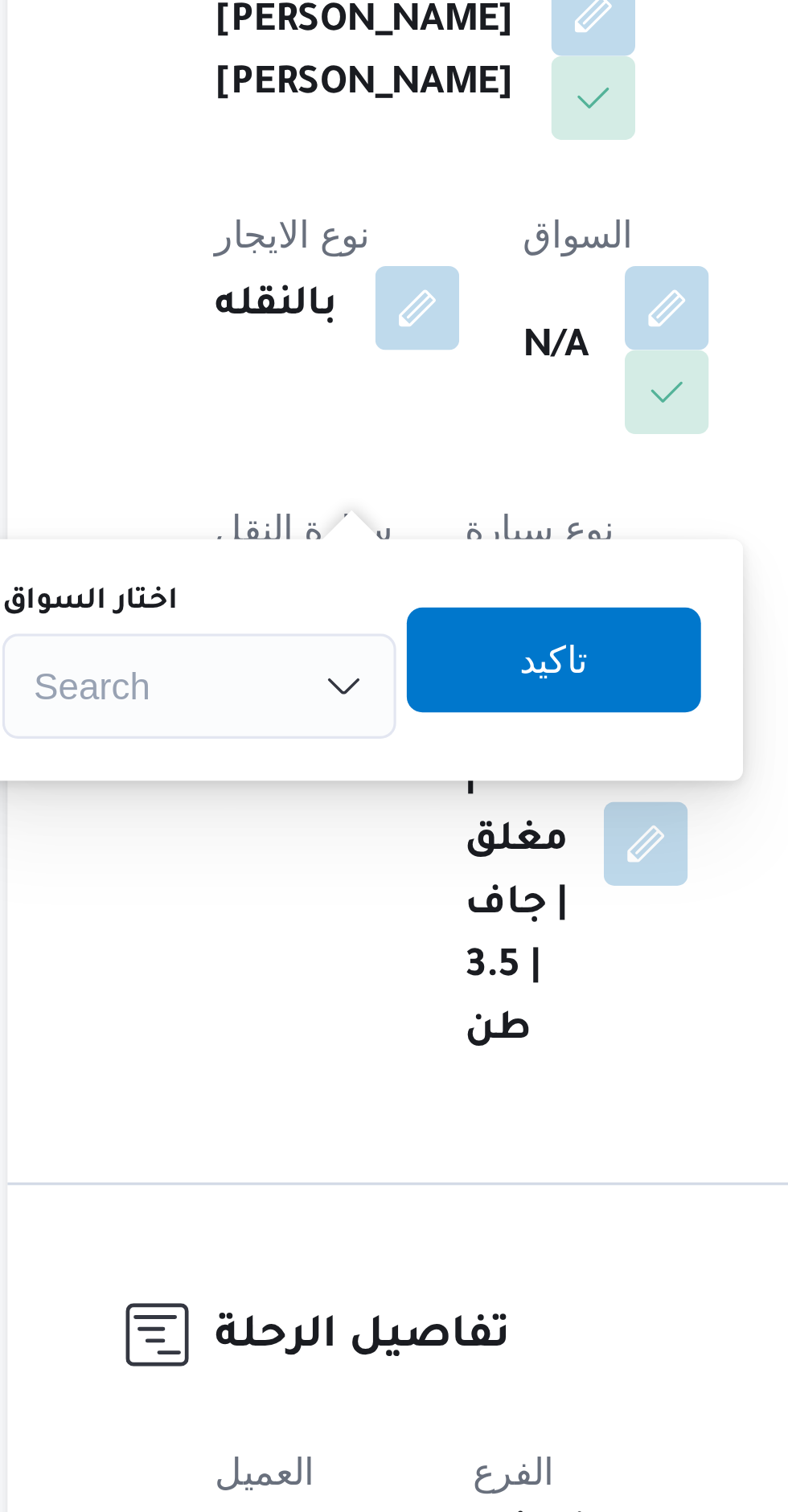
click at [269, 522] on div "Search" at bounding box center [268, 526] width 120 height 33
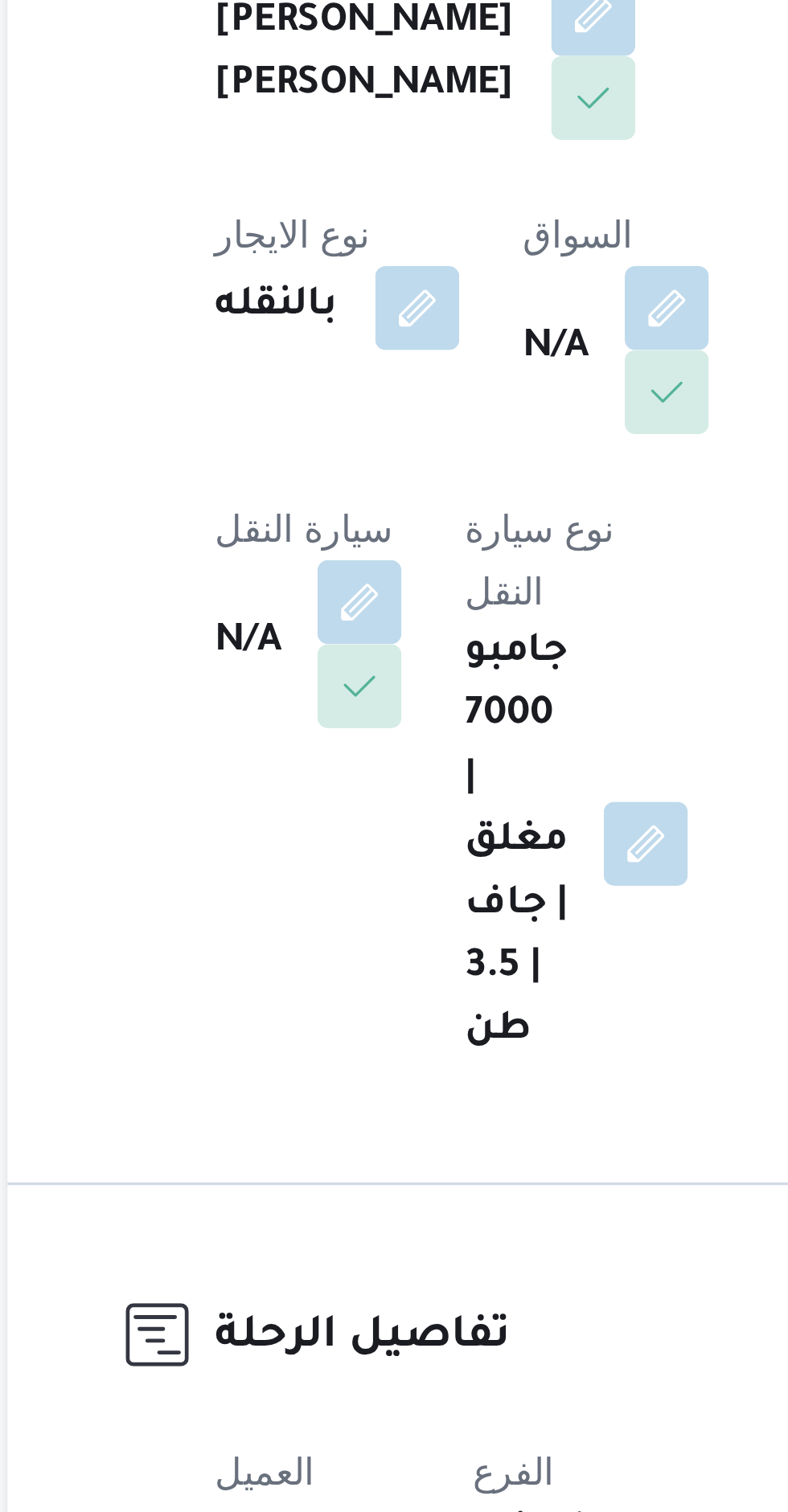
click at [259, 436] on div at bounding box center [255, 444] width 20 height 396
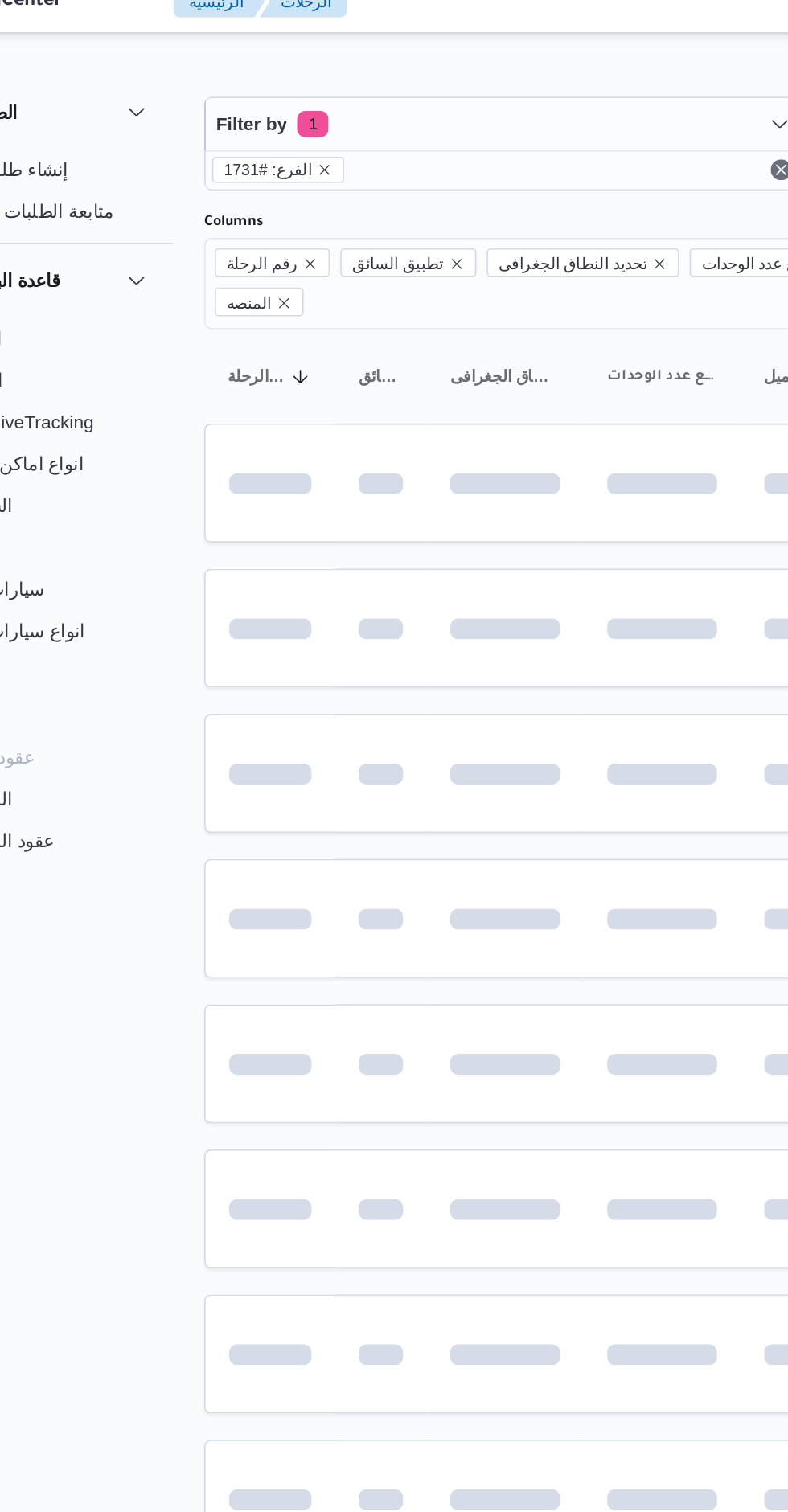
scroll to position [0, 25]
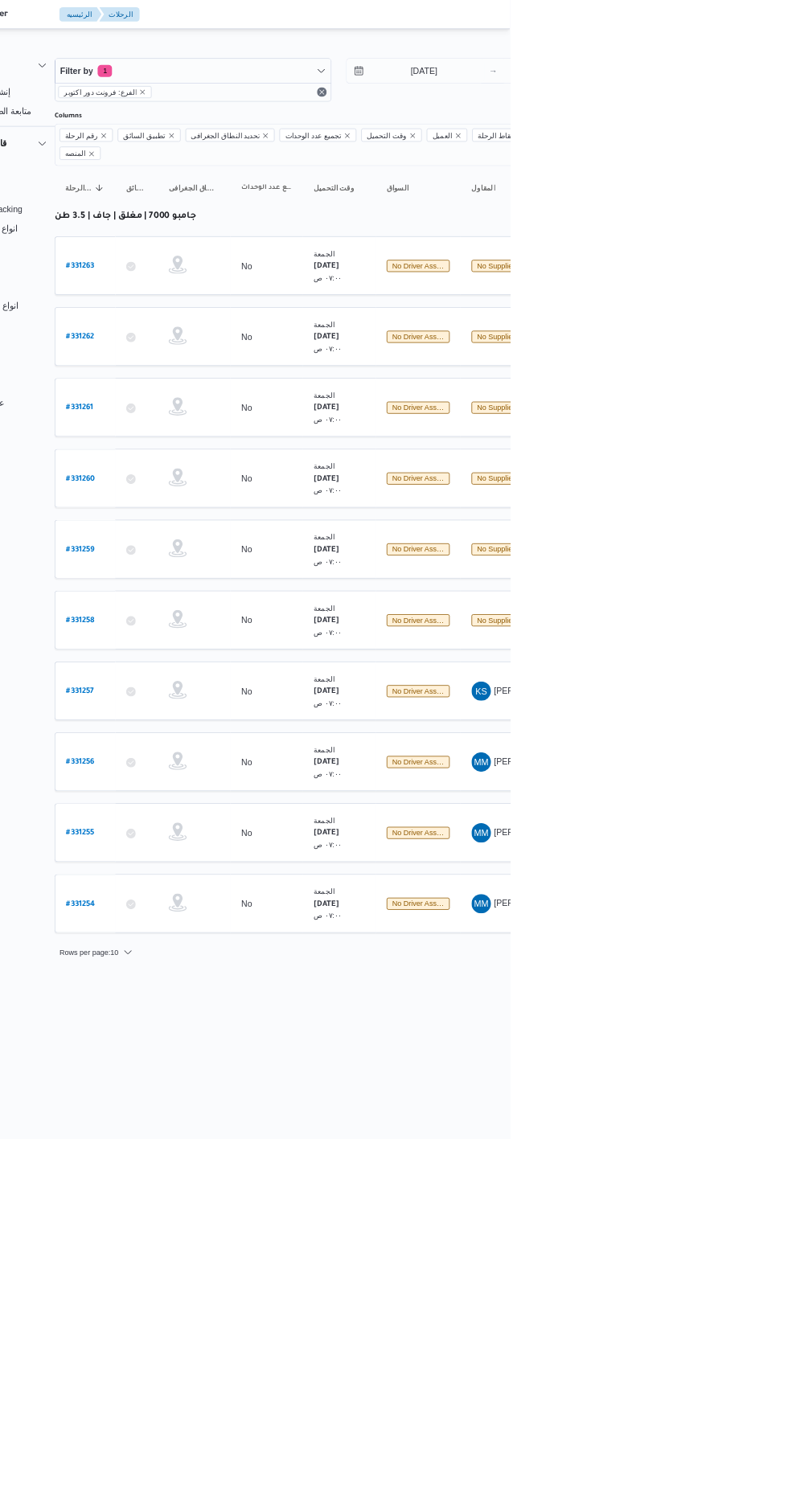
click at [213, 818] on b "# 331258" at bounding box center [218, 823] width 38 height 11
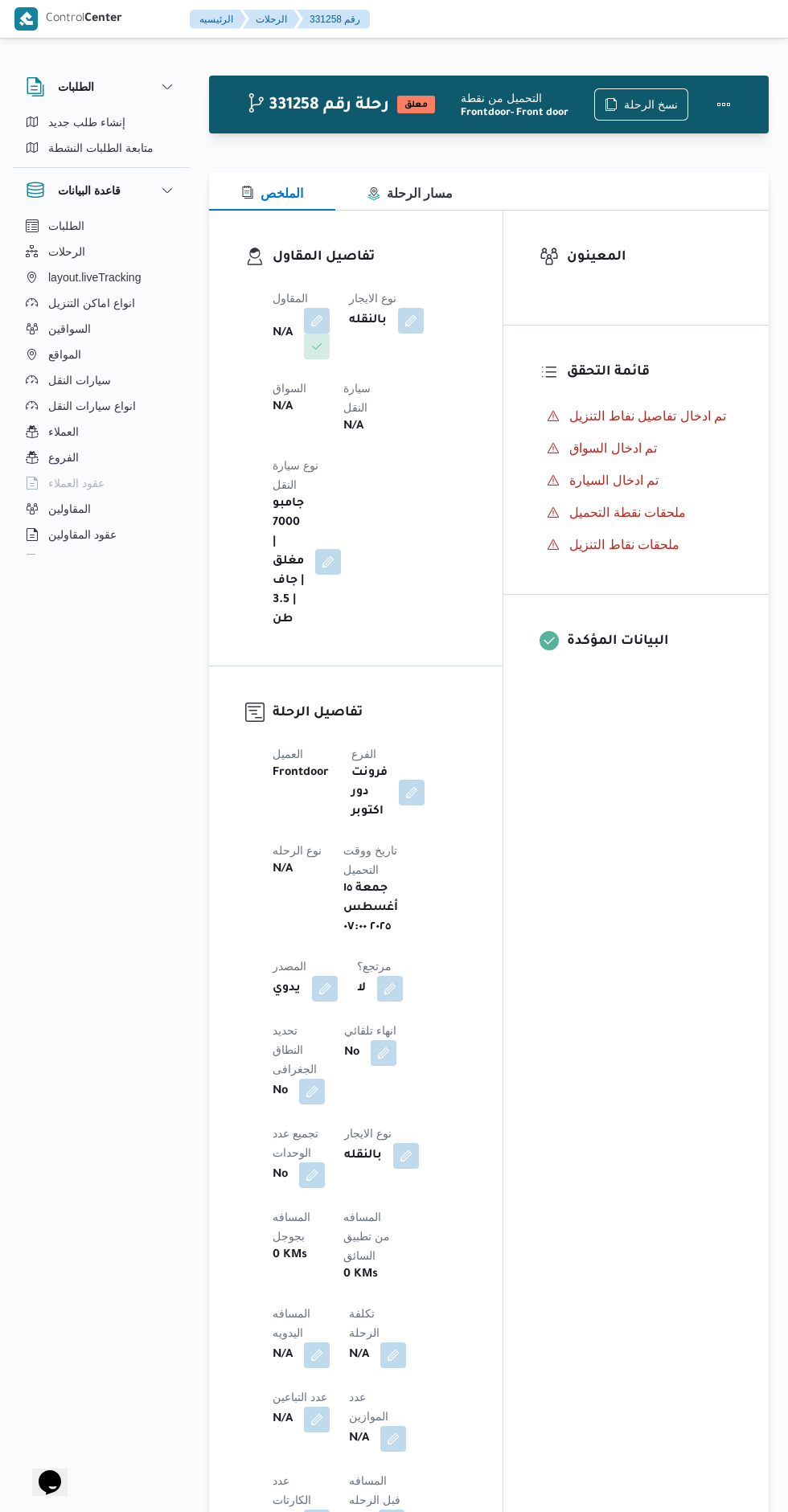
click at [318, 316] on button "button" at bounding box center [317, 321] width 26 height 26
click at [271, 416] on div "Search" at bounding box center [268, 411] width 120 height 33
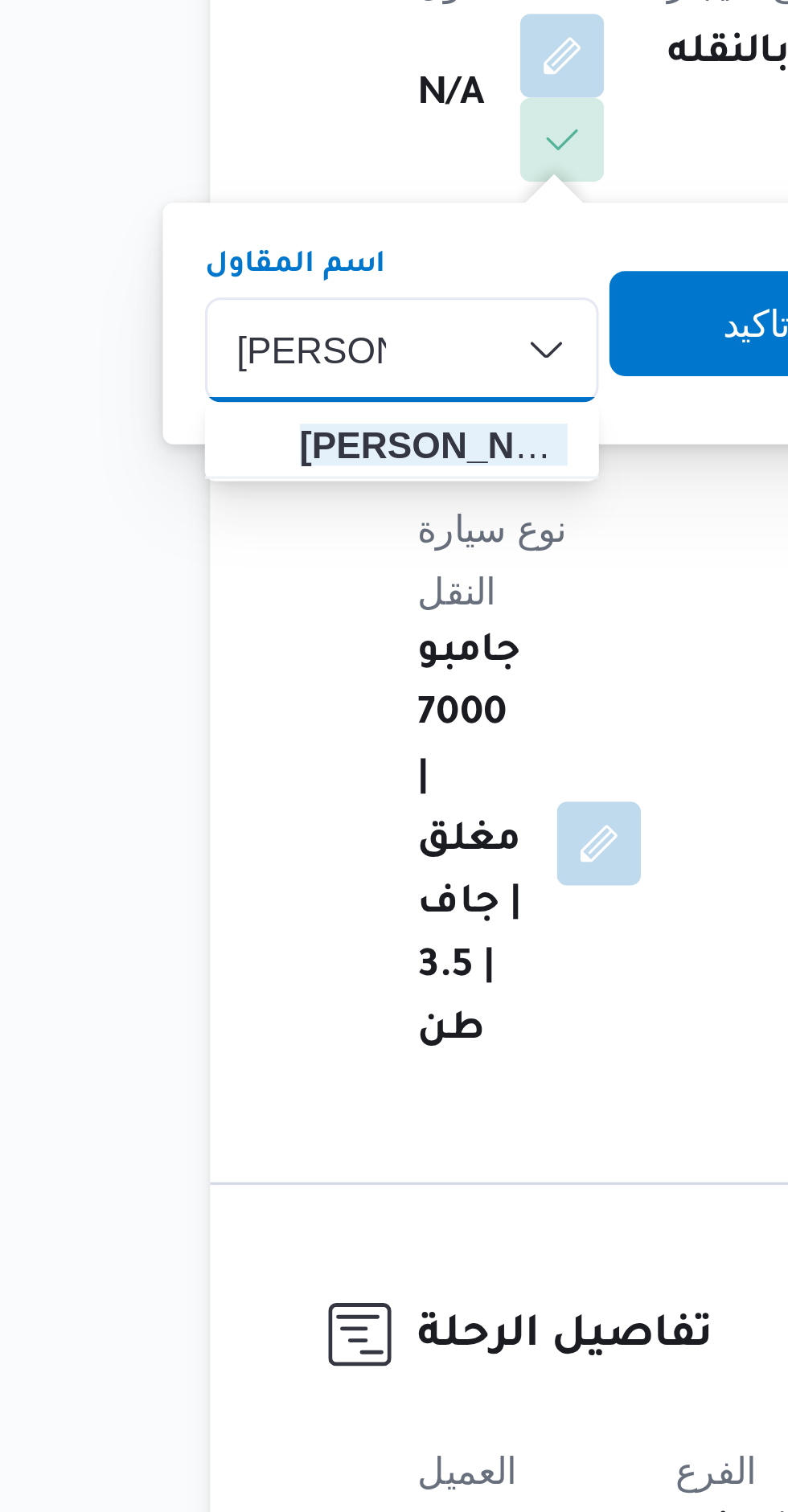
type input "[PERSON_NAME]"
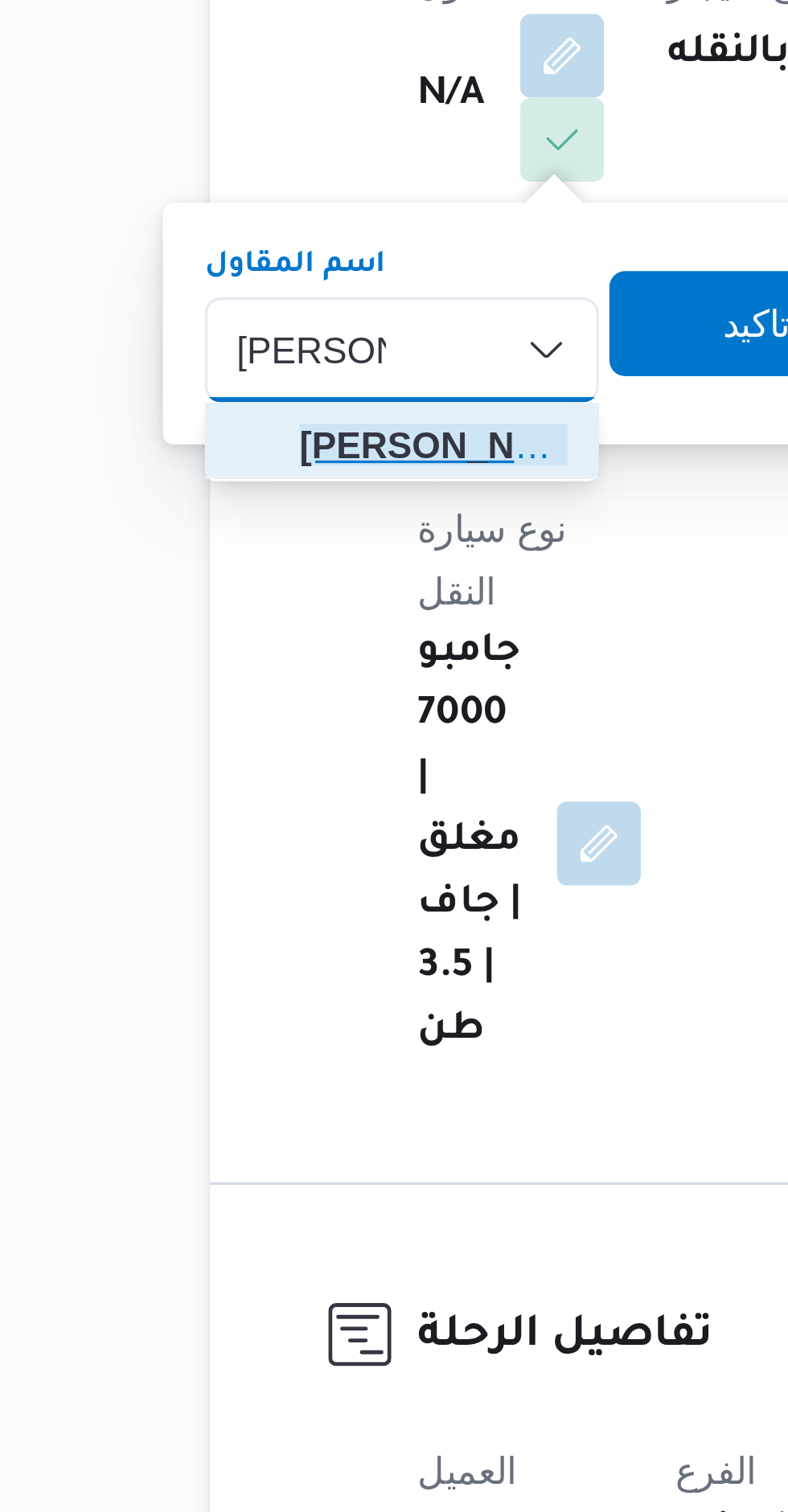
click at [250, 439] on span "[PERSON_NAME] [PERSON_NAME]" at bounding box center [276, 440] width 82 height 20
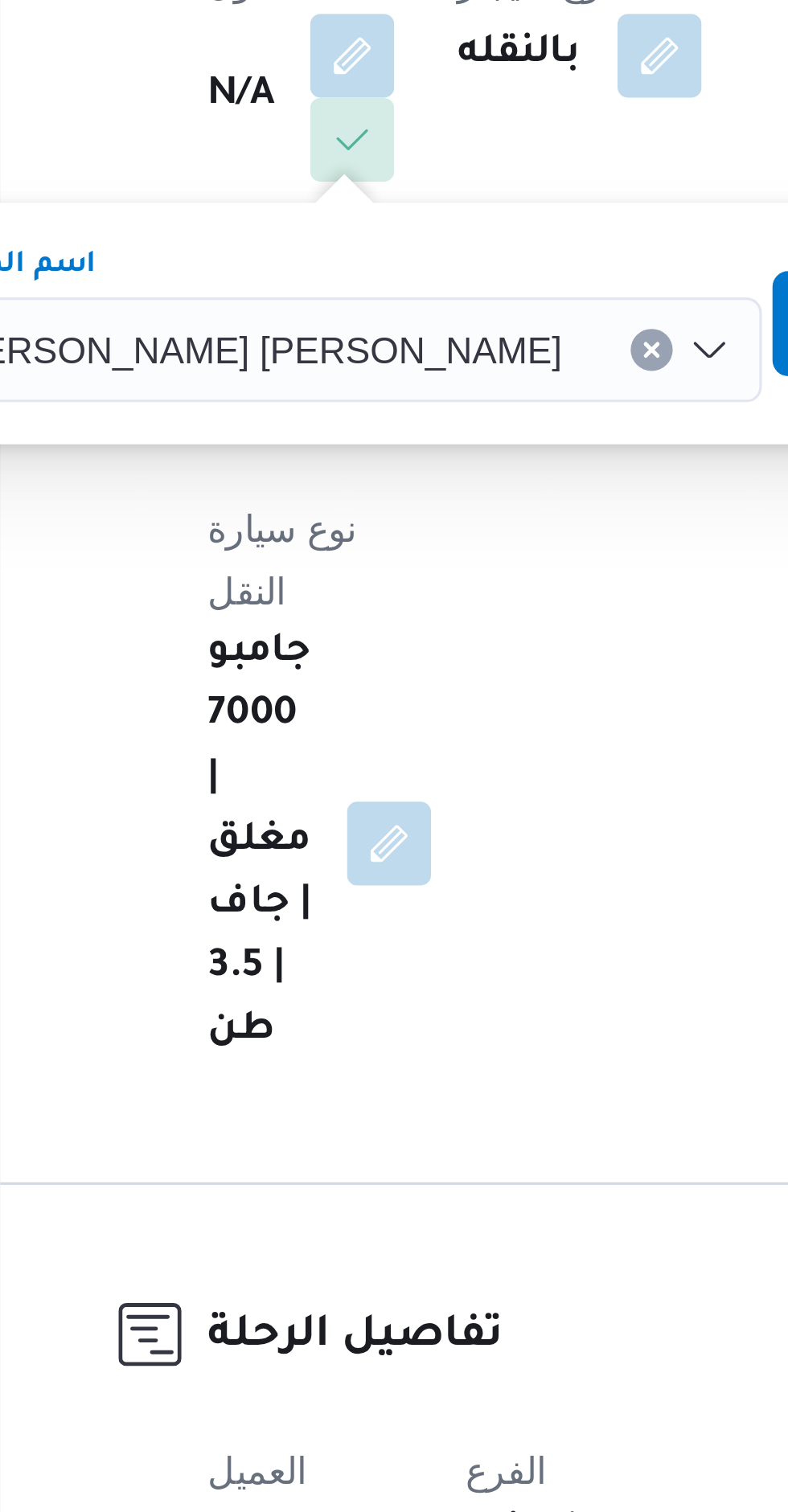
click at [445, 399] on span "تاكيد" at bounding box center [490, 403] width 90 height 33
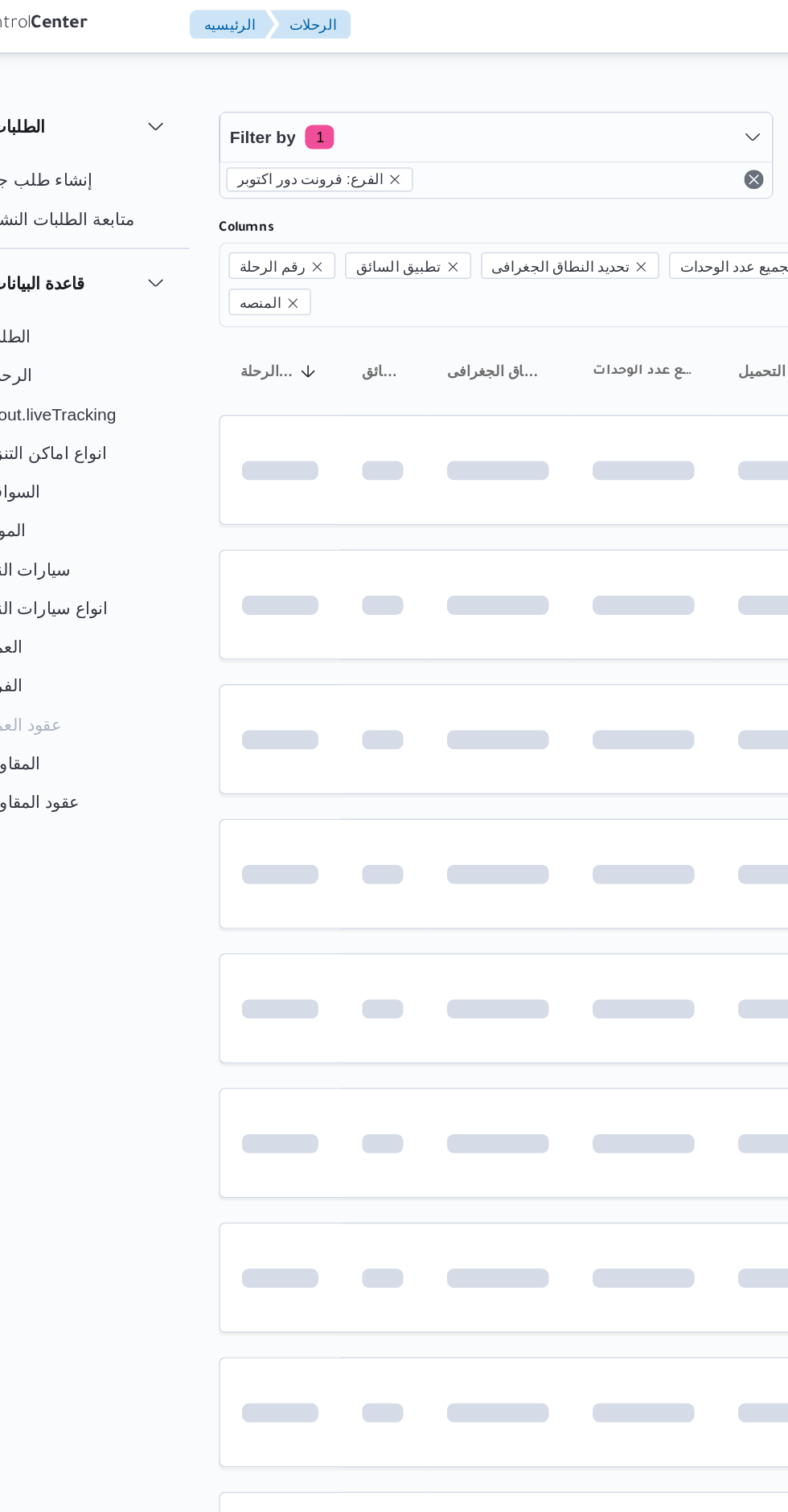
scroll to position [0, 25]
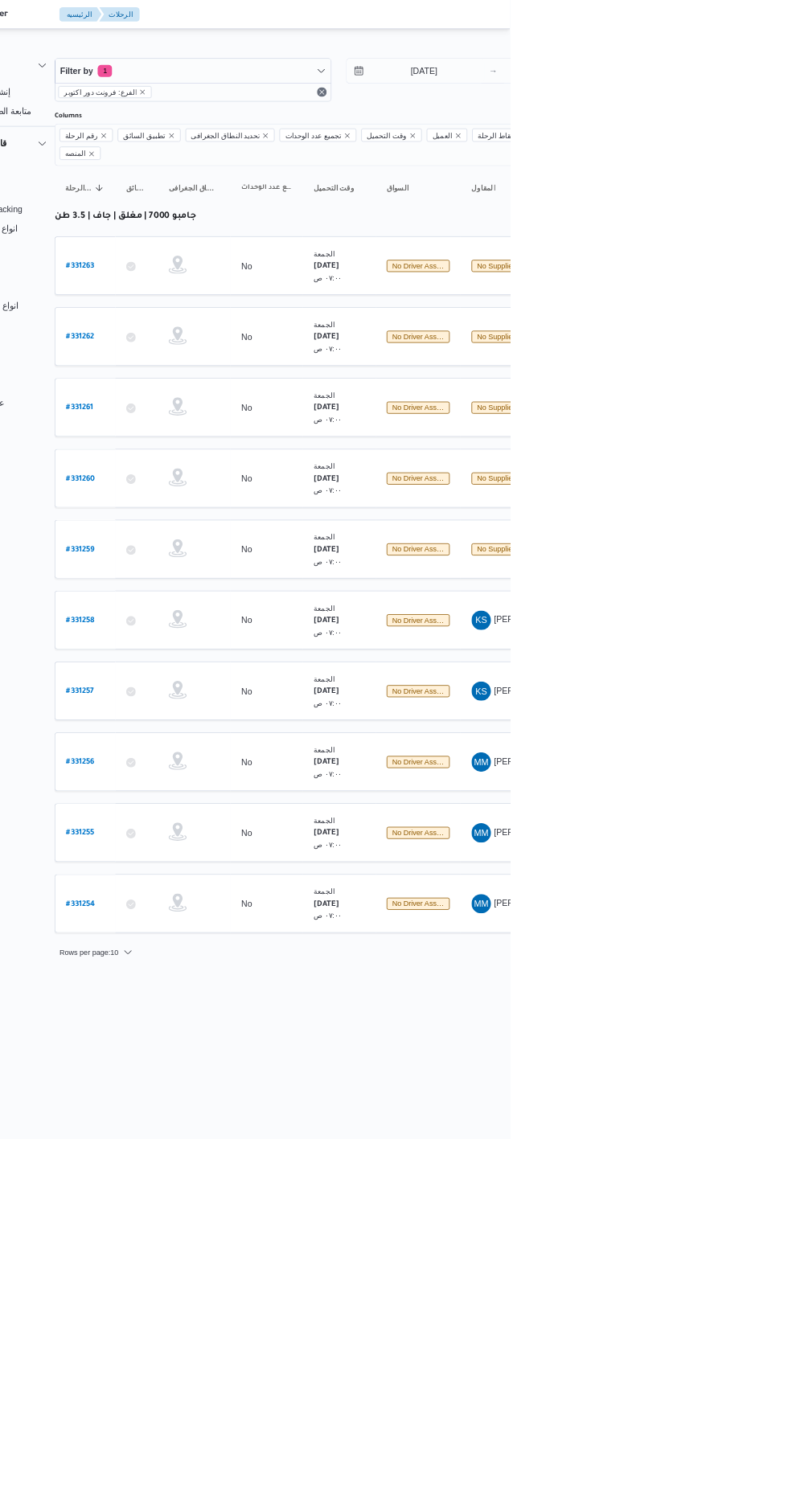
click at [224, 724] on b "# 331259" at bounding box center [218, 729] width 38 height 11
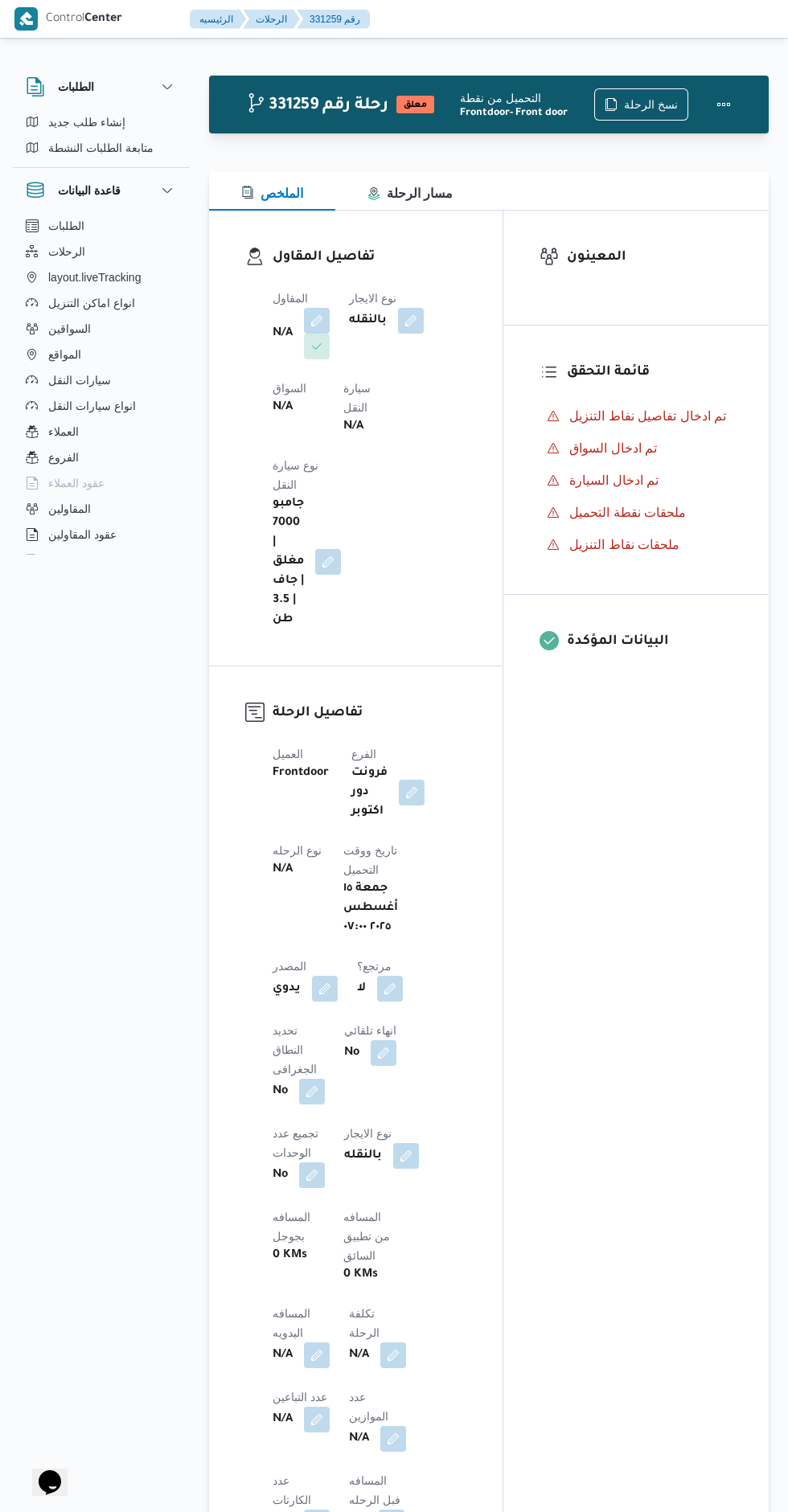
click at [313, 311] on button "button" at bounding box center [317, 321] width 26 height 26
click at [262, 420] on div "Search" at bounding box center [268, 411] width 120 height 33
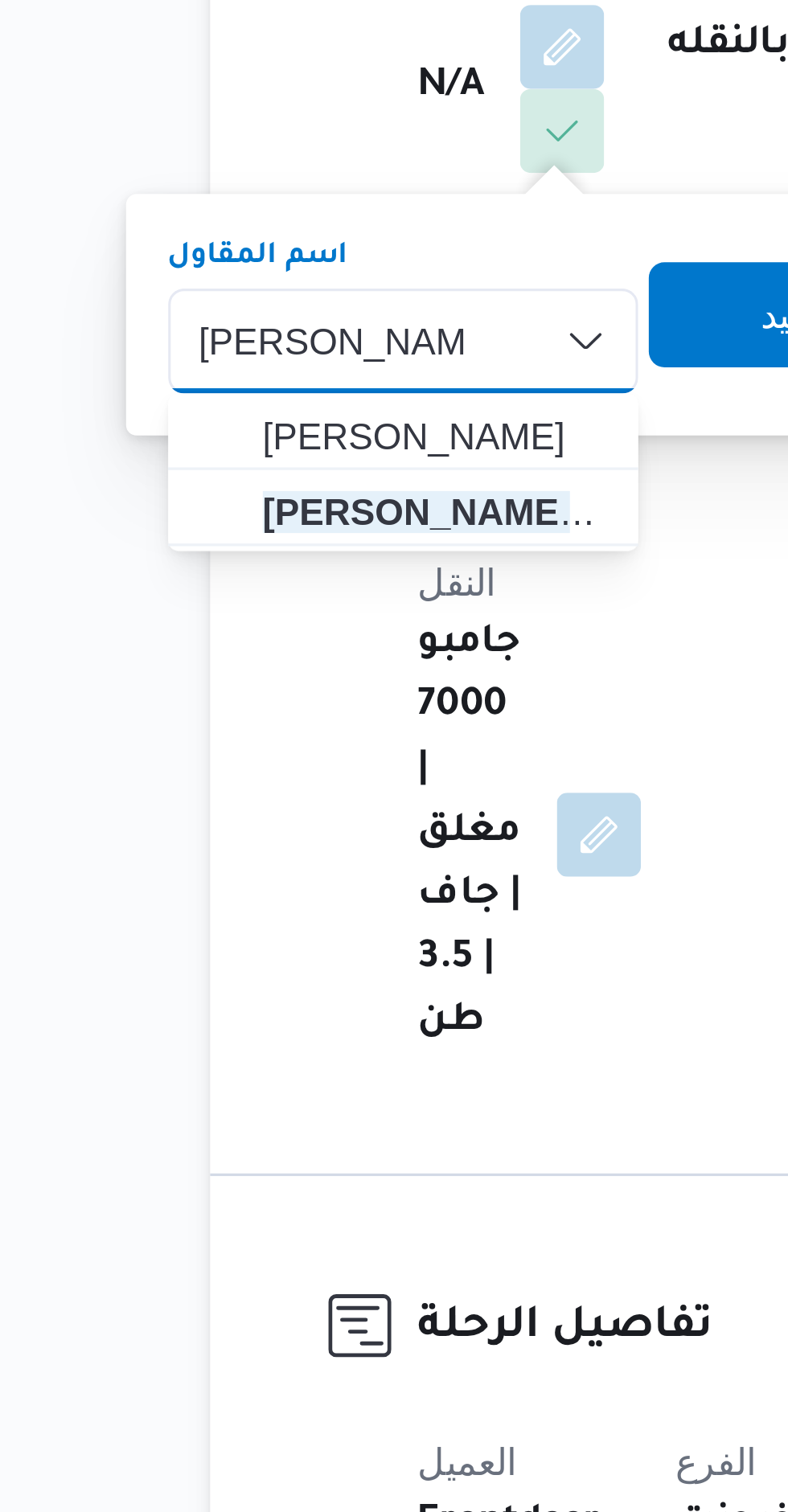
type input "[PERSON_NAME]"
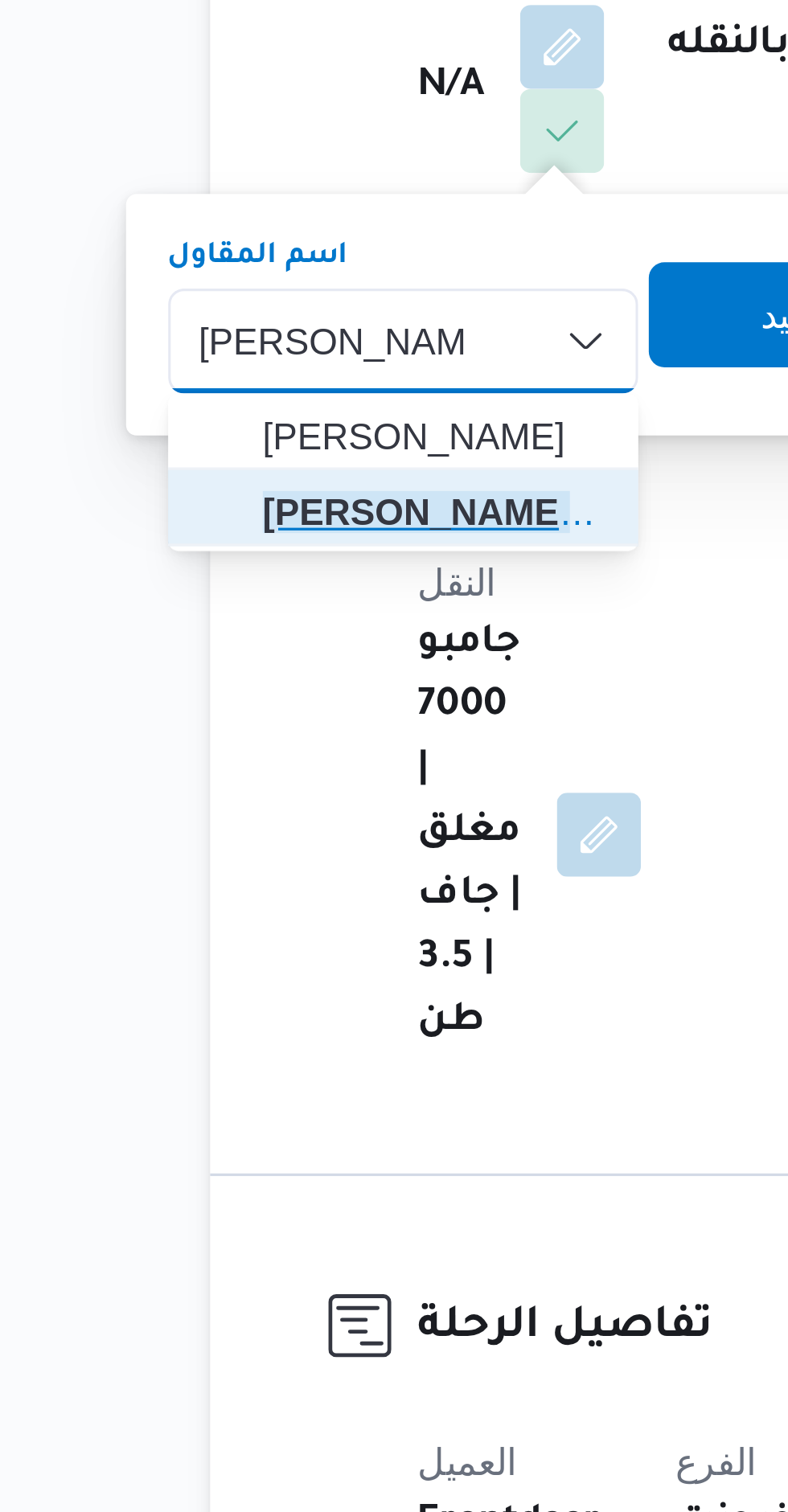
click at [229, 465] on span "[PERSON_NAME] [PERSON_NAME]" at bounding box center [277, 463] width 106 height 20
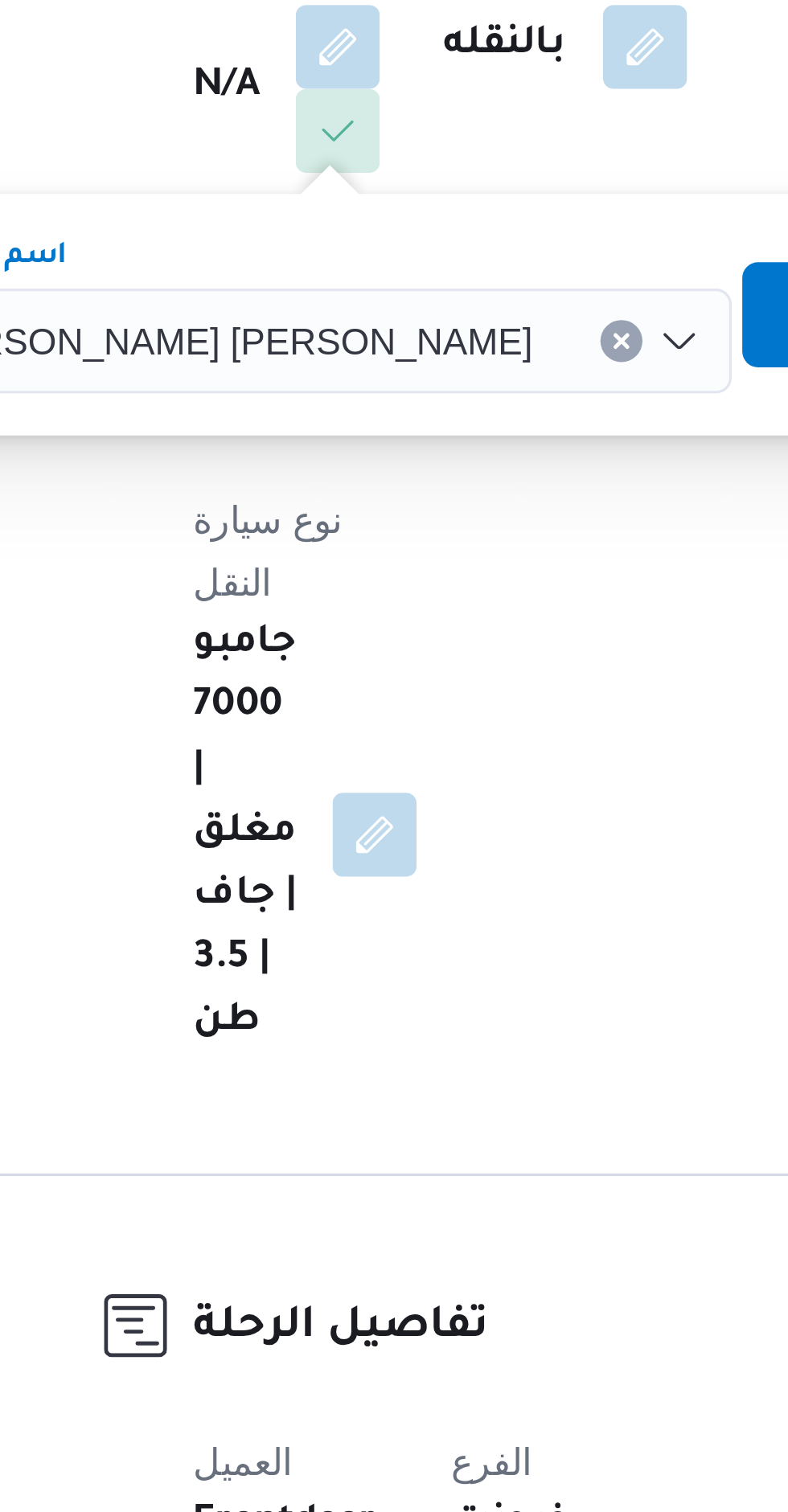
click at [440, 402] on span "تاكيد" at bounding box center [485, 403] width 90 height 33
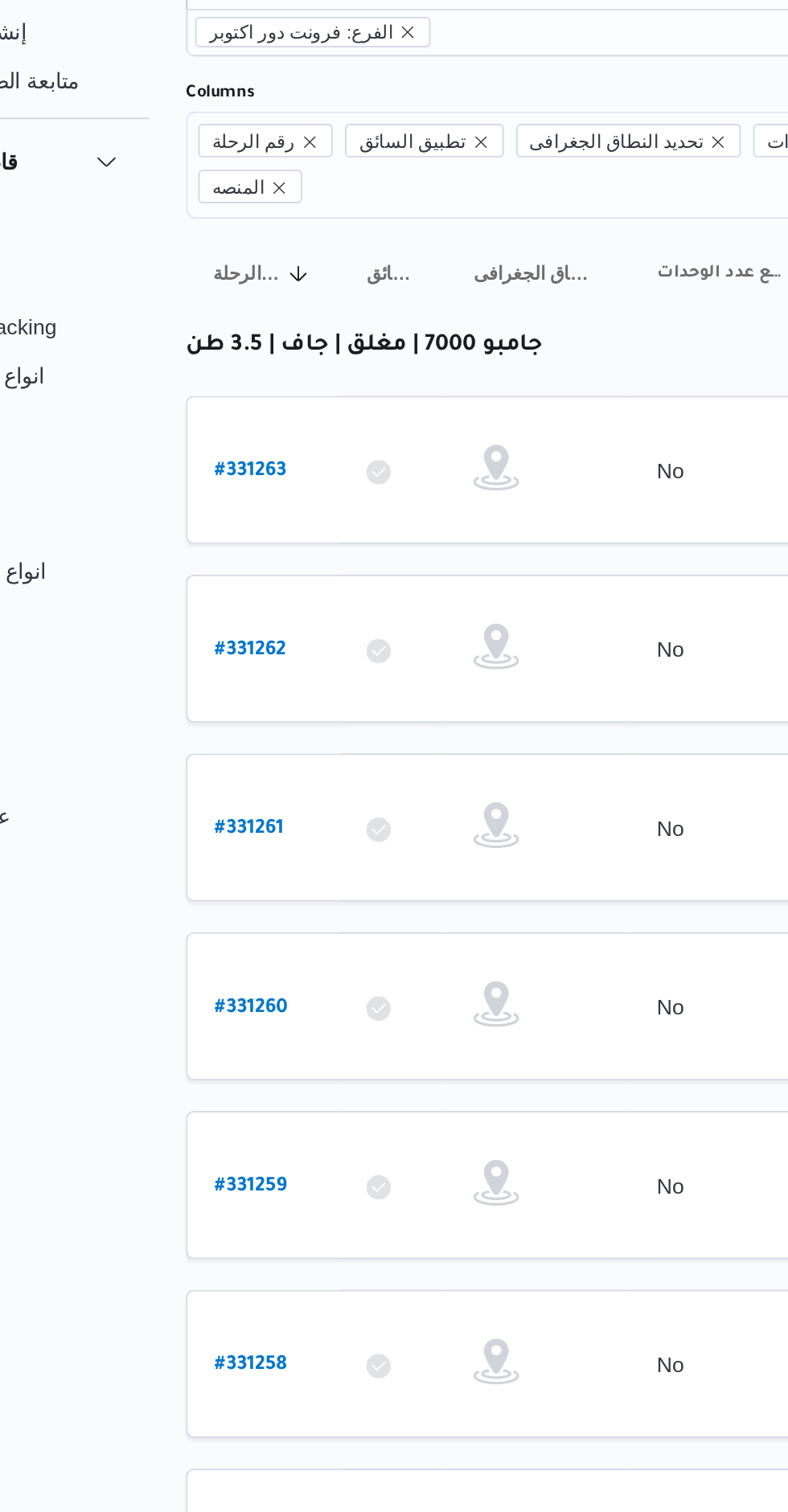
scroll to position [0, 25]
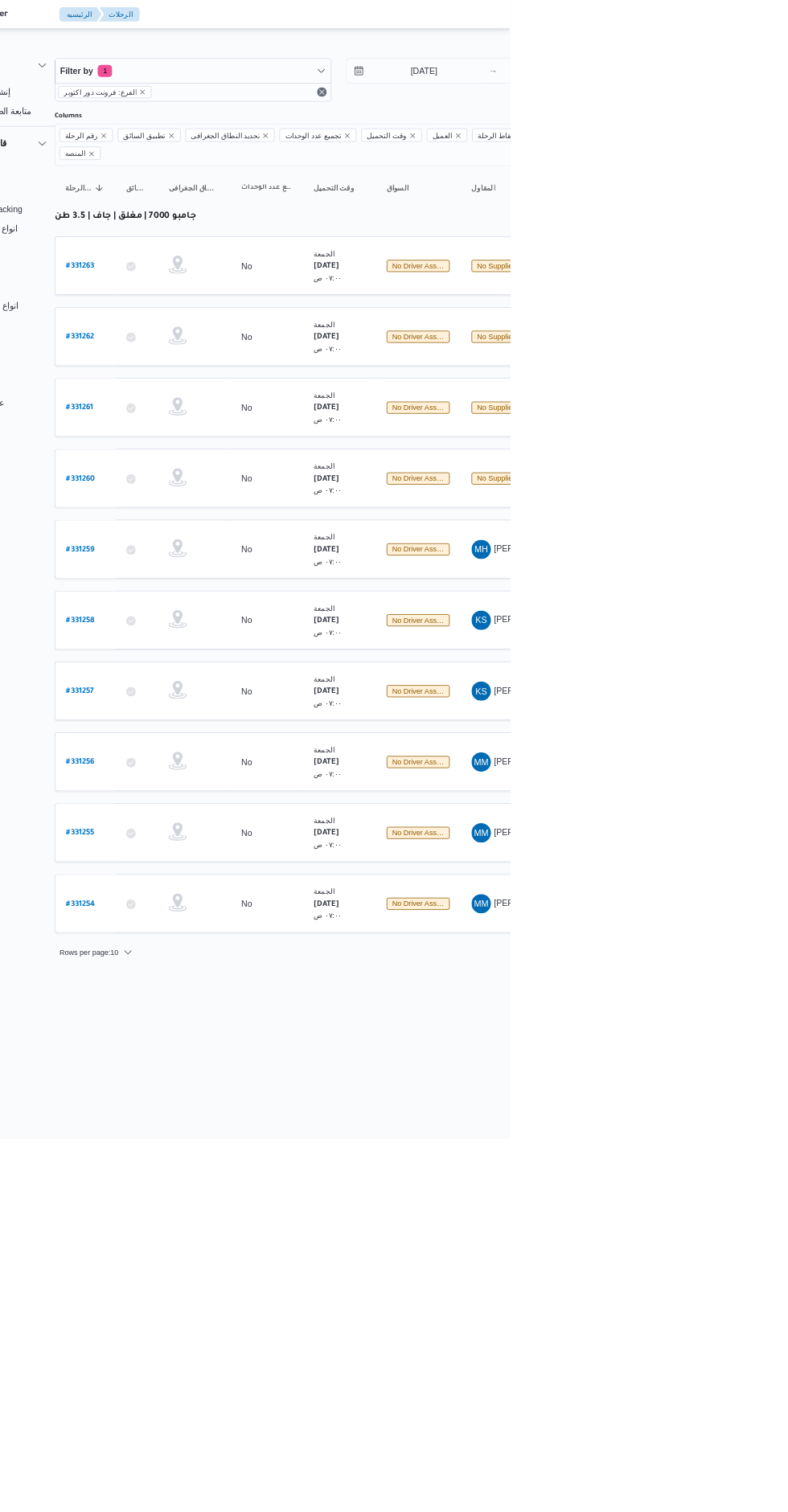
click at [220, 630] on b "# 331260" at bounding box center [218, 635] width 39 height 11
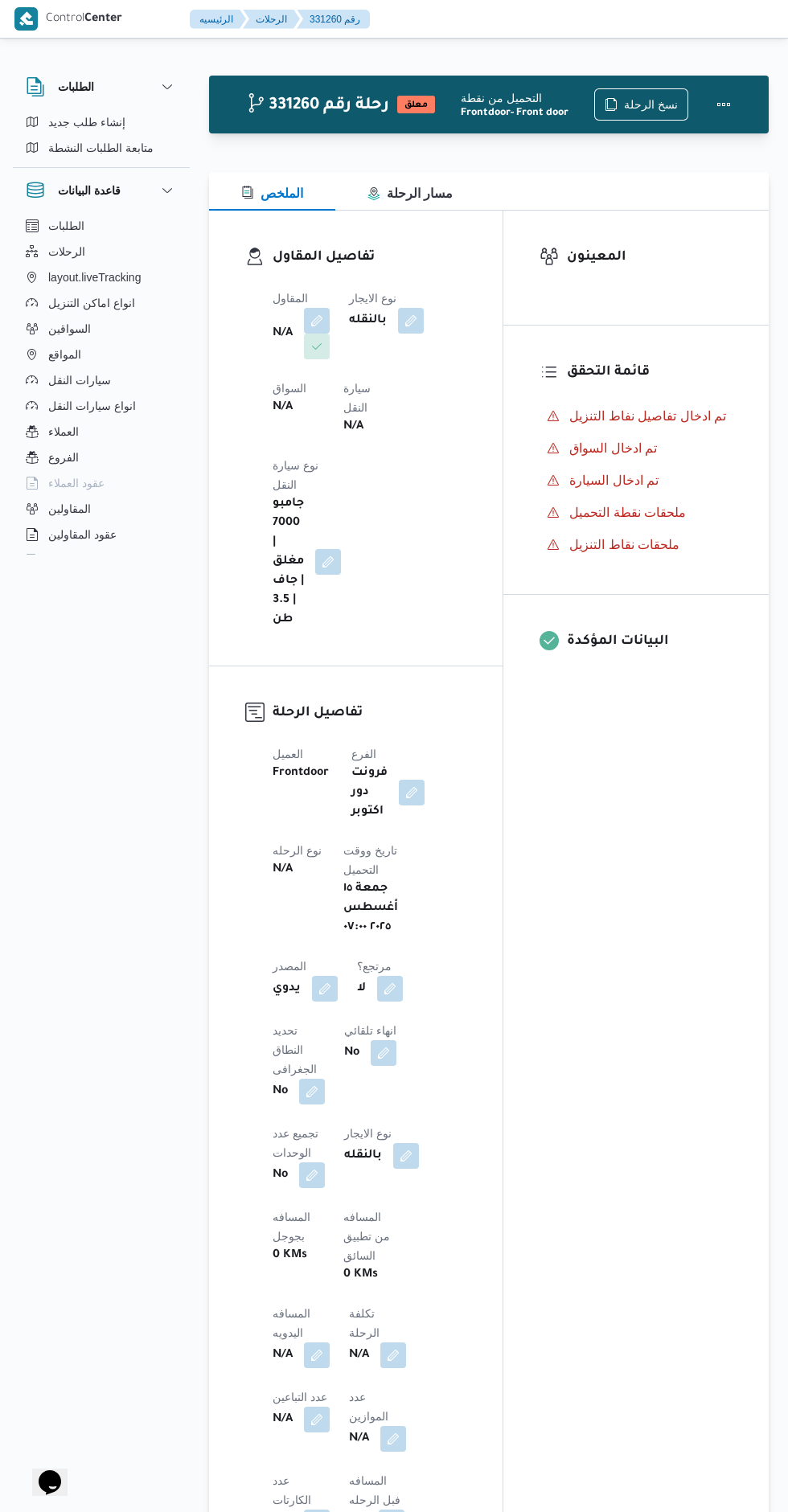
click at [318, 317] on button "button" at bounding box center [317, 321] width 26 height 26
click at [270, 418] on div "Search" at bounding box center [268, 411] width 120 height 33
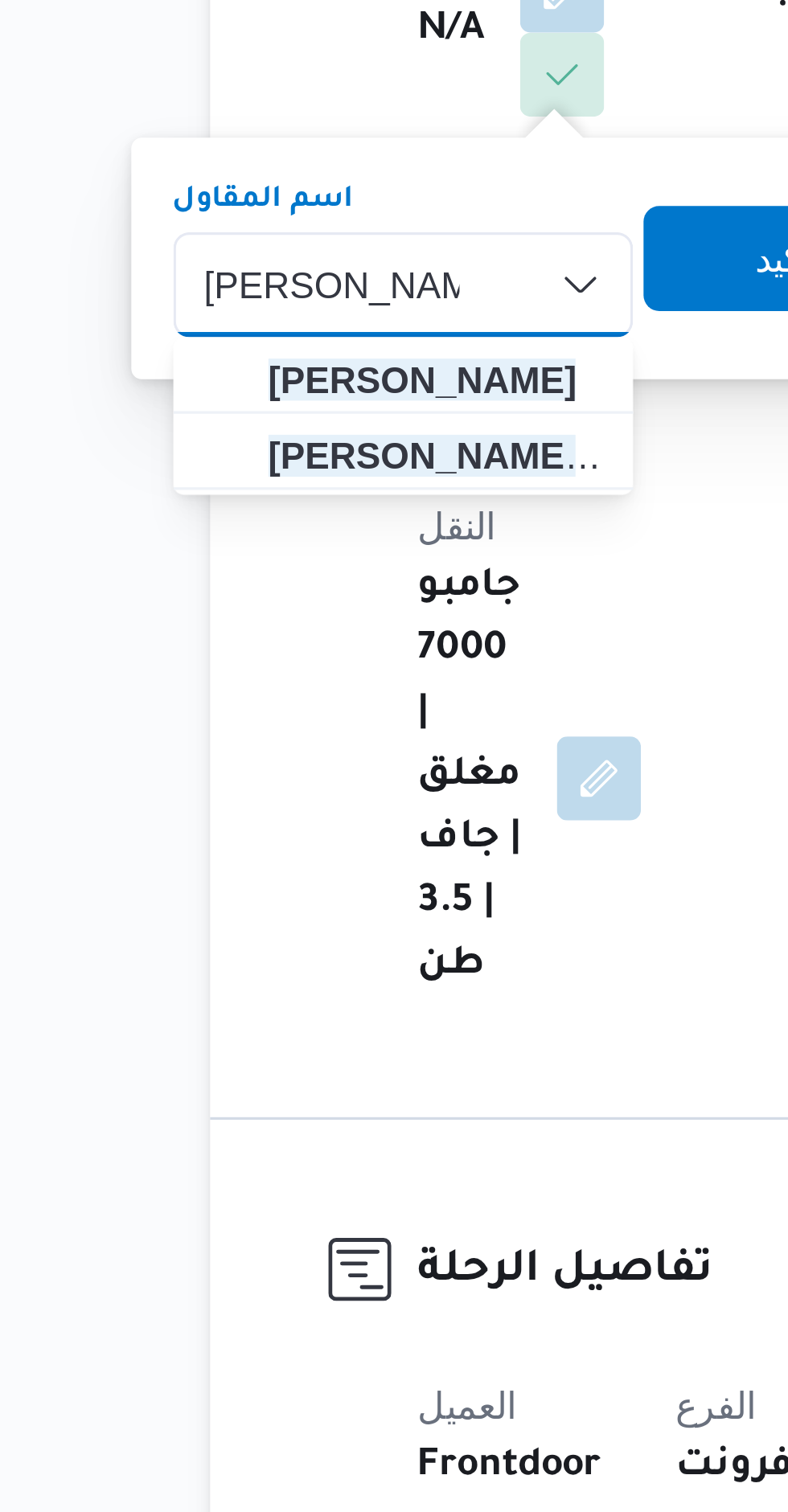
type input "[PERSON_NAME]"
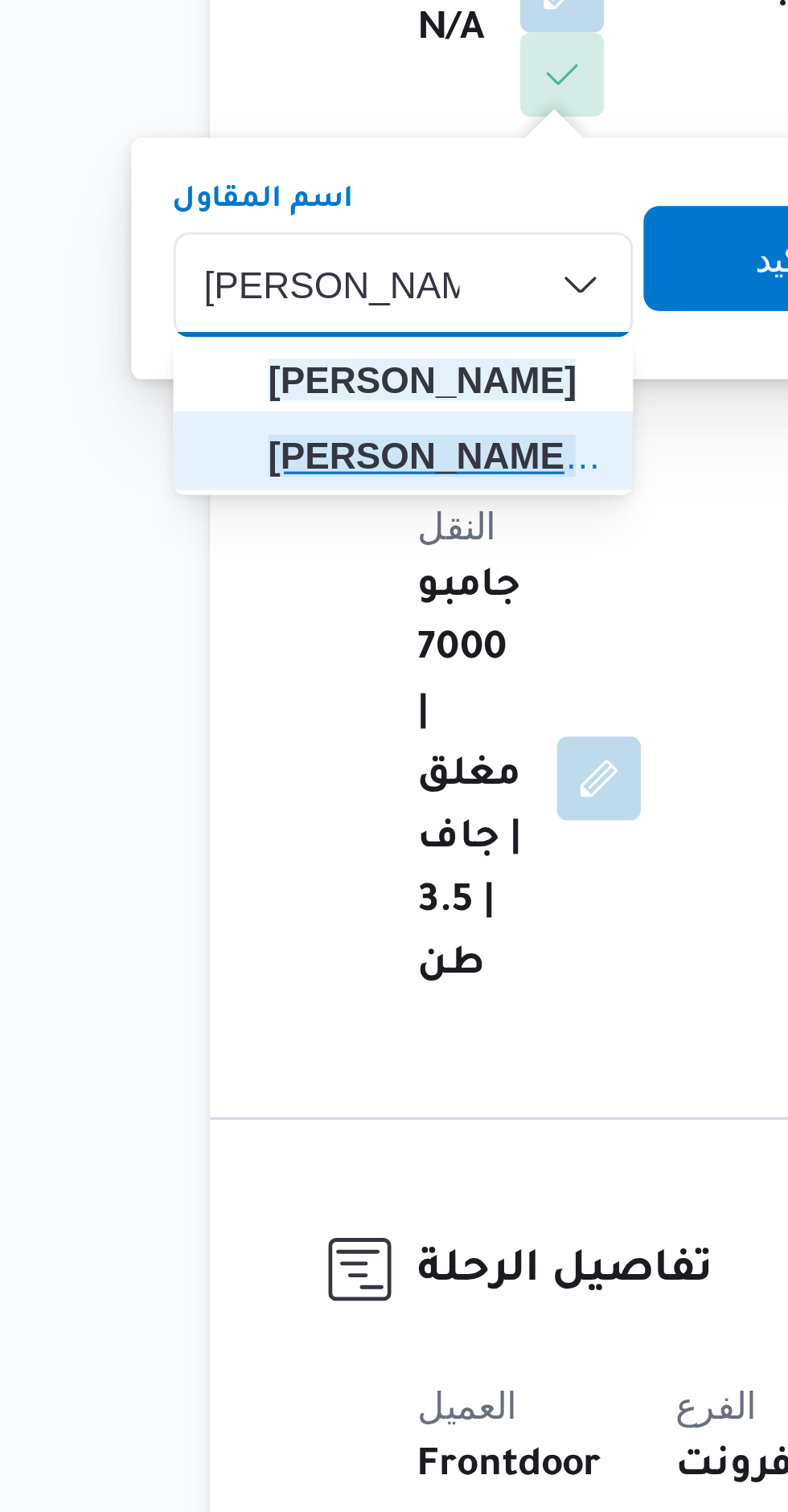
click at [234, 460] on span "[PERSON_NAME] [PERSON_NAME]" at bounding box center [277, 463] width 102 height 20
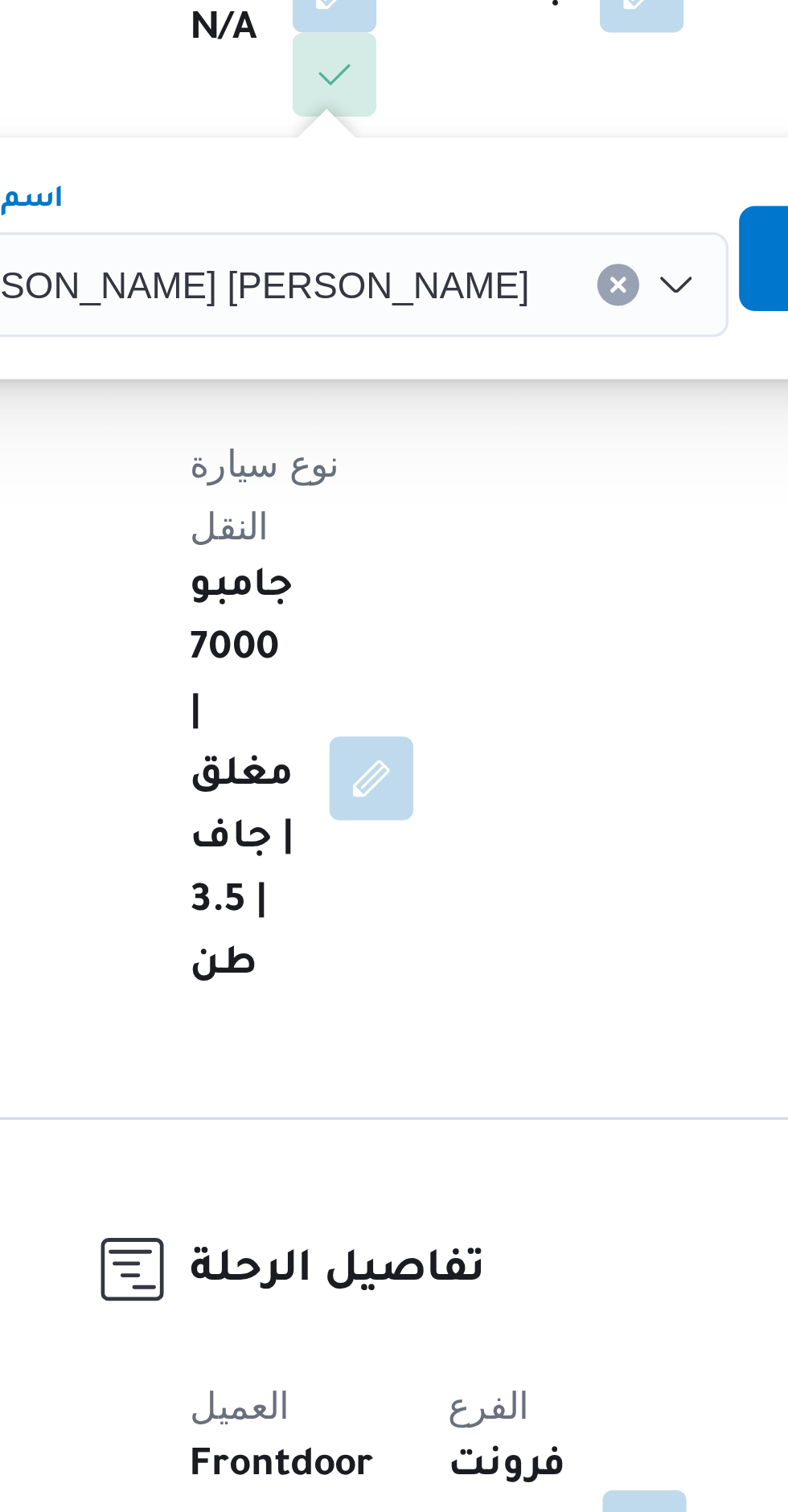
click at [440, 405] on span "تاكيد" at bounding box center [485, 403] width 90 height 33
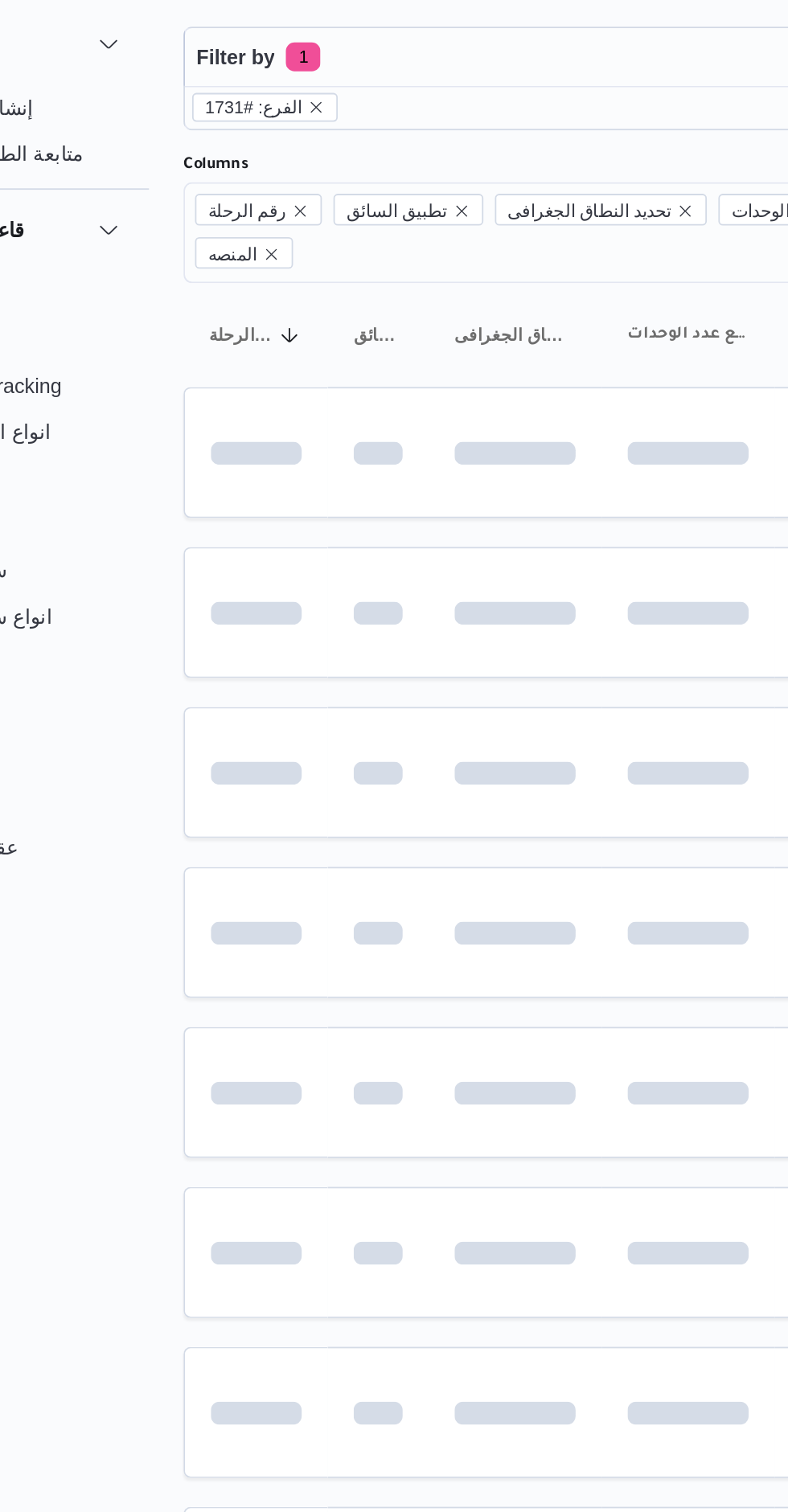
scroll to position [0, 25]
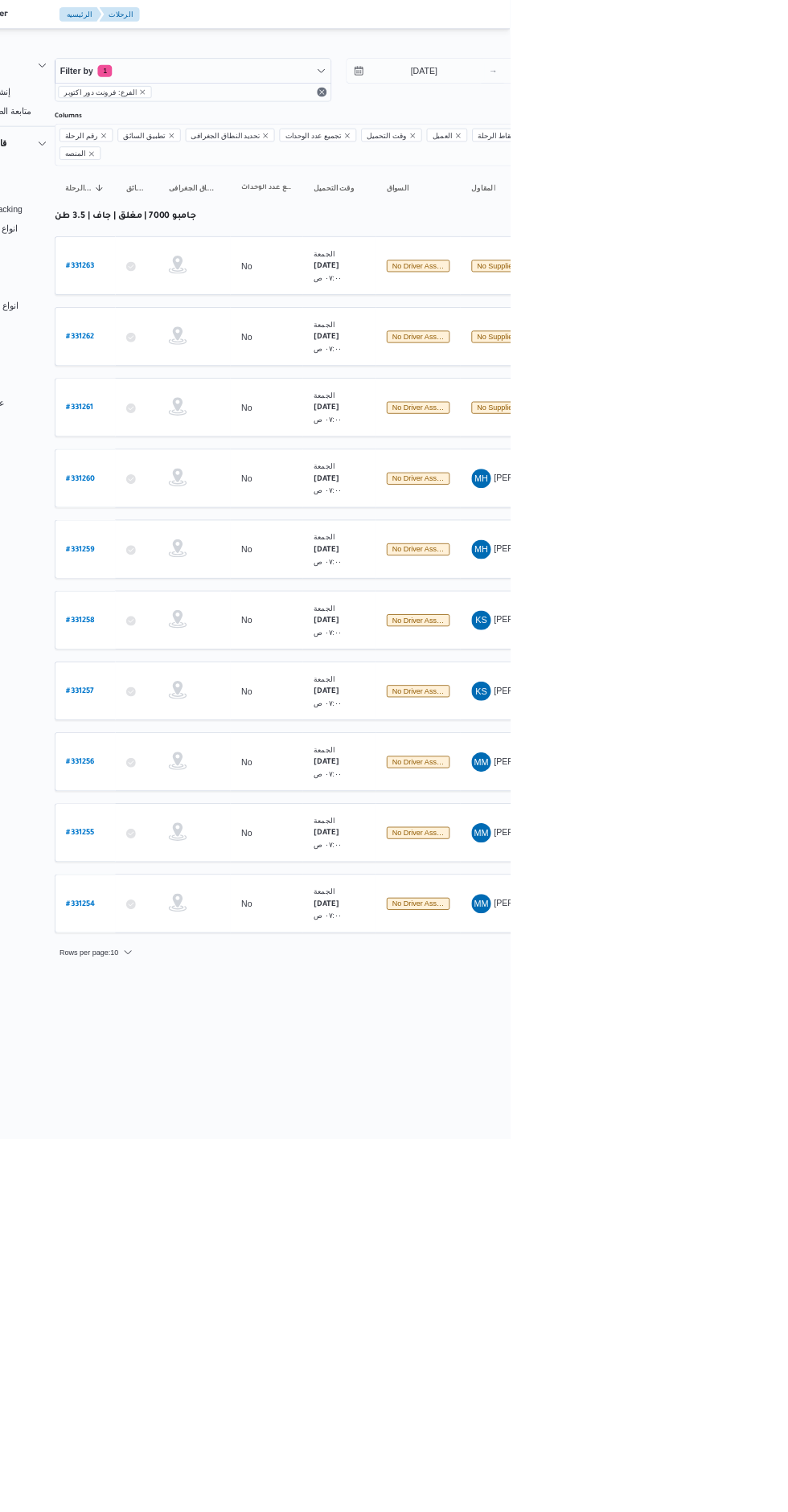
click at [223, 536] on b "# 331261" at bounding box center [217, 541] width 37 height 11
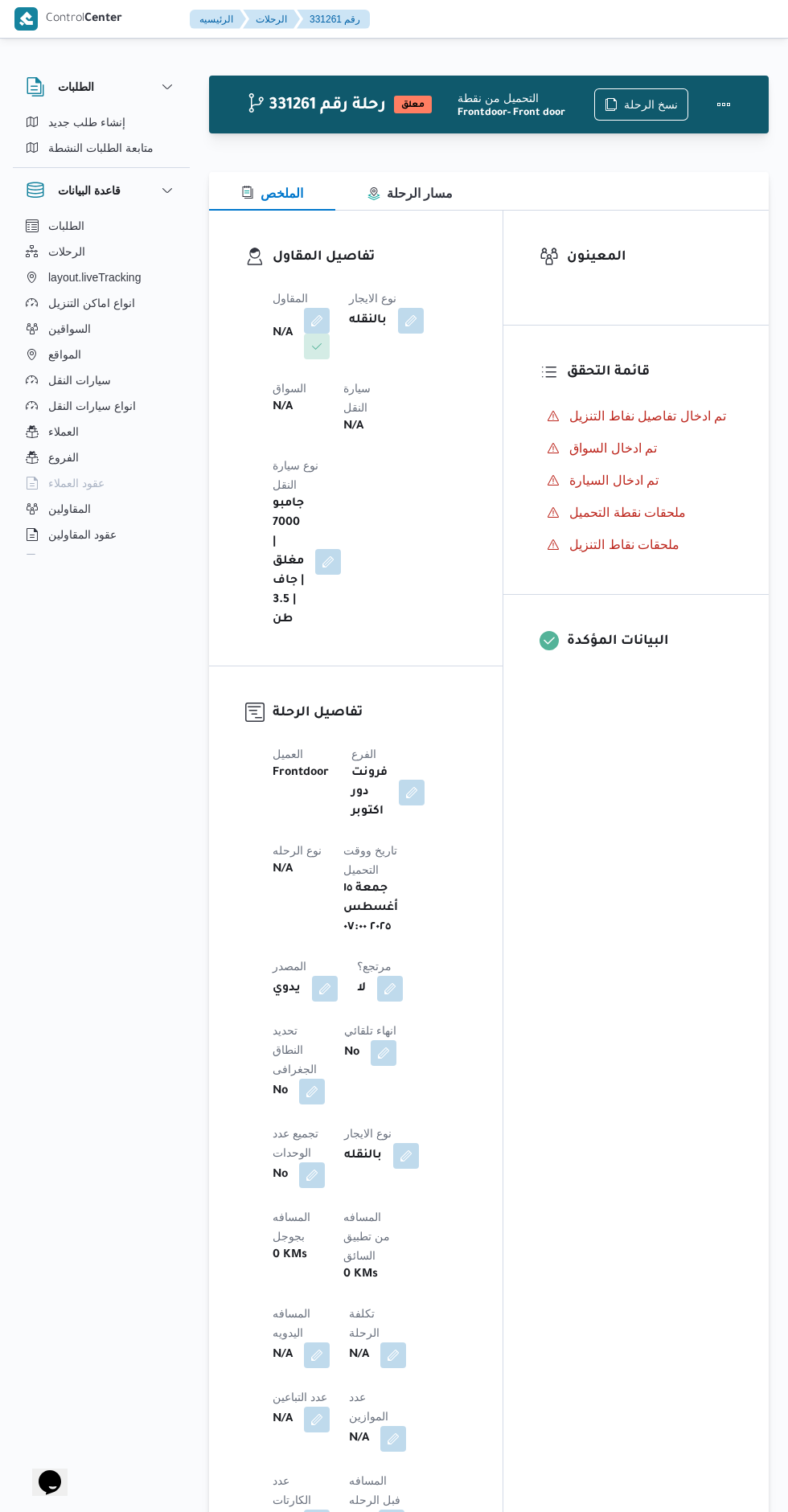
click at [308, 318] on button "button" at bounding box center [317, 321] width 26 height 26
click at [258, 425] on div "Search" at bounding box center [268, 411] width 120 height 33
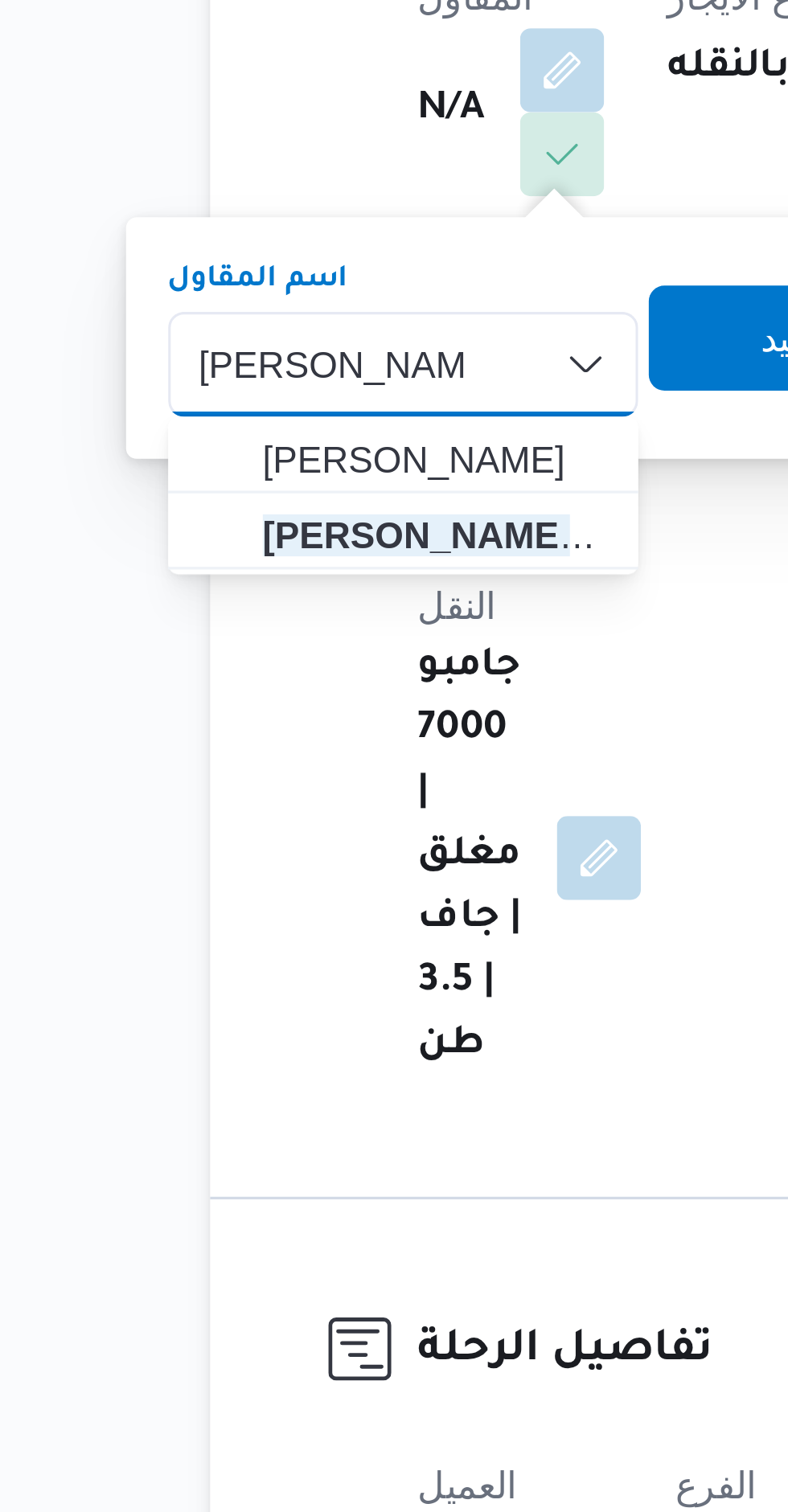
type input "[PERSON_NAME]"
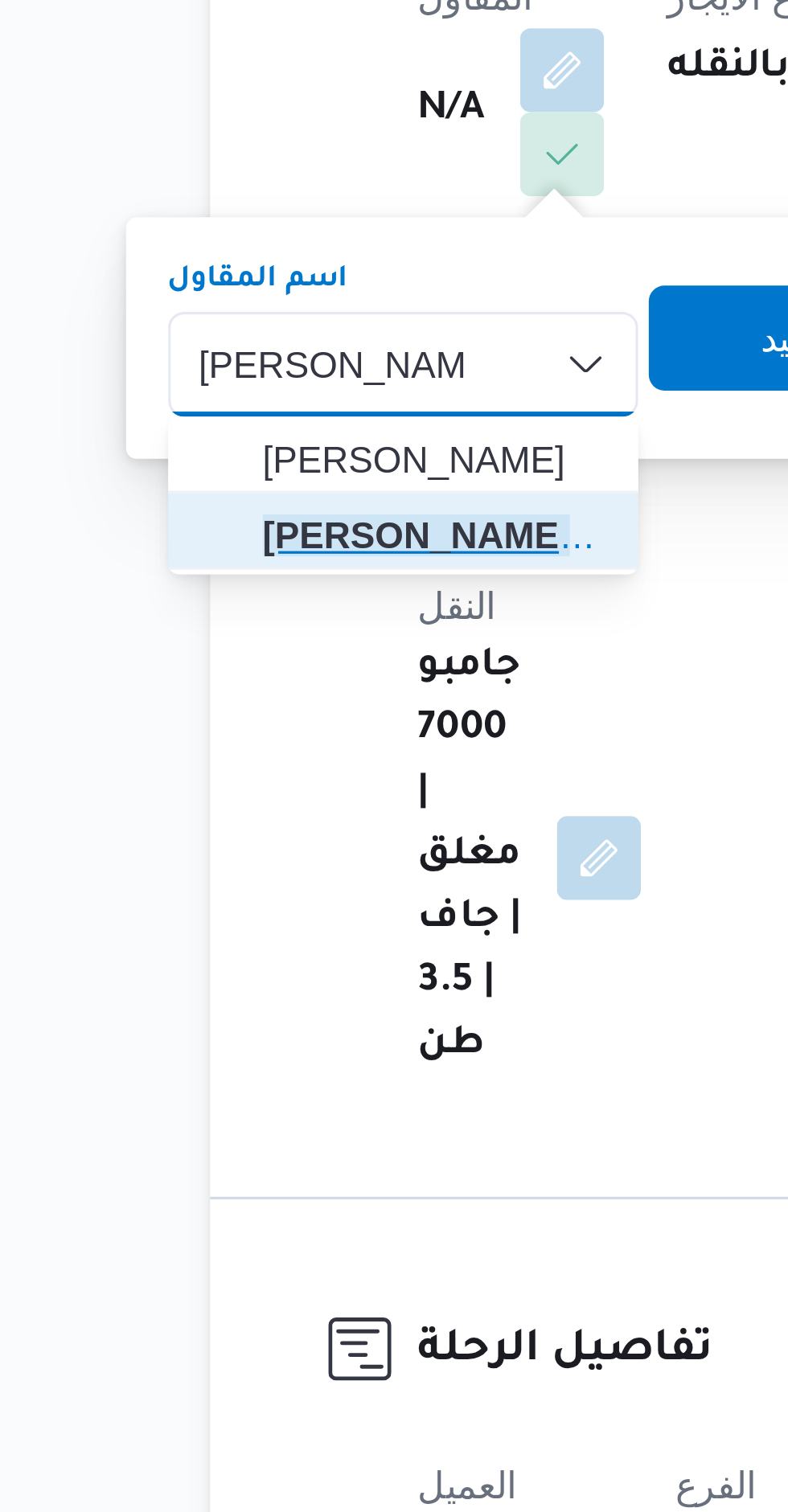
click at [238, 461] on span "[PERSON_NAME] [PERSON_NAME]" at bounding box center [277, 463] width 106 height 20
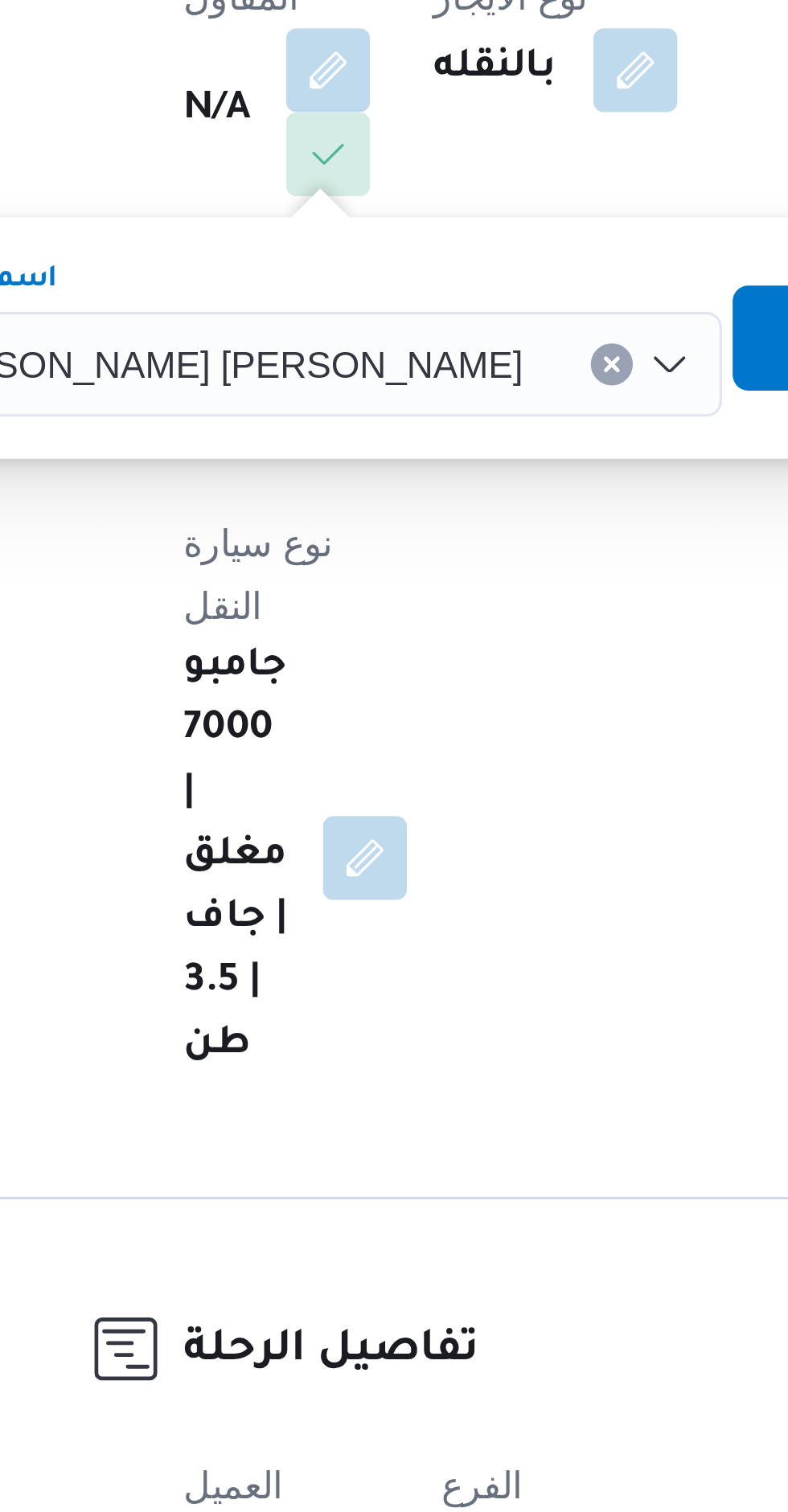
click at [440, 398] on span "تاكيد" at bounding box center [485, 403] width 90 height 33
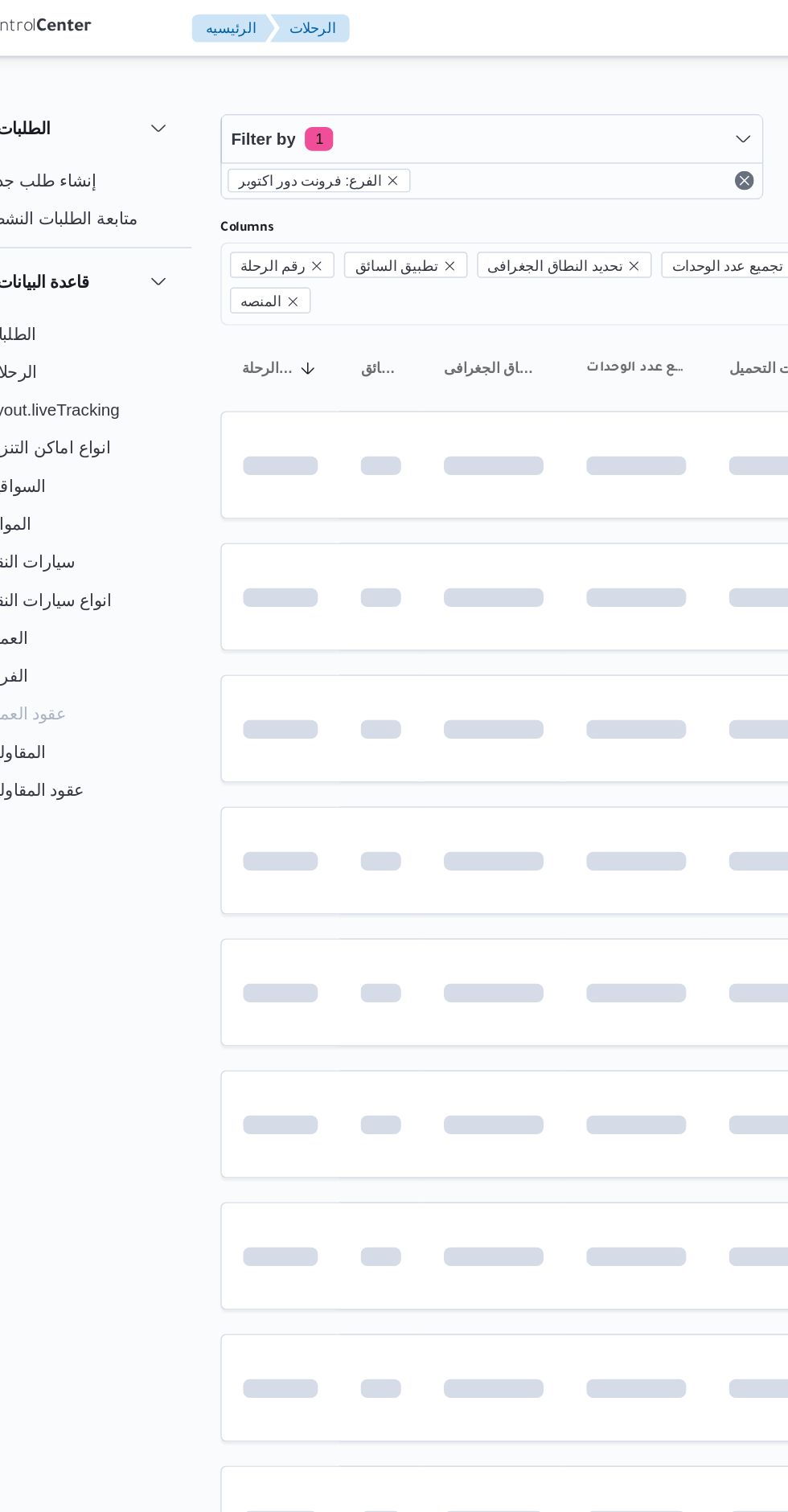
scroll to position [0, 25]
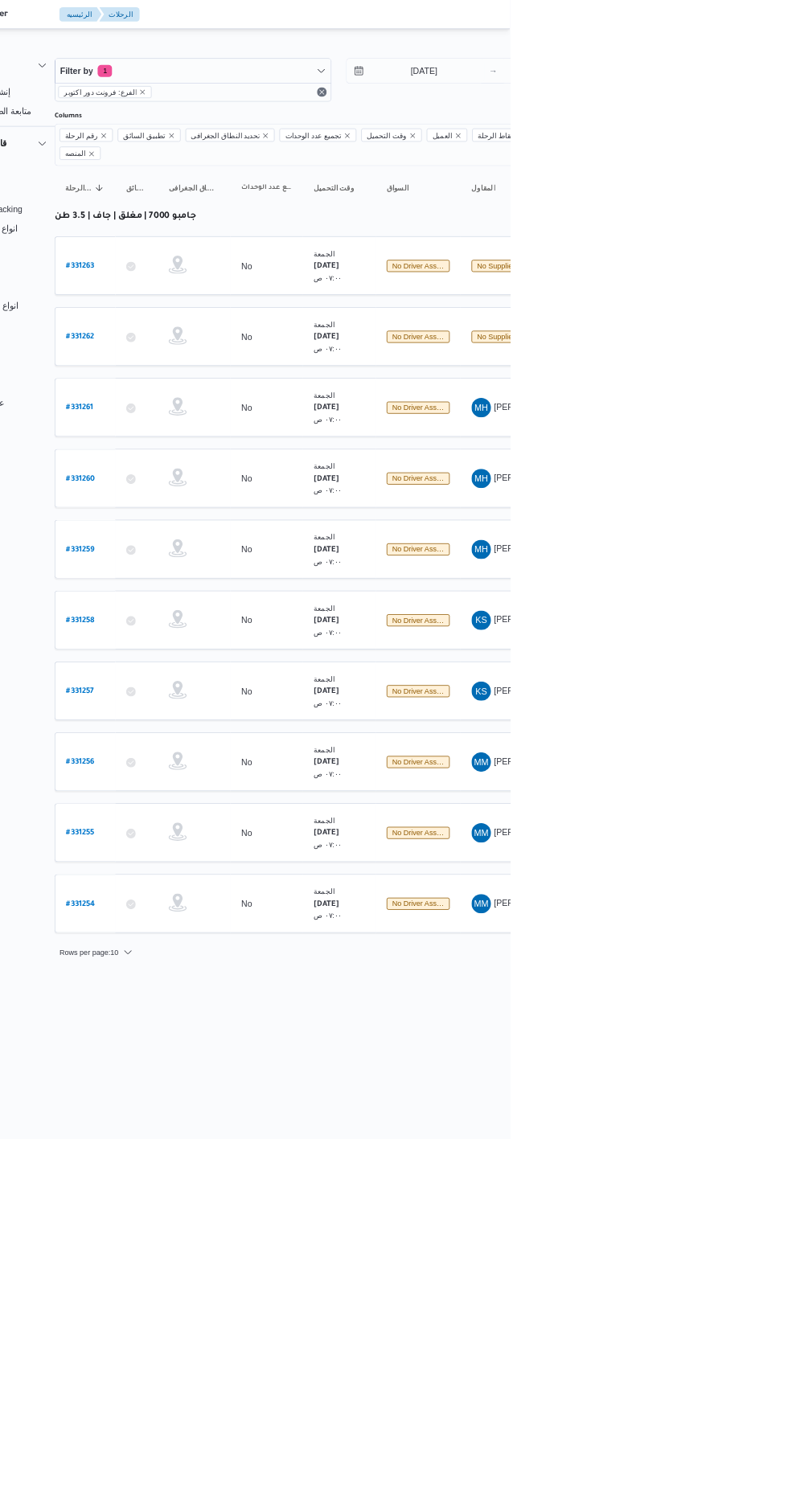
click at [235, 442] on b "# 331262" at bounding box center [218, 447] width 38 height 11
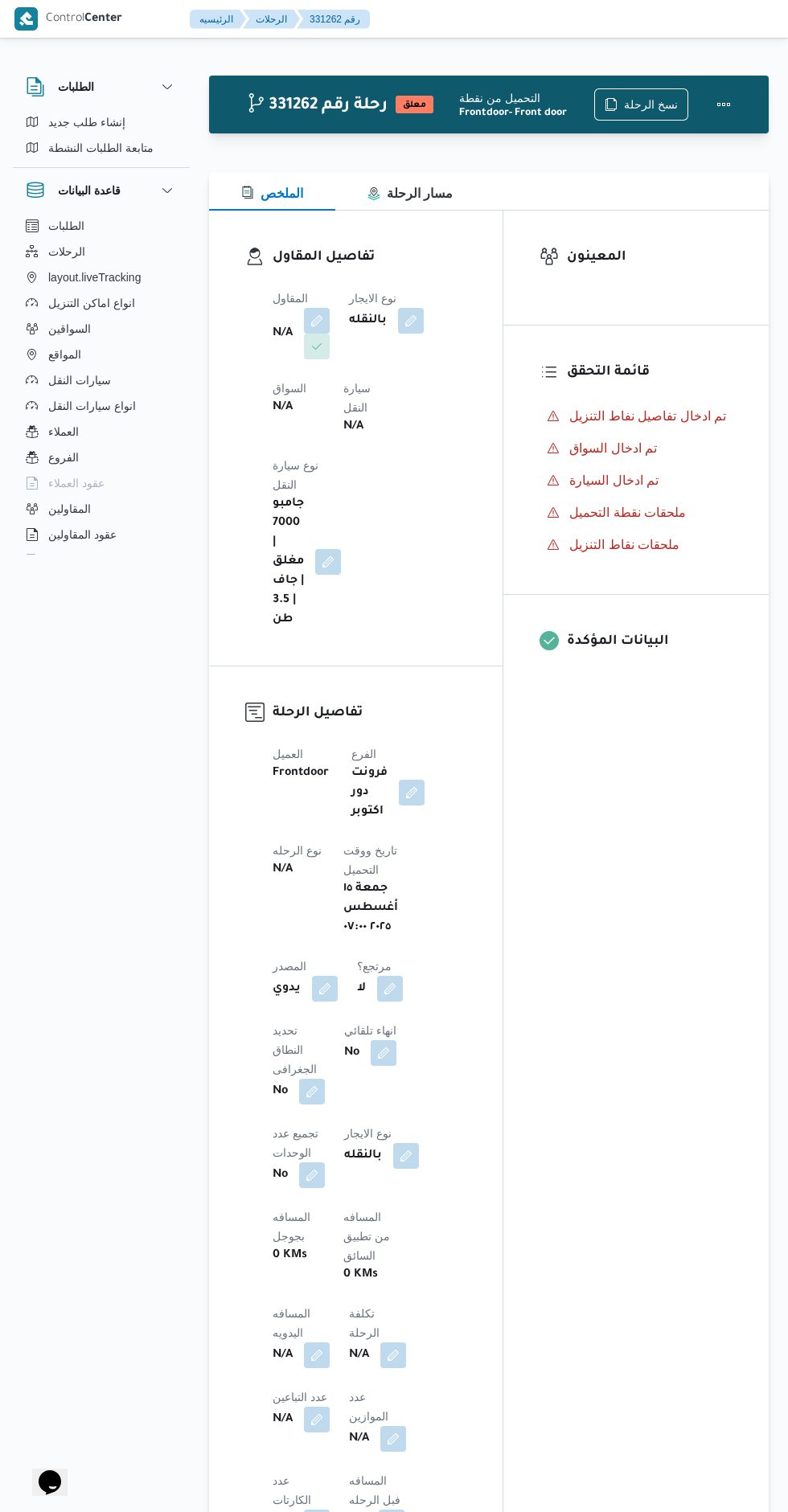
click at [309, 309] on button "button" at bounding box center [317, 321] width 26 height 26
click at [258, 407] on div "Search" at bounding box center [268, 411] width 120 height 33
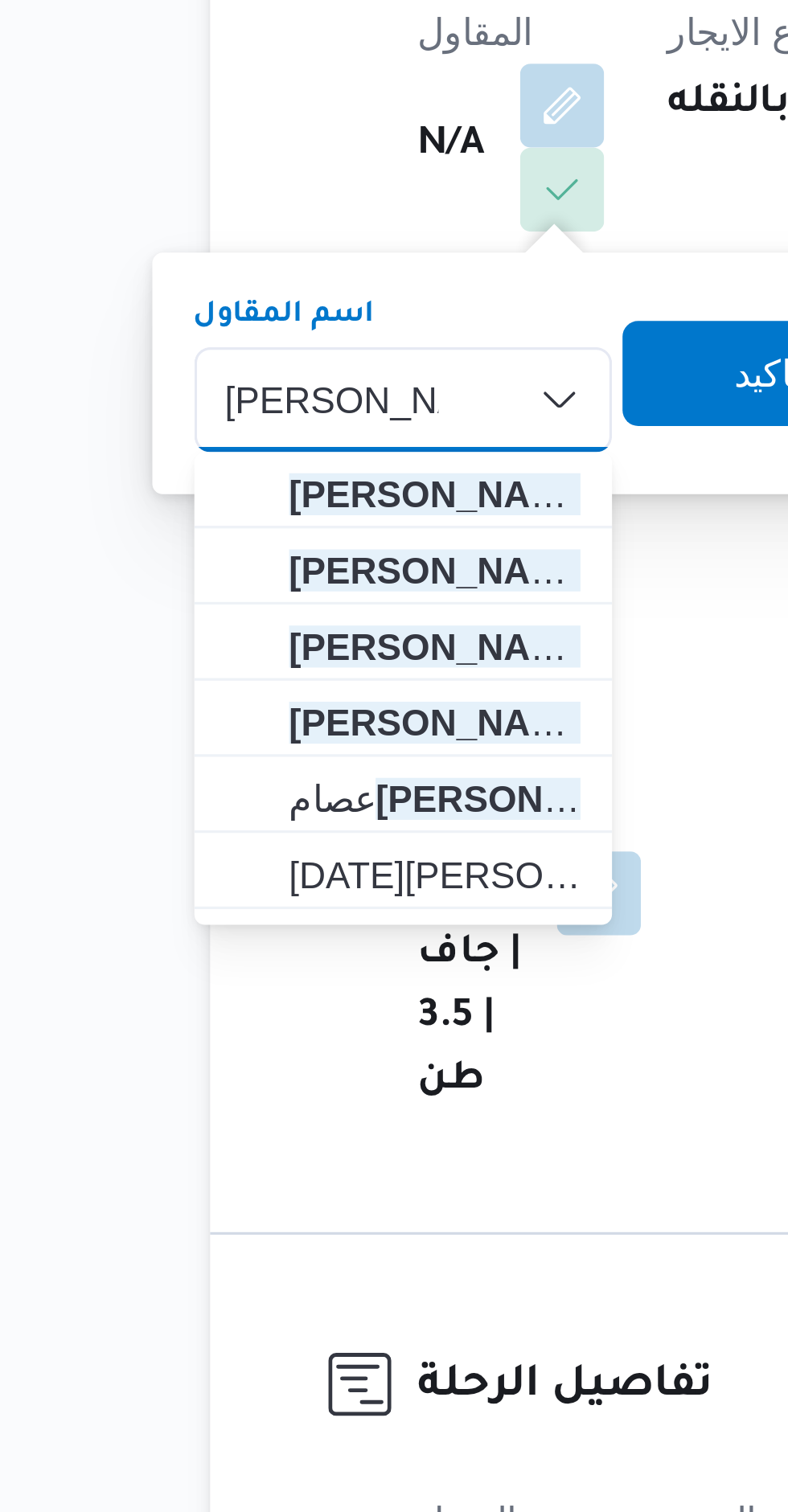
type input "[PERSON_NAME]"
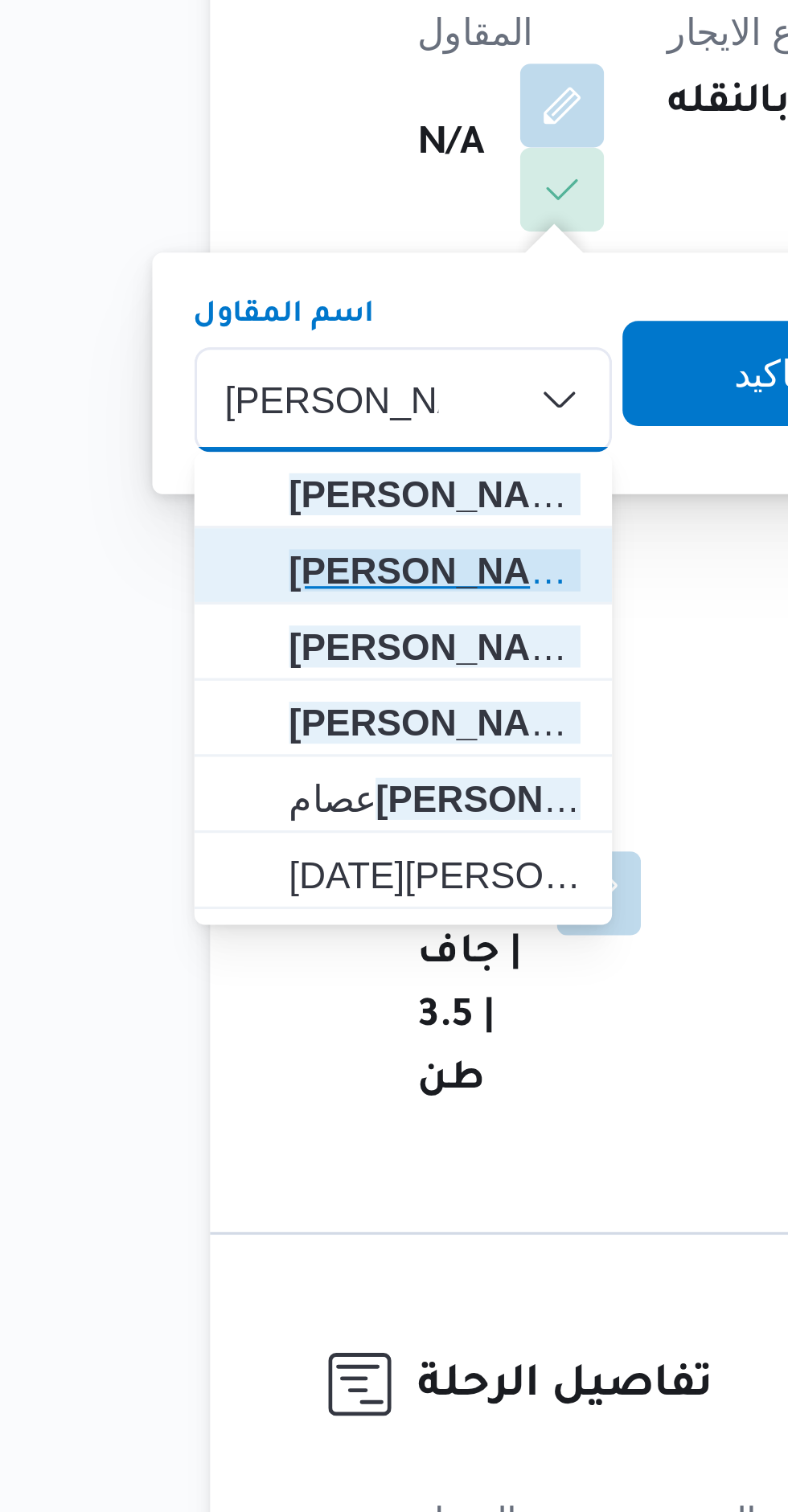
click at [243, 463] on span "[PERSON_NAME] [PERSON_NAME]" at bounding box center [277, 463] width 89 height 20
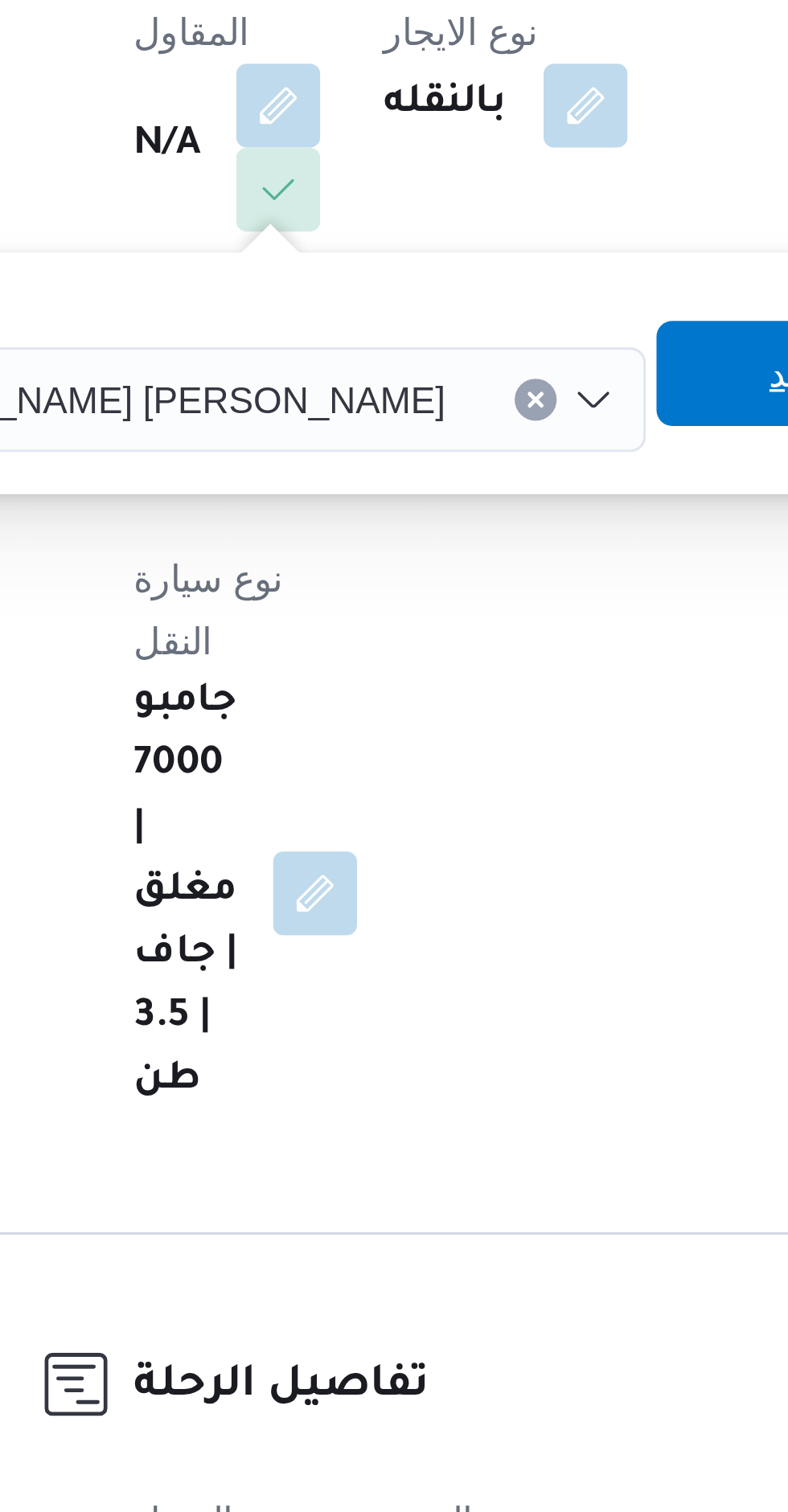
click at [433, 394] on span "تاكيد" at bounding box center [477, 403] width 90 height 33
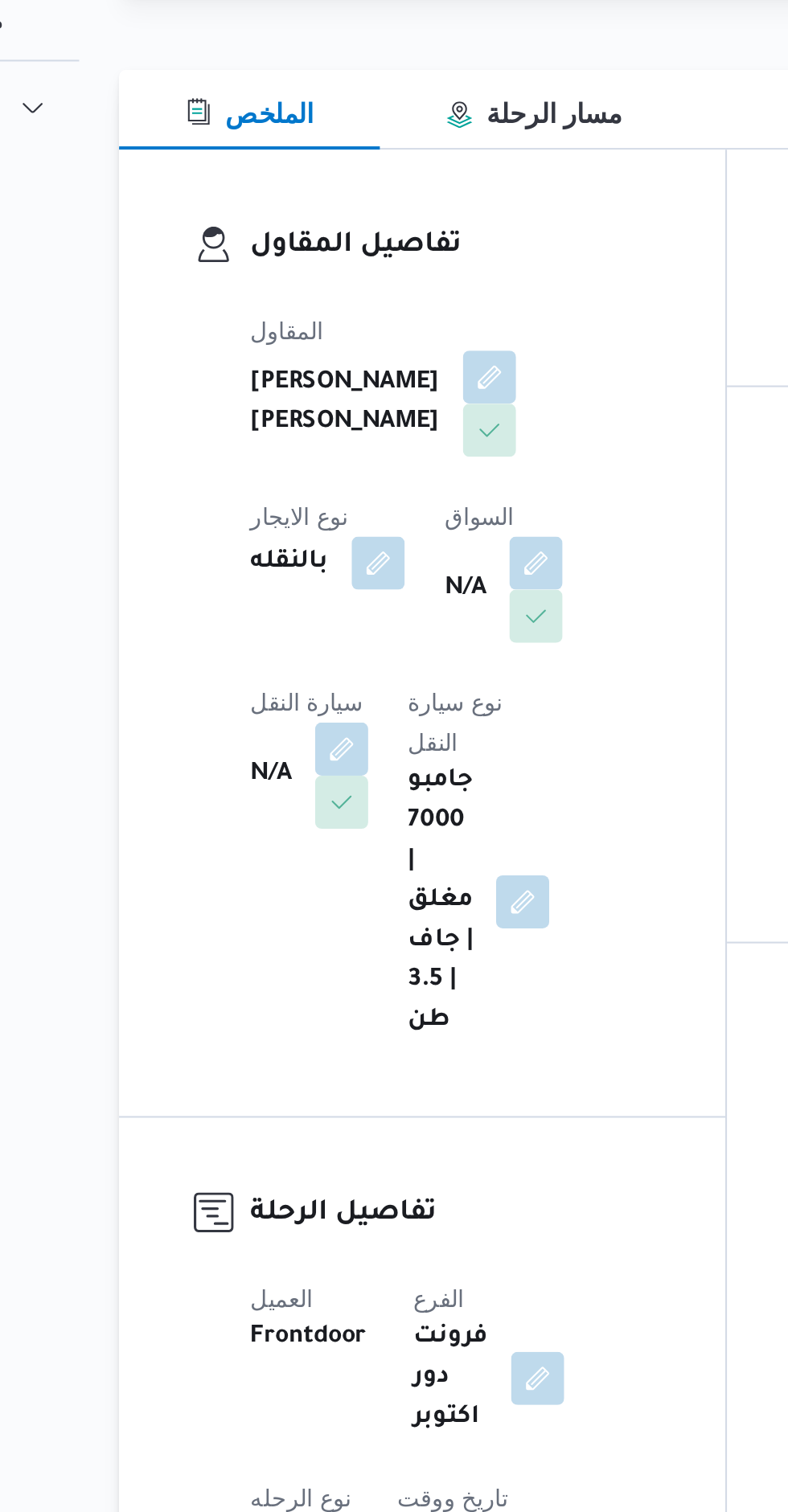
click at [398, 423] on button "button" at bounding box center [411, 411] width 26 height 26
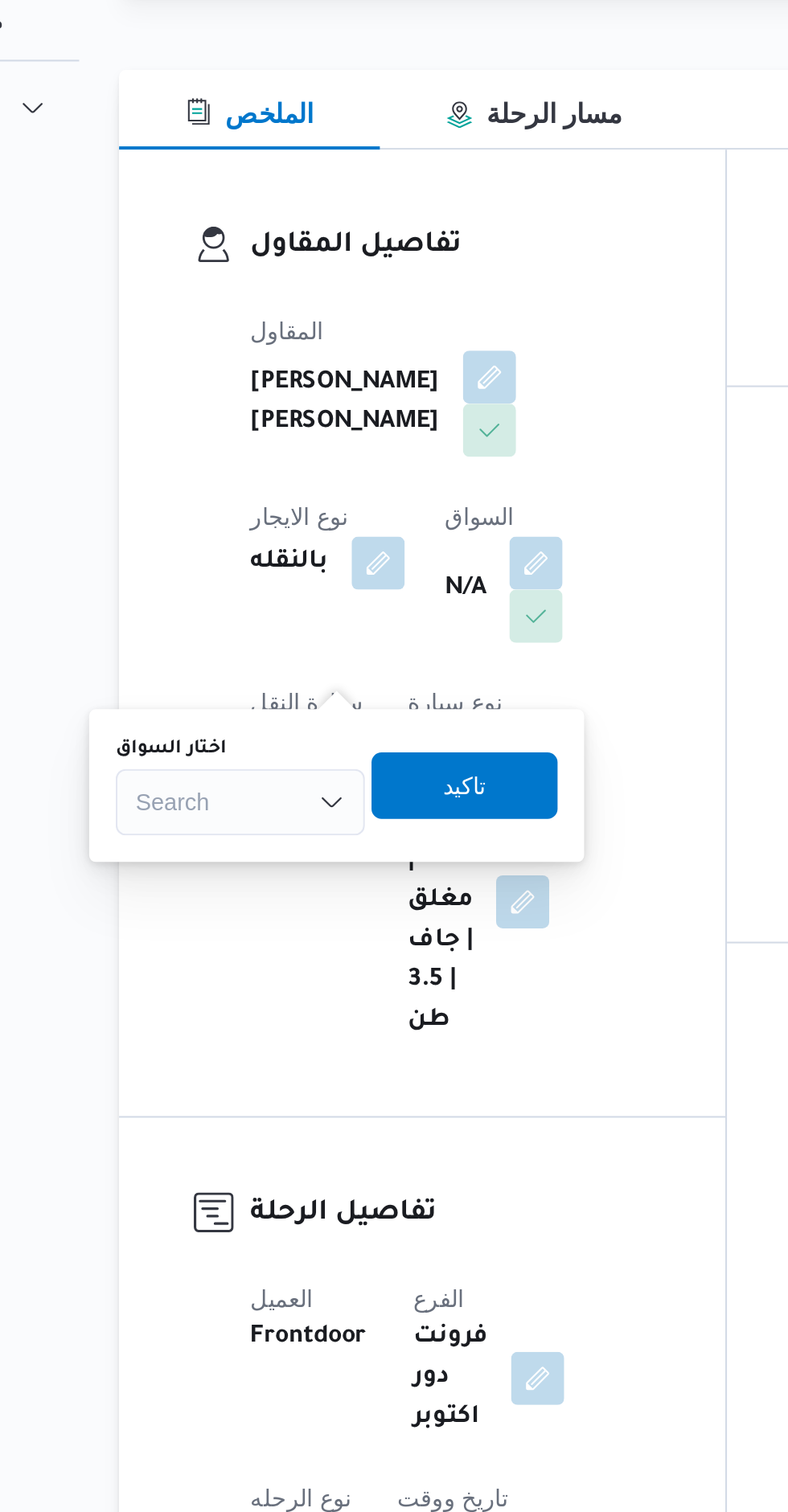
click at [267, 517] on div "Search" at bounding box center [268, 526] width 120 height 33
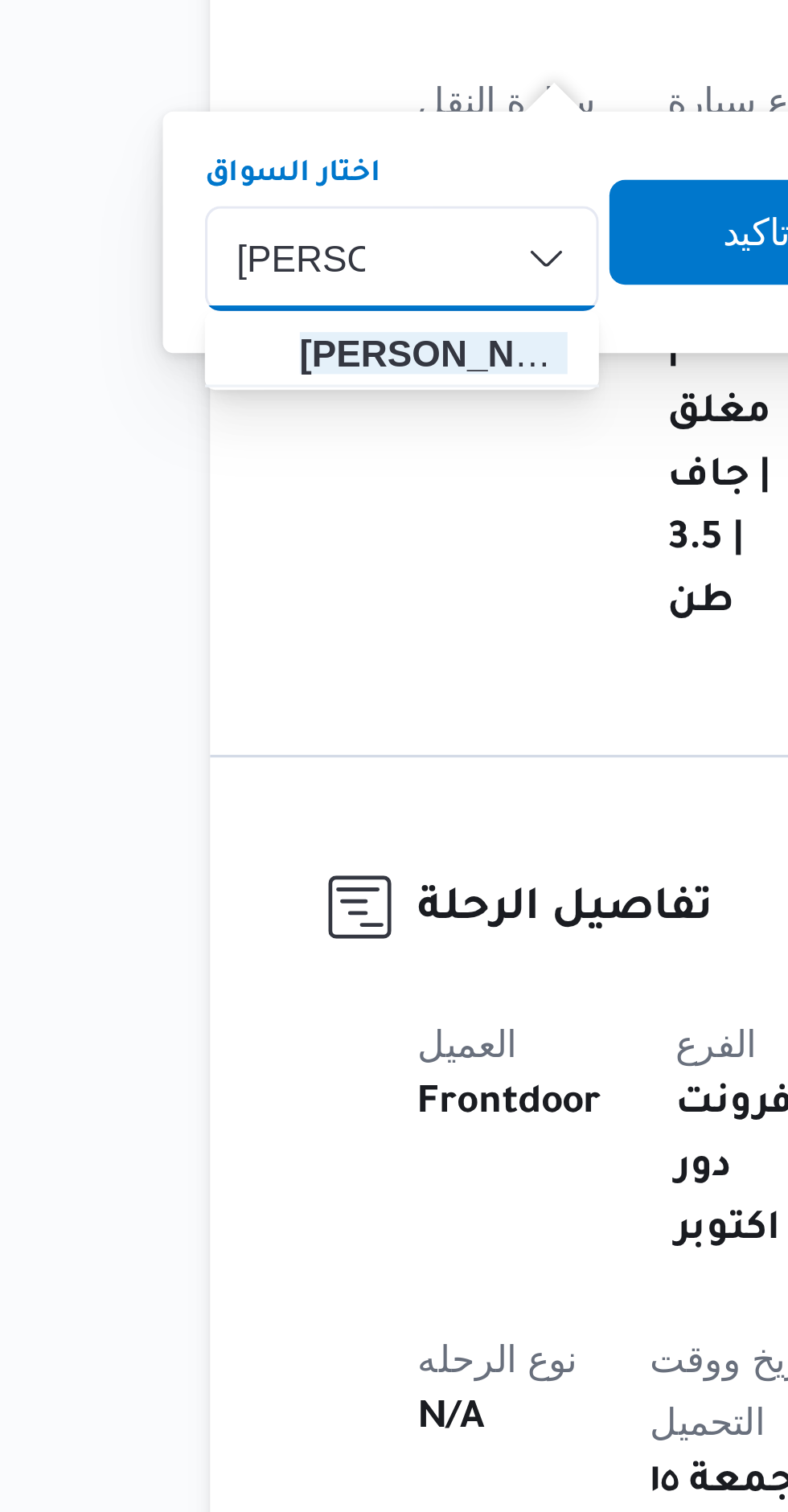
type input "[PERSON_NAME]"
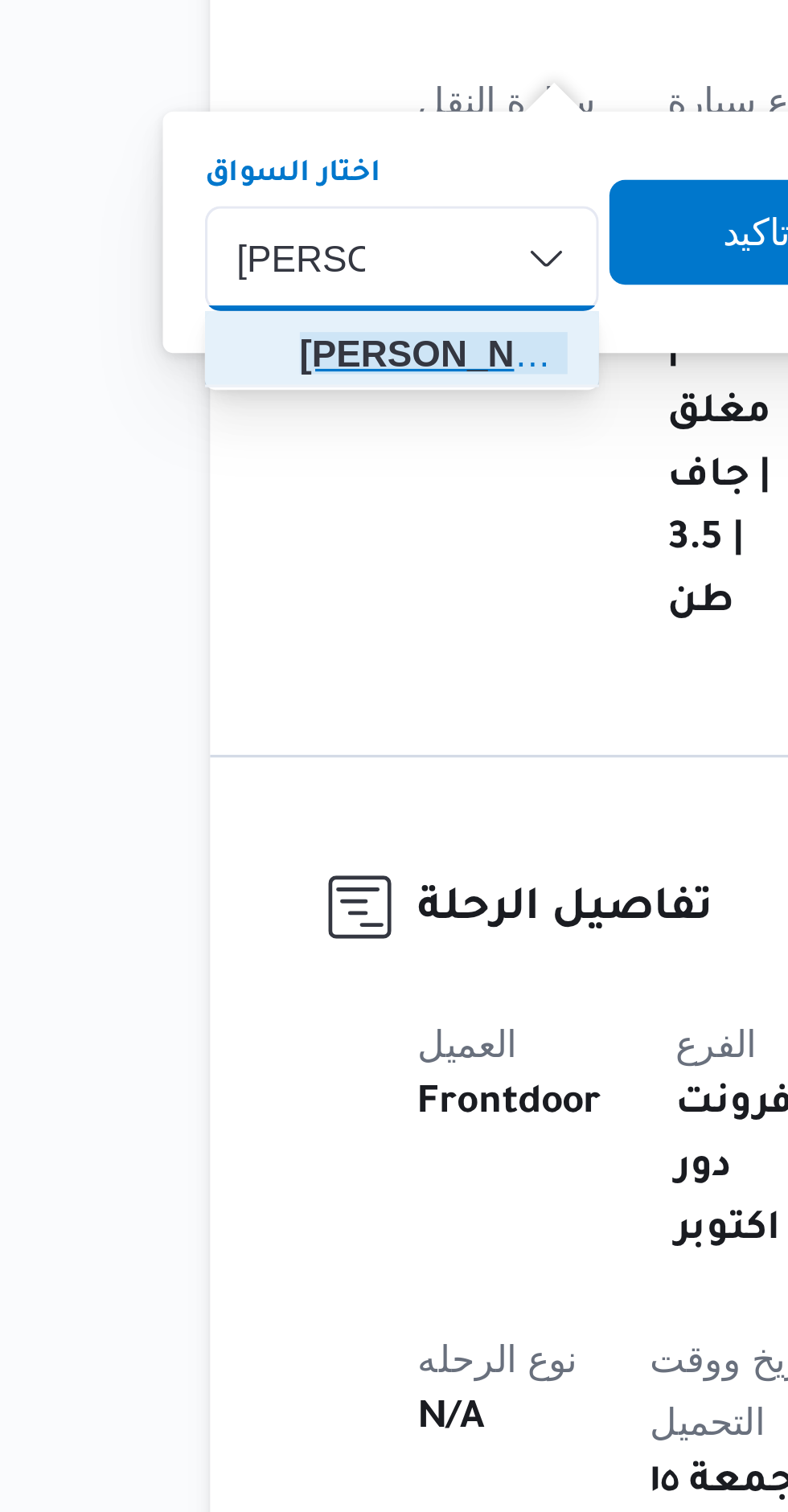
click at [247, 555] on span "[PERSON_NAME] [PERSON_NAME]" at bounding box center [276, 556] width 82 height 20
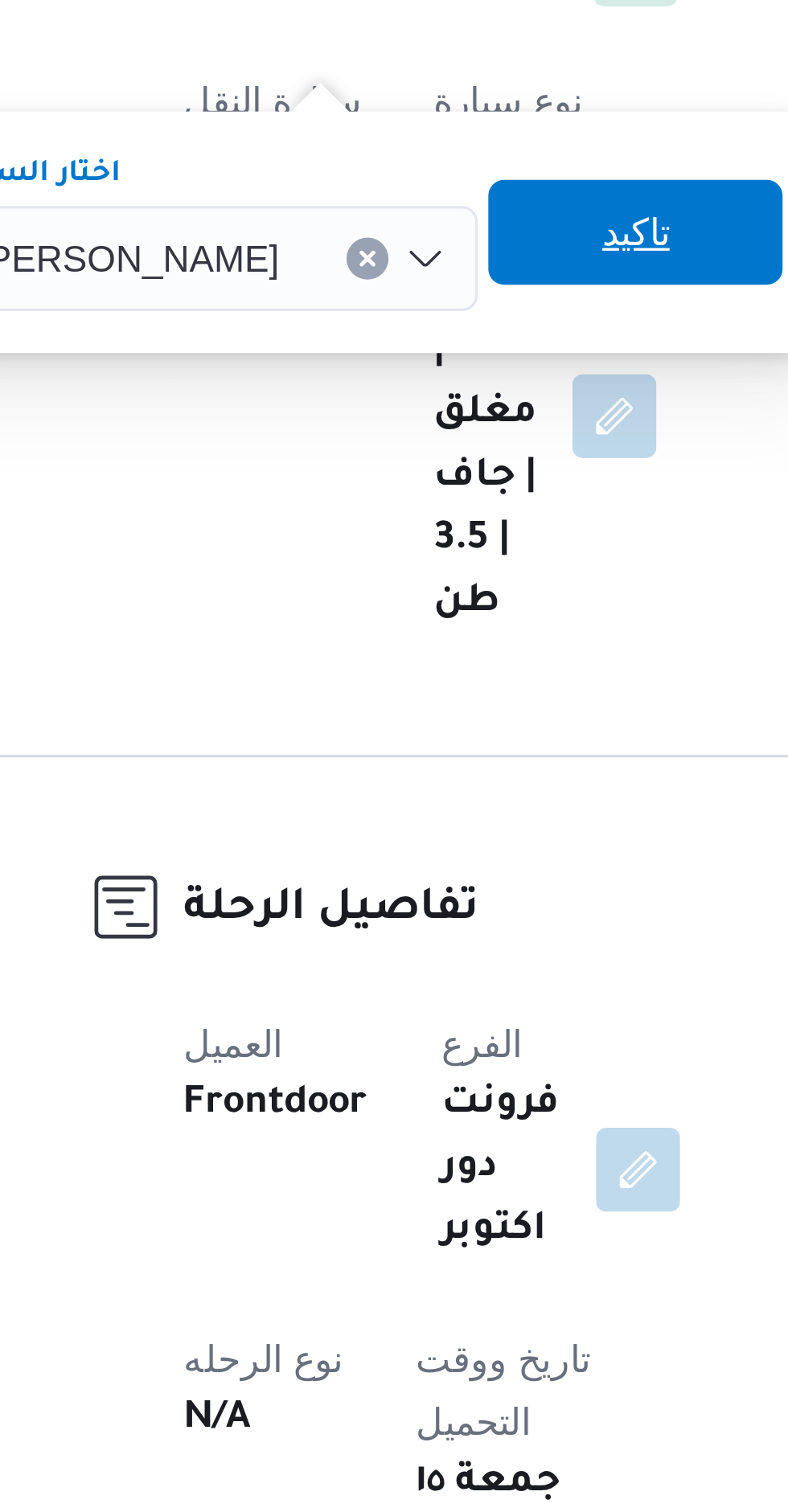
click at [400, 520] on span "تاكيد" at bounding box center [410, 518] width 21 height 20
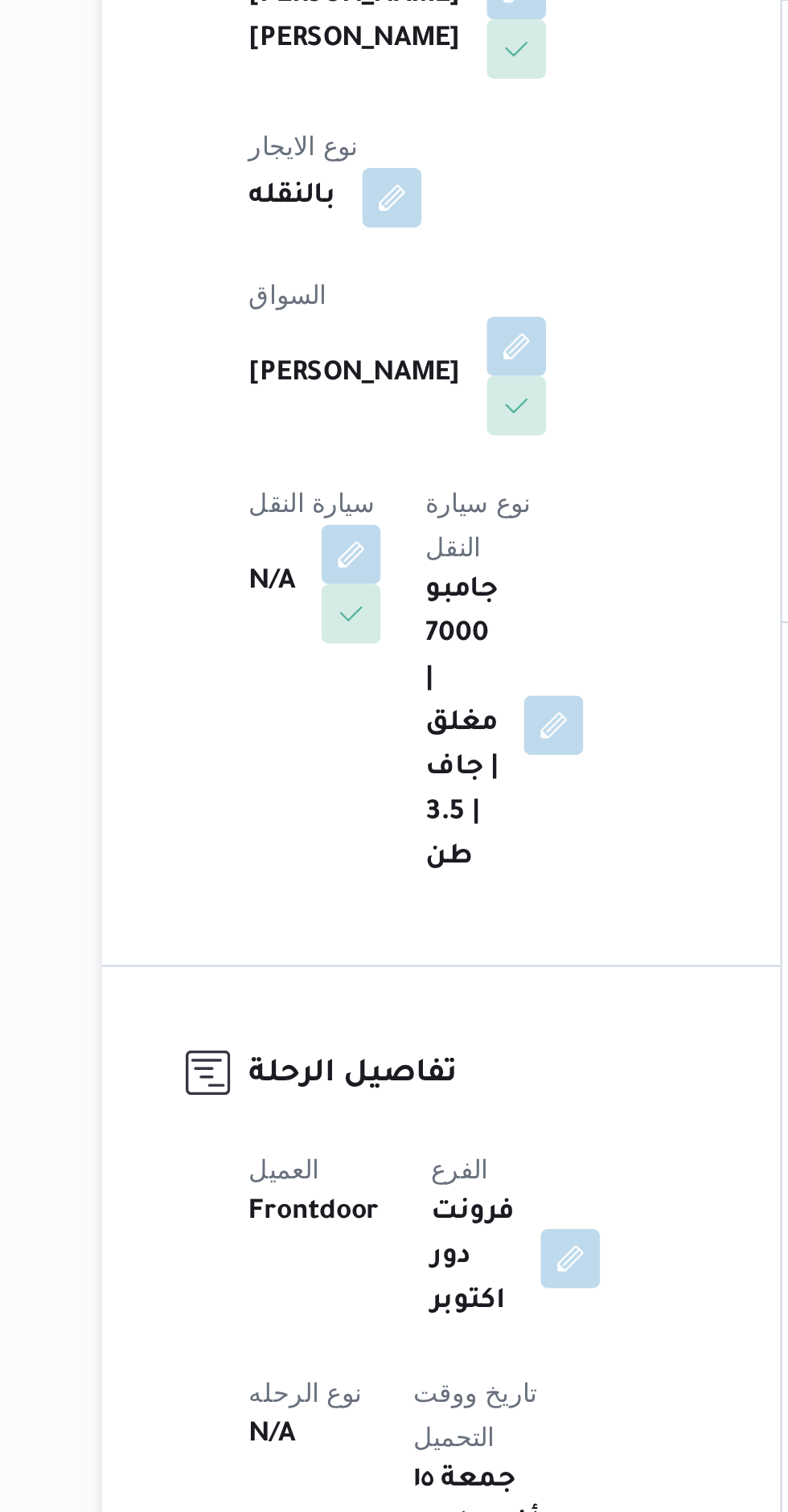
click at [330, 552] on button "button" at bounding box center [317, 565] width 26 height 26
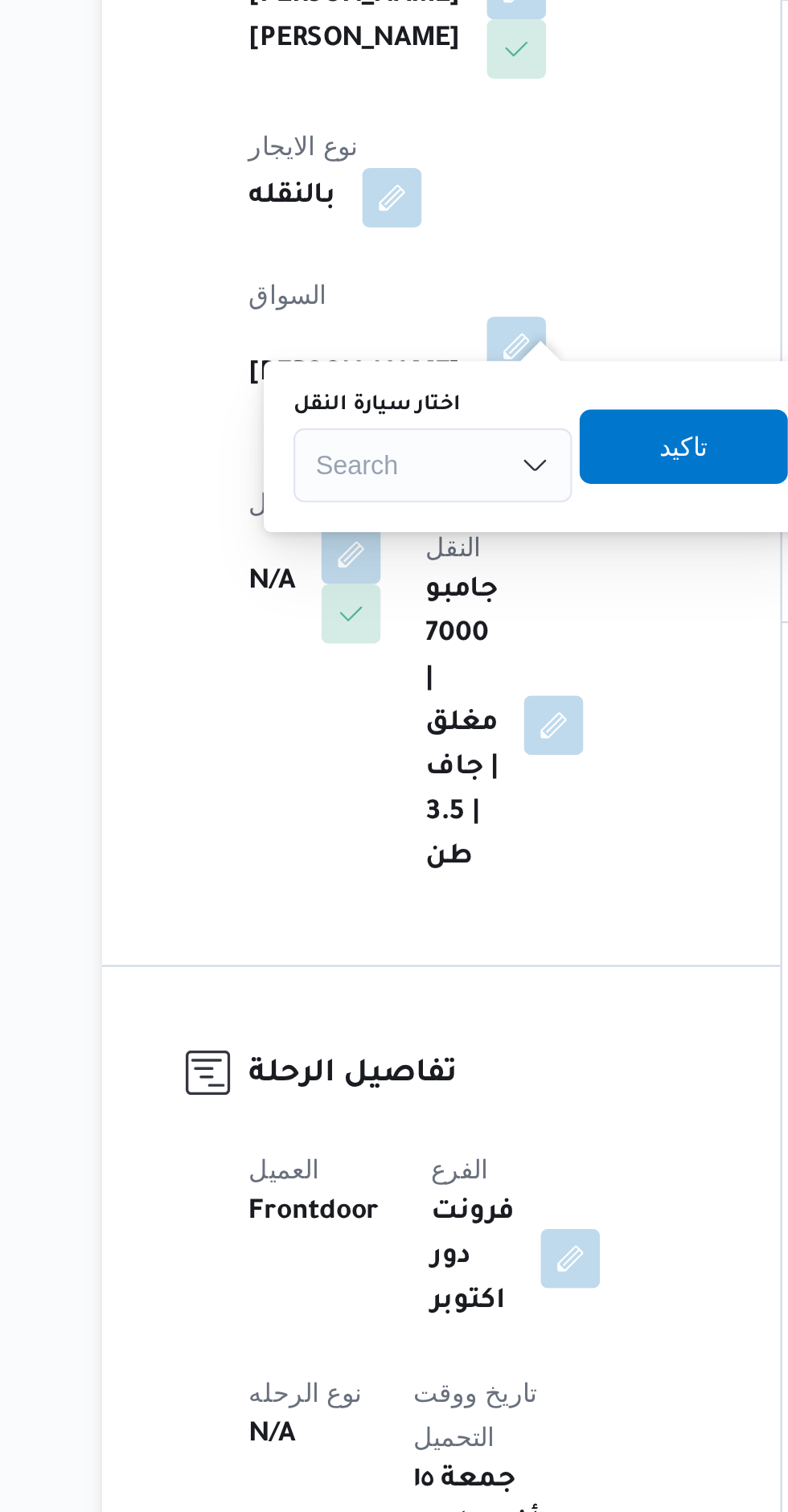
click at [349, 501] on label "اختار سيارة النقل" at bounding box center [328, 500] width 72 height 13
click at [303, 517] on input "اختار سيارة النقل" at bounding box center [302, 527] width 2 height 20
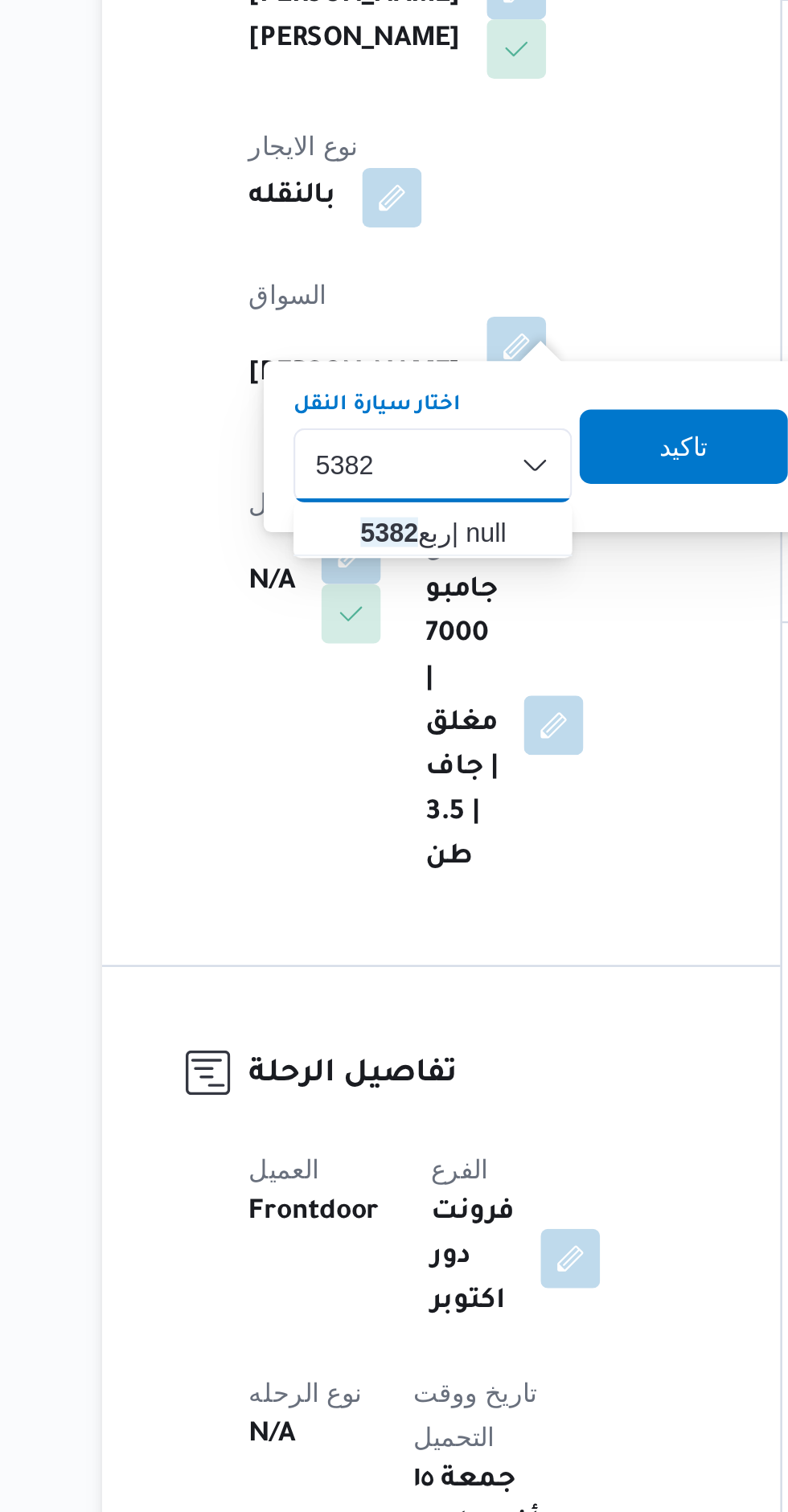
type input "5382"
click at [320, 558] on span "ربع 5382 | null" at bounding box center [352, 556] width 108 height 26
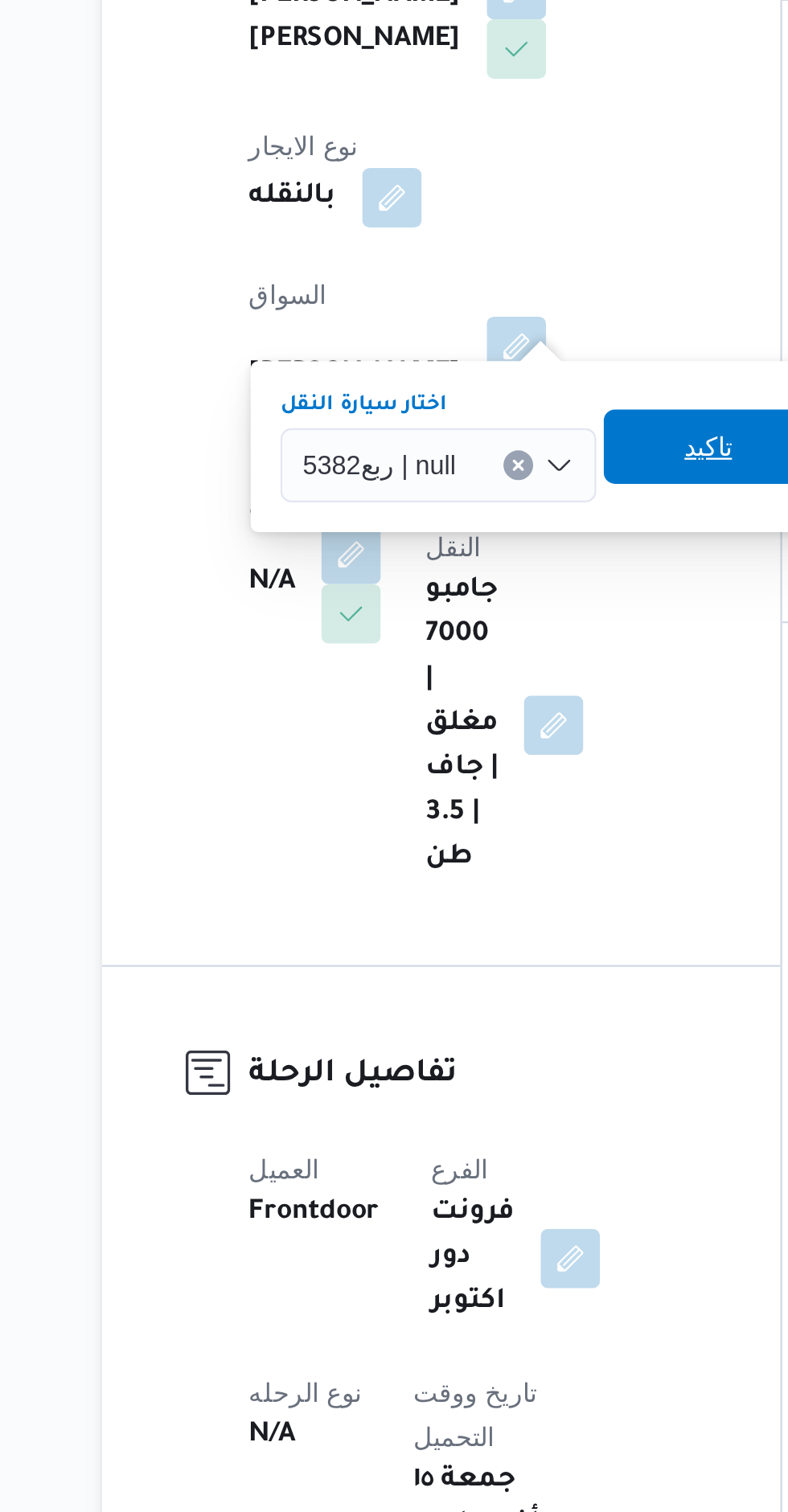
click at [439, 521] on span "تاكيد" at bounding box center [471, 518] width 90 height 33
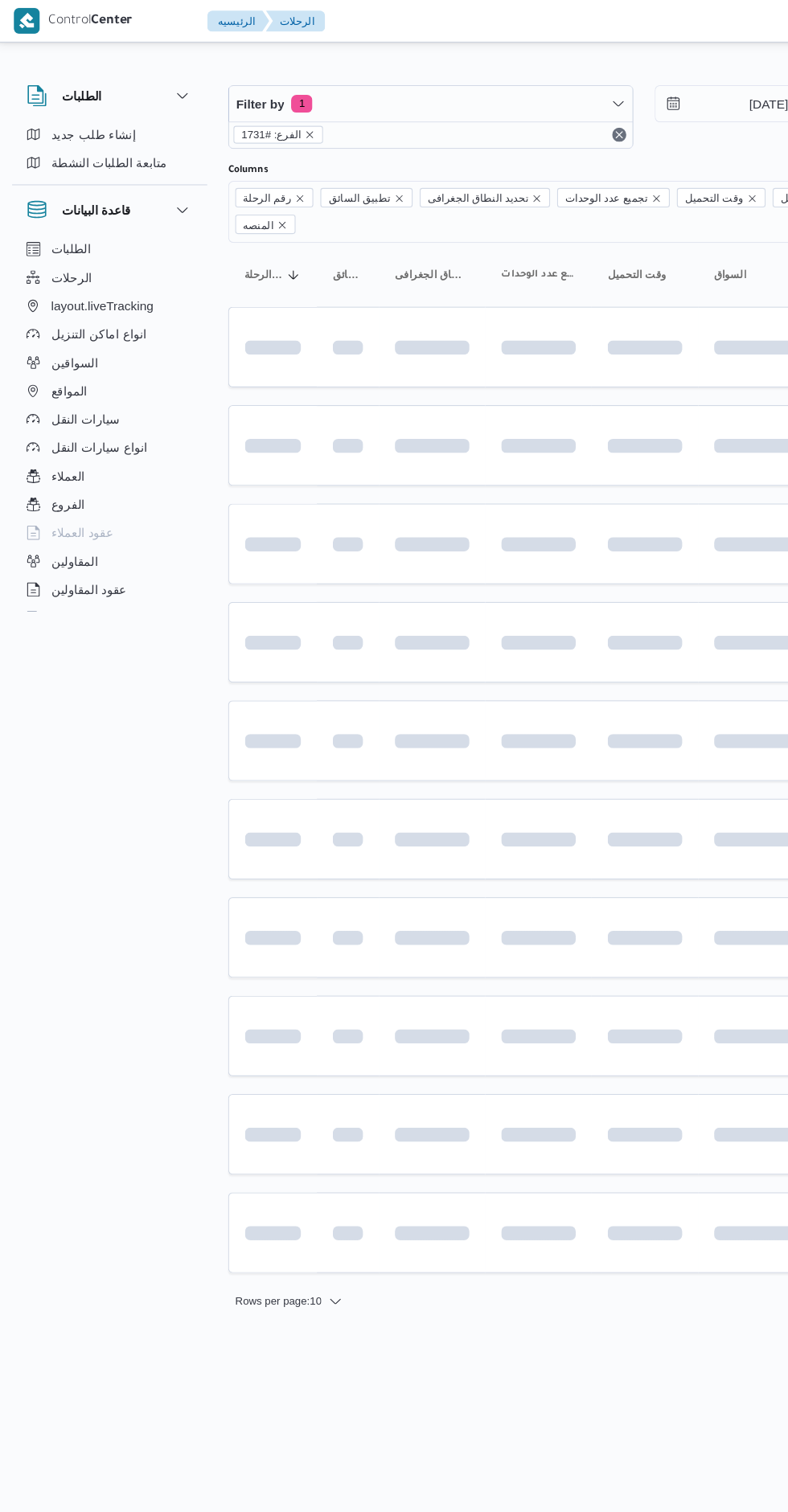
scroll to position [0, 25]
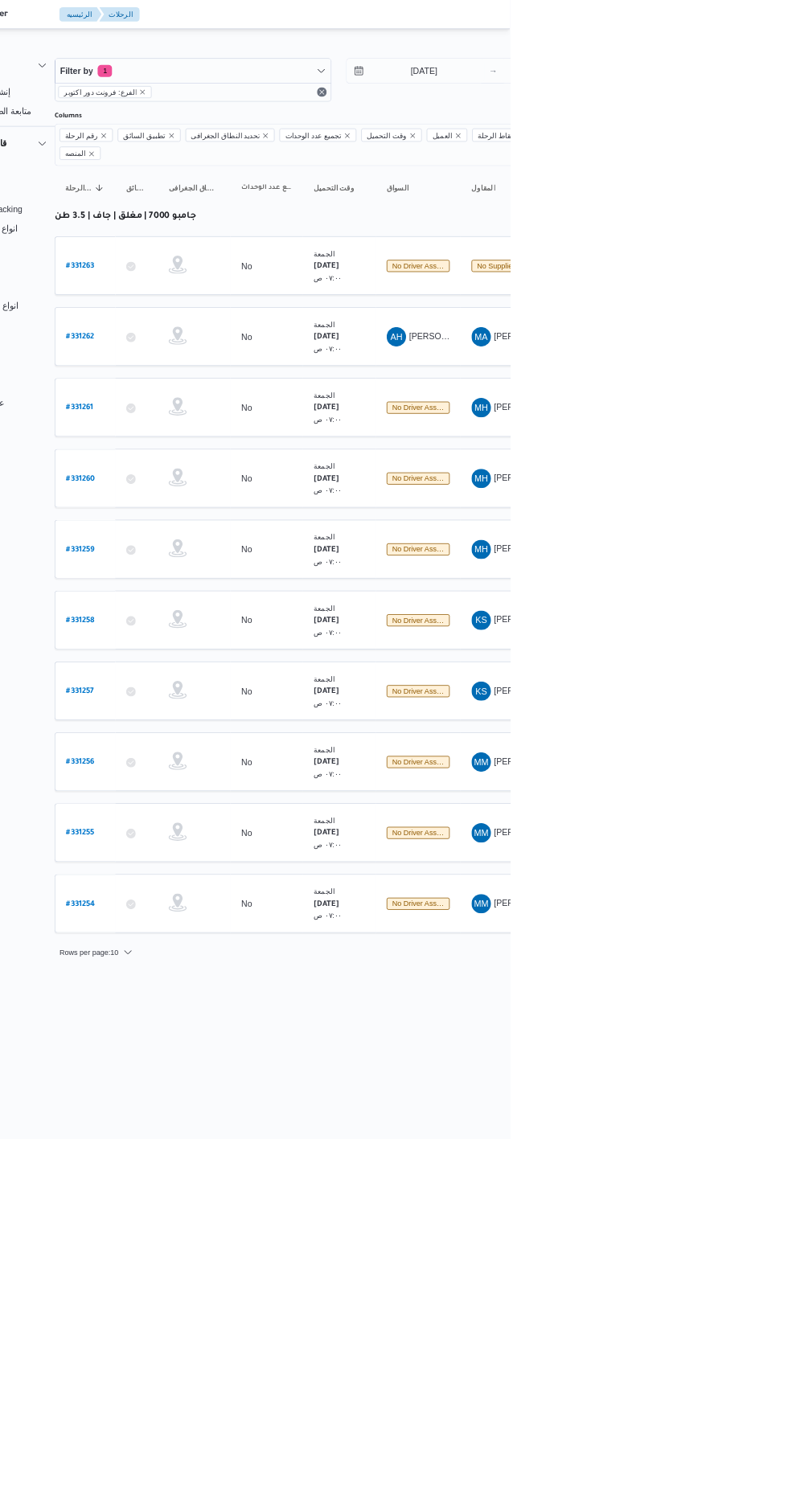
click at [220, 348] on b "# 331263" at bounding box center [218, 353] width 38 height 11
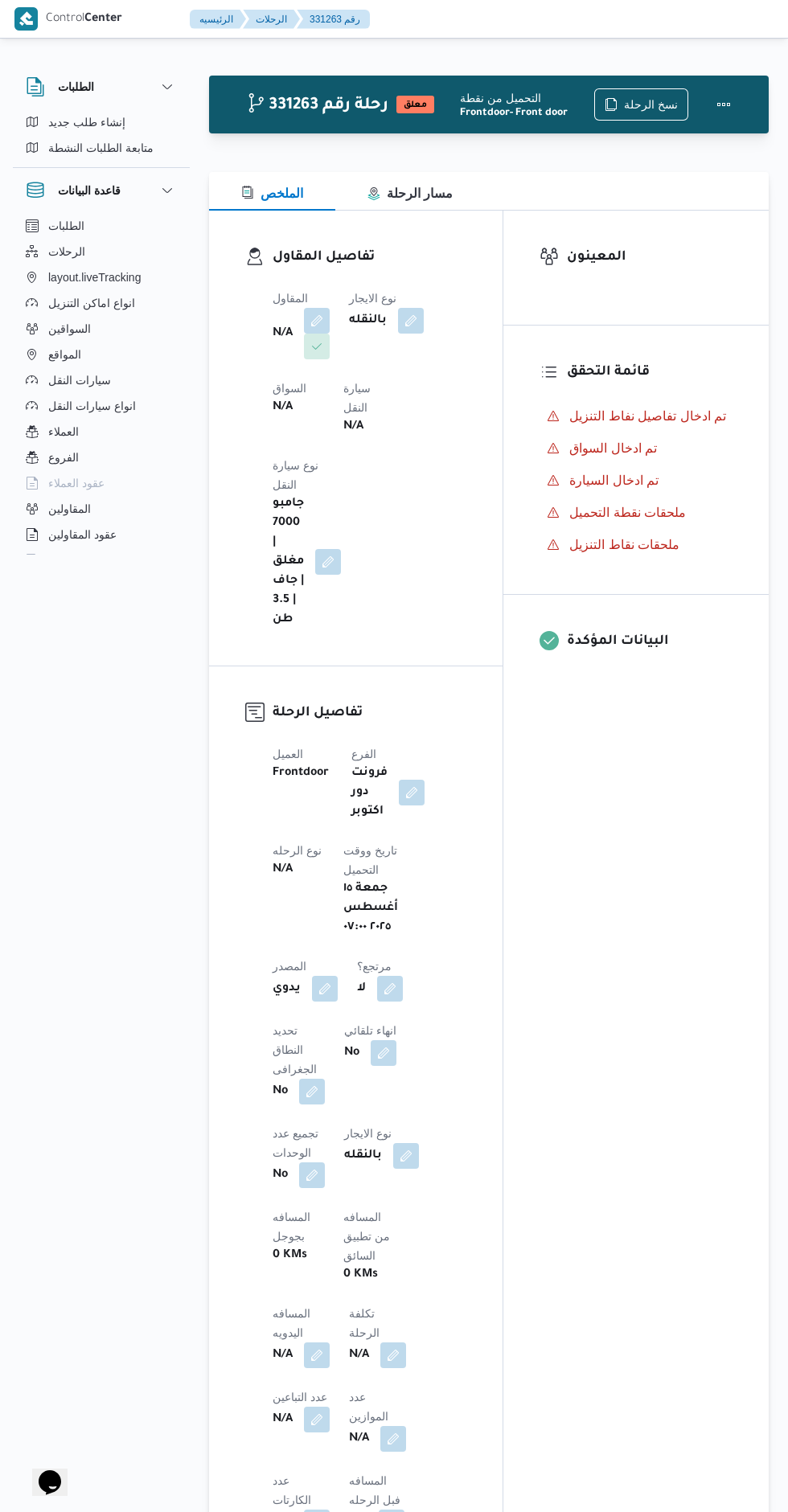
click at [310, 318] on button "button" at bounding box center [317, 321] width 26 height 26
click at [269, 416] on div "Search" at bounding box center [268, 411] width 120 height 33
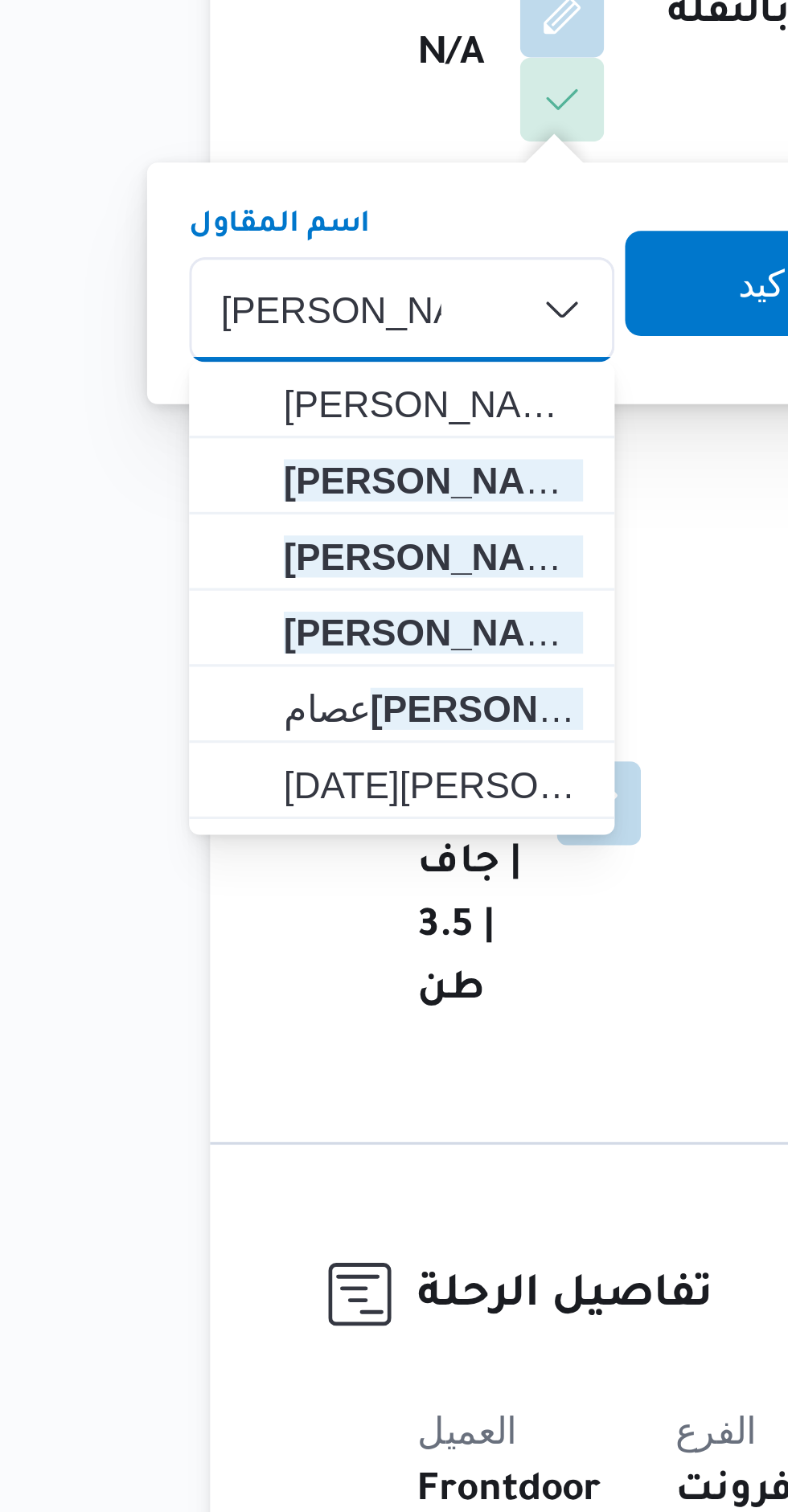
type input "[PERSON_NAME]"
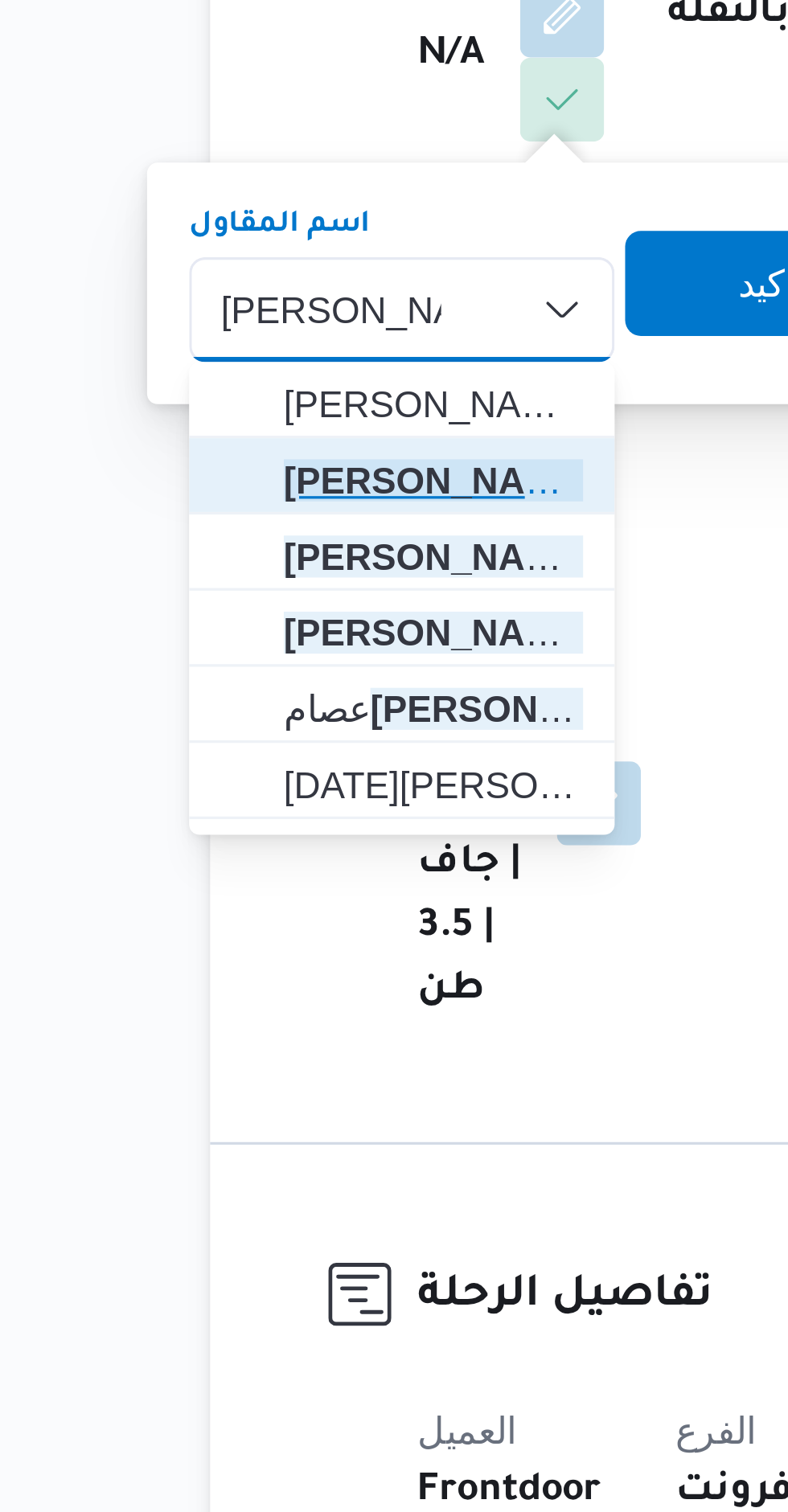
click at [245, 458] on span "[PERSON_NAME] [PERSON_NAME]" at bounding box center [277, 463] width 92 height 20
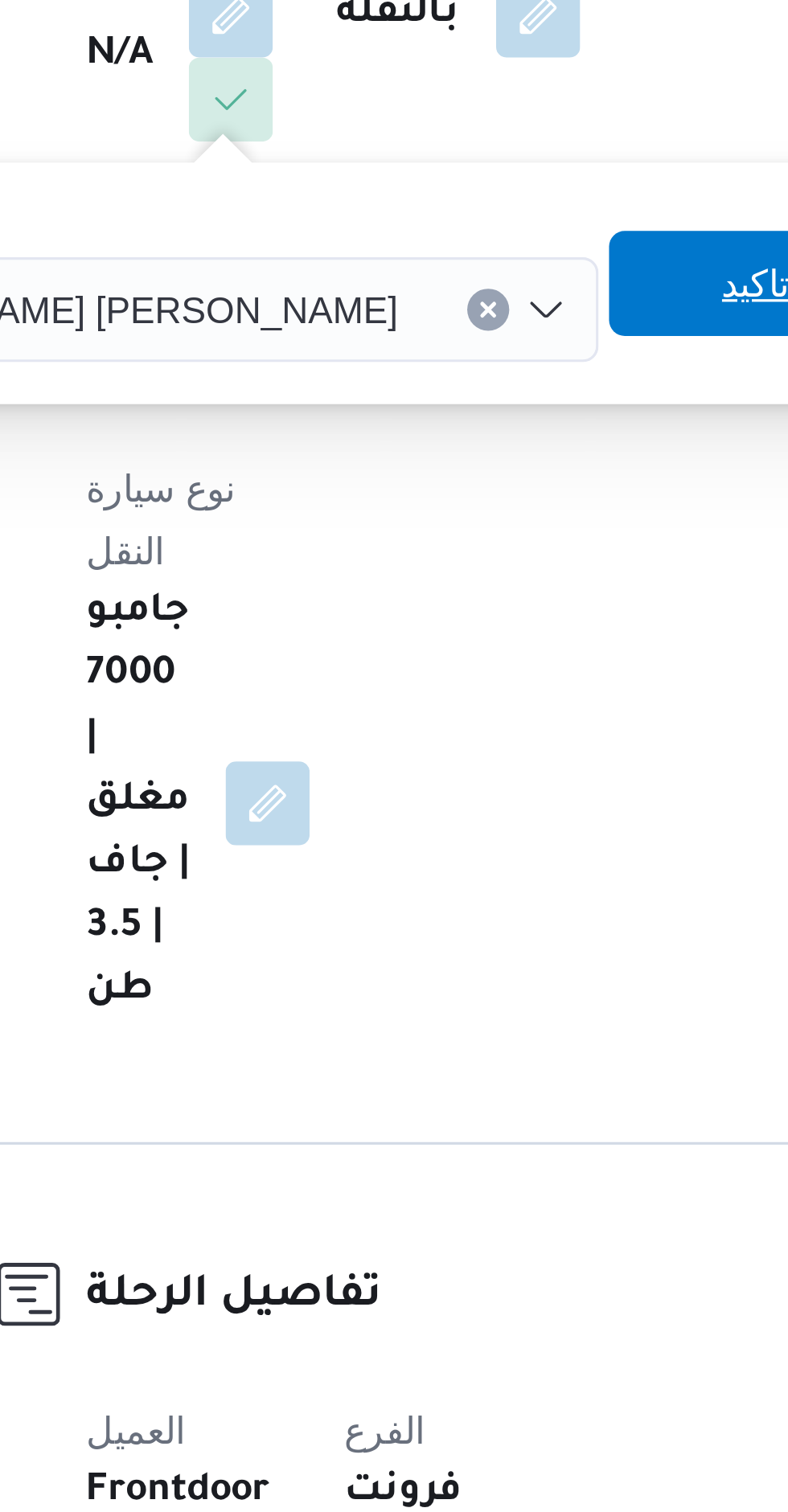
click at [467, 408] on span "تاكيد" at bounding box center [477, 403] width 21 height 20
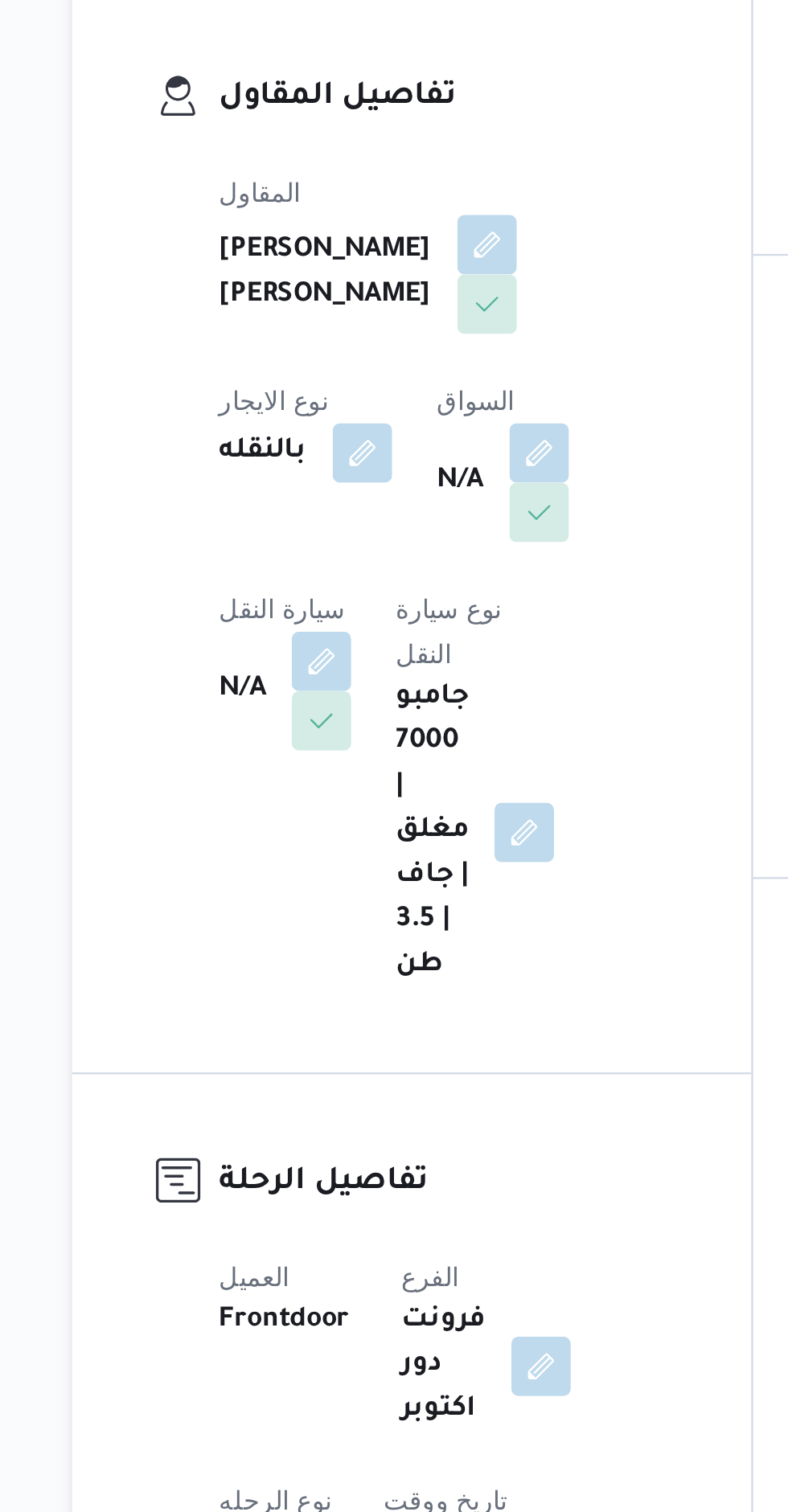
click at [330, 488] on button "button" at bounding box center [317, 500] width 26 height 26
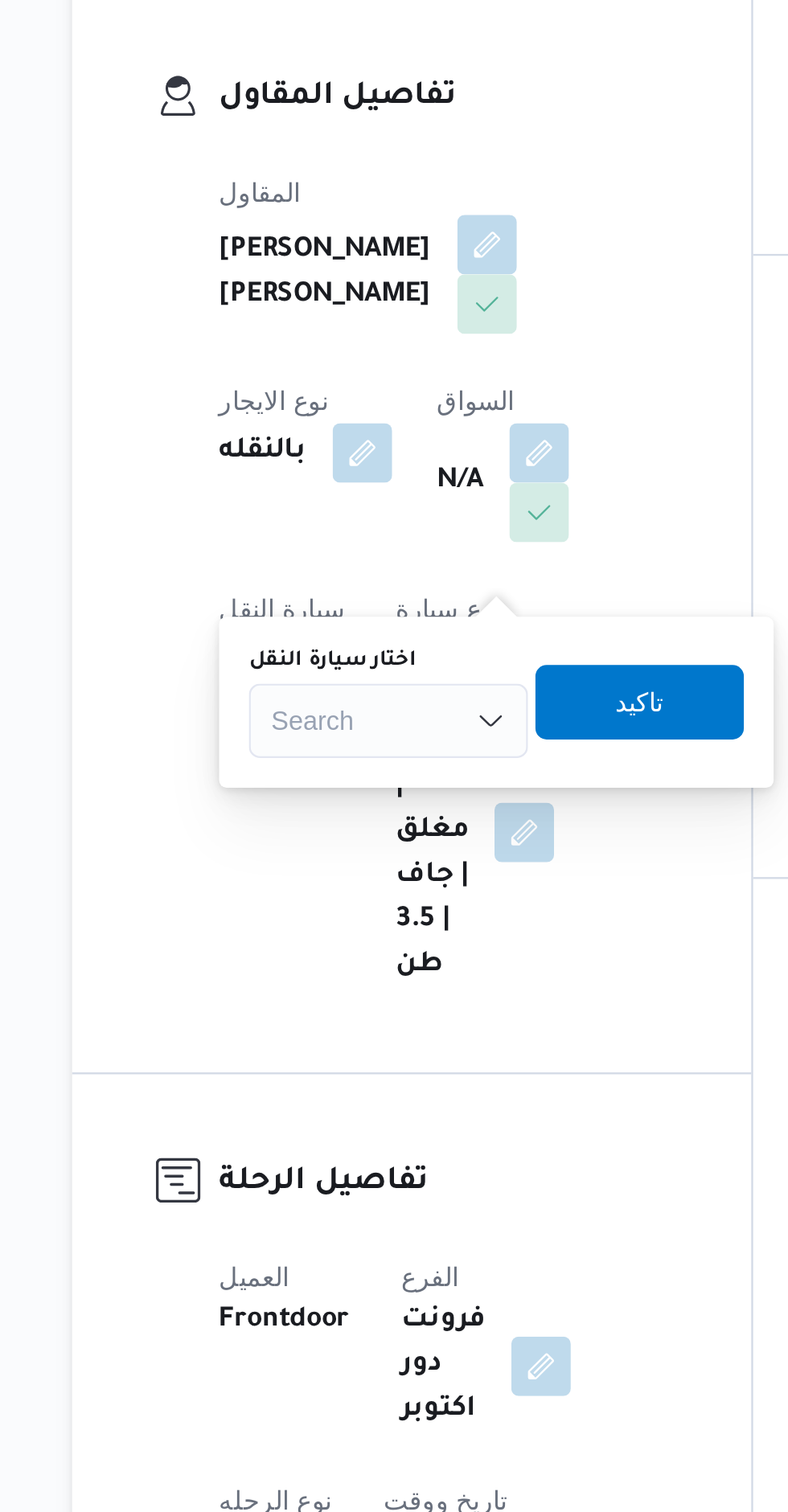
click at [340, 523] on div "Search" at bounding box center [346, 526] width 120 height 33
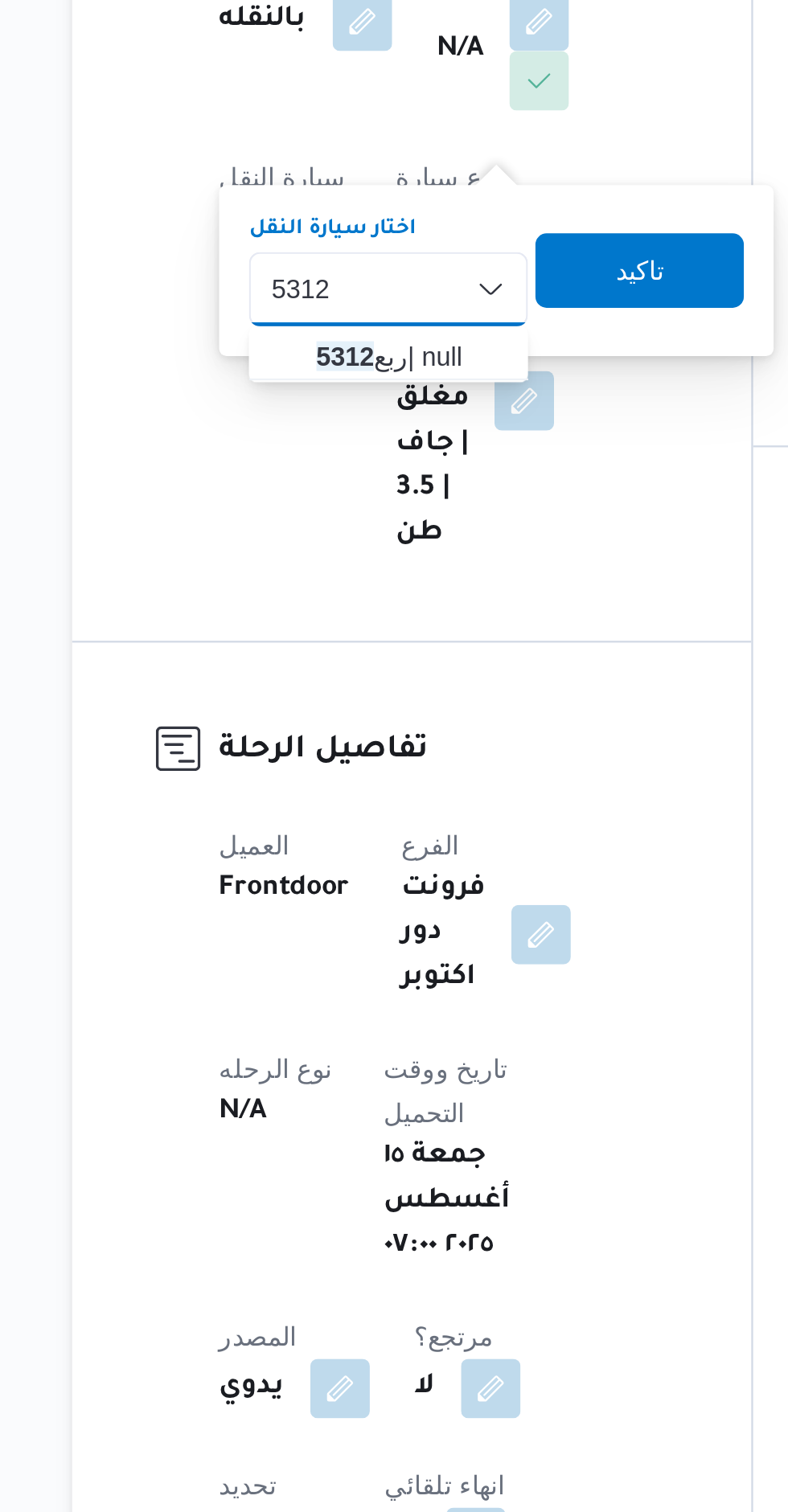
type input "5312"
click at [316, 561] on mark "5312" at bounding box center [326, 555] width 25 height 13
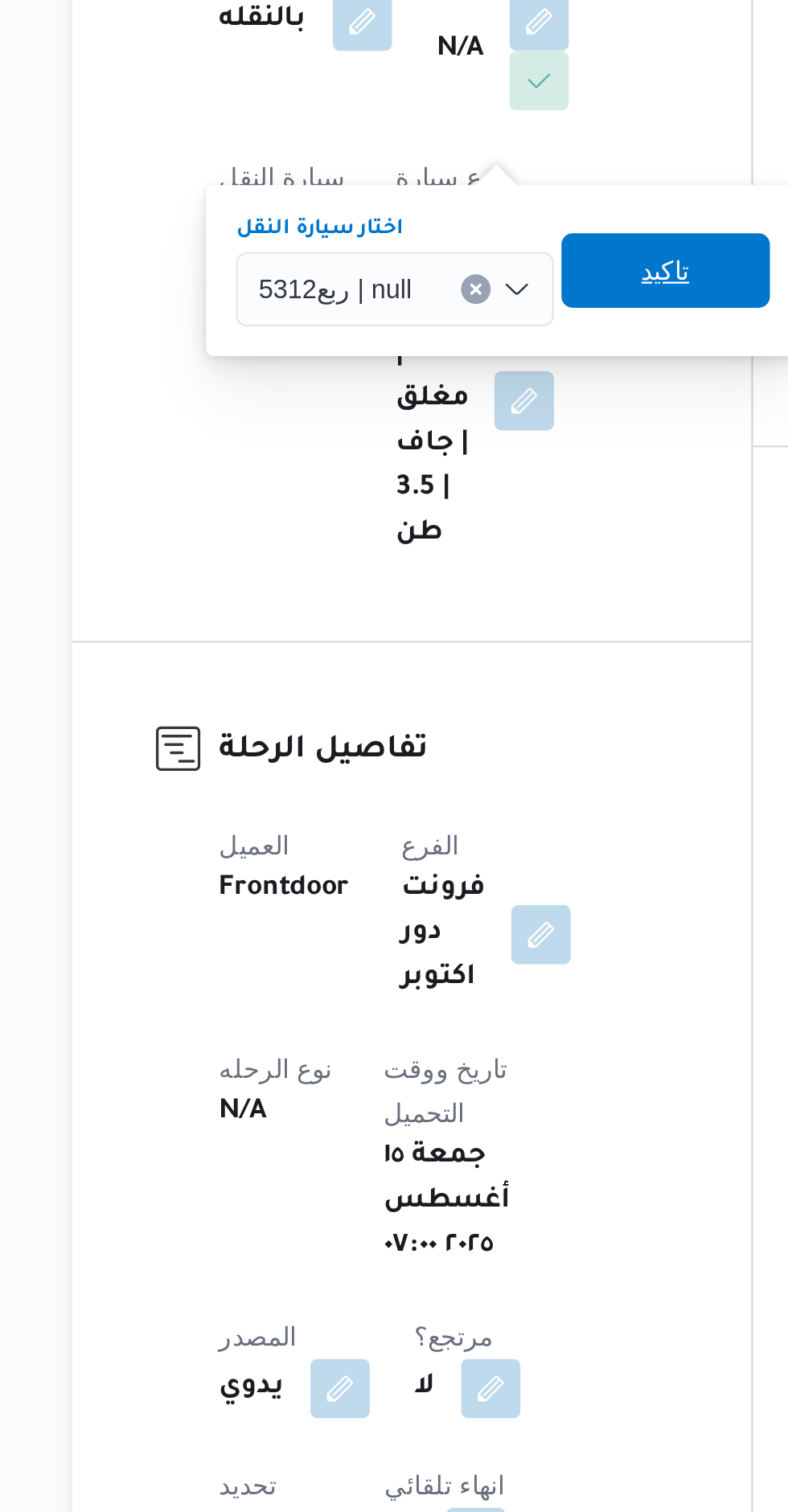
click at [442, 527] on span "تاكيد" at bounding box center [465, 518] width 90 height 33
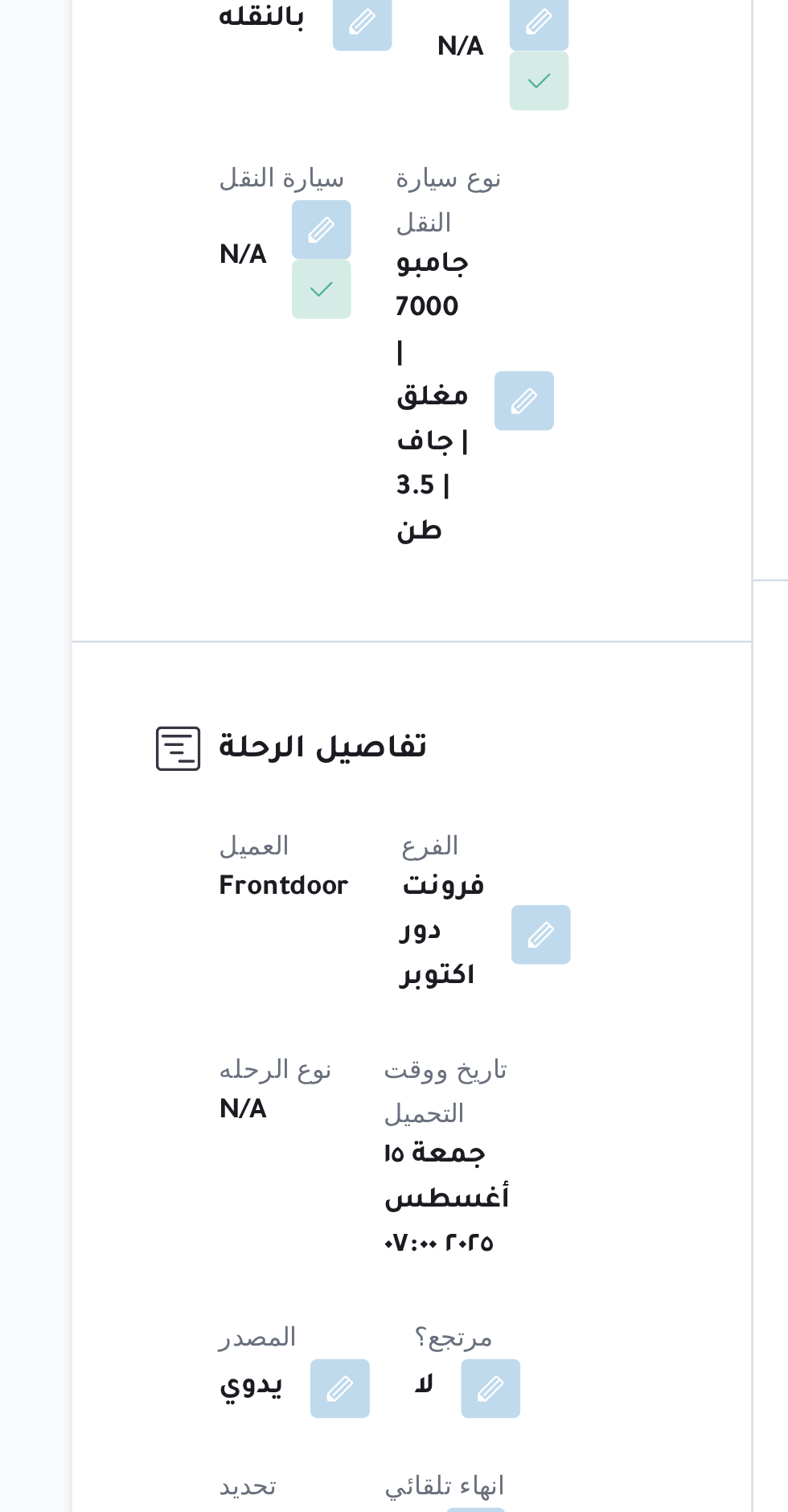
click at [398, 423] on button "button" at bounding box center [411, 411] width 26 height 26
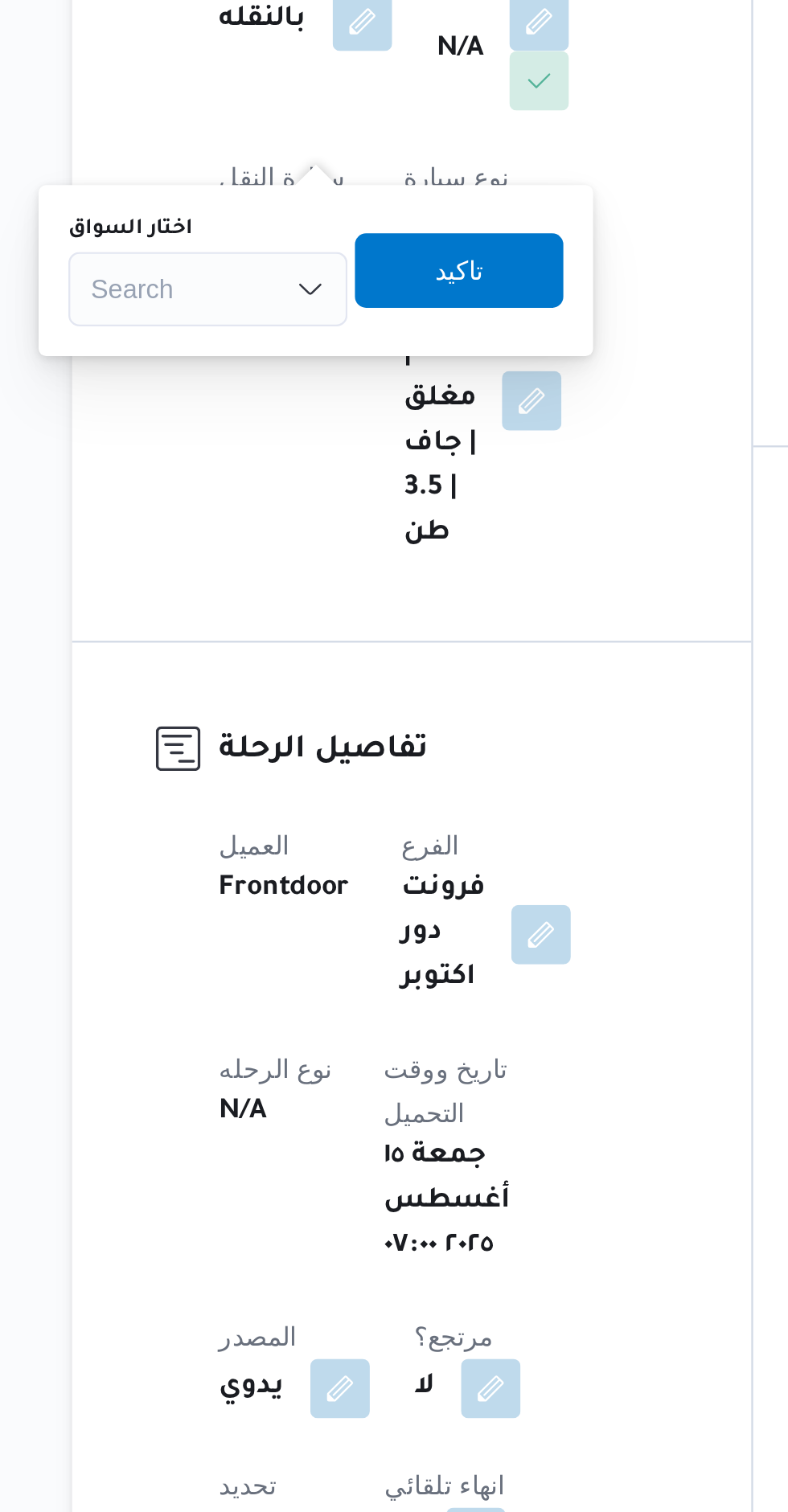
click at [270, 539] on div "Search" at bounding box center [268, 526] width 120 height 33
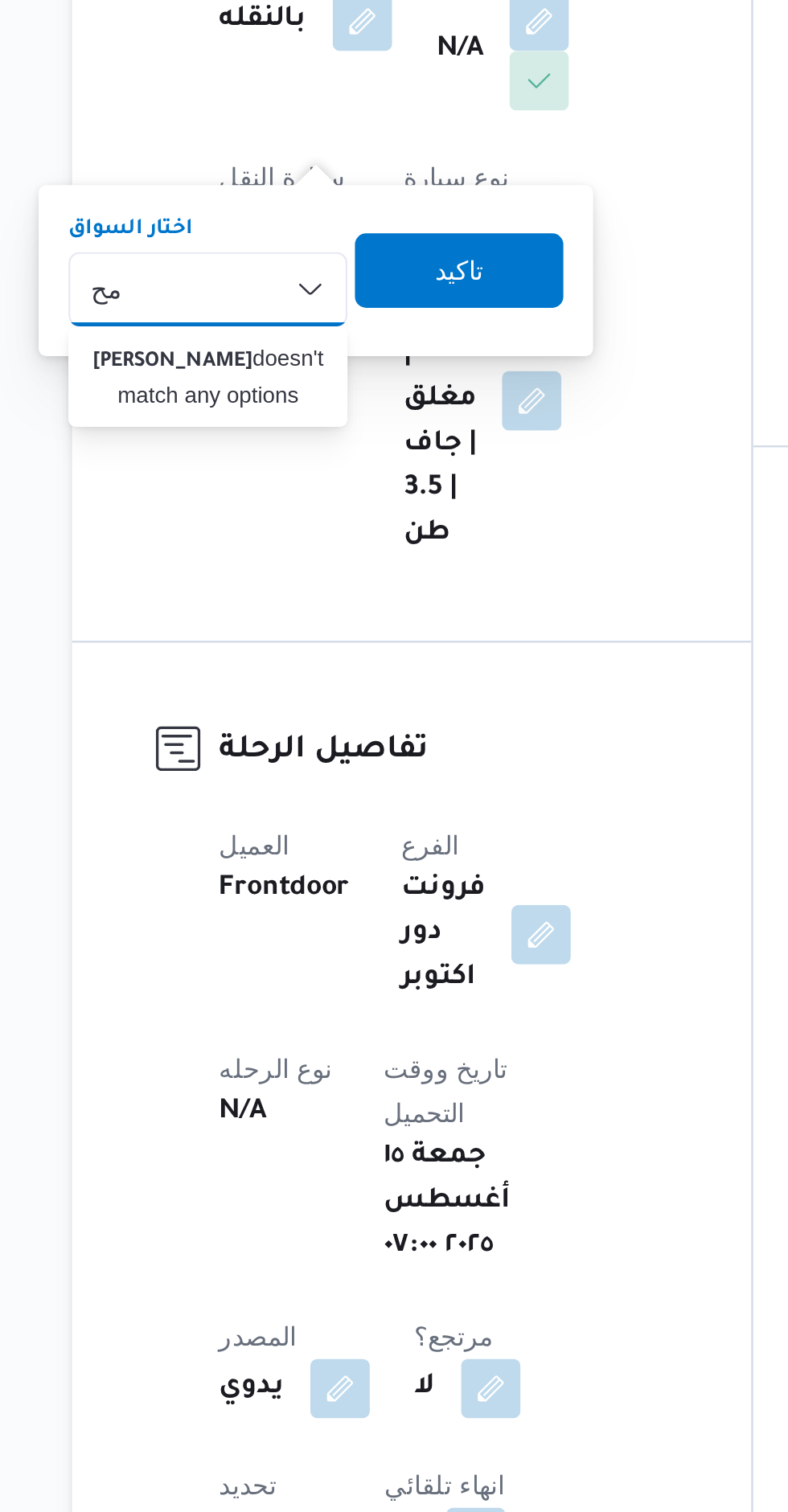
type input "م"
type input "الظاهر"
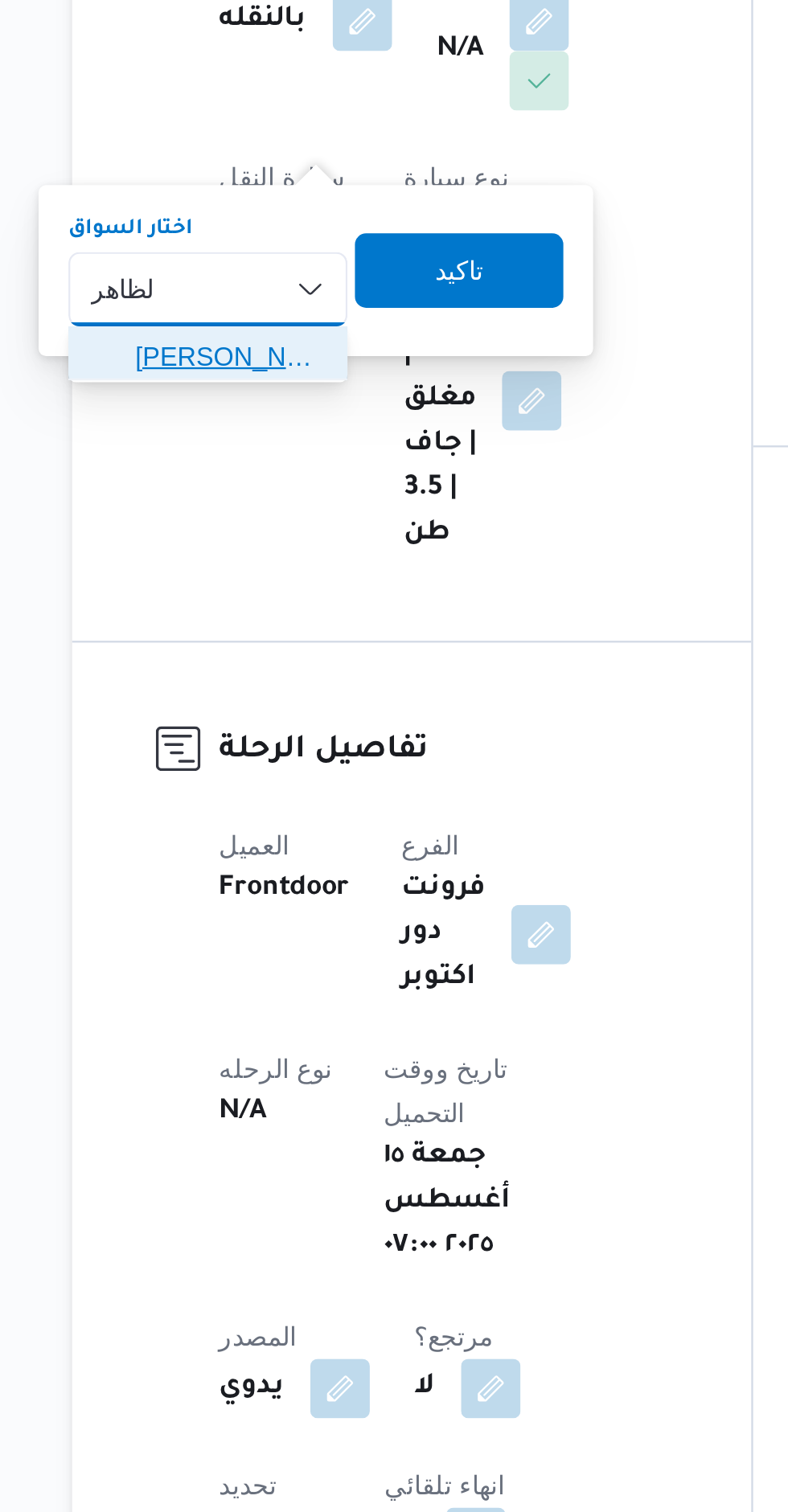
click at [254, 553] on span "[PERSON_NAME] [PERSON_NAME]" at bounding box center [276, 556] width 82 height 20
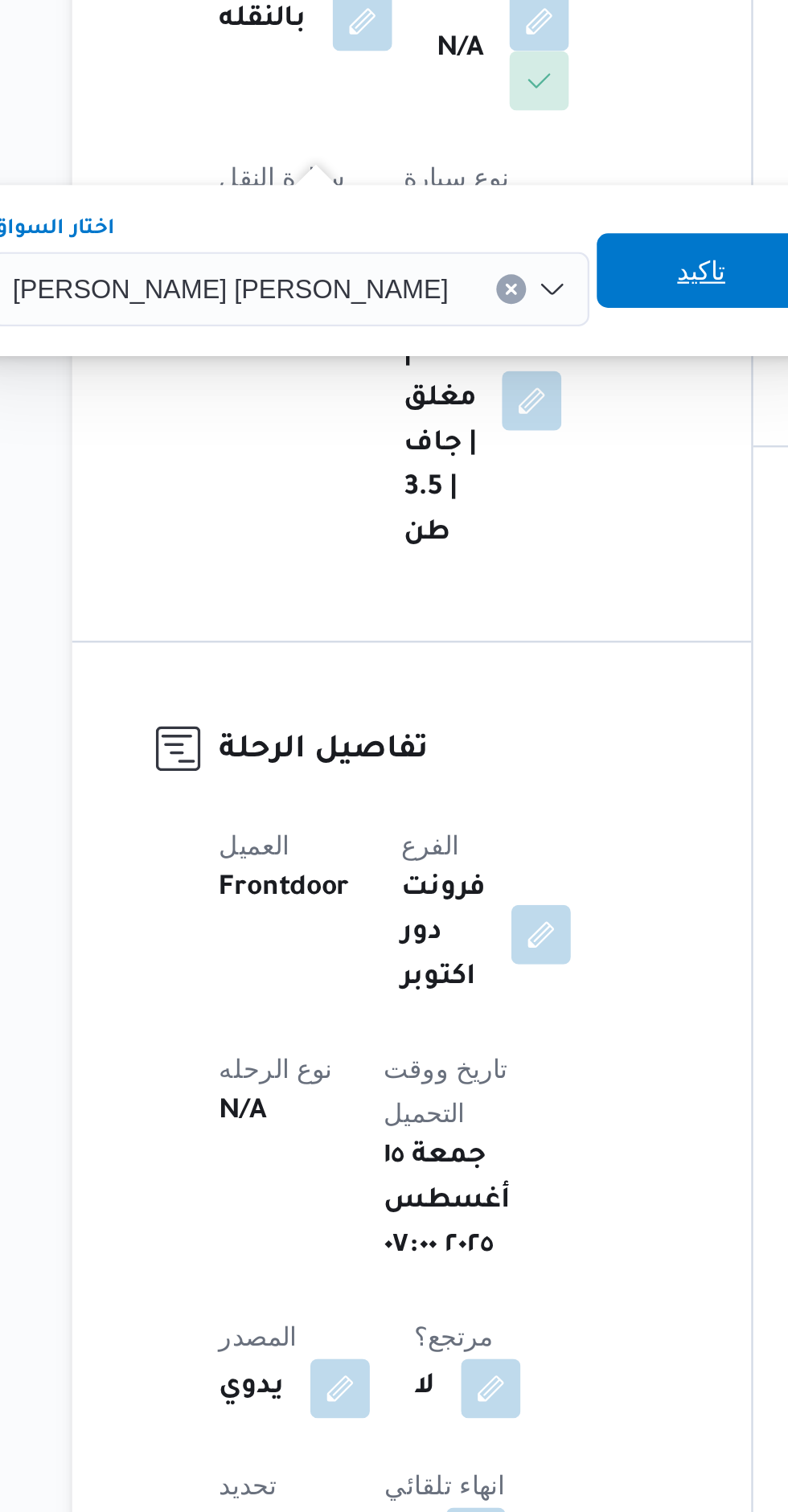
click at [435, 519] on span "تاكيد" at bounding box center [480, 518] width 90 height 33
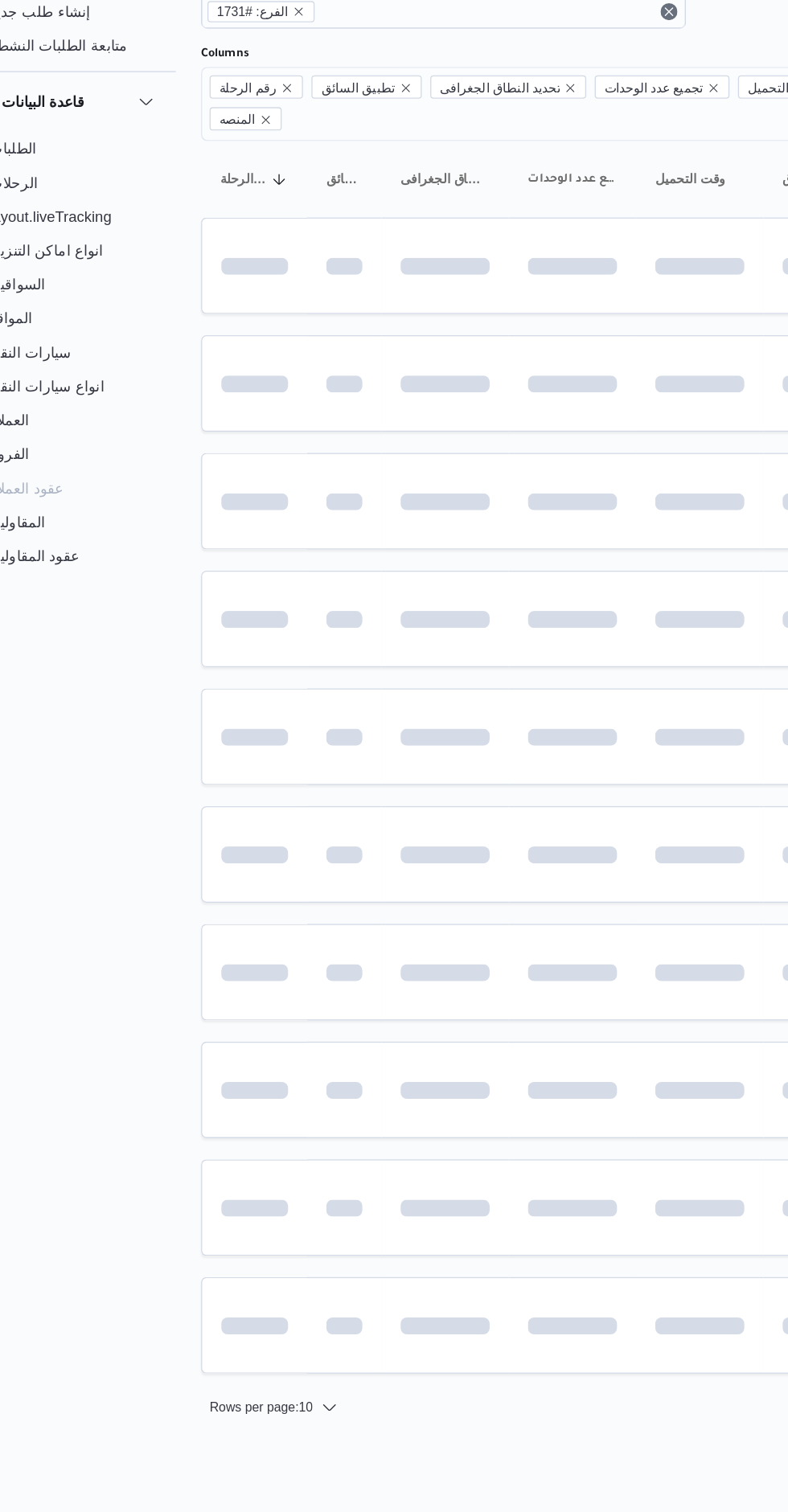
scroll to position [0, 25]
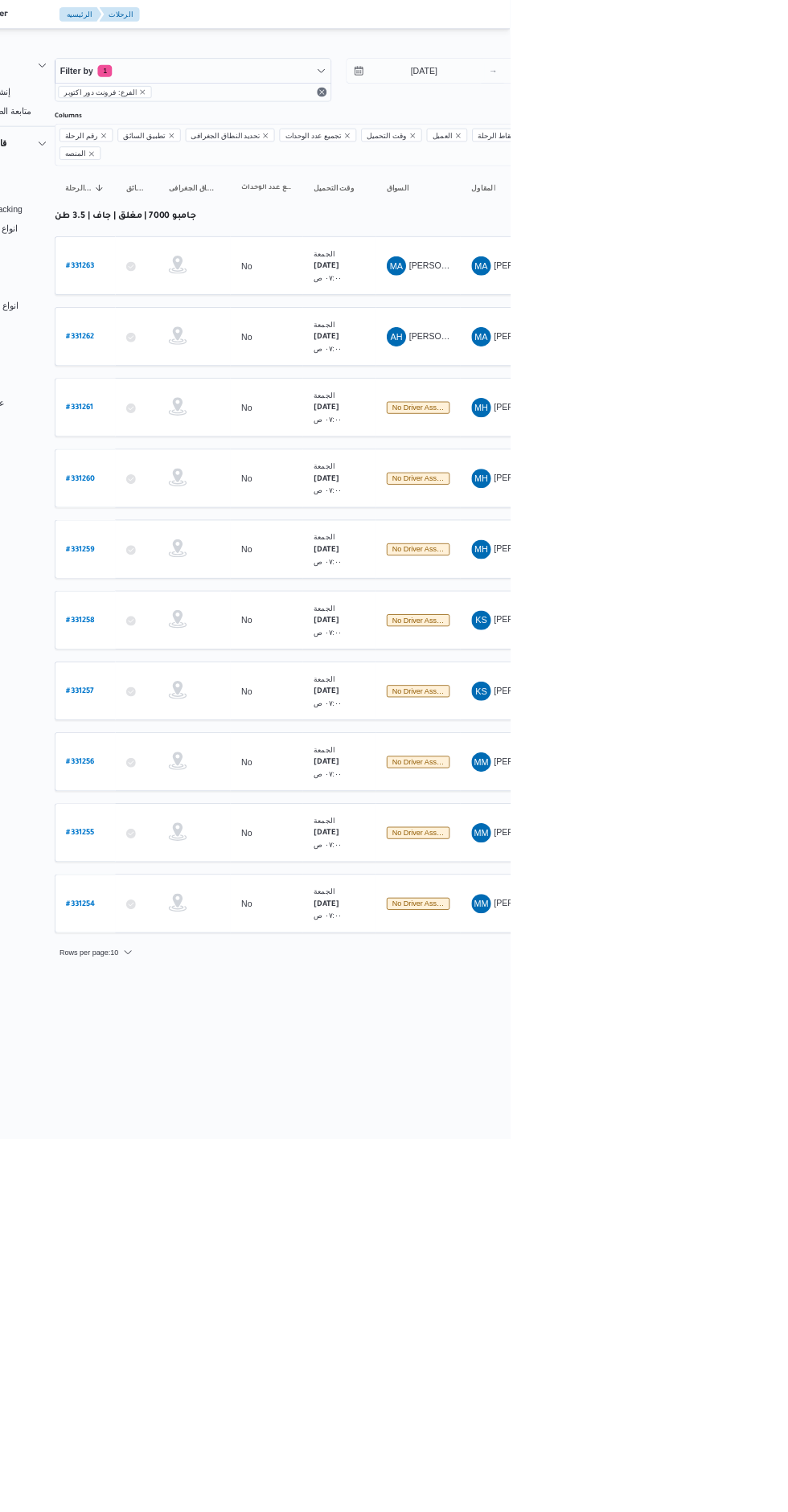
click at [213, 718] on link "# 331259" at bounding box center [218, 728] width 38 height 22
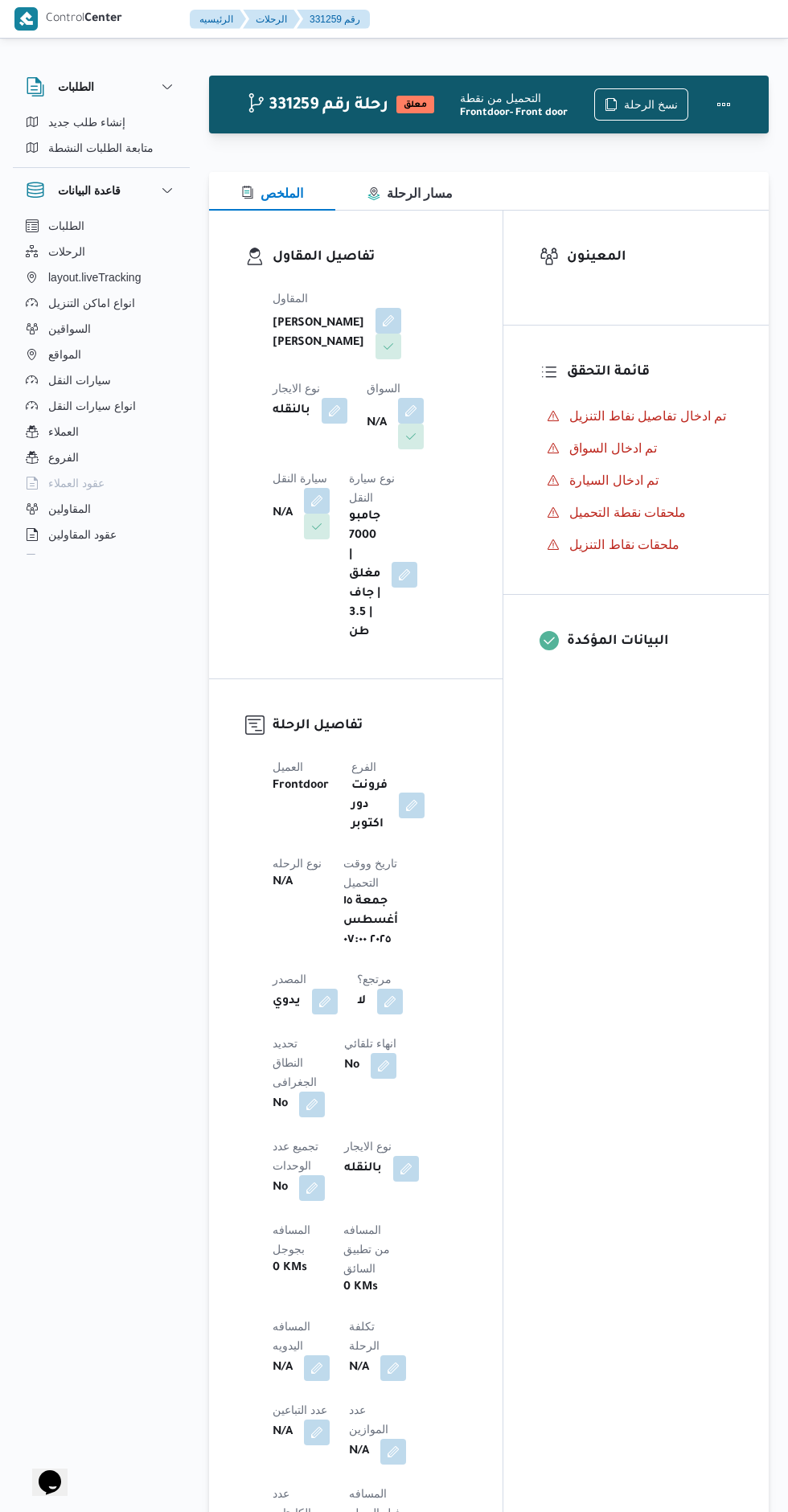
click at [398, 423] on button "button" at bounding box center [411, 411] width 26 height 26
click at [253, 530] on div "Search" at bounding box center [268, 526] width 120 height 33
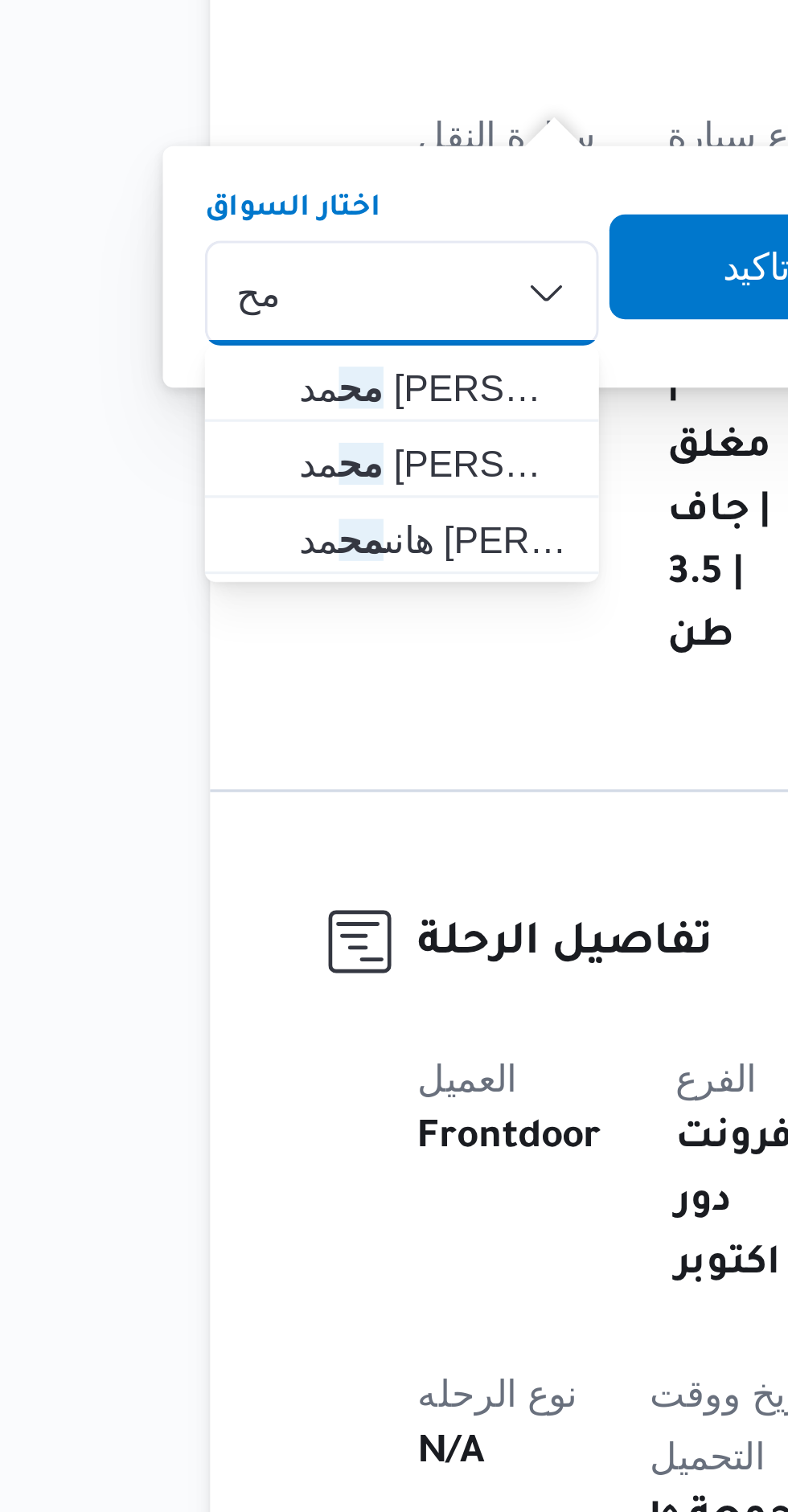
type input "م"
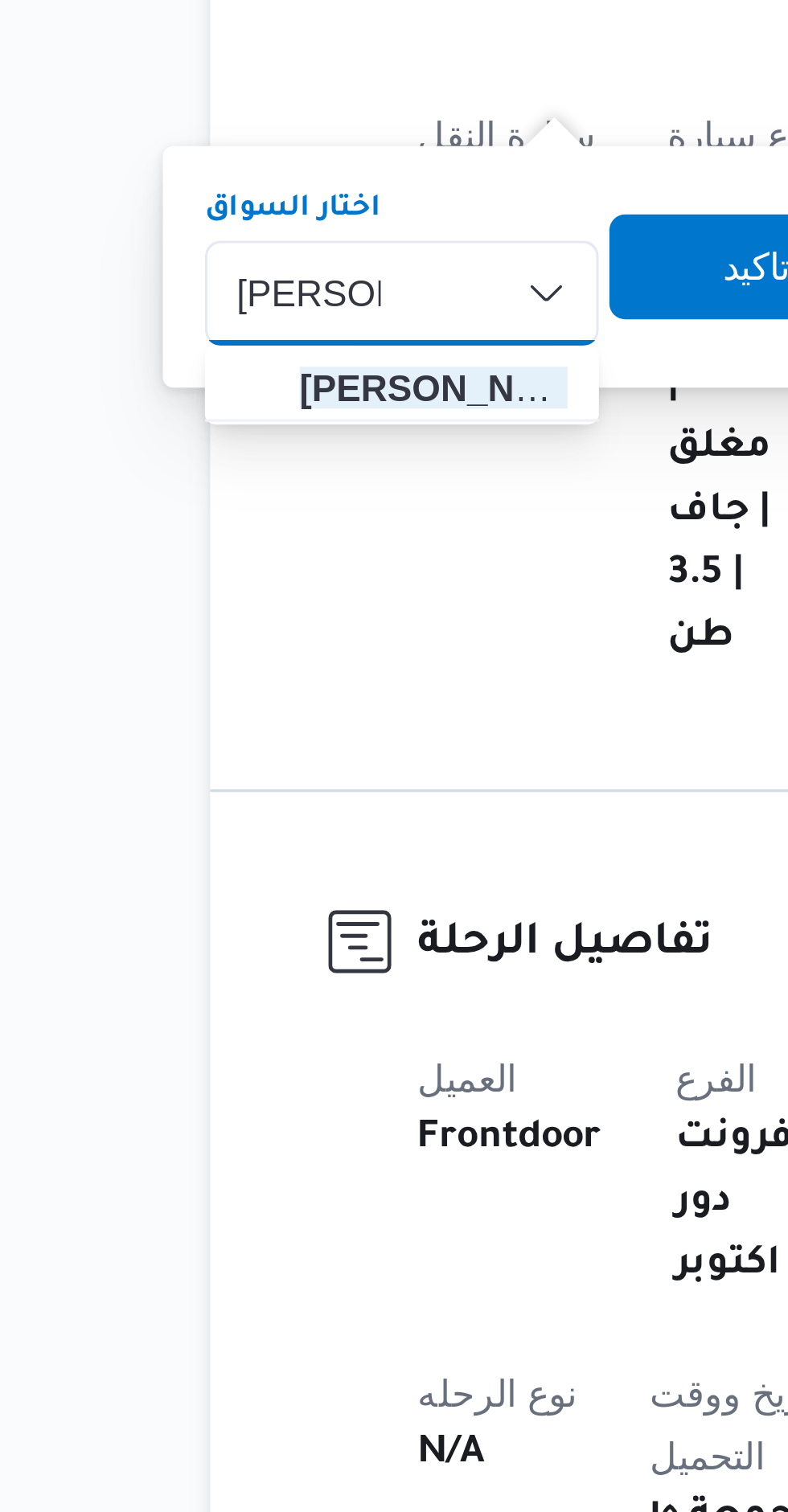
type input "[PERSON_NAME]"
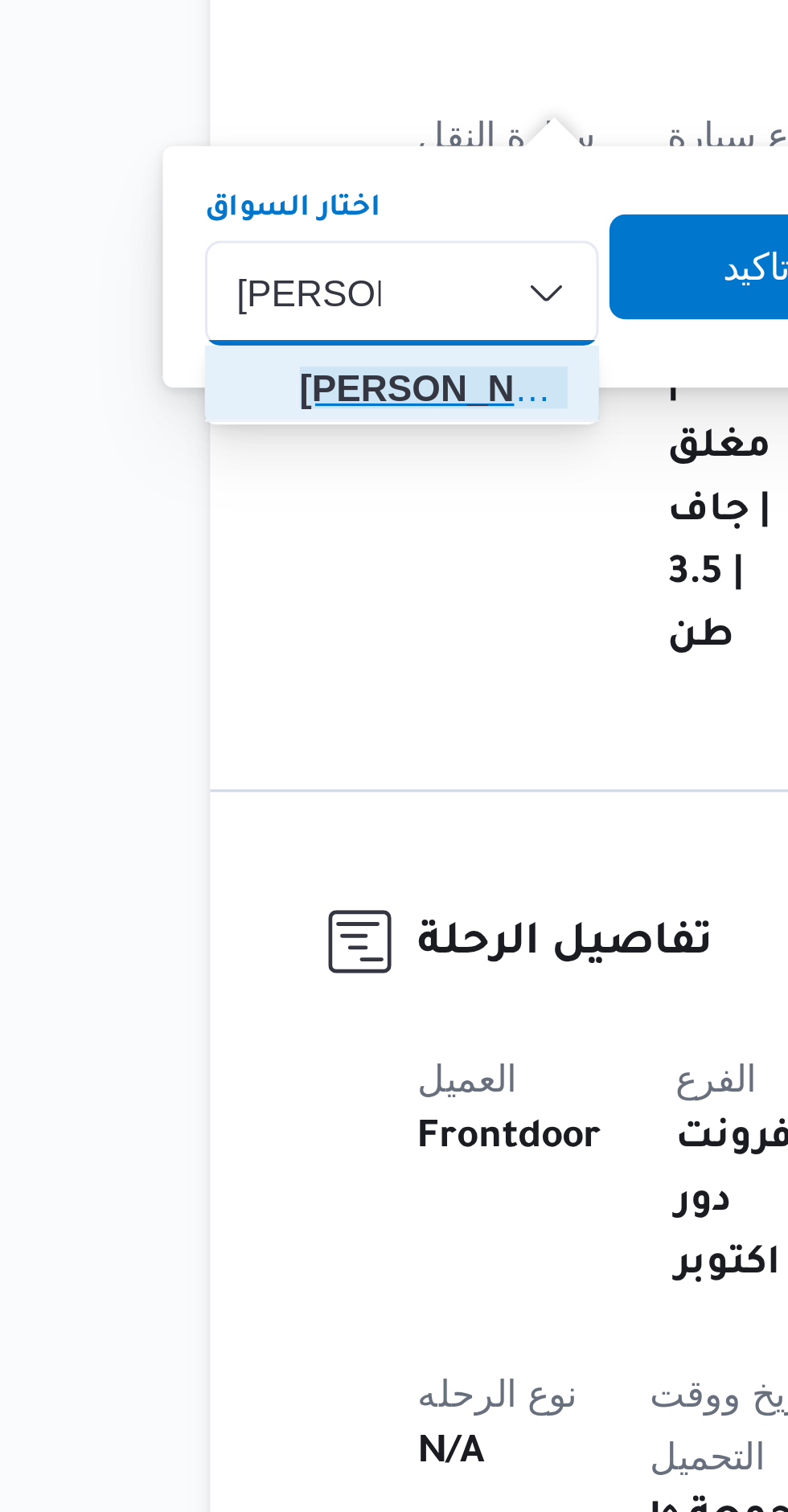
click at [236, 555] on span "[PERSON_NAME]" at bounding box center [276, 556] width 82 height 20
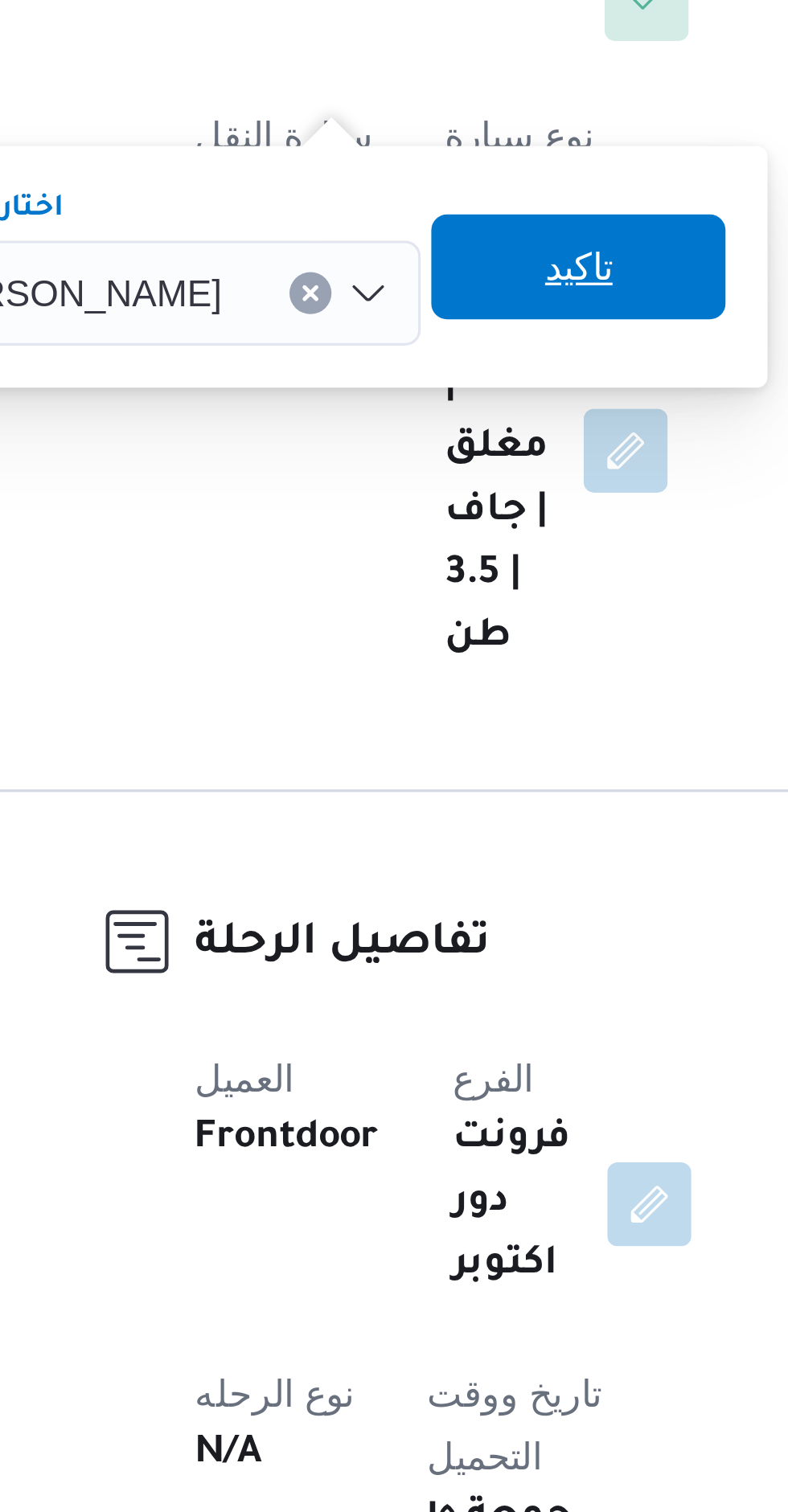
click at [378, 519] on span "تاكيد" at bounding box center [389, 518] width 90 height 33
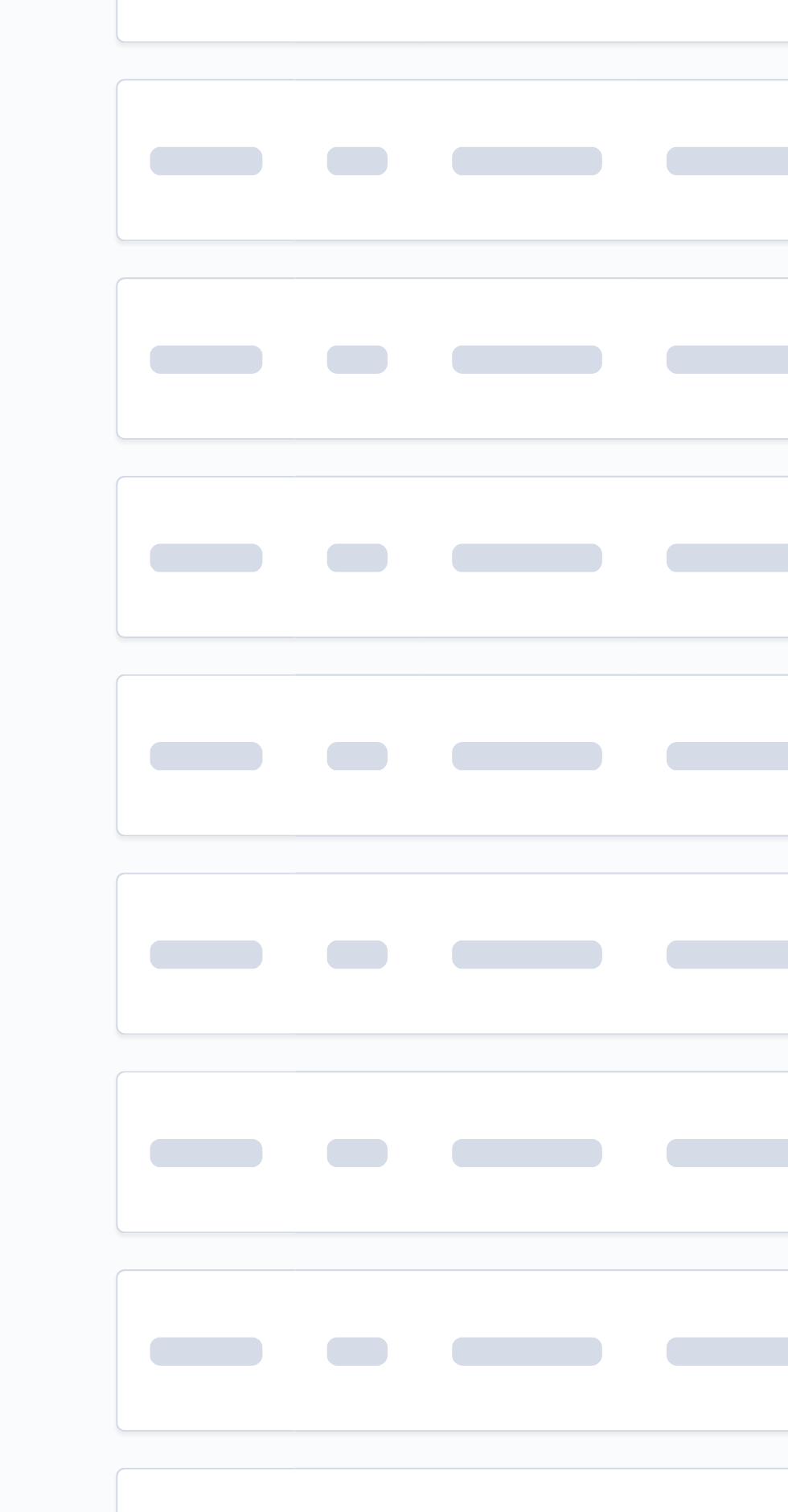
scroll to position [0, 25]
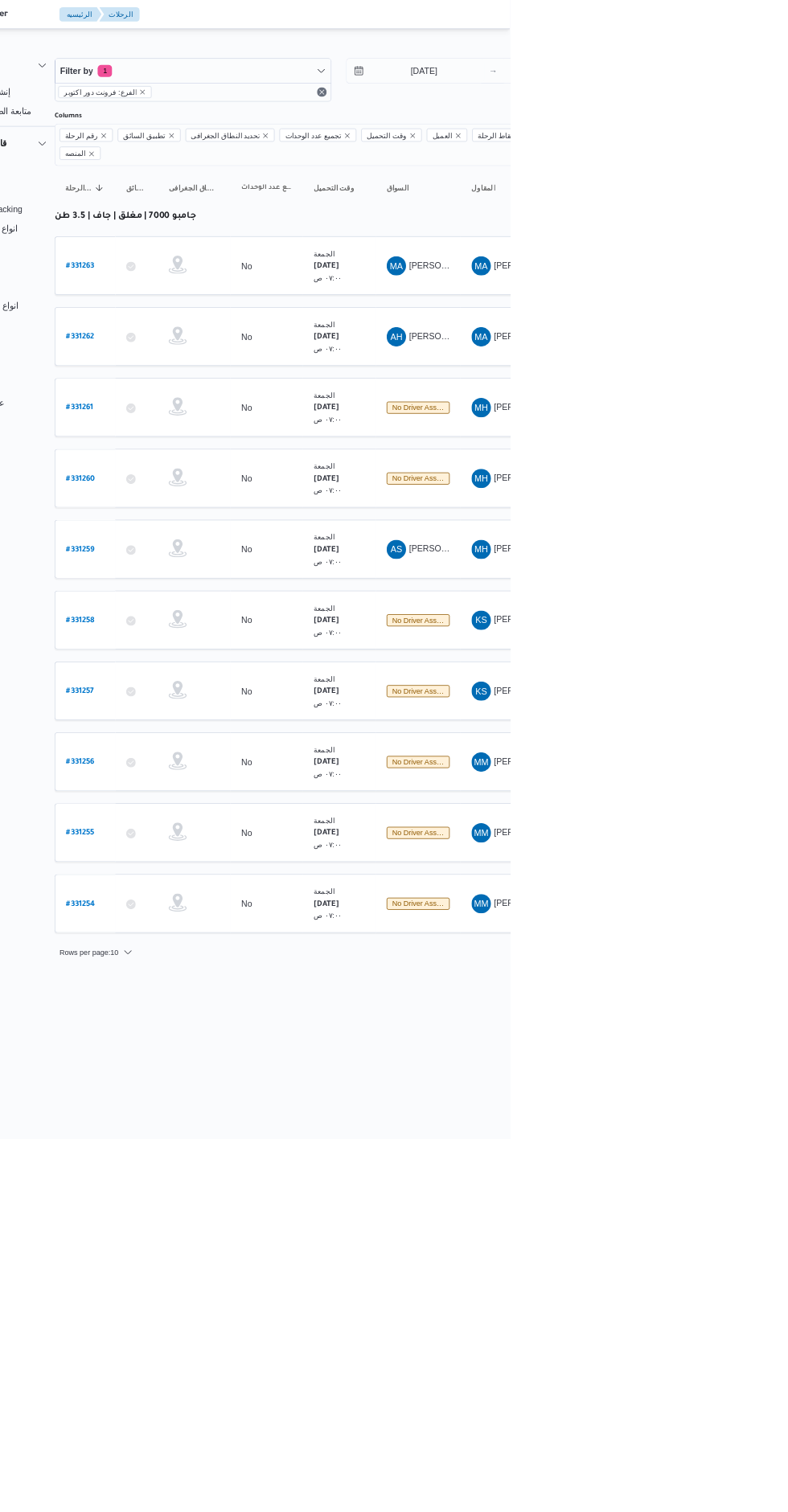
click at [224, 630] on b "# 331260" at bounding box center [218, 635] width 39 height 11
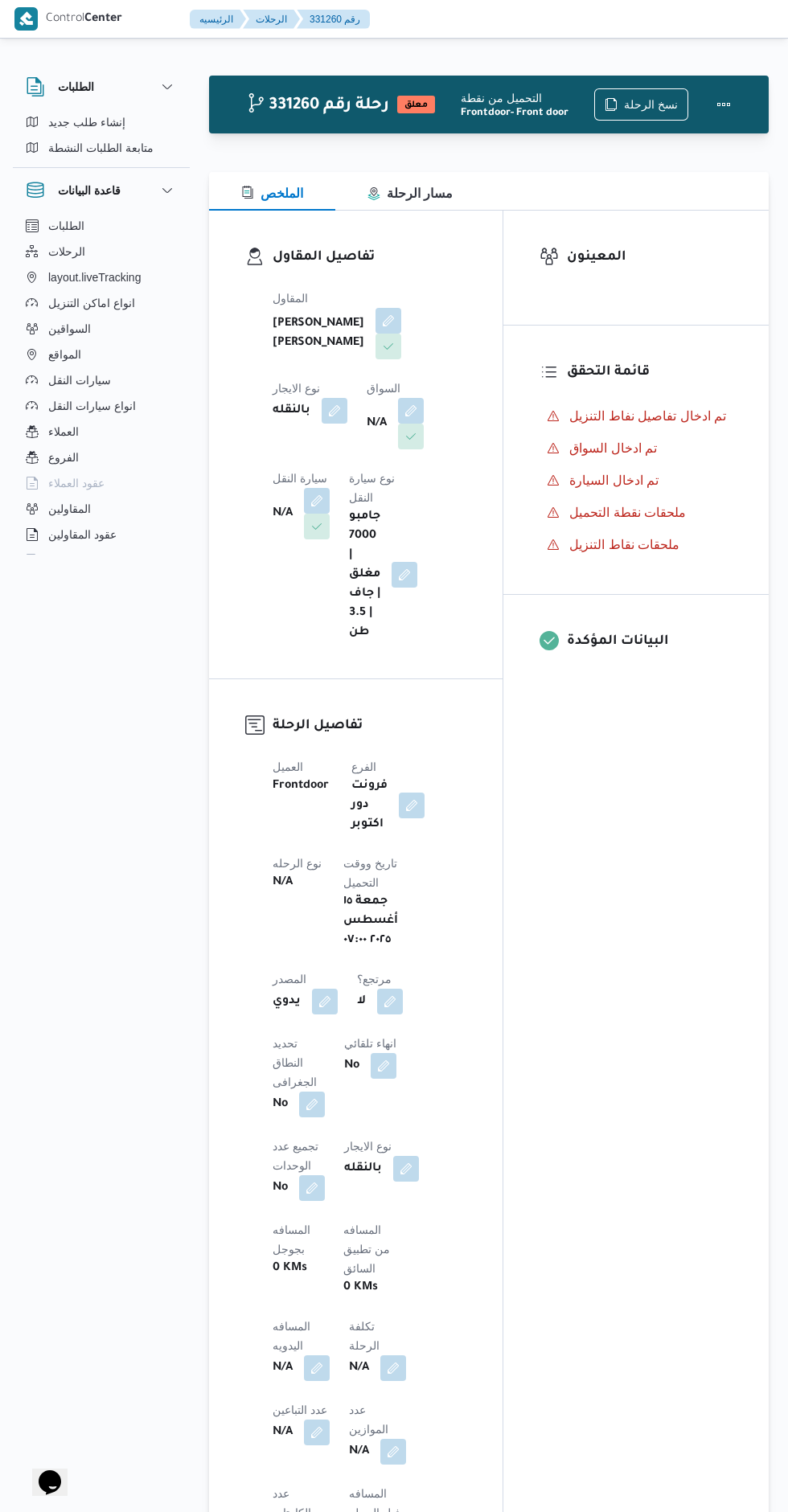
click at [398, 423] on button "button" at bounding box center [411, 411] width 26 height 26
click at [261, 517] on div "Search" at bounding box center [268, 526] width 120 height 33
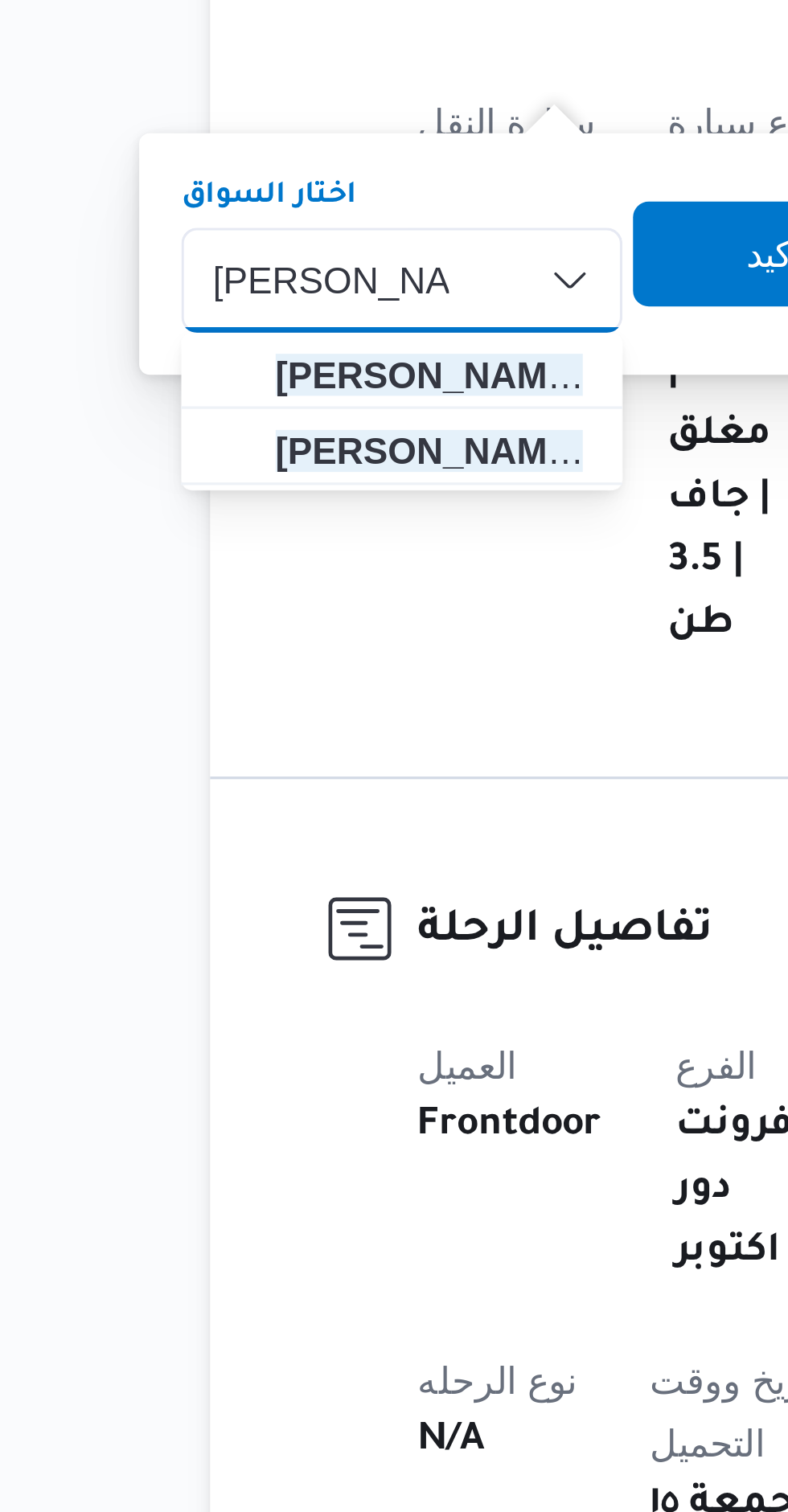
type input "[PERSON_NAME]"
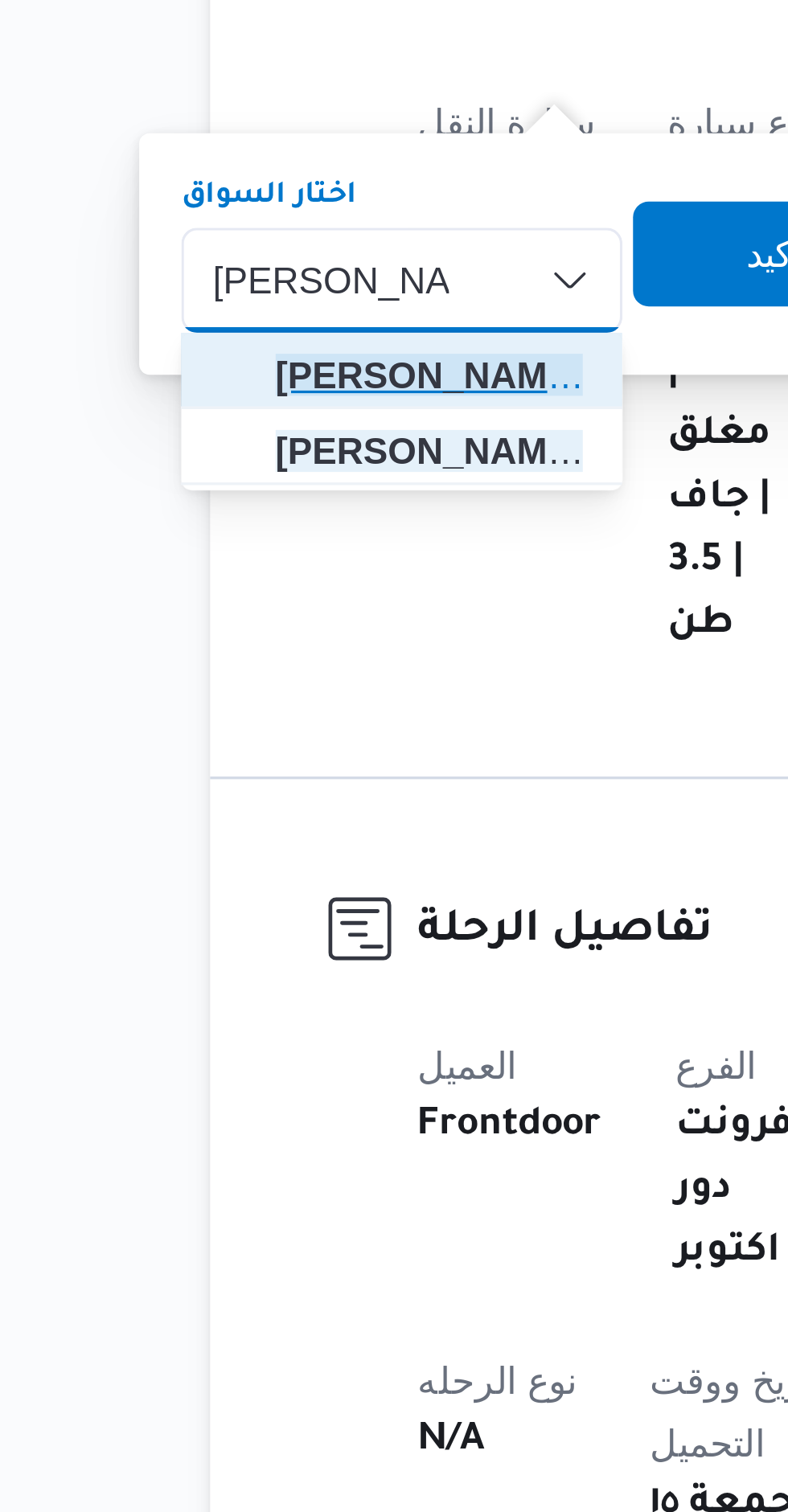
click at [231, 556] on span "[PERSON_NAME]" at bounding box center [277, 556] width 97 height 20
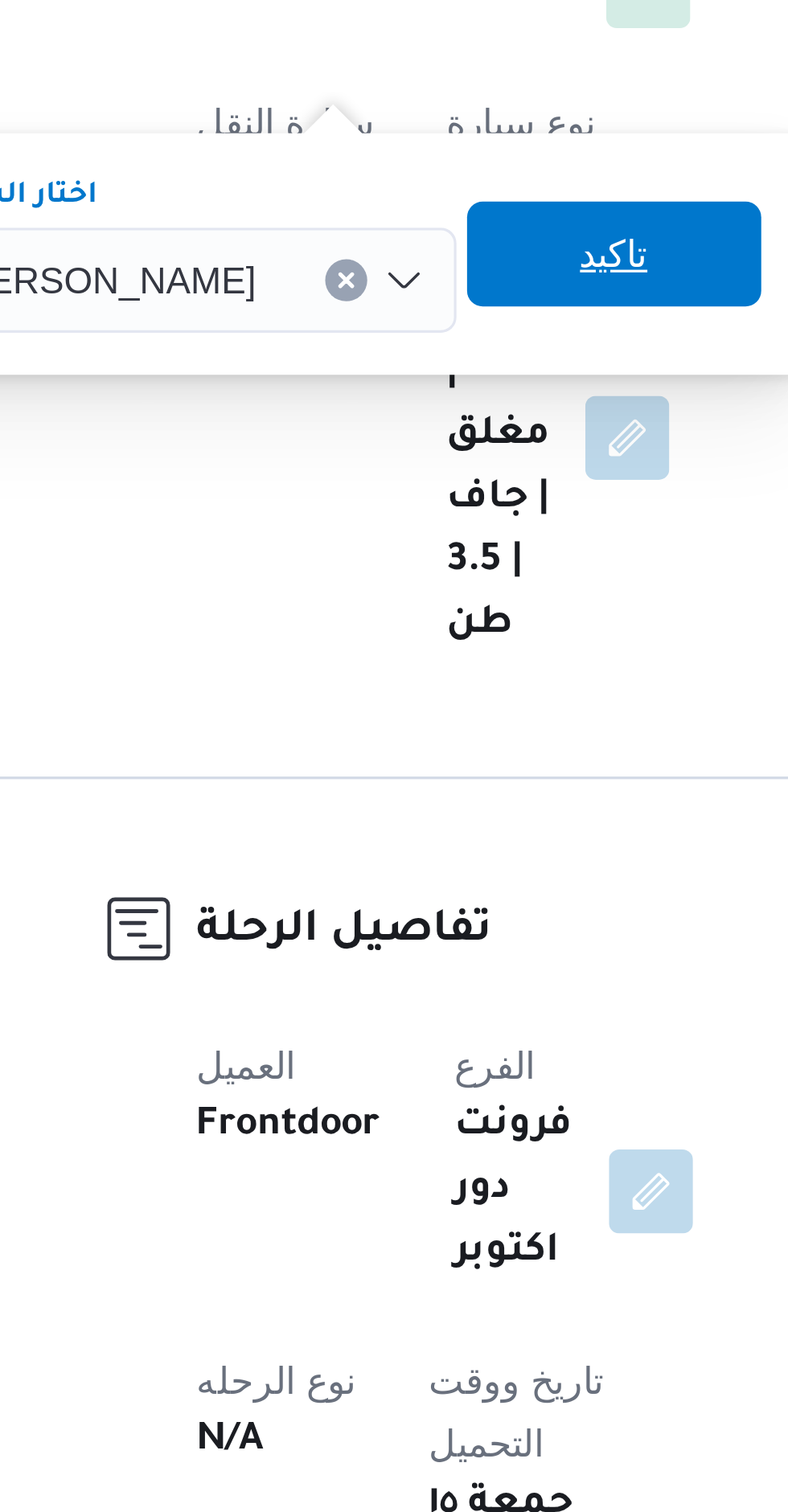
click at [369, 517] on span "تاكيد" at bounding box center [400, 518] width 90 height 33
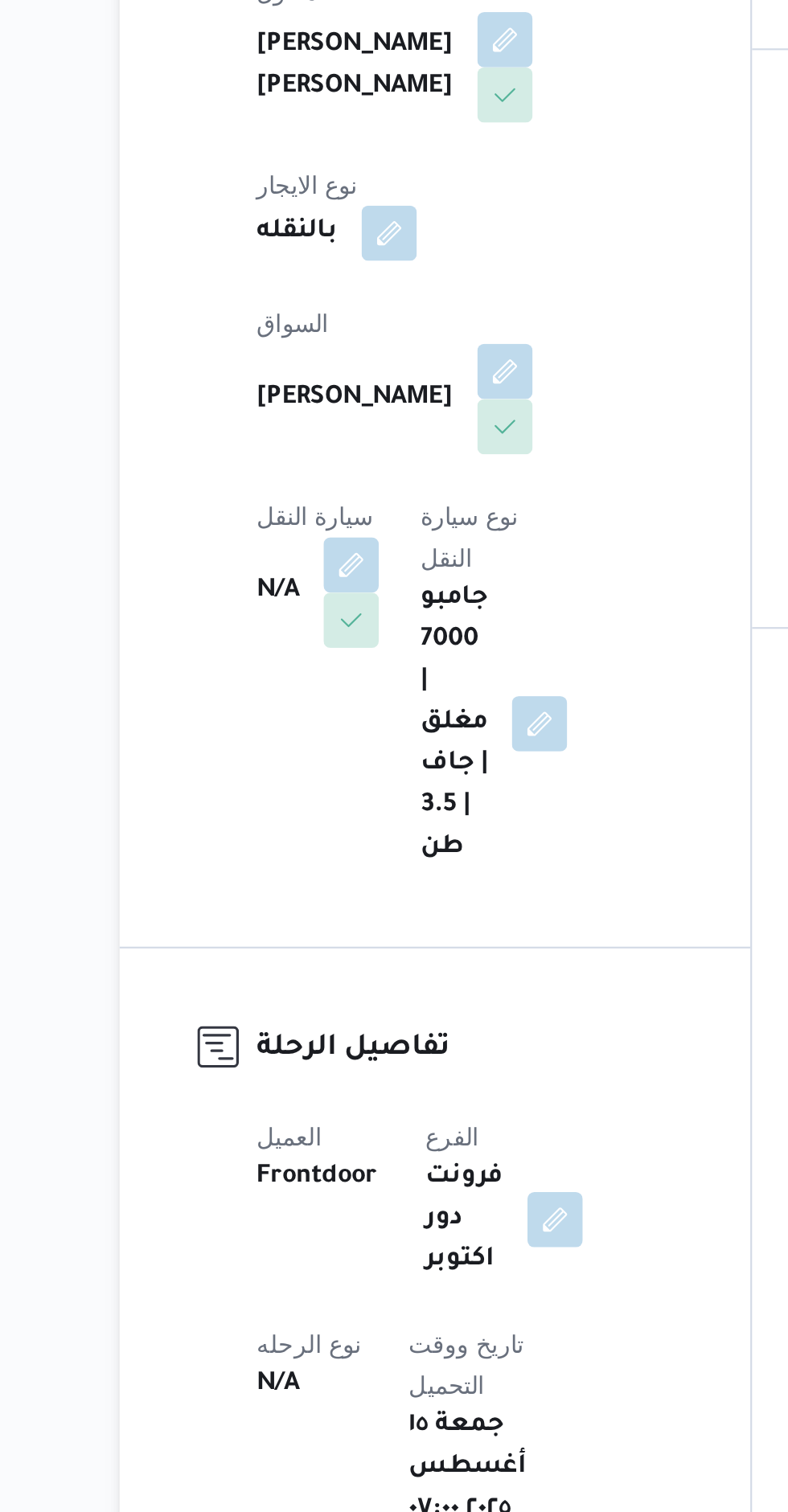
click at [330, 552] on button "button" at bounding box center [317, 565] width 26 height 26
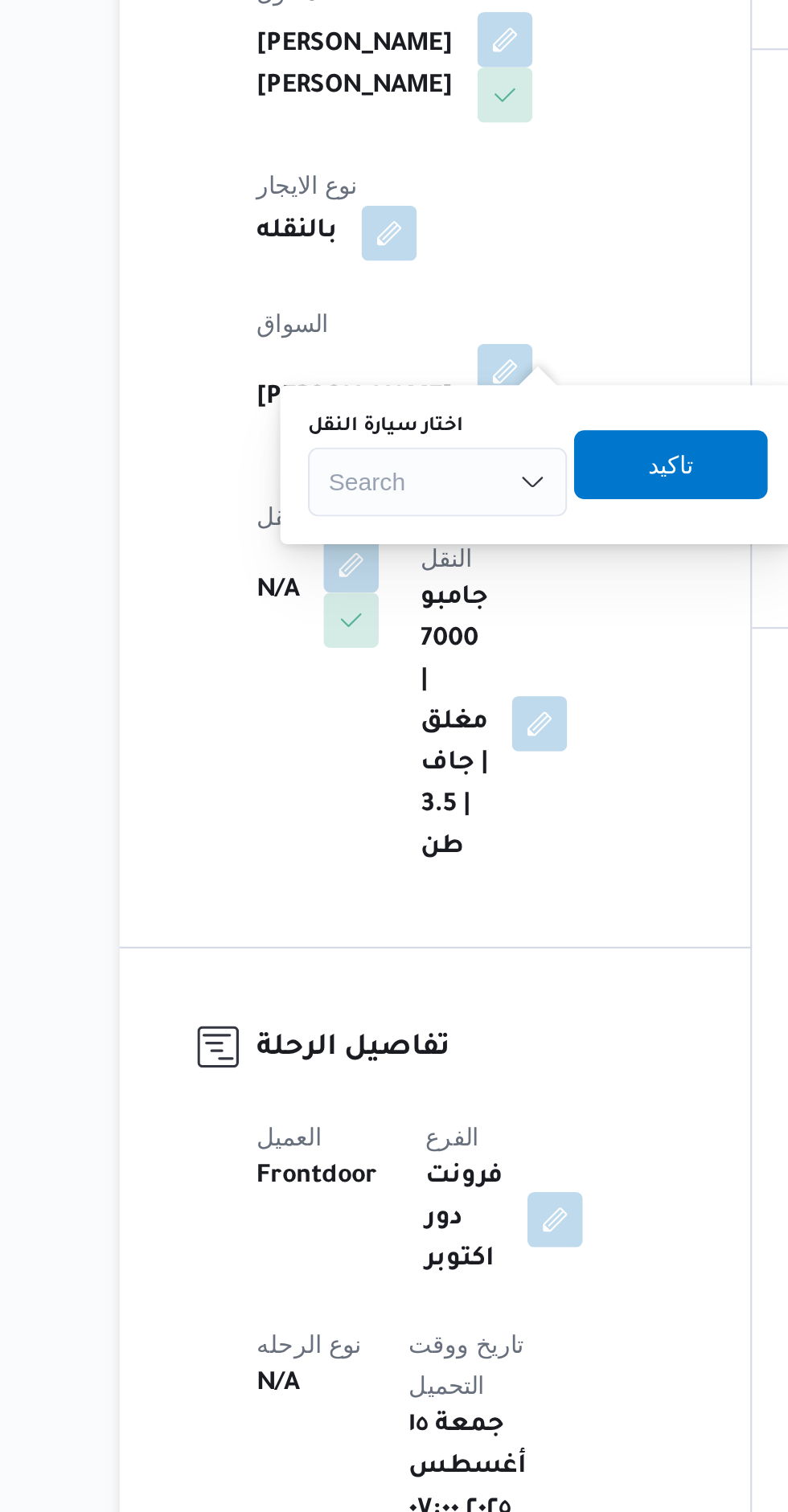
click at [347, 529] on div "Search" at bounding box center [356, 526] width 120 height 33
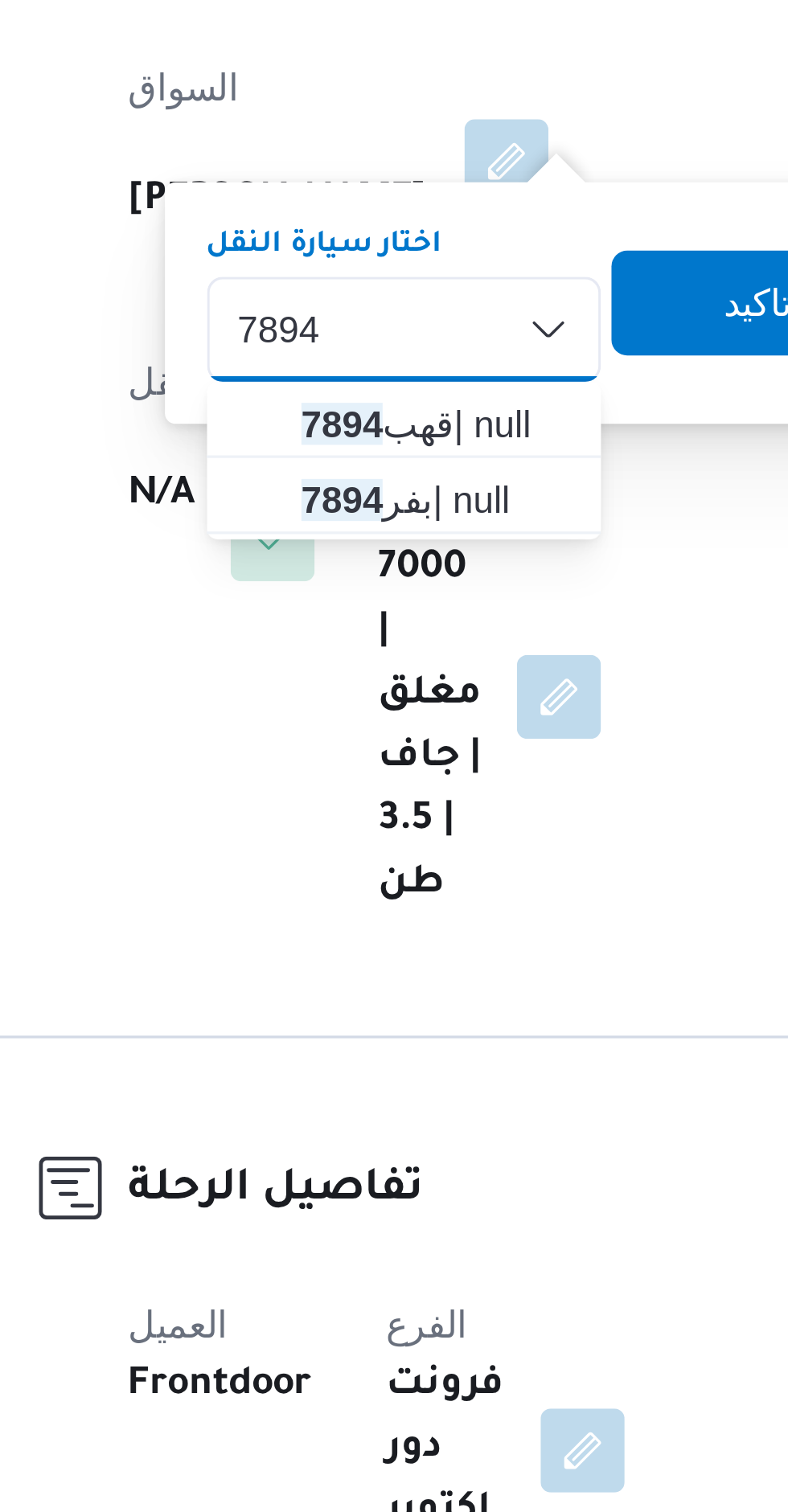
type input "7894"
click at [338, 526] on div "7894 7894 Combo box. Selected. 7894. Selected. Combo box input. Search. Type so…" at bounding box center [356, 526] width 120 height 33
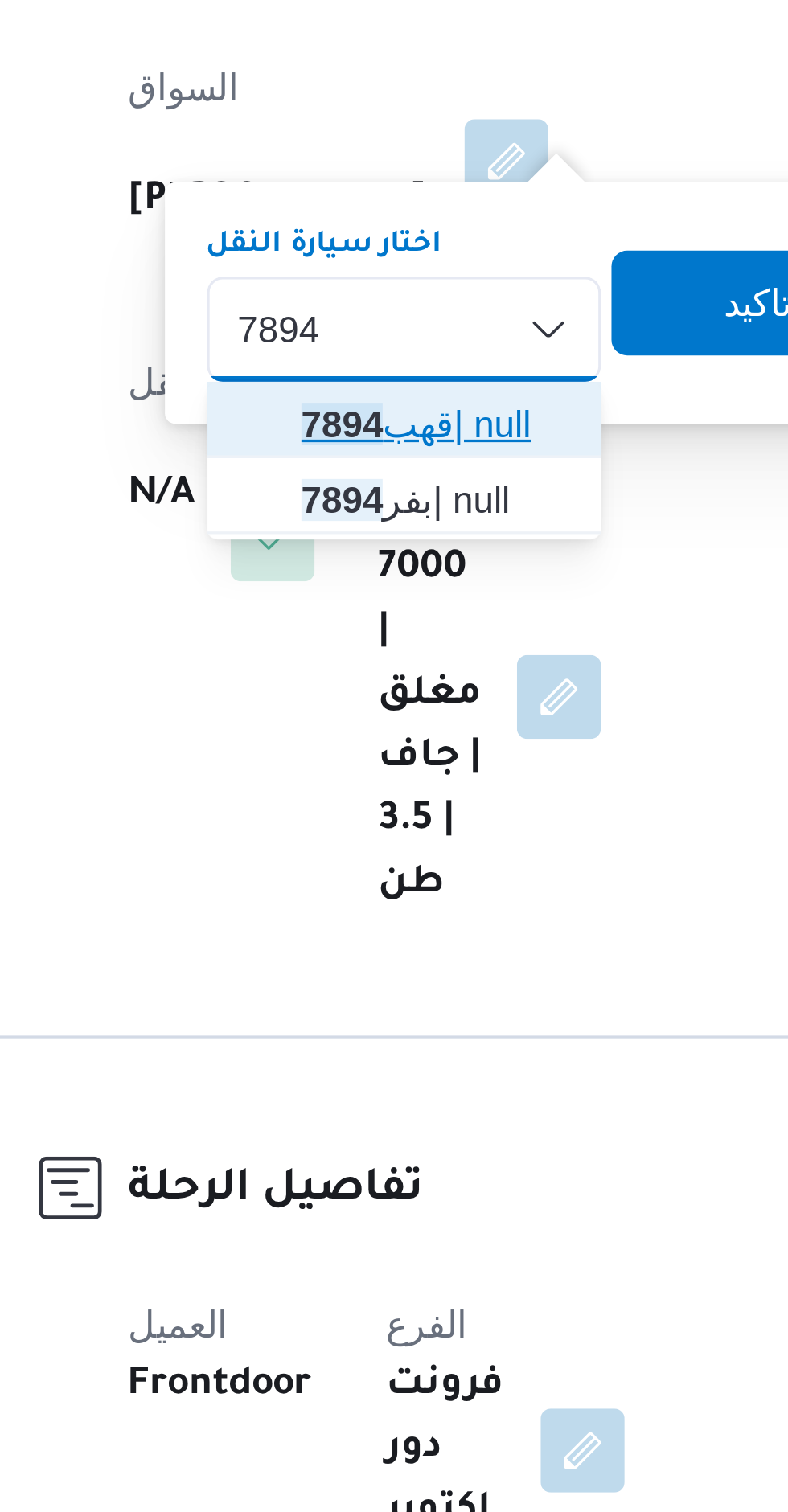
click at [323, 556] on span "قهب 7894 | null" at bounding box center [356, 556] width 108 height 26
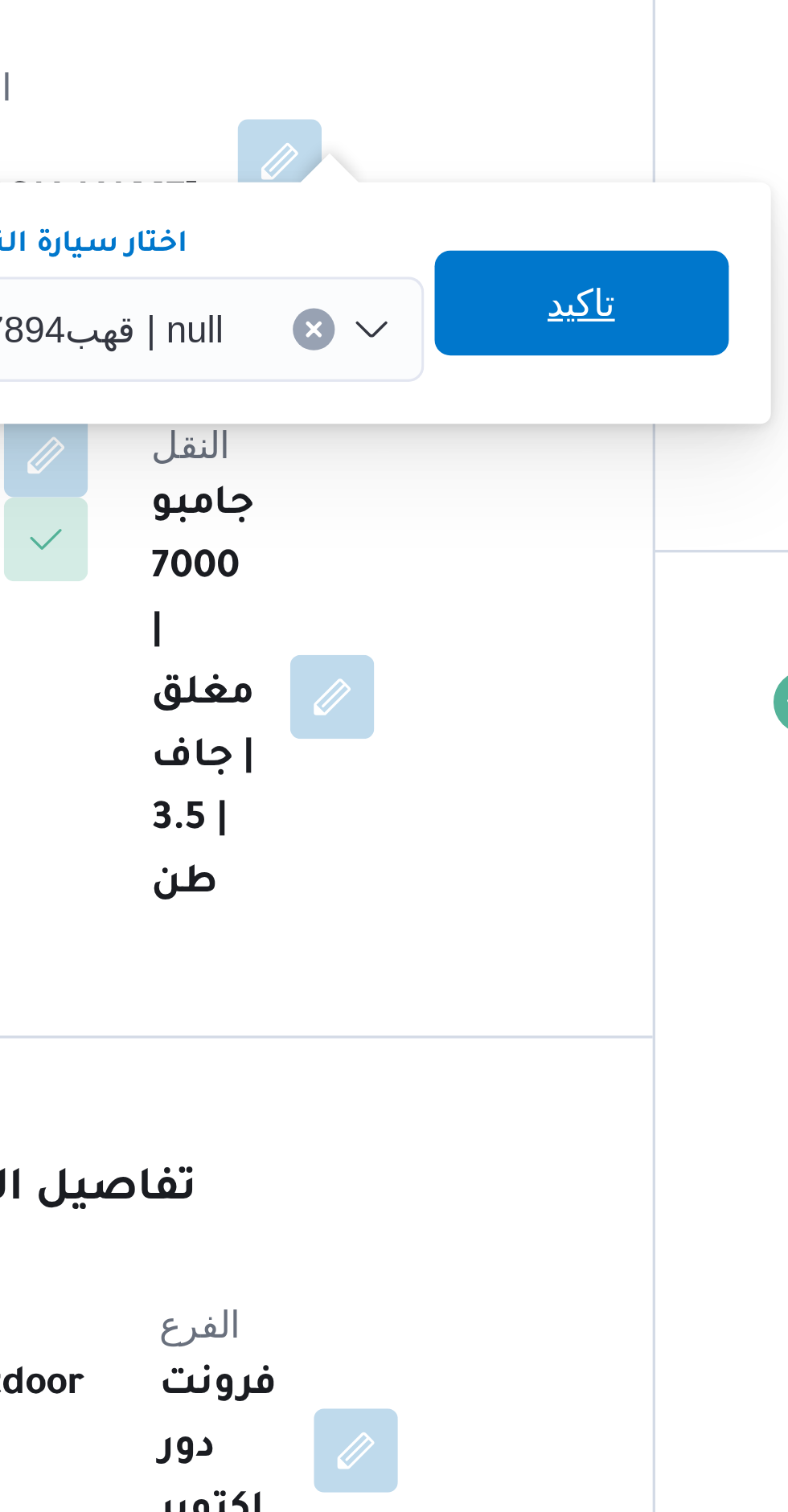
click at [470, 512] on span "تاكيد" at bounding box center [480, 518] width 21 height 20
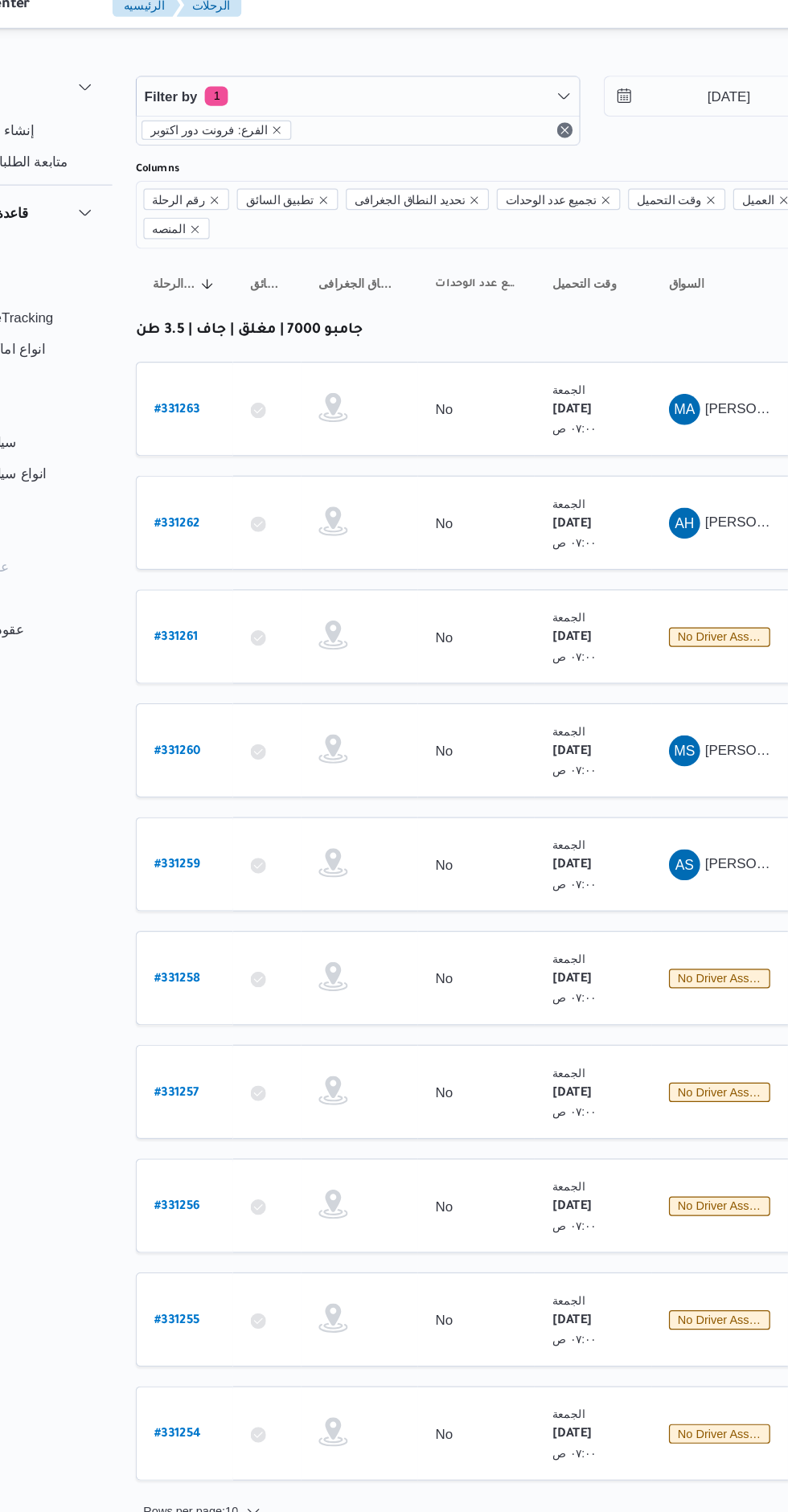
scroll to position [0, 25]
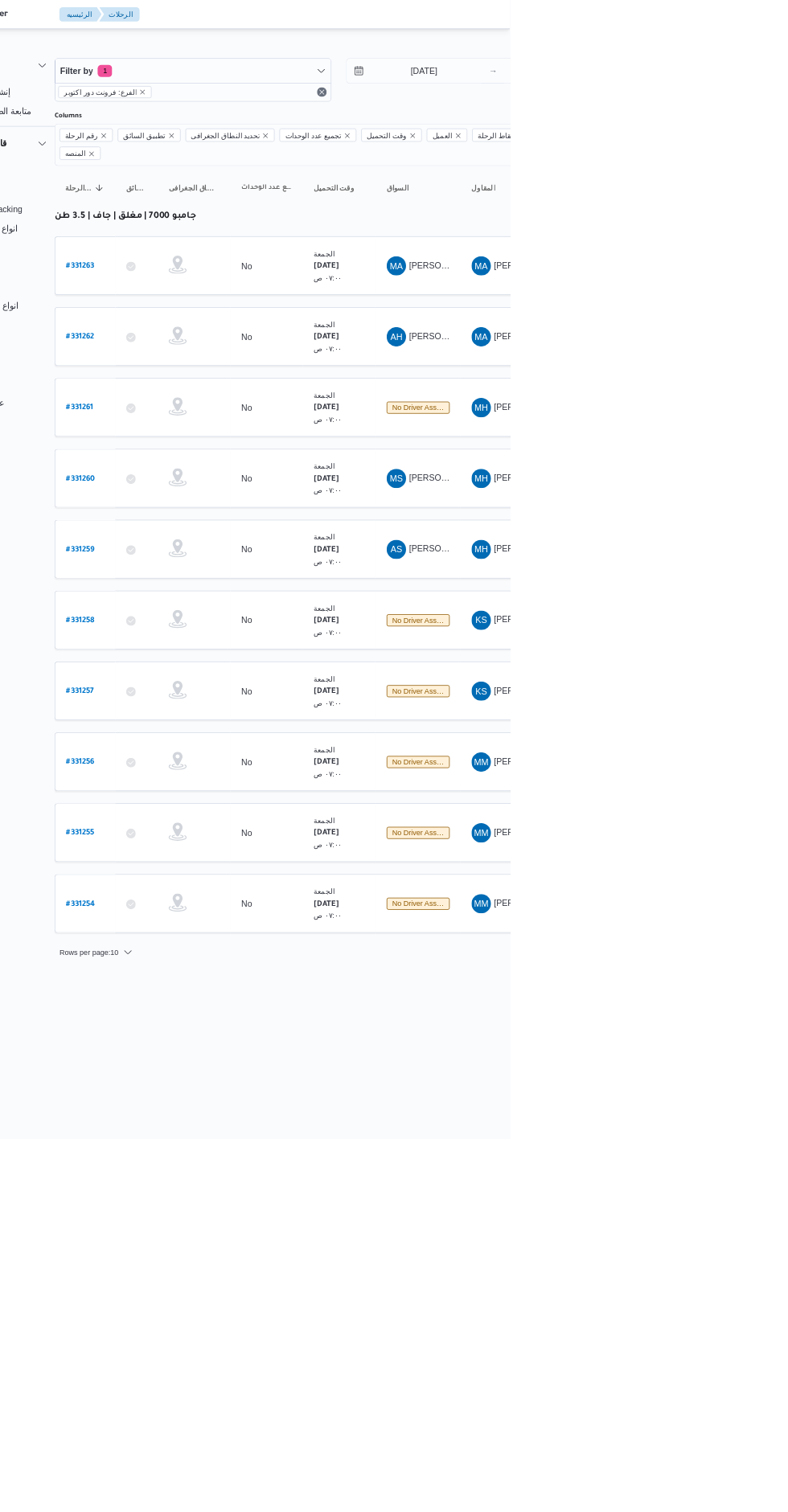
click at [233, 536] on b "# 331261" at bounding box center [217, 541] width 37 height 11
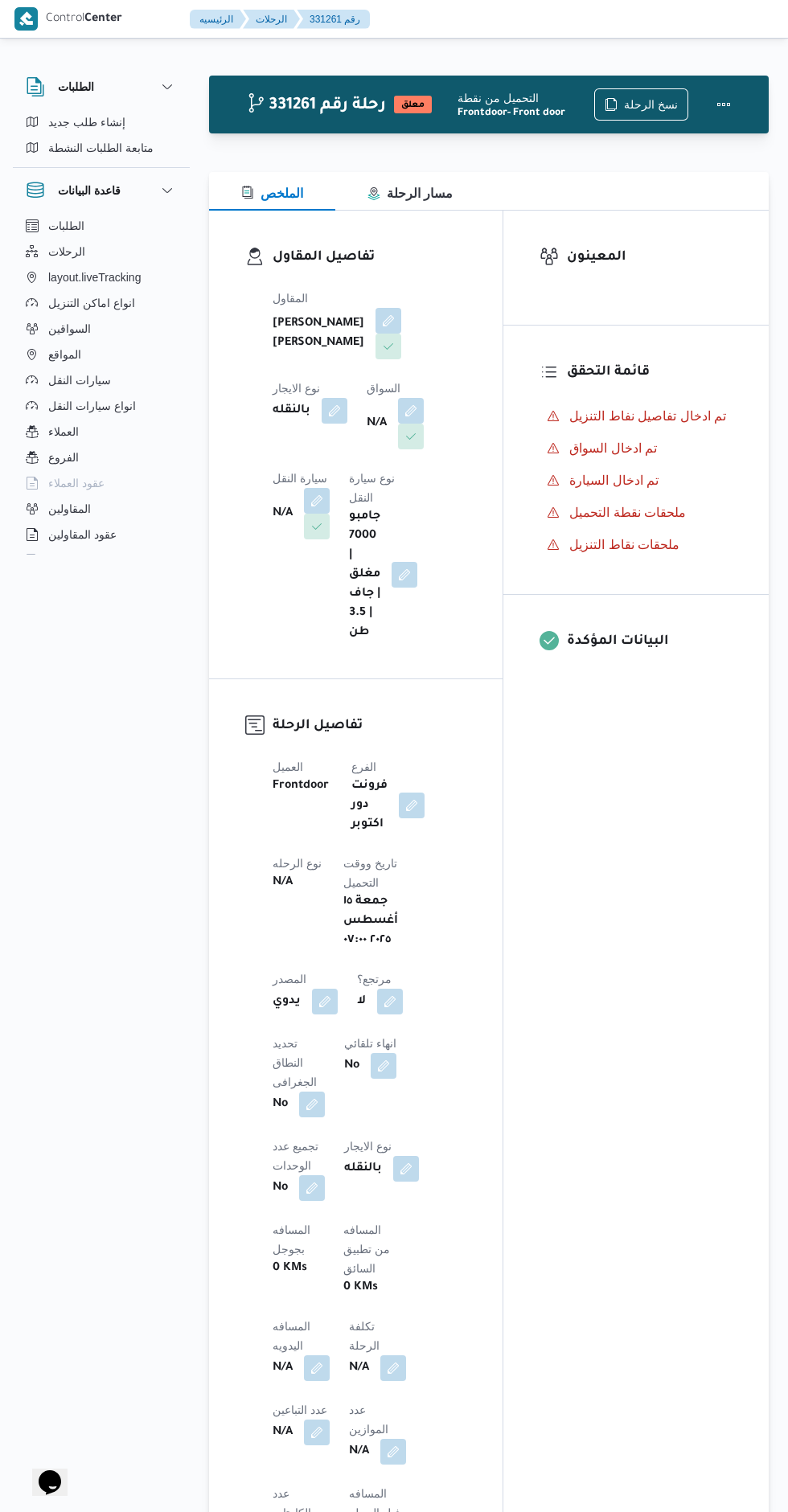
click at [330, 488] on button "button" at bounding box center [317, 500] width 26 height 26
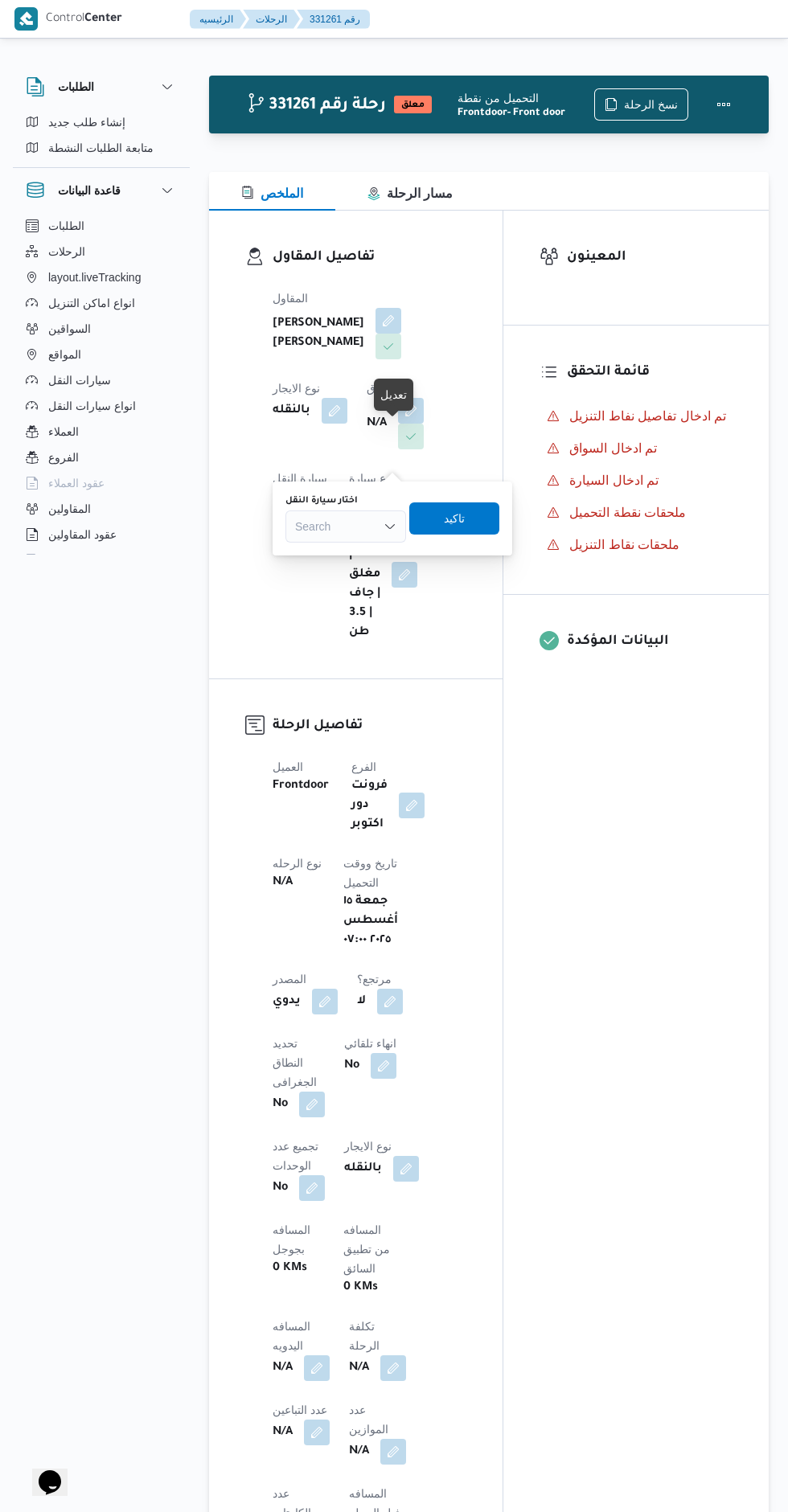
click at [352, 526] on div "Search" at bounding box center [346, 526] width 120 height 33
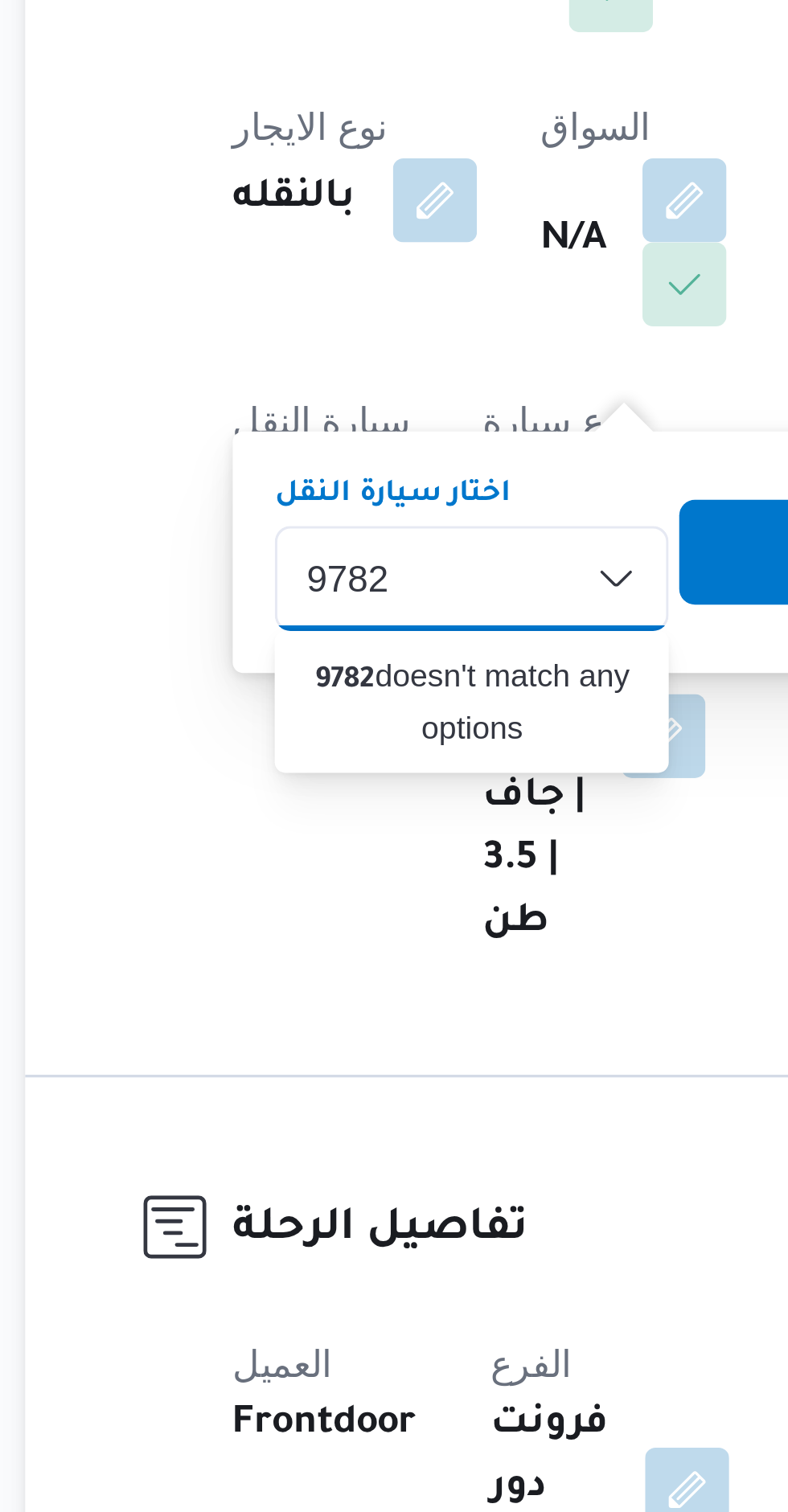
type input "9782"
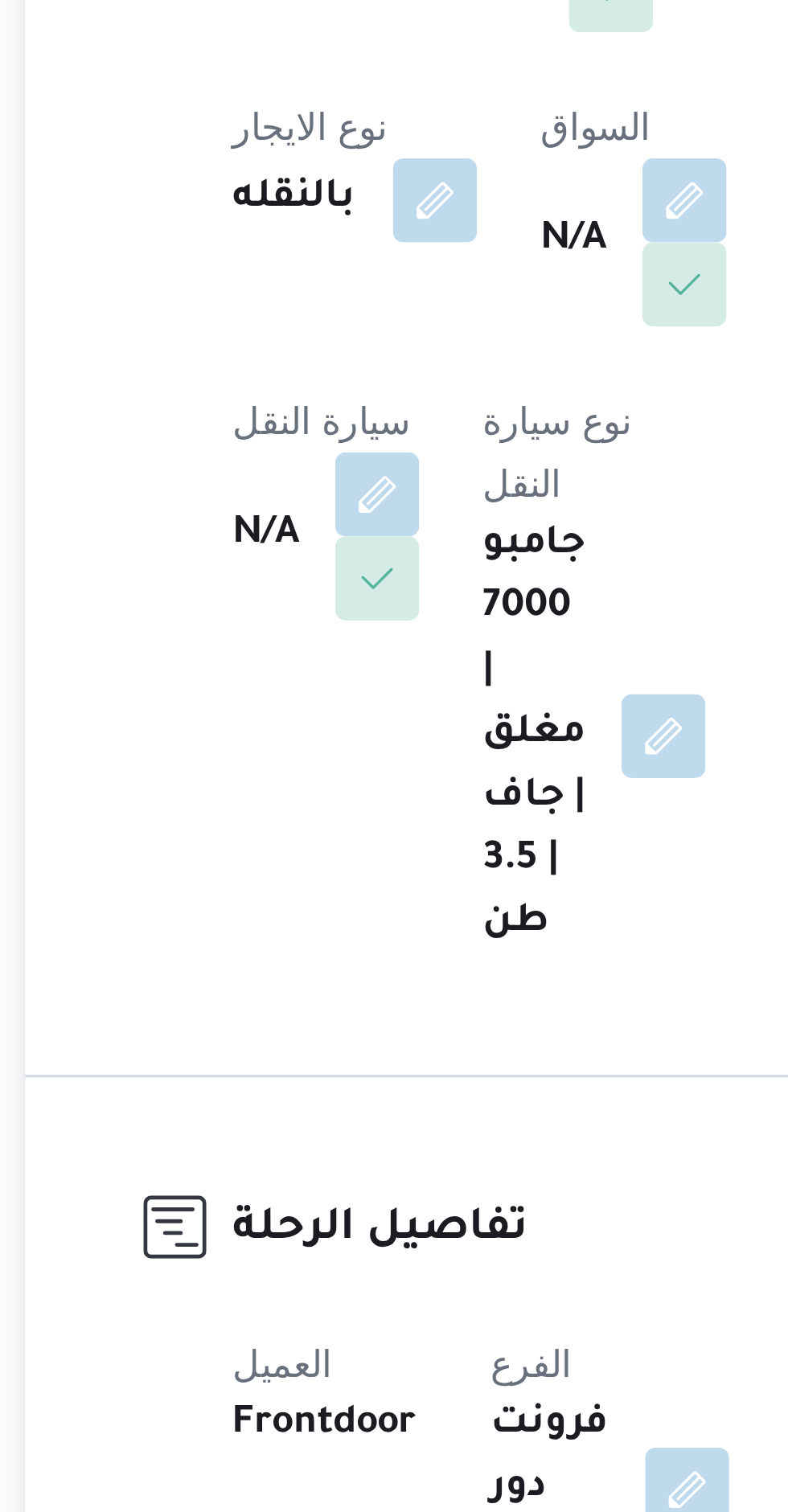
click at [398, 423] on button "button" at bounding box center [411, 411] width 26 height 26
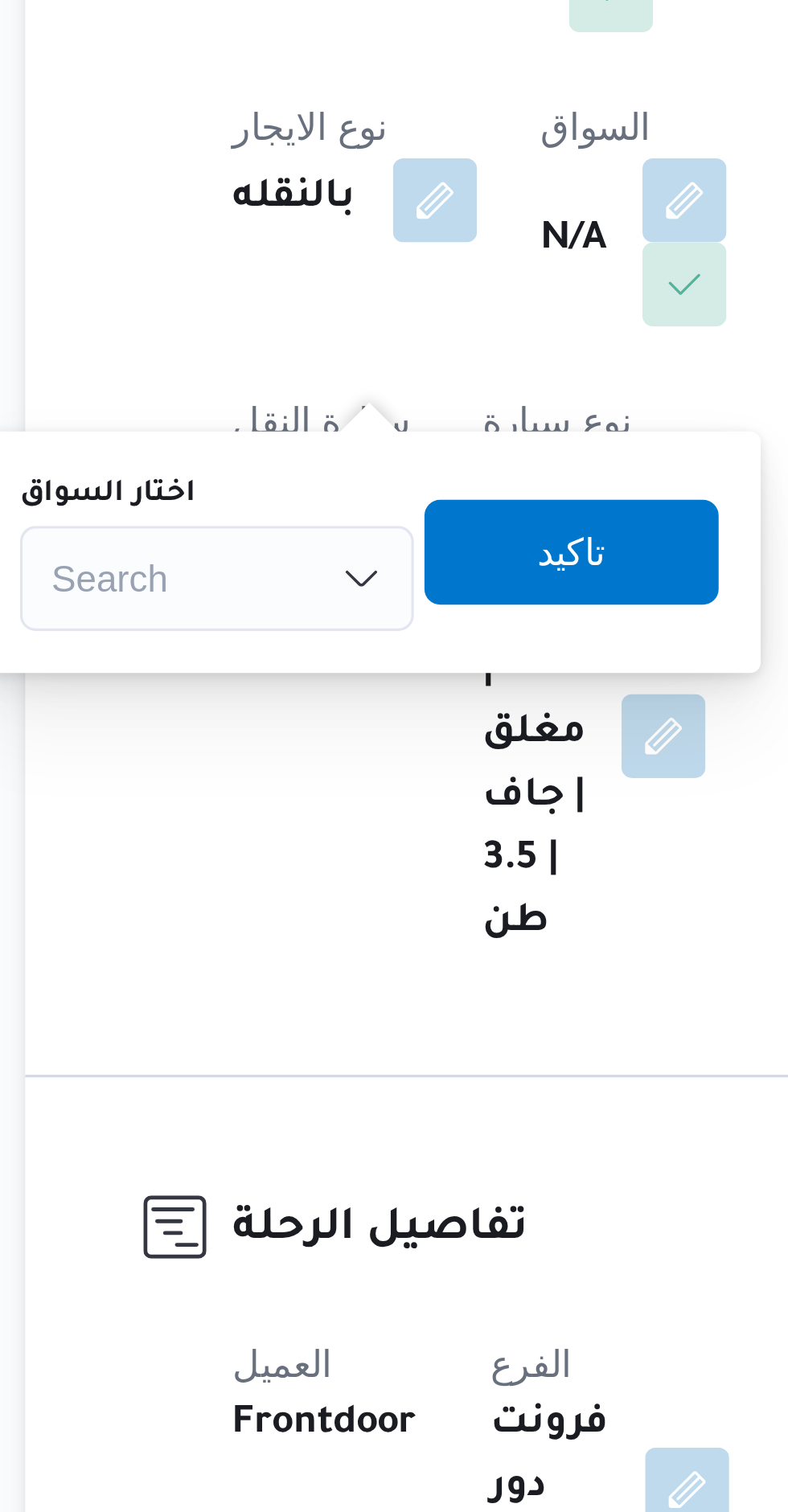
click at [285, 527] on div "Search" at bounding box center [268, 526] width 120 height 33
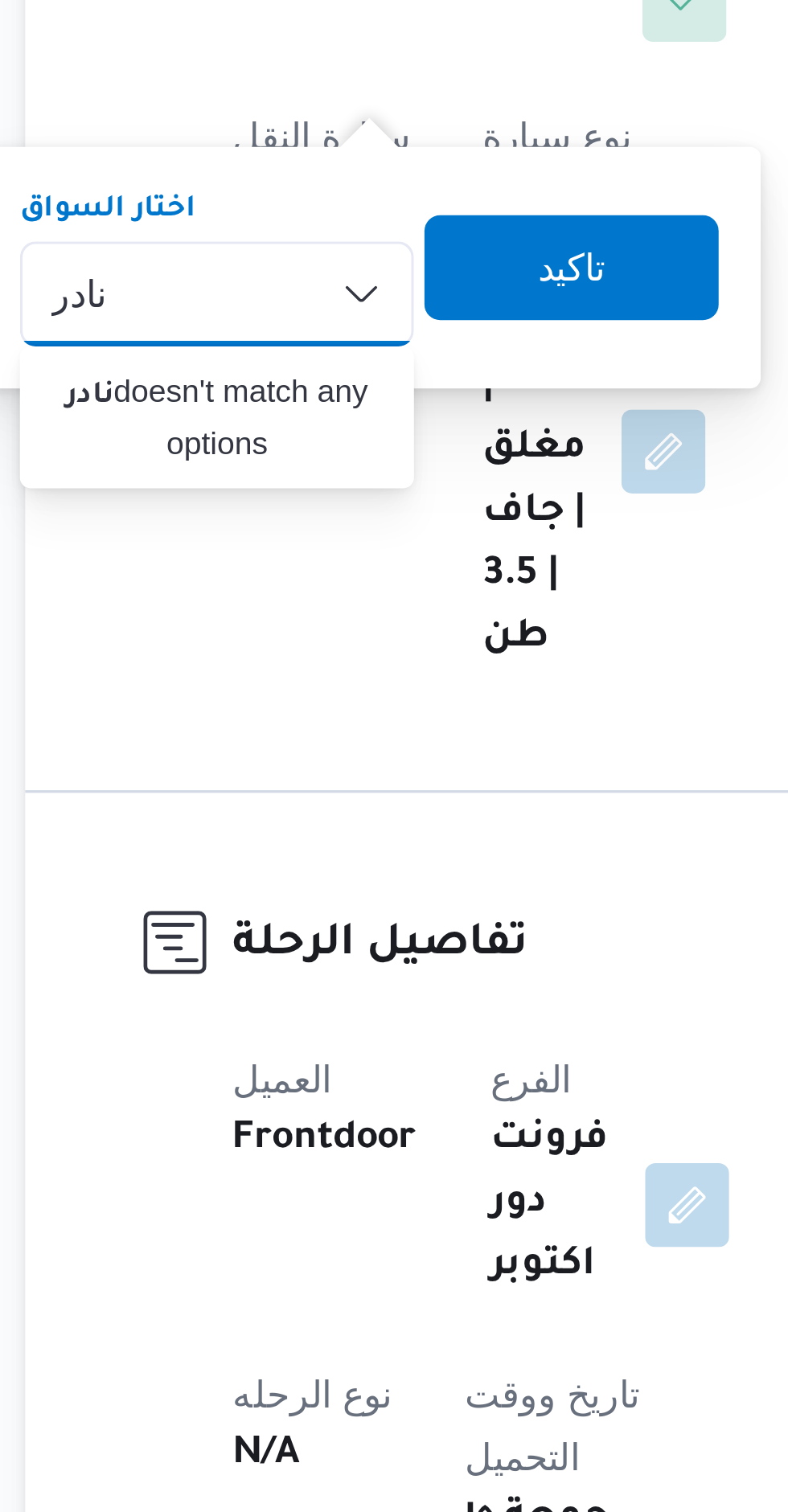
type input "نادر"
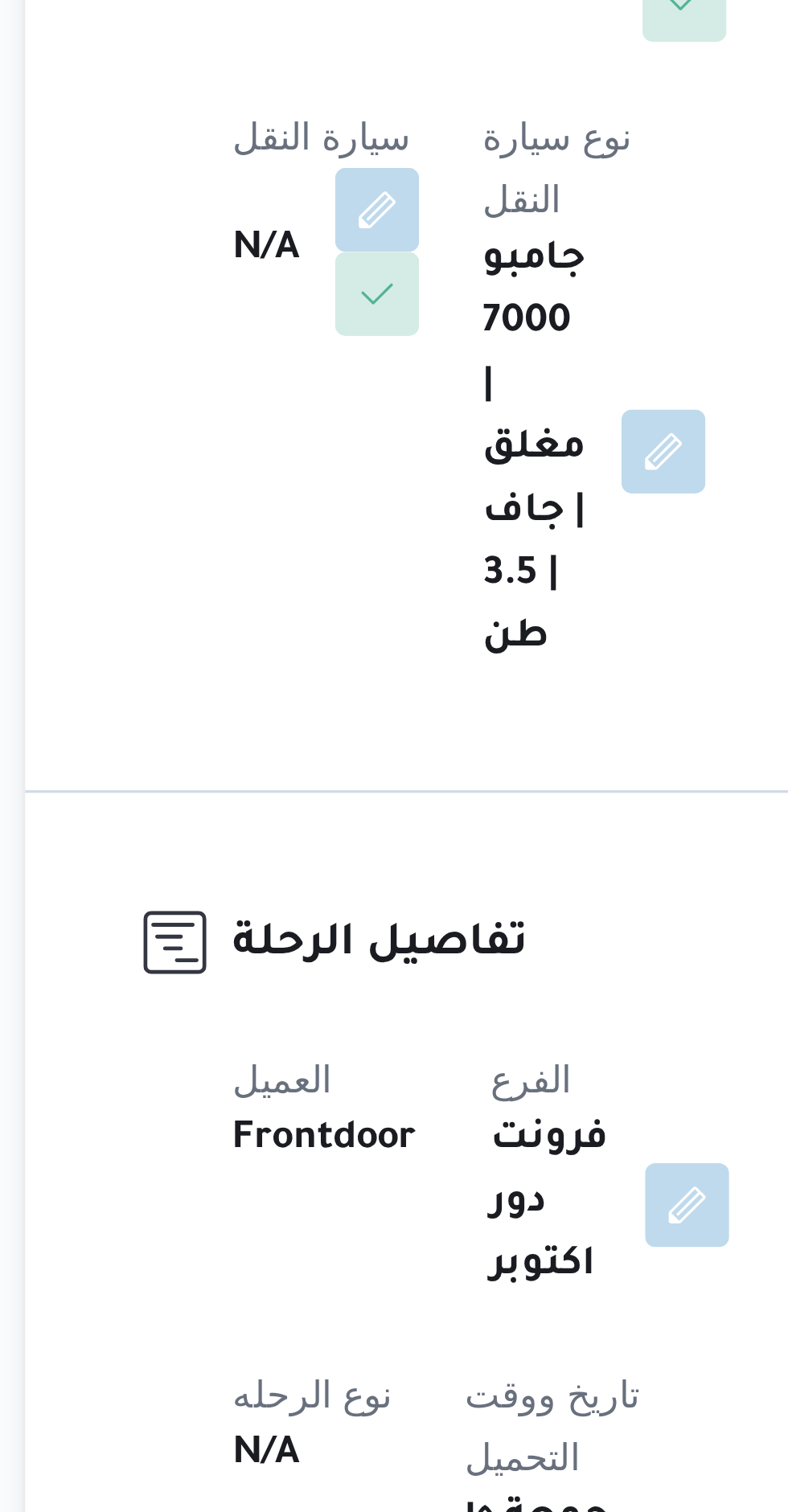
click at [373, 608] on div "المقاول [PERSON_NAME] [PERSON_NAME] نوع الايجار بالنقله السواق N/A سيارة النقل …" at bounding box center [369, 466] width 213 height 373
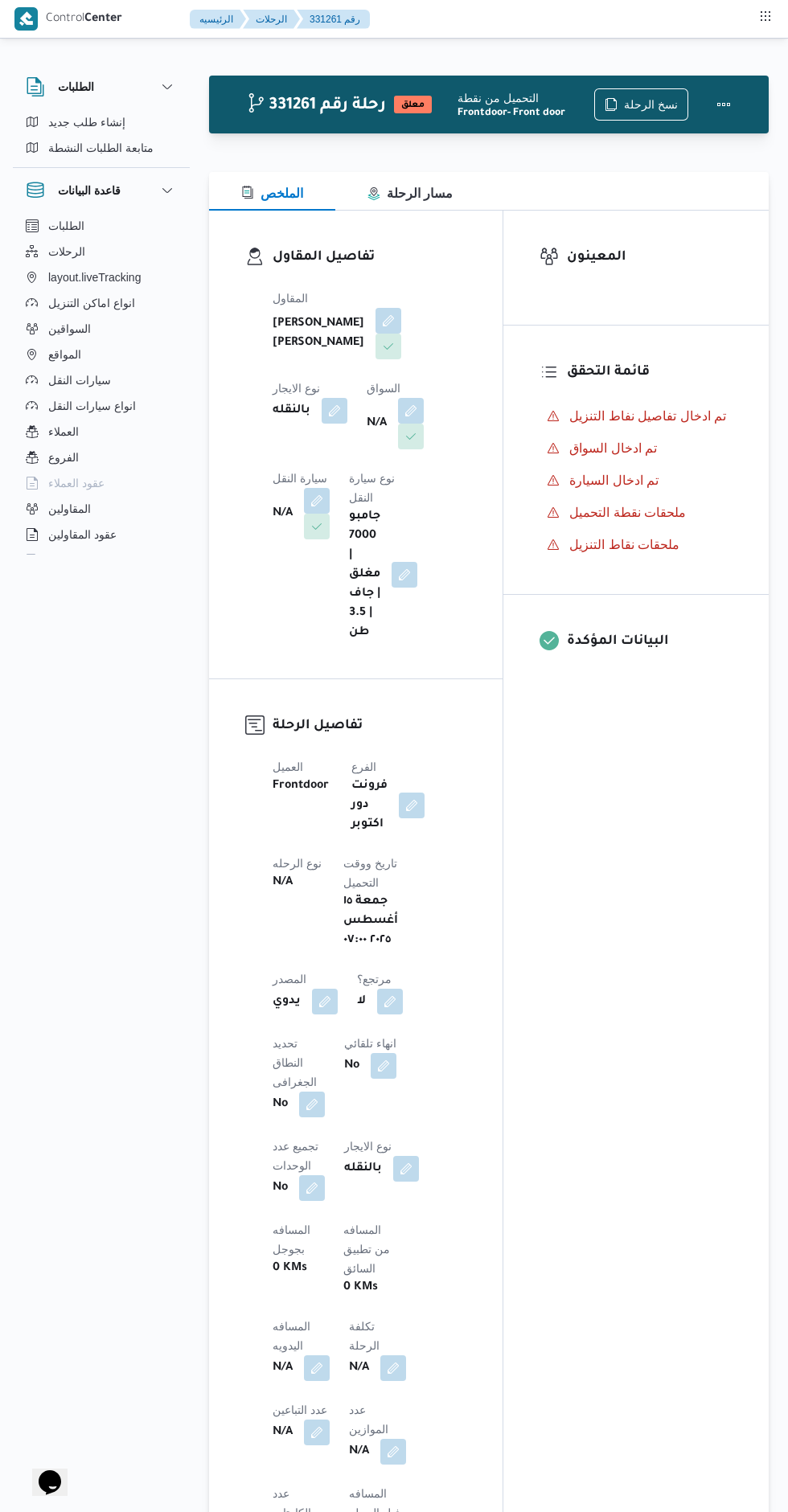
scroll to position [1, 0]
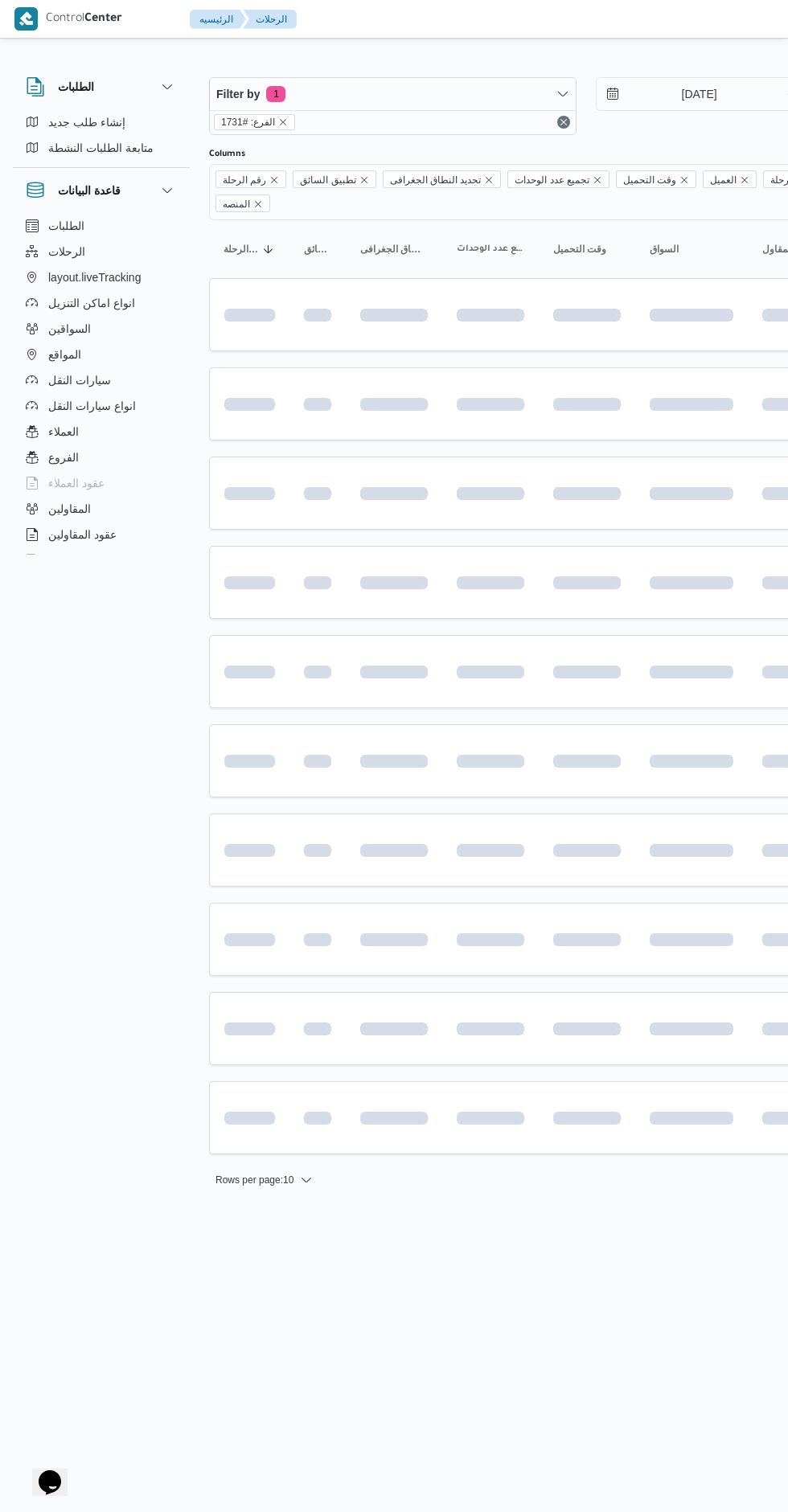
scroll to position [0, 25]
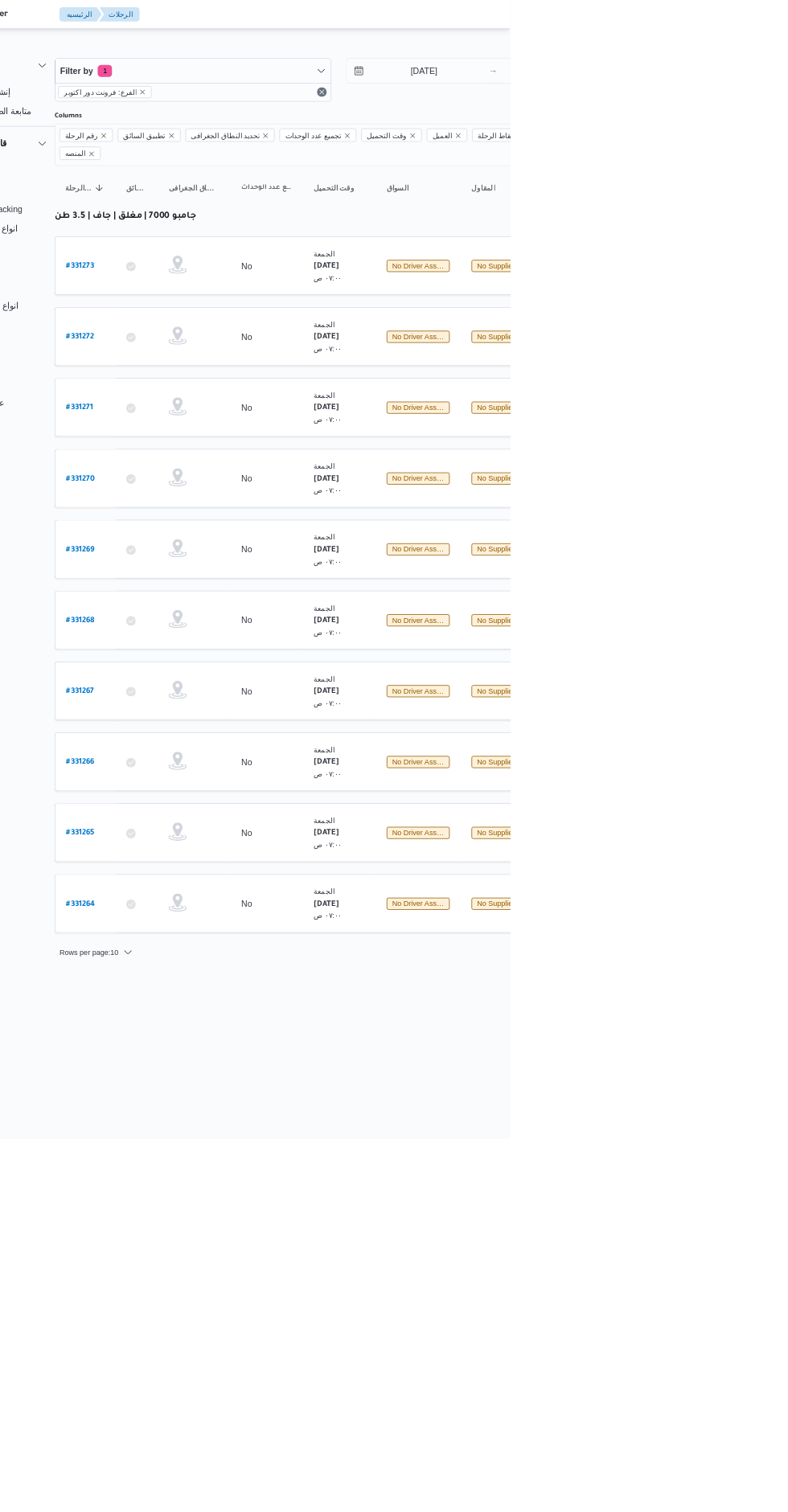
scroll to position [0, 26]
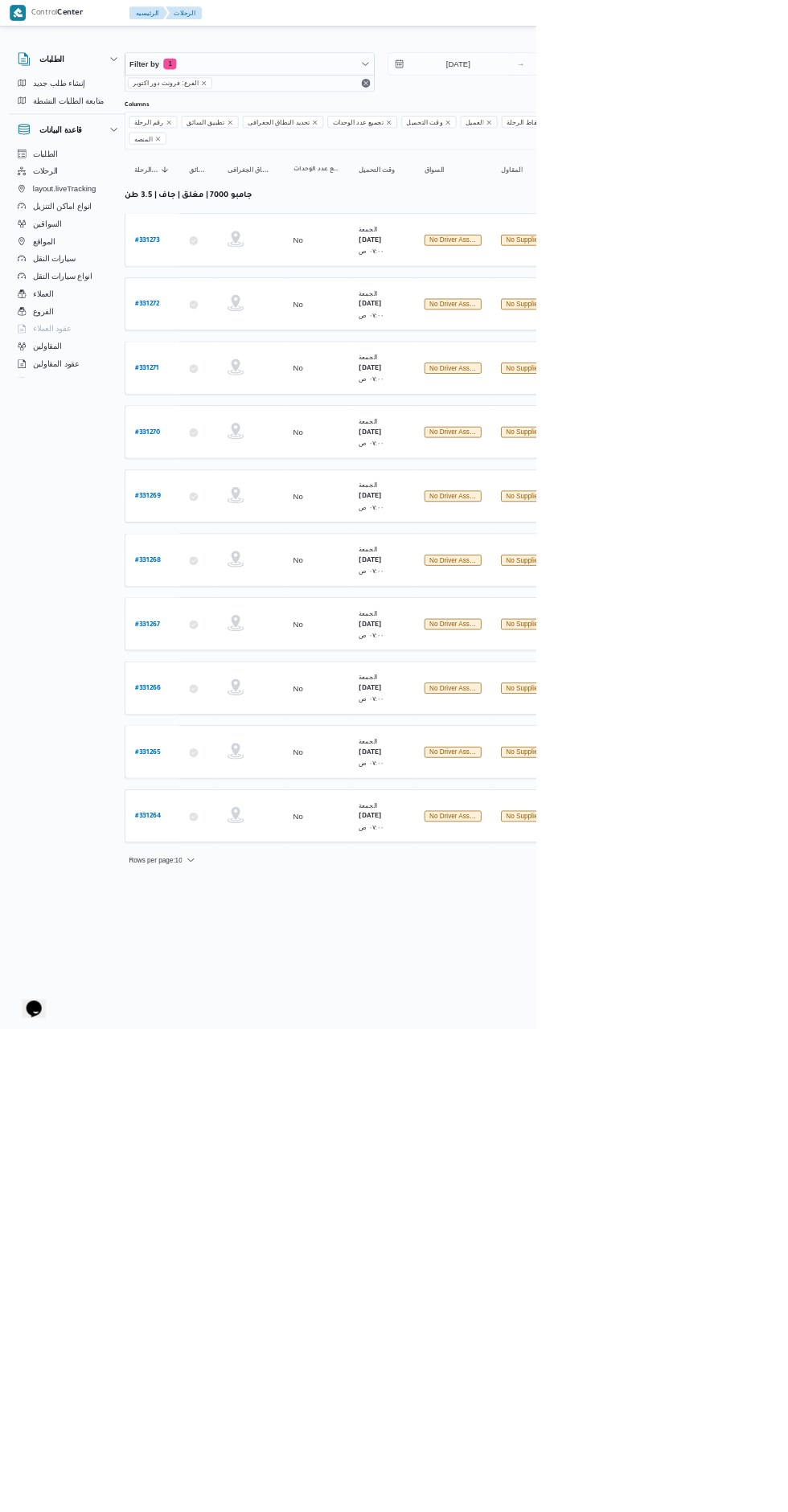
click at [227, 1194] on b "# 331264" at bounding box center [217, 1199] width 39 height 11
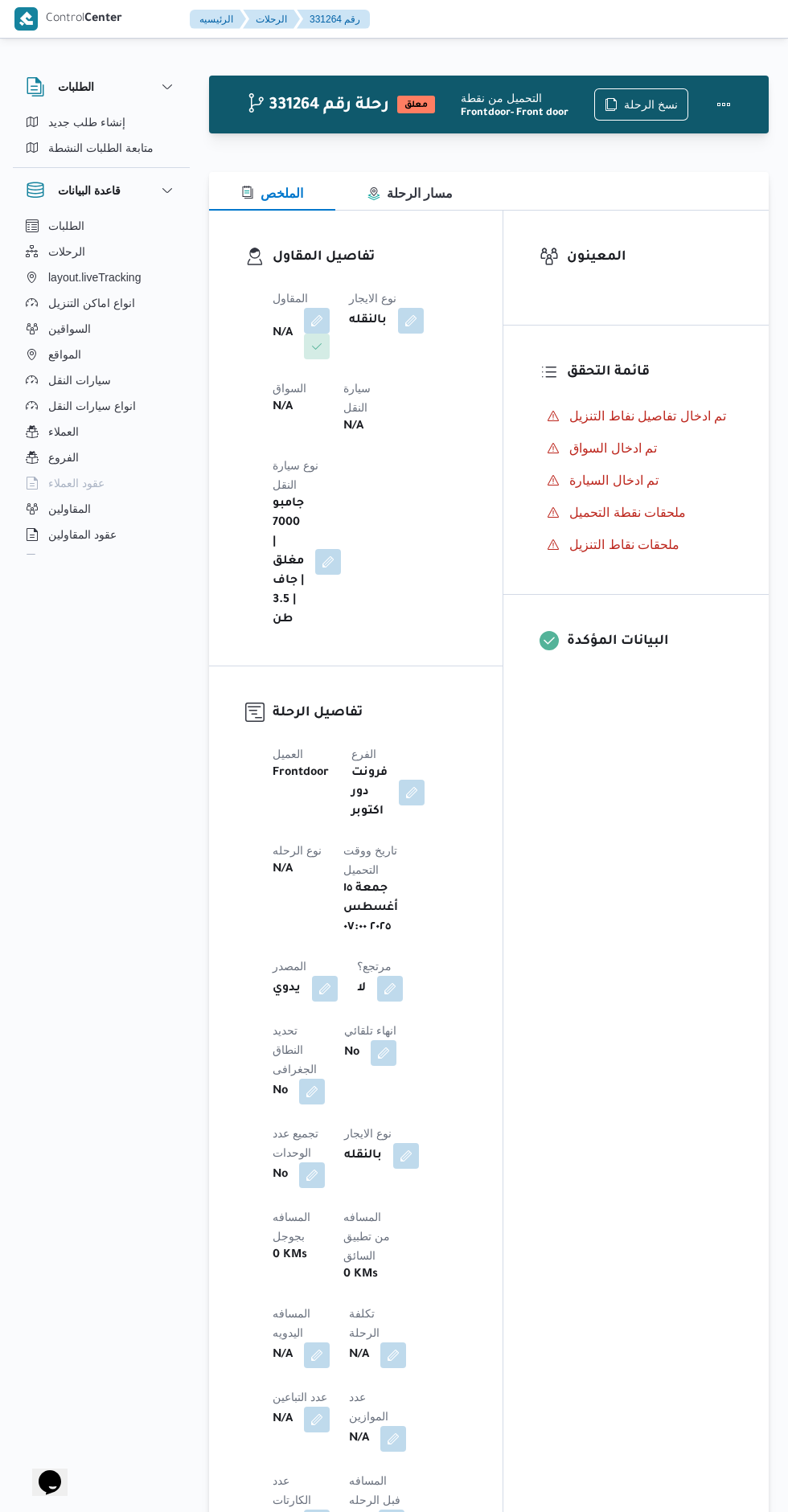
click at [613, 1159] on div "المعينون قائمة التحقق تم ادخال تفاصيل نفاط التنزيل تم ادخال السواق تم ادخال الس…" at bounding box center [636, 1121] width 266 height 1823
click at [318, 318] on button "button" at bounding box center [317, 321] width 26 height 26
click at [277, 423] on div "Search" at bounding box center [268, 411] width 120 height 33
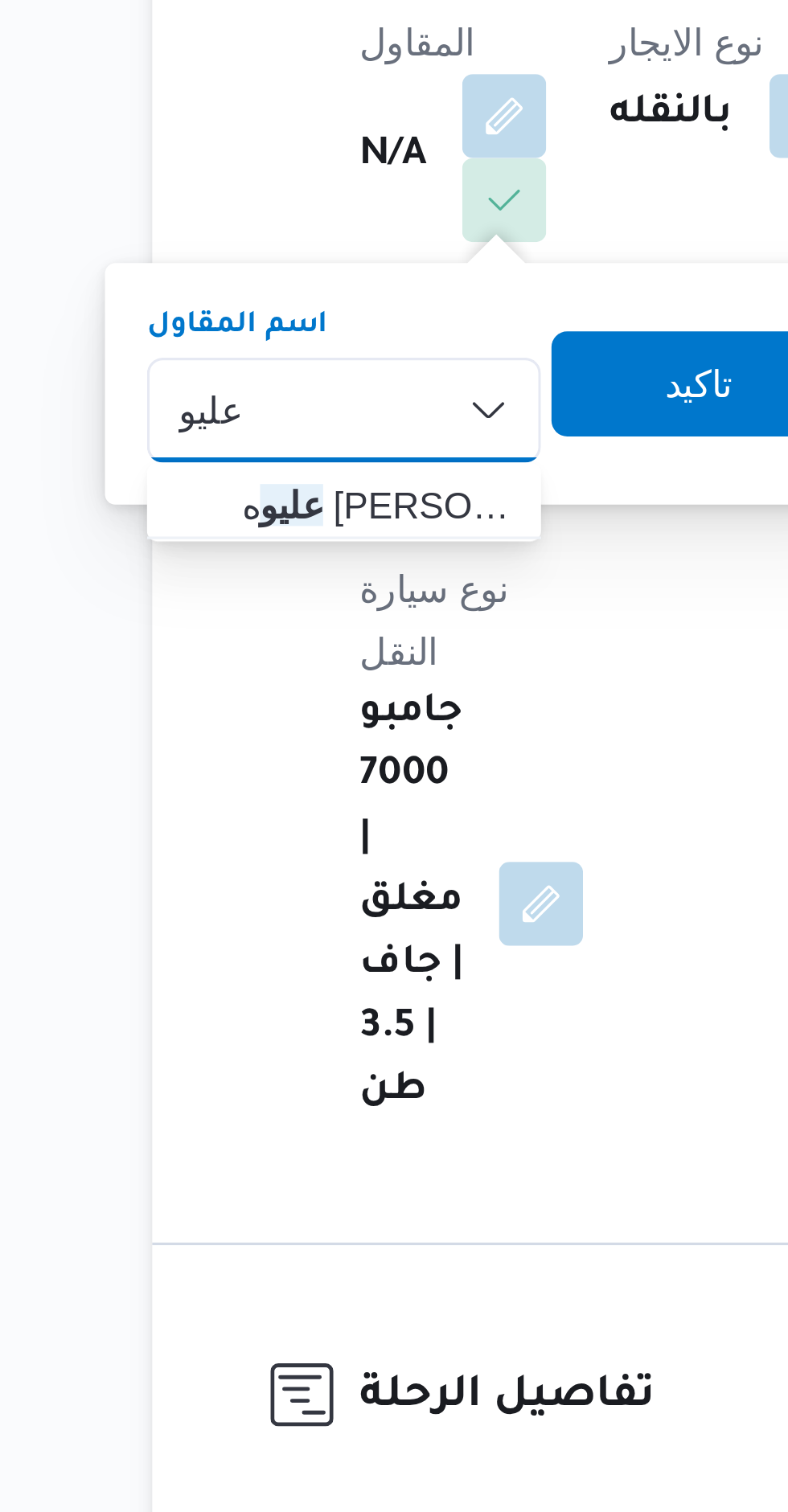
type input "عليو"
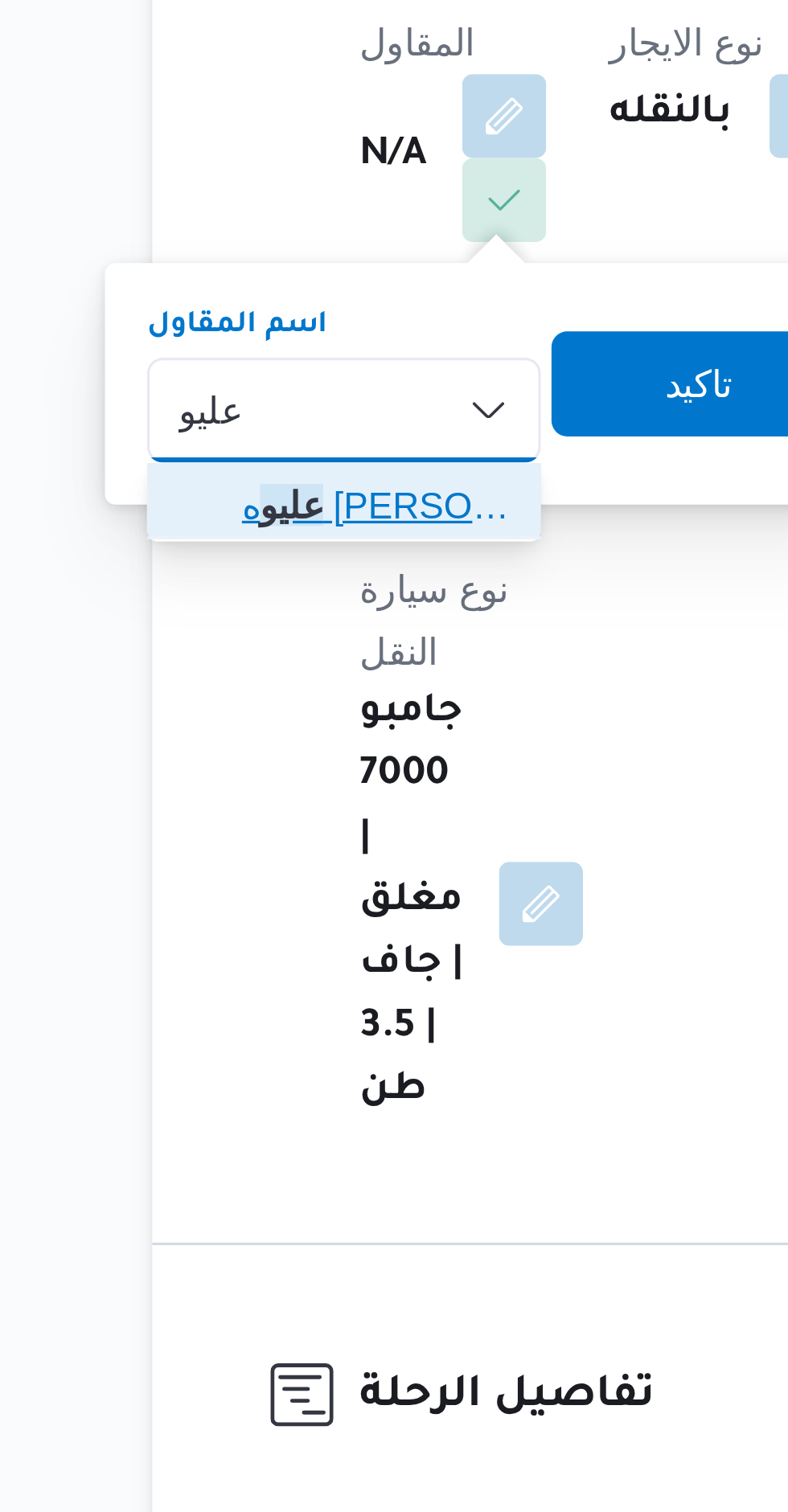
click at [249, 443] on span "عليو ه [PERSON_NAME] [PERSON_NAME]" at bounding box center [276, 440] width 82 height 20
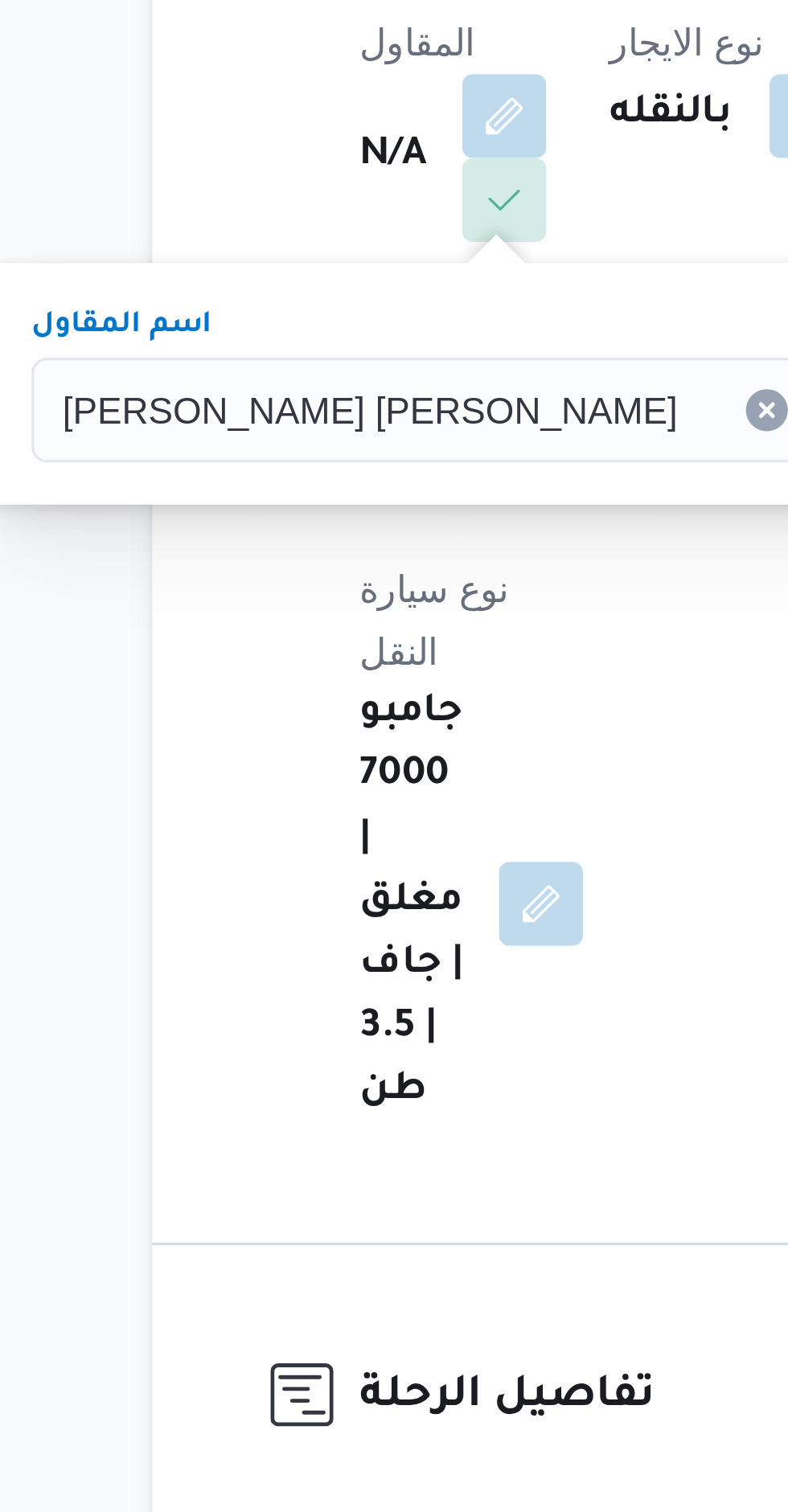
click at [434, 398] on span "تاكيد" at bounding box center [479, 403] width 90 height 33
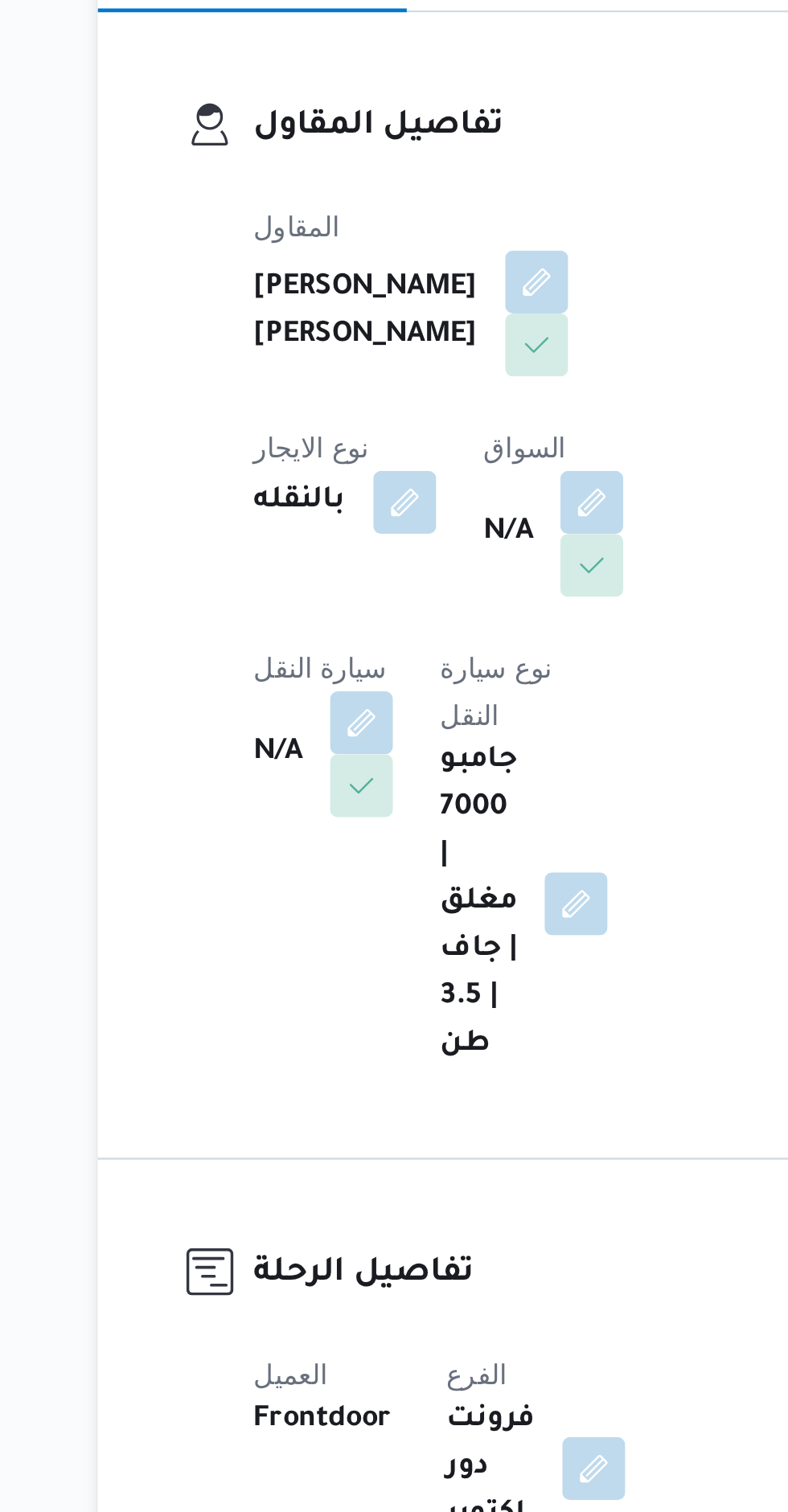
click at [398, 423] on button "button" at bounding box center [411, 411] width 26 height 26
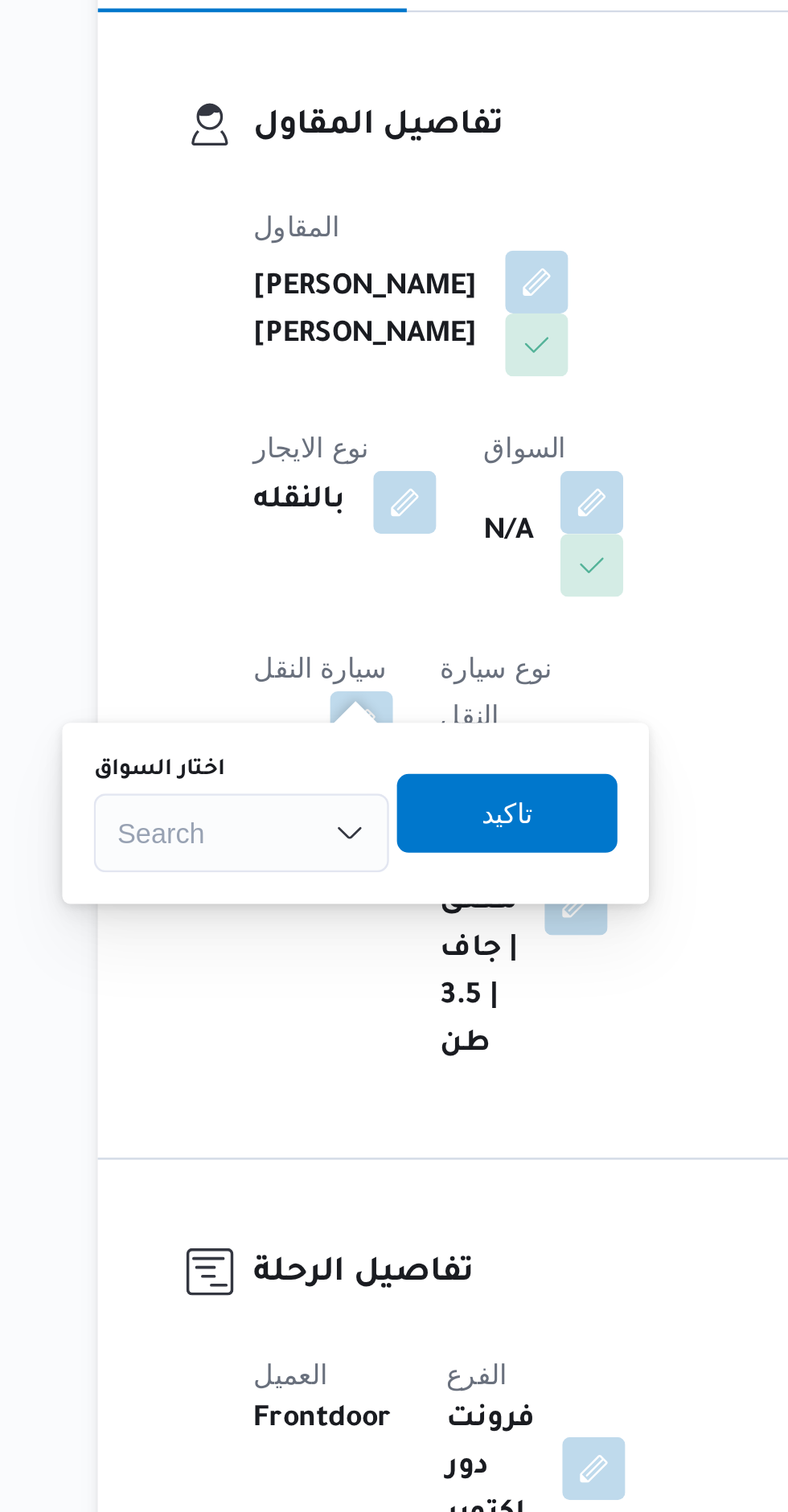
click at [276, 550] on div "Search" at bounding box center [268, 546] width 120 height 33
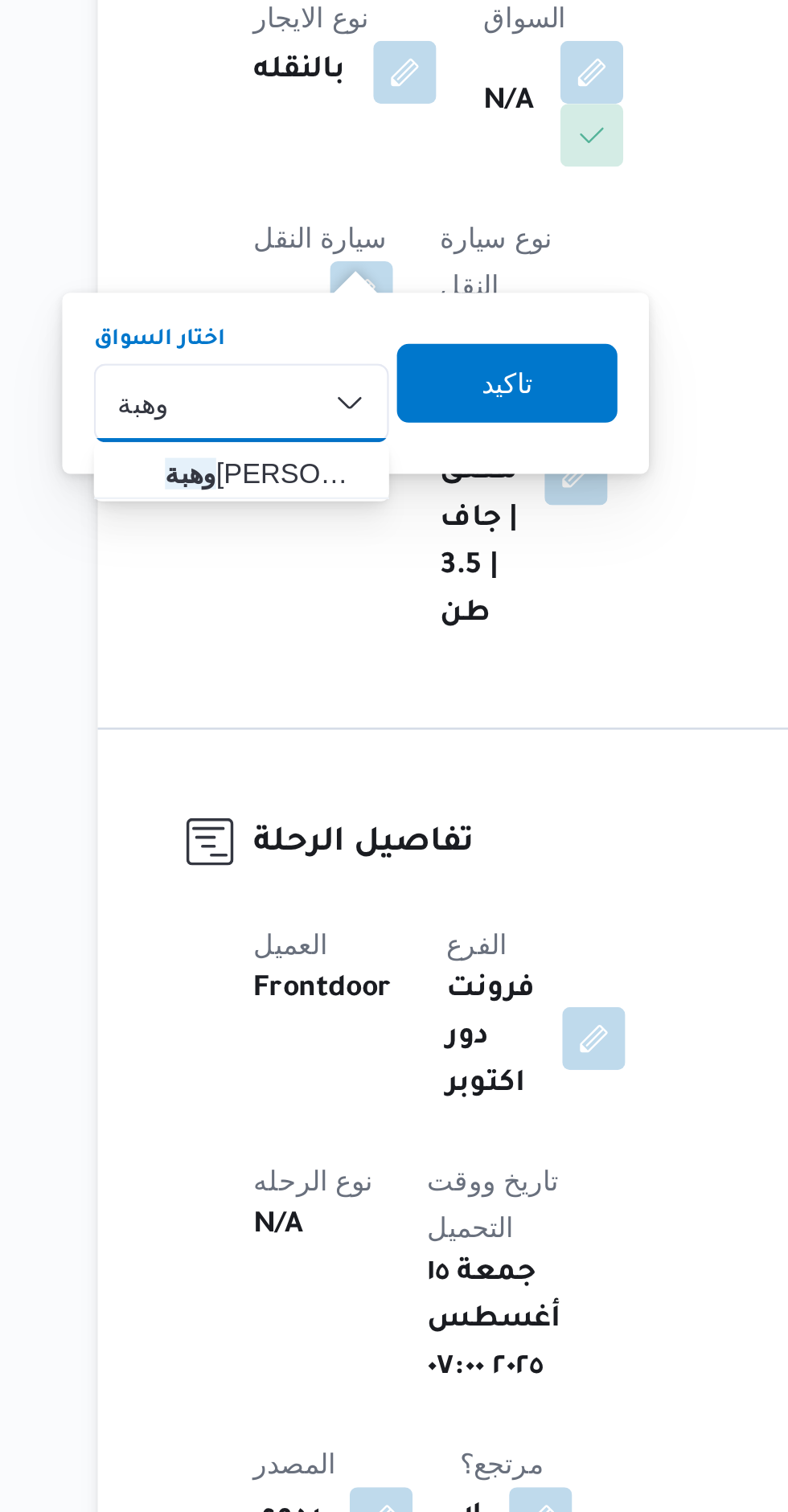
type input "وهبة"
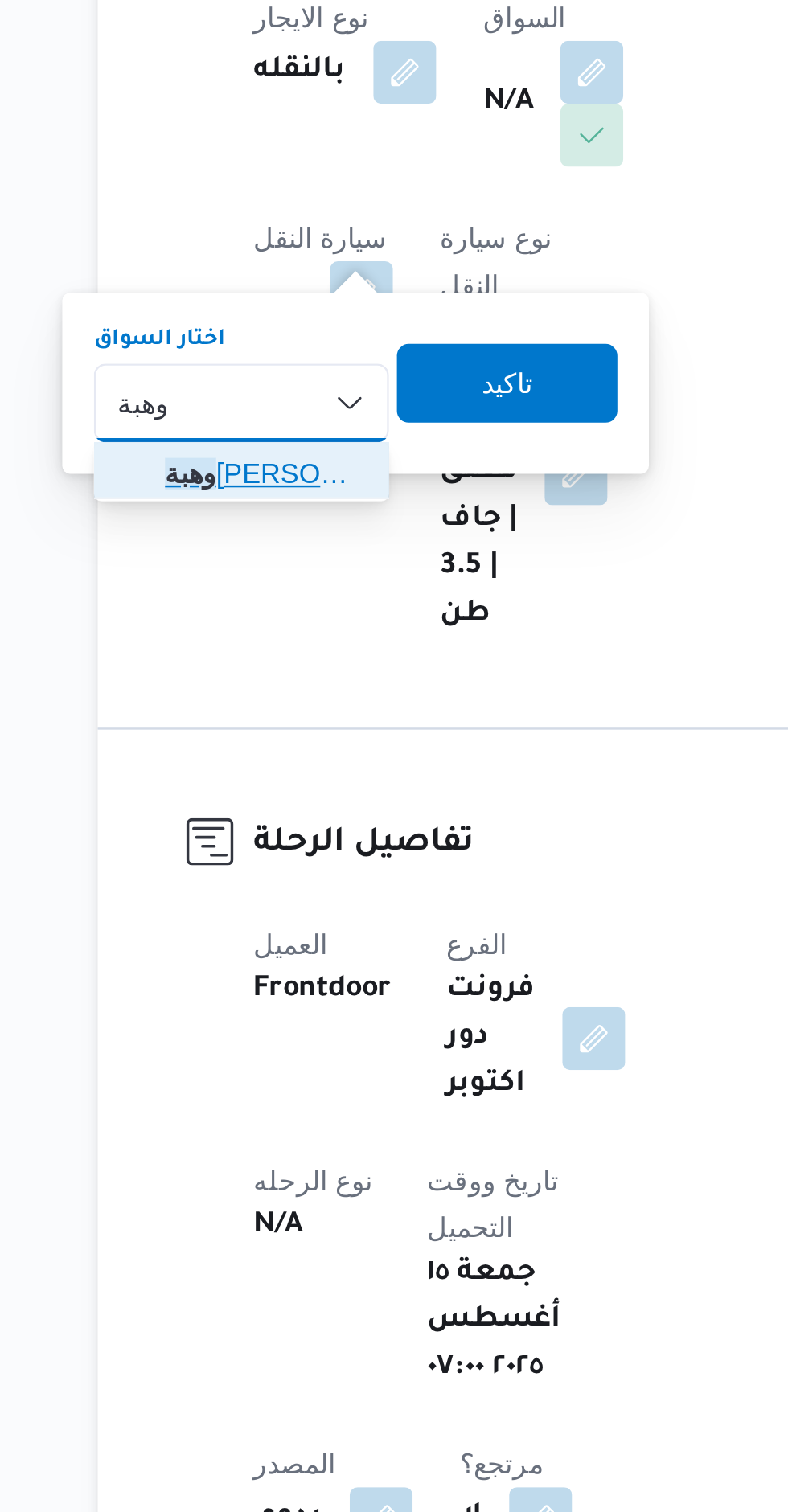
click at [248, 577] on span "[PERSON_NAME] على" at bounding box center [276, 574] width 82 height 20
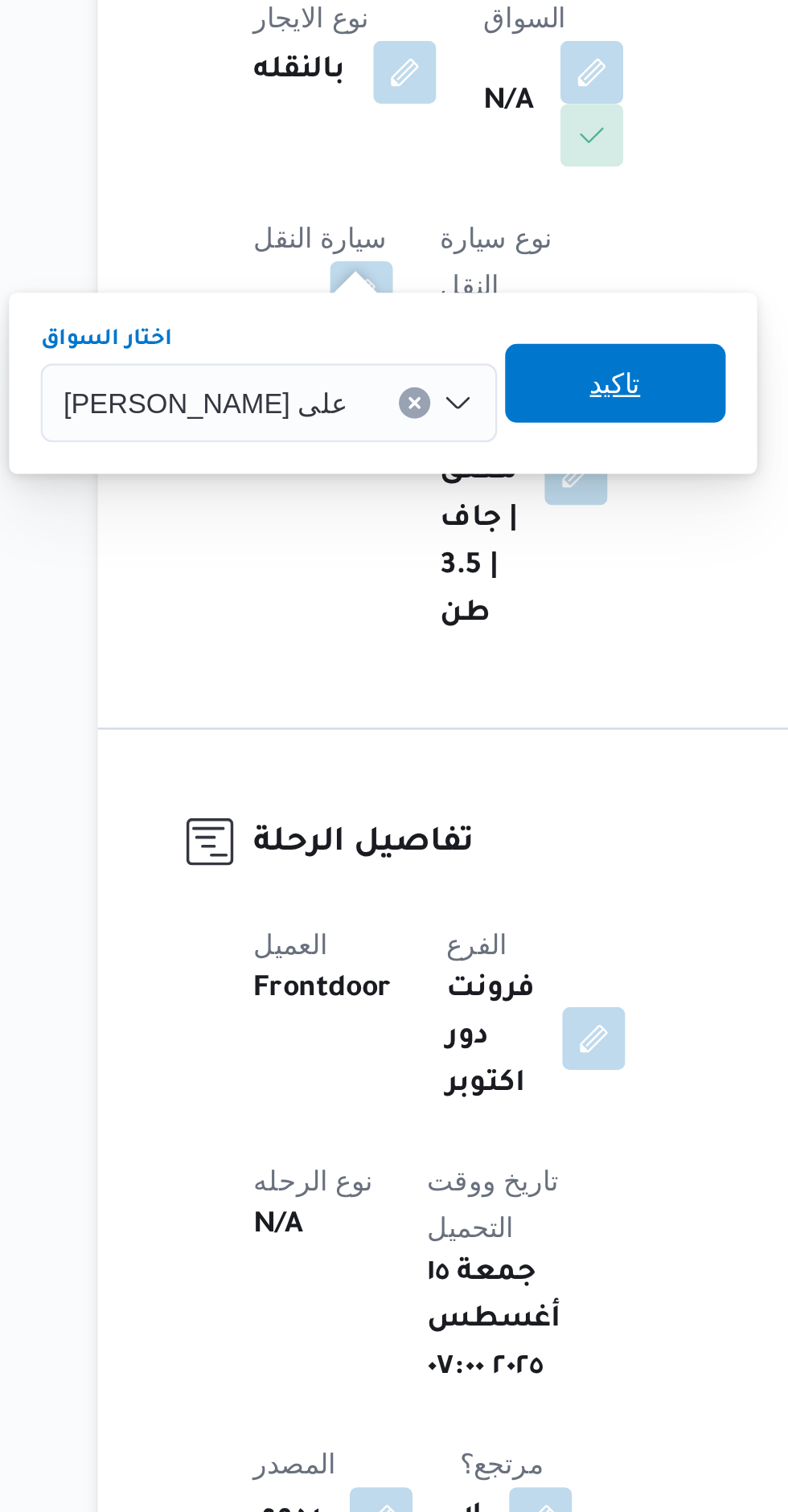
click at [381, 539] on span "تاكيد" at bounding box center [420, 537] width 90 height 33
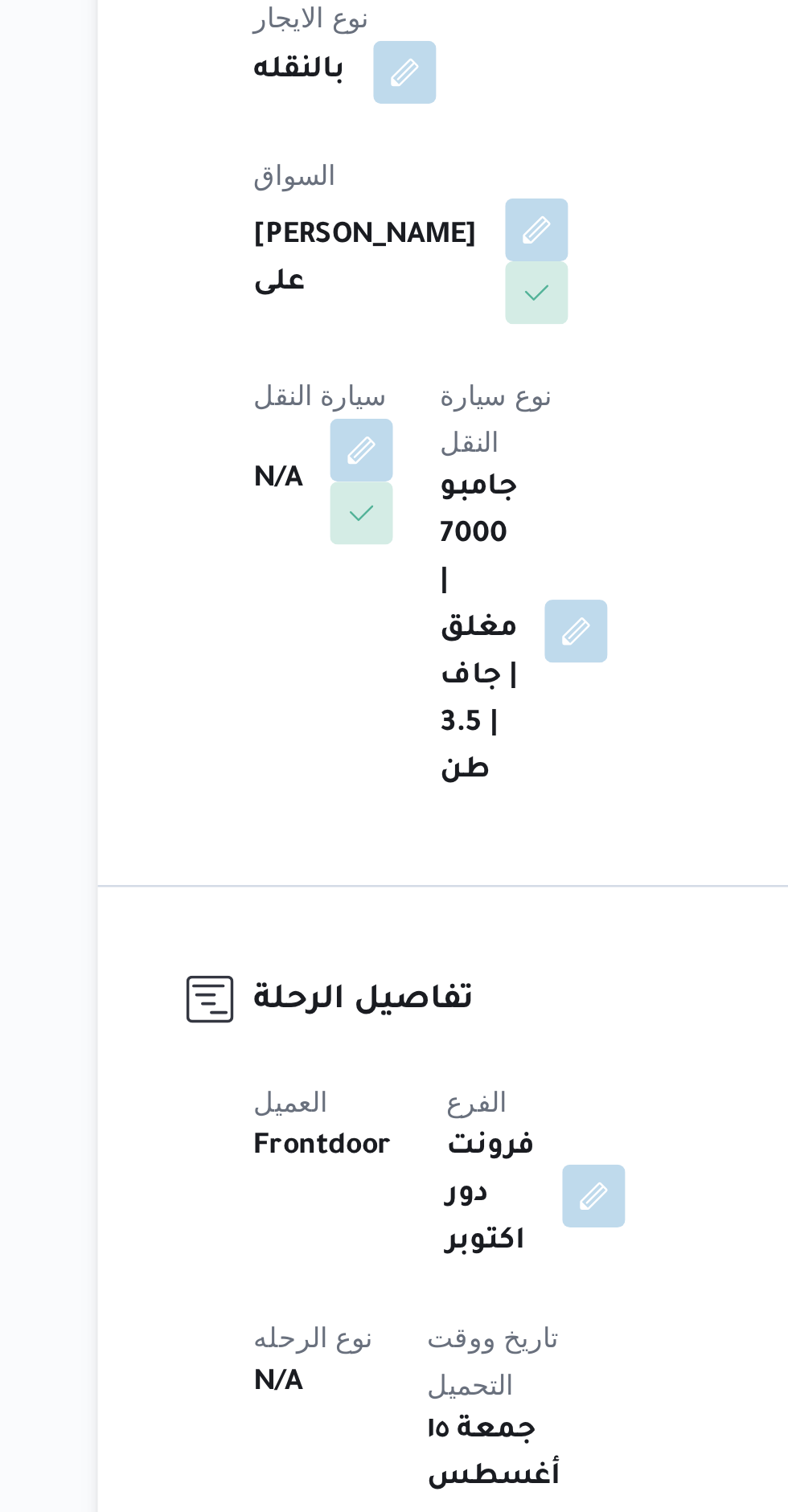
click at [330, 552] on button "button" at bounding box center [317, 565] width 26 height 26
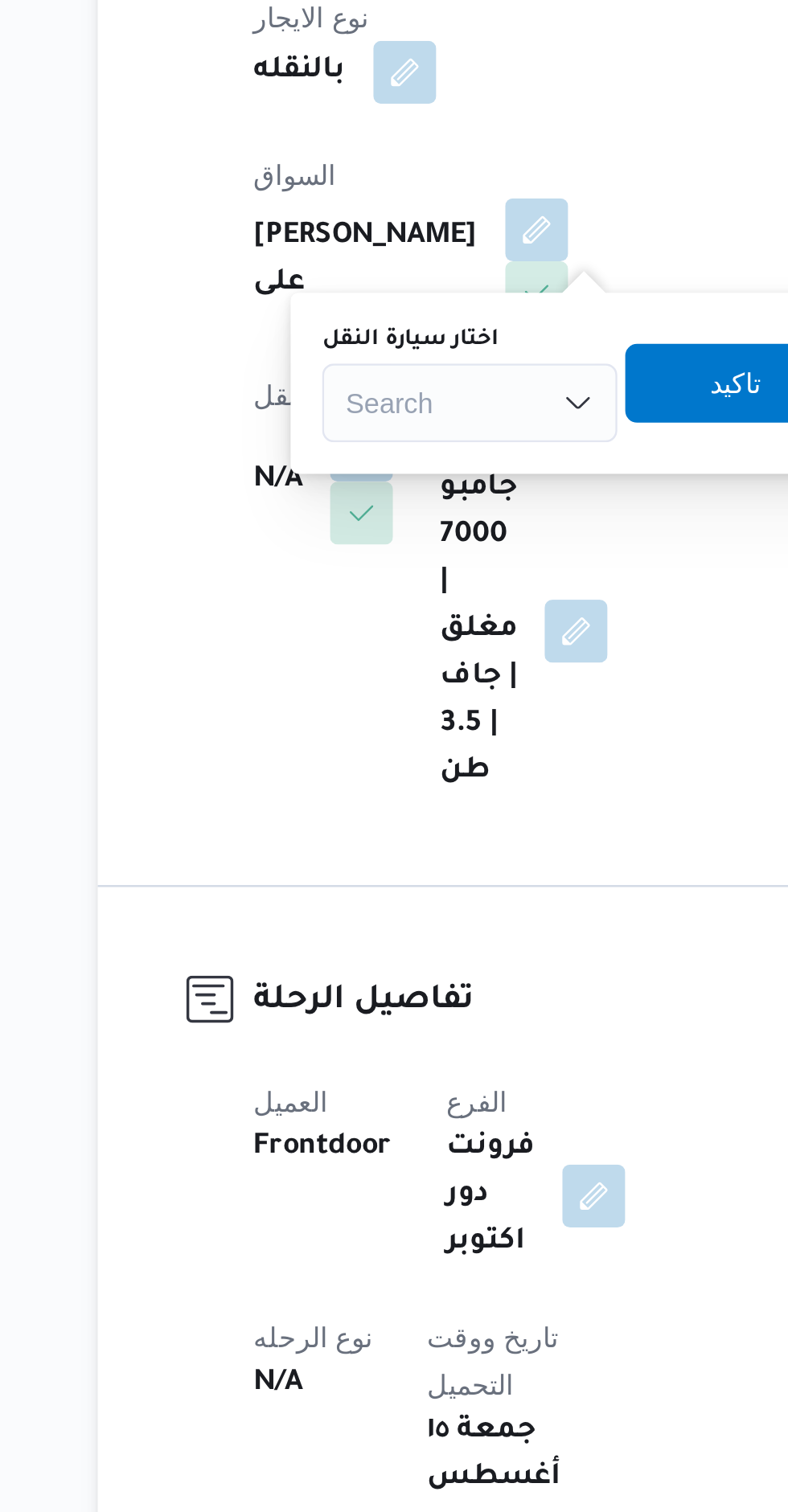
click at [354, 547] on div "Search" at bounding box center [361, 546] width 120 height 33
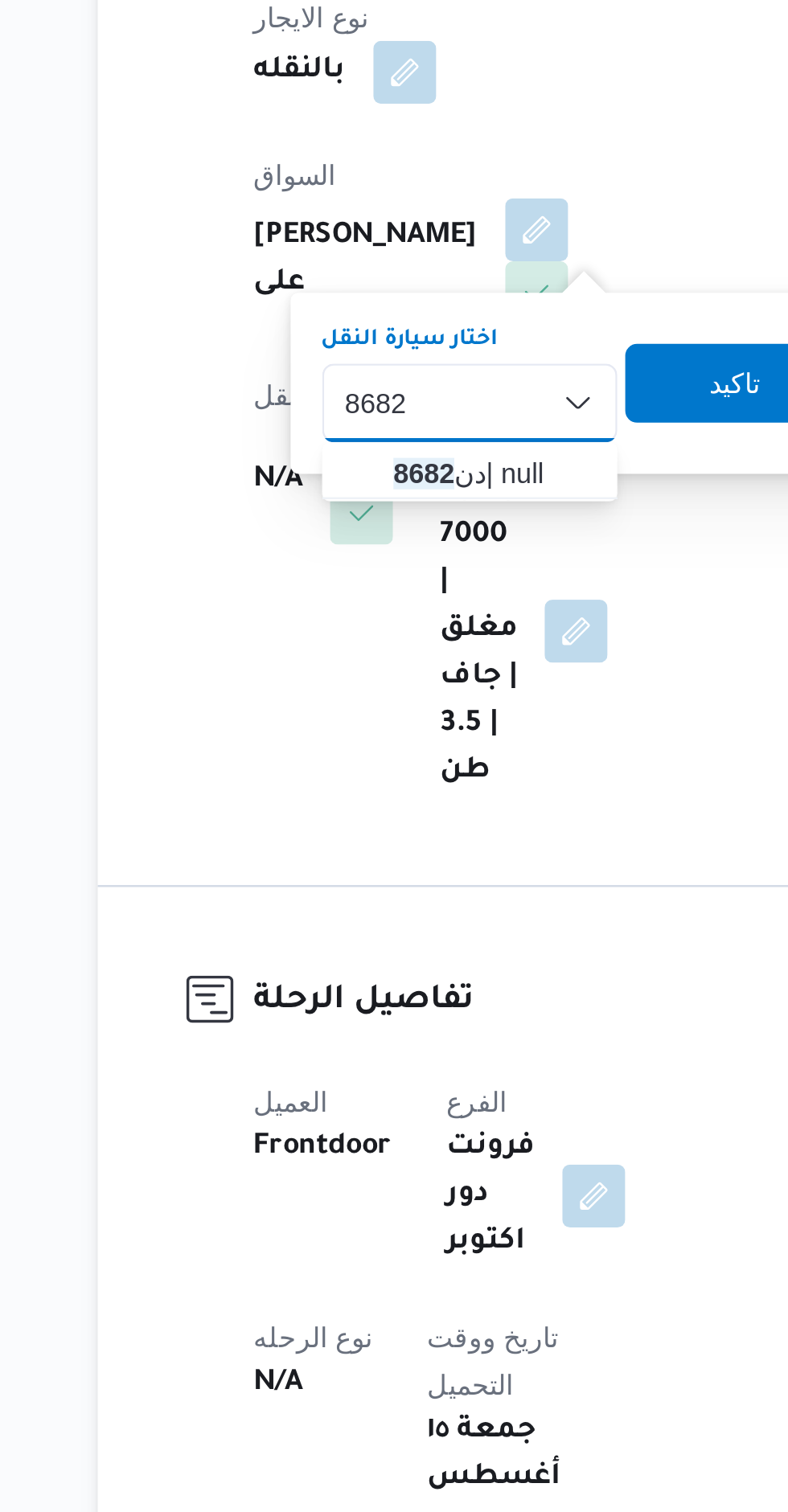
type input "8682"
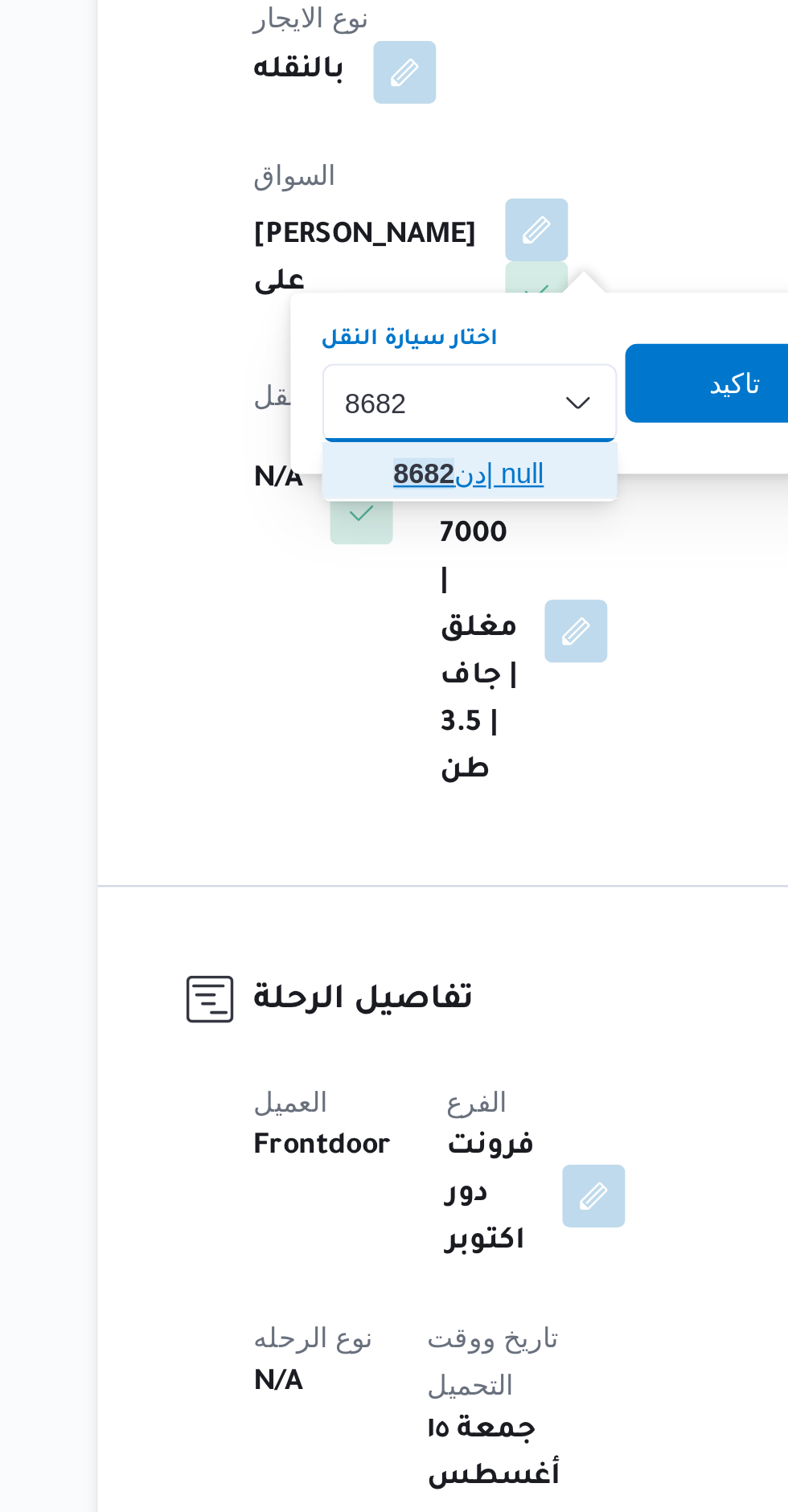
click at [325, 577] on span "دن 8682 | null" at bounding box center [360, 574] width 108 height 26
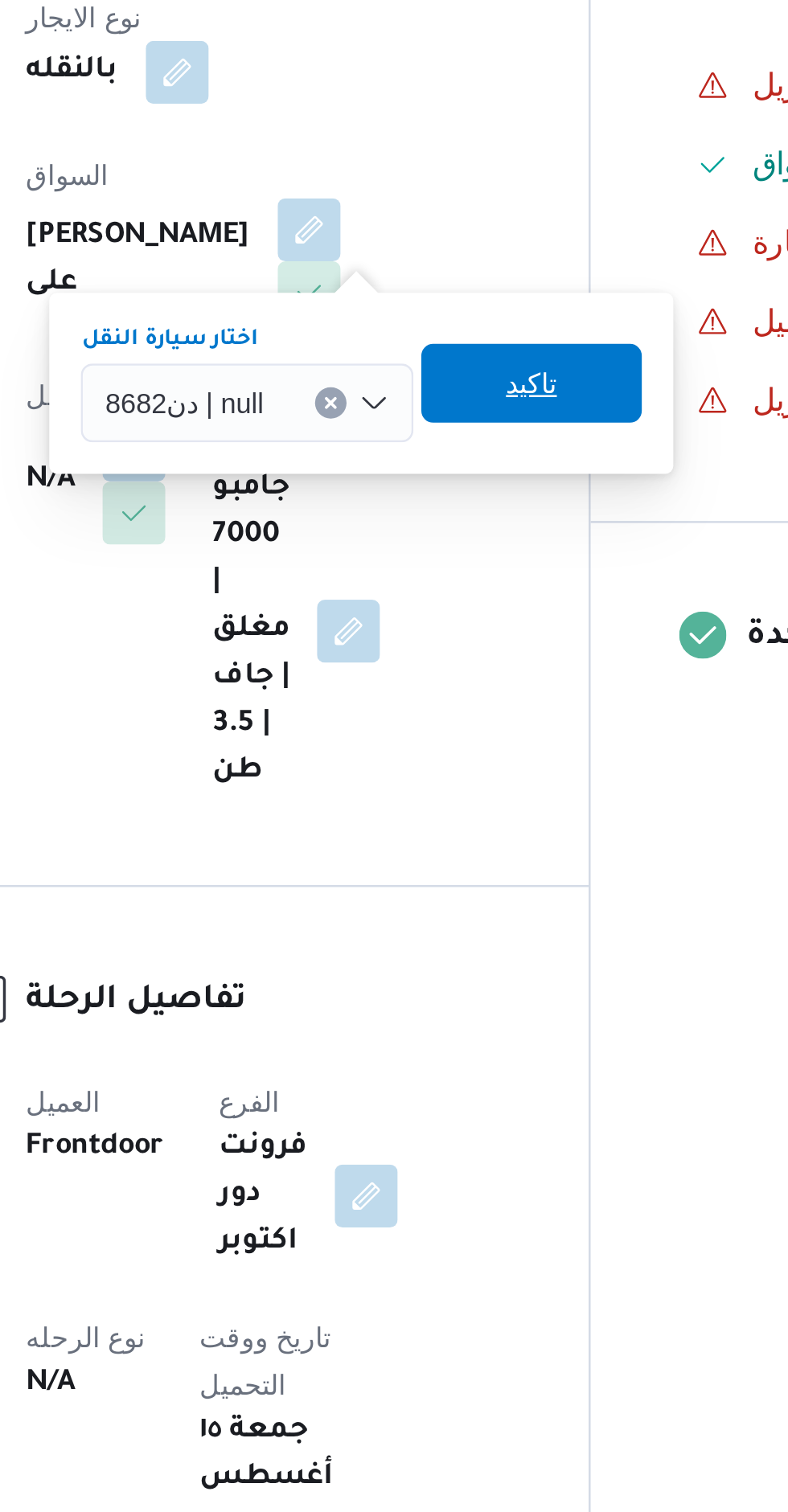
click at [455, 533] on span "تاكيد" at bounding box center [479, 537] width 90 height 33
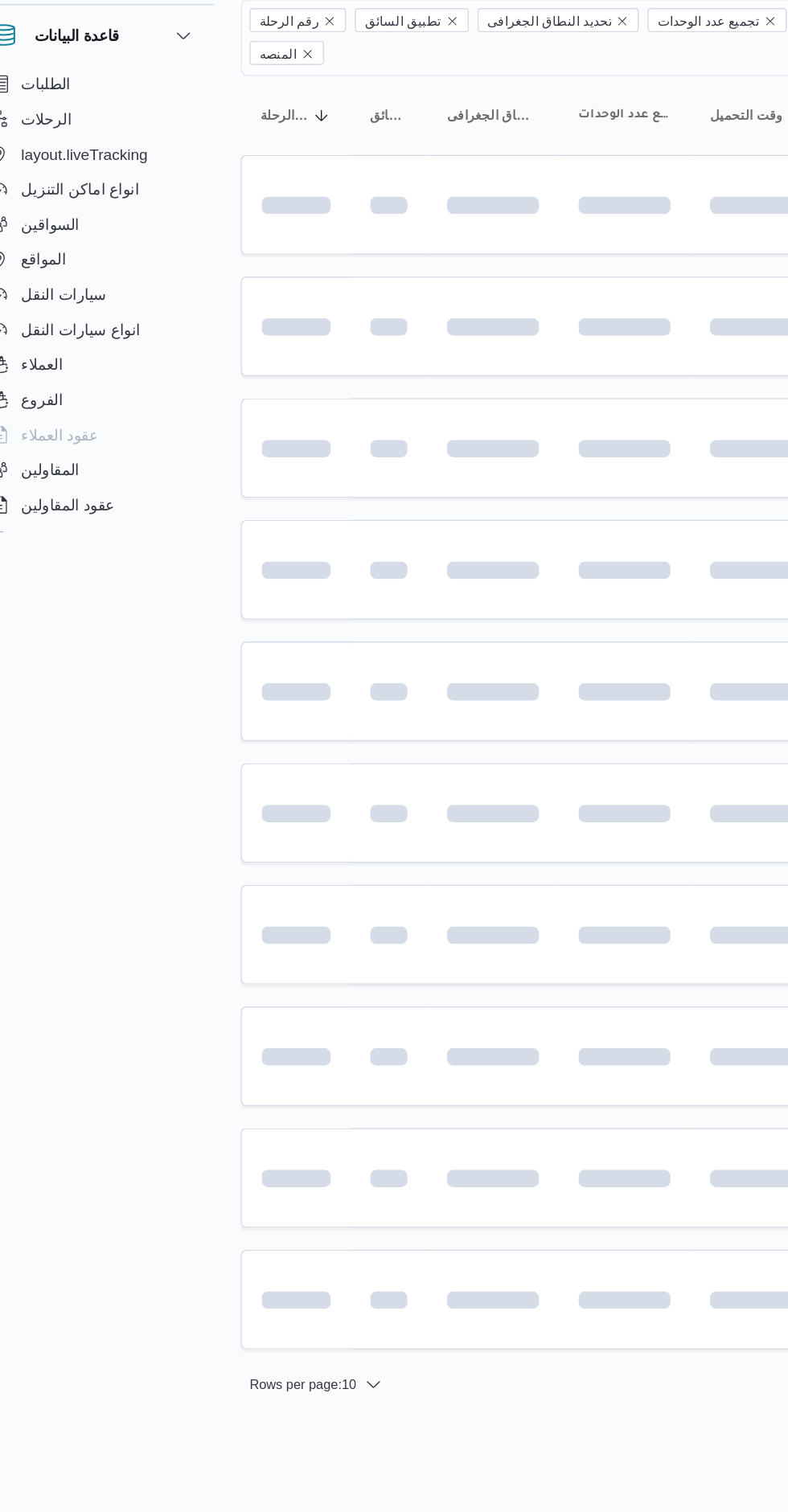
scroll to position [0, 26]
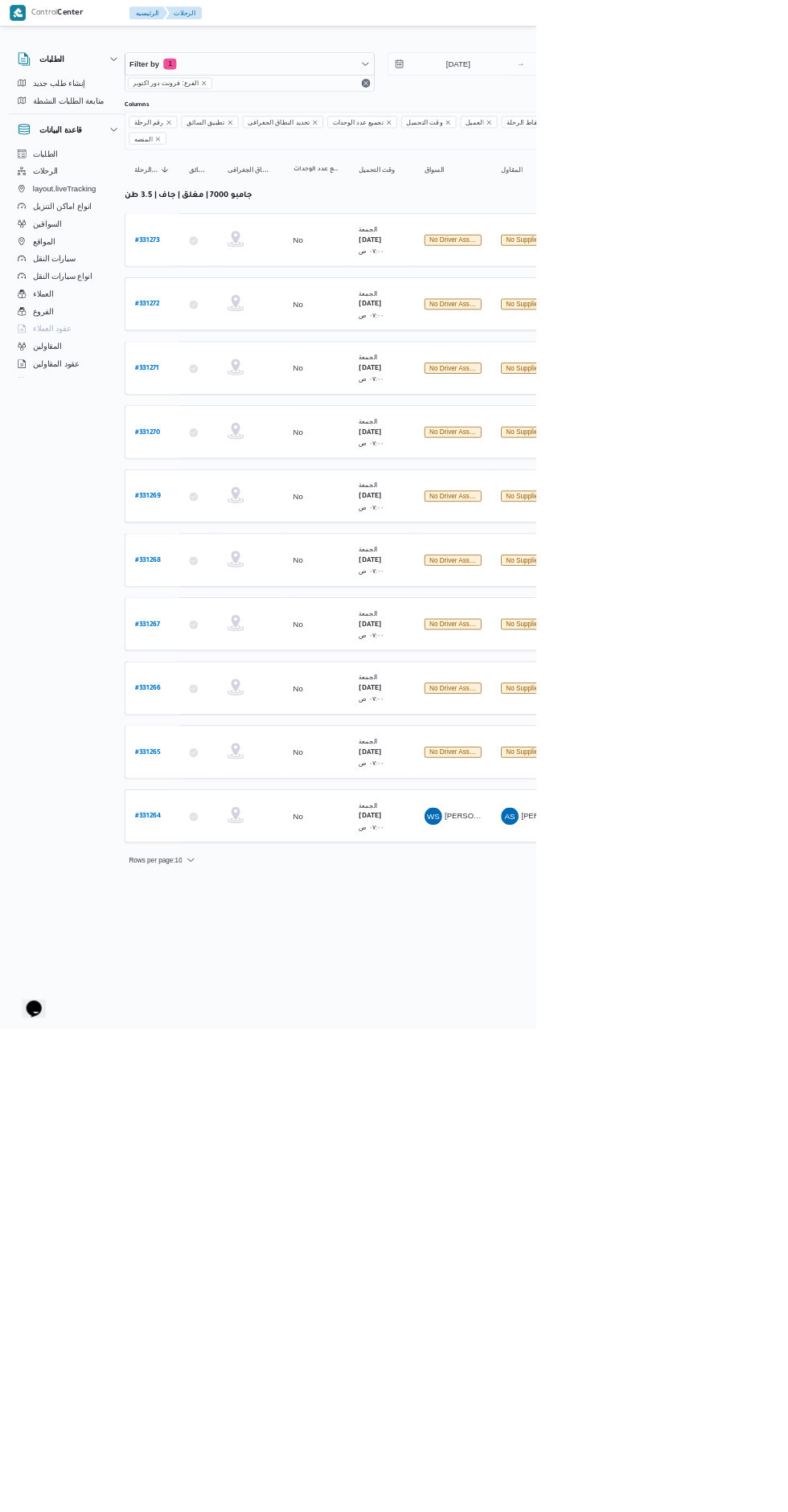
click at [227, 1100] on b "# 331265" at bounding box center [217, 1105] width 38 height 11
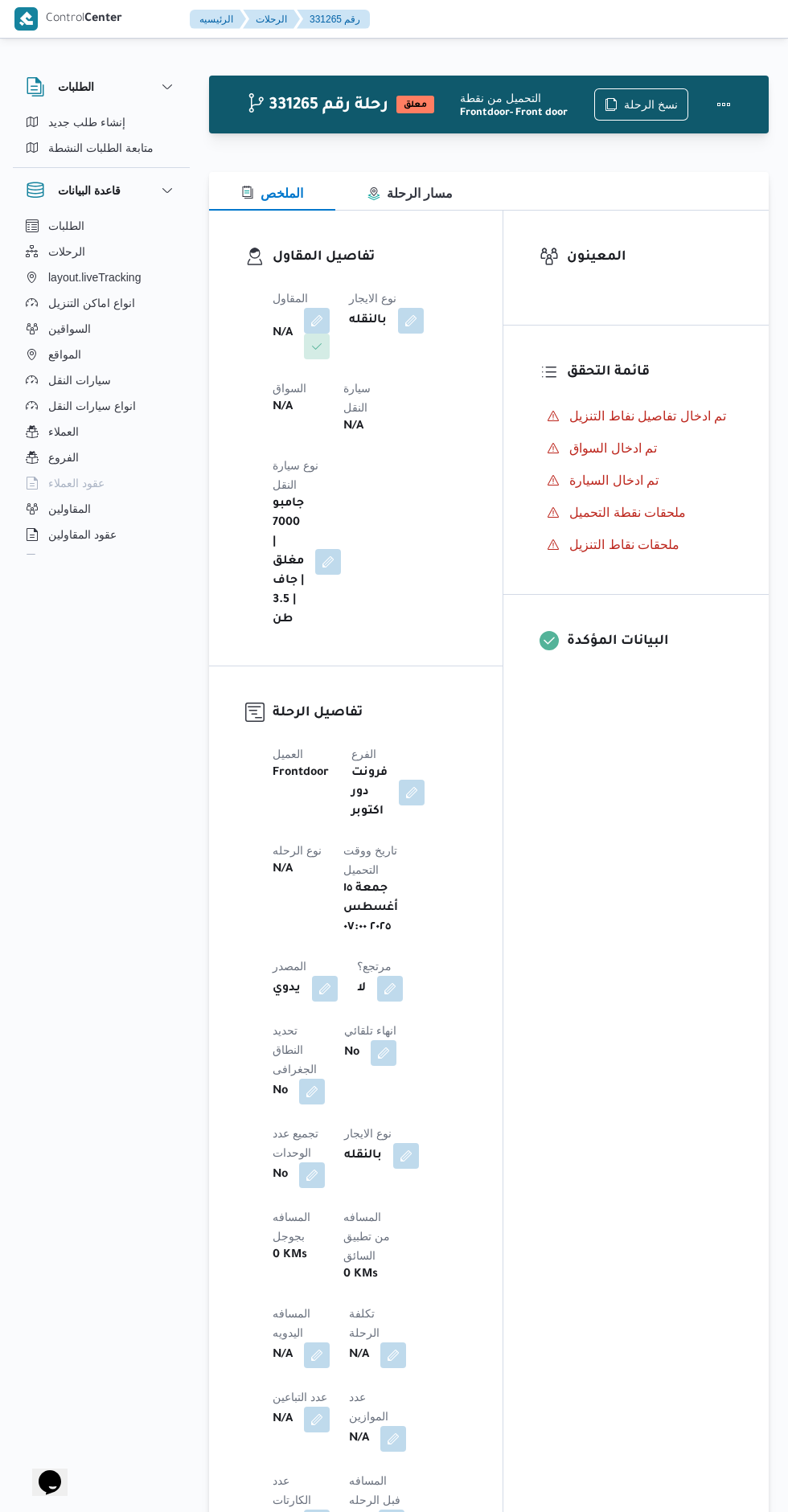
click at [312, 327] on button "button" at bounding box center [317, 321] width 26 height 26
click at [280, 413] on div "Search" at bounding box center [268, 411] width 120 height 33
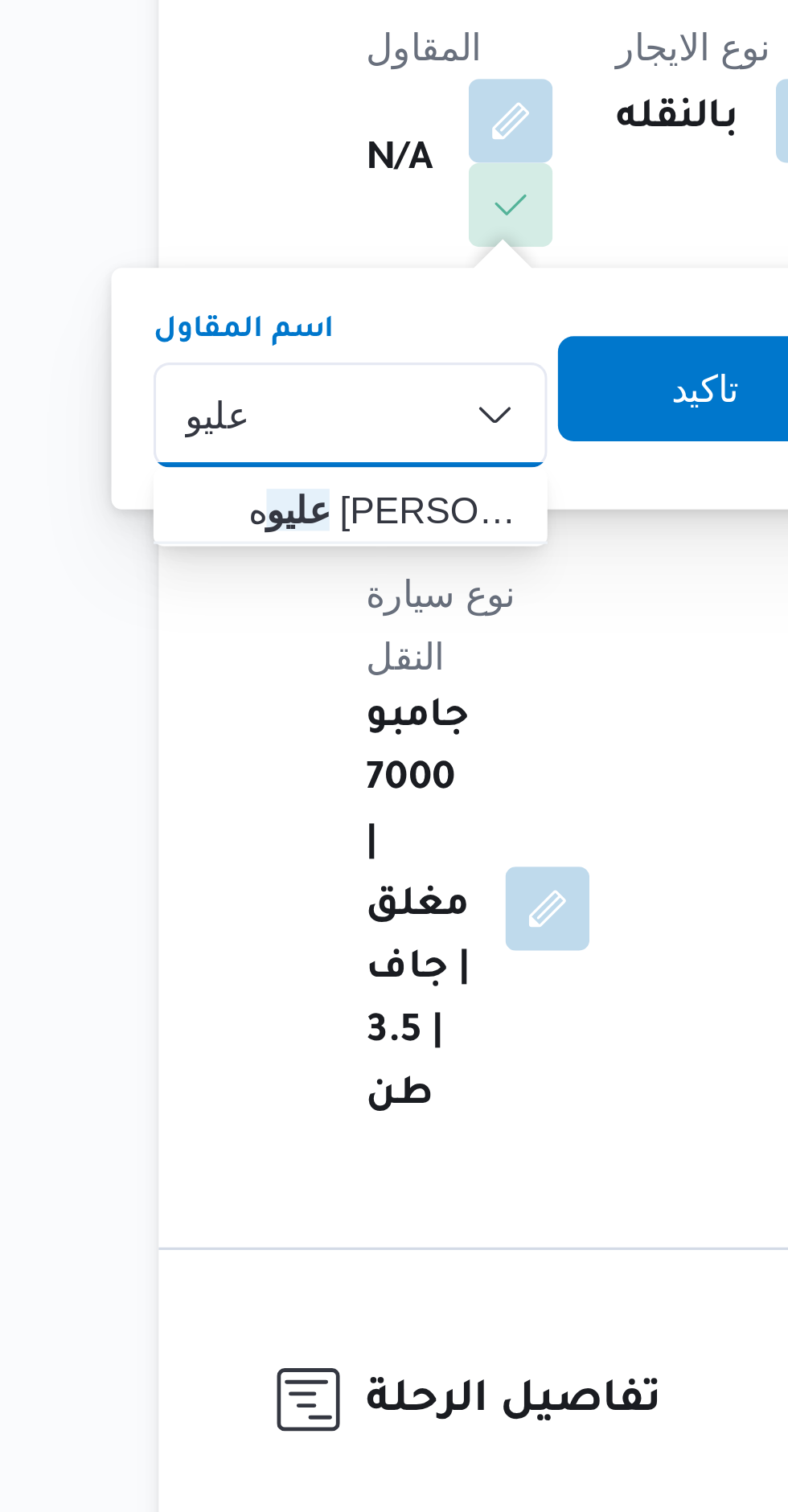
type input "عليو"
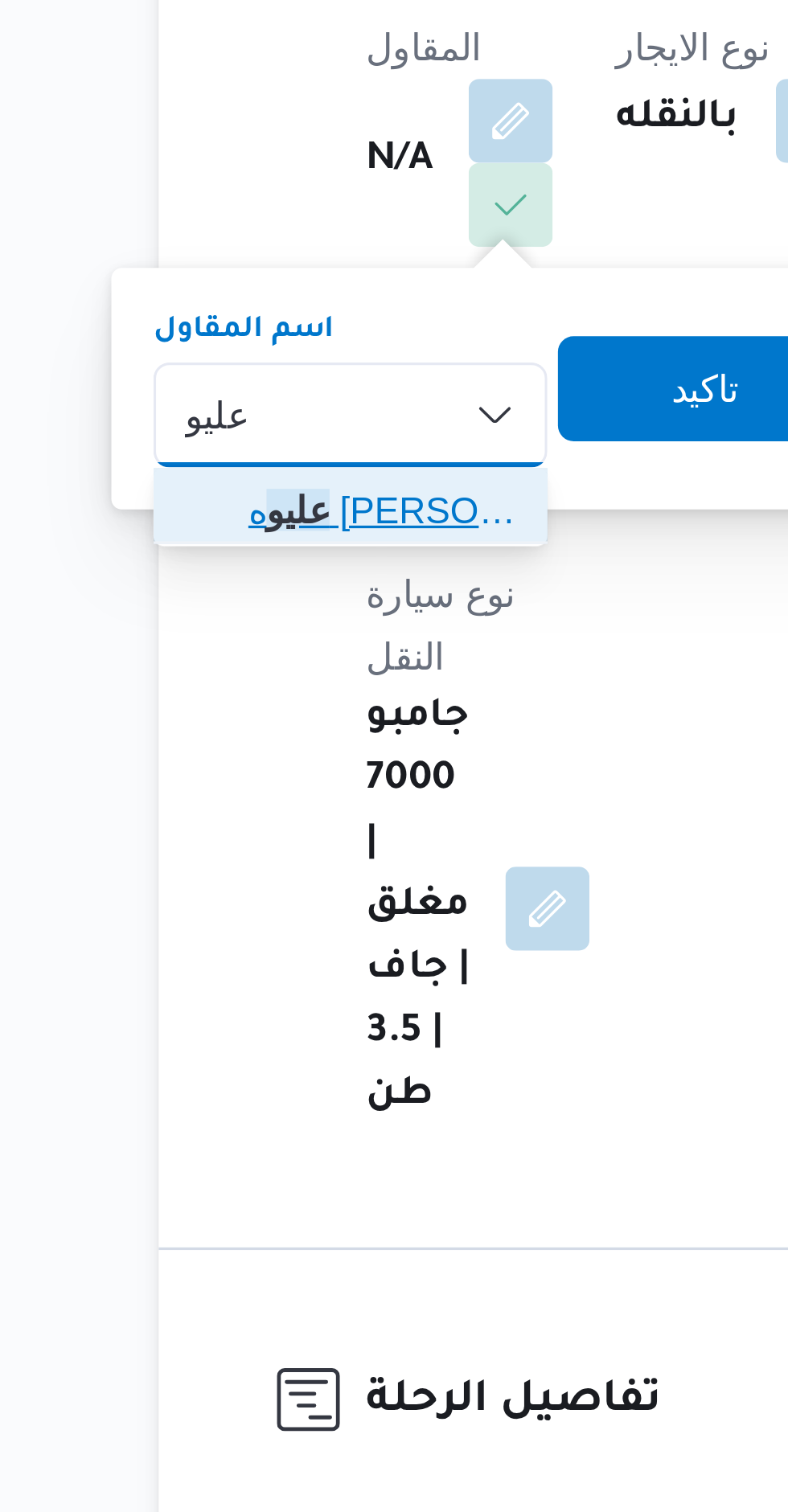
click at [246, 440] on span "عليو ه [PERSON_NAME] [PERSON_NAME]" at bounding box center [276, 440] width 82 height 20
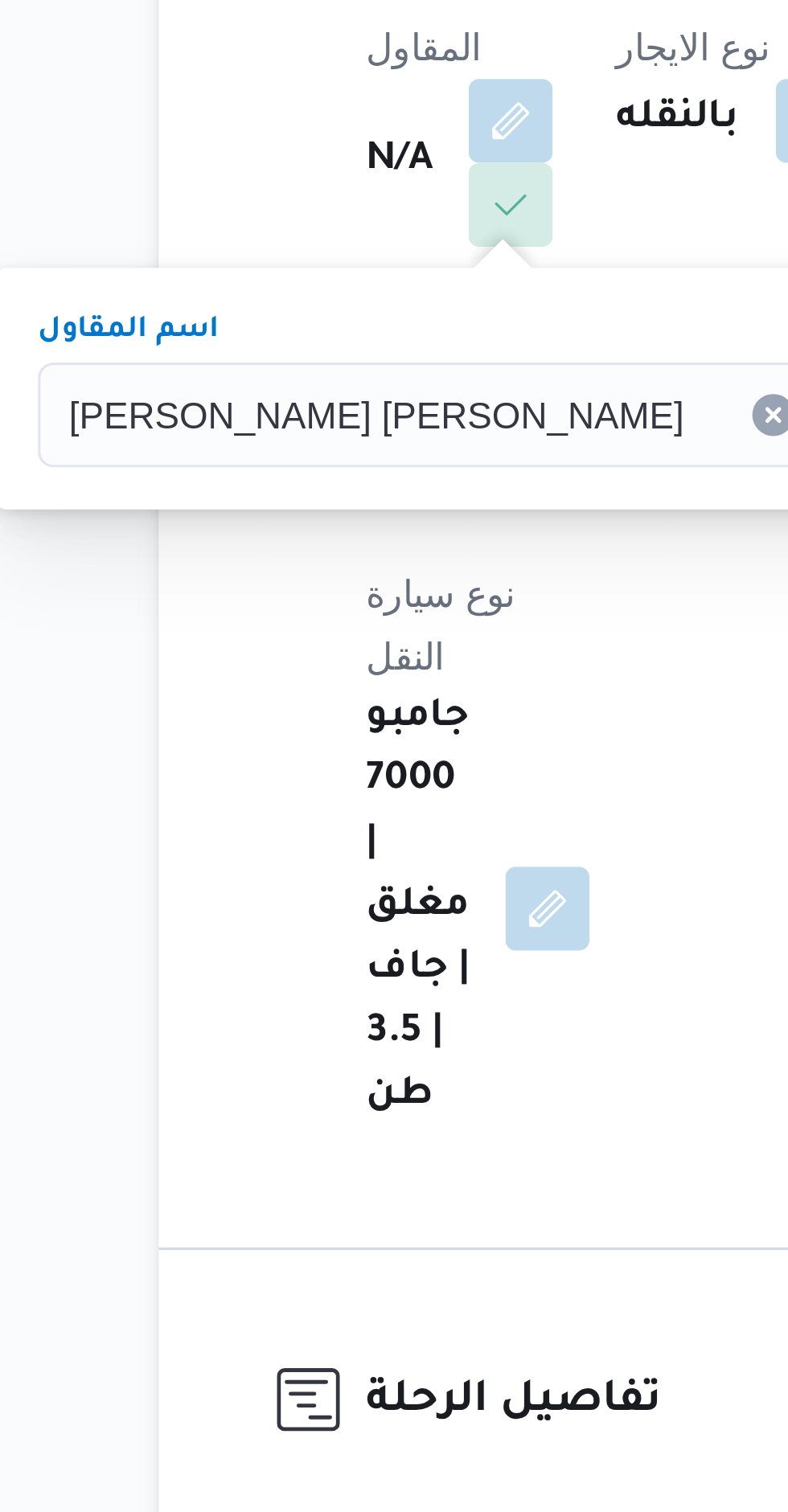
click at [434, 400] on span "تاكيد" at bounding box center [479, 403] width 90 height 33
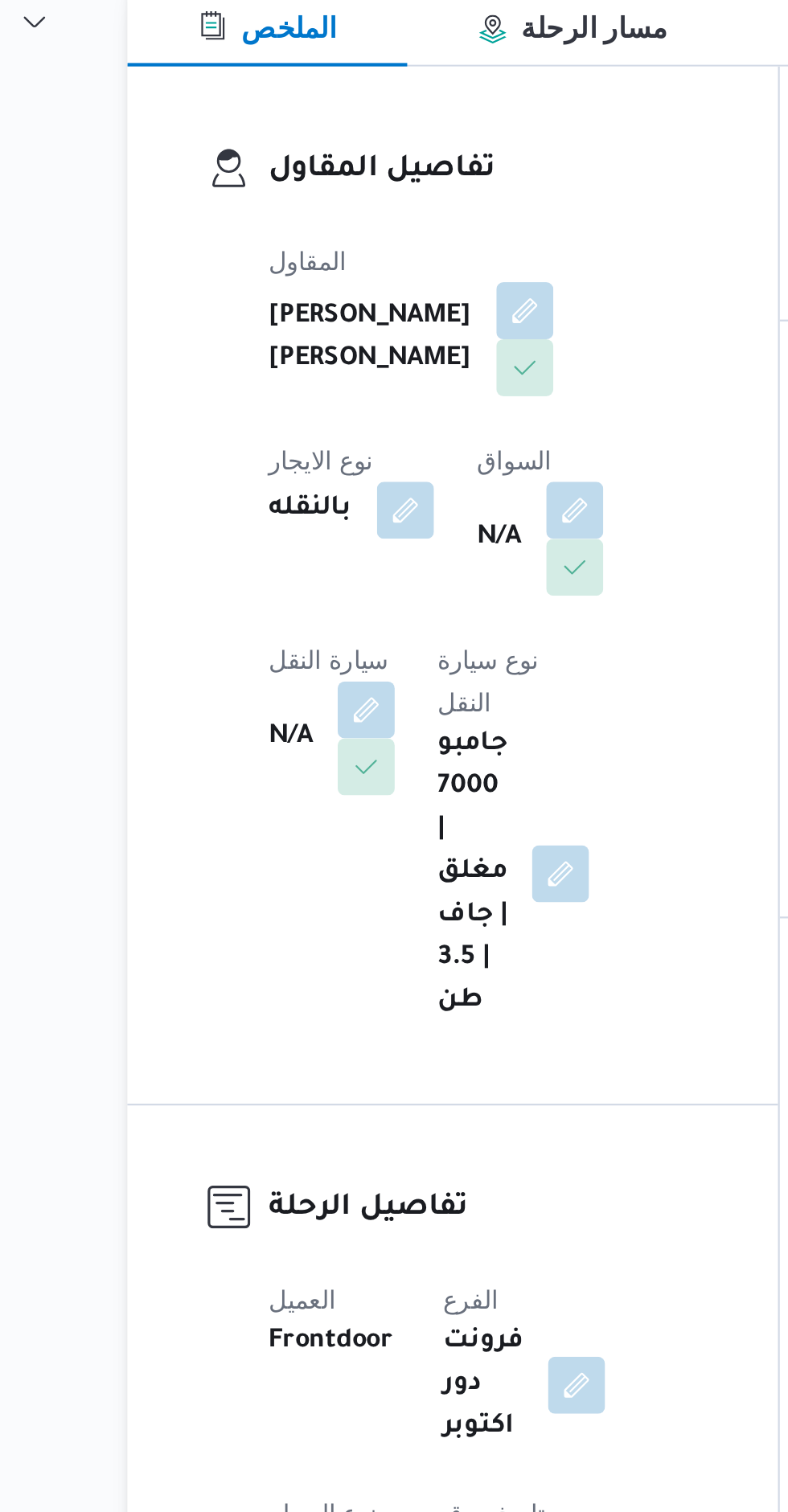
click at [330, 488] on button "button" at bounding box center [317, 500] width 26 height 26
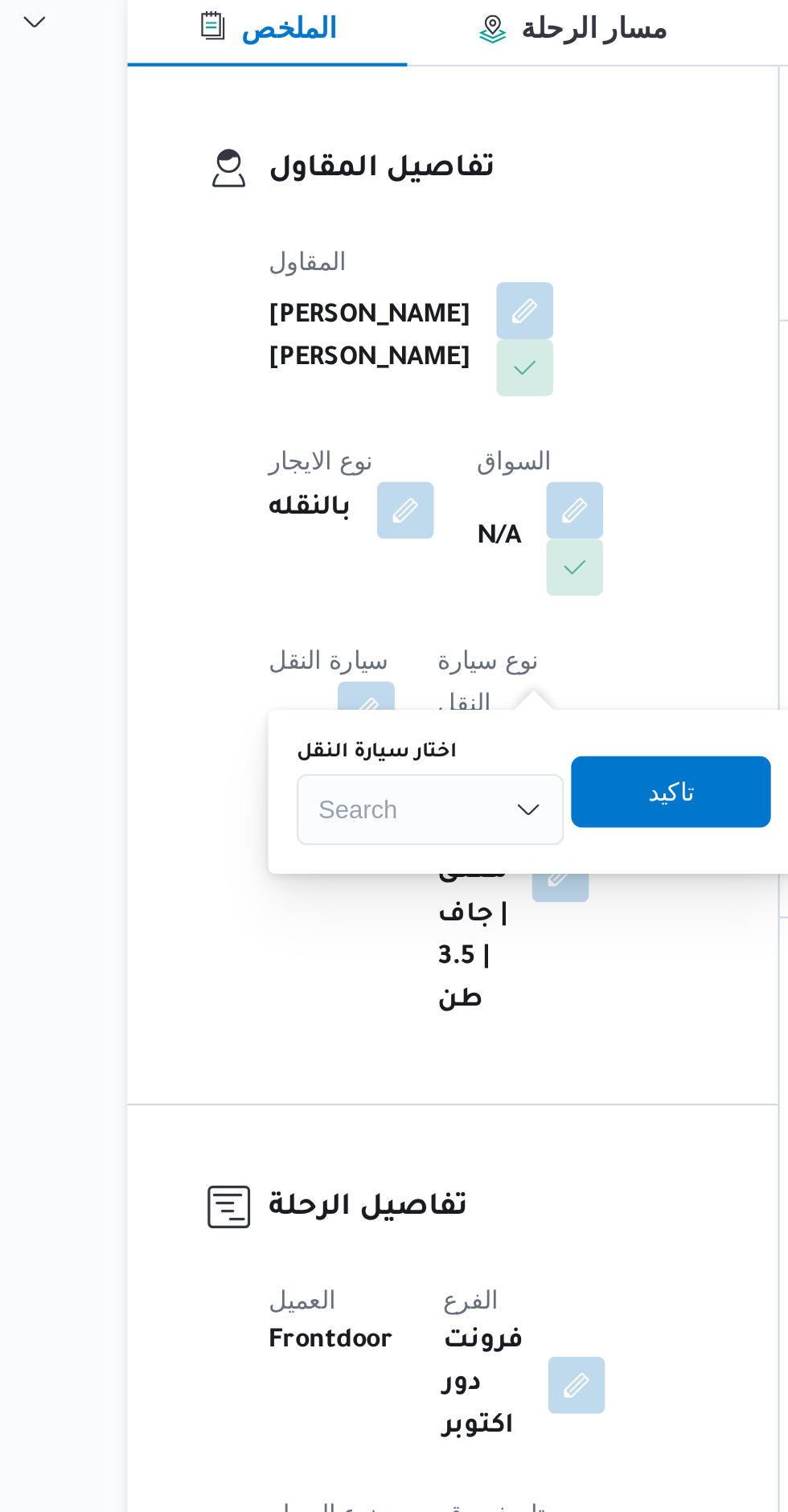
click at [344, 530] on div "Search" at bounding box center [346, 546] width 120 height 33
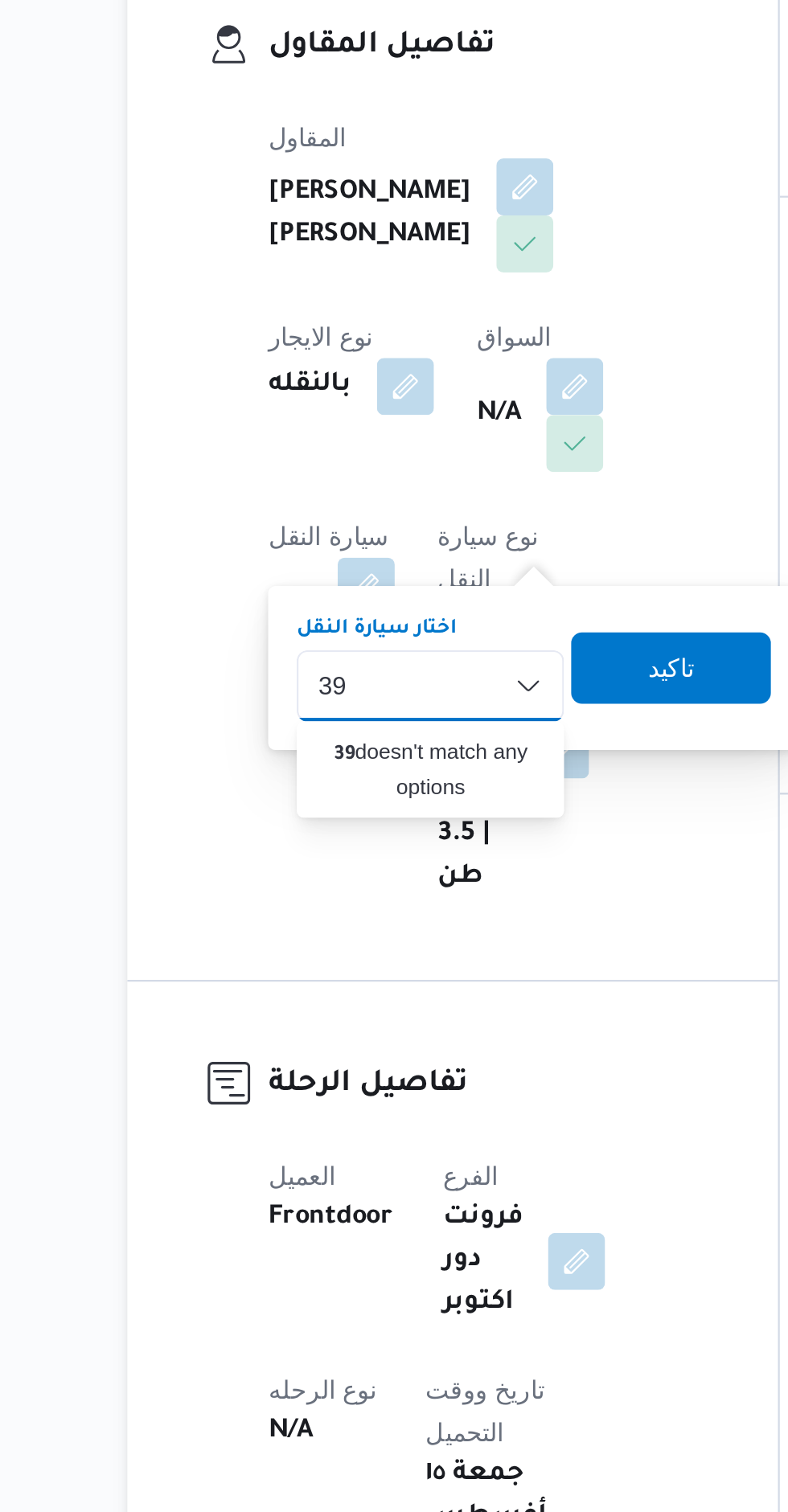
type input "3"
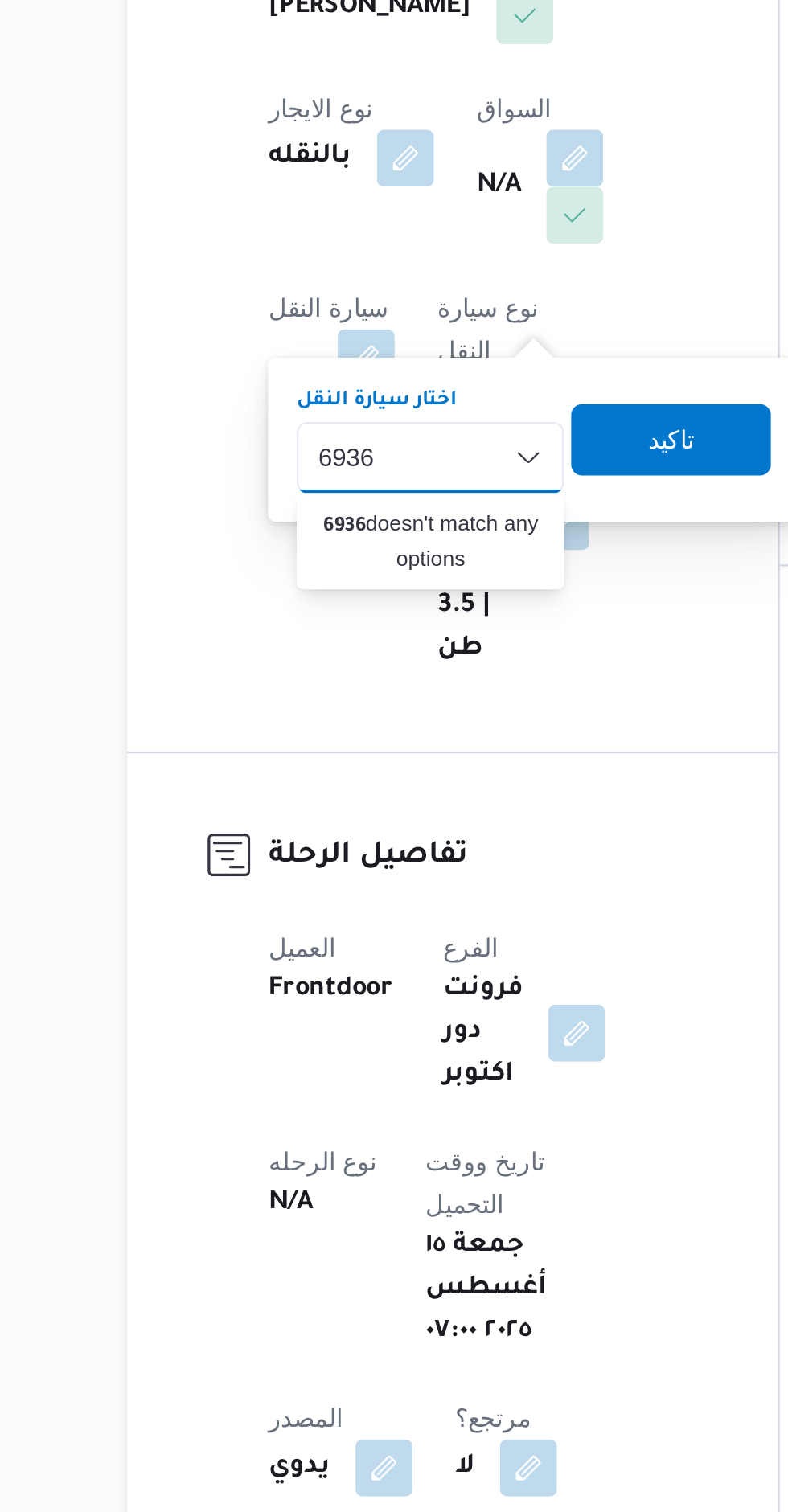
type input "6936"
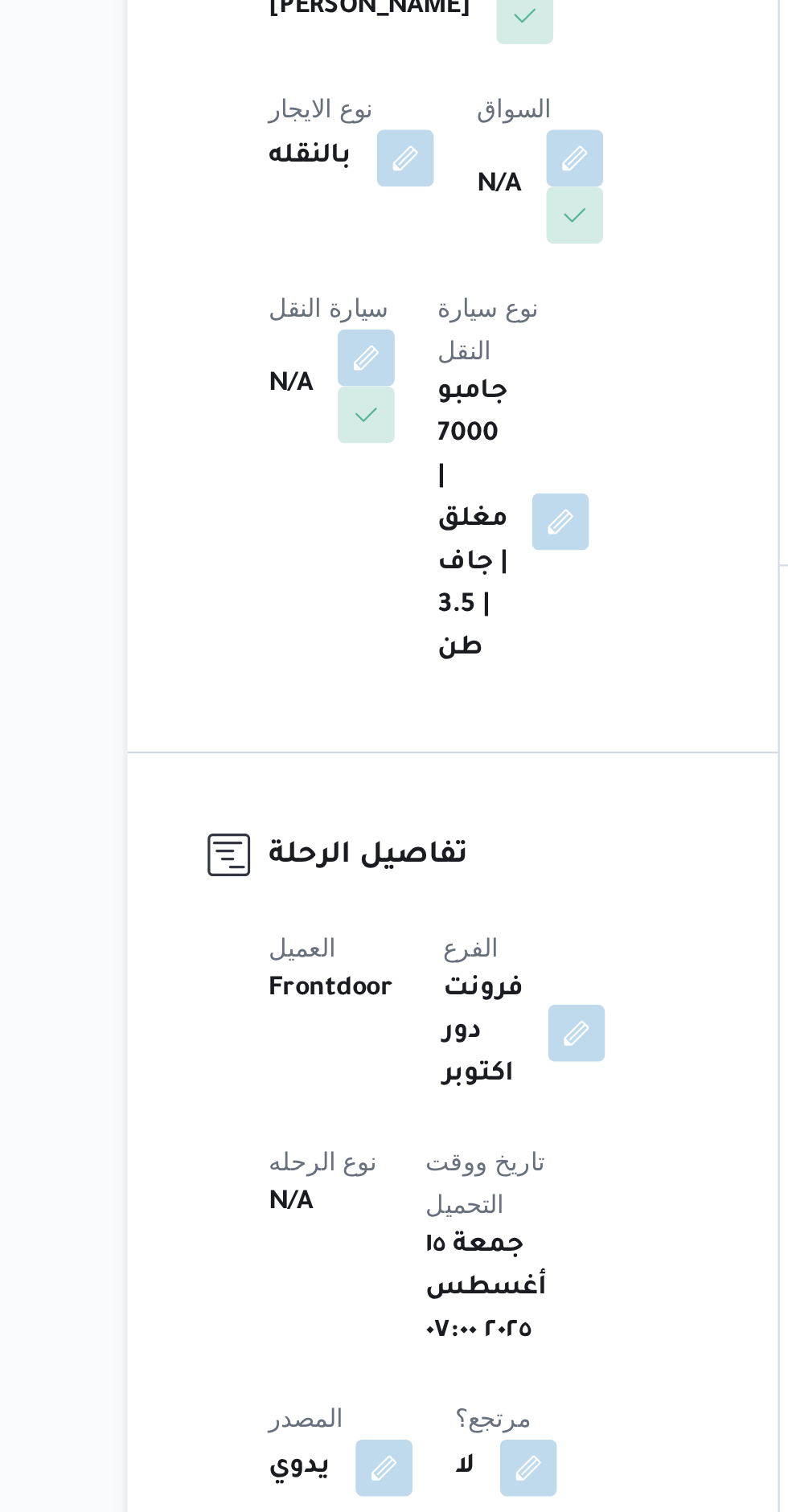
click at [398, 423] on button "button" at bounding box center [411, 411] width 26 height 26
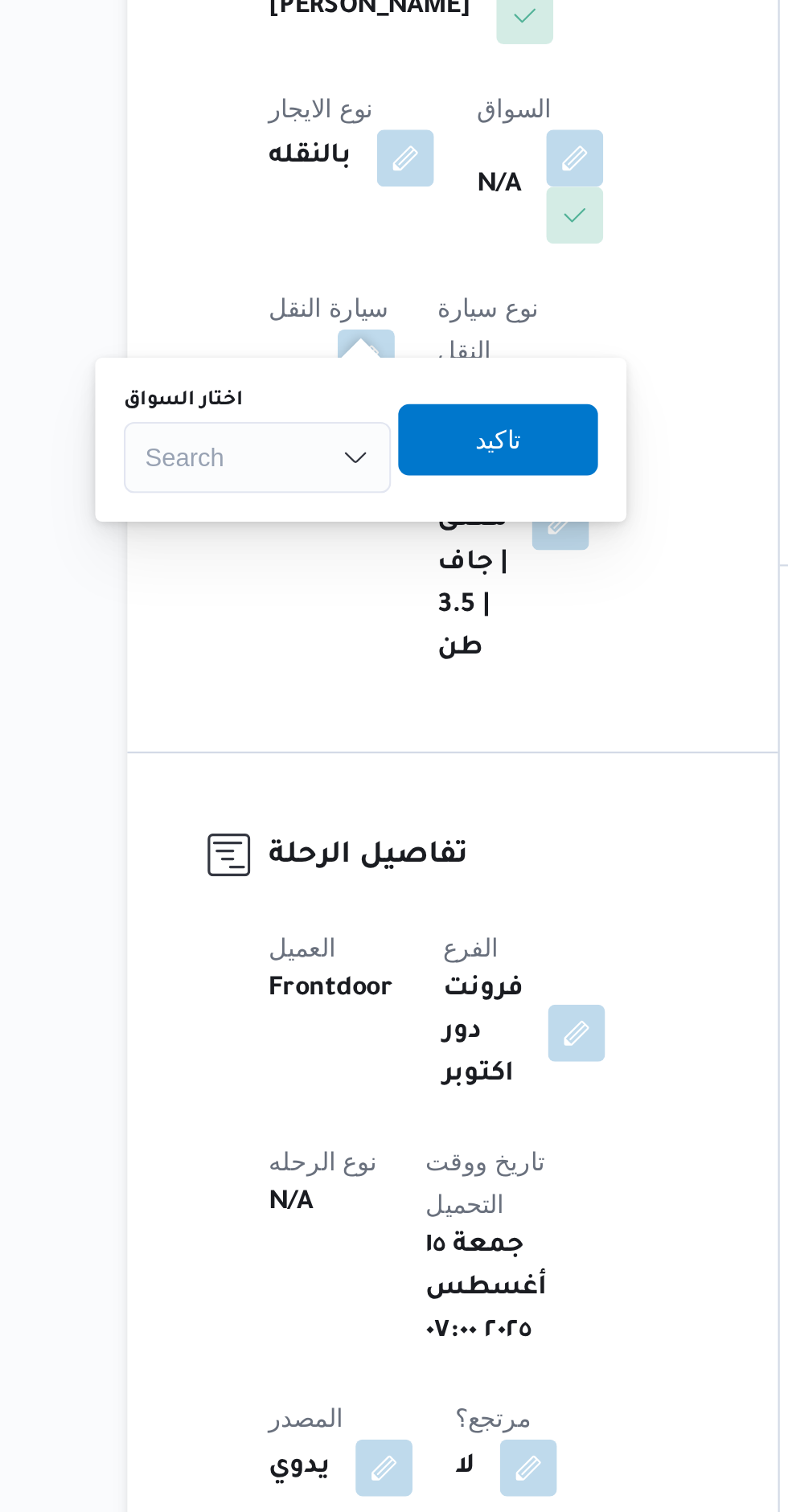
click at [282, 549] on div "Search" at bounding box center [268, 546] width 120 height 33
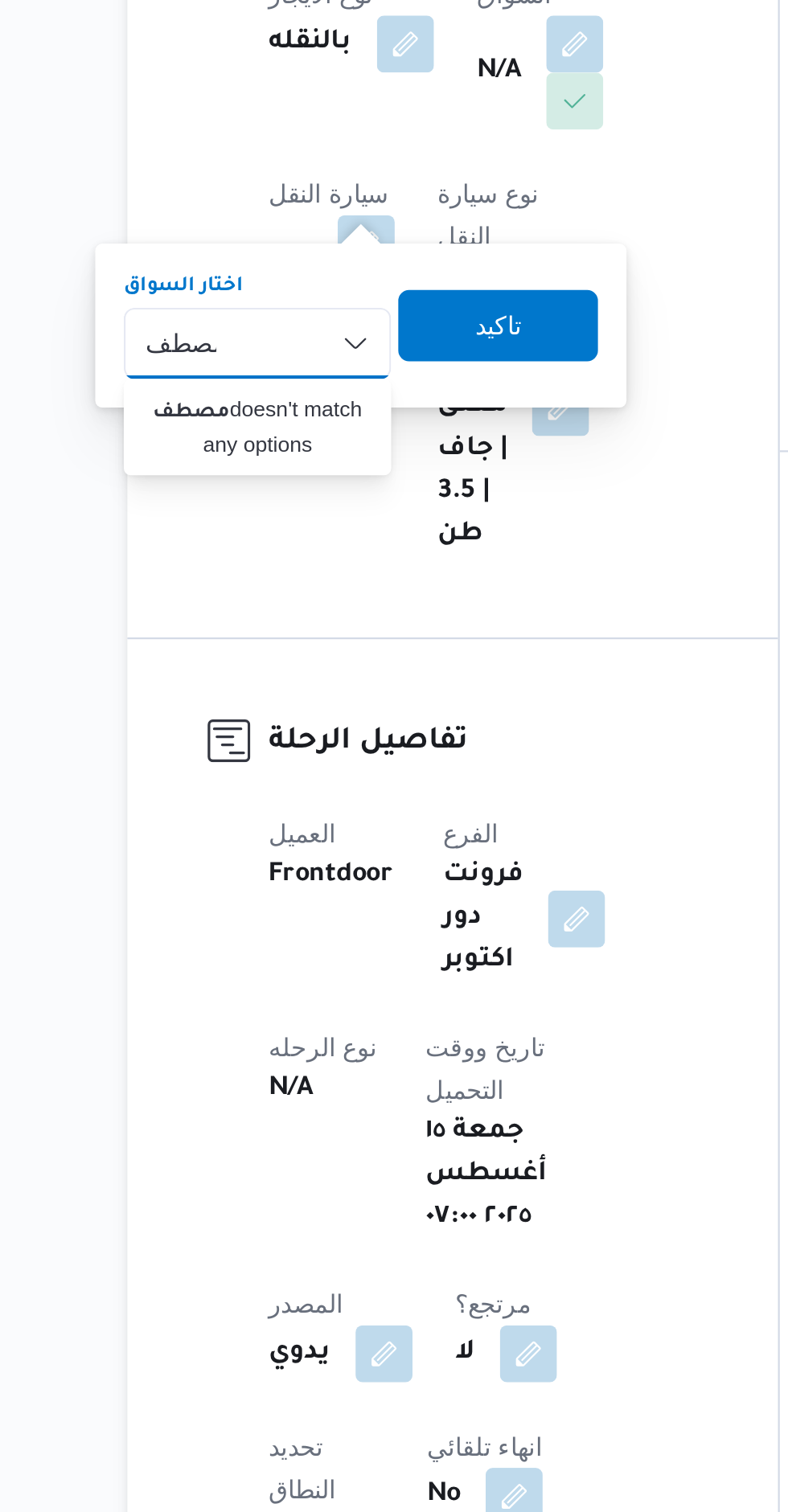
type input "مصطف"
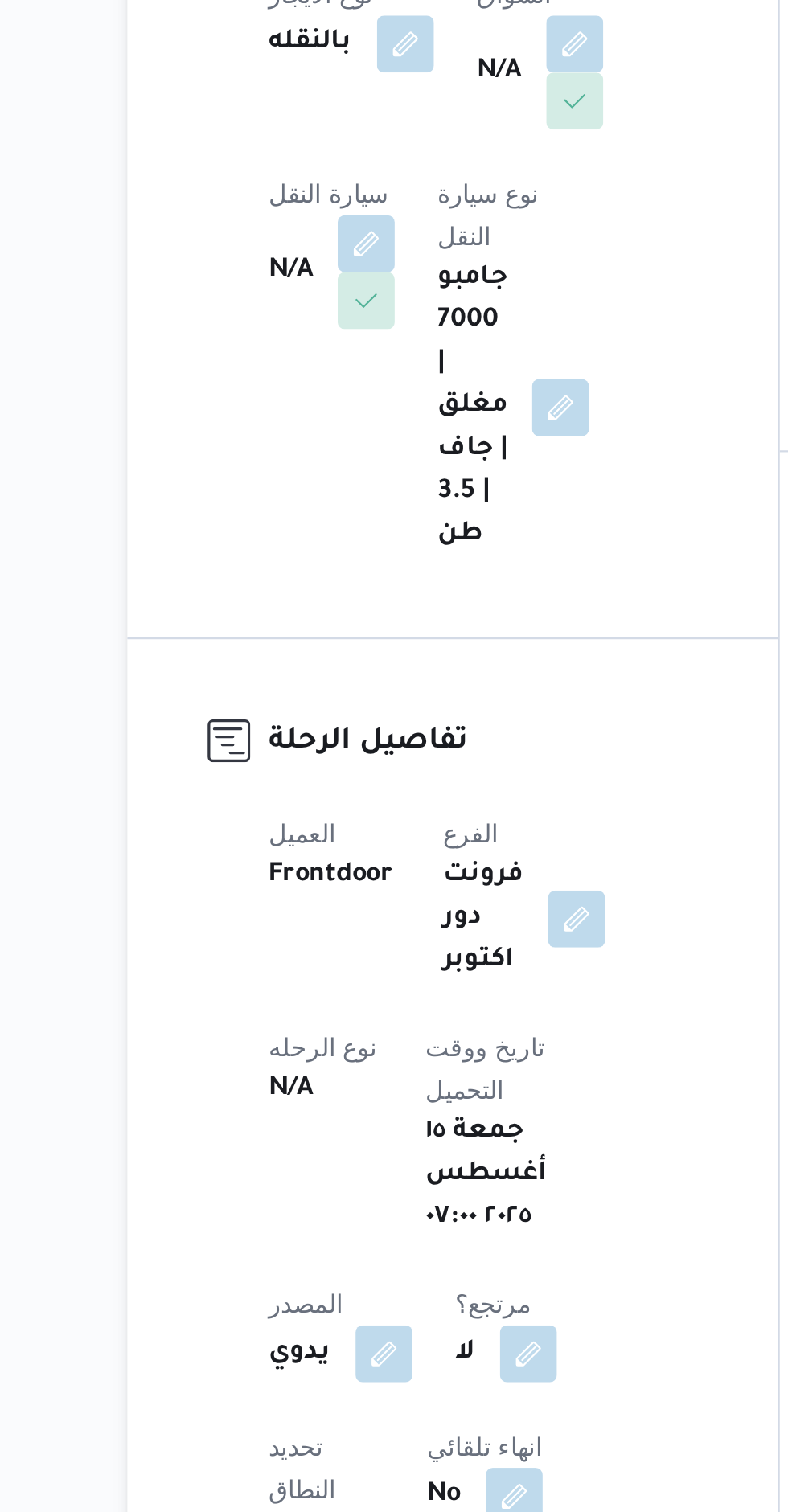
click at [381, 642] on div "المقاول [PERSON_NAME] [PERSON_NAME] نوع الايجار بالنقله السواق N/A سيارة النقل …" at bounding box center [369, 466] width 213 height 373
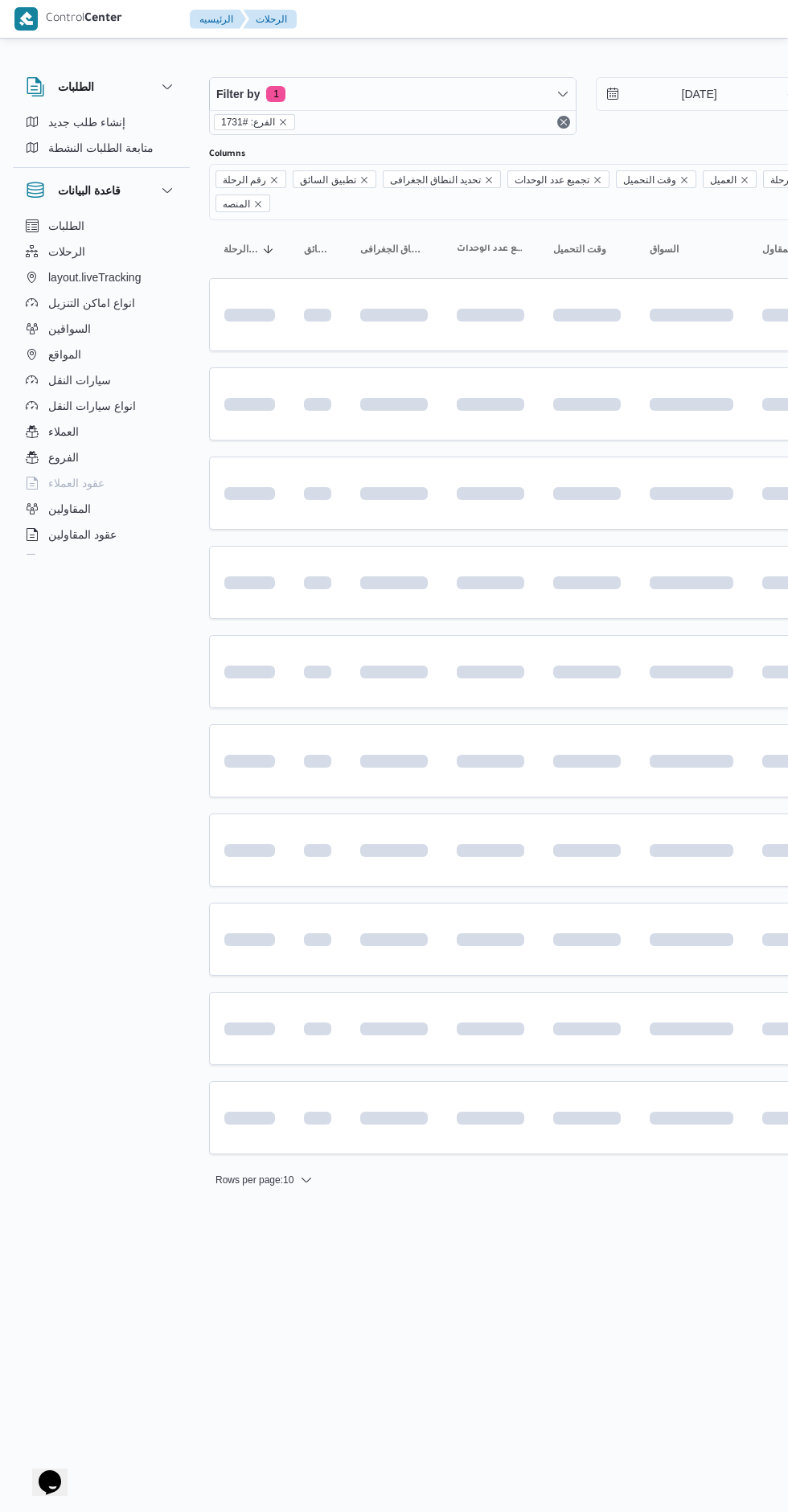
scroll to position [0, 26]
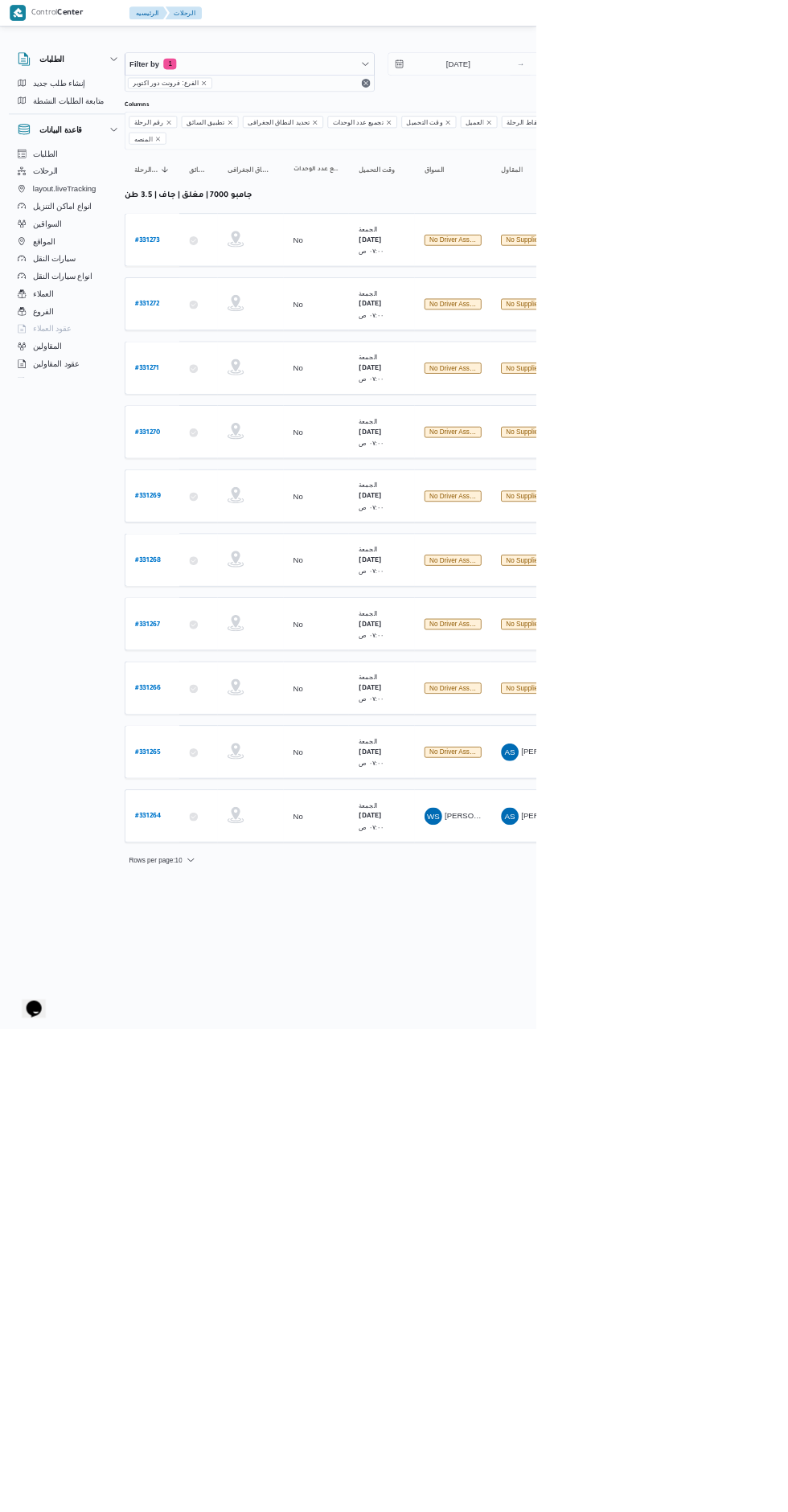
click at [223, 1006] on b "# 331266" at bounding box center [217, 1011] width 38 height 11
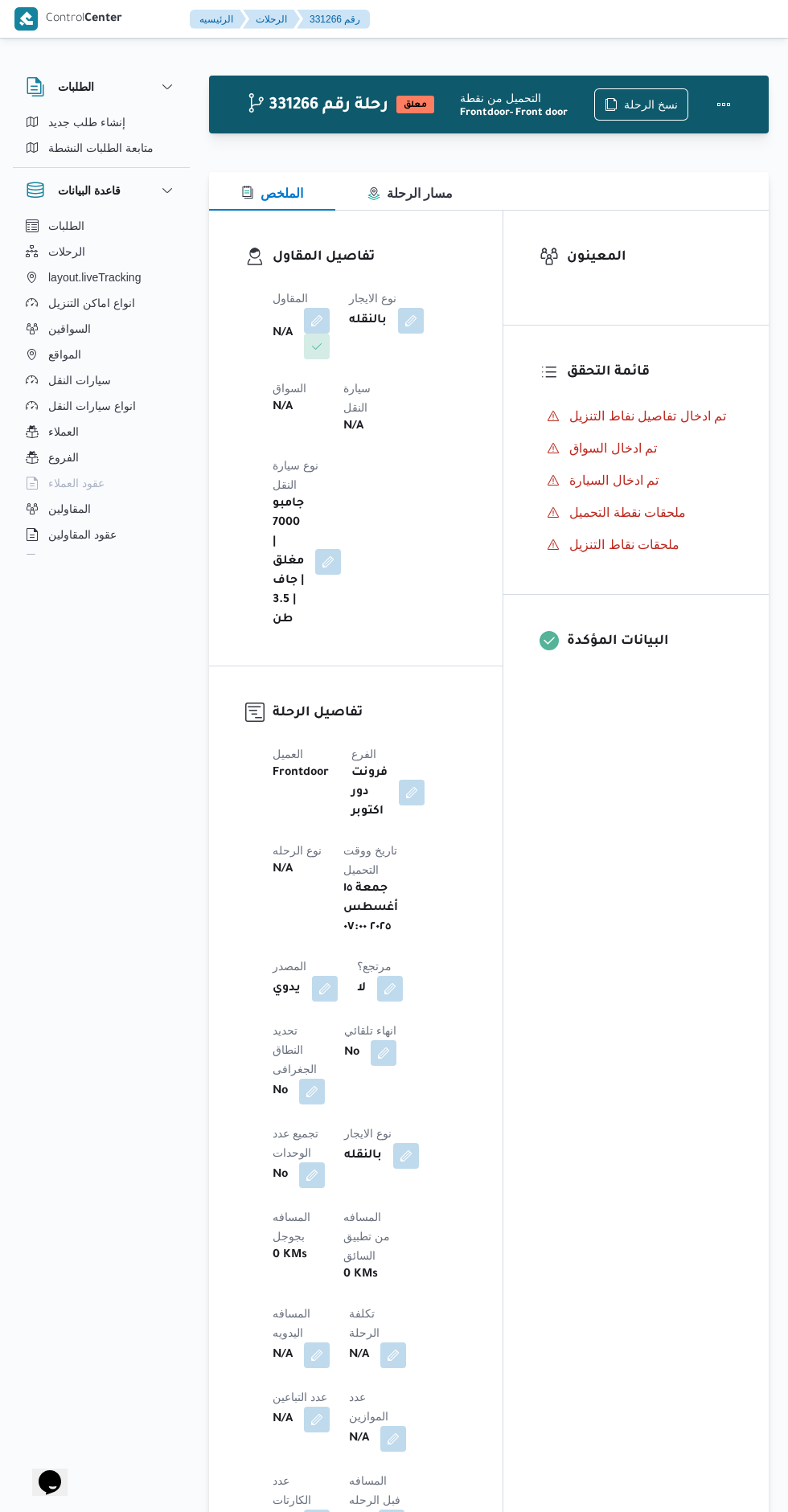
click at [314, 311] on button "button" at bounding box center [317, 321] width 26 height 26
click at [276, 417] on div "Search" at bounding box center [268, 411] width 120 height 33
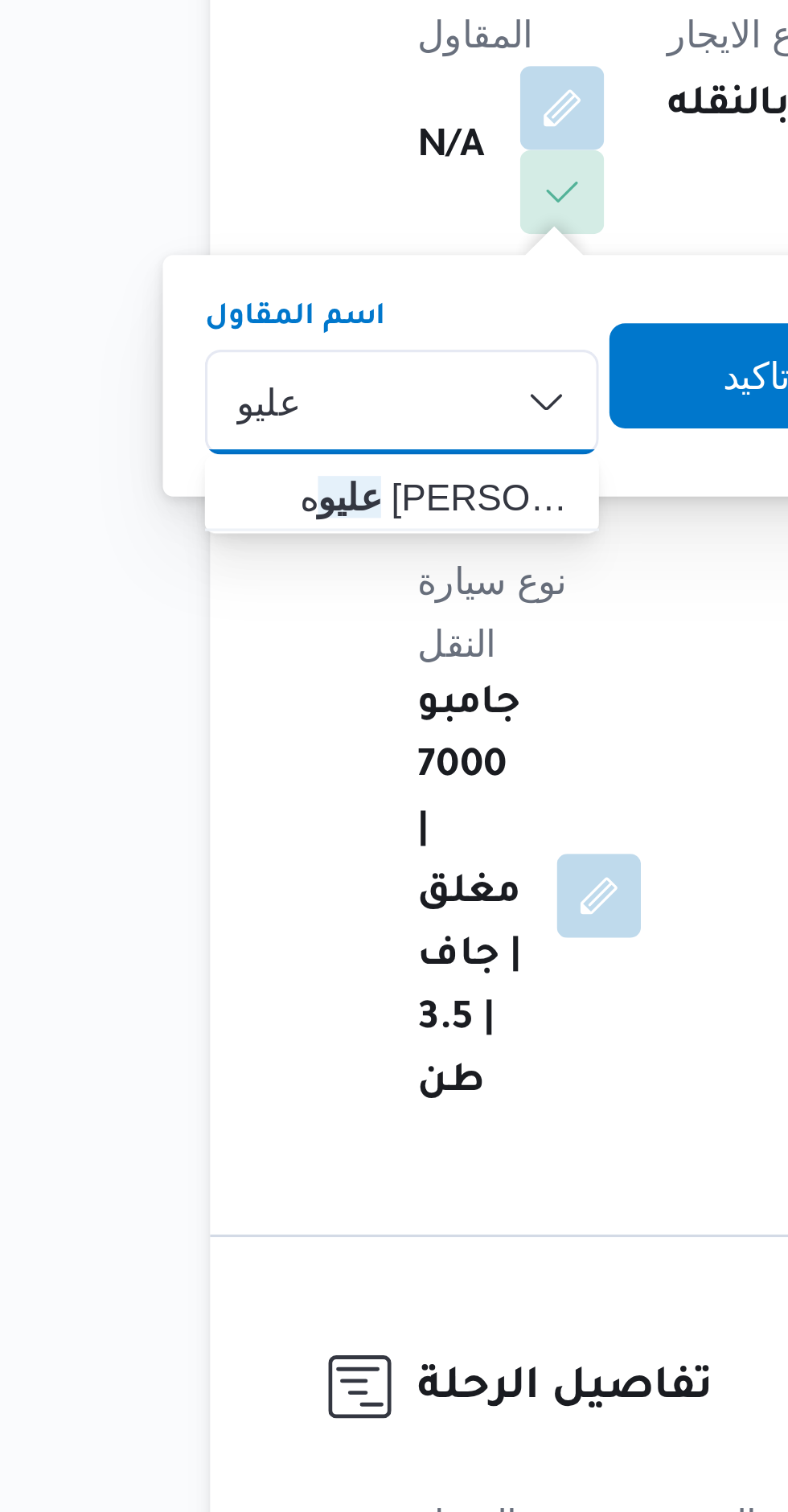
type input "عليو"
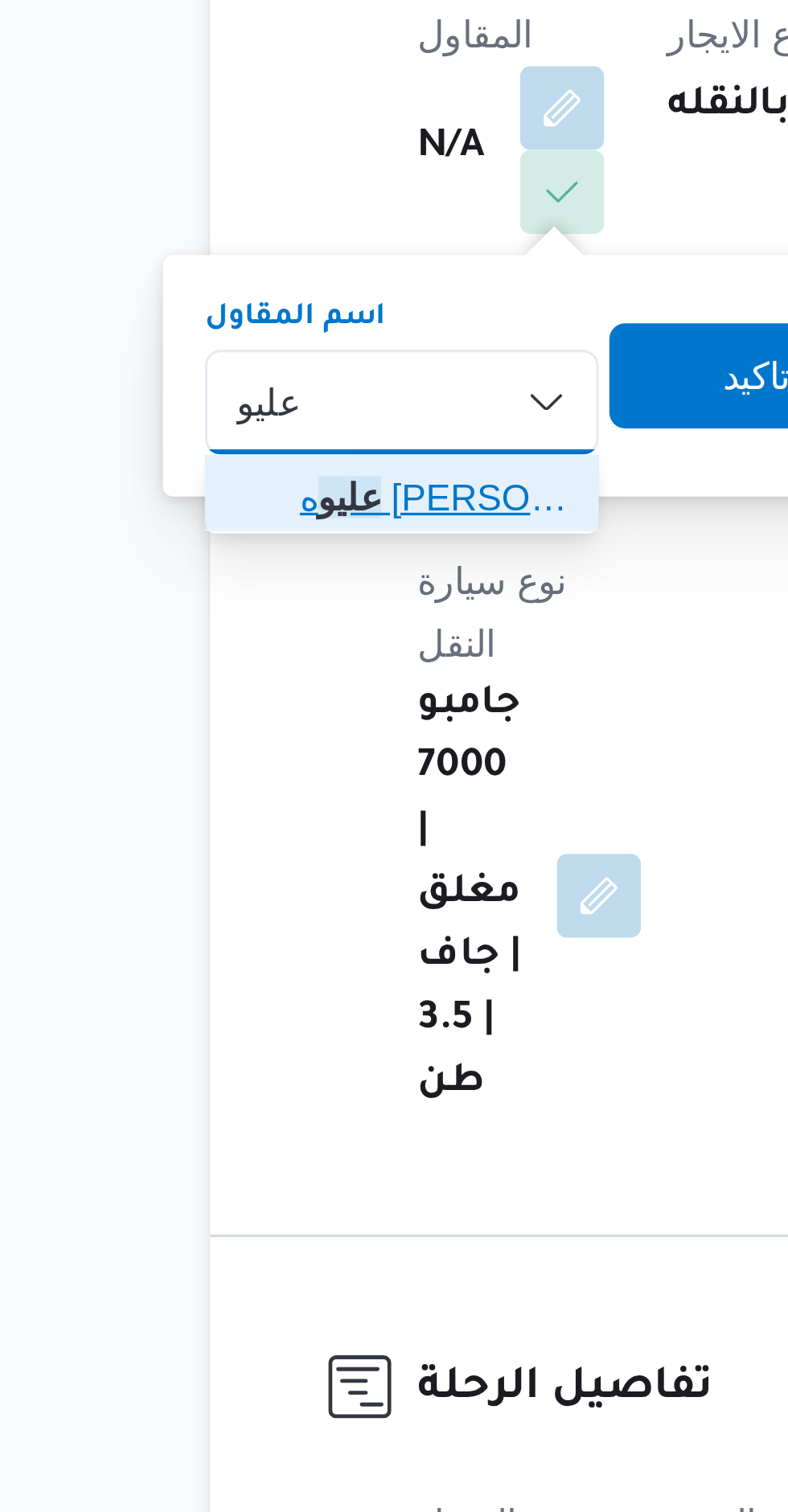
click at [245, 448] on span "عليو ه [PERSON_NAME] [PERSON_NAME]" at bounding box center [276, 440] width 82 height 20
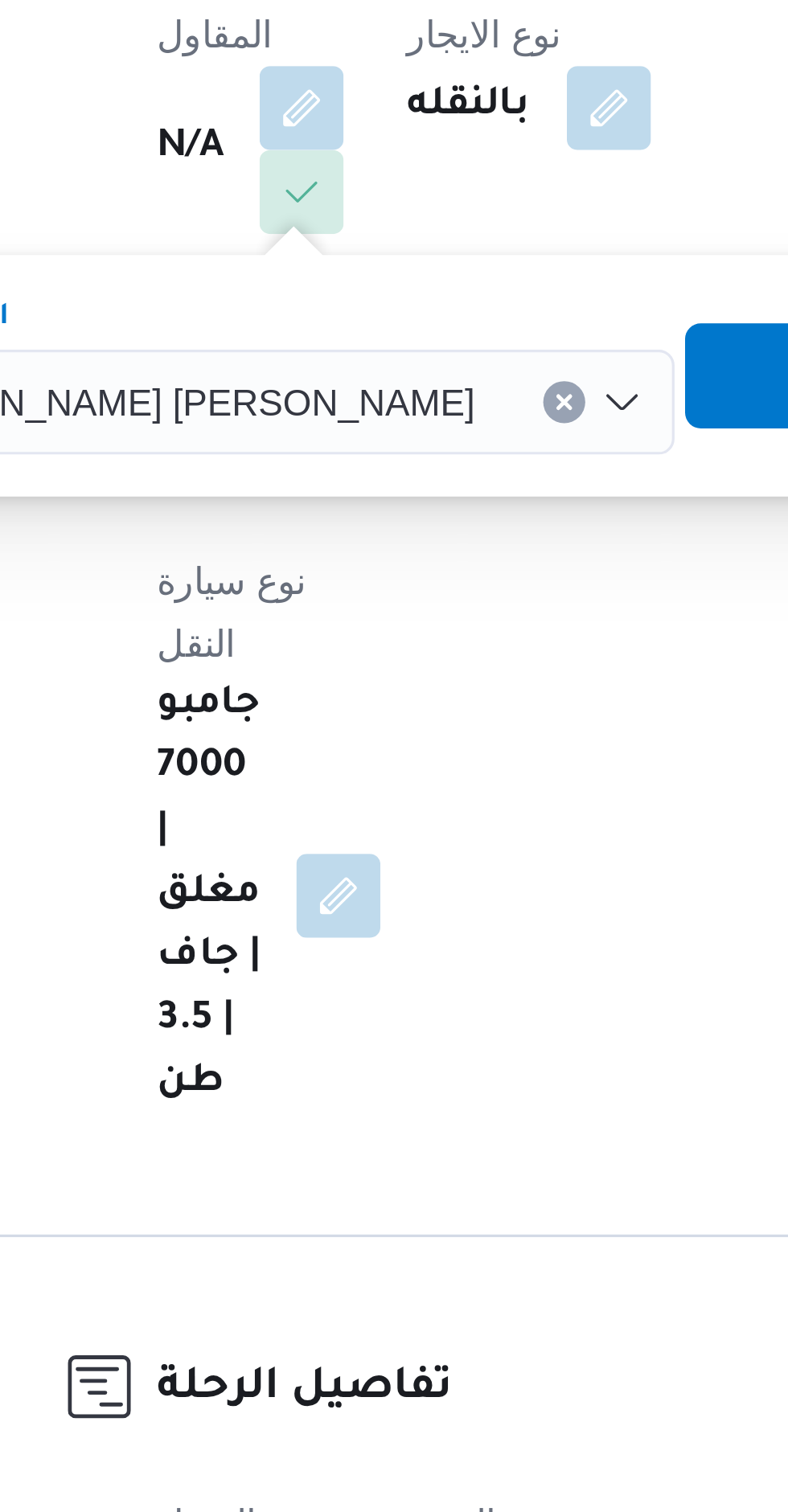
click at [469, 401] on span "تاكيد" at bounding box center [479, 403] width 21 height 20
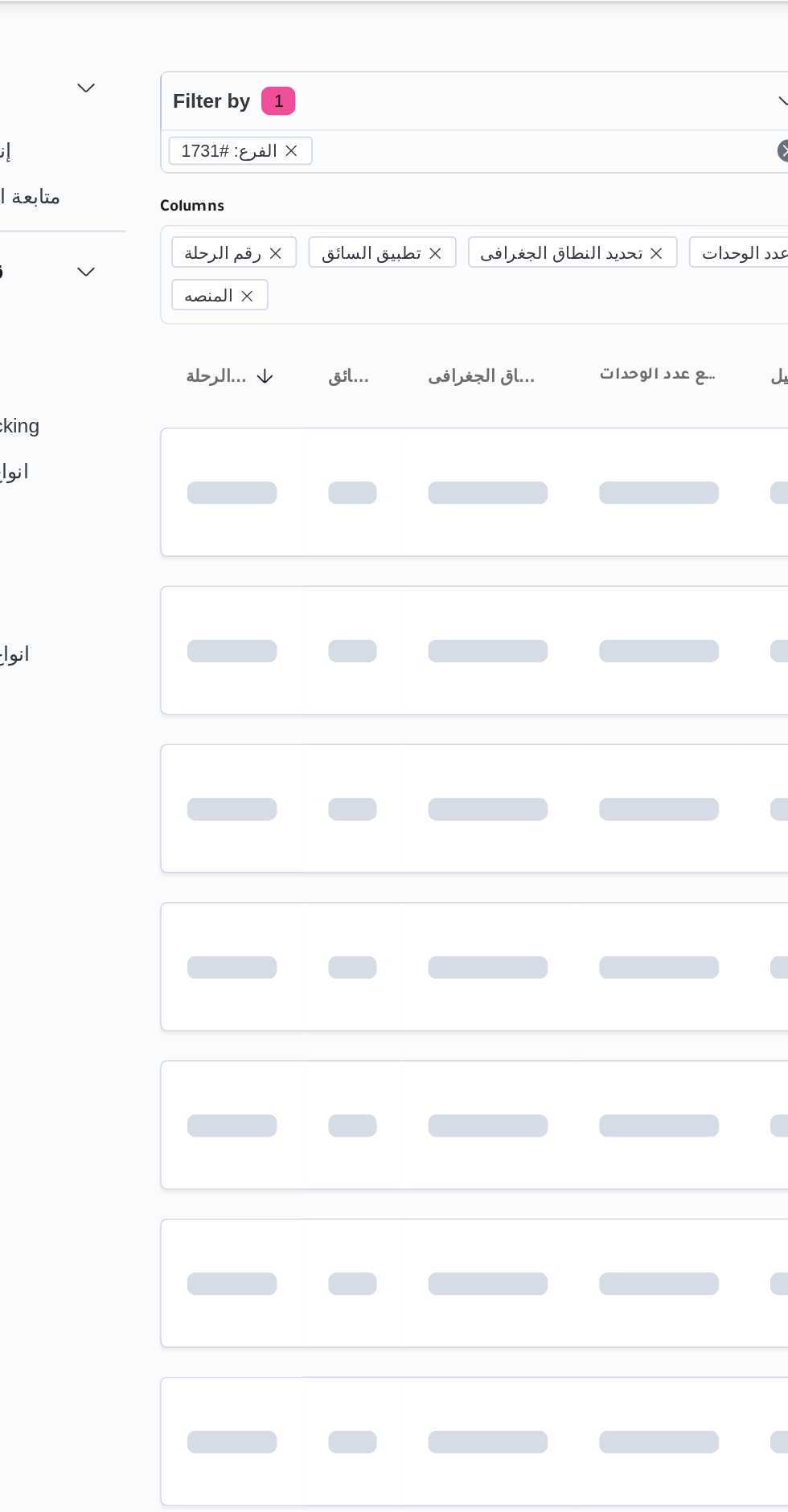
scroll to position [0, 26]
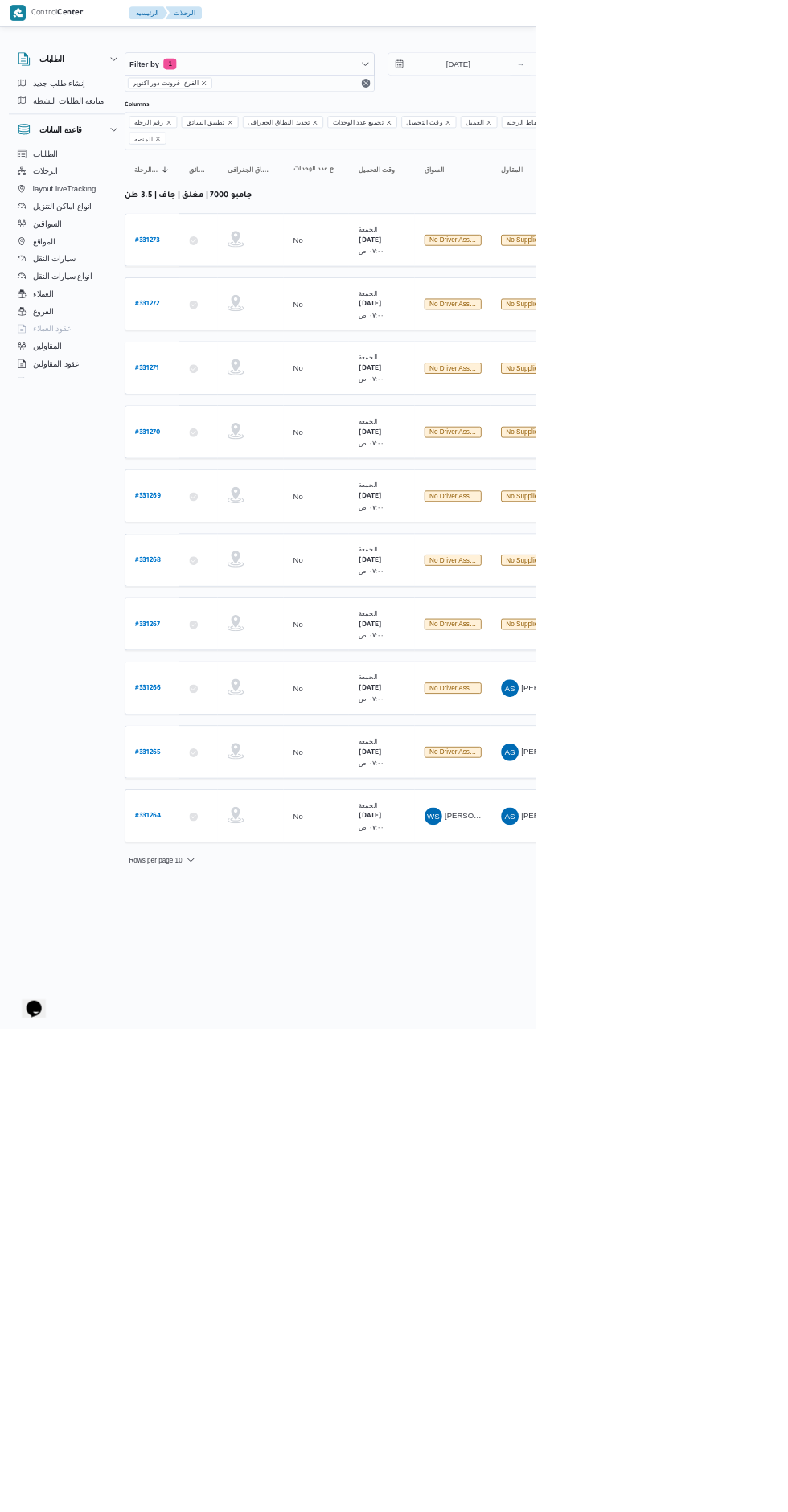
click at [208, 912] on b "# 331267" at bounding box center [216, 917] width 37 height 11
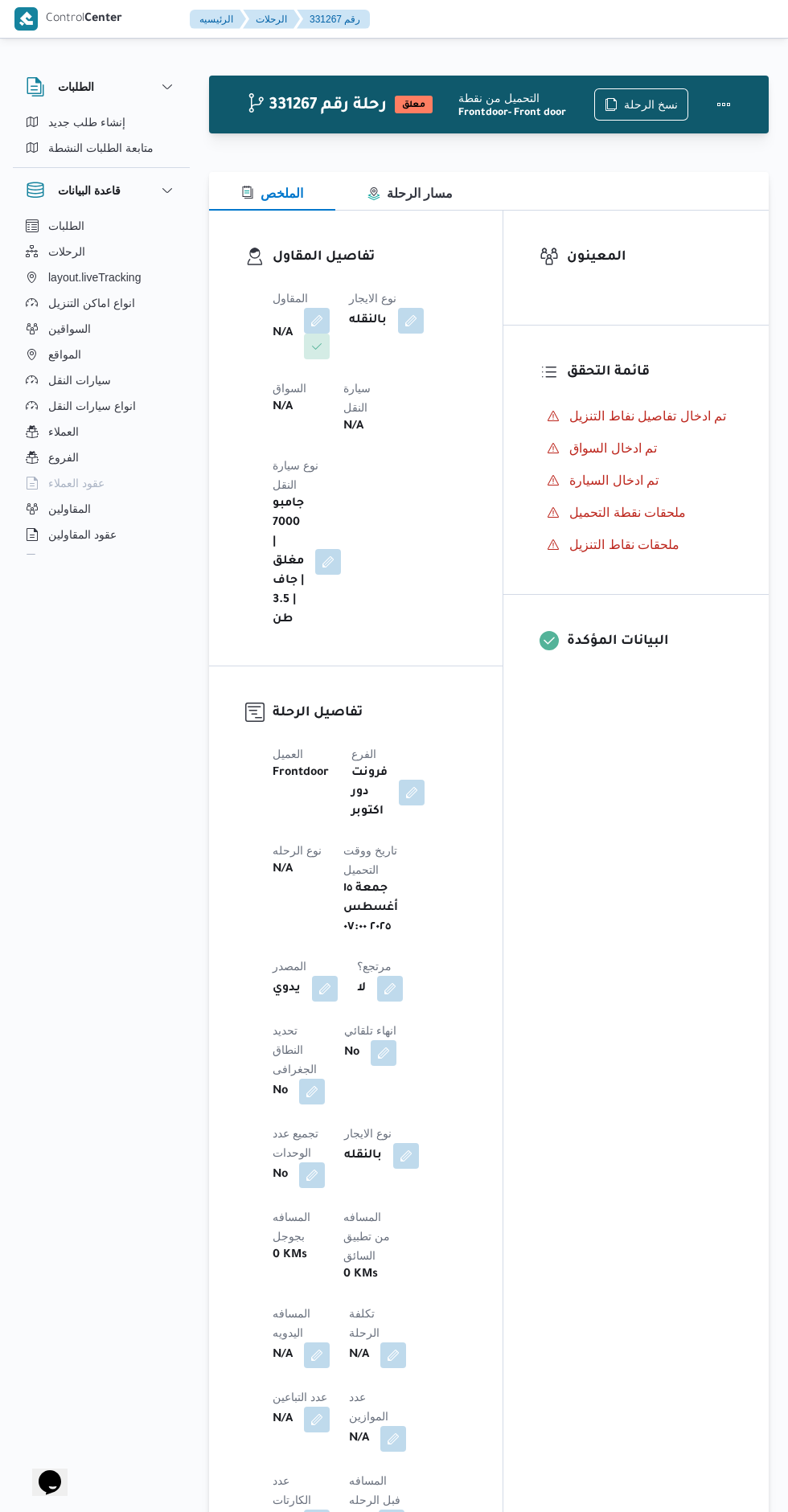
click at [317, 314] on button "button" at bounding box center [317, 321] width 26 height 26
click at [275, 424] on div "Search" at bounding box center [268, 411] width 120 height 33
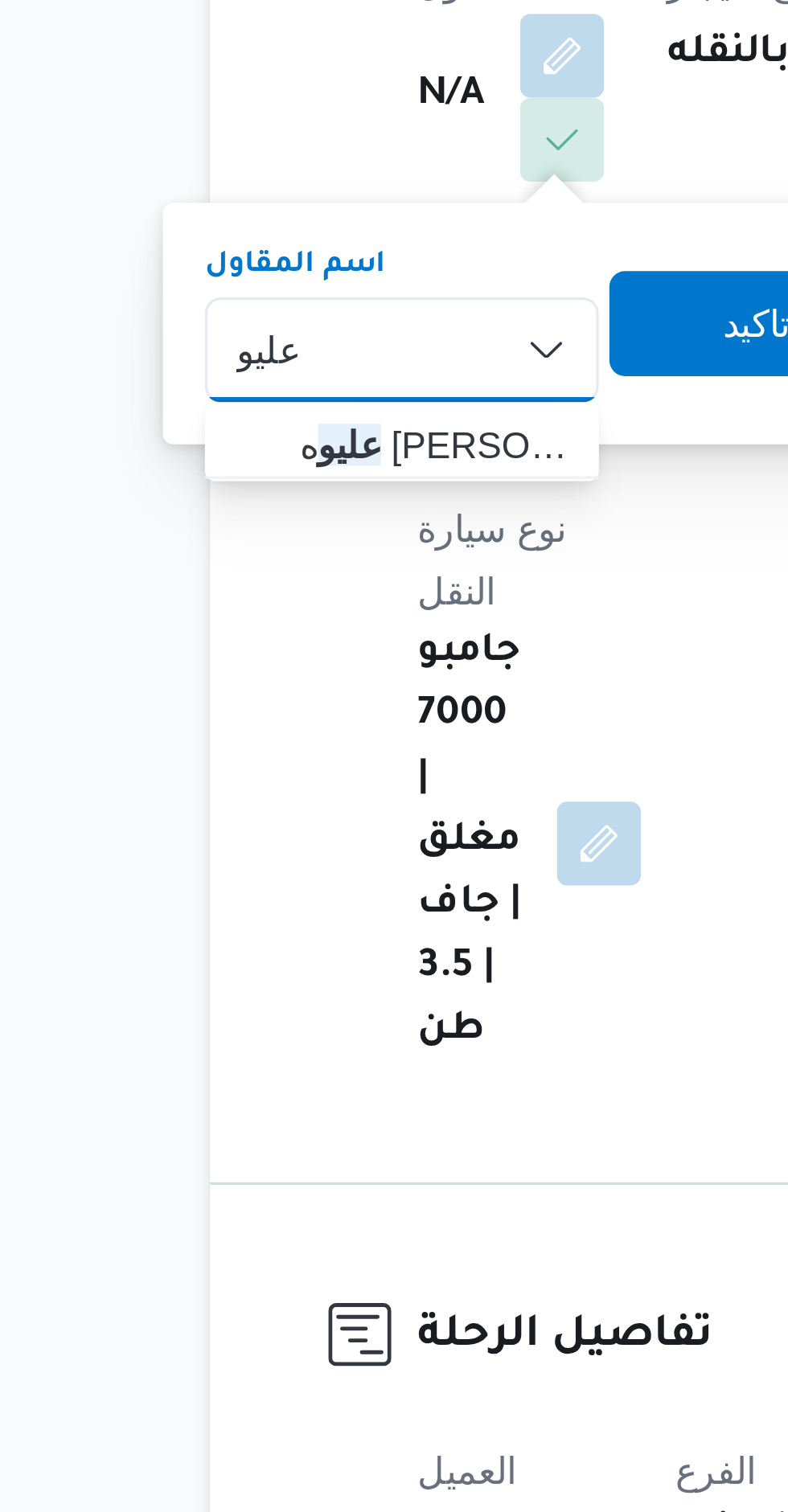
type input "عليو"
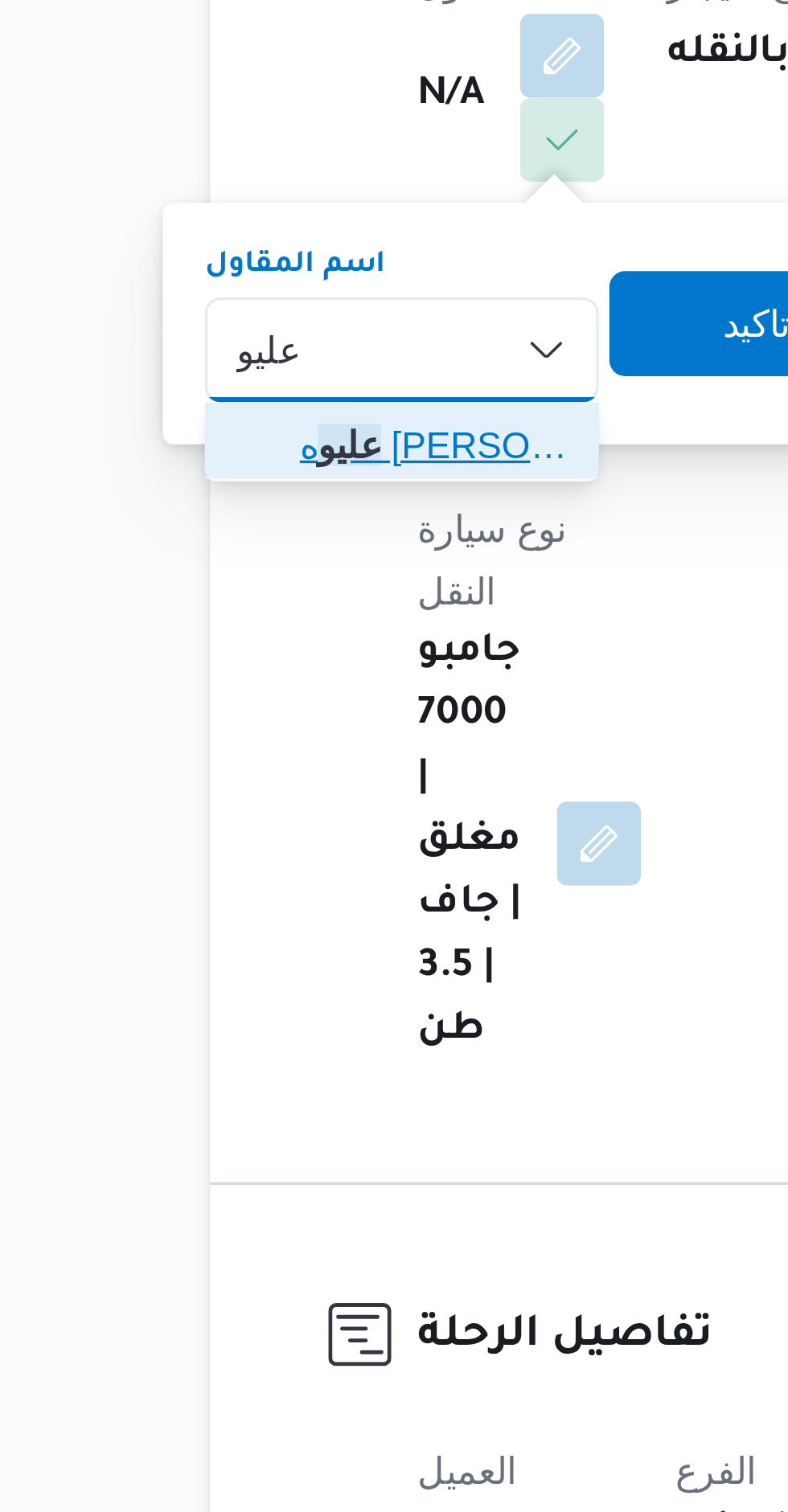
click at [246, 444] on span "عليو ه [PERSON_NAME] [PERSON_NAME]" at bounding box center [276, 440] width 82 height 20
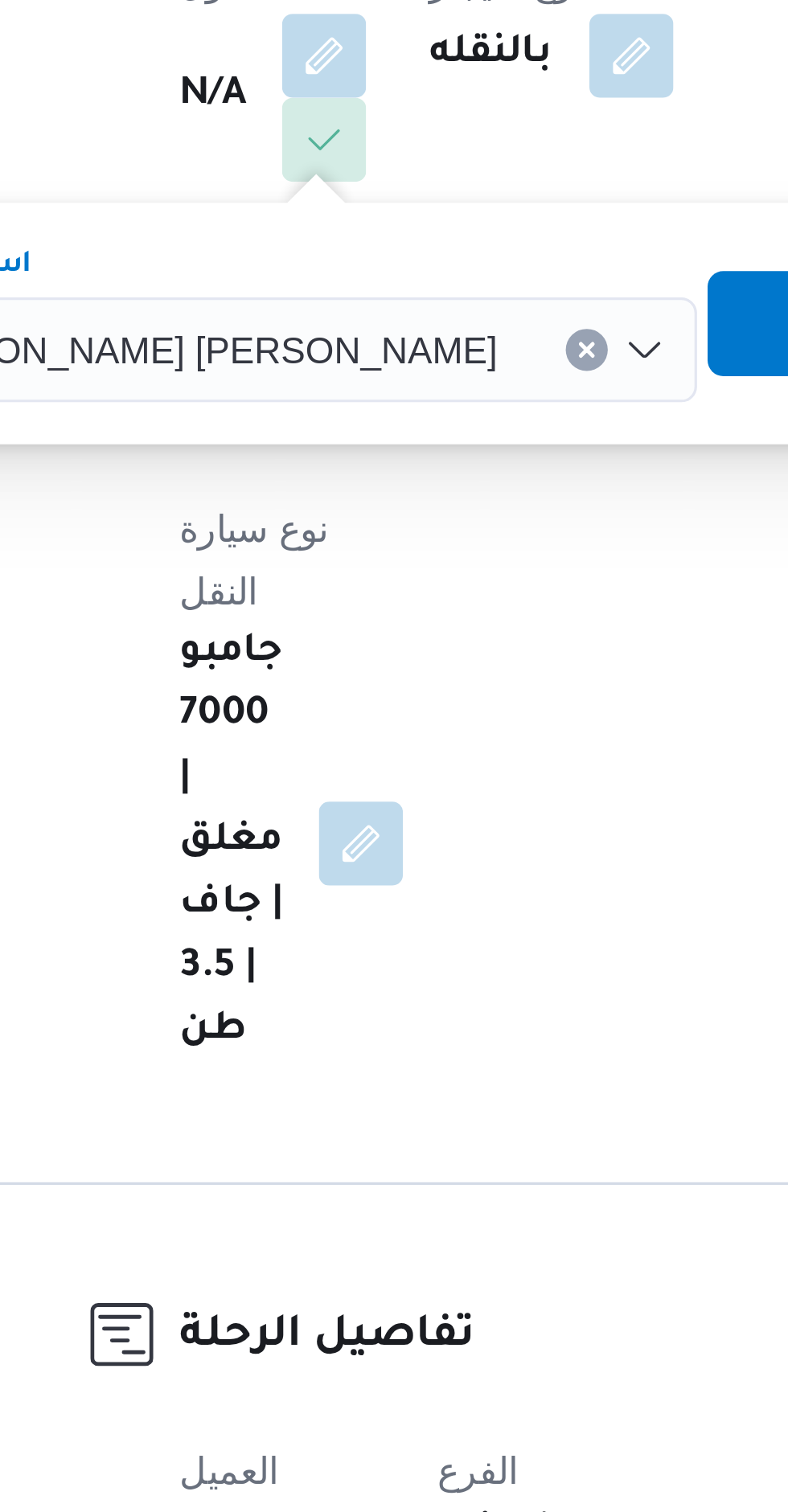
click at [434, 401] on span "تاكيد" at bounding box center [479, 403] width 90 height 33
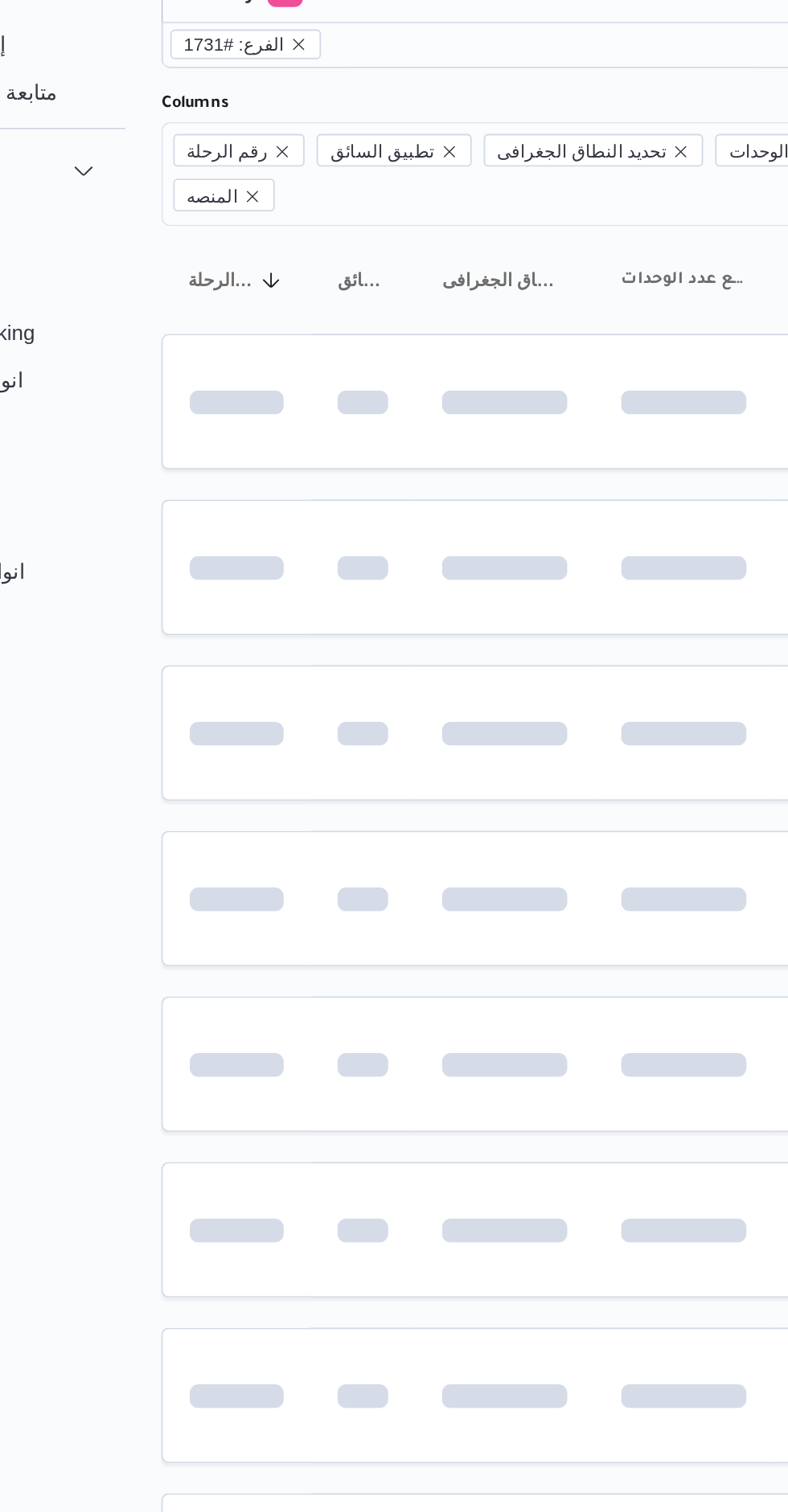
scroll to position [0, 26]
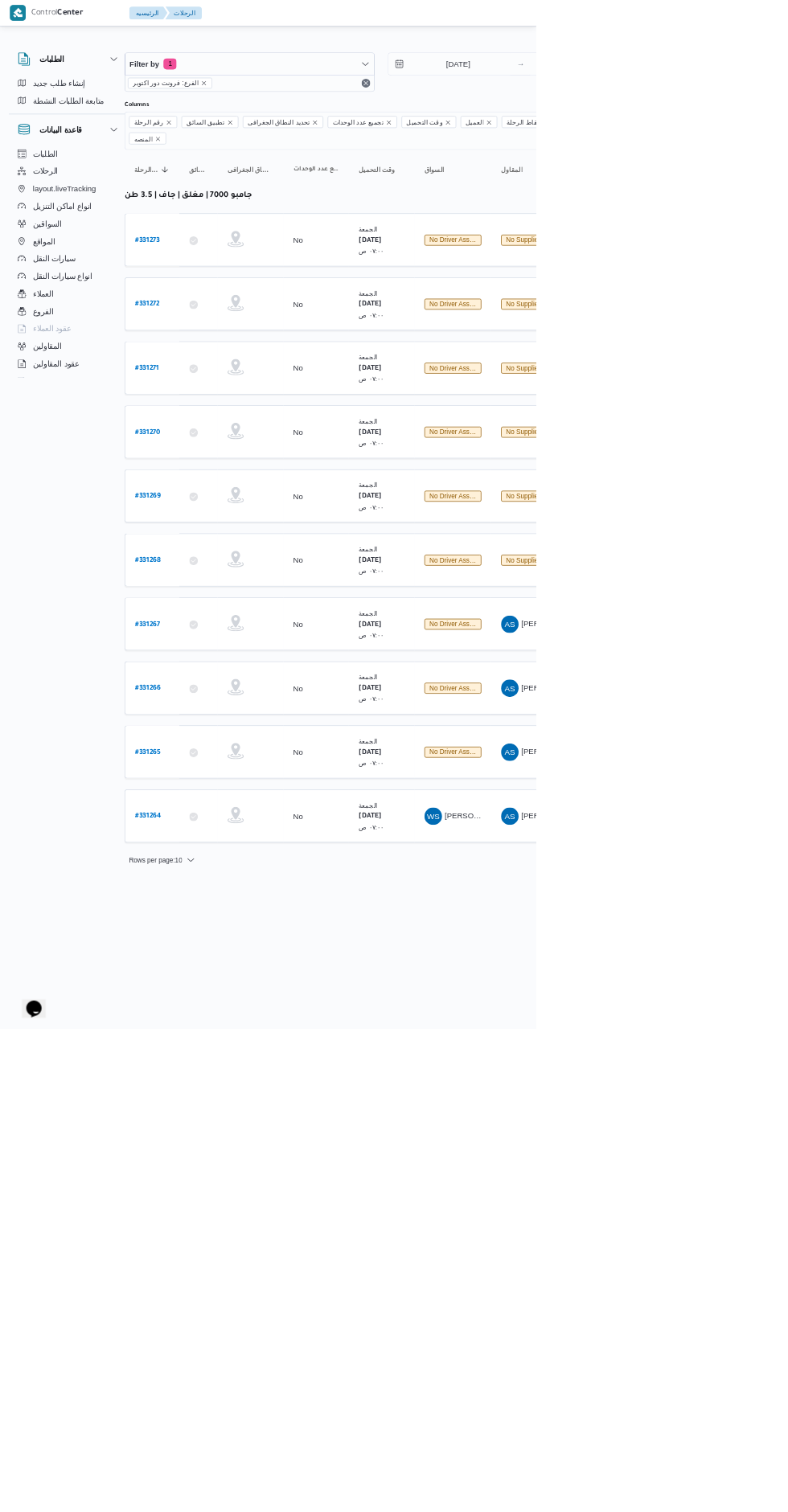
click at [217, 818] on b "# 331268" at bounding box center [217, 823] width 38 height 11
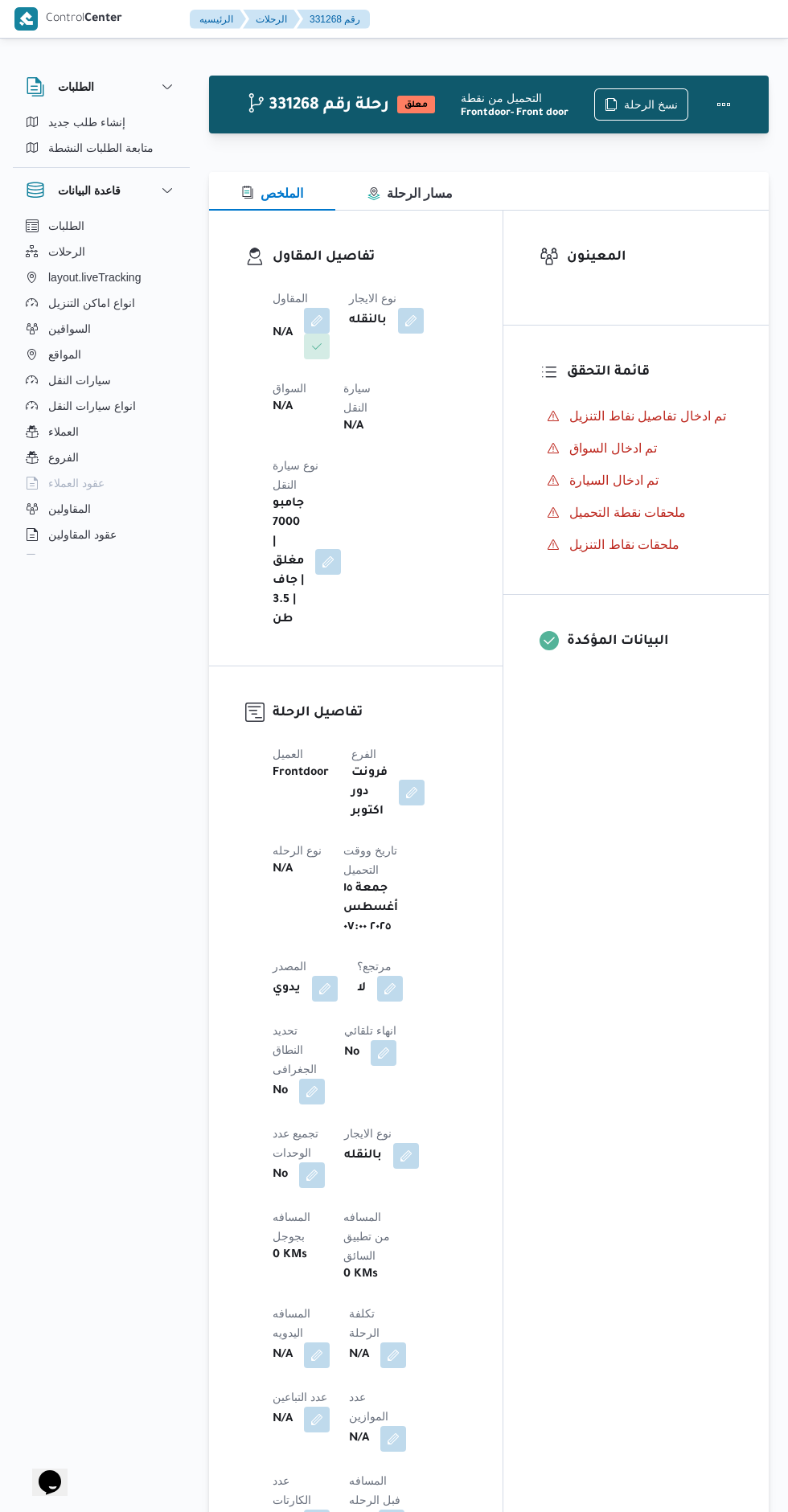
click at [313, 314] on button "button" at bounding box center [317, 321] width 26 height 26
click at [264, 400] on div "Search" at bounding box center [268, 411] width 120 height 33
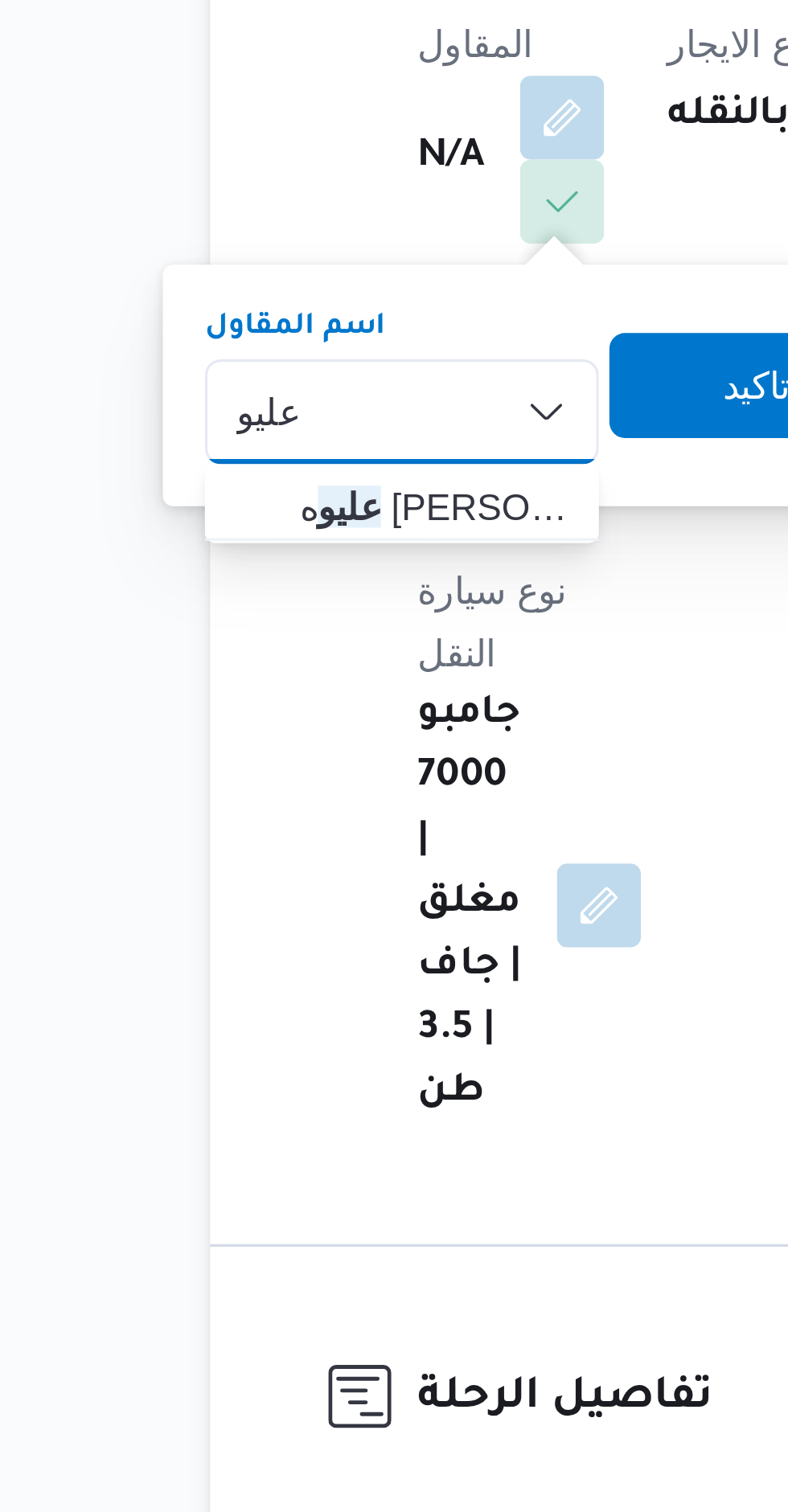
type input "عليو"
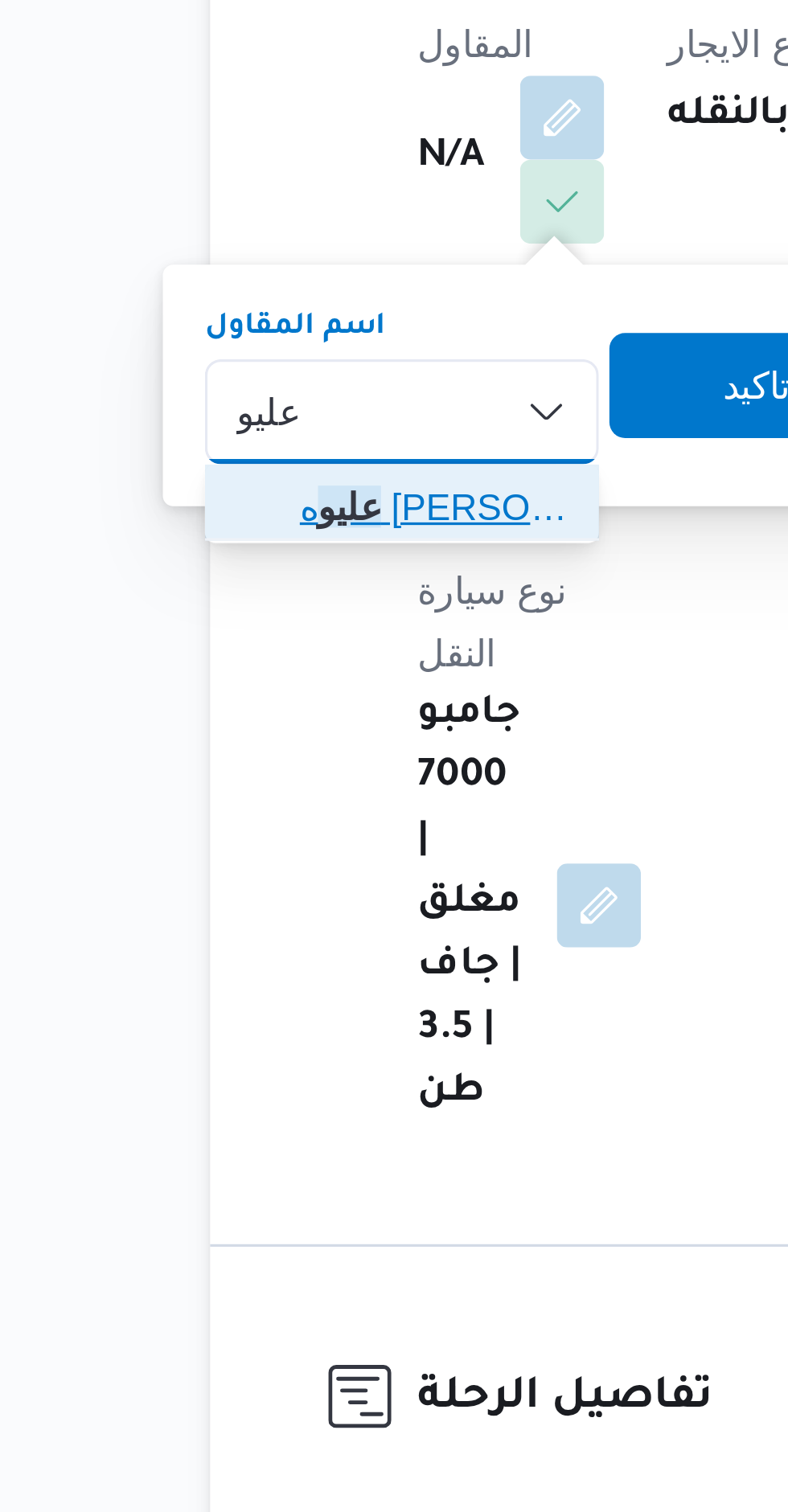
click at [236, 438] on span "عليو ه [PERSON_NAME] [PERSON_NAME]" at bounding box center [276, 440] width 82 height 20
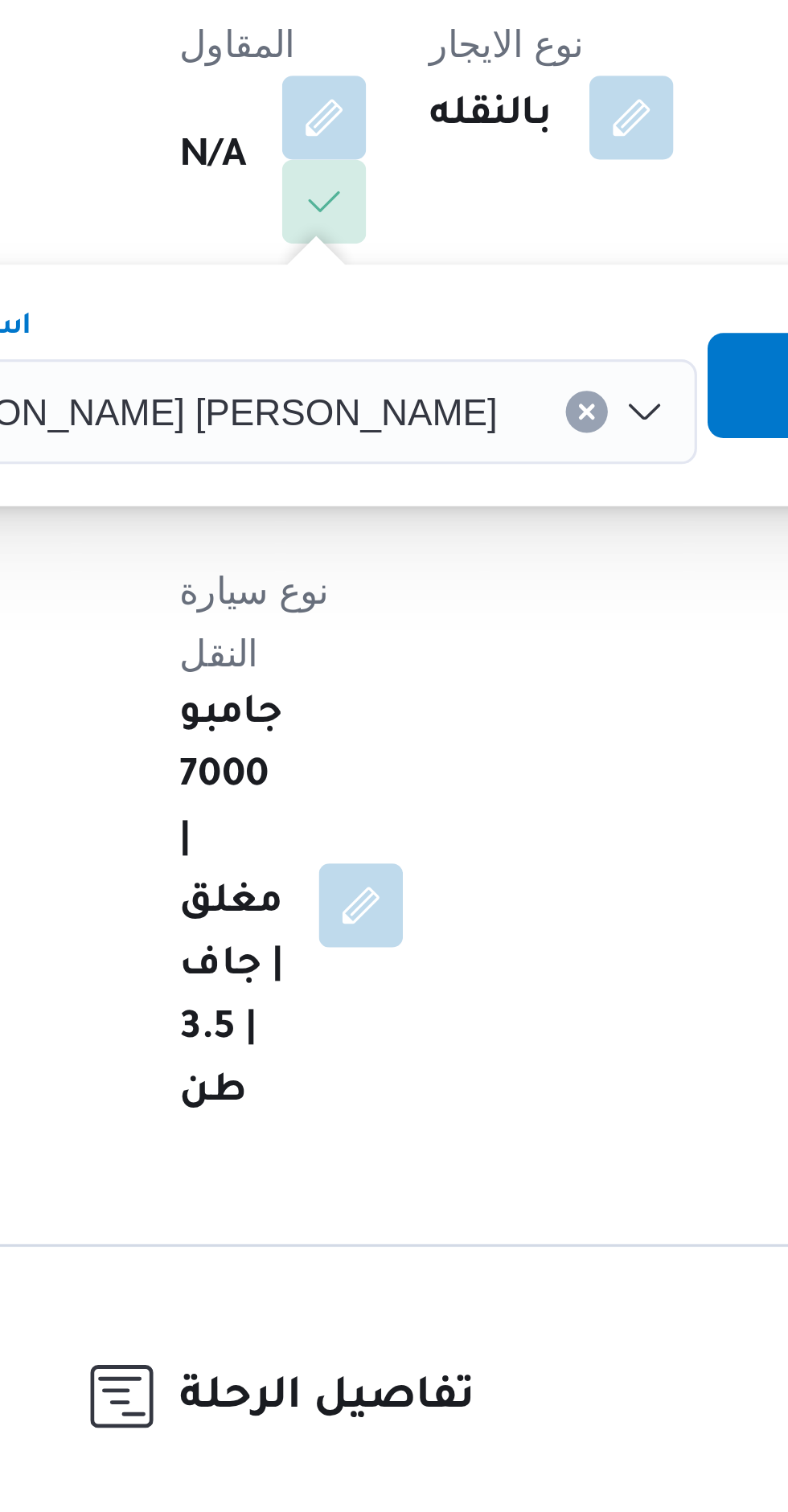
click at [434, 398] on span "تاكيد" at bounding box center [479, 403] width 90 height 33
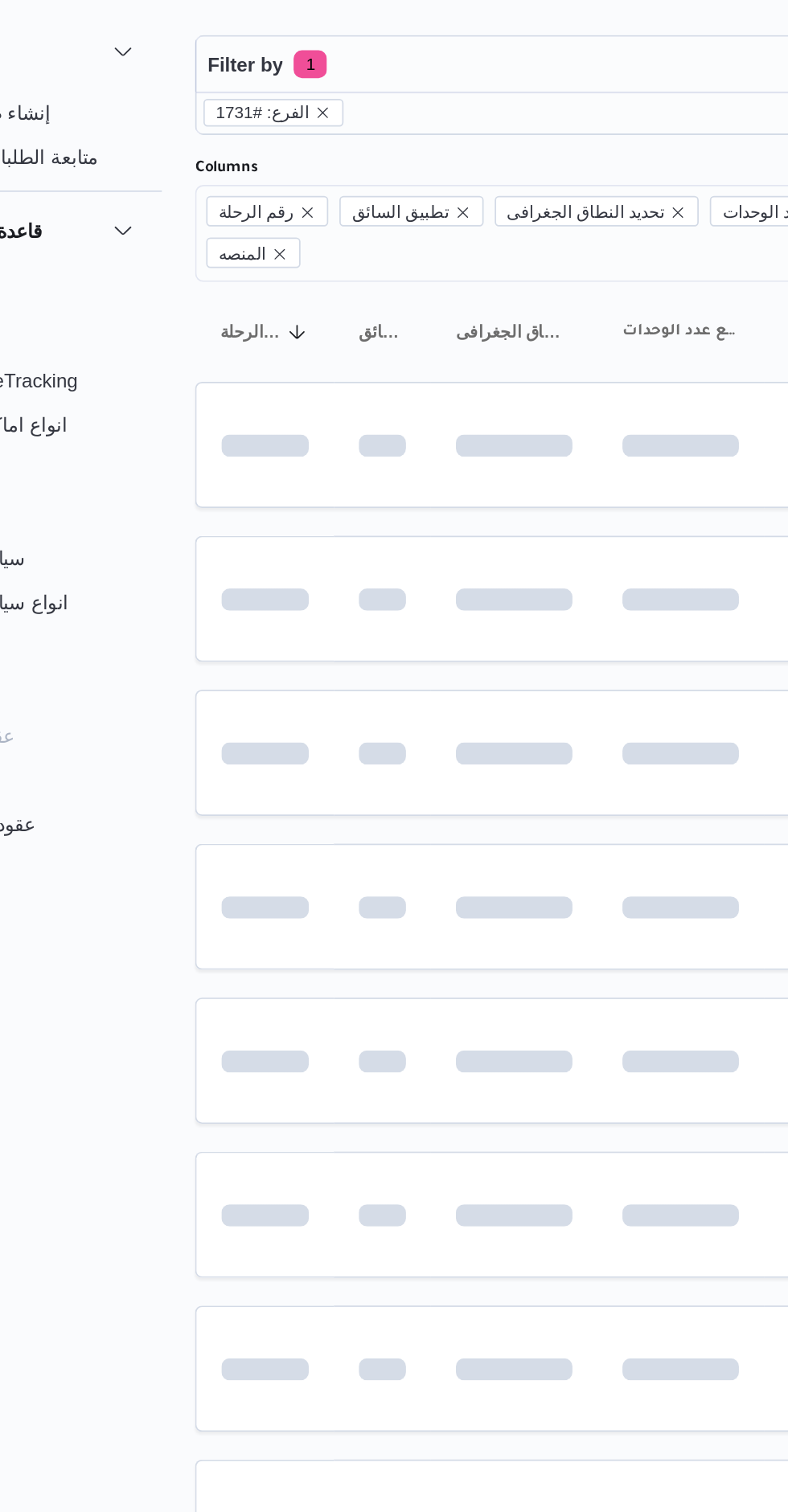
scroll to position [0, 26]
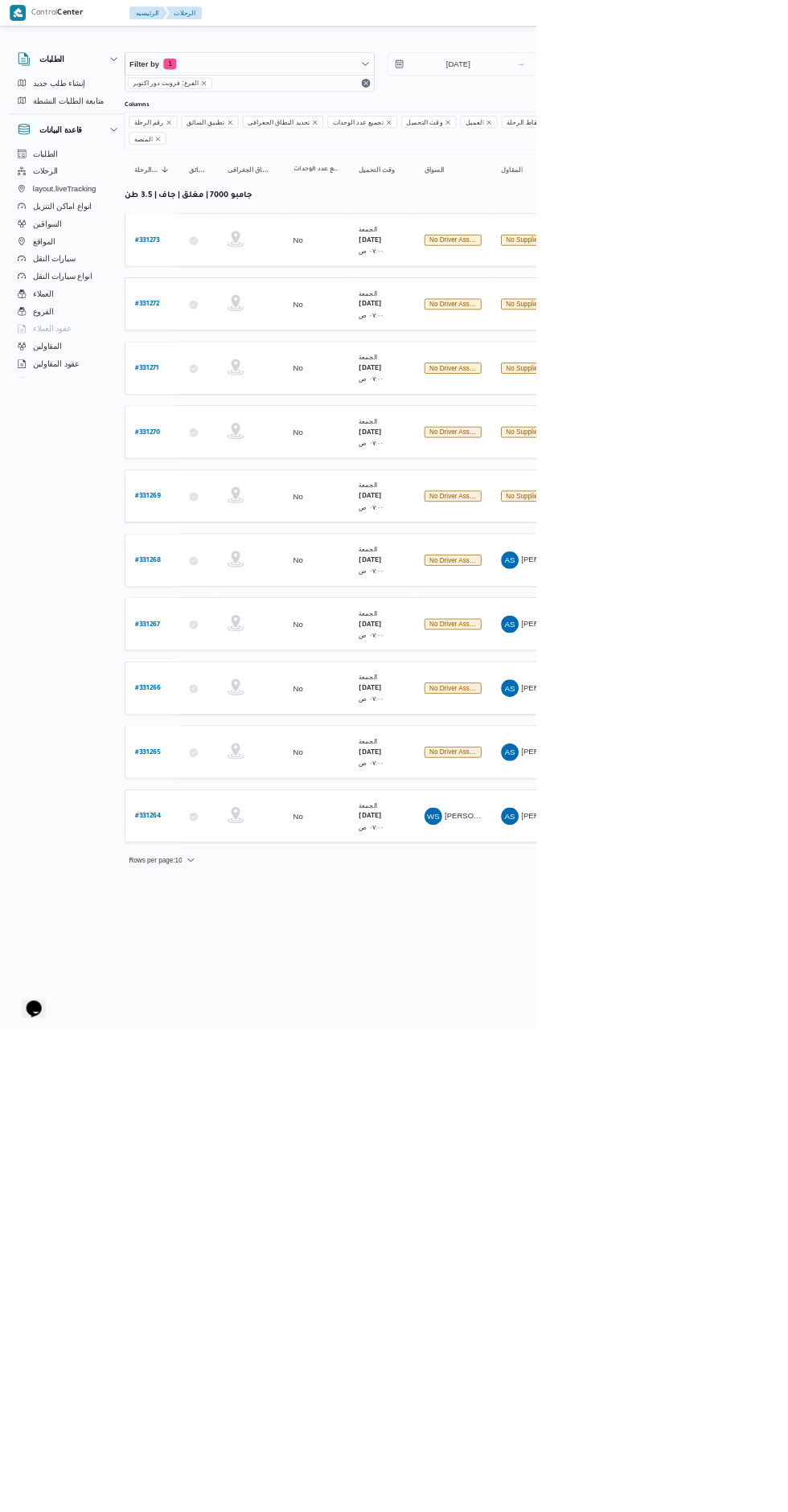
click at [671, 1191] on span "[PERSON_NAME] على" at bounding box center [711, 1197] width 116 height 13
click at [223, 718] on link "# 331269" at bounding box center [217, 728] width 38 height 22
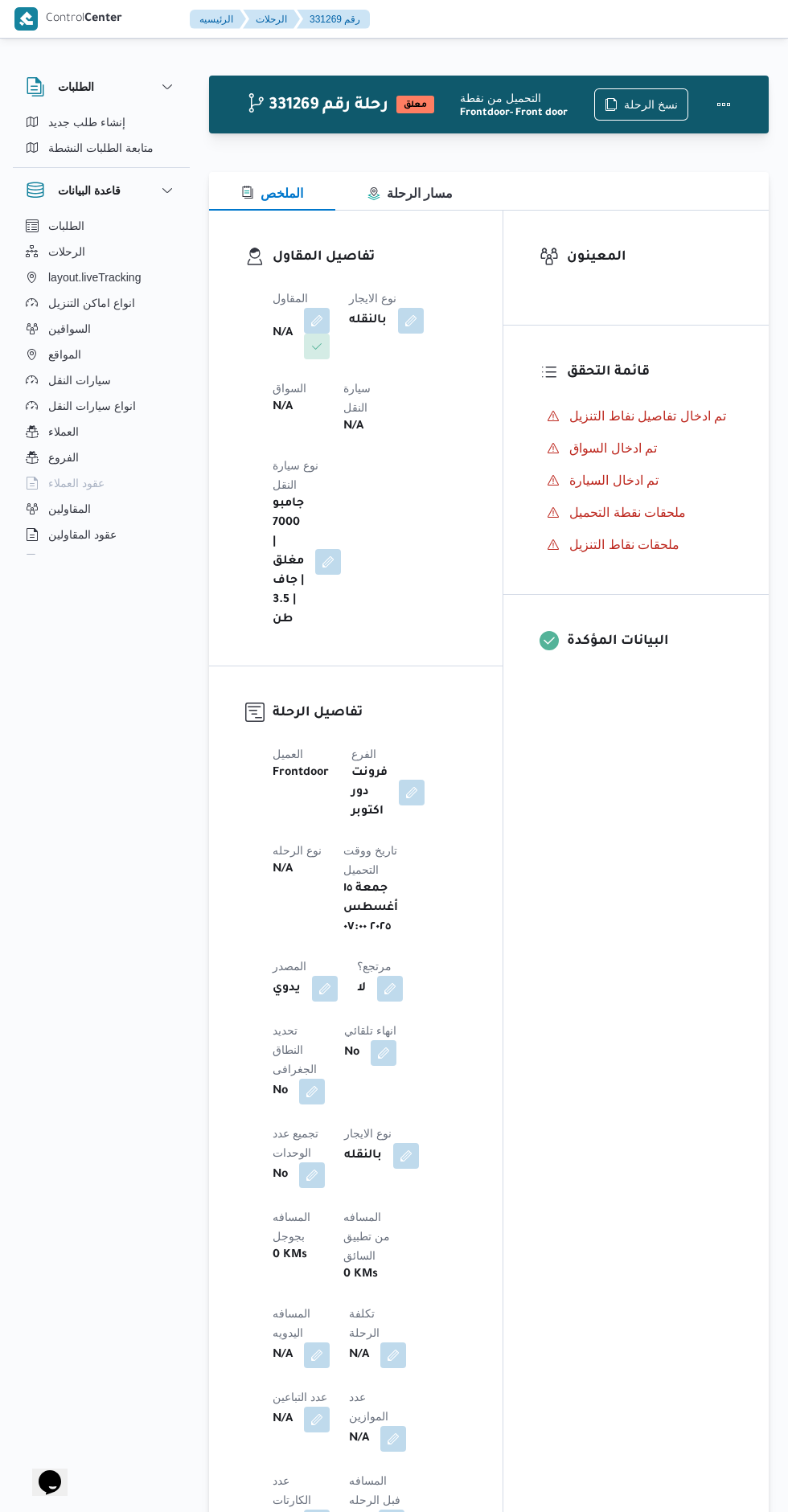
click at [318, 317] on button "button" at bounding box center [317, 321] width 26 height 26
click at [273, 414] on div "Search" at bounding box center [268, 411] width 120 height 33
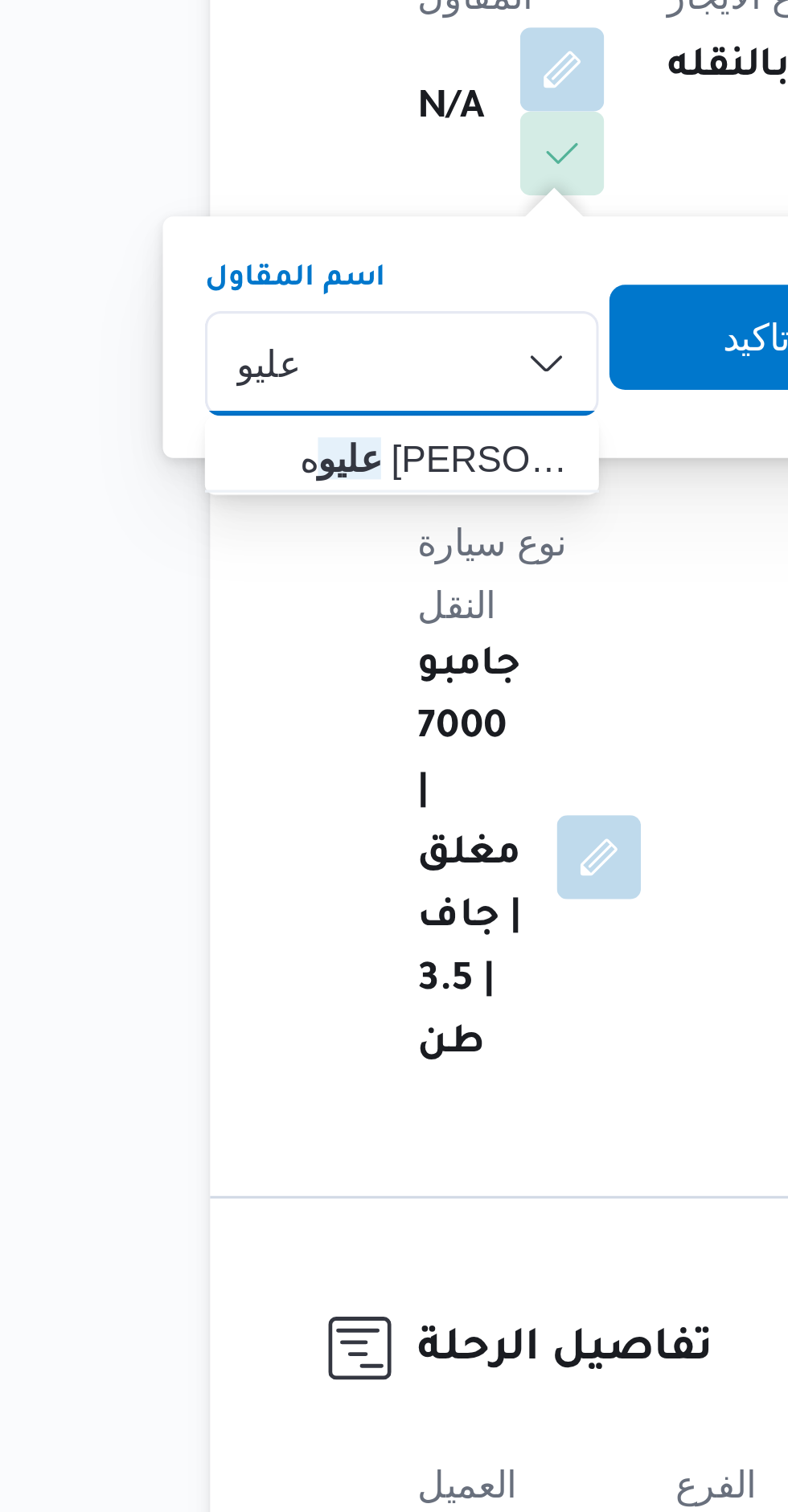
type input "عليو"
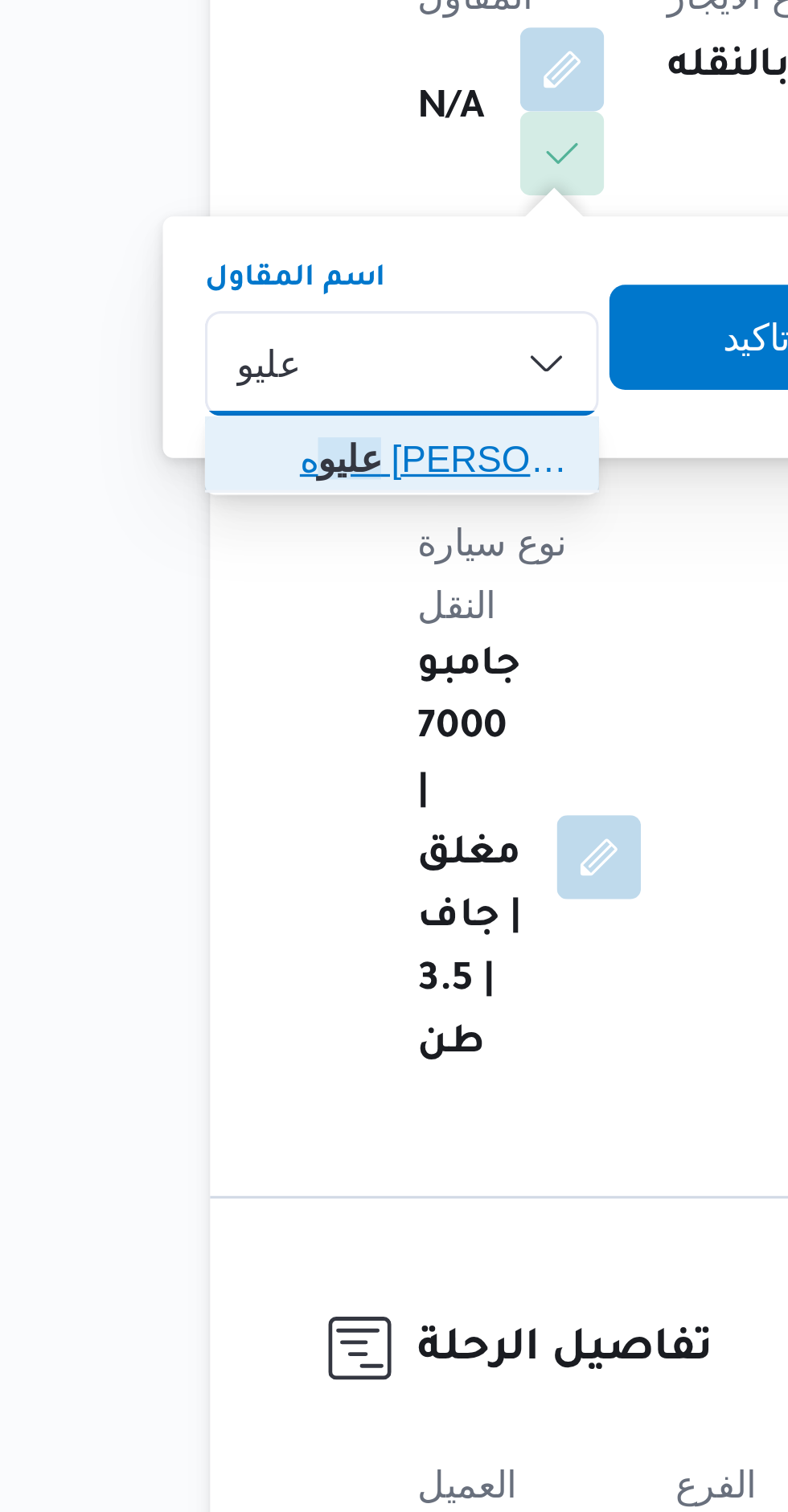
click at [240, 444] on span "عليو ه [PERSON_NAME] [PERSON_NAME]" at bounding box center [276, 440] width 82 height 20
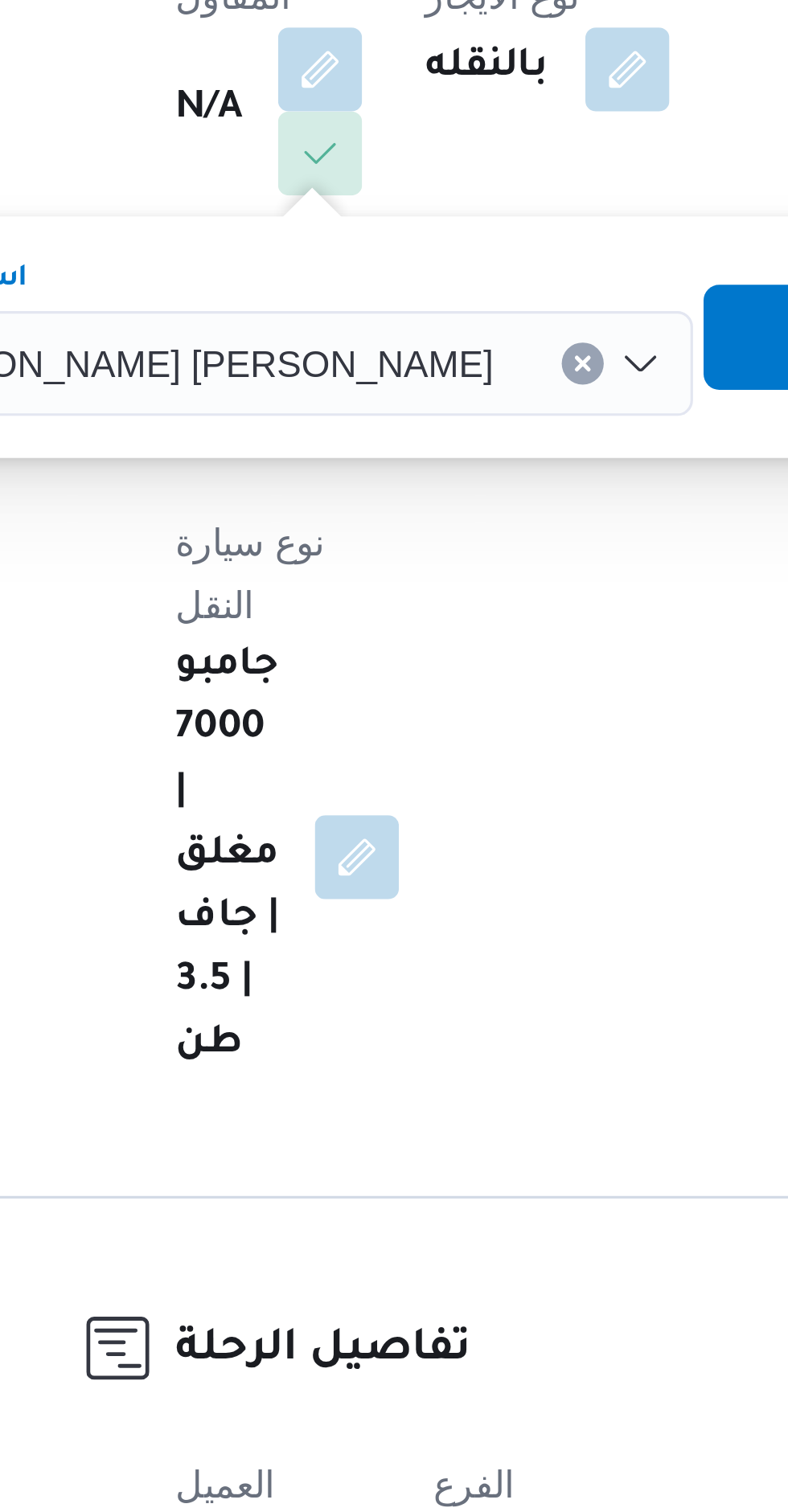
click at [434, 400] on span "تاكيد" at bounding box center [479, 403] width 90 height 33
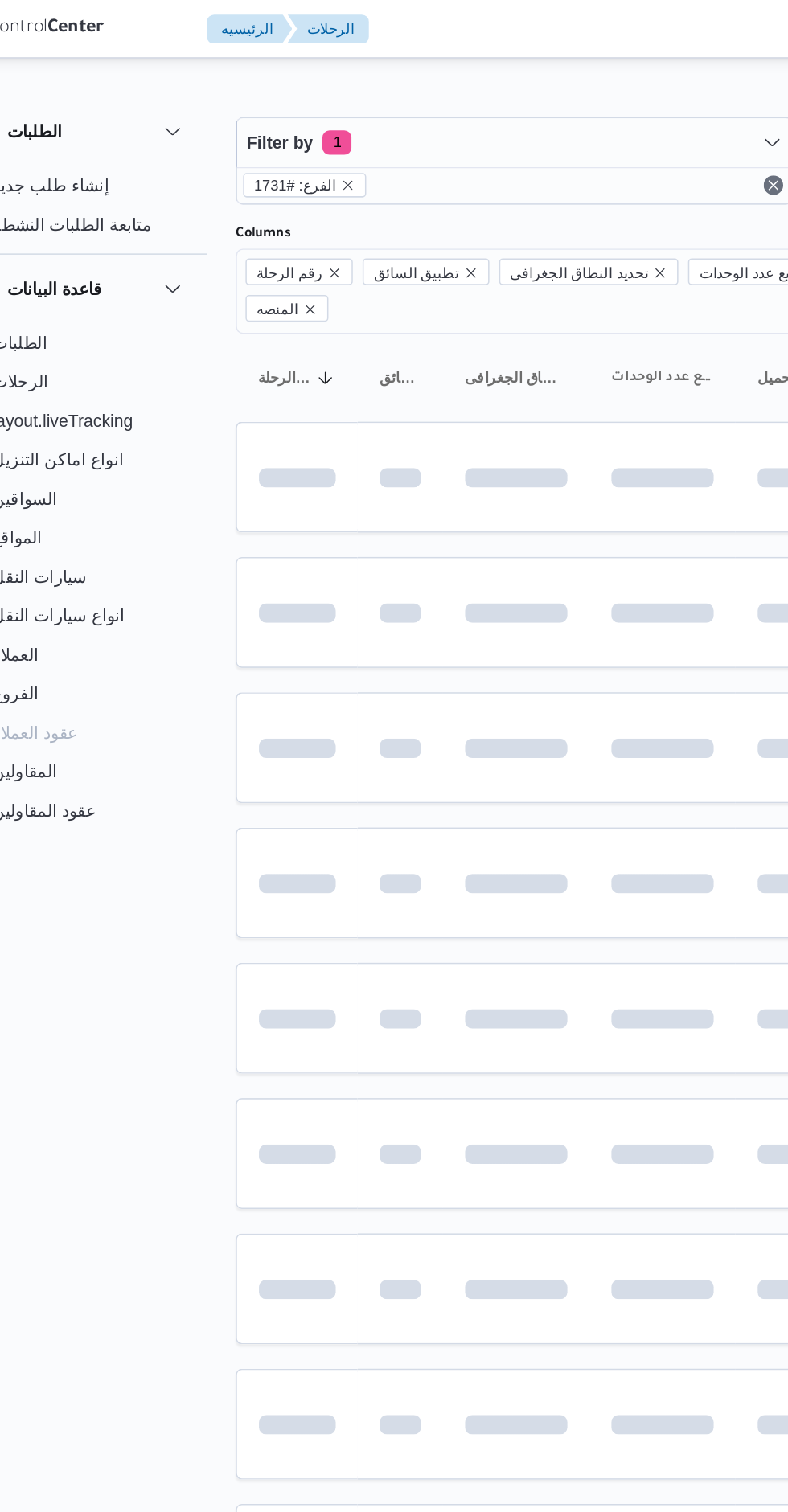
scroll to position [0, 26]
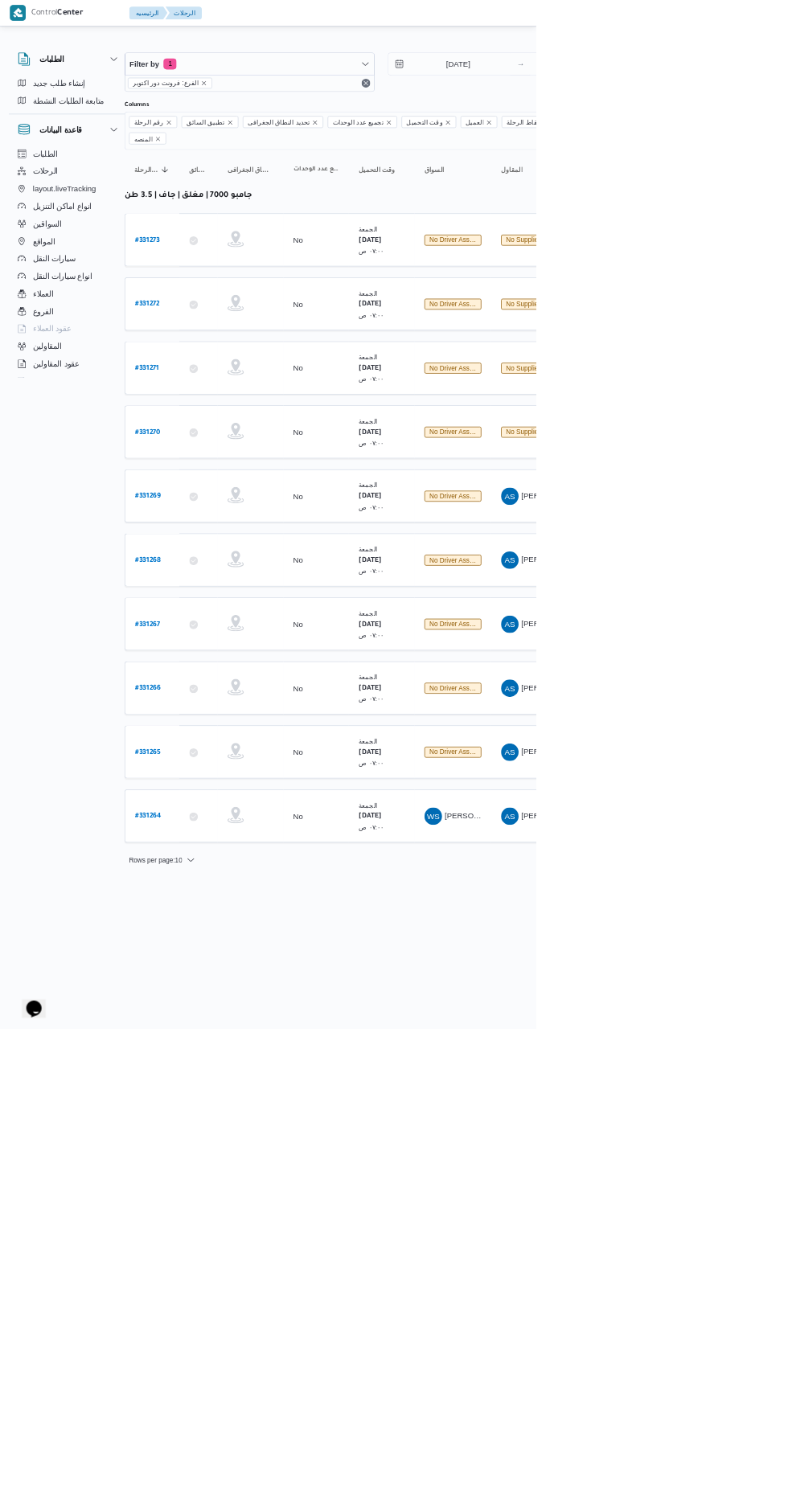
click at [220, 718] on link "# 331269" at bounding box center [217, 728] width 38 height 22
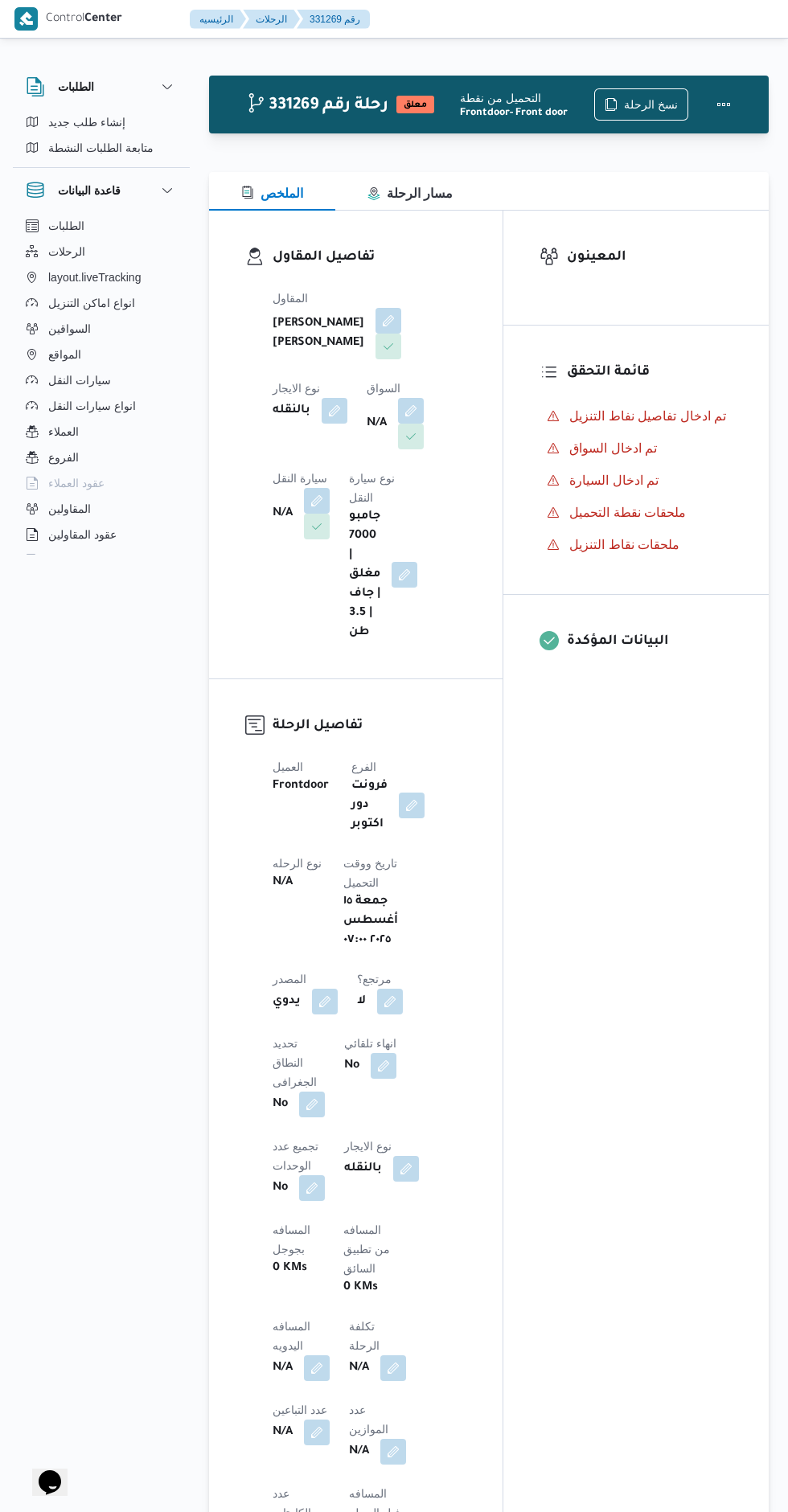
click at [375, 334] on button "button" at bounding box center [388, 321] width 26 height 26
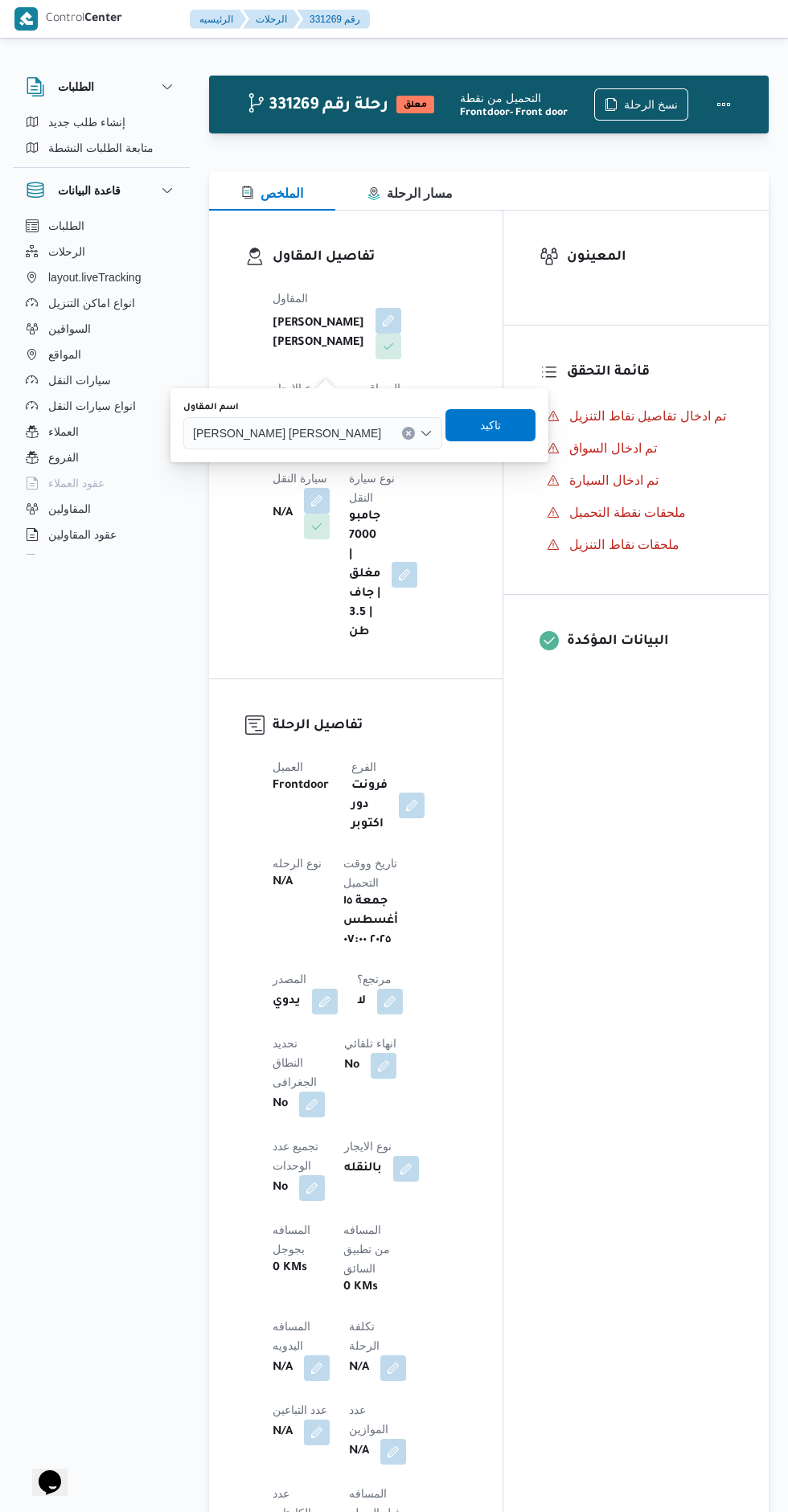
click at [276, 431] on span "[PERSON_NAME] [PERSON_NAME]" at bounding box center [286, 432] width 189 height 18
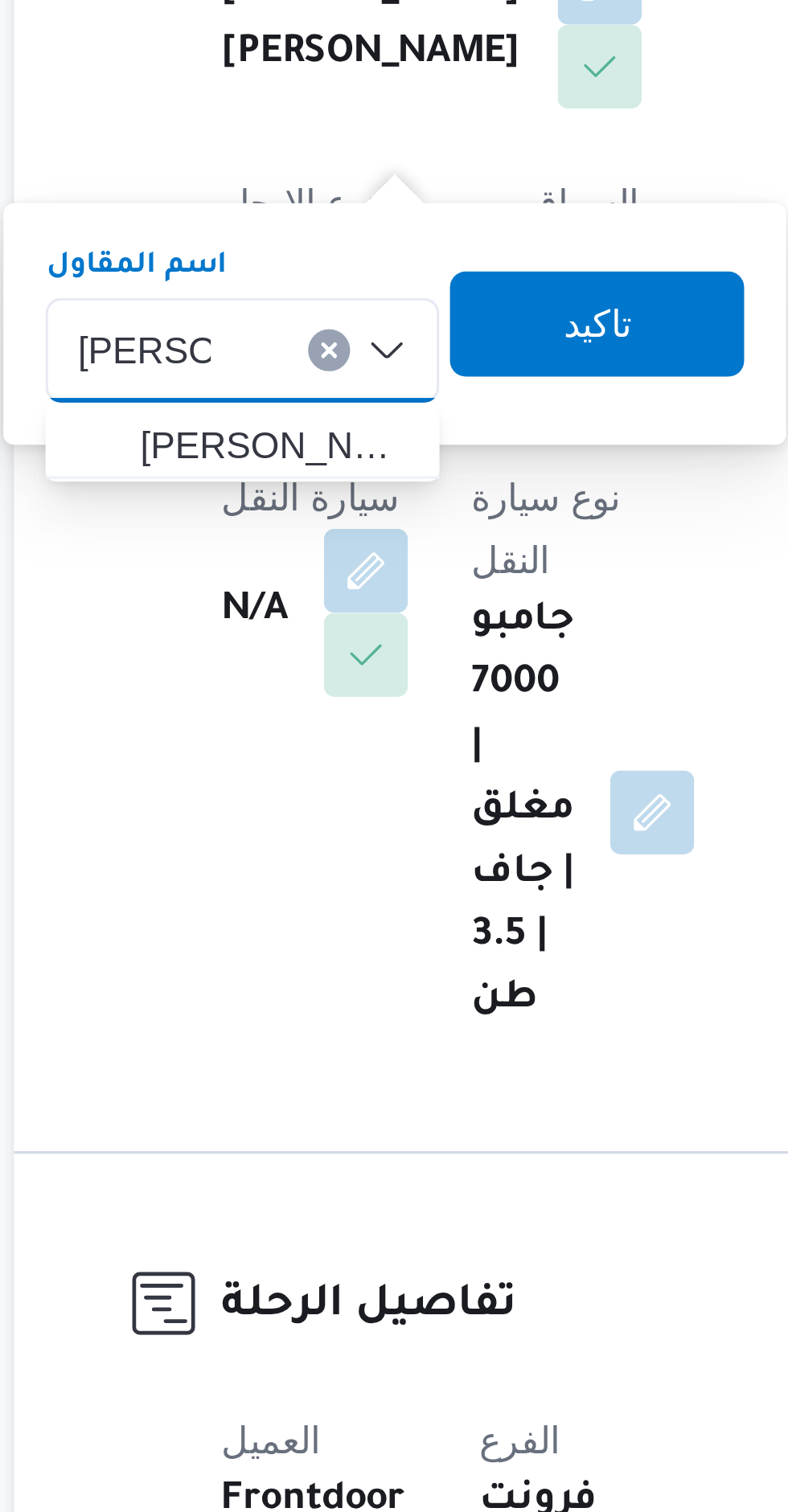
type input "[PERSON_NAME]"
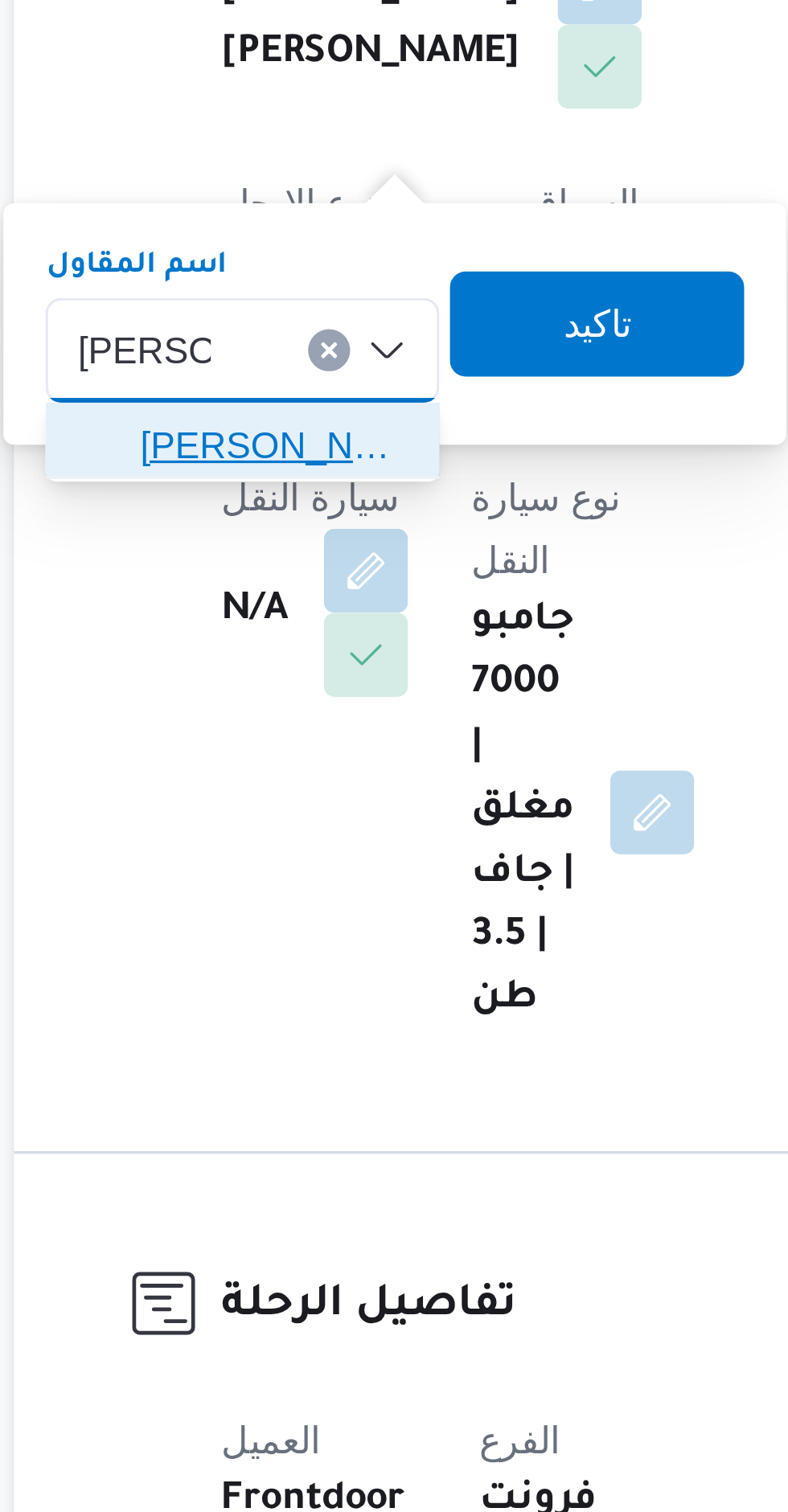
click at [261, 461] on span "[PERSON_NAME]" at bounding box center [288, 462] width 82 height 20
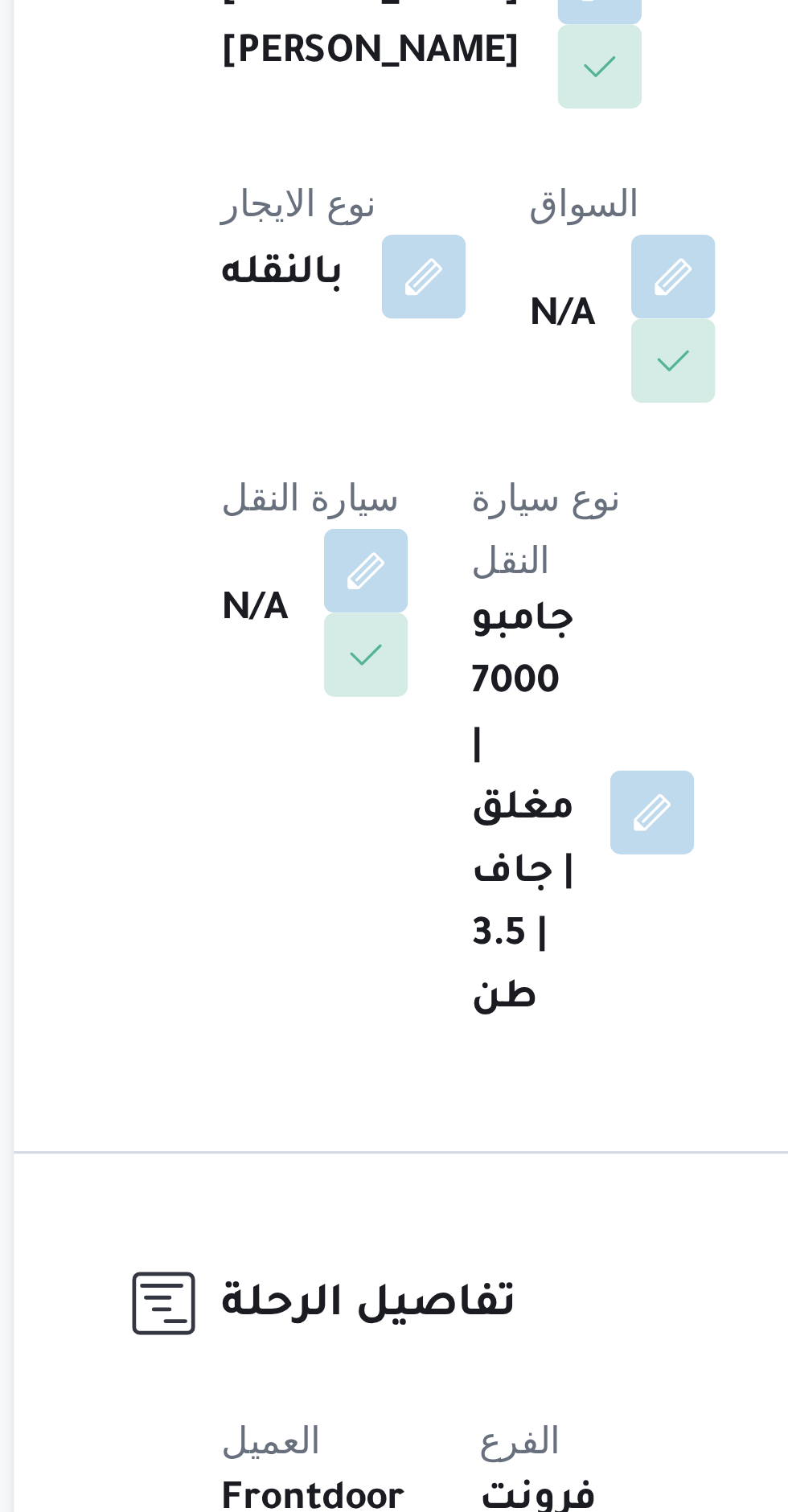
click at [348, 379] on div "نوع الايجار بالنقله" at bounding box center [310, 415] width 75 height 71
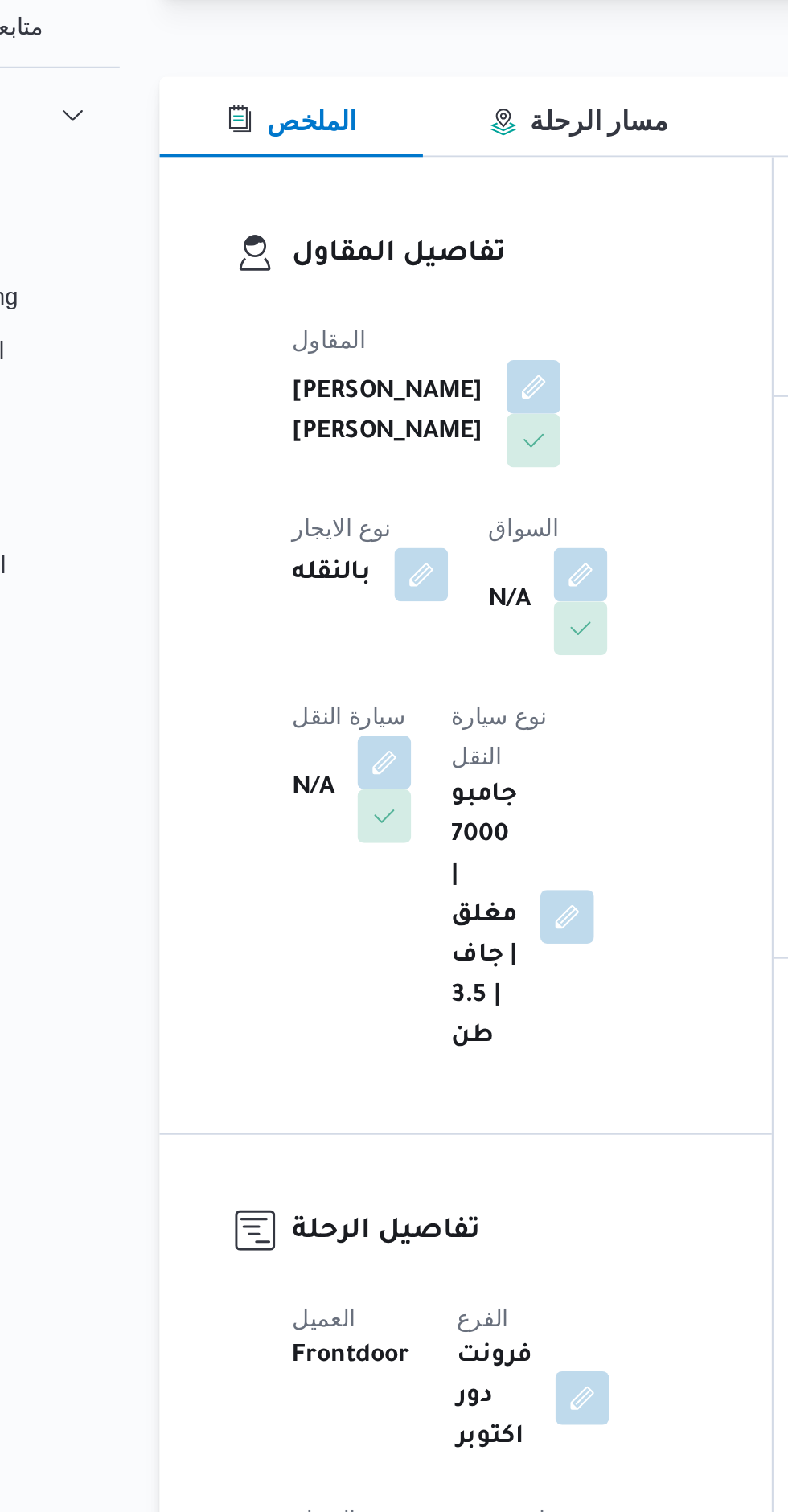
click at [375, 334] on button "button" at bounding box center [388, 321] width 26 height 26
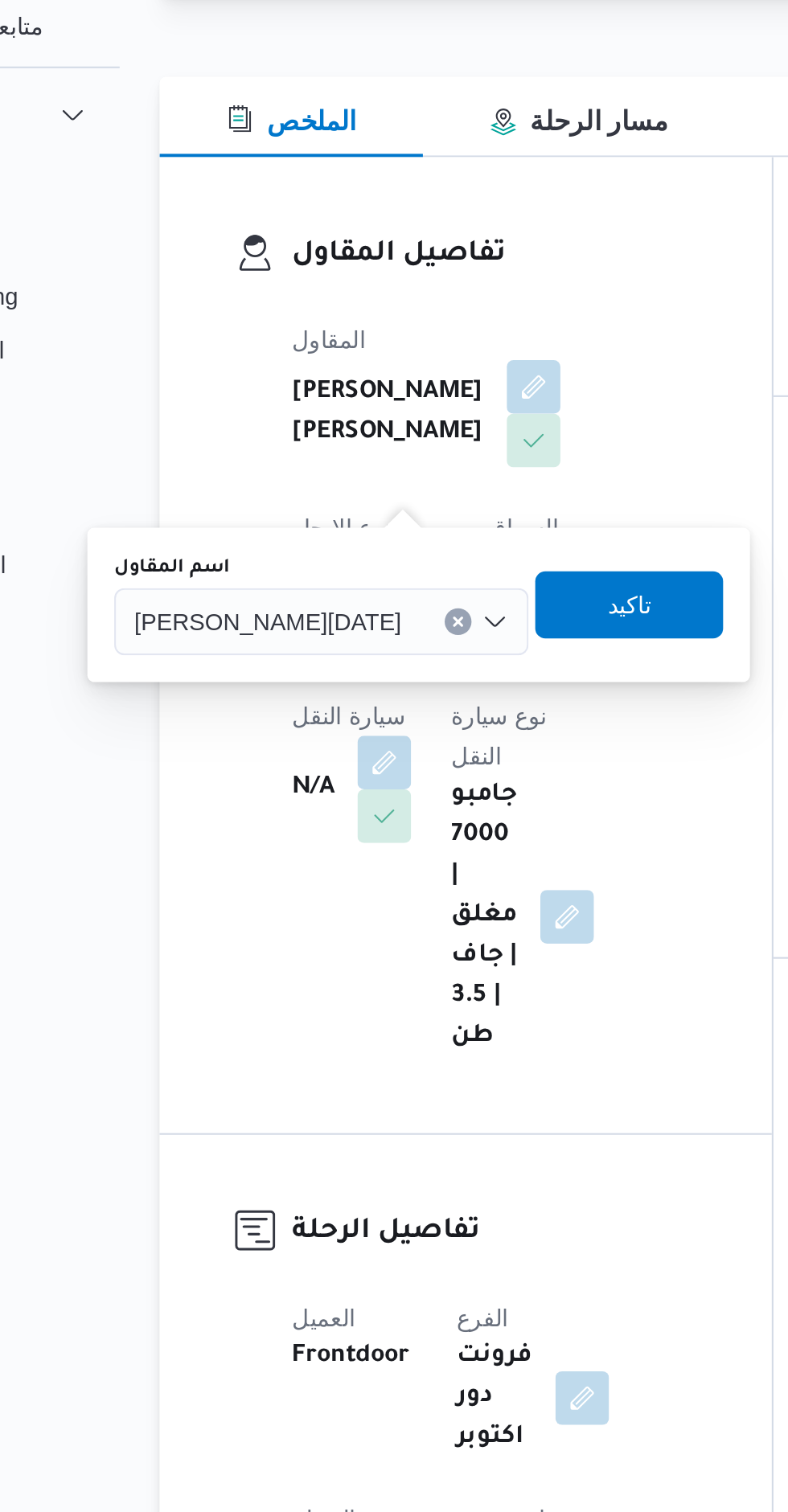
click at [289, 438] on span "[PERSON_NAME][DATE]" at bounding box center [260, 432] width 127 height 18
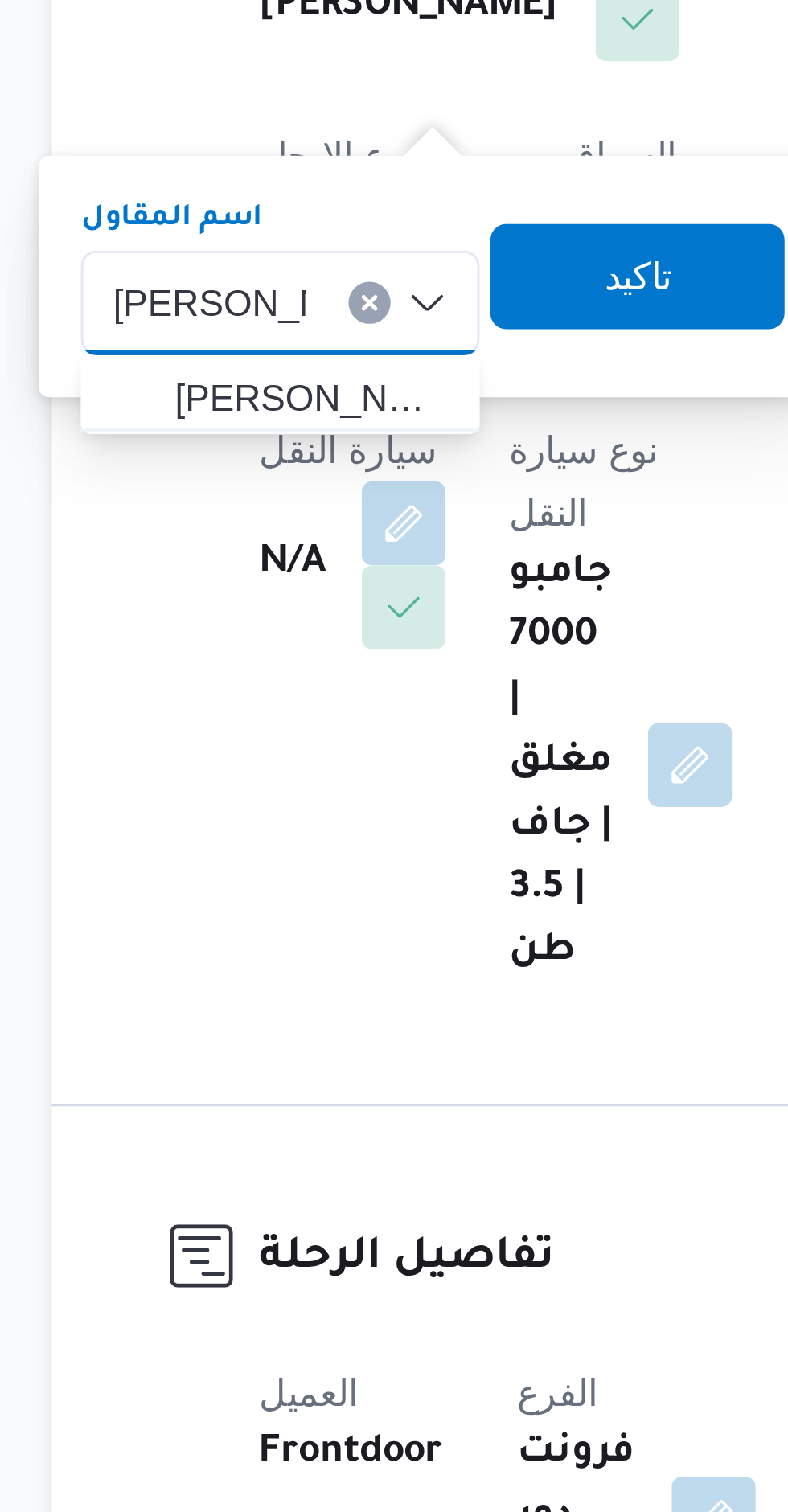
type input "[PERSON_NAME]"
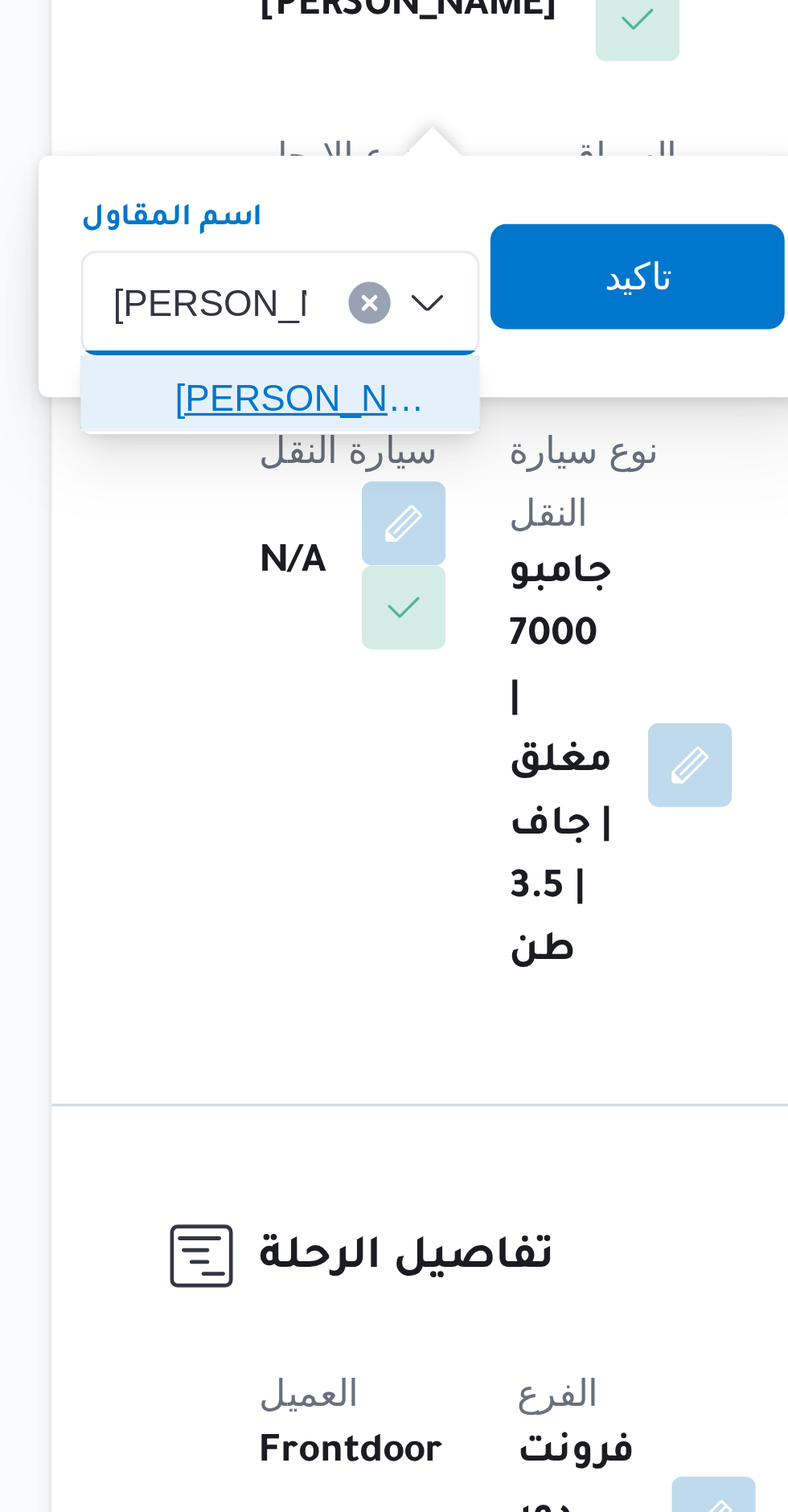
click at [262, 462] on span "[PERSON_NAME] [PERSON_NAME]" at bounding box center [288, 462] width 84 height 20
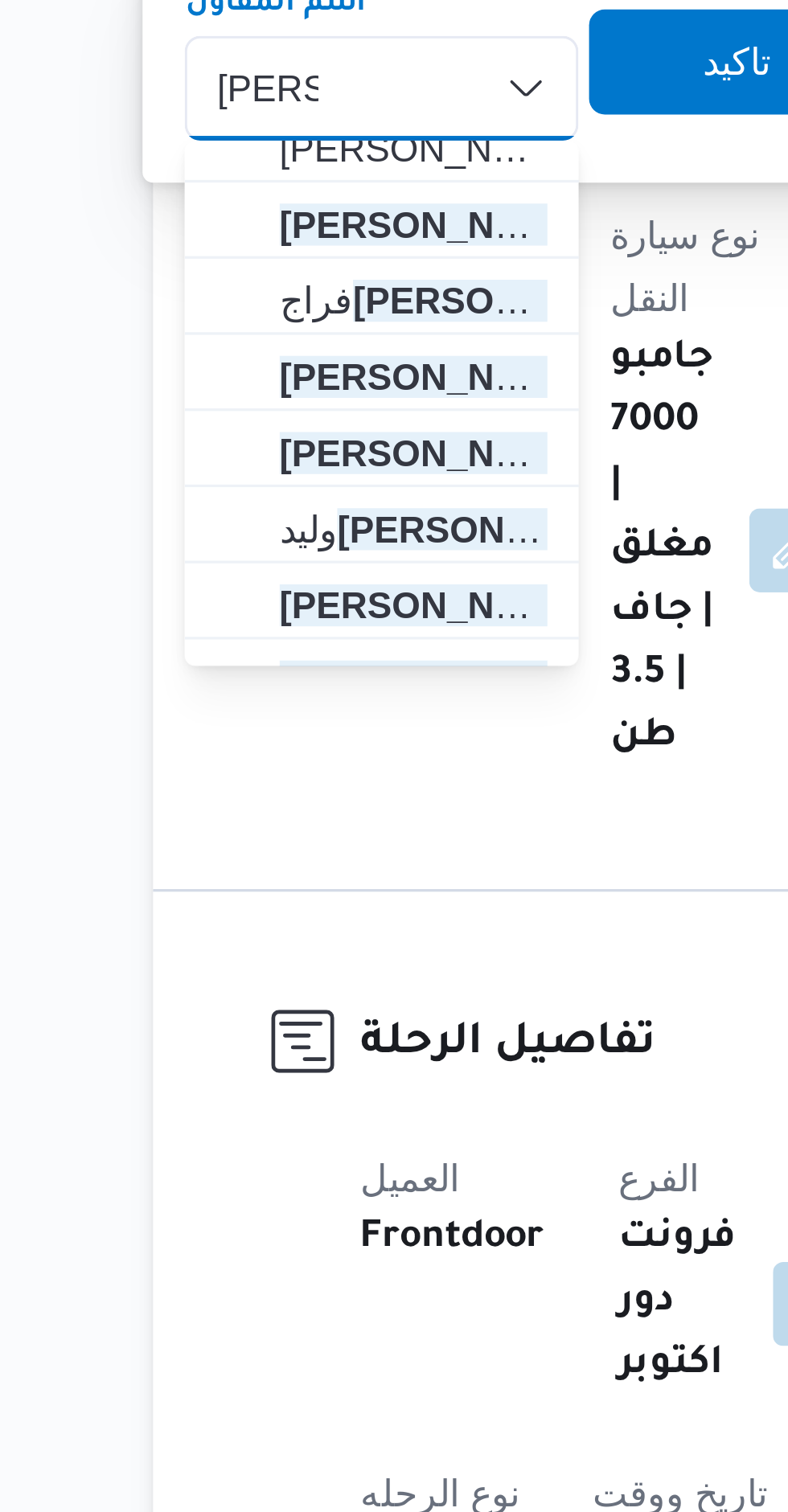
scroll to position [167, 0]
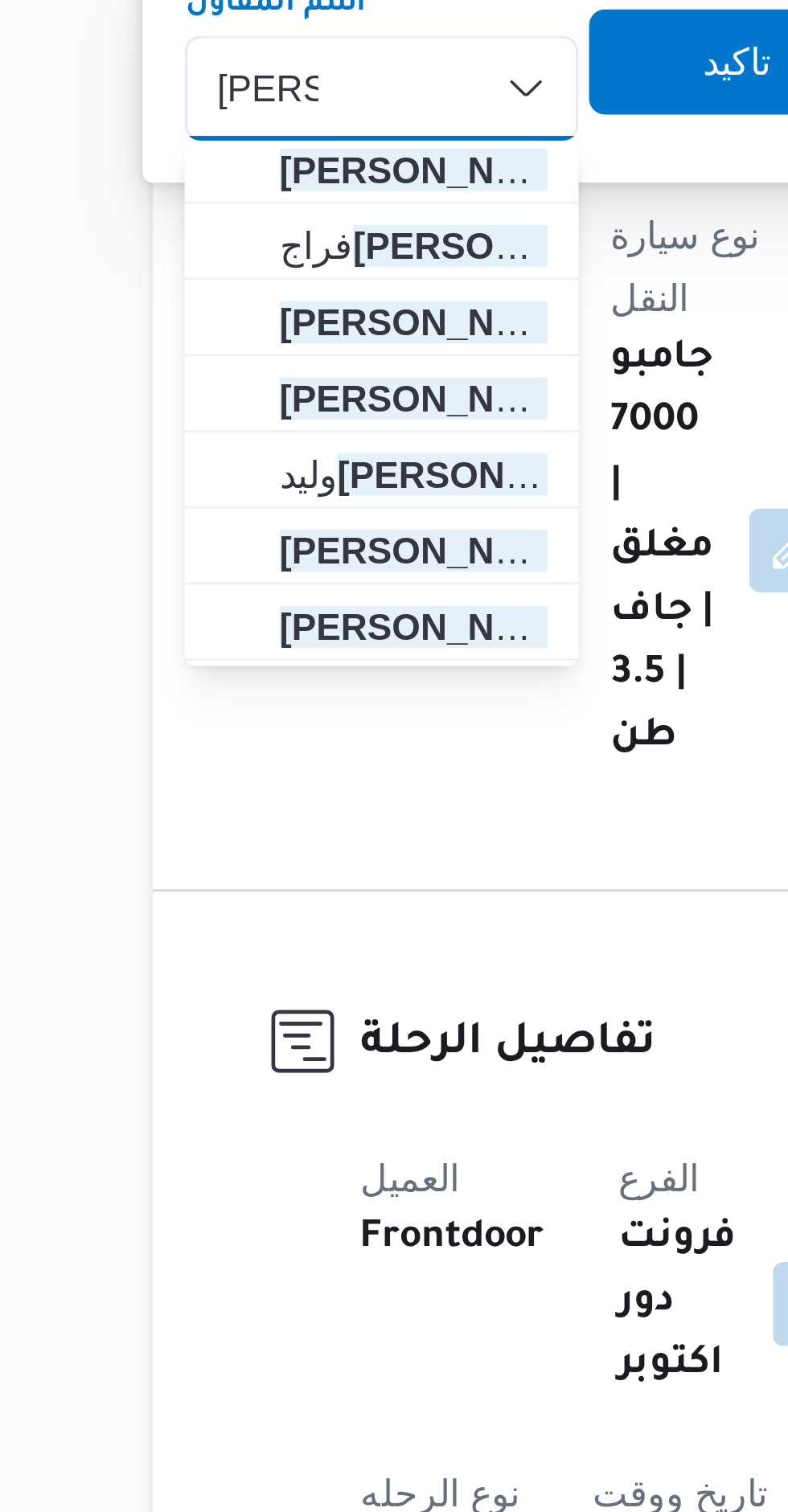
type input "[PERSON_NAME]"
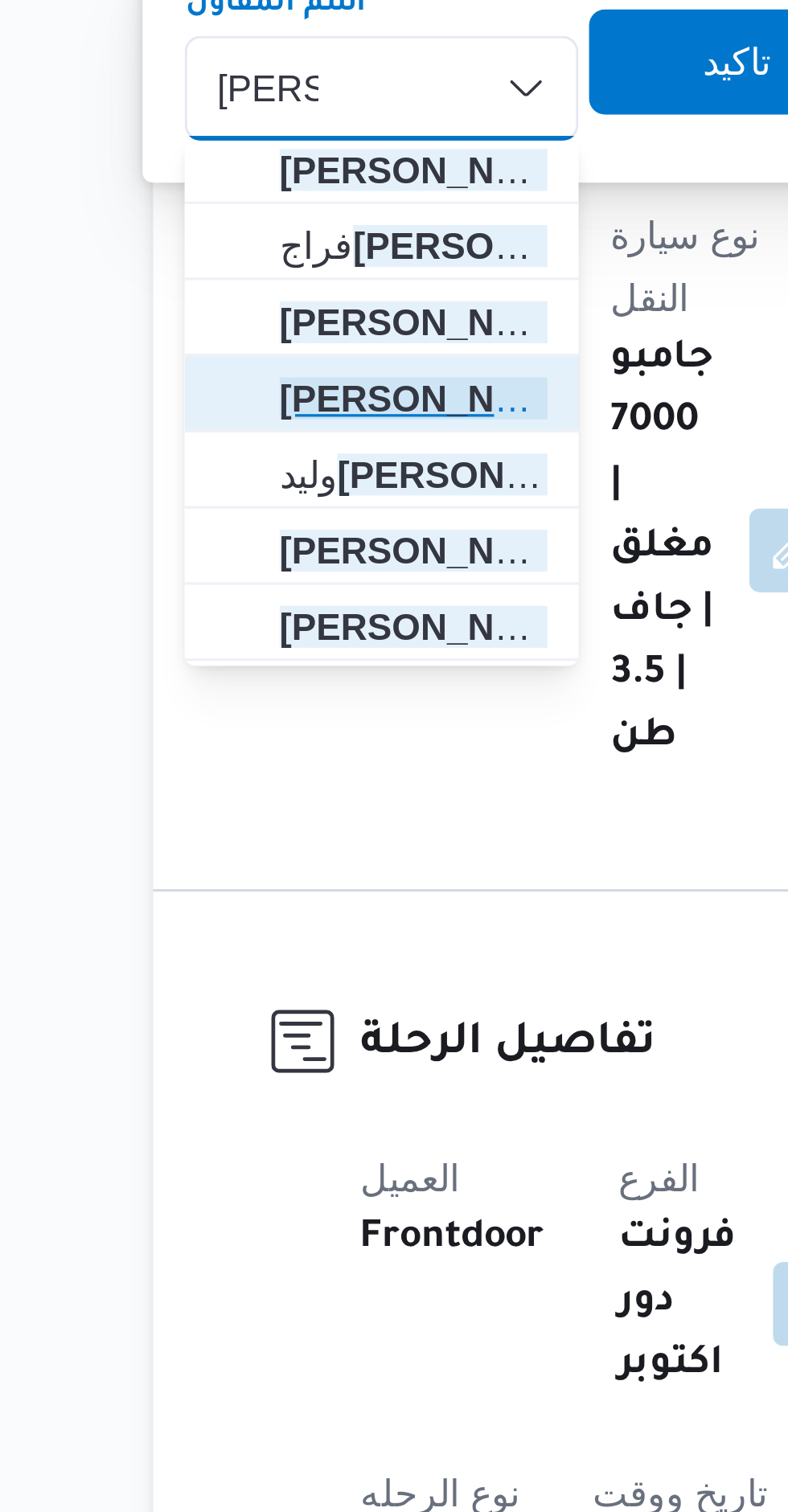
click at [264, 521] on span "[PERSON_NAME]" at bounding box center [288, 528] width 82 height 20
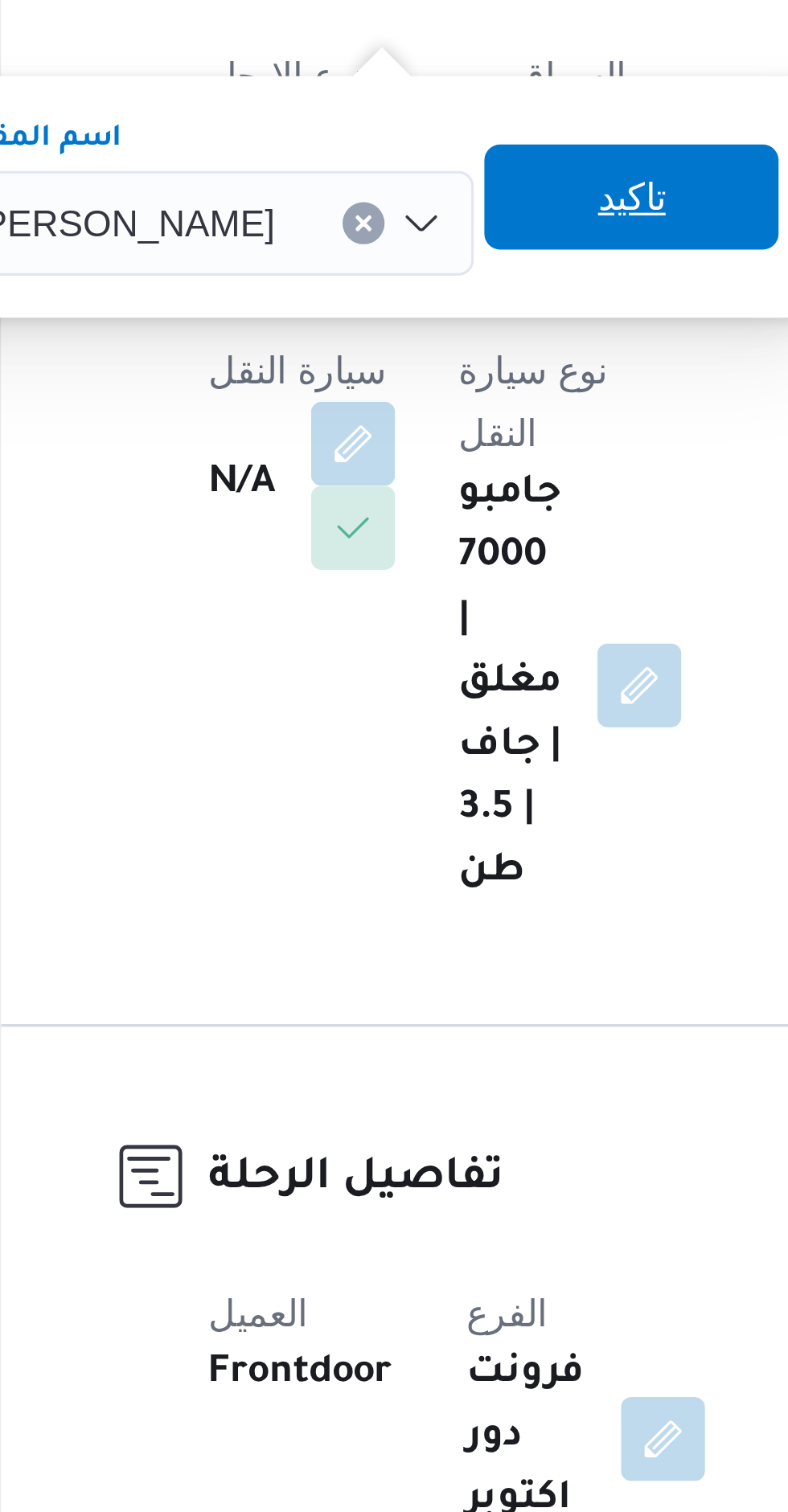
click at [392, 423] on span "تاكيد" at bounding box center [402, 424] width 90 height 33
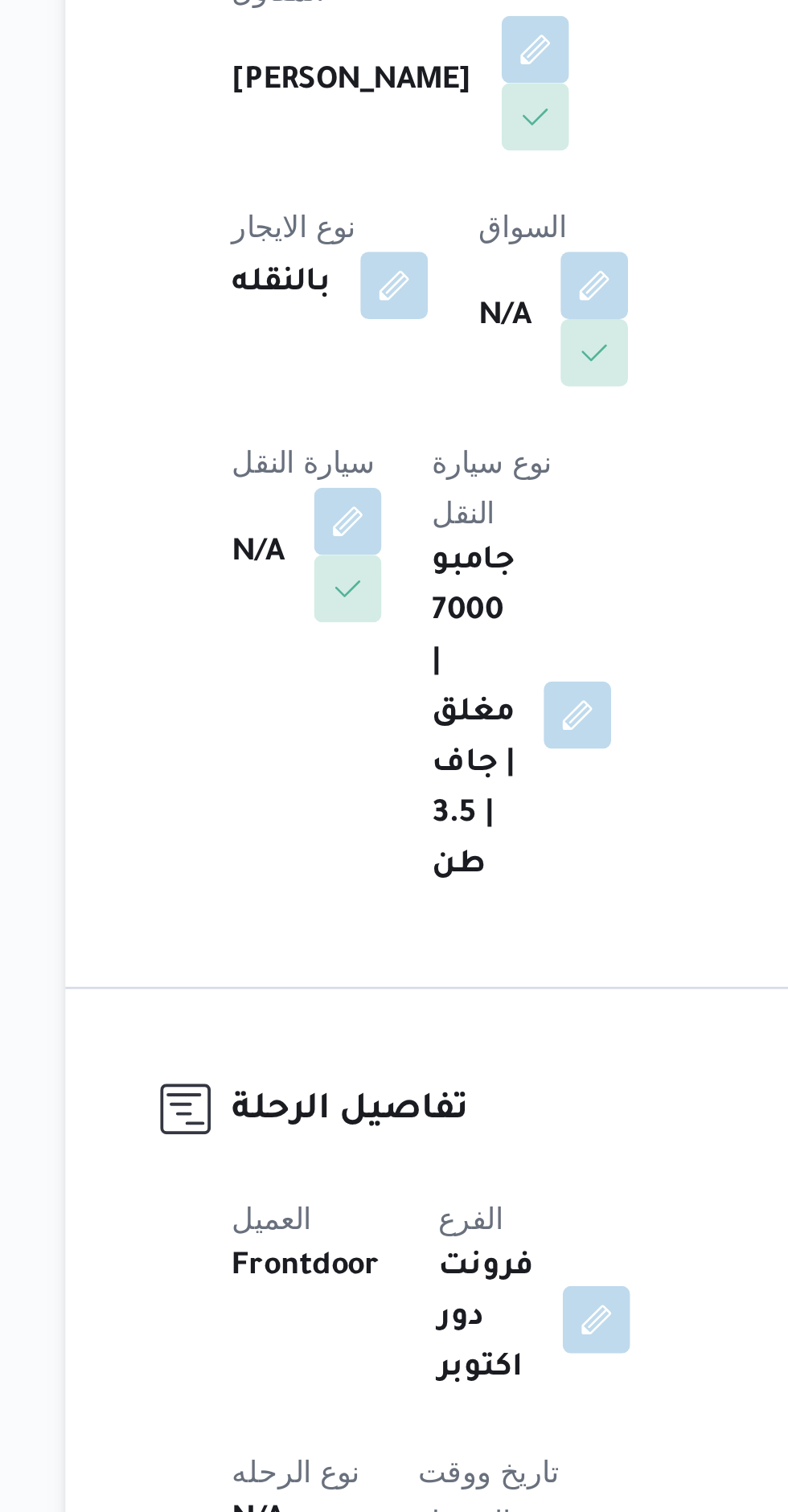
click at [398, 423] on button "button" at bounding box center [411, 411] width 26 height 26
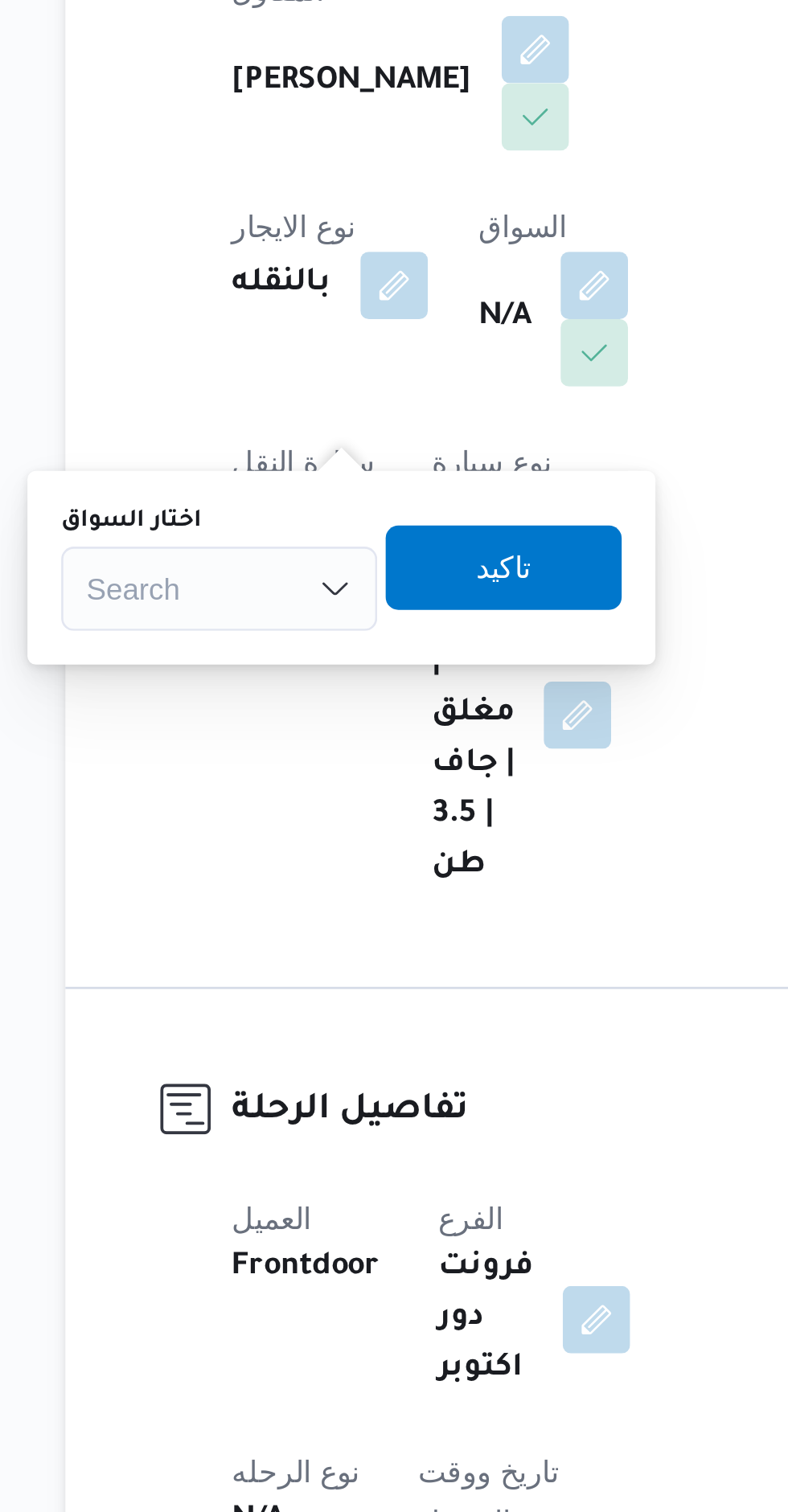
click at [272, 521] on div "Search" at bounding box center [268, 526] width 120 height 33
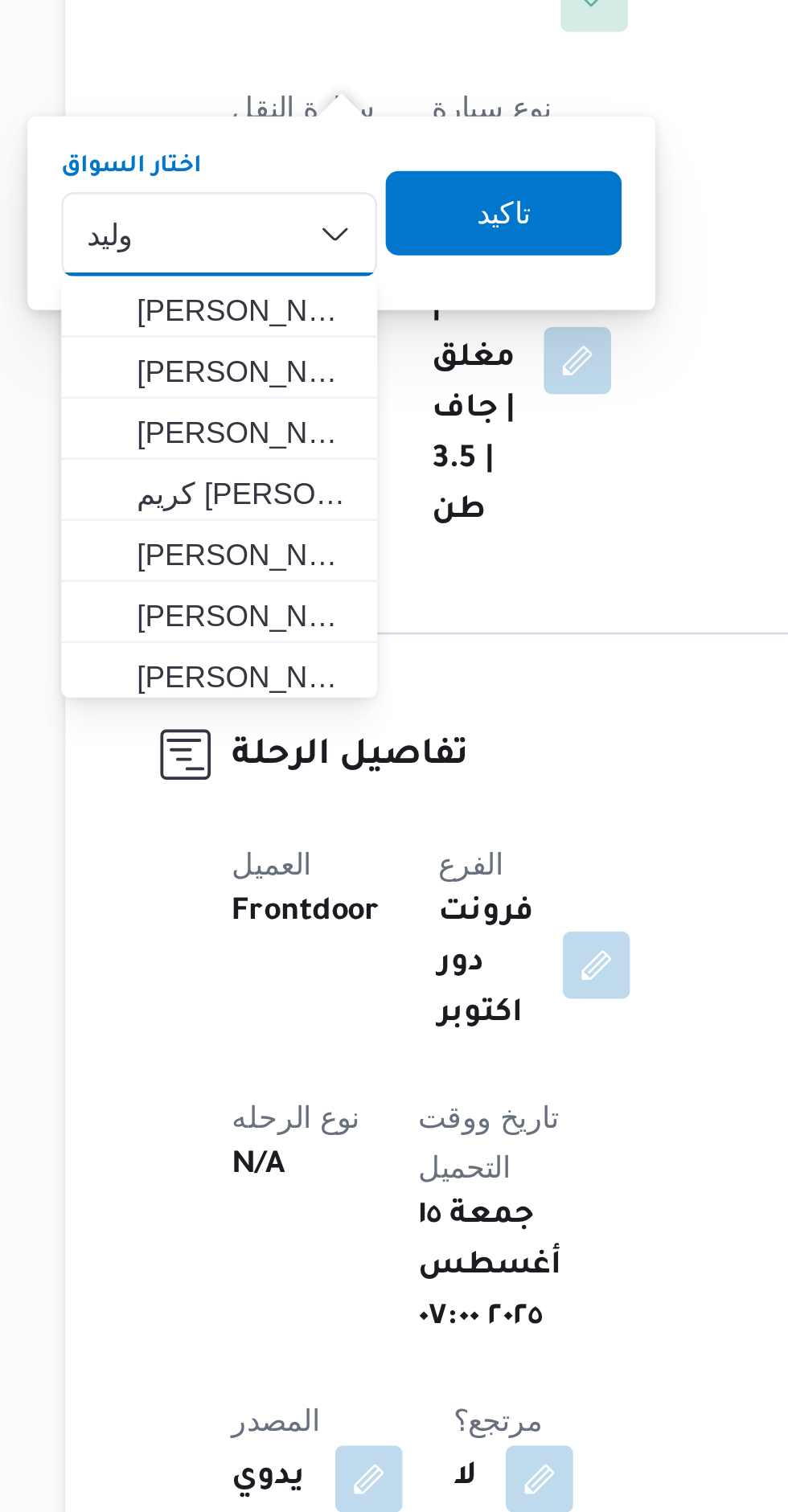
scroll to position [0, 0]
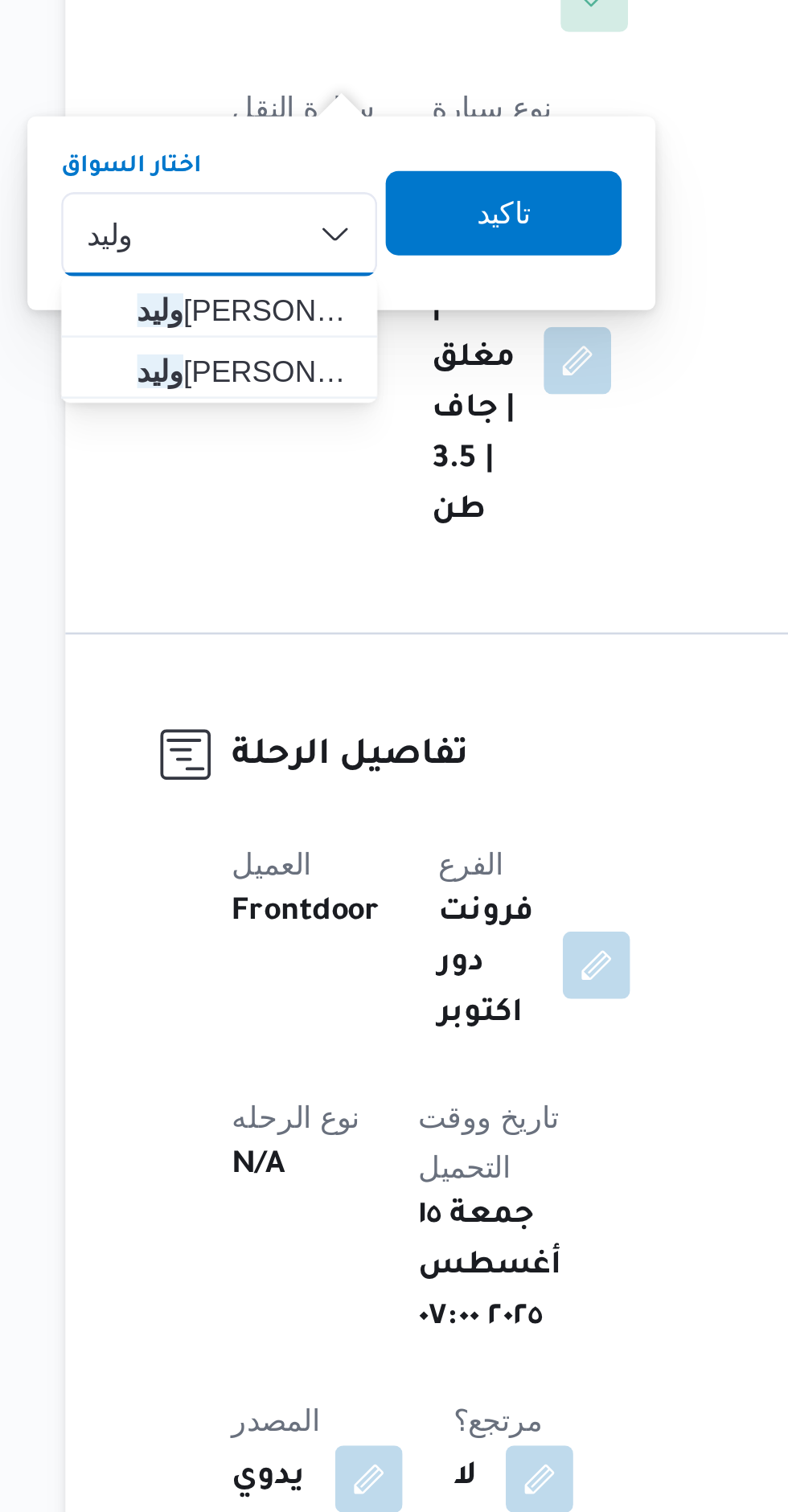
type input "وليد"
click at [259, 524] on div "[PERSON_NAME] Combo box. Selected. وليد. Selected. Combo box input. Search. Typ…" at bounding box center [268, 526] width 120 height 33
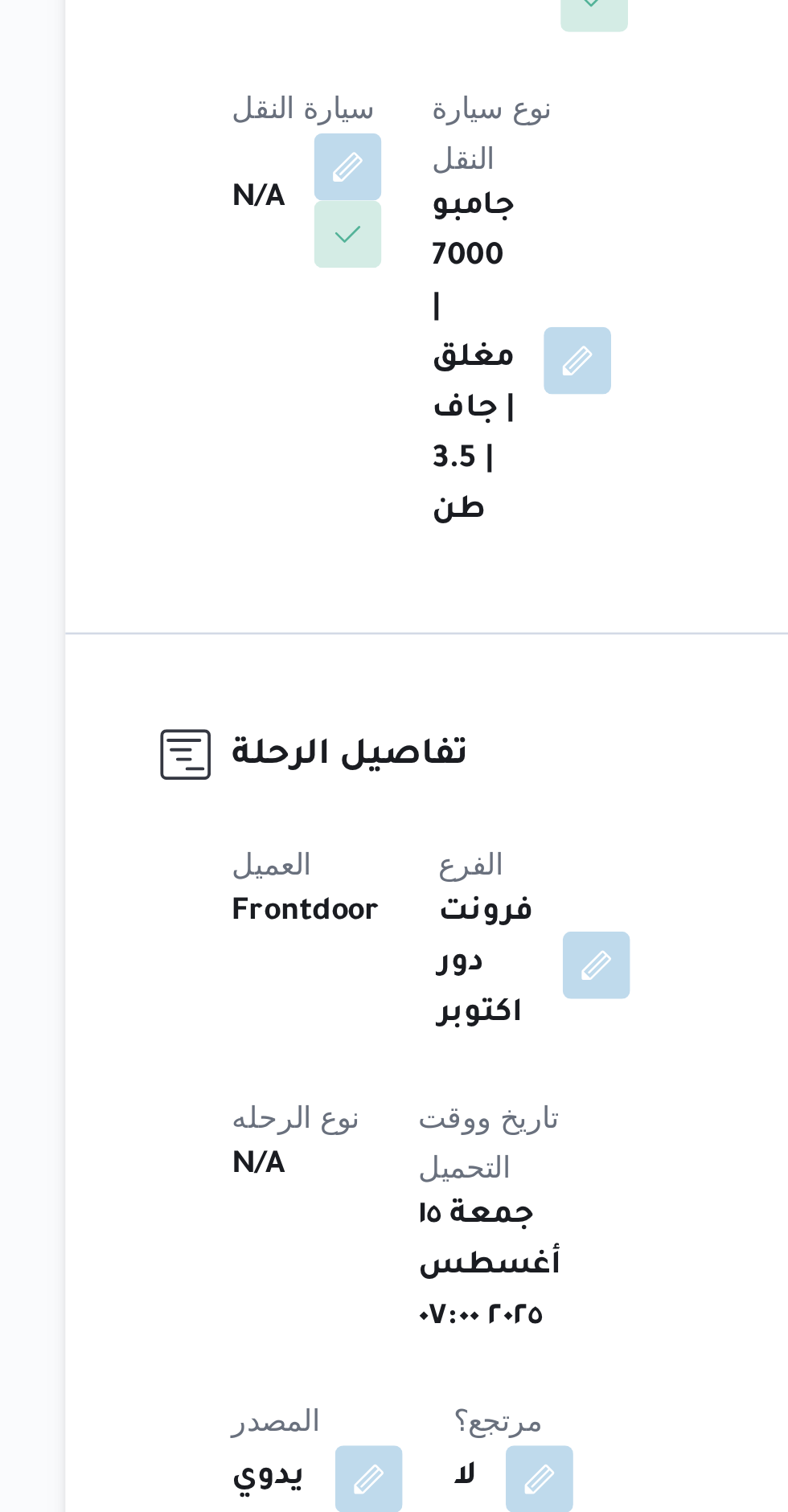
click at [255, 590] on div at bounding box center [255, 444] width 20 height 396
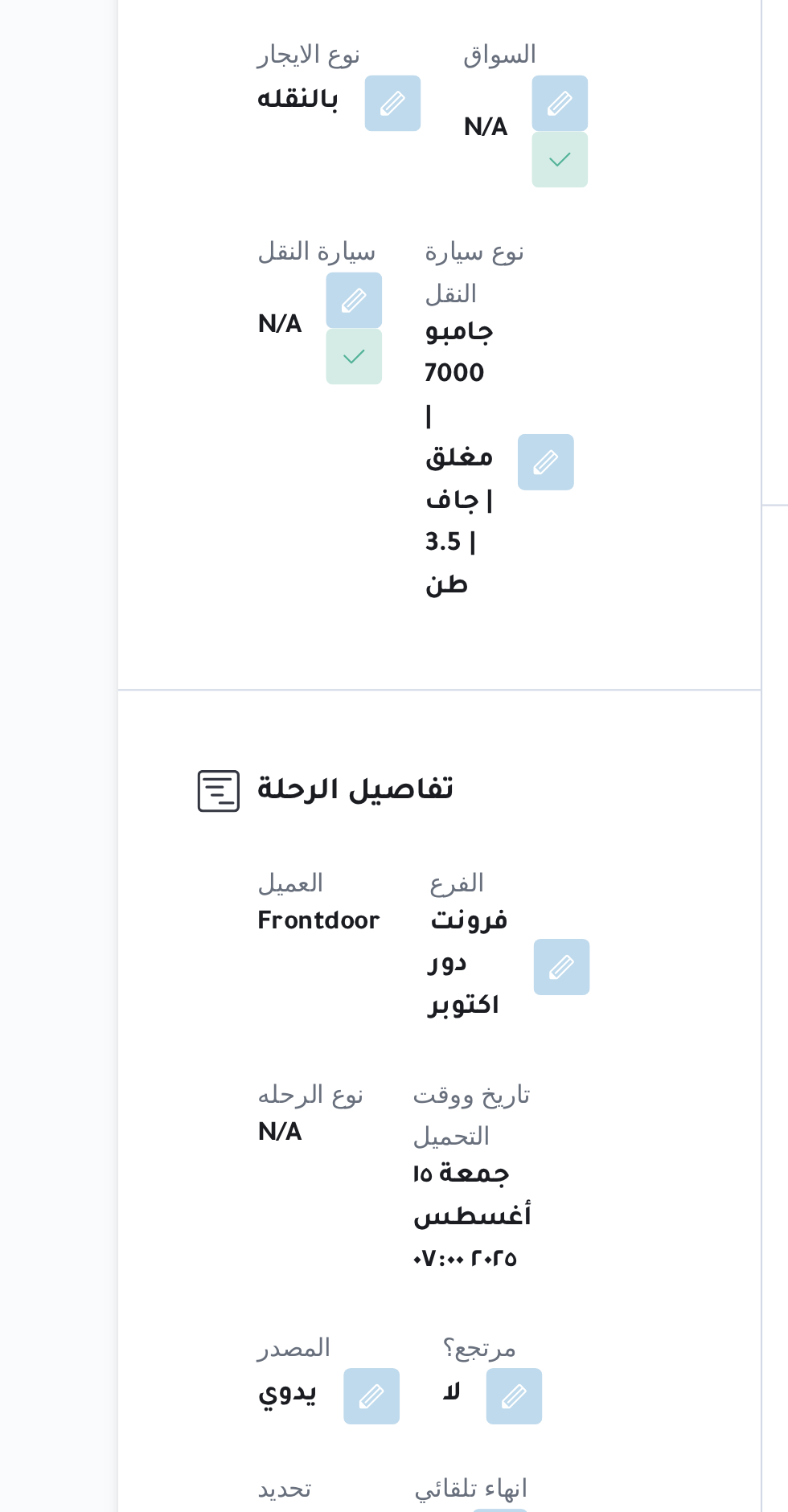
click at [398, 423] on button "button" at bounding box center [411, 411] width 26 height 26
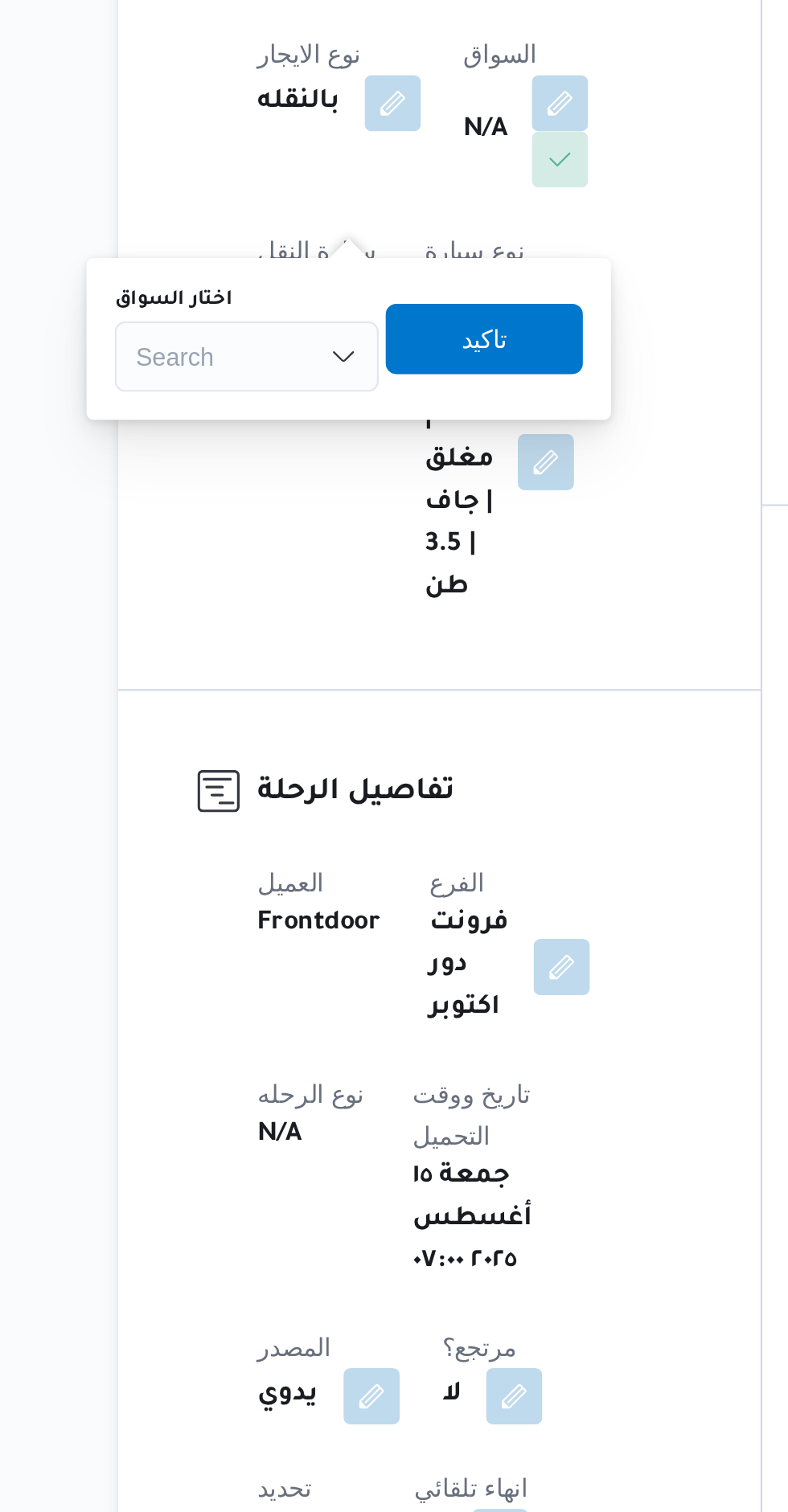
click at [269, 533] on div "Search" at bounding box center [268, 526] width 120 height 33
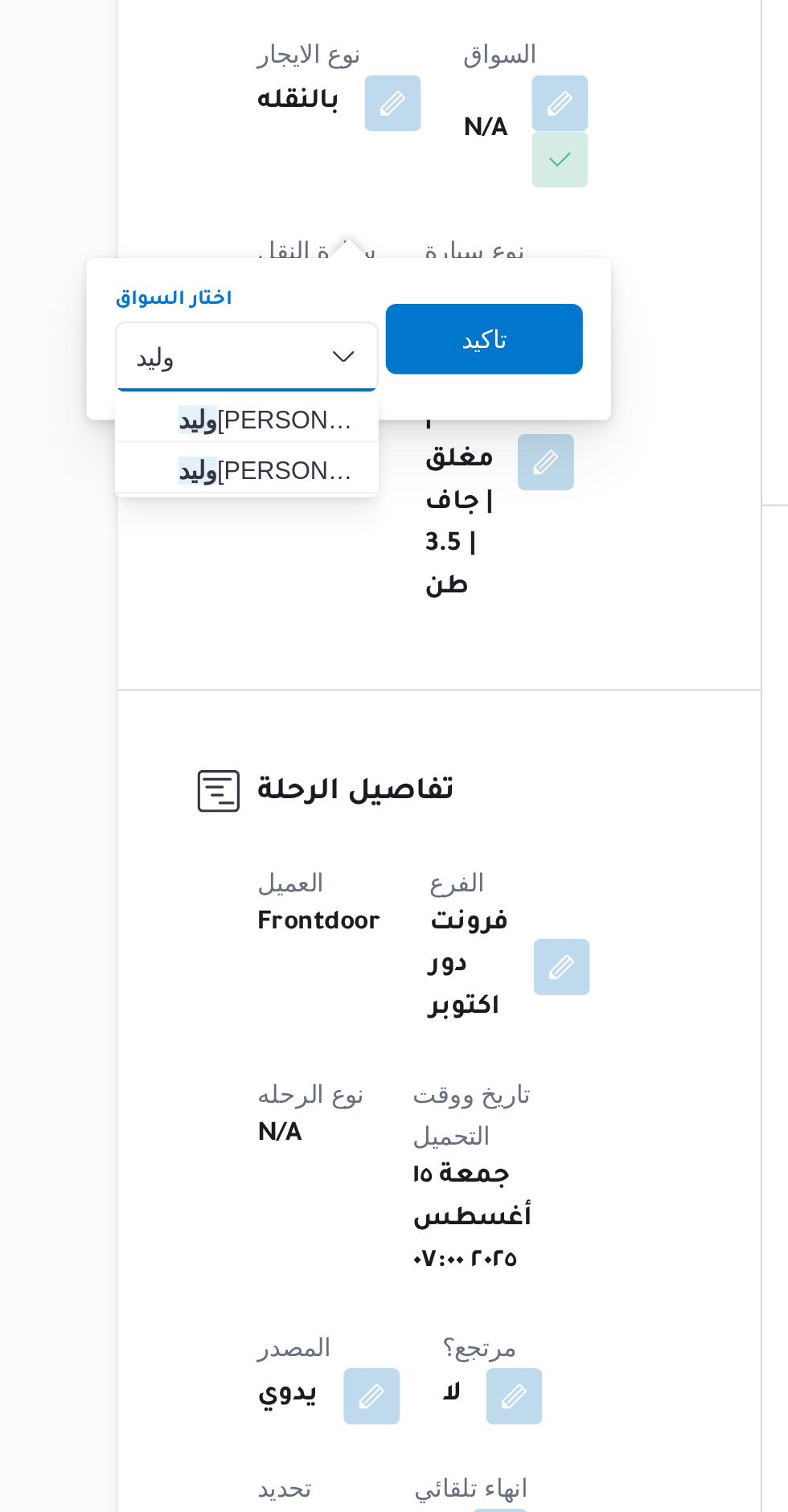
type input "وليد"
click at [241, 570] on span "[PERSON_NAME]" at bounding box center [276, 578] width 82 height 20
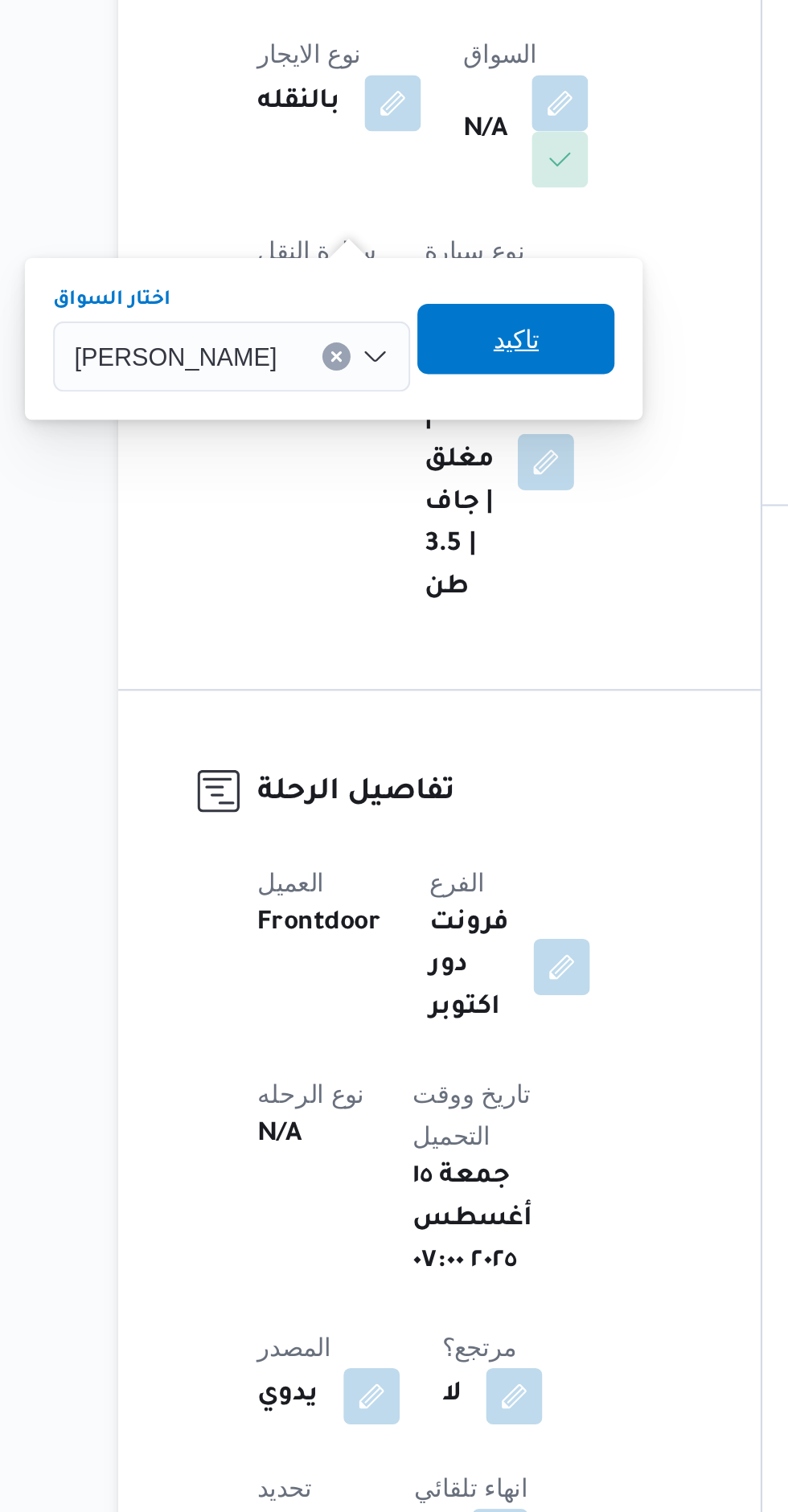
click at [396, 521] on span "تاكيد" at bounding box center [390, 518] width 21 height 20
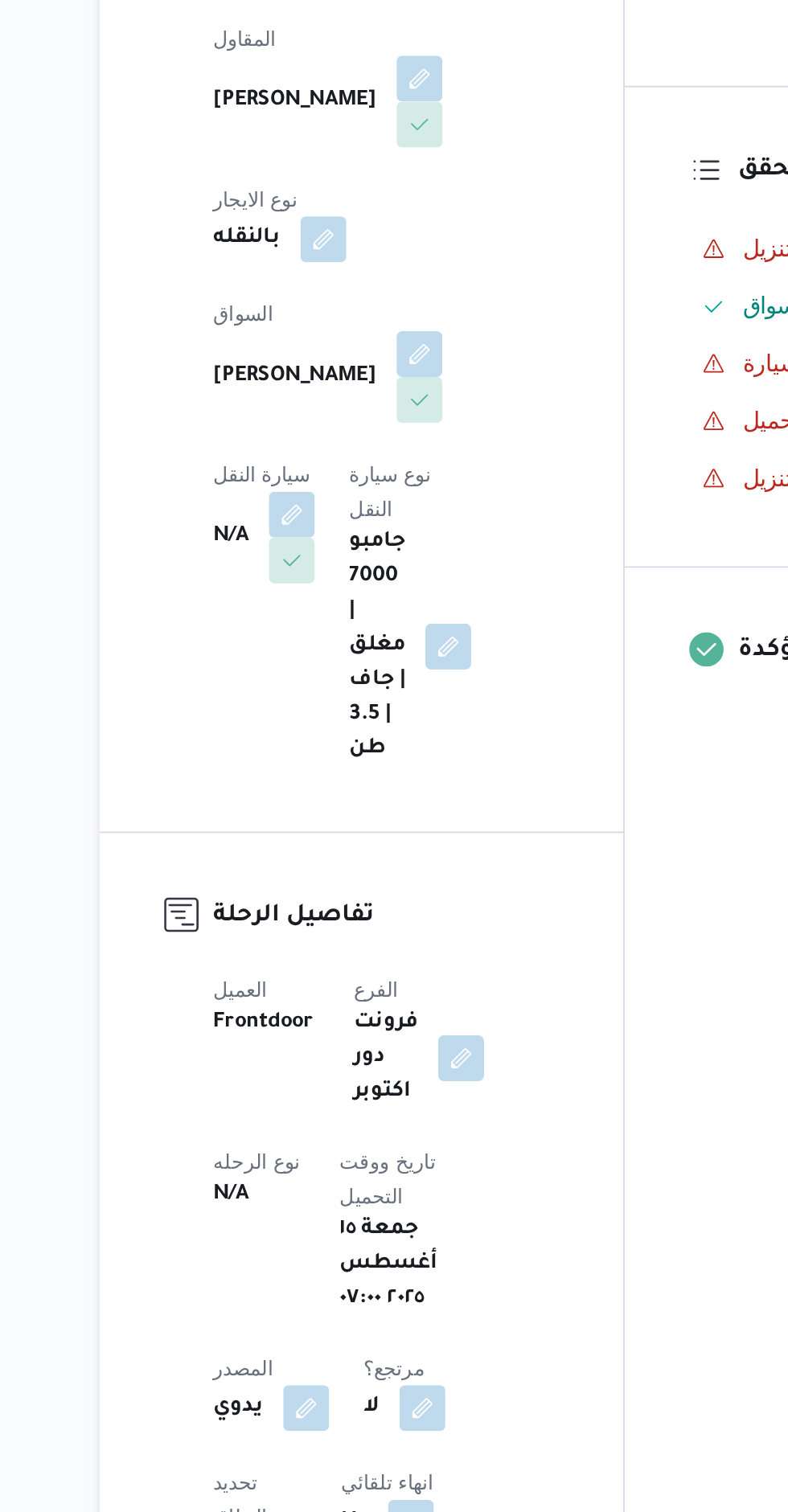
click at [330, 552] on button "button" at bounding box center [317, 565] width 26 height 26
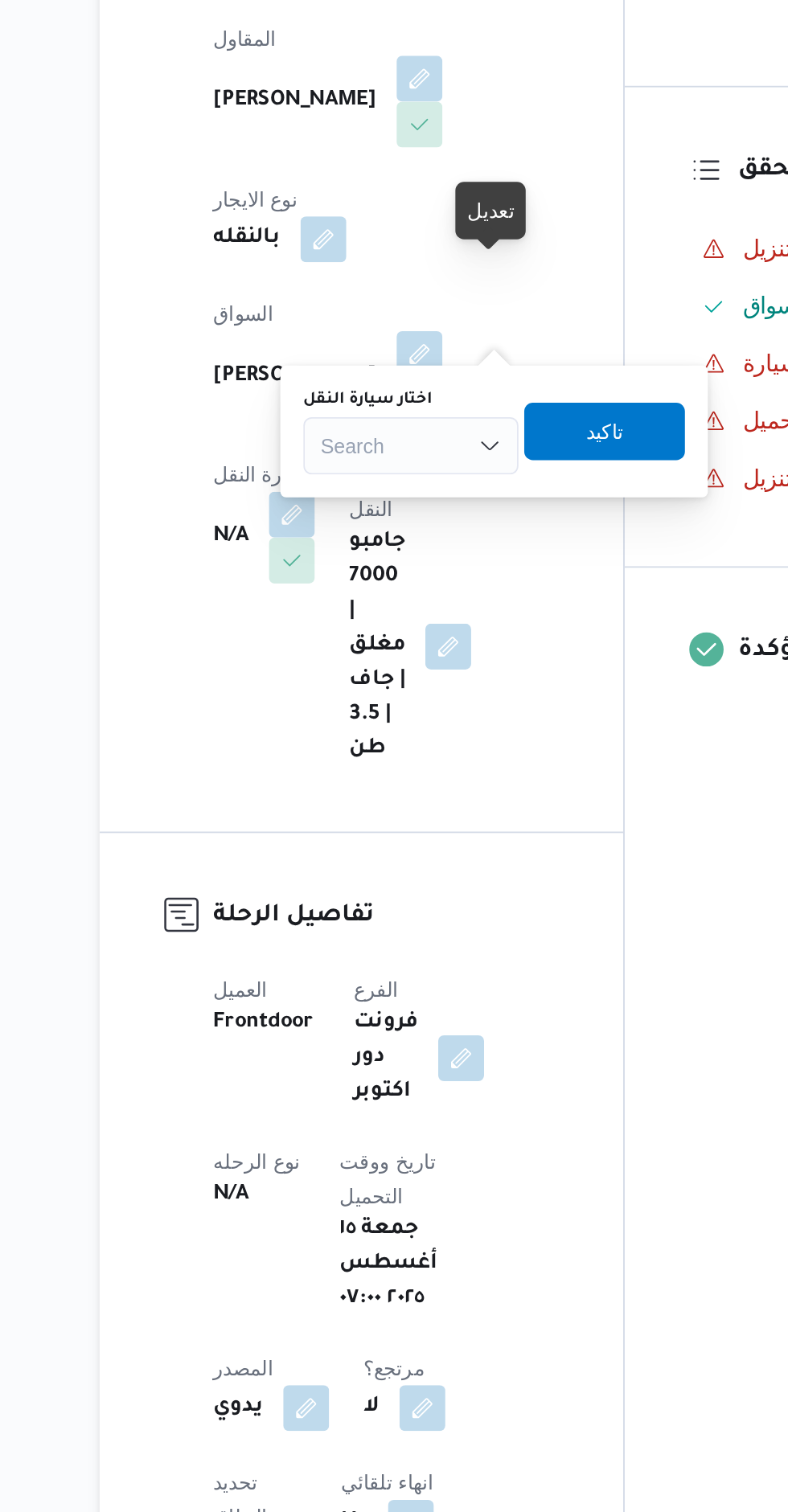
click at [382, 530] on div "Search" at bounding box center [383, 526] width 120 height 33
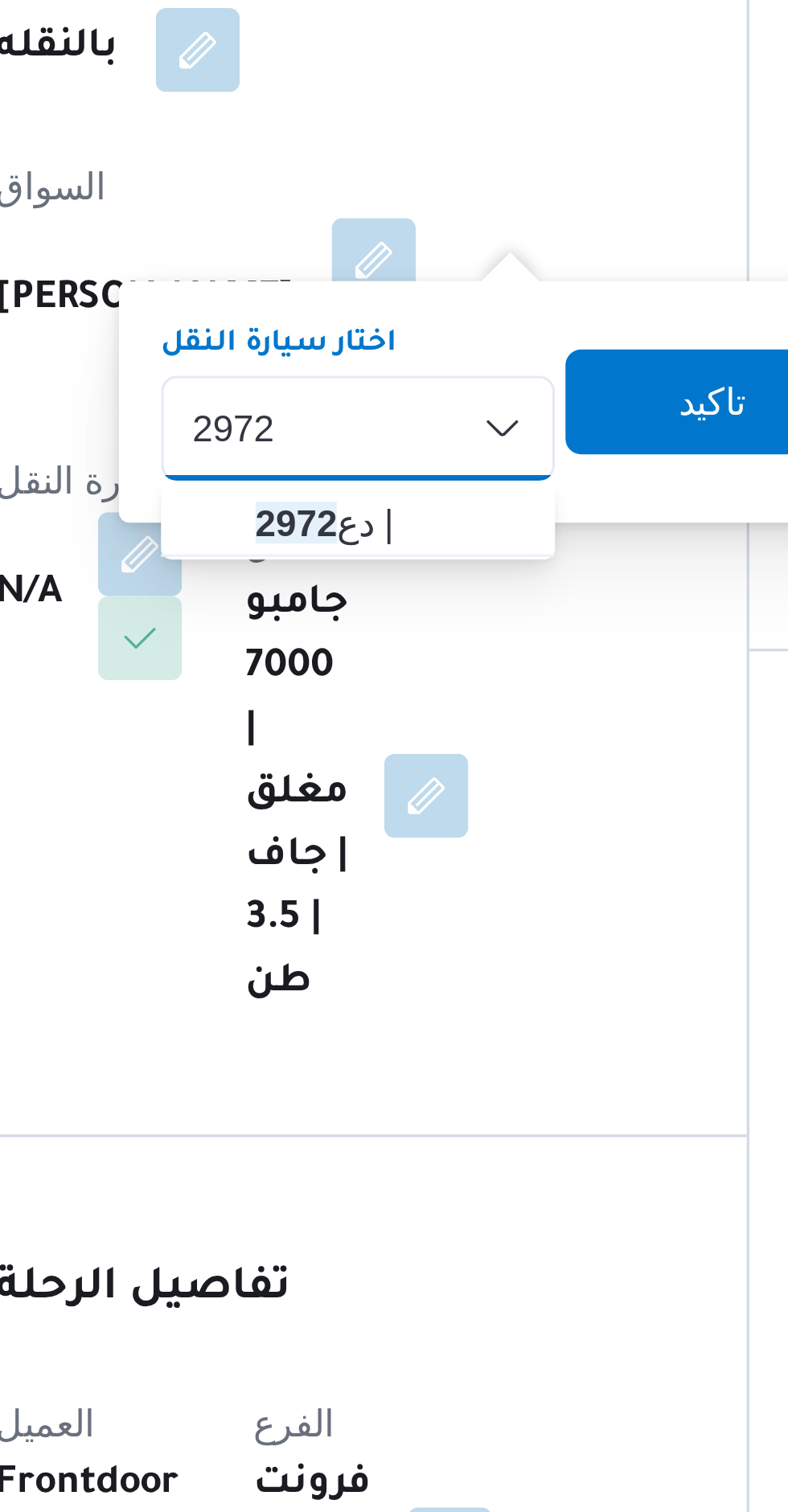
type input "2972"
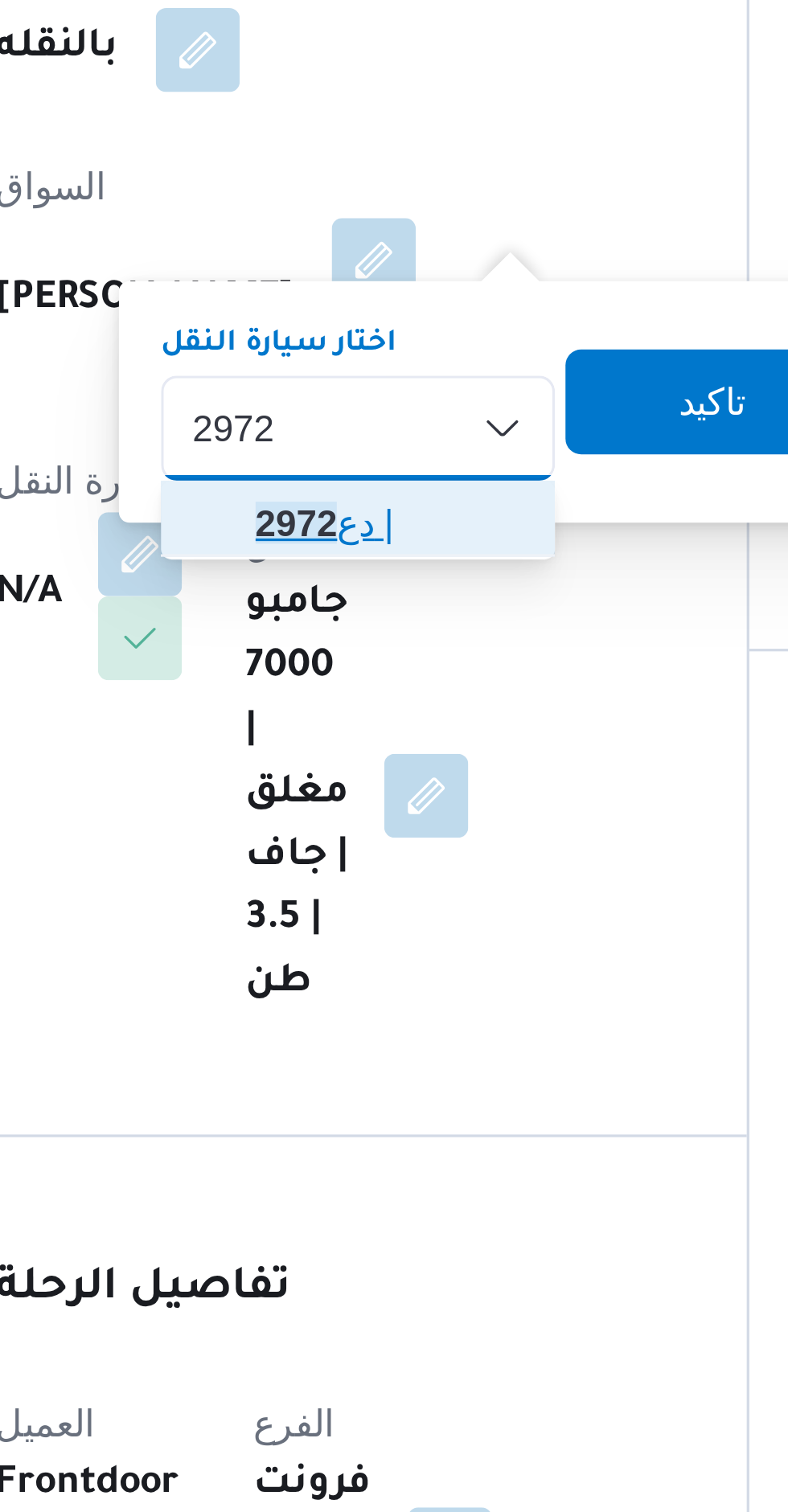
click at [362, 556] on mark "2972" at bounding box center [364, 555] width 25 height 13
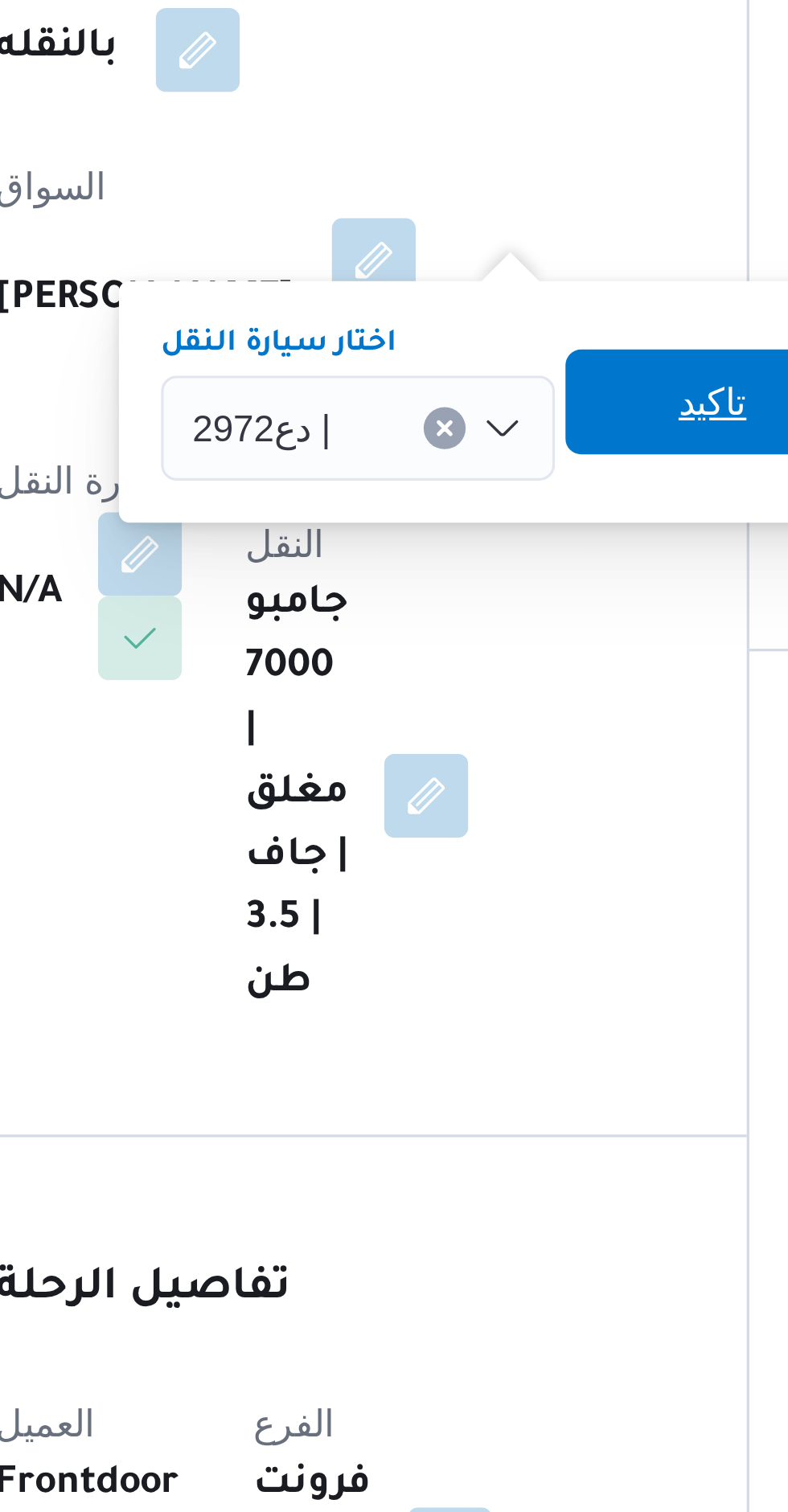
click at [470, 519] on span "تاكيد" at bounding box center [492, 518] width 90 height 33
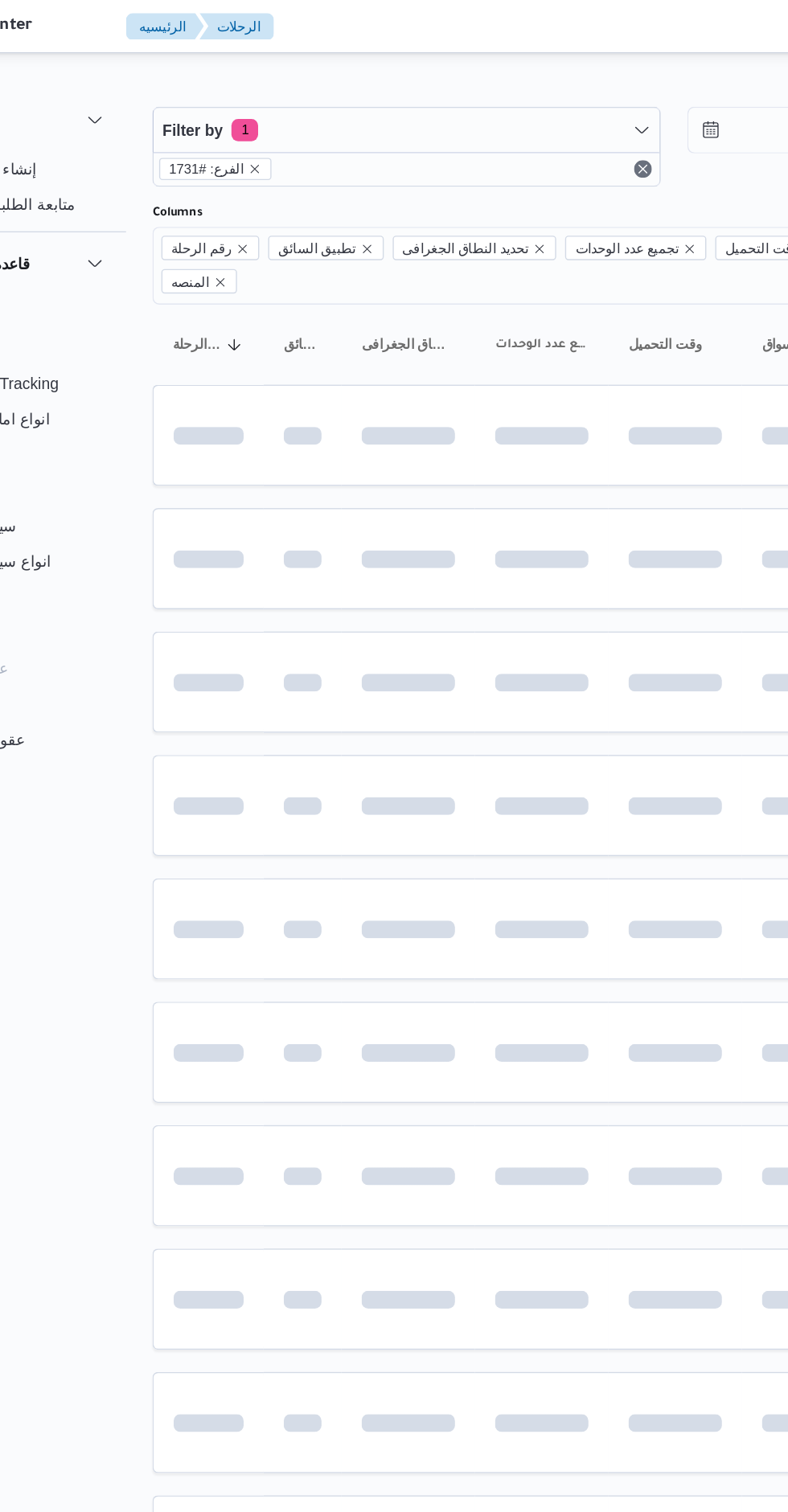
scroll to position [0, 26]
